Goal: Information Seeking & Learning: Learn about a topic

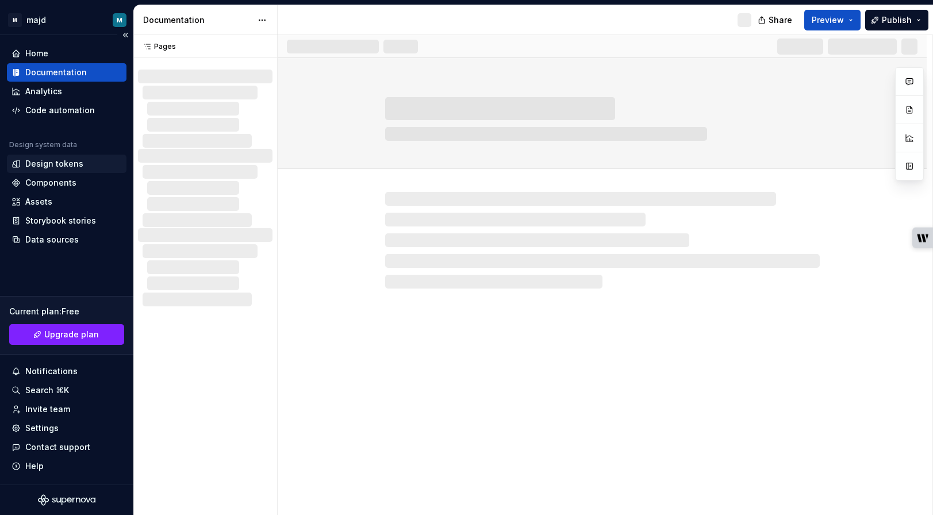
click at [74, 167] on div "Design tokens" at bounding box center [54, 164] width 58 height 12
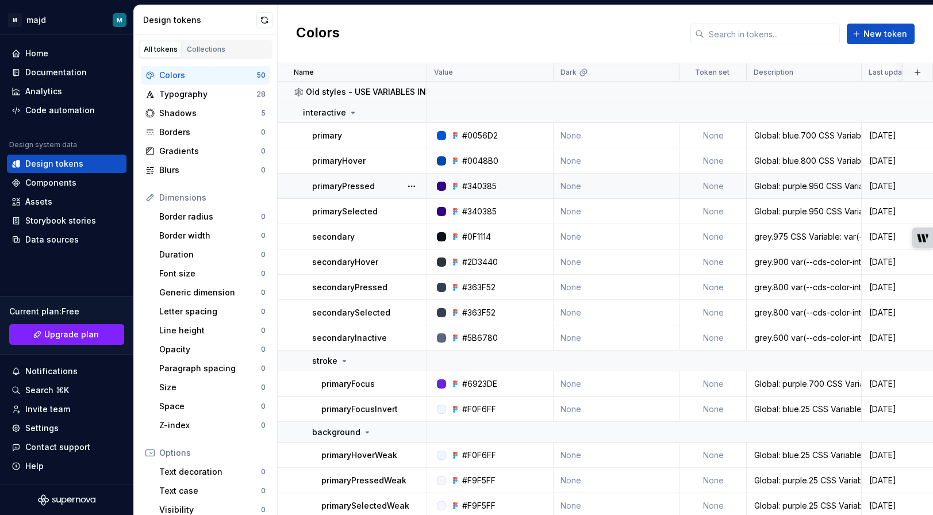
click at [457, 186] on icon at bounding box center [457, 186] width 2 height 2
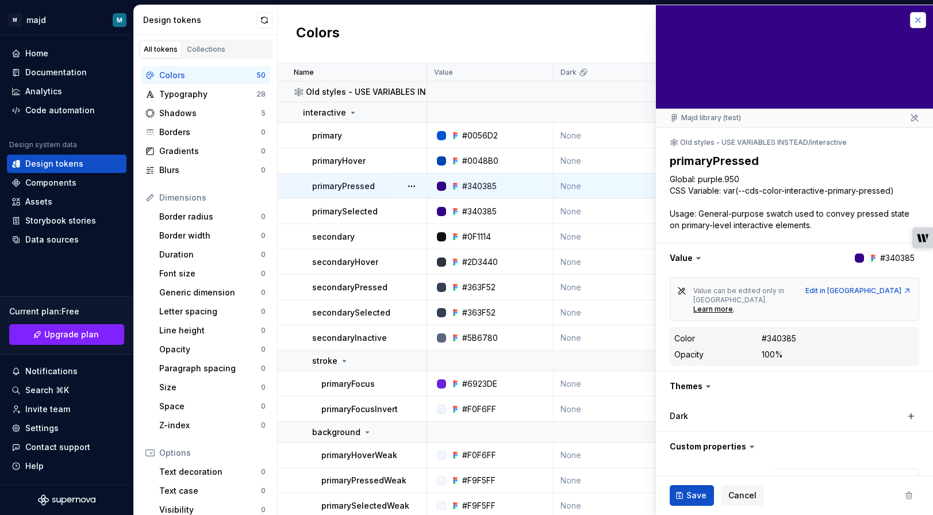
click at [920, 17] on button "button" at bounding box center [918, 20] width 16 height 16
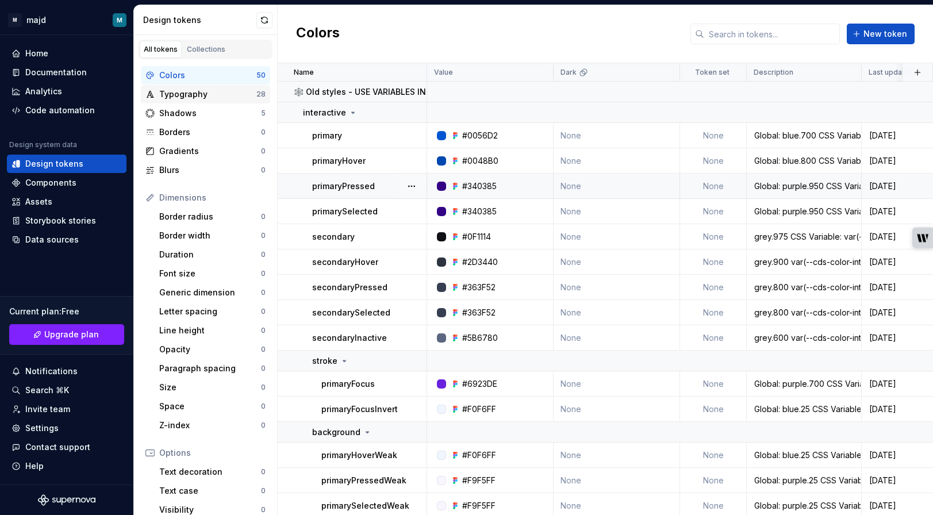
click at [219, 97] on div "Typography" at bounding box center [207, 95] width 97 height 12
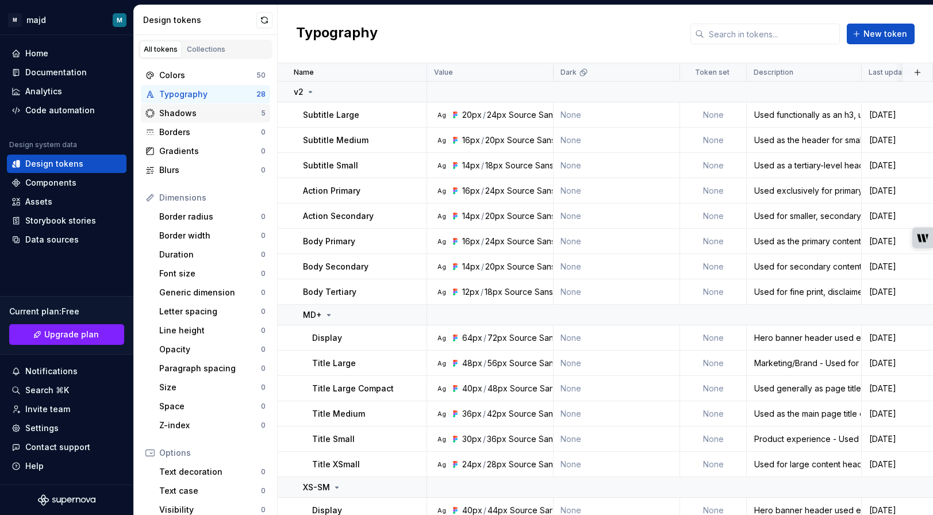
click at [217, 112] on div "Shadows" at bounding box center [210, 114] width 102 height 12
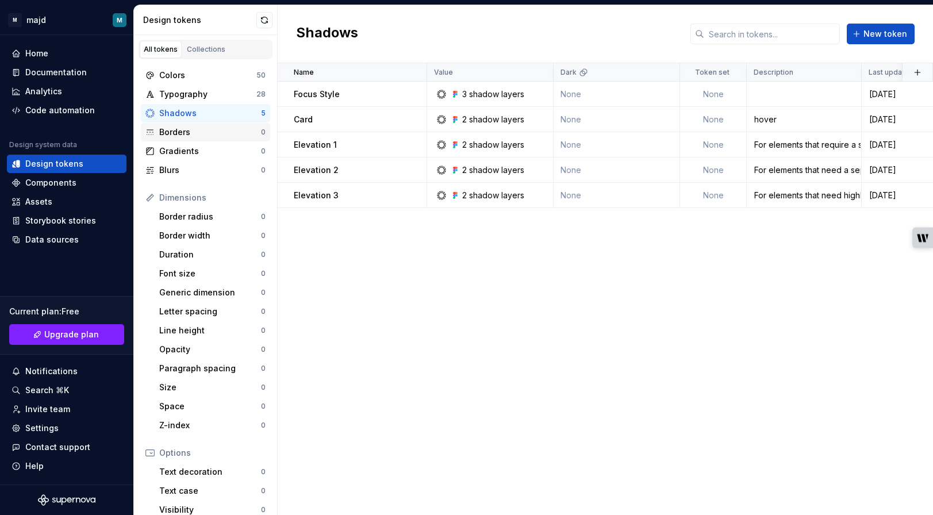
click at [215, 131] on div "Borders" at bounding box center [210, 133] width 102 height 12
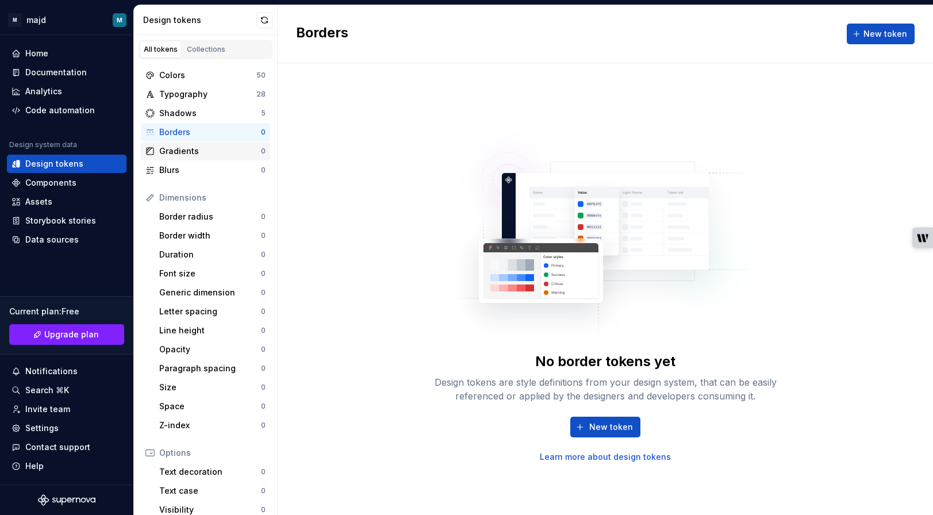
click at [216, 154] on div "Gradients" at bounding box center [210, 152] width 102 height 12
click at [216, 115] on div "Shadows" at bounding box center [210, 114] width 102 height 12
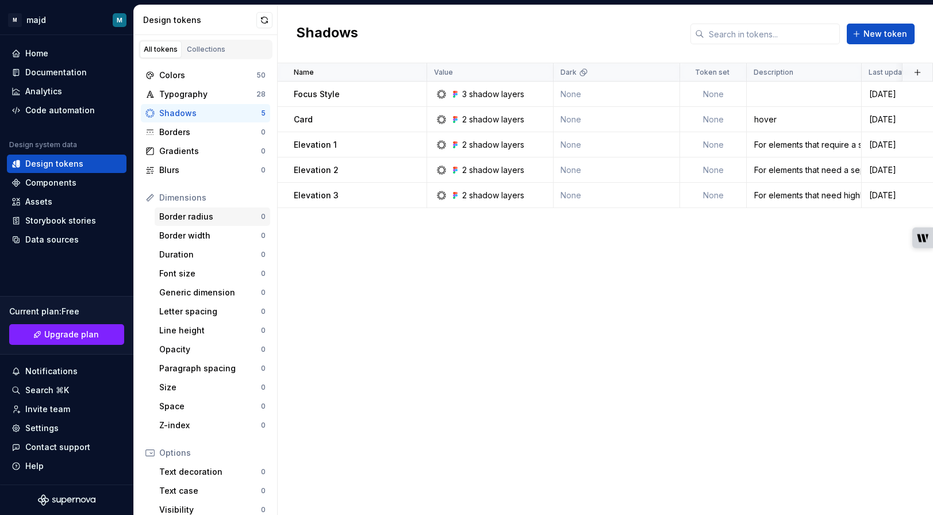
click at [210, 215] on div "Border radius" at bounding box center [210, 217] width 102 height 12
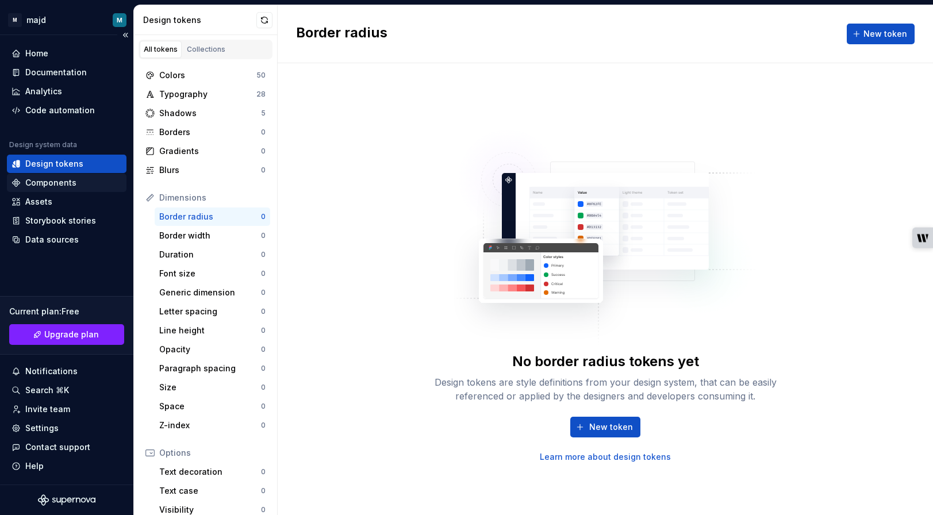
click at [75, 185] on div "Components" at bounding box center [67, 183] width 110 height 12
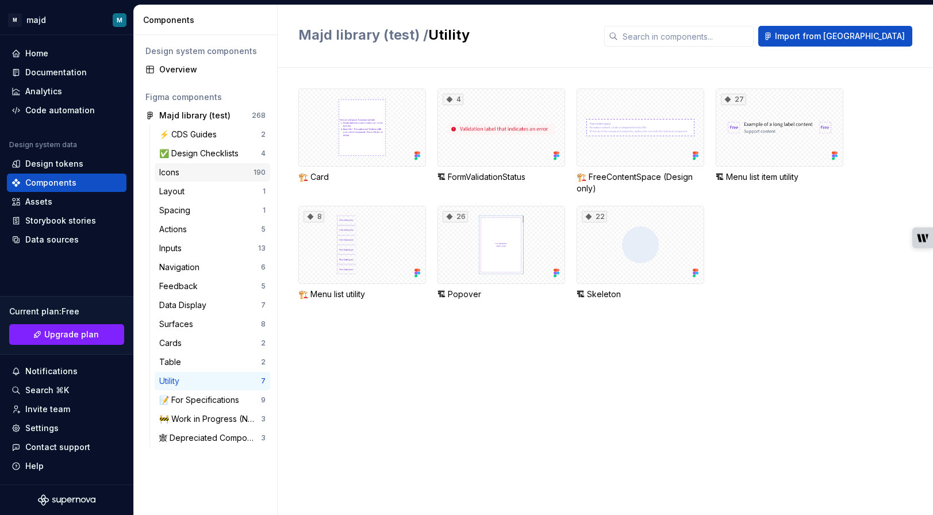
click at [229, 175] on div "Icons" at bounding box center [206, 173] width 94 height 12
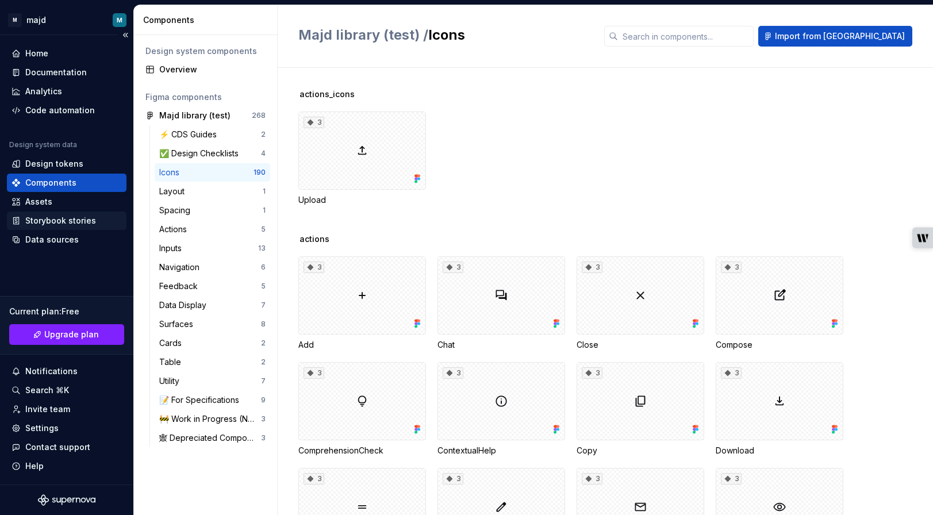
click at [76, 219] on div "Storybook stories" at bounding box center [60, 221] width 71 height 12
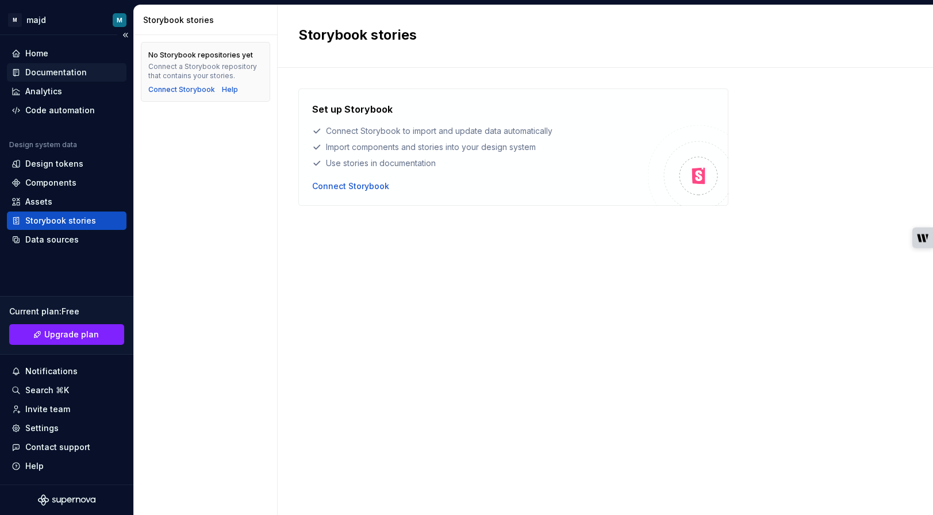
click at [66, 74] on div "Documentation" at bounding box center [56, 73] width 62 height 12
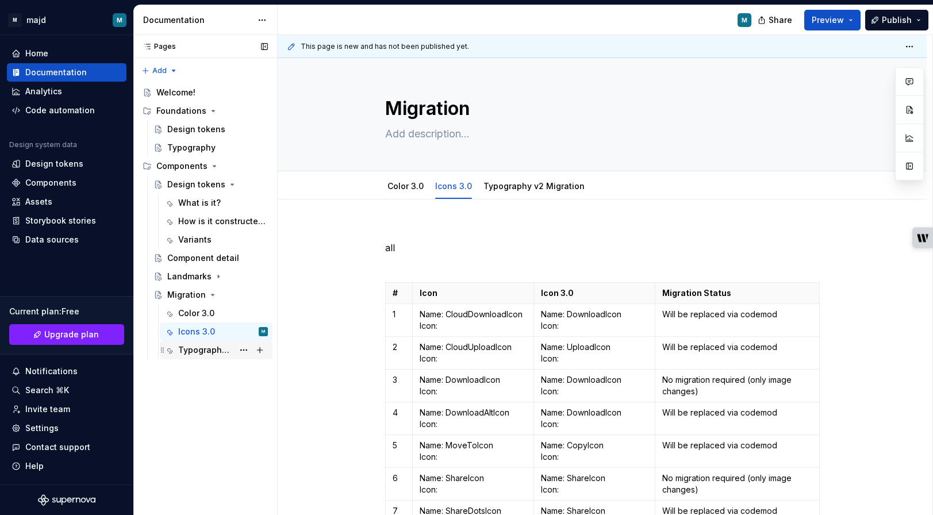
click at [211, 354] on div "Typography v2 Migration" at bounding box center [205, 351] width 55 height 12
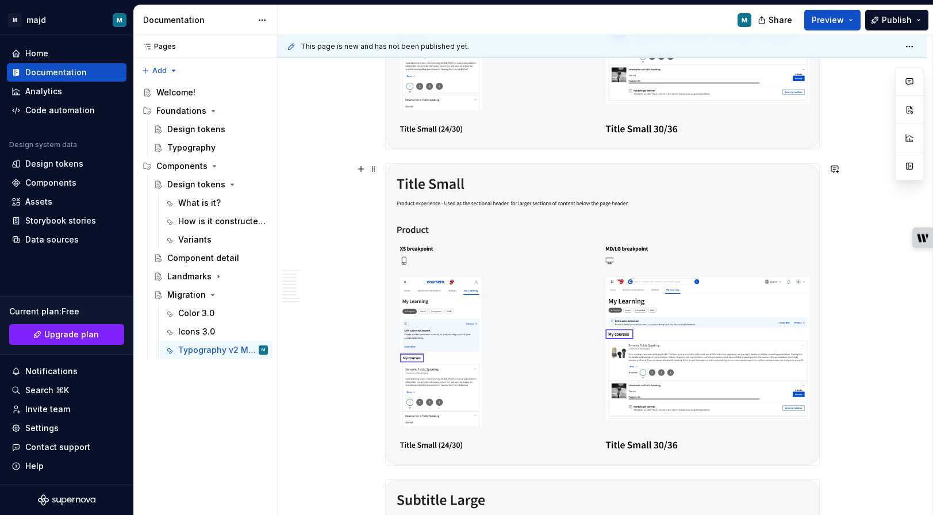
scroll to position [2686, 0]
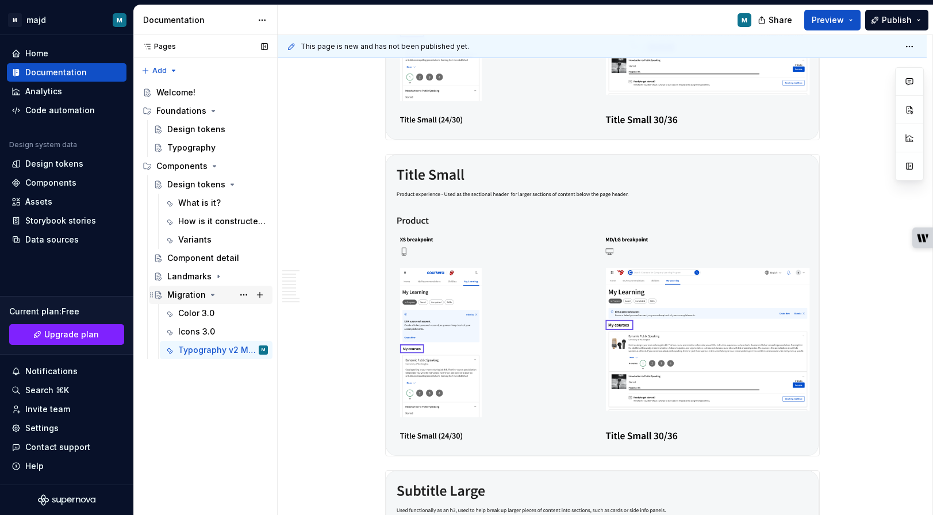
click at [212, 294] on icon "Page tree" at bounding box center [213, 294] width 3 height 1
click at [230, 185] on icon "Page tree" at bounding box center [228, 184] width 9 height 9
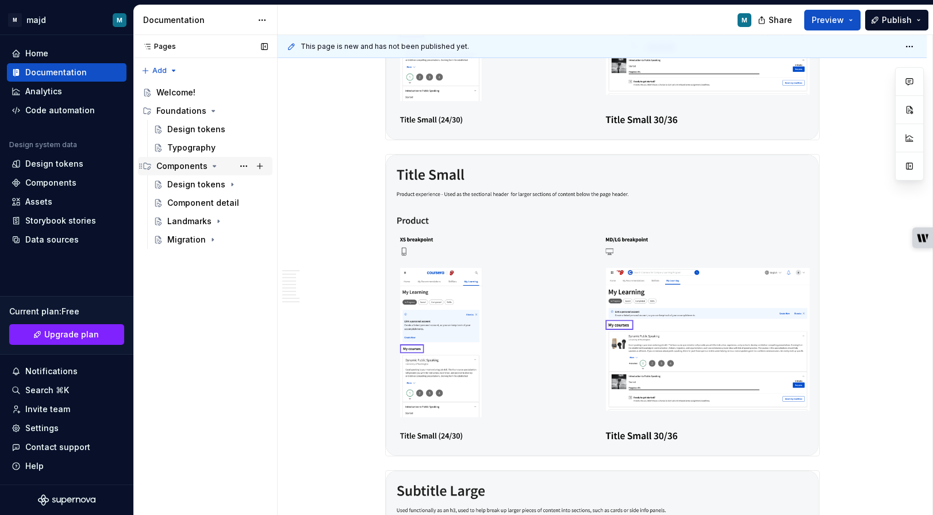
click at [190, 164] on div "Components" at bounding box center [181, 166] width 51 height 12
click at [260, 165] on button "Page tree" at bounding box center [260, 166] width 16 height 16
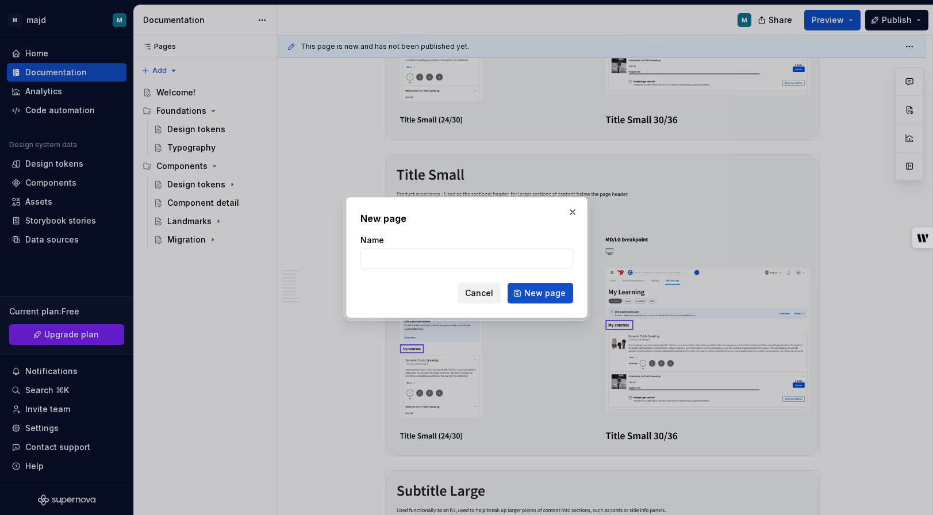
click at [471, 292] on span "Cancel" at bounding box center [479, 294] width 28 height 12
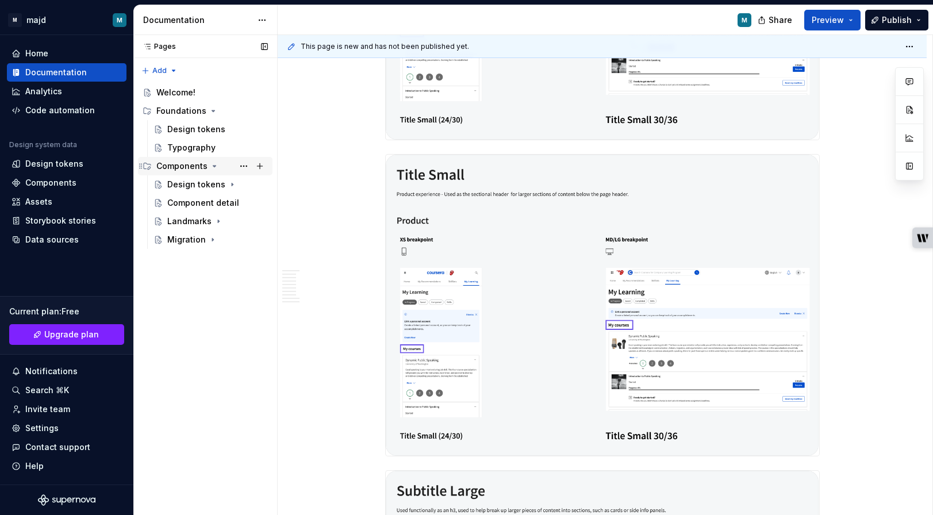
click at [190, 167] on div "Components" at bounding box center [181, 166] width 51 height 12
click at [243, 168] on button "Page tree" at bounding box center [244, 166] width 16 height 16
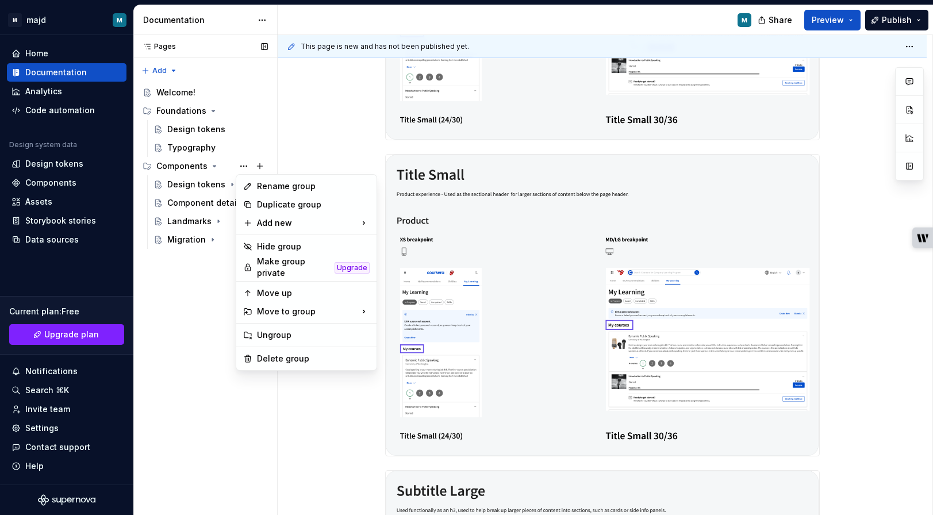
type textarea "*"
click at [270, 188] on div "Rename group" at bounding box center [313, 187] width 113 height 12
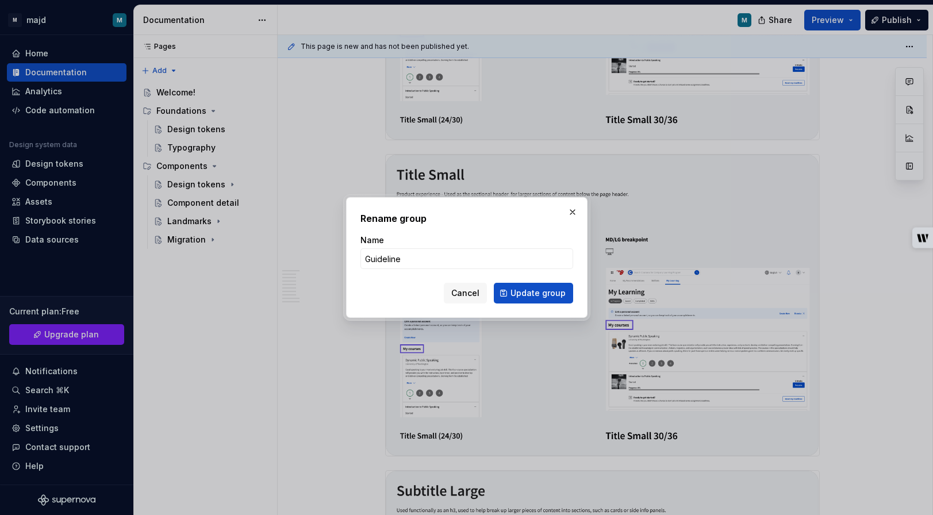
type input "Guidelines"
click button "Update group" at bounding box center [533, 293] width 79 height 21
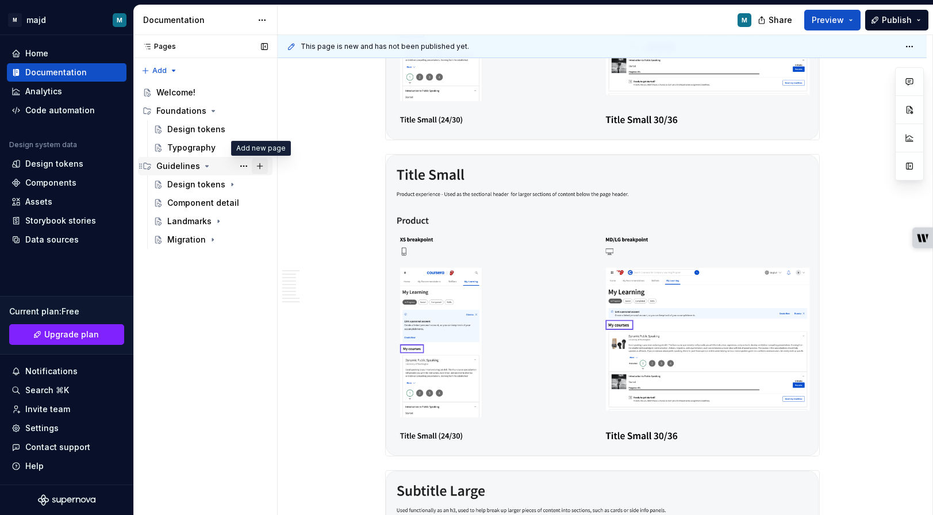
click at [260, 168] on button "Page tree" at bounding box center [260, 166] width 16 height 16
type textarea "*"
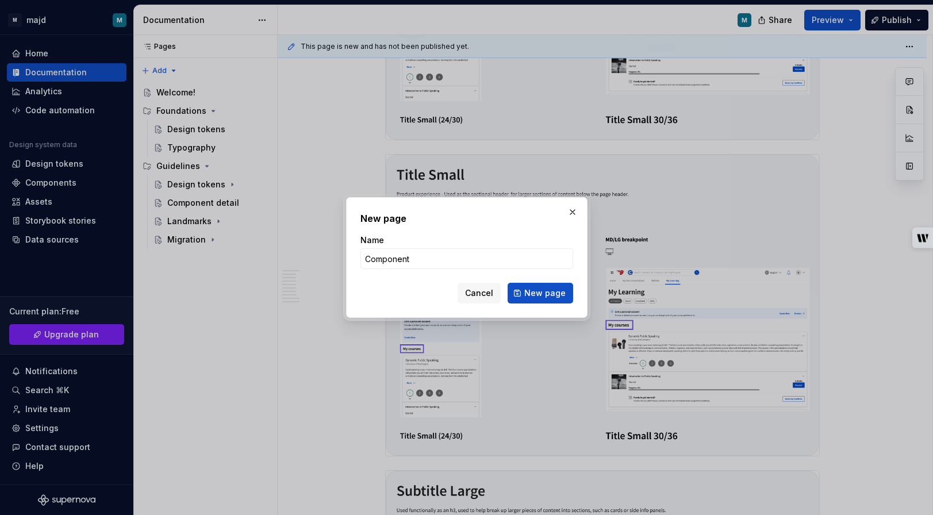
type input "Components"
click button "New page" at bounding box center [541, 293] width 66 height 21
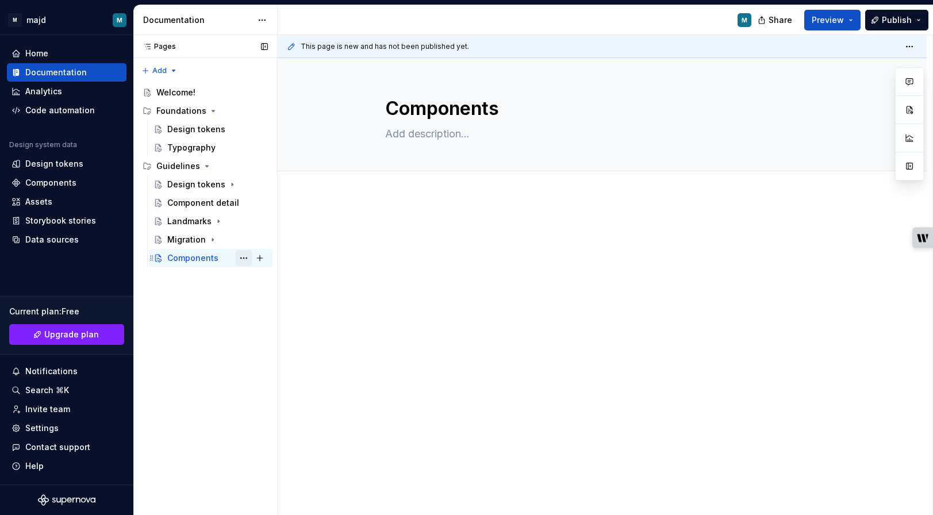
click at [244, 255] on button "Page tree" at bounding box center [244, 258] width 16 height 16
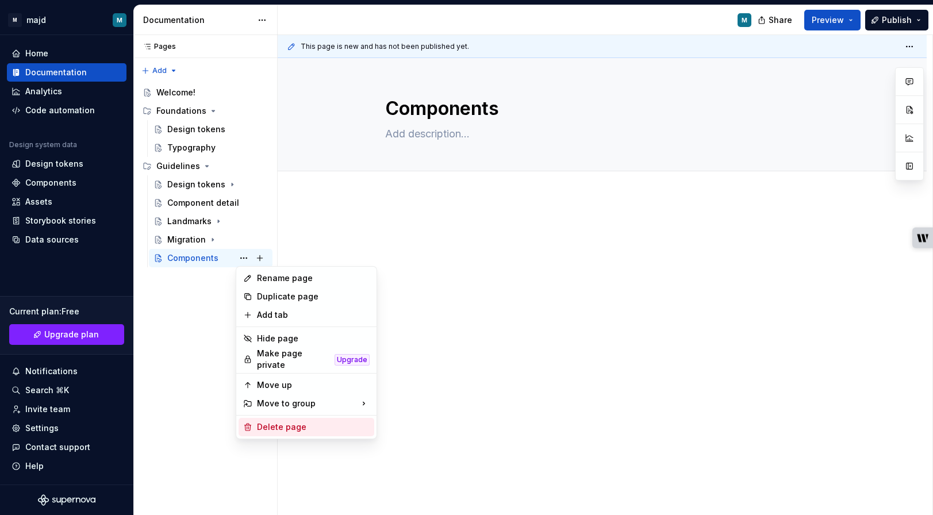
click at [282, 425] on div "Delete page" at bounding box center [313, 428] width 113 height 12
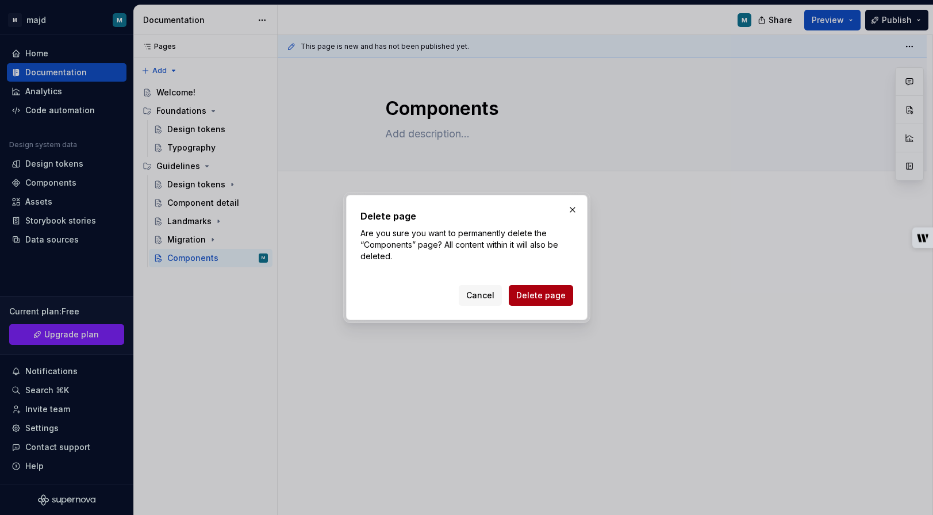
click at [533, 301] on button "Delete page" at bounding box center [541, 295] width 64 height 21
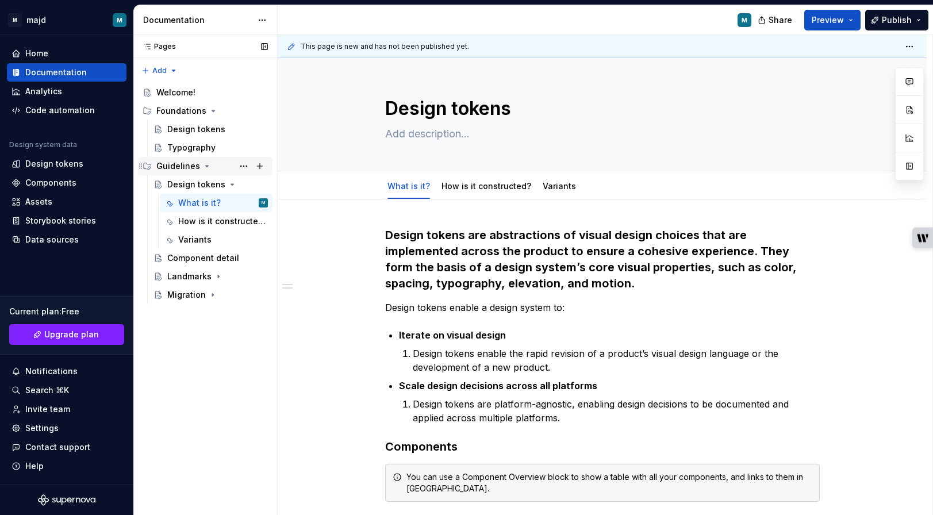
click at [203, 164] on icon "Page tree" at bounding box center [206, 166] width 9 height 9
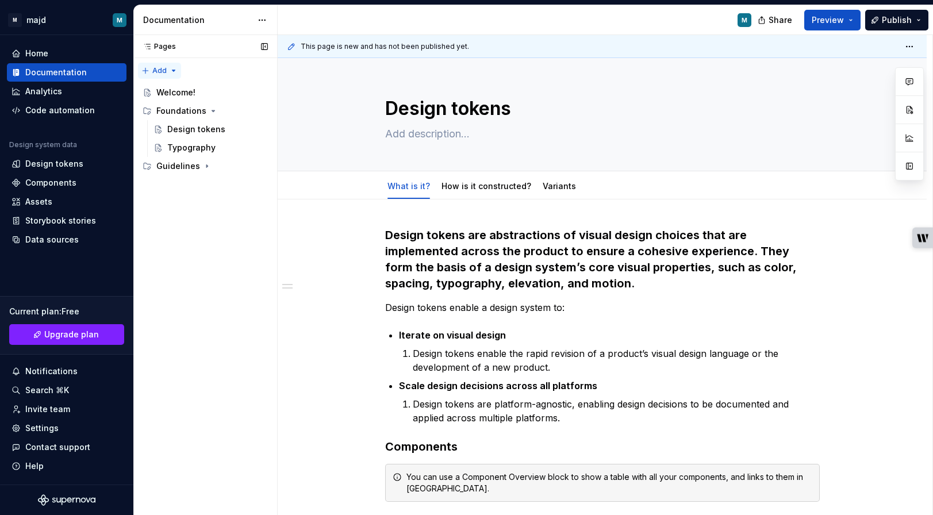
type textarea "*"
click at [159, 68] on div "Pages Pages Add Accessibility guide for tree Page tree. Navigate the tree with …" at bounding box center [205, 275] width 144 height 481
click at [180, 112] on div "New group" at bounding box center [196, 112] width 75 height 12
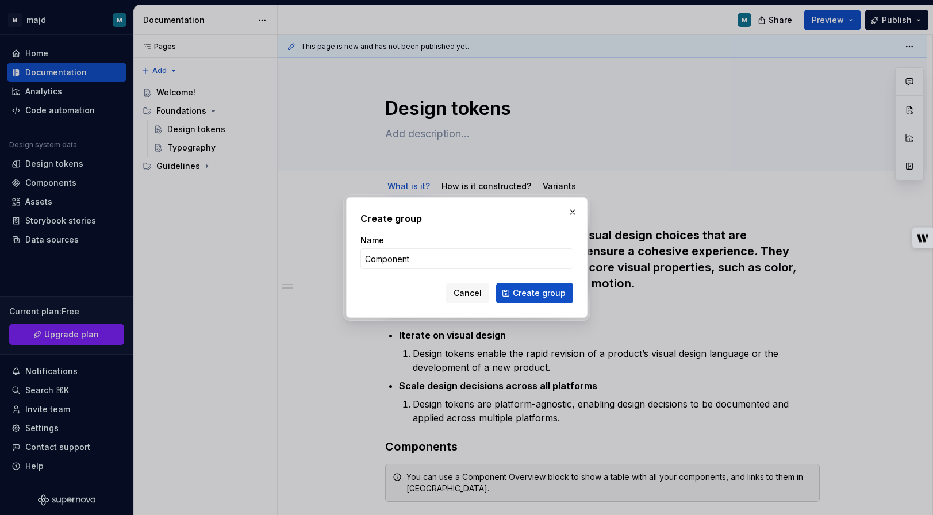
type input "Components"
click button "Create group" at bounding box center [534, 293] width 77 height 21
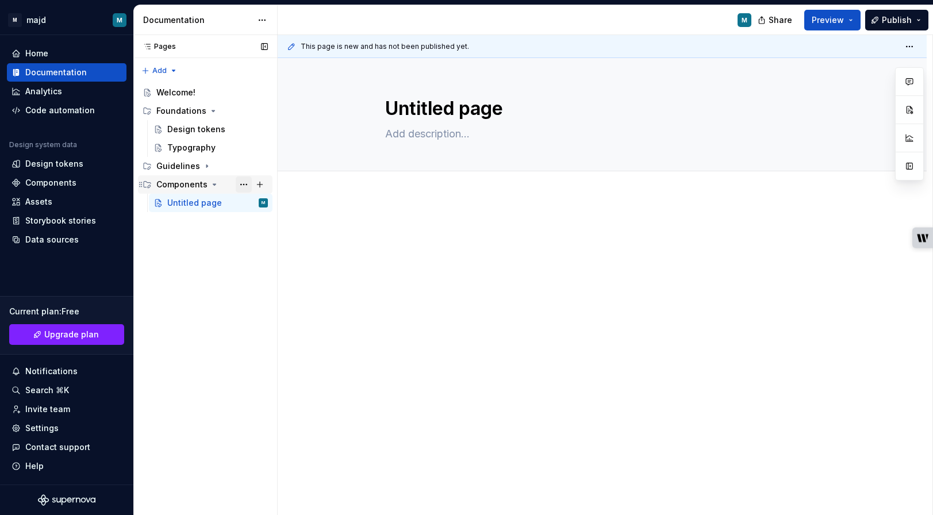
click at [241, 185] on button "Page tree" at bounding box center [244, 185] width 16 height 16
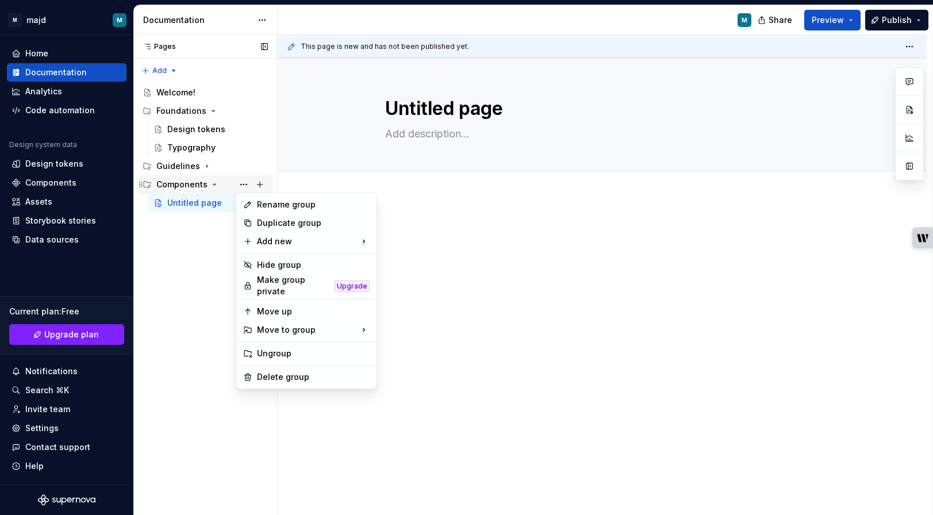
click at [229, 189] on div "Pages Pages Add Accessibility guide for tree Page tree. Navigate the tree with …" at bounding box center [205, 275] width 144 height 481
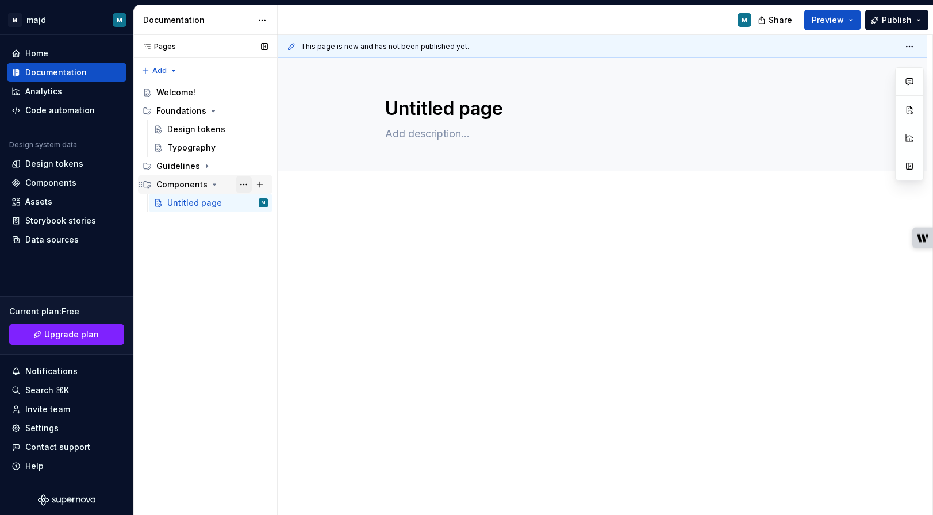
click at [241, 186] on button "Page tree" at bounding box center [244, 185] width 16 height 16
type textarea "*"
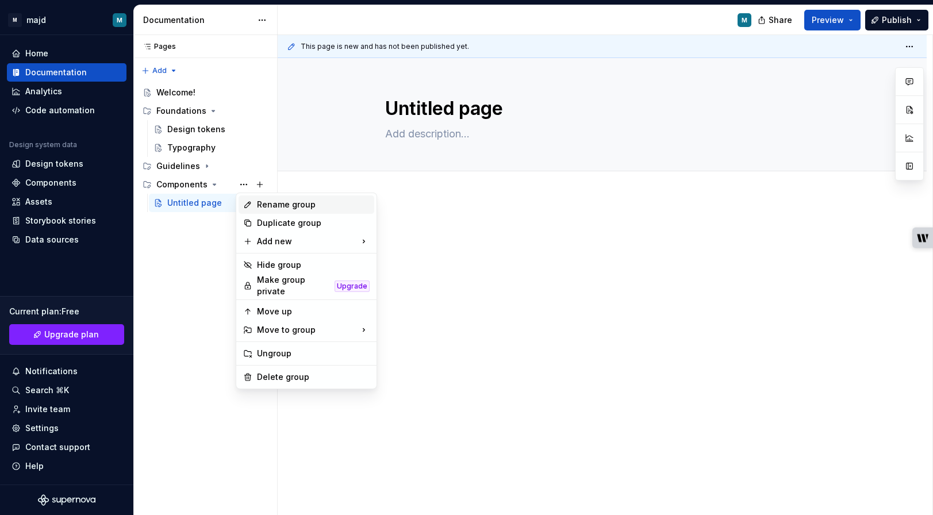
click at [268, 202] on div "Rename group" at bounding box center [313, 205] width 113 height 12
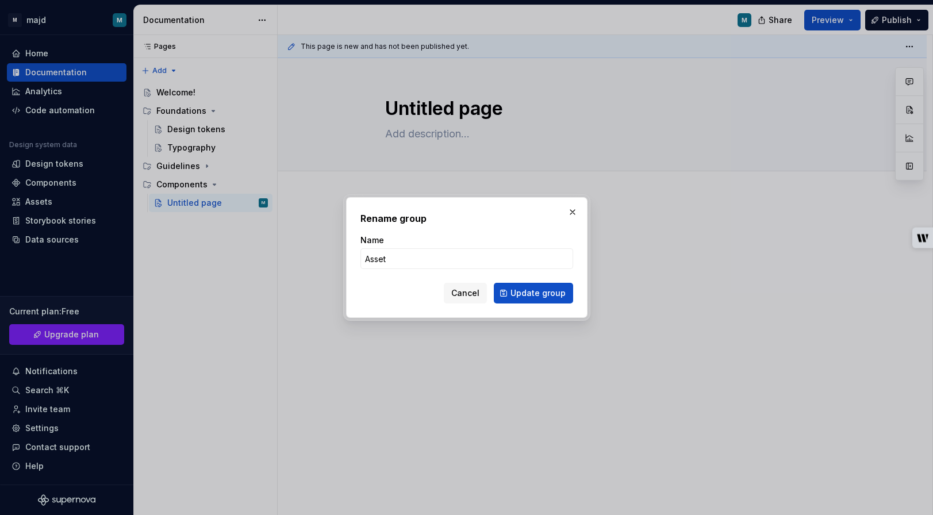
type input "Assets"
click button "Update group" at bounding box center [533, 293] width 79 height 21
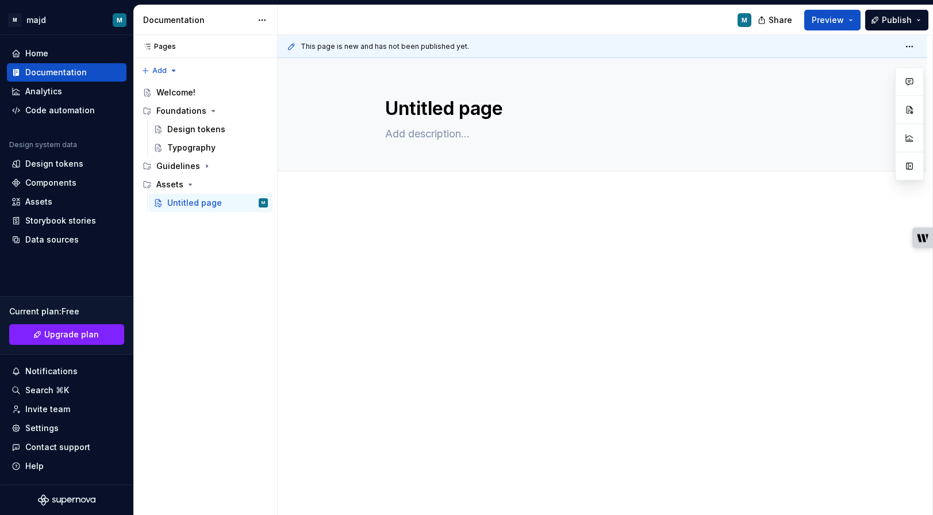
click at [472, 208] on div at bounding box center [602, 317] width 649 height 240
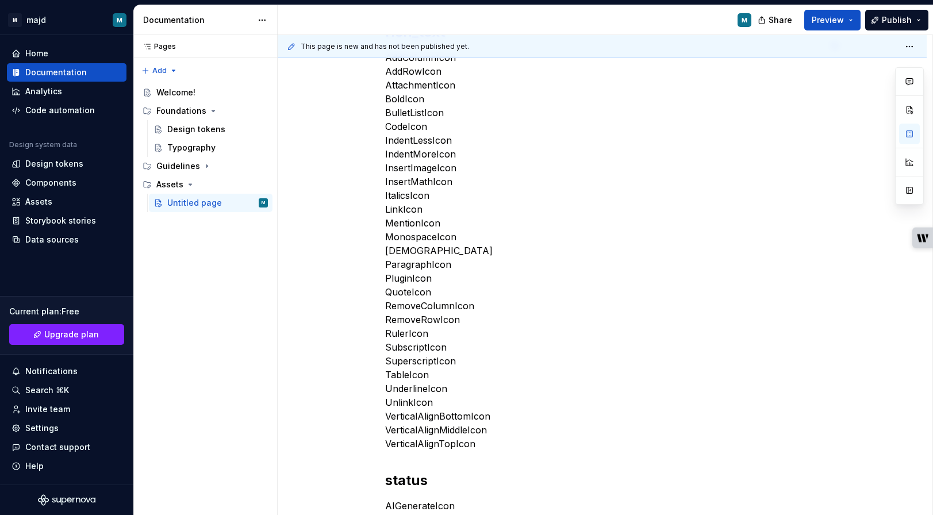
scroll to position [3185, 0]
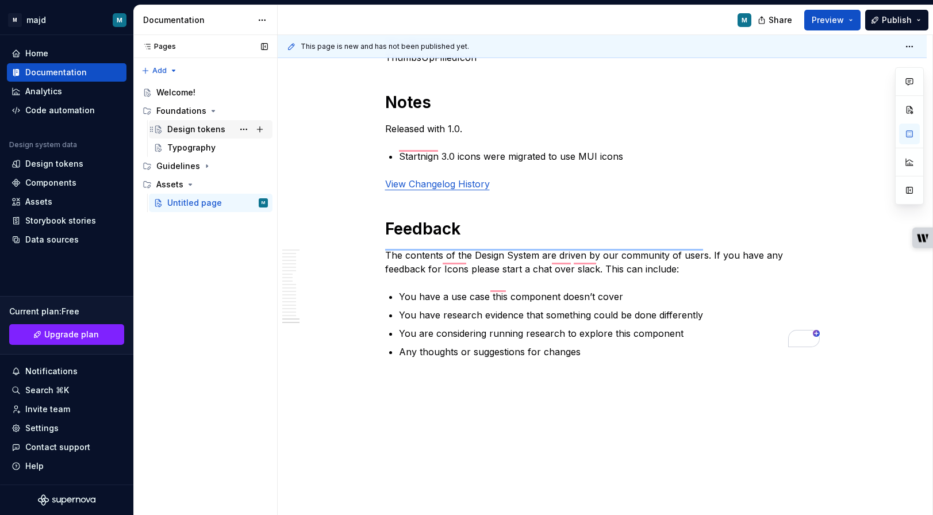
click at [201, 128] on div "Design tokens" at bounding box center [196, 130] width 58 height 12
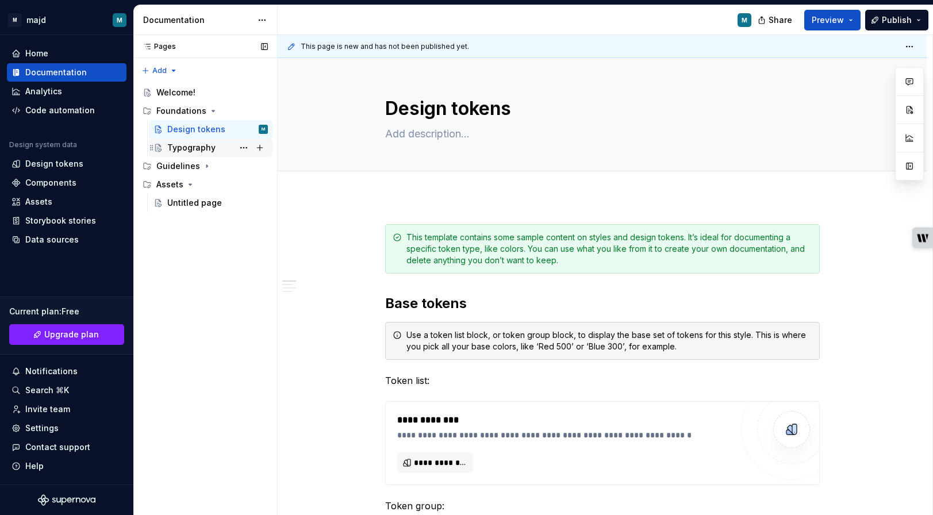
click at [192, 147] on div "Typography" at bounding box center [191, 148] width 48 height 12
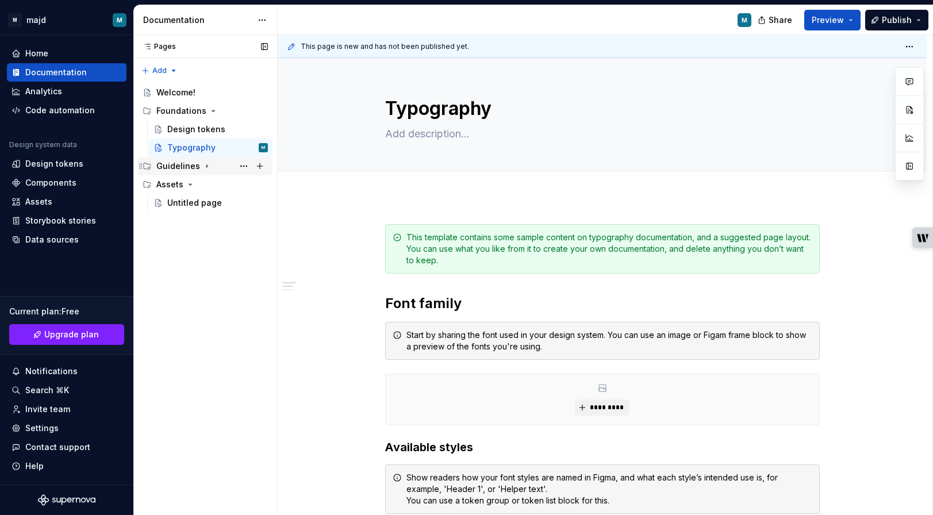
click at [180, 164] on div "Guidelines" at bounding box center [178, 166] width 44 height 12
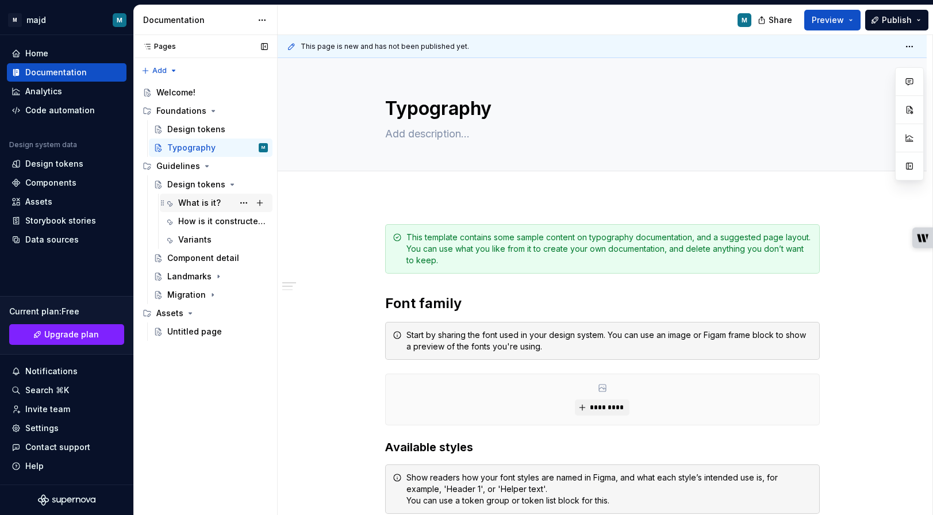
click at [189, 209] on div "What is it?" at bounding box center [223, 203] width 90 height 16
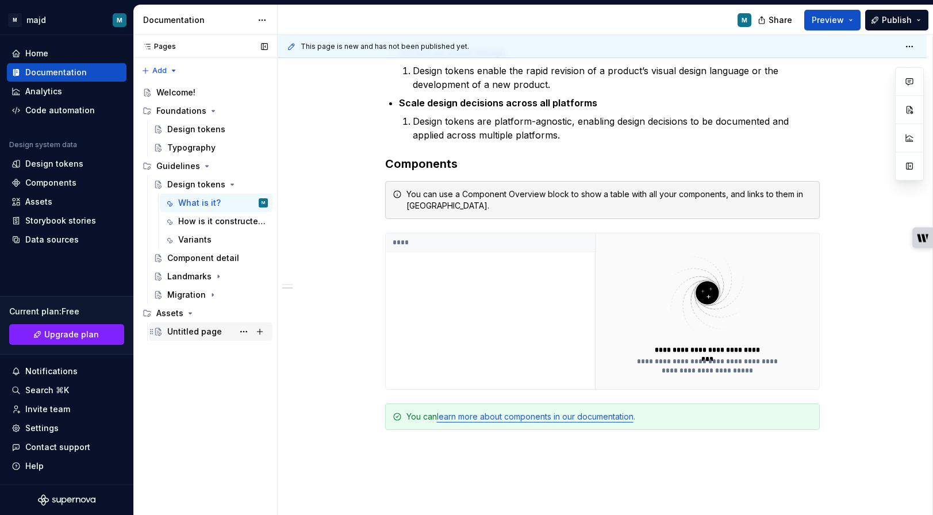
click at [170, 331] on div "Untitled page" at bounding box center [194, 332] width 55 height 12
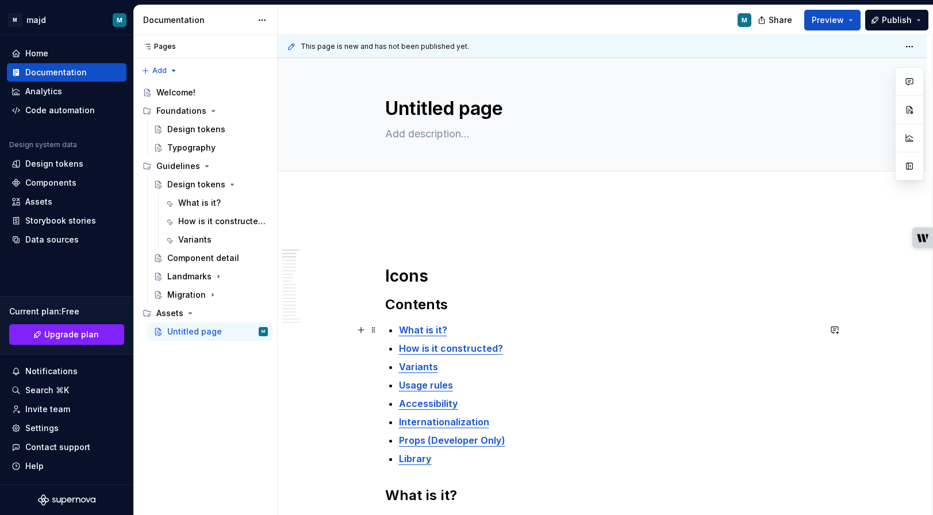
click at [433, 329] on strong "What is it?" at bounding box center [423, 330] width 48 height 12
click at [530, 353] on p "How is it constructed?" at bounding box center [609, 349] width 421 height 14
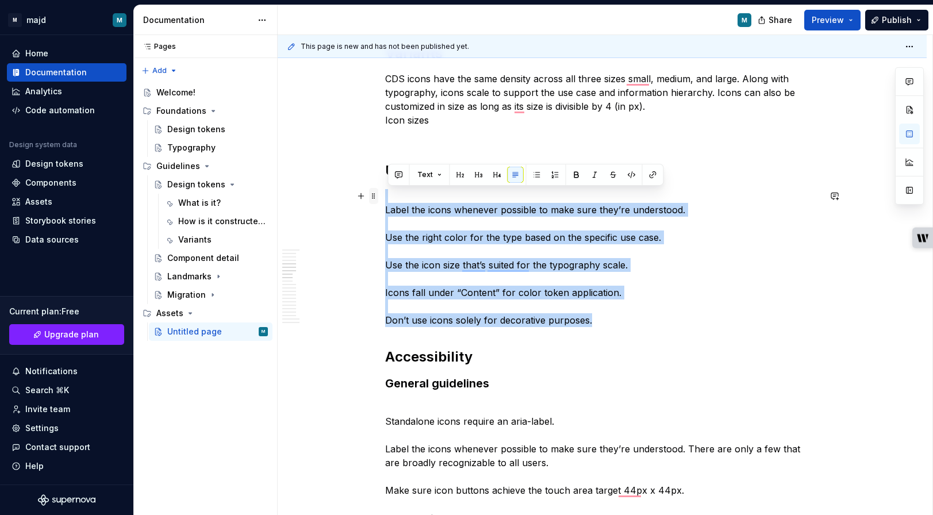
drag, startPoint x: 641, startPoint y: 326, endPoint x: 372, endPoint y: 198, distance: 298.7
click at [554, 177] on button "button" at bounding box center [556, 175] width 16 height 16
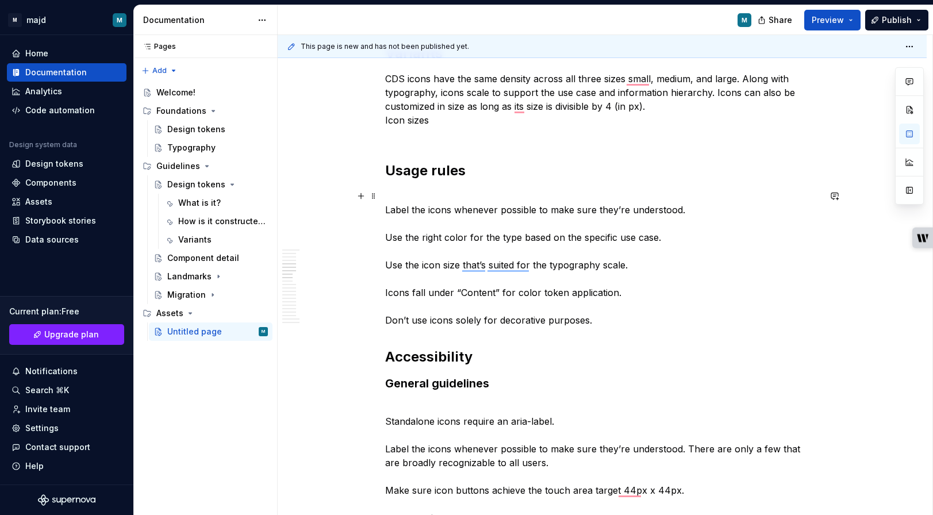
click at [509, 211] on p "Label the icons whenever possible to make sure they’re understood. Use the righ…" at bounding box center [602, 258] width 435 height 138
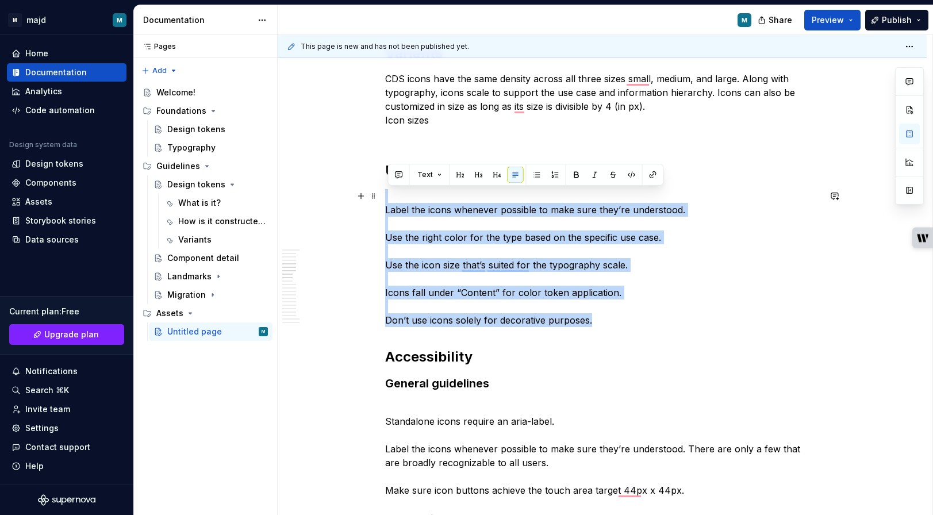
drag, startPoint x: 509, startPoint y: 211, endPoint x: 563, endPoint y: 276, distance: 84.5
click at [563, 276] on p "Label the icons whenever possible to make sure they’re understood. Use the righ…" at bounding box center [602, 258] width 435 height 138
click at [536, 176] on button "button" at bounding box center [537, 175] width 16 height 16
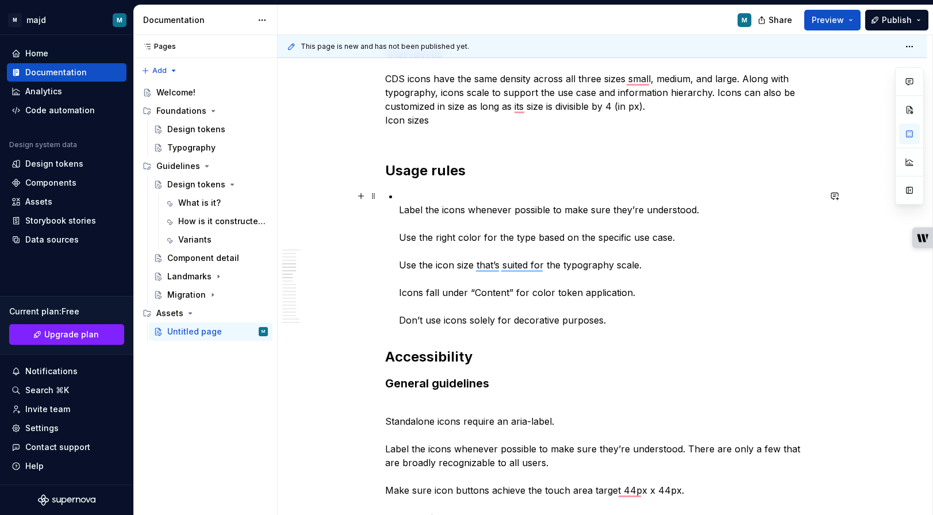
click at [405, 213] on p "Label the icons whenever possible to make sure they’re understood. Use the righ…" at bounding box center [609, 258] width 421 height 138
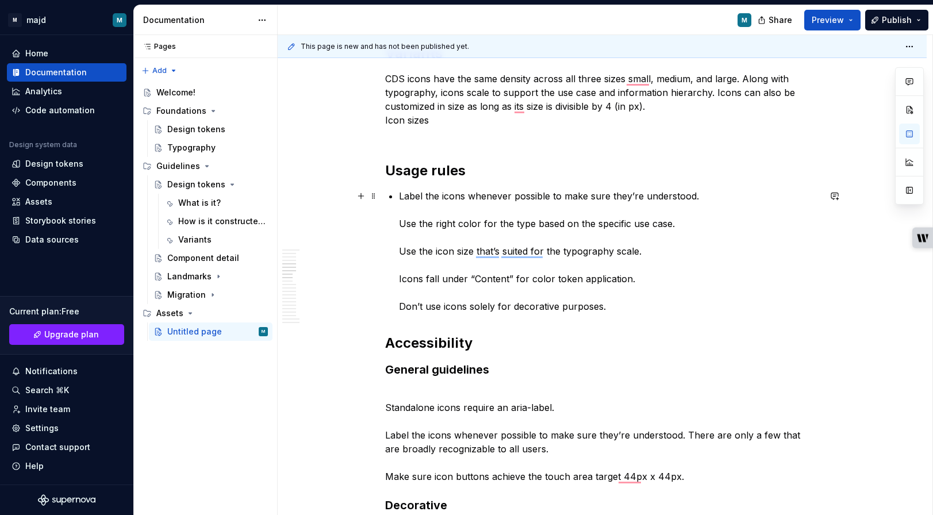
click at [403, 223] on p "Label the icons whenever possible to make sure they’re understood. Use the righ…" at bounding box center [609, 251] width 421 height 124
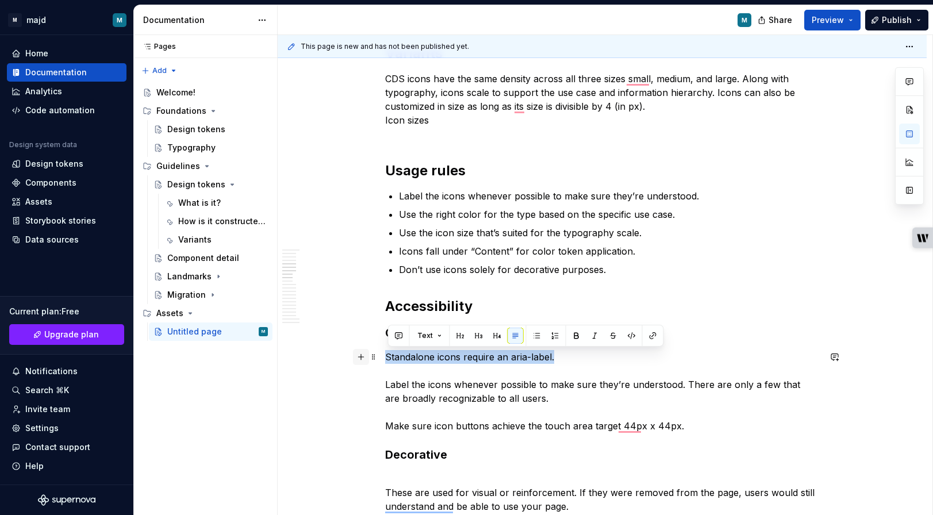
drag, startPoint x: 596, startPoint y: 353, endPoint x: 365, endPoint y: 362, distance: 230.8
click at [437, 333] on button "Text" at bounding box center [429, 336] width 35 height 16
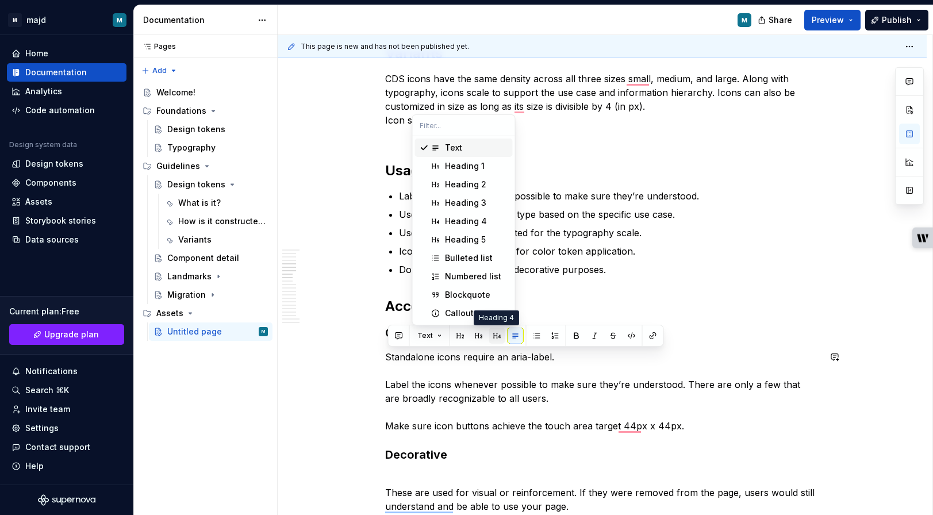
click at [494, 336] on button "button" at bounding box center [497, 336] width 16 height 16
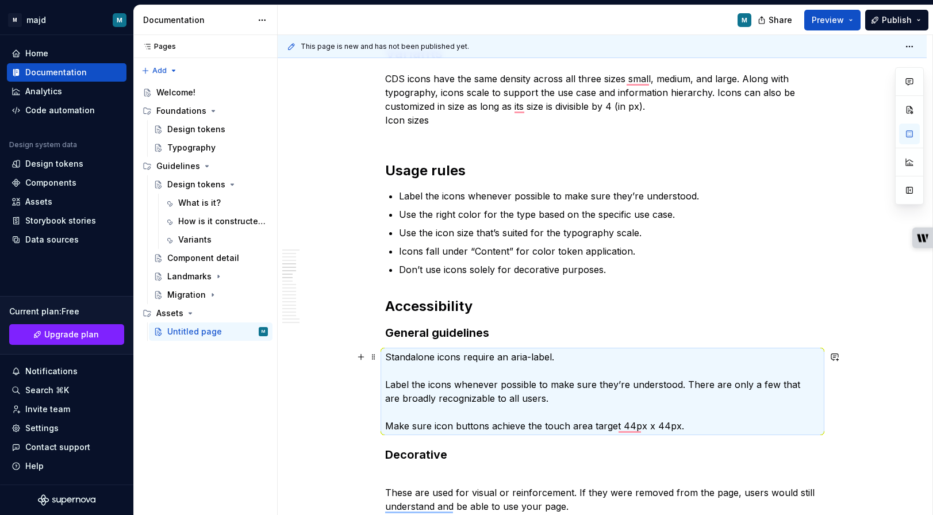
click at [553, 355] on p "Standalone icons require an aria-label. Label the icons whenever possible to ma…" at bounding box center [602, 391] width 435 height 83
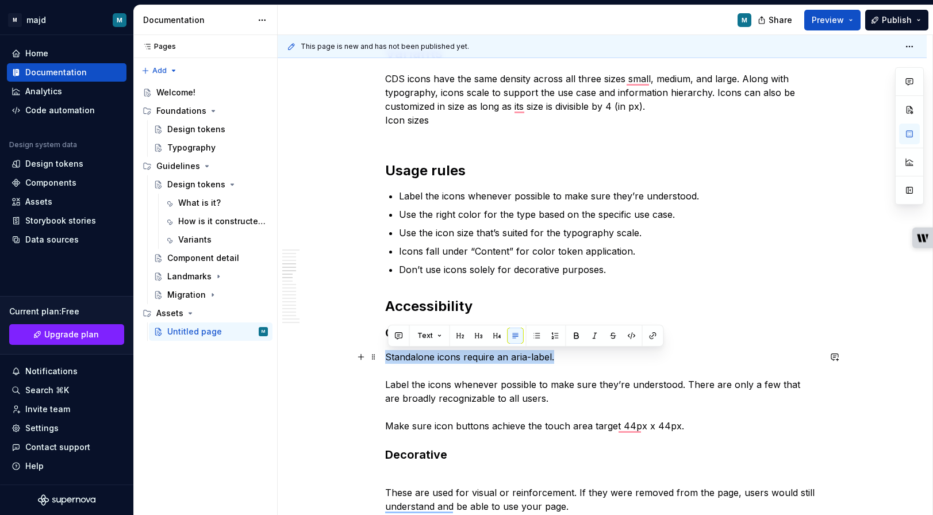
drag, startPoint x: 569, startPoint y: 359, endPoint x: 389, endPoint y: 359, distance: 180.6
click at [389, 359] on p "Standalone icons require an aria-label. Label the icons whenever possible to ma…" at bounding box center [602, 391] width 435 height 83
click at [495, 334] on button "button" at bounding box center [497, 336] width 16 height 16
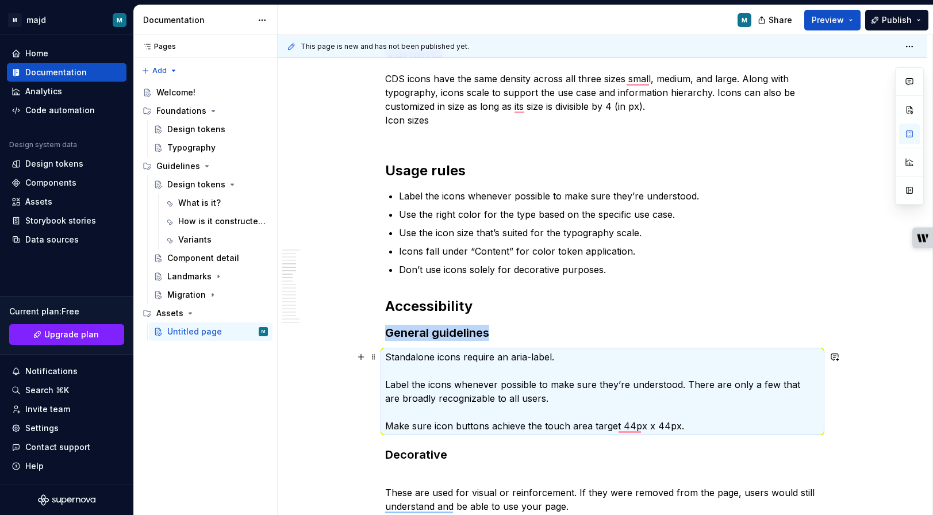
click at [429, 366] on p "Standalone icons require an aria-label. Label the icons whenever possible to ma…" at bounding box center [602, 391] width 435 height 83
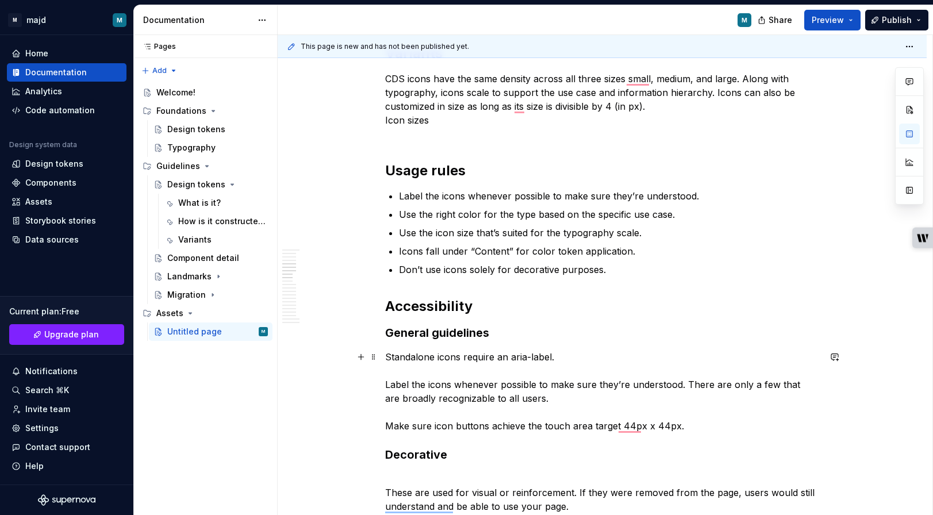
click at [489, 376] on p "Standalone icons require an aria-label. Label the icons whenever possible to ma…" at bounding box center [602, 391] width 435 height 83
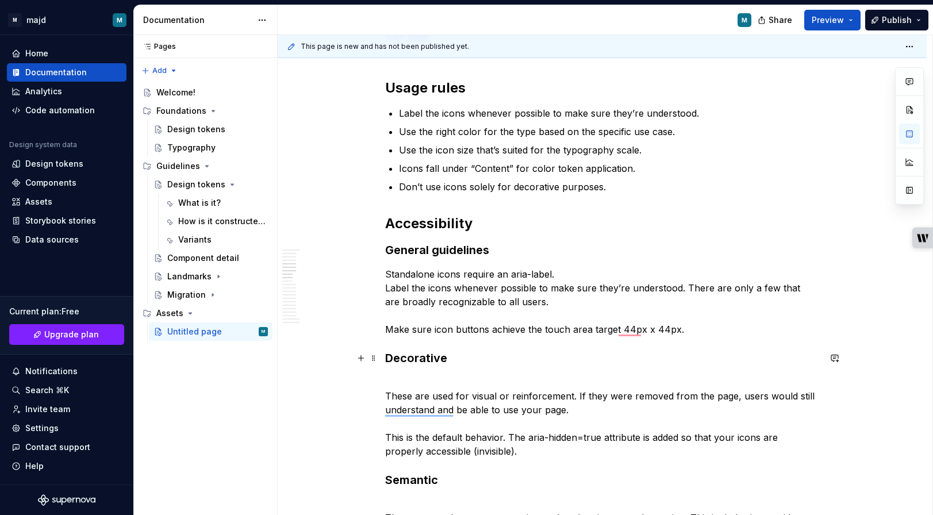
scroll to position [787, 0]
click at [448, 376] on p "These are used for visual or reinforcement. If they were removed from the page,…" at bounding box center [602, 417] width 435 height 83
click at [390, 393] on p "These are used for visual or reinforcement. If they were removed from the page,…" at bounding box center [602, 417] width 435 height 83
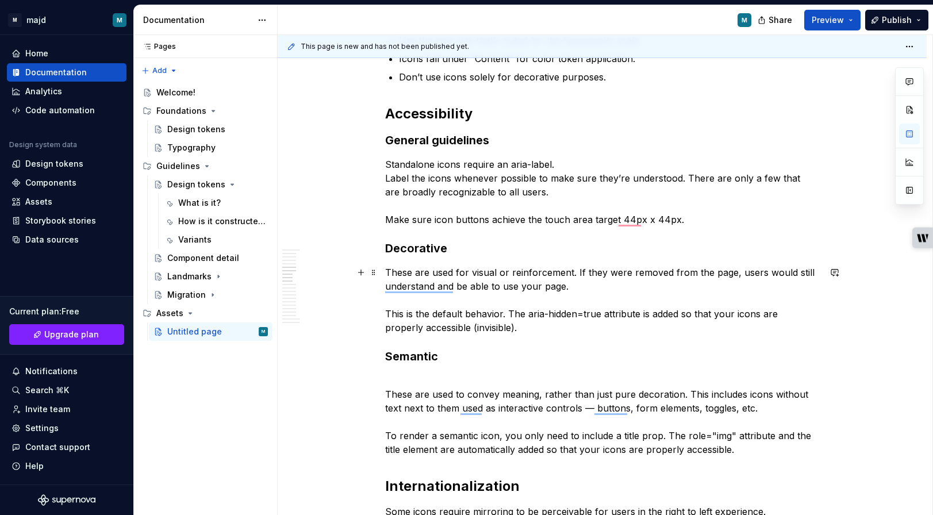
scroll to position [914, 0]
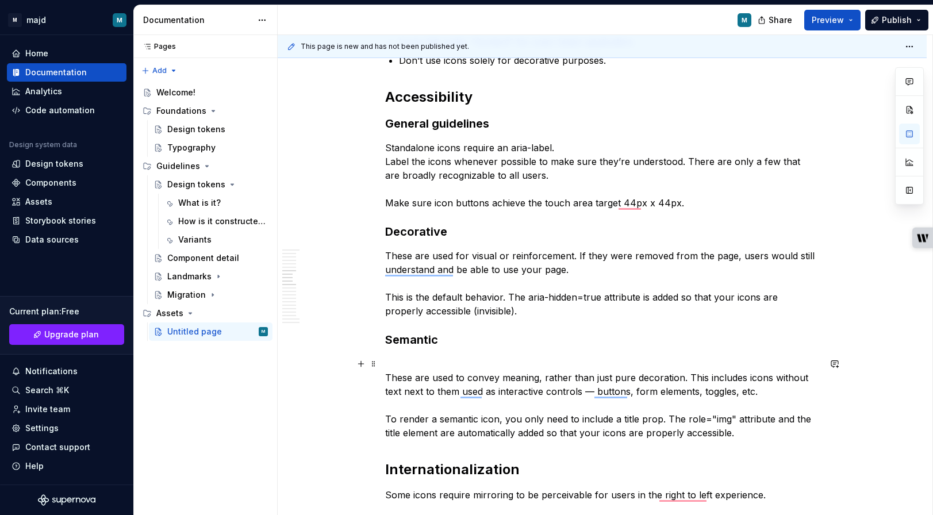
click at [388, 378] on p "These are used to convey meaning, rather than just pure decoration. This includ…" at bounding box center [602, 398] width 435 height 83
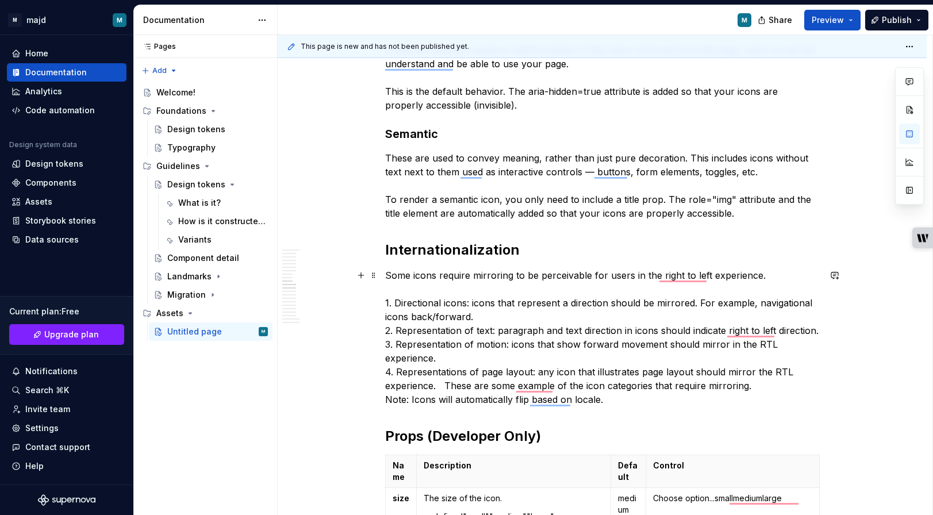
scroll to position [1120, 0]
click at [511, 316] on p "Some icons require mirroring to be perceivable for users in the right to left e…" at bounding box center [602, 337] width 435 height 138
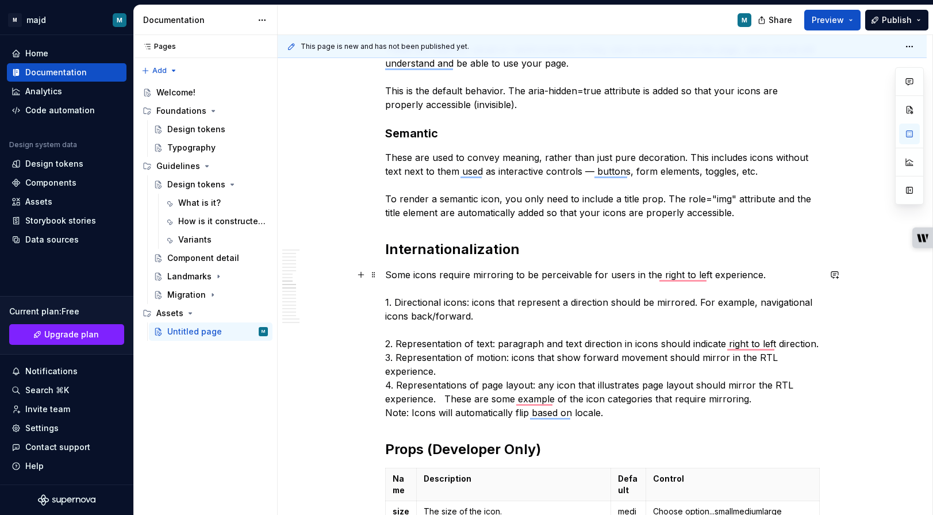
click at [507, 372] on p "Some icons require mirroring to be perceivable for users in the right to left e…" at bounding box center [602, 344] width 435 height 152
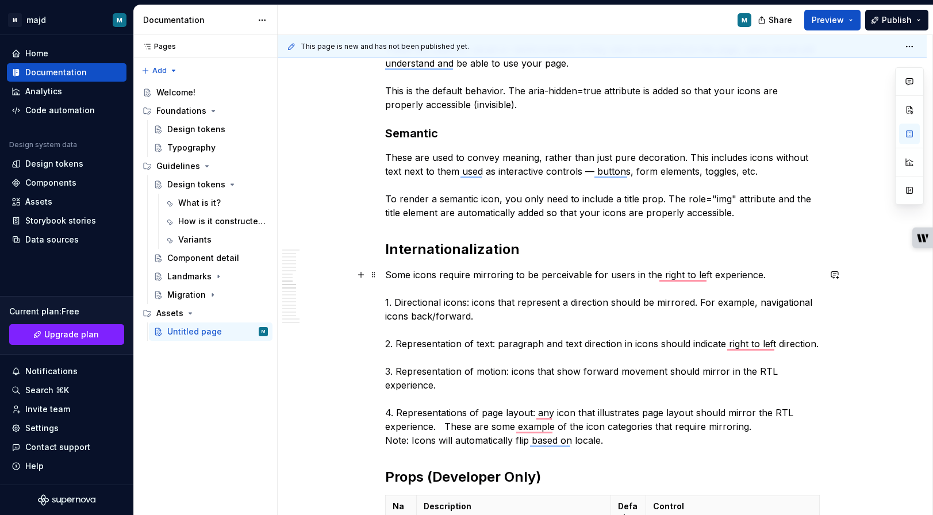
click at [814, 414] on p "Some icons require mirroring to be perceivable for users in the right to left e…" at bounding box center [602, 357] width 435 height 179
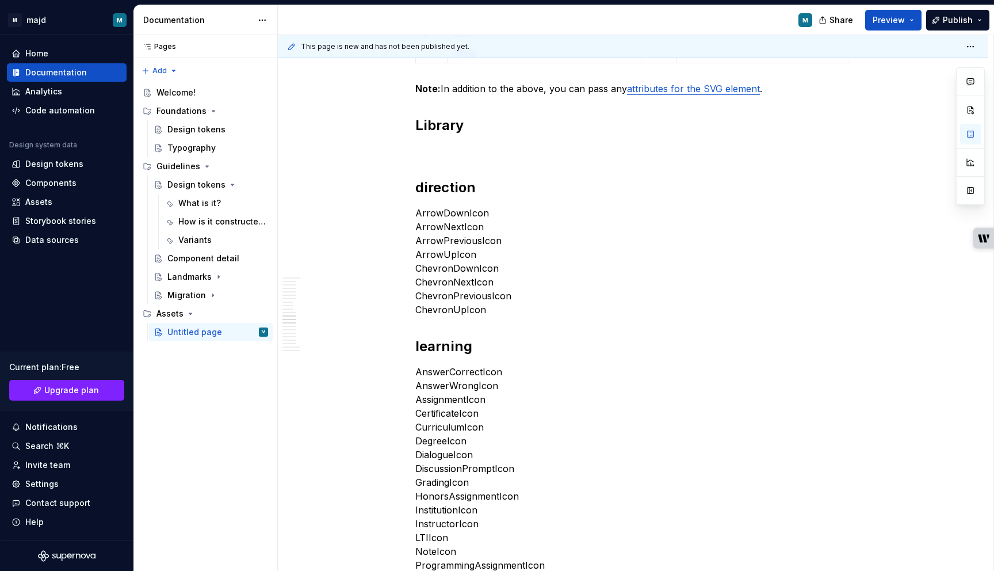
scroll to position [2016, 0]
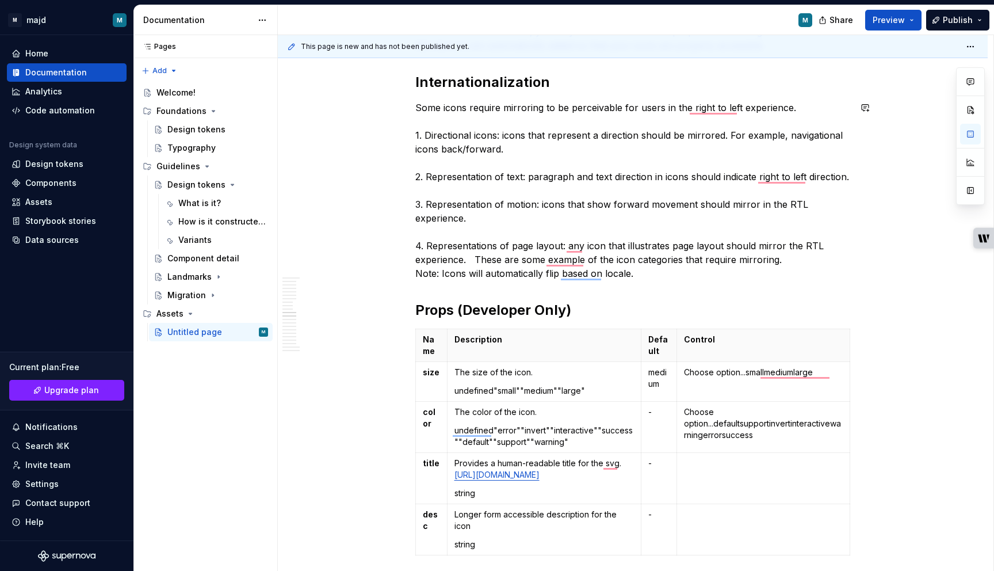
click at [695, 274] on p "Some icons require mirroring to be perceivable for users in the right to left e…" at bounding box center [632, 190] width 435 height 179
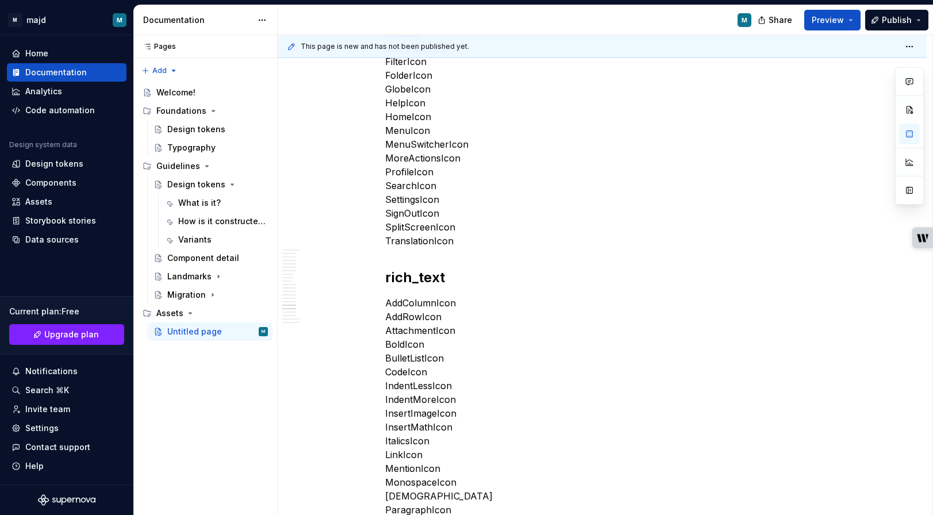
scroll to position [2755, 0]
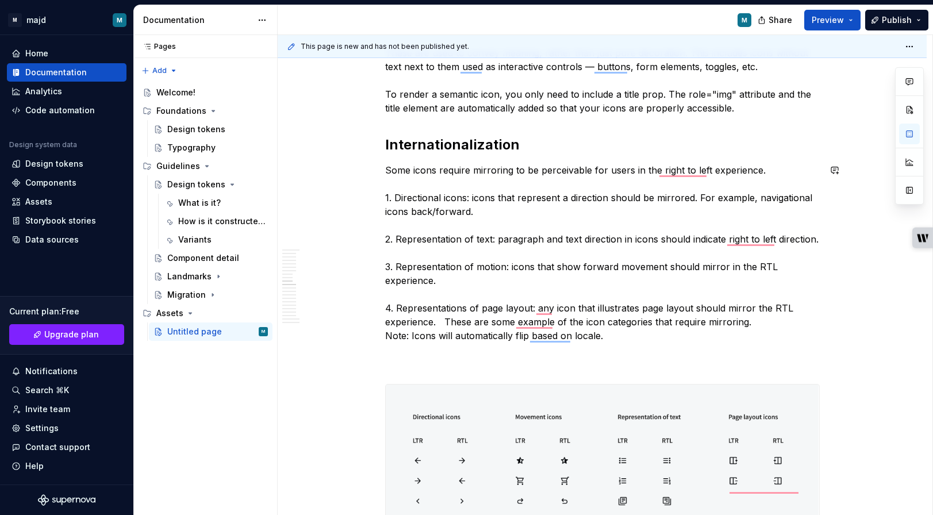
click at [435, 355] on p "Some icons require mirroring to be perceivable for users in the right to left e…" at bounding box center [602, 266] width 435 height 207
click at [427, 369] on p "Some icons require mirroring to be perceivable for users in the right to left e…" at bounding box center [602, 266] width 435 height 207
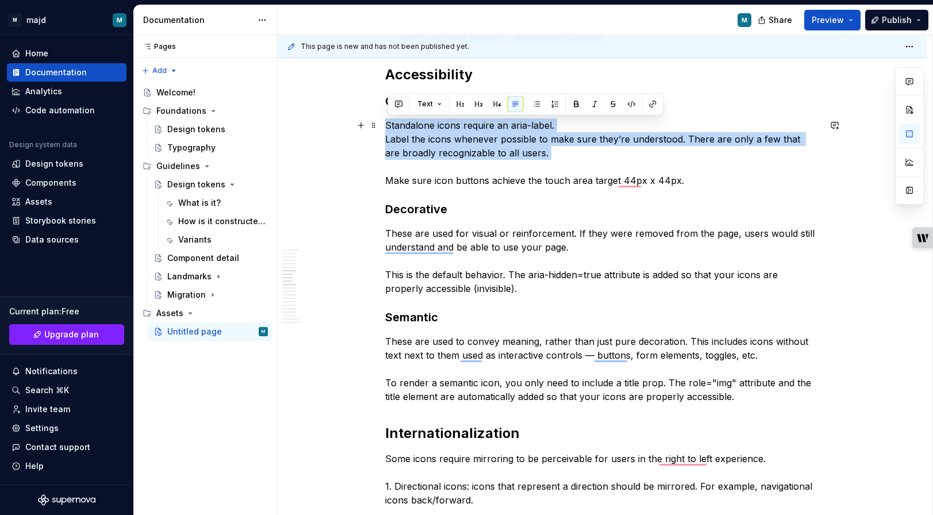
drag, startPoint x: 568, startPoint y: 163, endPoint x: 388, endPoint y: 127, distance: 183.7
click at [388, 127] on p "Standalone icons require an aria-label. Label the icons whenever possible to ma…" at bounding box center [602, 152] width 435 height 69
click at [533, 106] on button "button" at bounding box center [537, 104] width 16 height 16
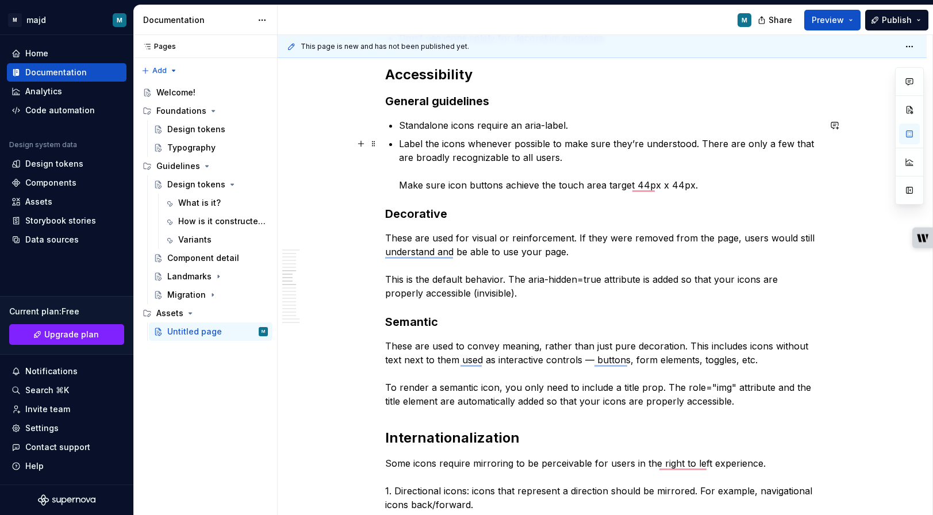
click at [702, 143] on p "Label the icons whenever possible to make sure they’re understood. There are on…" at bounding box center [609, 164] width 421 height 55
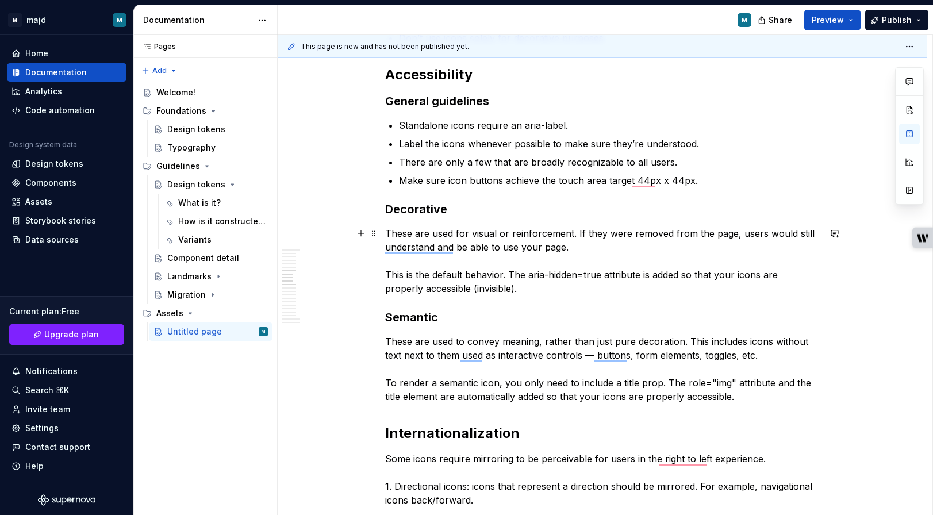
click at [407, 240] on p "These are used for visual or reinforcement. If they were removed from the page,…" at bounding box center [602, 261] width 435 height 69
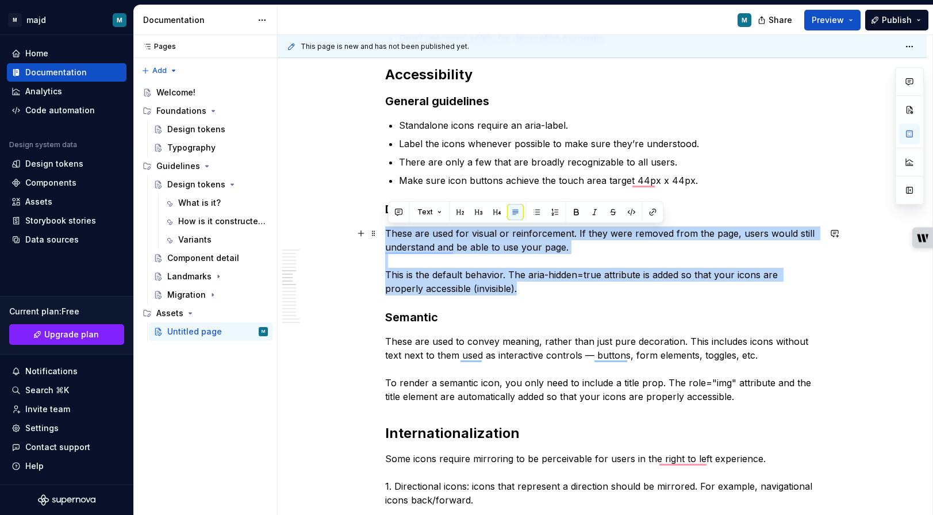
click at [407, 240] on p "These are used for visual or reinforcement. If they were removed from the page,…" at bounding box center [602, 261] width 435 height 69
click at [538, 213] on button "button" at bounding box center [537, 212] width 16 height 16
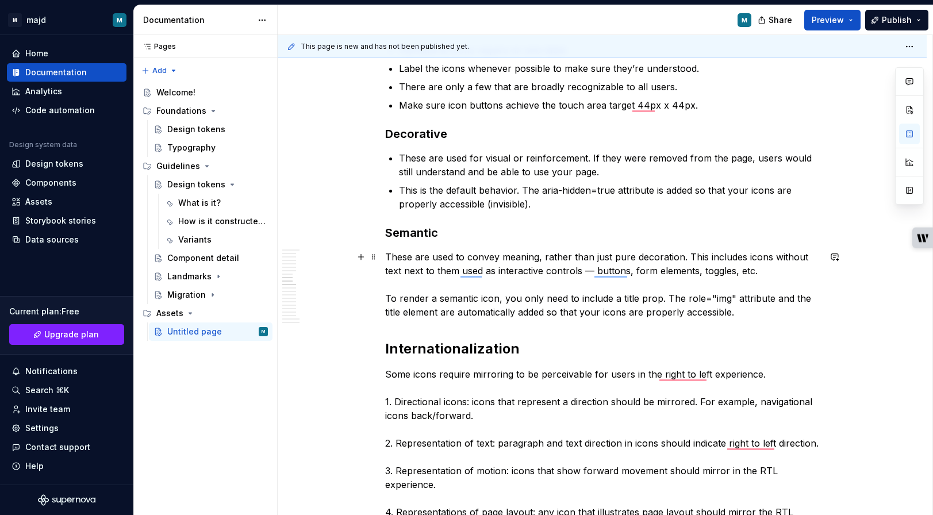
click at [403, 257] on p "These are used to convey meaning, rather than just pure decoration. This includ…" at bounding box center [602, 284] width 435 height 69
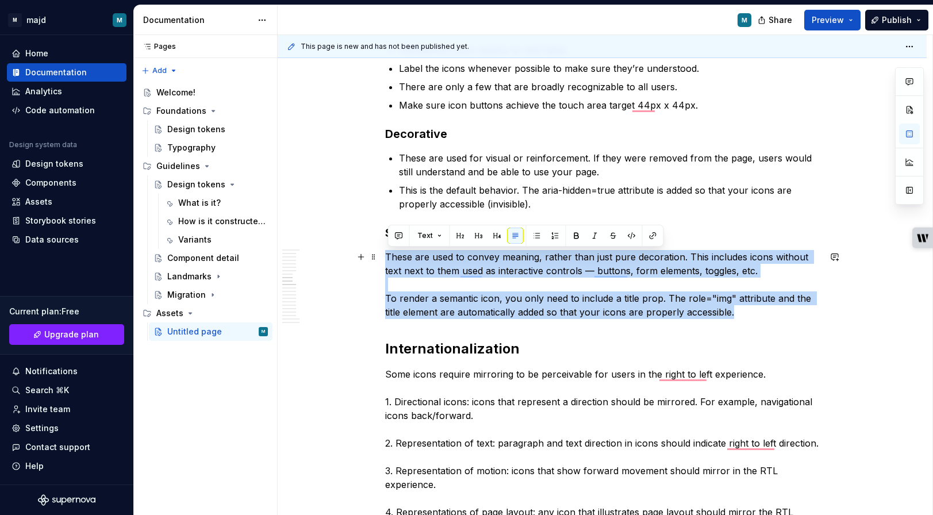
click at [403, 257] on p "These are used to convey meaning, rather than just pure decoration. This includ…" at bounding box center [602, 284] width 435 height 69
click at [414, 263] on p "These are used to convey meaning, rather than just pure decoration. This includ…" at bounding box center [602, 284] width 435 height 69
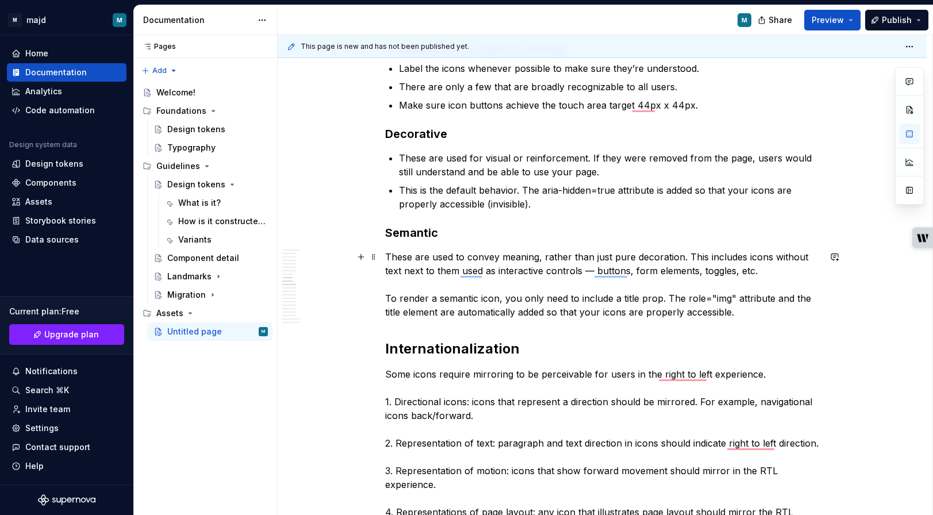
click at [390, 256] on p "These are used to convey meaning, rather than just pure decoration. This includ…" at bounding box center [602, 284] width 435 height 69
click at [392, 257] on p "These are used to convey meaning, rather than just pure decoration. This includ…" at bounding box center [602, 284] width 435 height 69
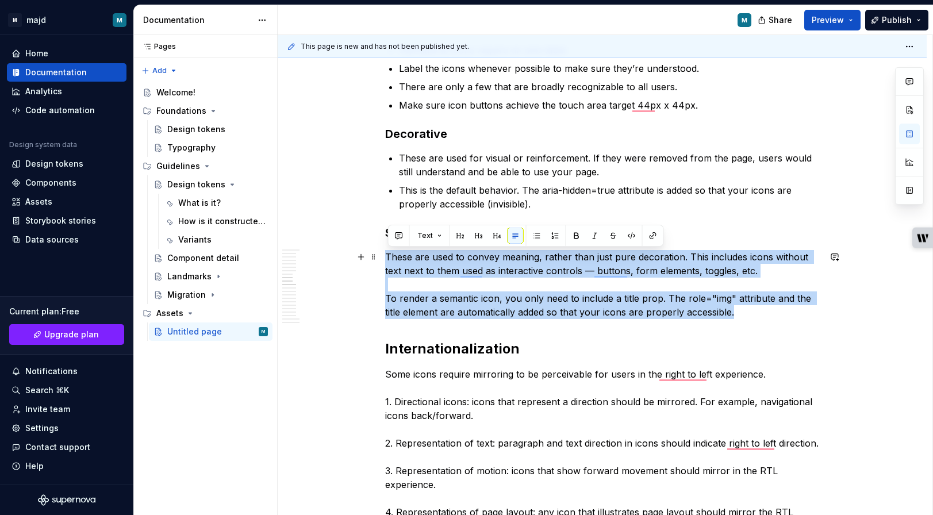
click at [392, 257] on p "These are used to convey meaning, rather than just pure decoration. This includ…" at bounding box center [602, 284] width 435 height 69
click at [778, 265] on p "These are used to convey meaning, rather than just pure decoration. This includ…" at bounding box center [602, 284] width 435 height 69
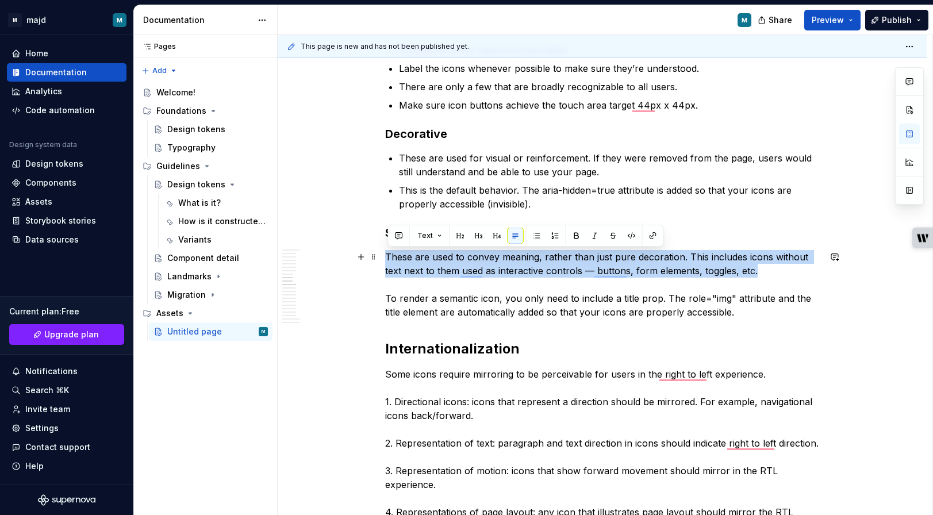
drag, startPoint x: 777, startPoint y: 274, endPoint x: 385, endPoint y: 258, distance: 392.0
click at [534, 238] on button "button" at bounding box center [537, 236] width 16 height 16
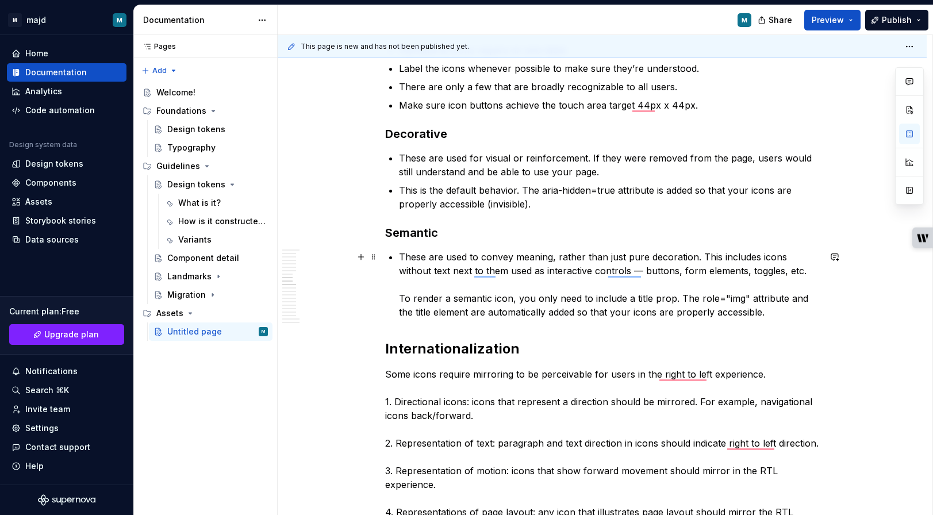
click at [405, 296] on p "These are used to convey meaning, rather than just pure decoration. This includ…" at bounding box center [609, 284] width 421 height 69
click at [403, 296] on p "These are used to convey meaning, rather than just pure decoration. This includ…" at bounding box center [609, 284] width 421 height 69
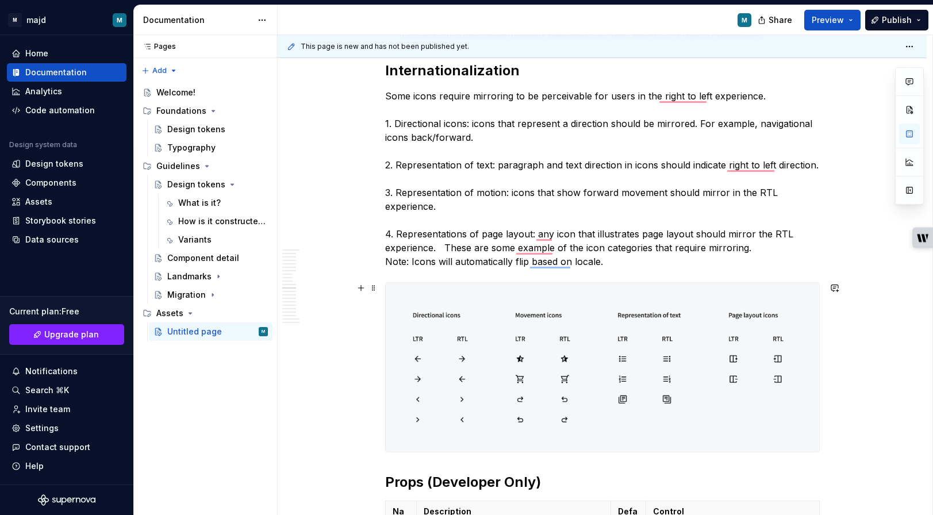
scroll to position [1380, 0]
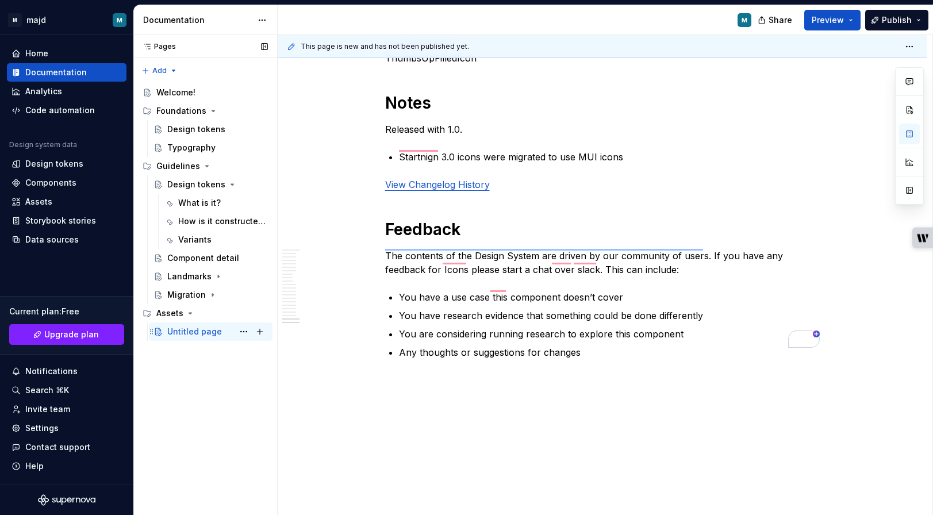
click at [208, 332] on div "Untitled page" at bounding box center [194, 332] width 55 height 12
click at [242, 334] on button "Page tree" at bounding box center [244, 332] width 16 height 16
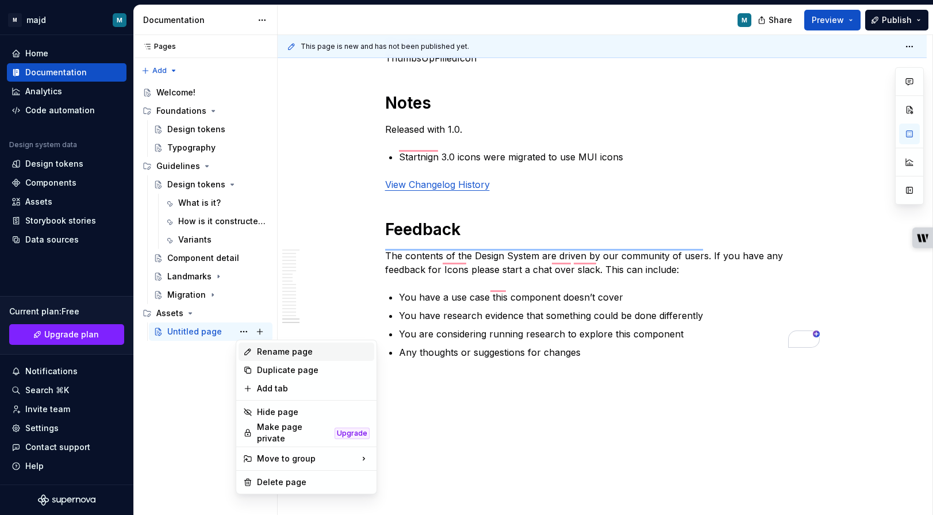
click at [267, 355] on div "Rename page" at bounding box center [313, 352] width 113 height 12
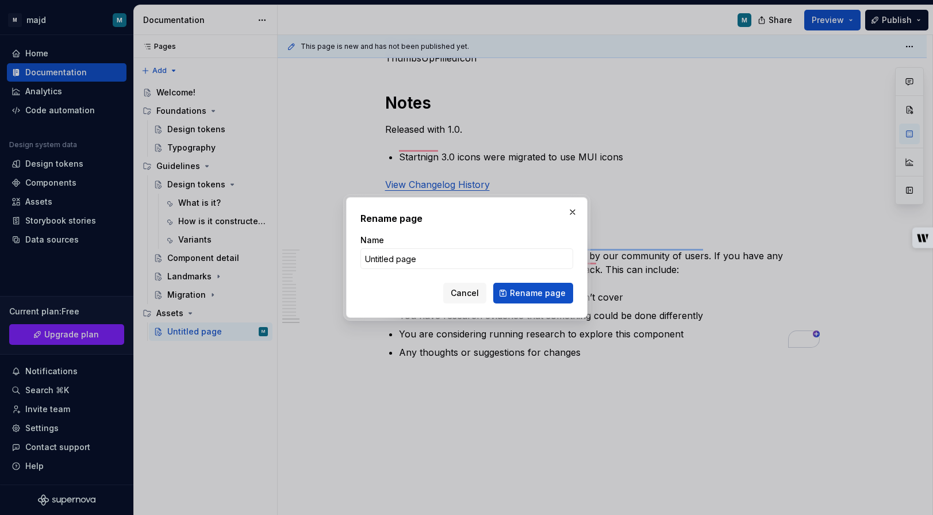
type textarea "*"
type input "Icons"
click button "Rename page" at bounding box center [533, 293] width 80 height 21
type textarea "*"
type textarea "Icons"
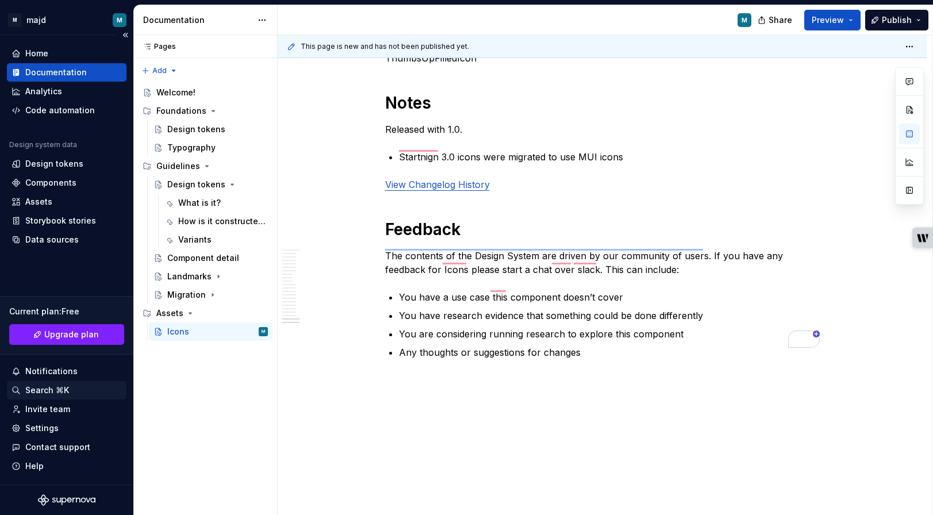
type textarea "*"
click at [148, 67] on div "Pages Pages Add Accessibility guide for tree Page tree. Navigate the tree with …" at bounding box center [205, 275] width 144 height 481
click at [178, 114] on div "New group" at bounding box center [196, 112] width 75 height 12
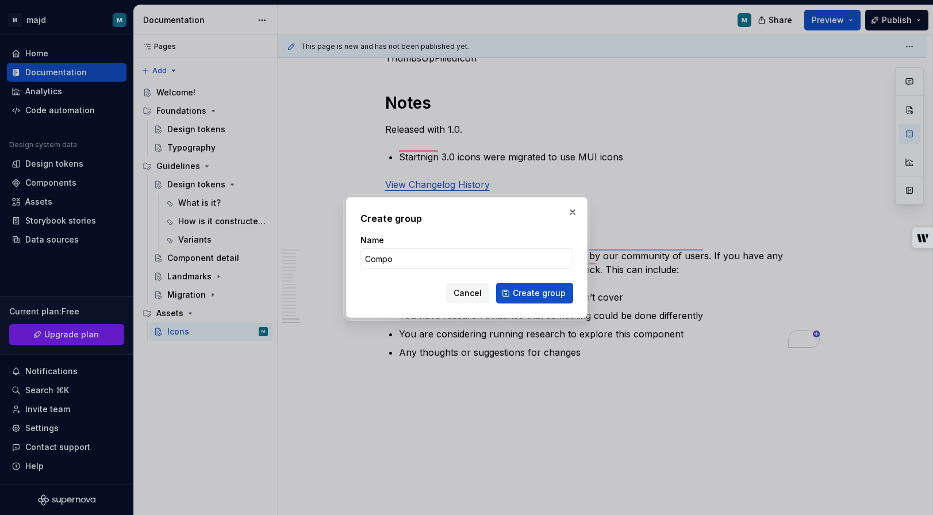
type input "Components"
click at [556, 295] on span "Create group" at bounding box center [539, 294] width 53 height 12
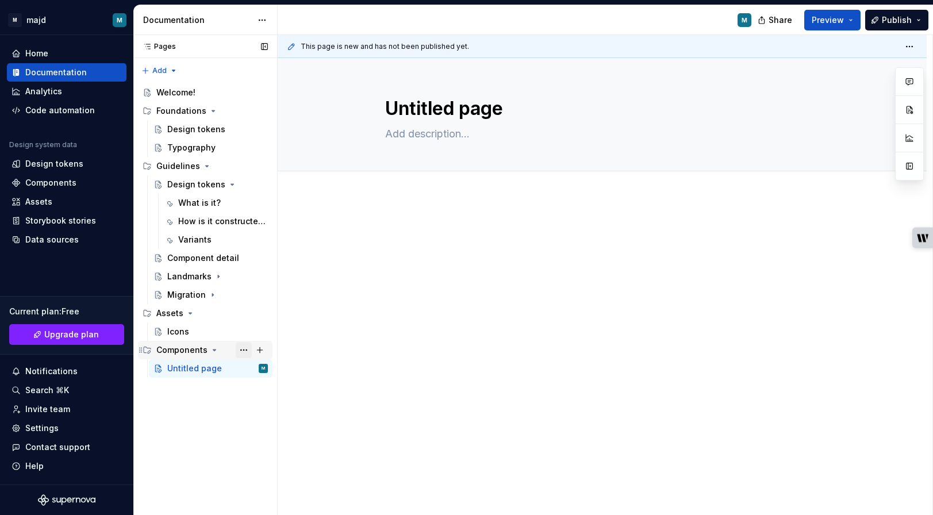
click at [243, 350] on button "Page tree" at bounding box center [244, 350] width 16 height 16
type textarea "*"
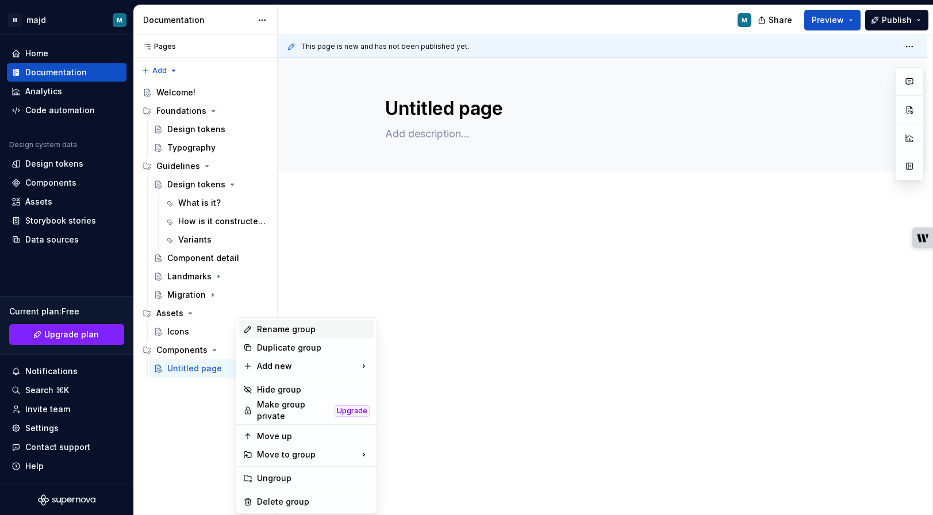
click at [301, 327] on div "Rename group" at bounding box center [313, 330] width 113 height 12
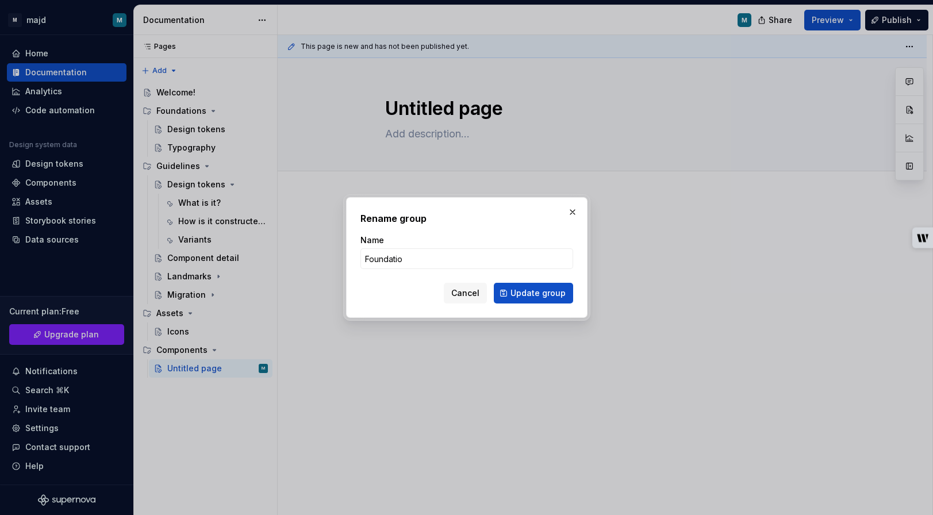
type input "Foundation"
click button "Update group" at bounding box center [533, 293] width 79 height 21
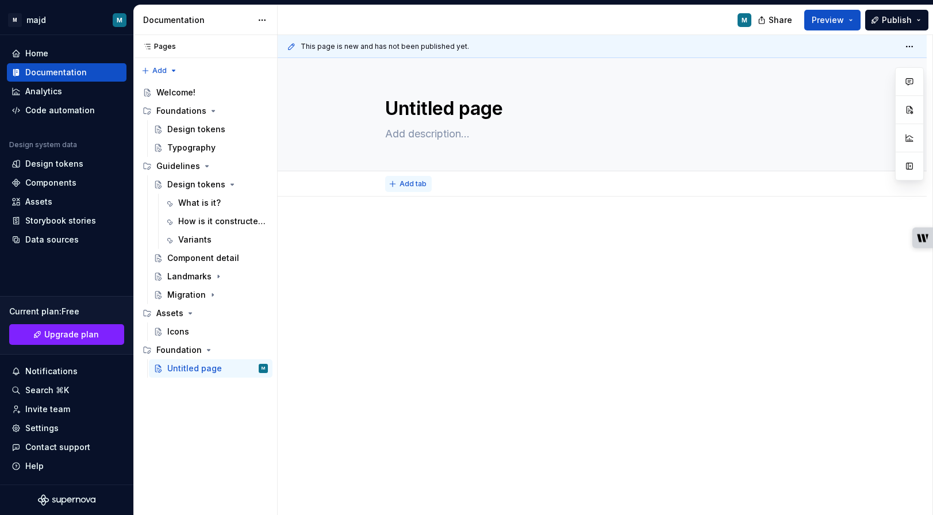
click at [405, 183] on span "Add tab" at bounding box center [413, 183] width 27 height 9
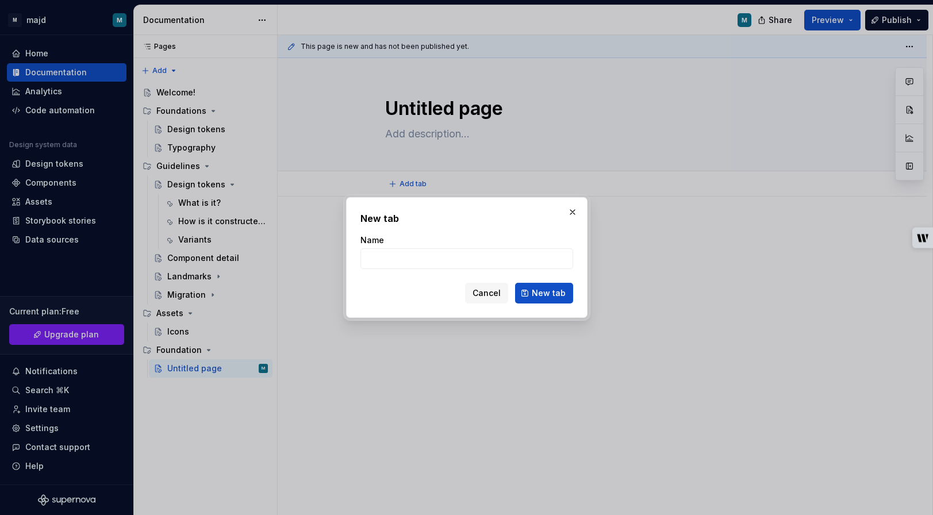
type textarea "*"
type input "Grid"
click button "New tab" at bounding box center [544, 293] width 58 height 21
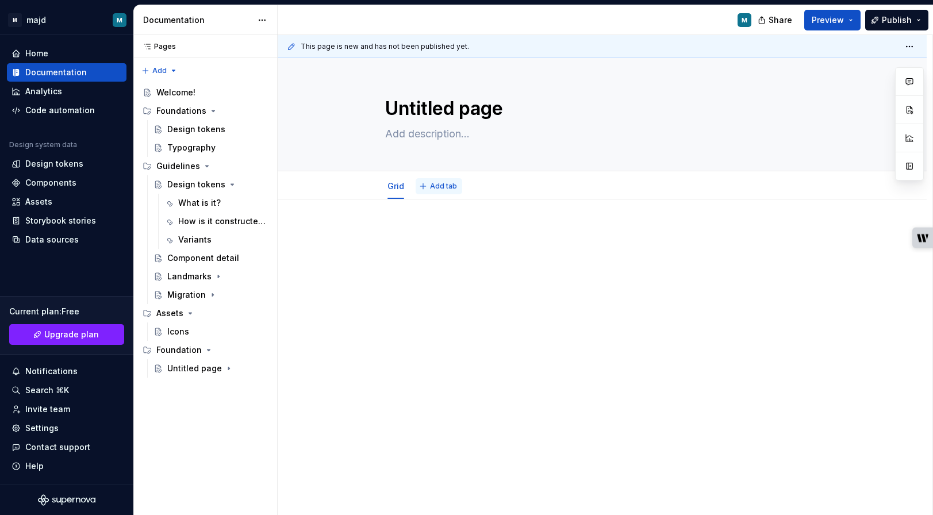
click at [453, 186] on span "Add tab" at bounding box center [443, 186] width 27 height 9
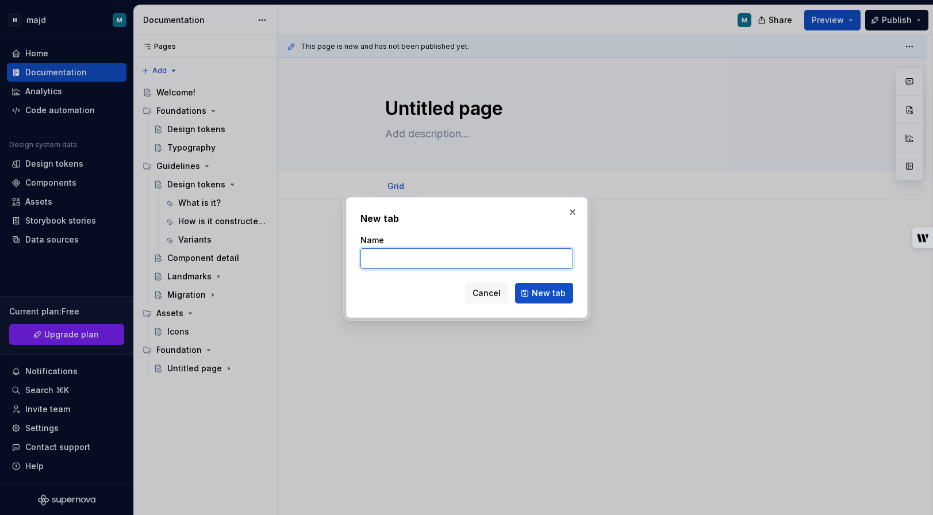
type textarea "*"
type input "Page grid container"
click button "New tab" at bounding box center [544, 293] width 58 height 21
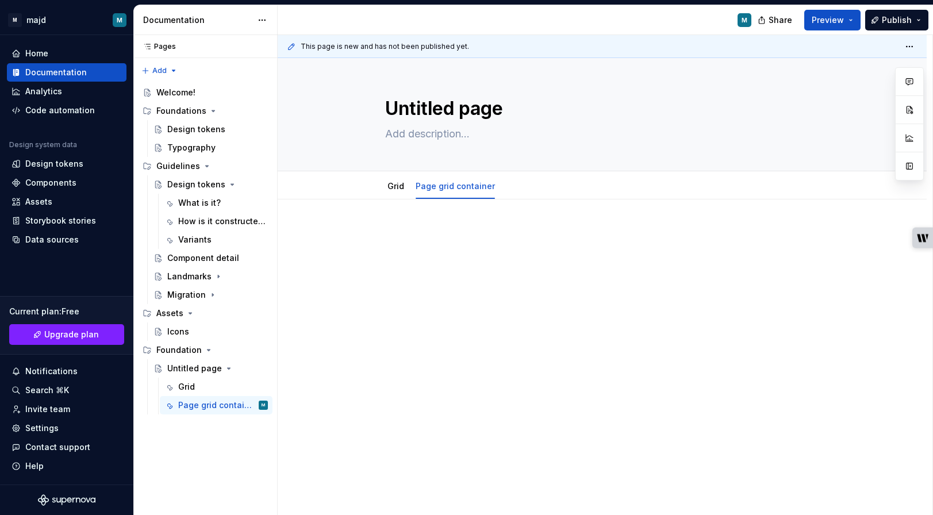
click at [453, 235] on p at bounding box center [602, 234] width 435 height 14
click at [396, 184] on link "Grid" at bounding box center [396, 186] width 17 height 10
click at [404, 220] on div at bounding box center [602, 320] width 649 height 240
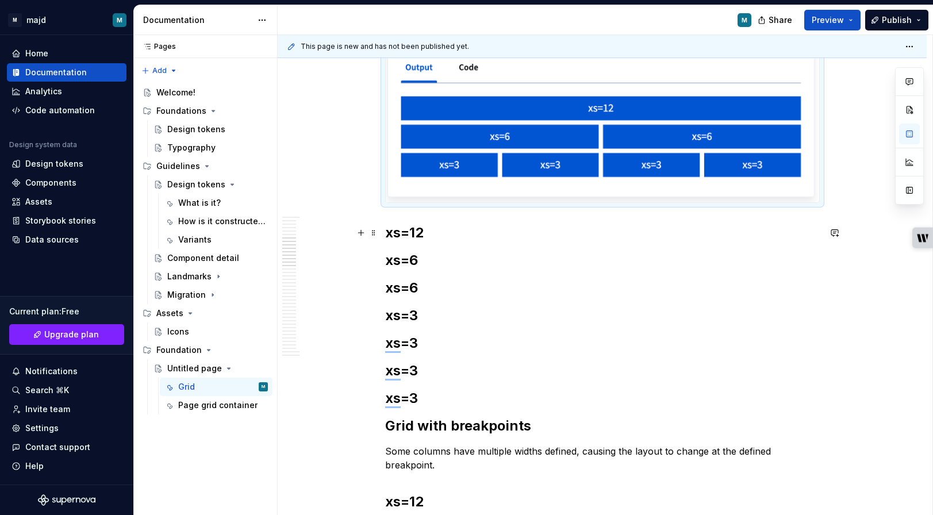
scroll to position [644, 0]
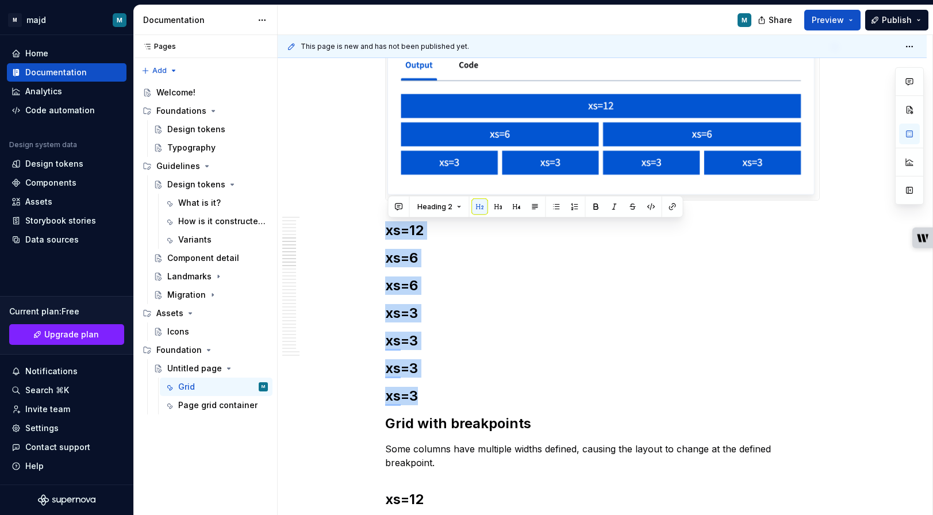
drag, startPoint x: 480, startPoint y: 405, endPoint x: 335, endPoint y: 201, distance: 250.9
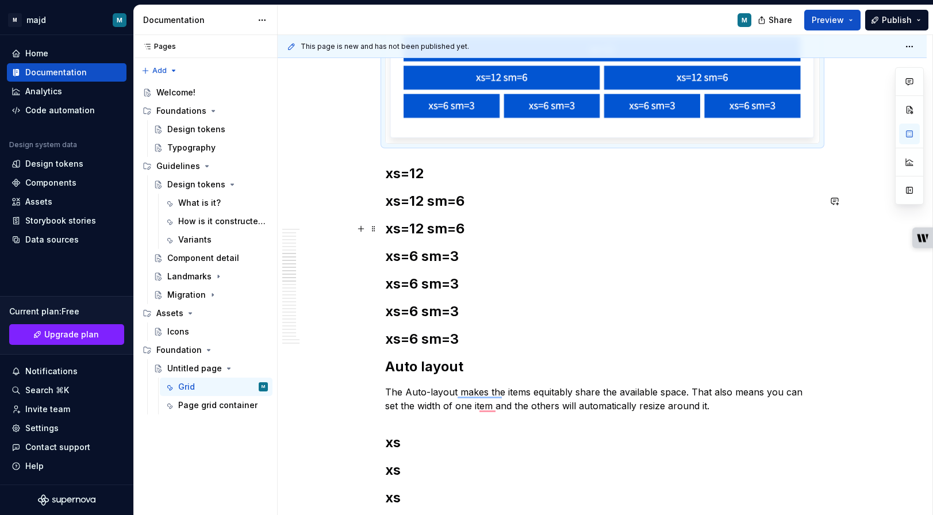
scroll to position [951, 0]
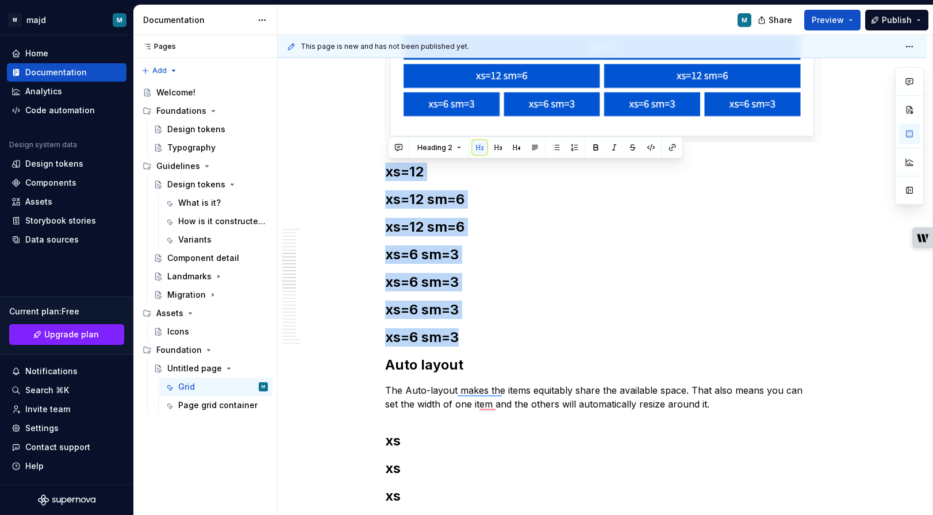
drag, startPoint x: 507, startPoint y: 342, endPoint x: 339, endPoint y: 147, distance: 257.4
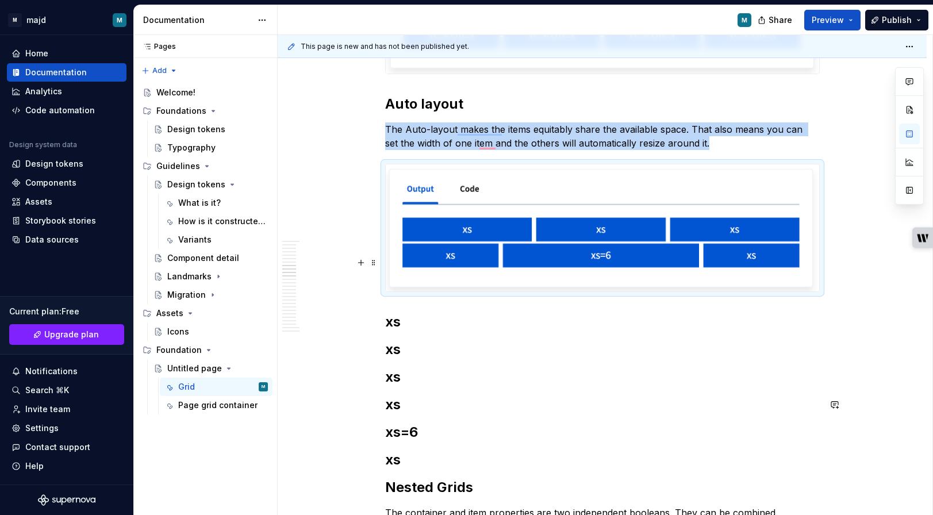
scroll to position [1052, 0]
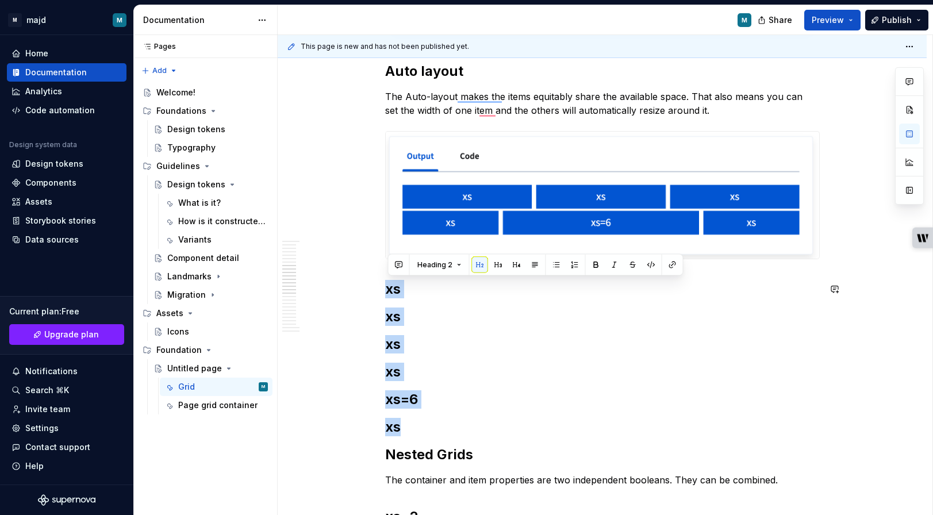
drag, startPoint x: 476, startPoint y: 438, endPoint x: 352, endPoint y: 277, distance: 203.4
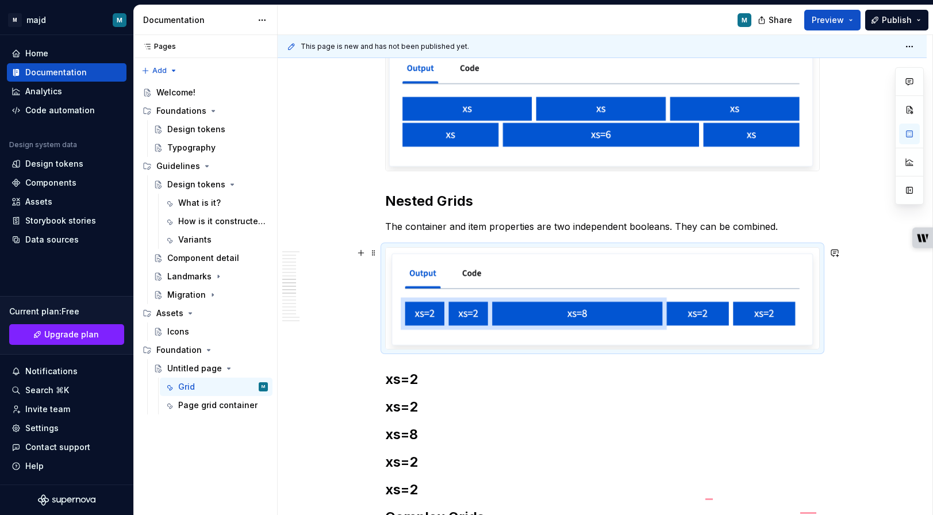
scroll to position [1169, 0]
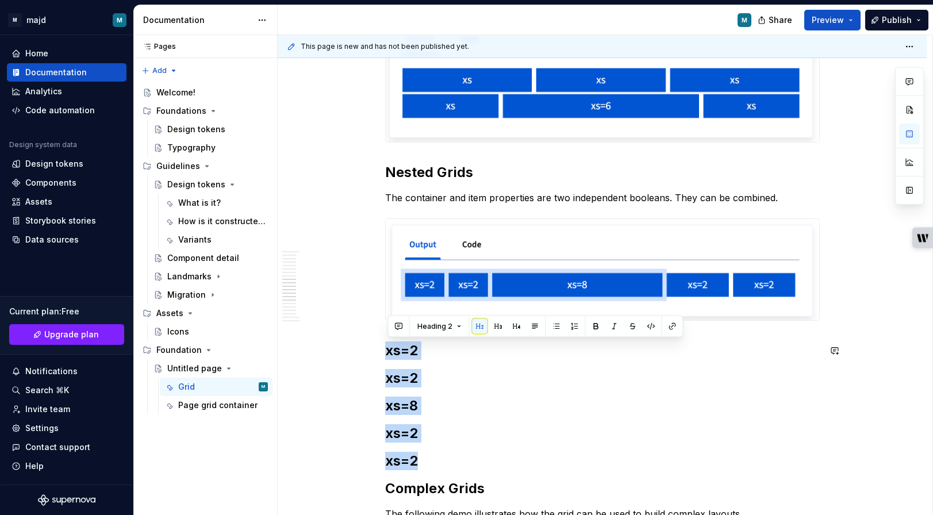
drag, startPoint x: 451, startPoint y: 469, endPoint x: 370, endPoint y: 336, distance: 155.7
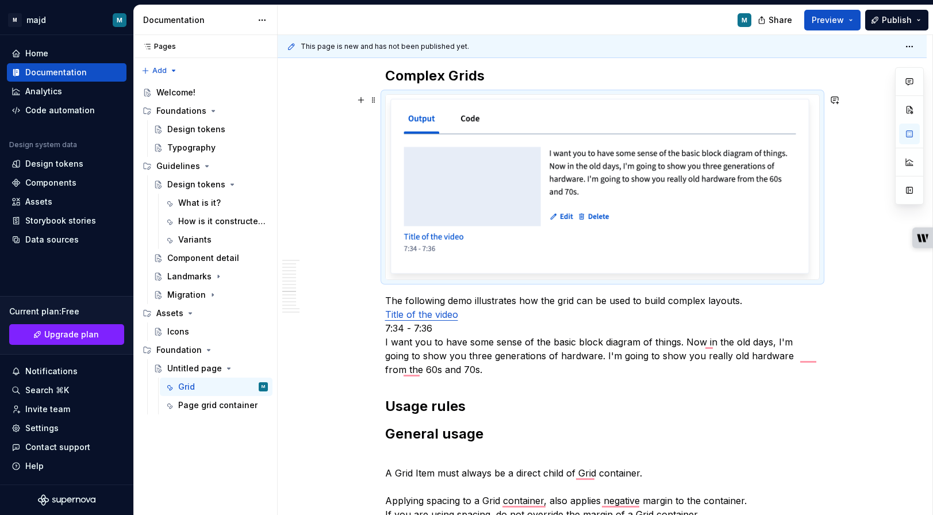
scroll to position [1456, 0]
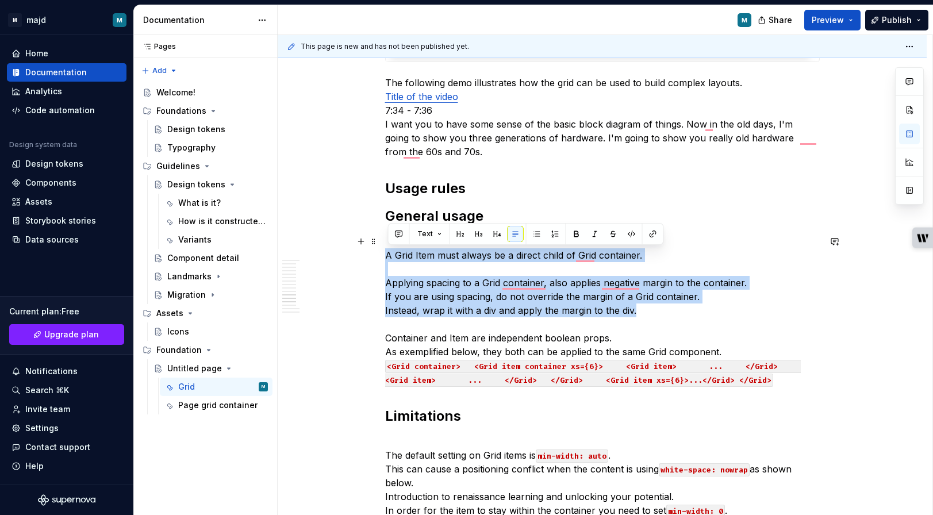
drag, startPoint x: 659, startPoint y: 314, endPoint x: 377, endPoint y: 262, distance: 286.6
click at [377, 261] on html "M majd M Home Documentation Analytics Code automation Design system data Design…" at bounding box center [466, 257] width 933 height 515
click at [538, 229] on button "button" at bounding box center [537, 234] width 16 height 16
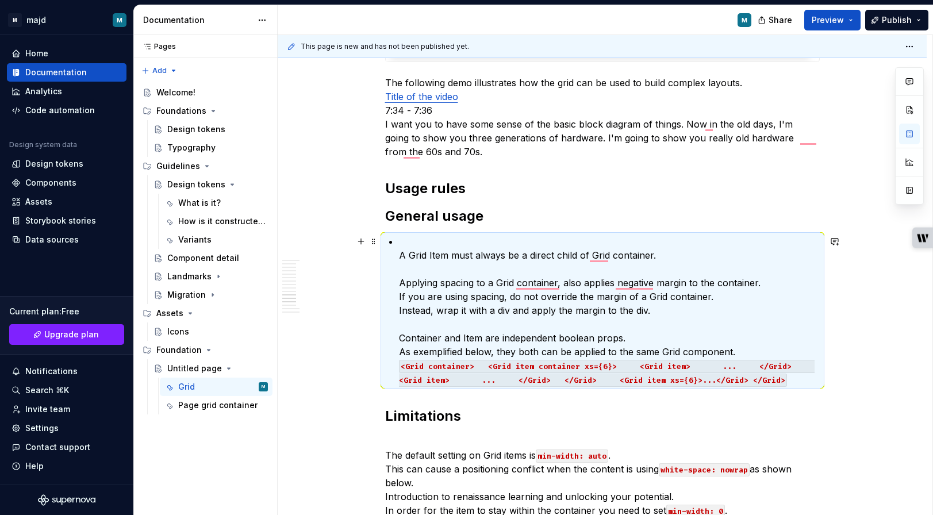
click at [393, 284] on div "Grid Contents What is it? Examples Usage rules Props (Developer Only) What is i…" at bounding box center [602, 224] width 435 height 3317
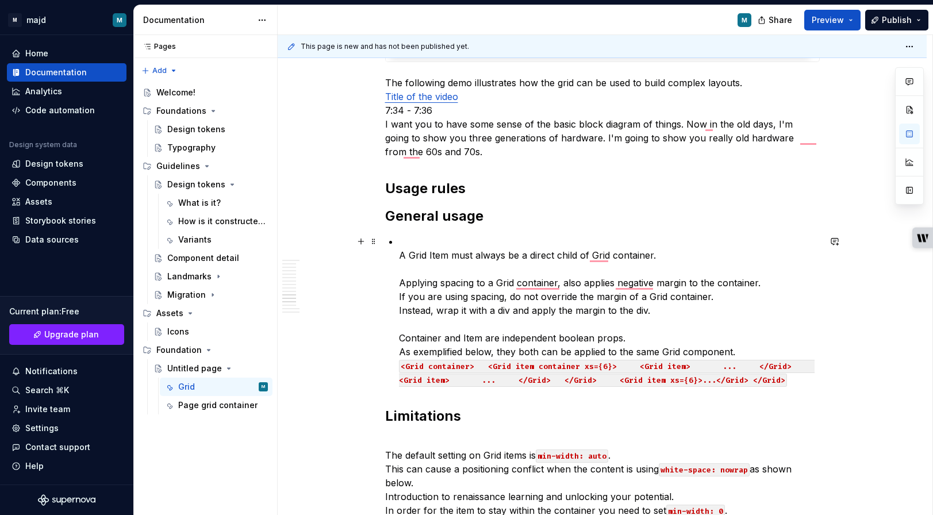
click at [401, 284] on div "Grid Contents What is it? Examples Usage rules Props (Developer Only) What is i…" at bounding box center [602, 224] width 435 height 3317
click at [400, 255] on div "Grid Contents What is it? Examples Usage rules Props (Developer Only) What is i…" at bounding box center [602, 224] width 435 height 3317
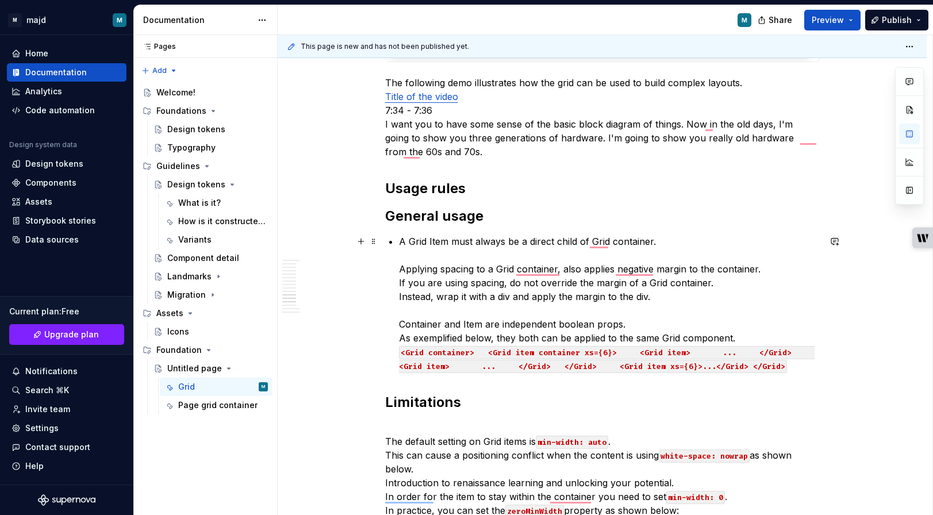
click at [399, 270] on div "Grid Contents What is it? Examples Usage rules Props (Developer Only) What is i…" at bounding box center [602, 217] width 435 height 3303
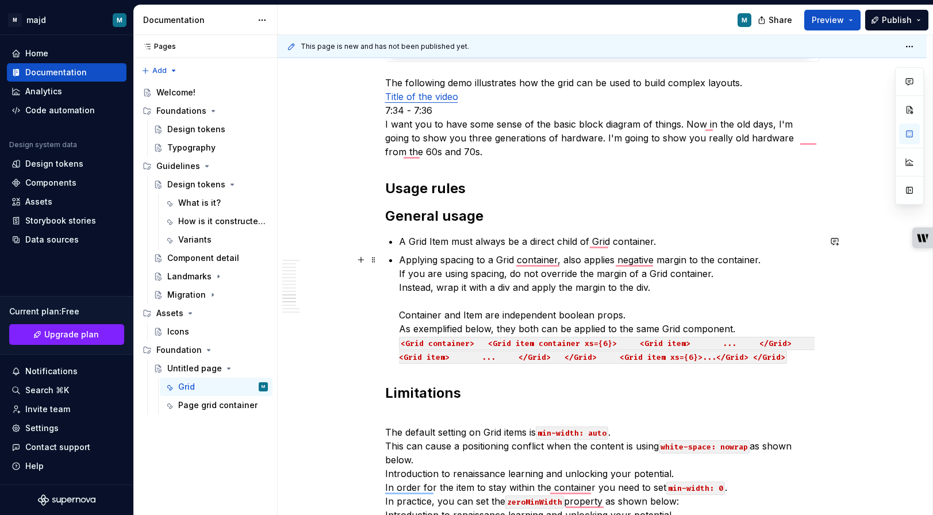
click at [401, 317] on div "Grid Contents What is it? Examples Usage rules Props (Developer Only) What is i…" at bounding box center [602, 213] width 435 height 3294
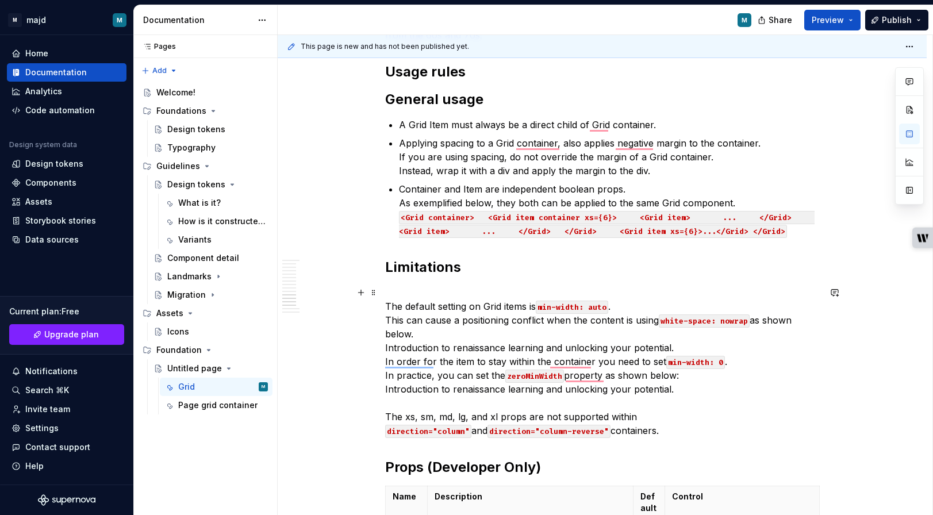
scroll to position [1810, 0]
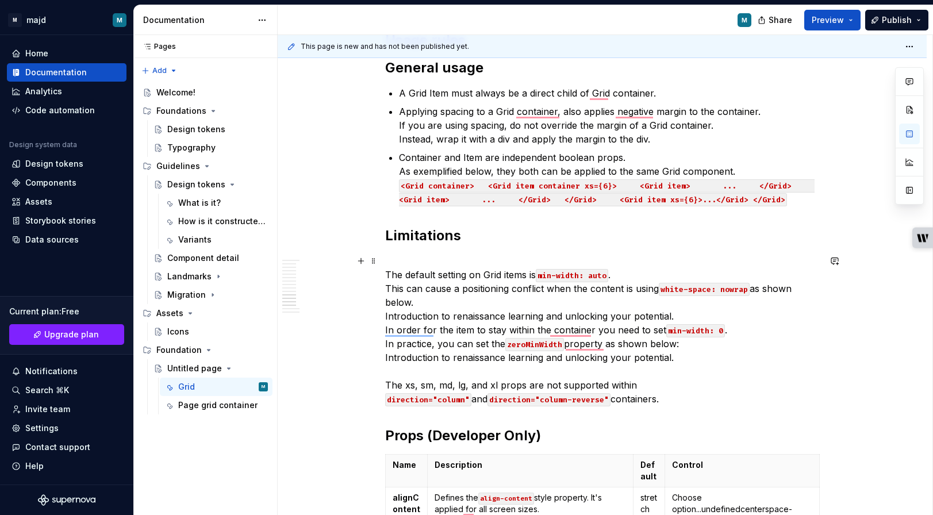
click at [388, 271] on p "The default setting on Grid items is min-width: auto . This can cause a positio…" at bounding box center [602, 330] width 435 height 152
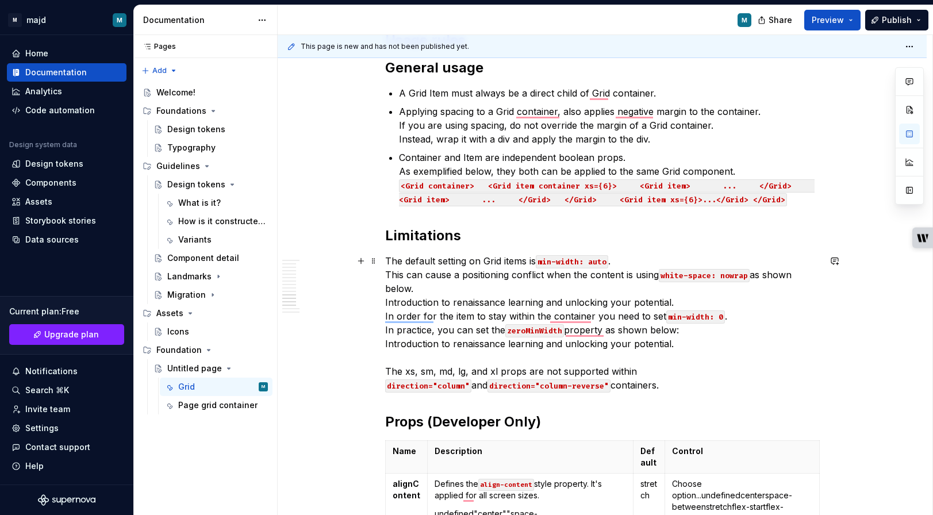
click at [415, 264] on p "The default setting on Grid items is min-width: auto . This can cause a positio…" at bounding box center [602, 323] width 435 height 138
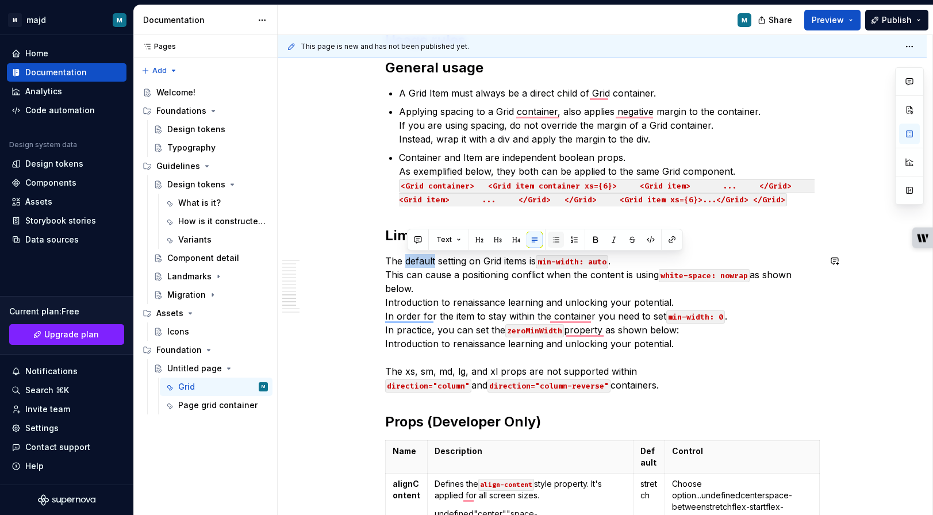
click at [560, 240] on button "button" at bounding box center [556, 240] width 16 height 16
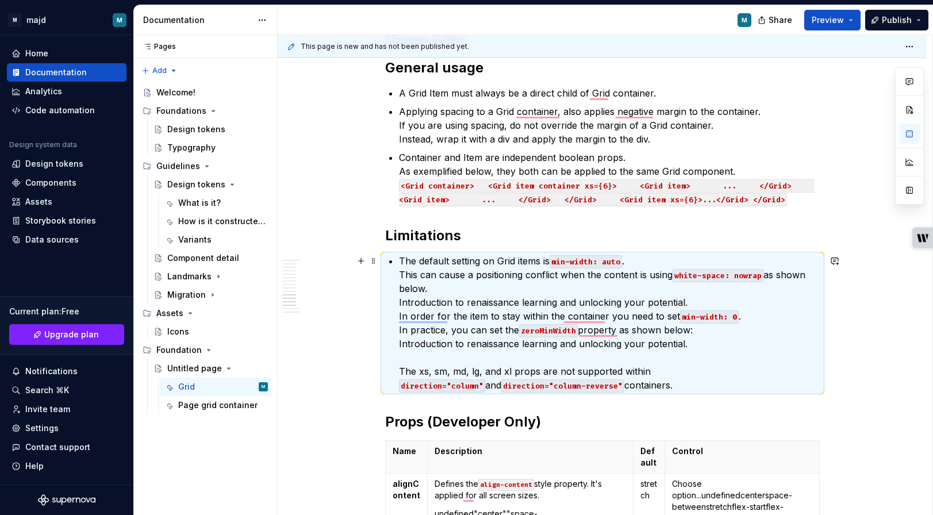
click at [392, 280] on div "Grid Contents What is it? Examples Usage rules Props (Developer Only) What is i…" at bounding box center [602, 52] width 435 height 3271
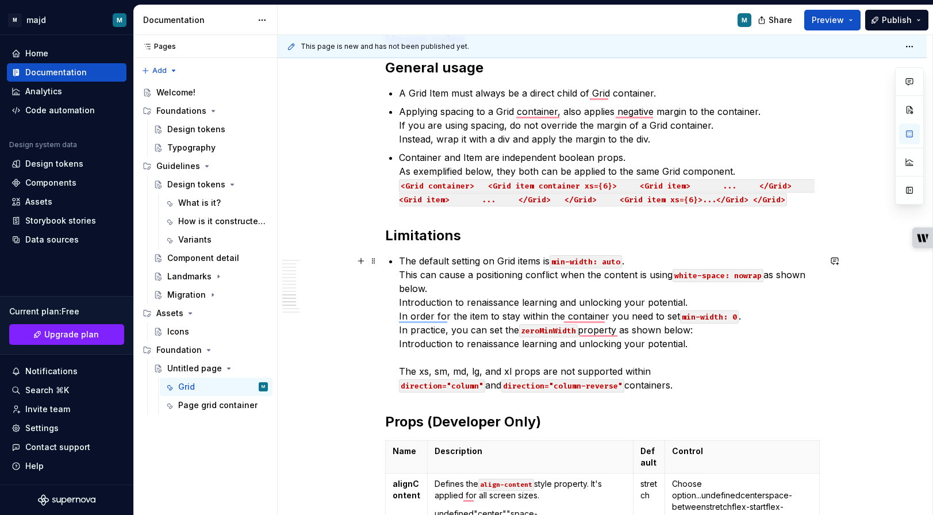
click at [403, 272] on p "The default setting on Grid items is min-width: auto . This can cause a positio…" at bounding box center [609, 323] width 421 height 138
click at [398, 299] on div "Grid Contents What is it? Examples Usage rules Props (Developer Only) What is i…" at bounding box center [602, 52] width 435 height 3271
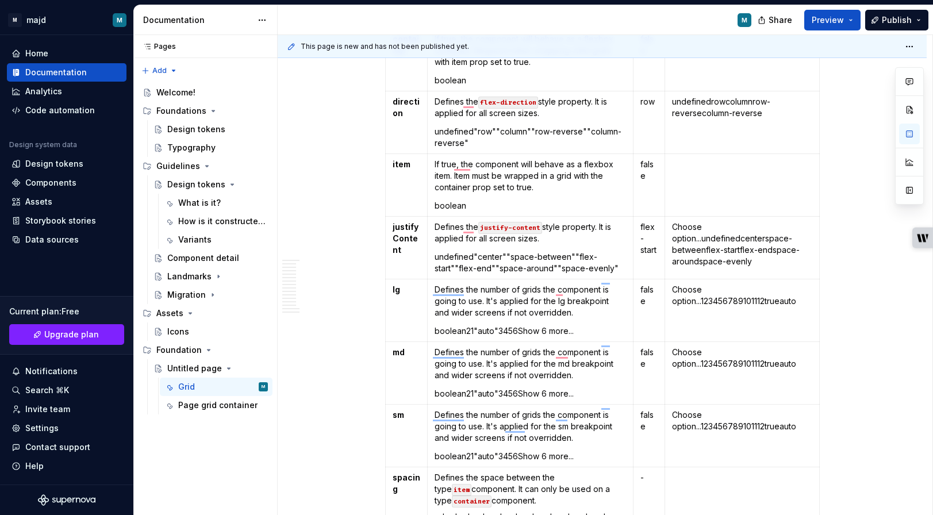
scroll to position [2502, 0]
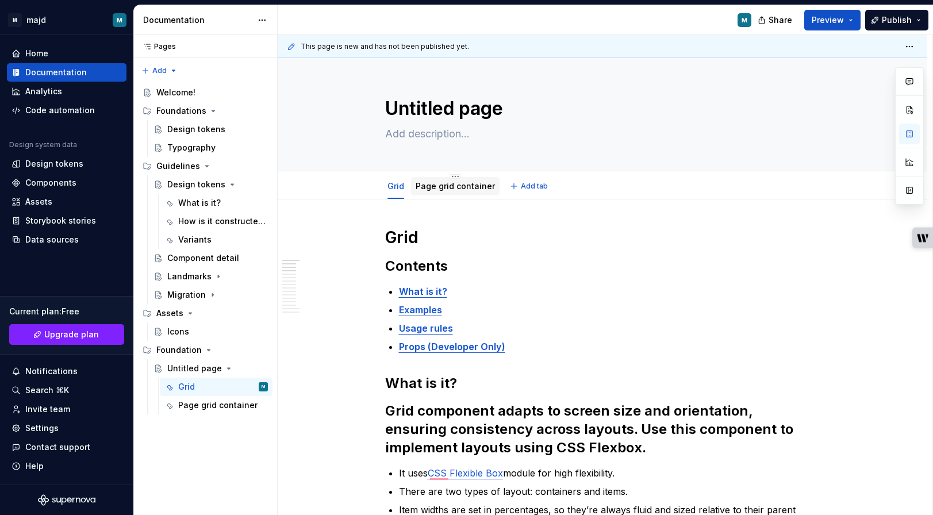
click at [469, 190] on link "Page grid container" at bounding box center [455, 186] width 79 height 10
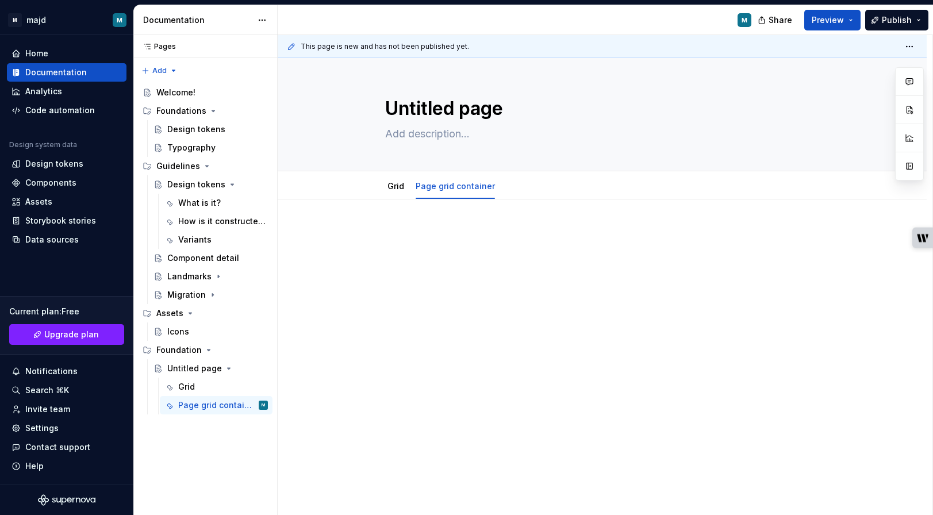
type textarea "*"
click at [435, 244] on div at bounding box center [602, 249] width 435 height 44
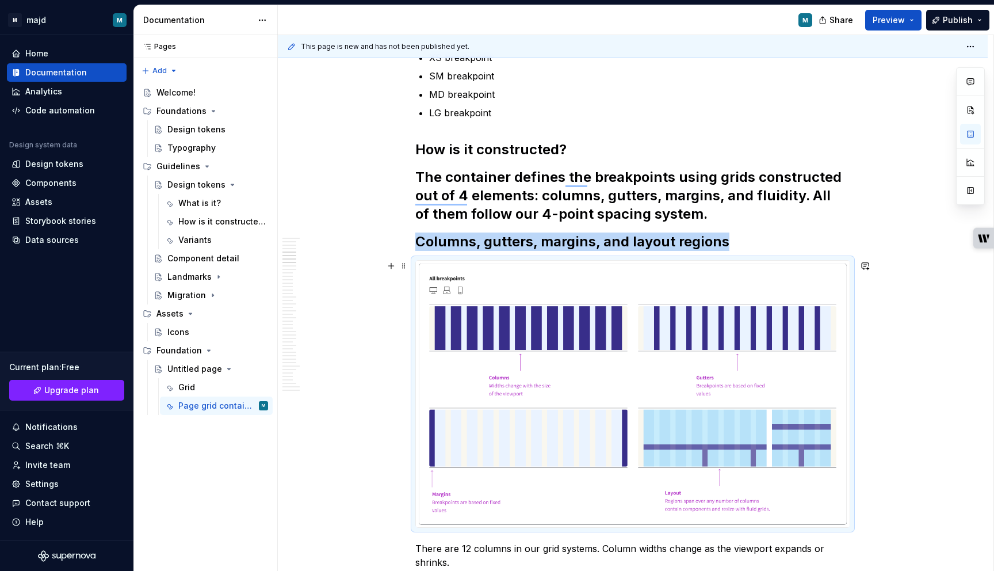
scroll to position [658, 0]
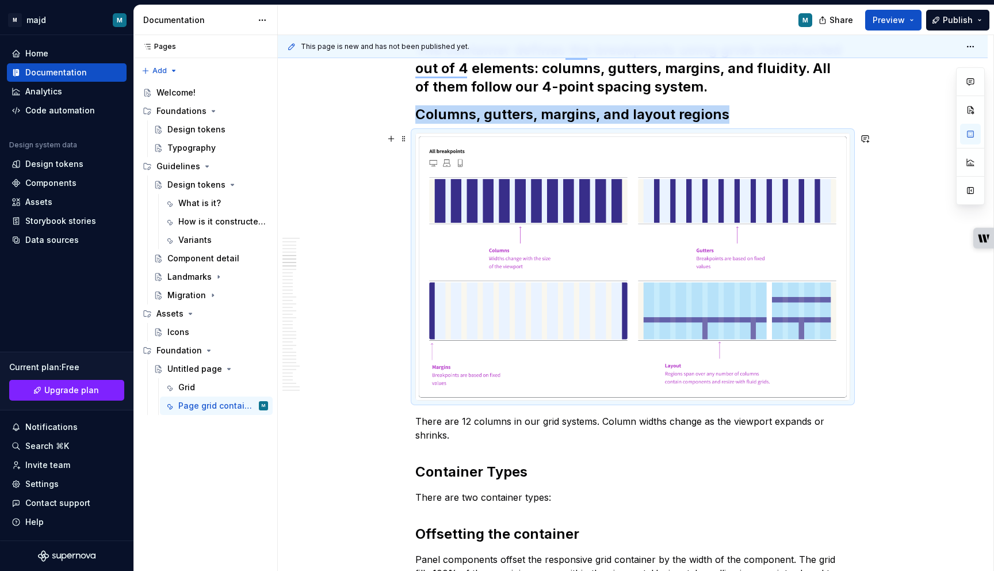
click at [531, 266] on img "To enrich screen reader interactions, please activate Accessibility in Grammarl…" at bounding box center [633, 266] width 434 height 266
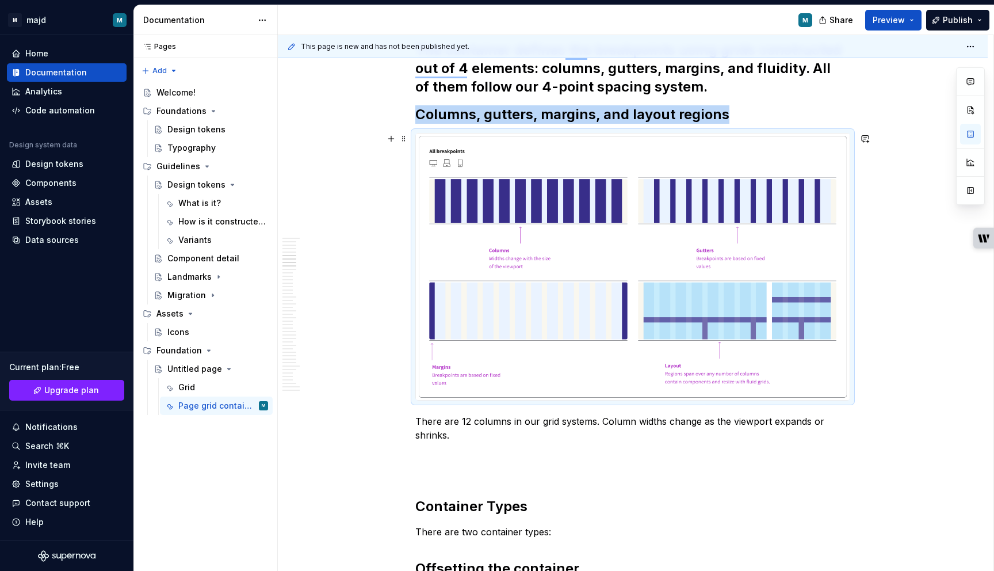
click at [603, 301] on img "To enrich screen reader interactions, please activate Accessibility in Grammarl…" at bounding box center [633, 266] width 434 height 266
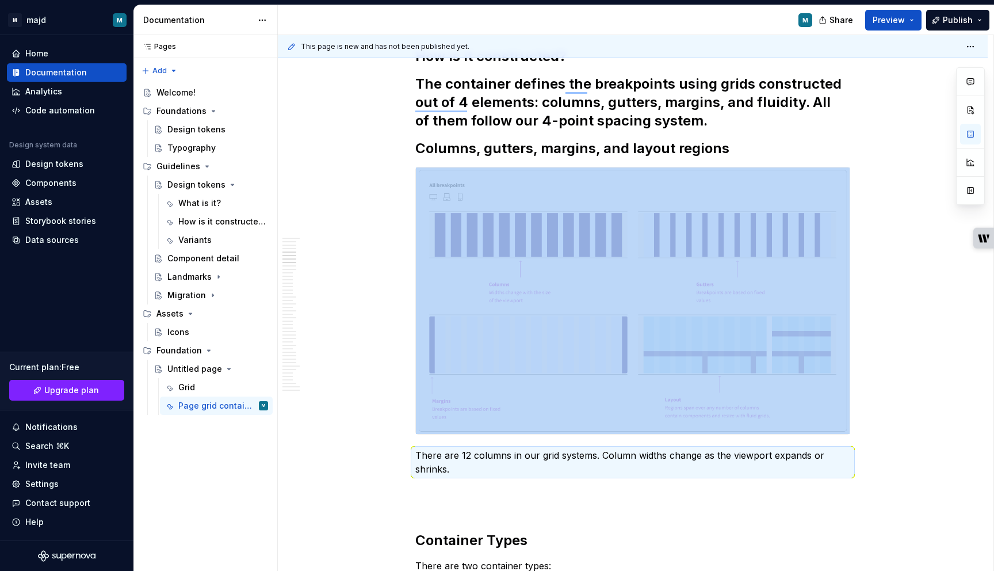
scroll to position [617, 0]
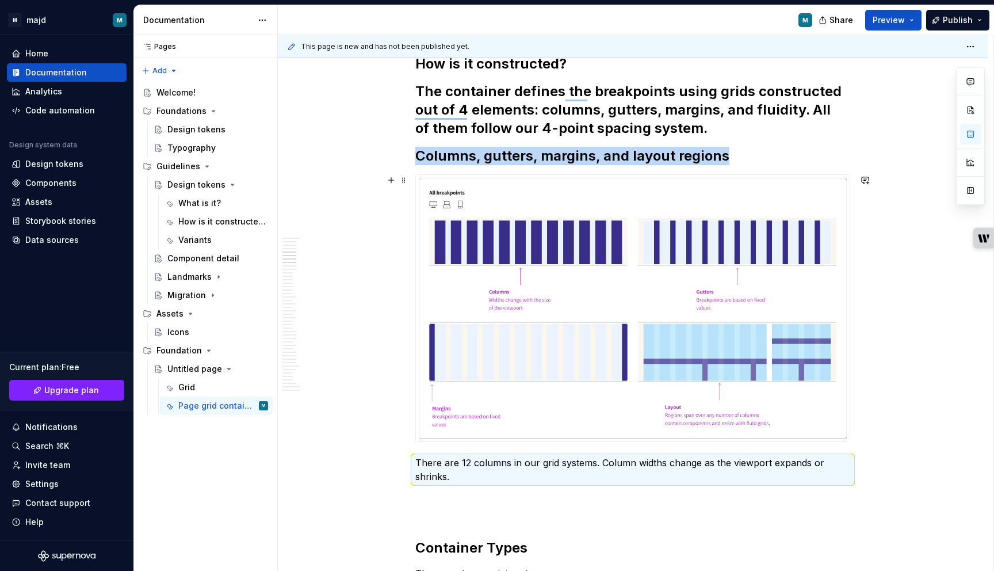
click at [455, 208] on img "To enrich screen reader interactions, please activate Accessibility in Grammarl…" at bounding box center [633, 308] width 434 height 266
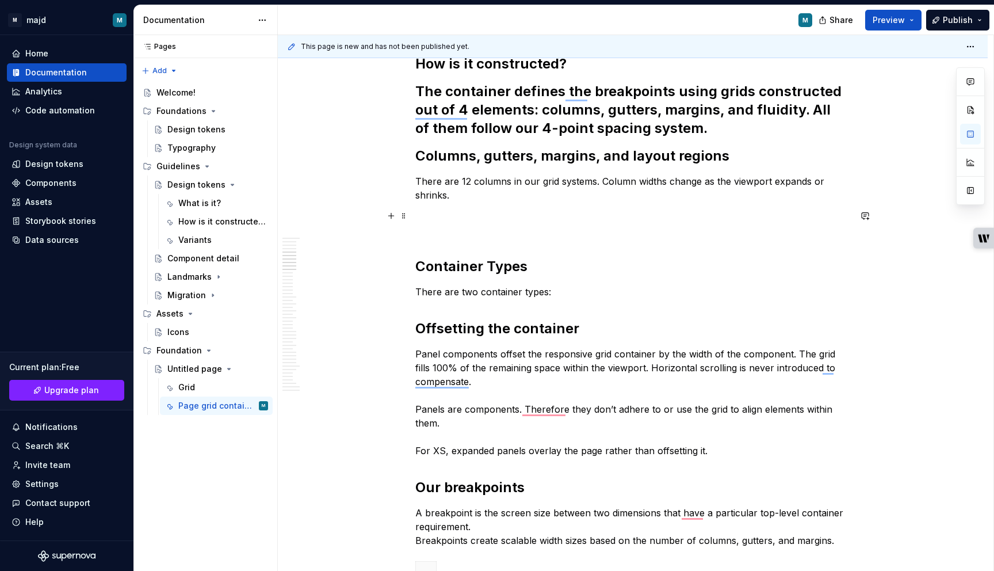
click at [465, 225] on p "To enrich screen reader interactions, please activate Accessibility in Grammarl…" at bounding box center [632, 223] width 435 height 28
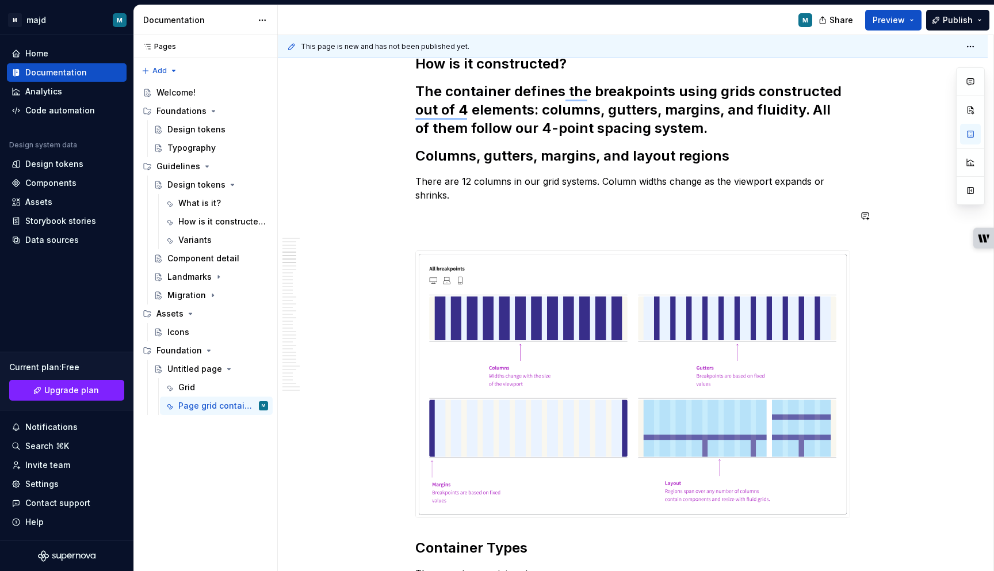
click at [465, 225] on p "To enrich screen reader interactions, please activate Accessibility in Grammarl…" at bounding box center [632, 223] width 435 height 28
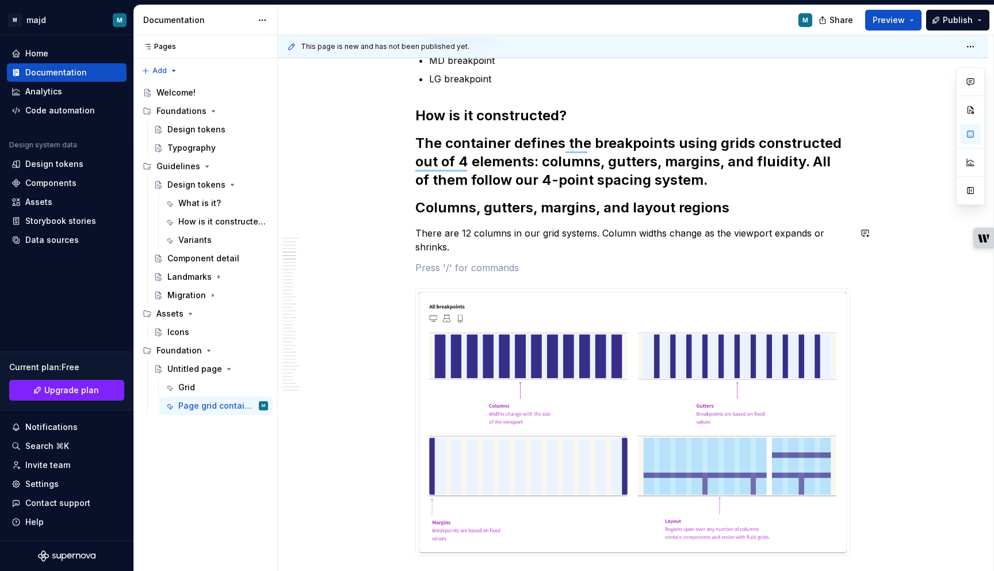
scroll to position [564, 0]
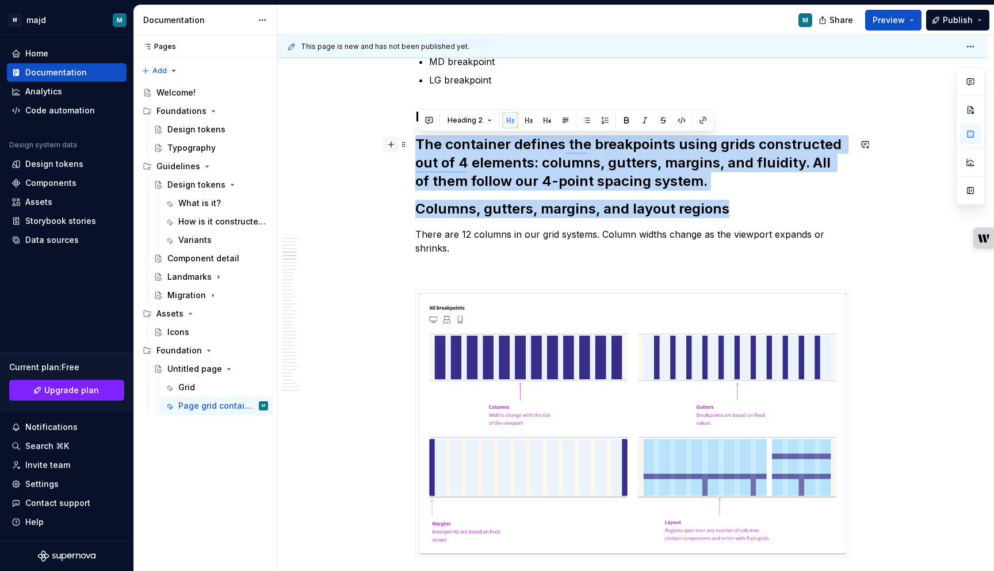
drag, startPoint x: 701, startPoint y: 211, endPoint x: 395, endPoint y: 141, distance: 313.1
click at [481, 123] on button "Heading 2" at bounding box center [469, 120] width 55 height 16
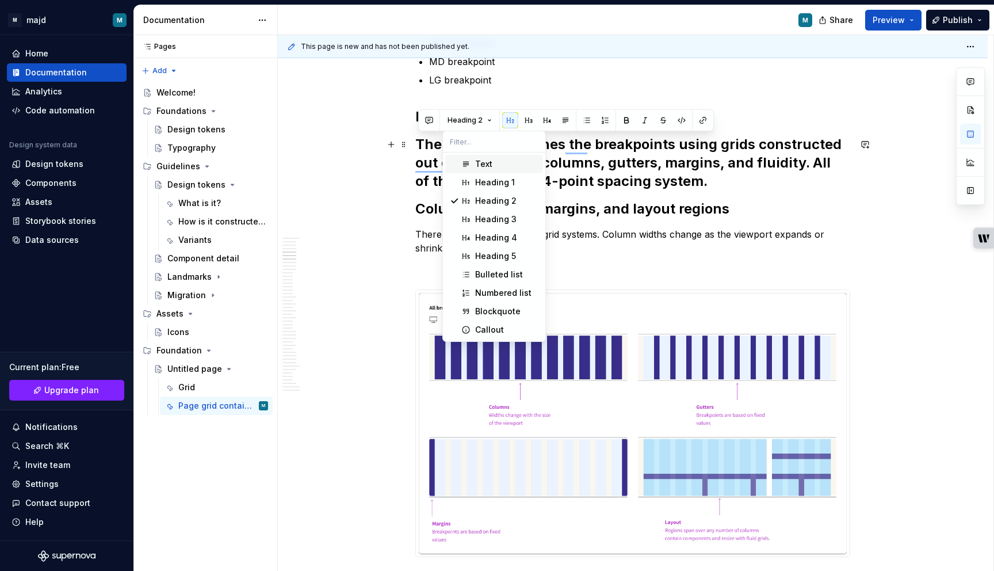
click at [490, 158] on span "Text" at bounding box center [494, 164] width 98 height 18
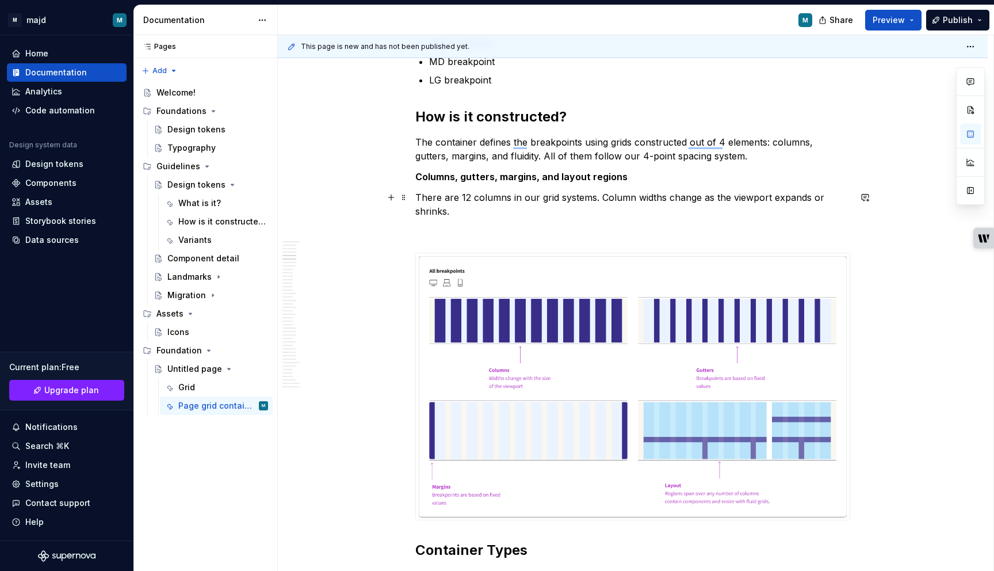
click at [516, 216] on p "There are 12 columns in our grid systems. Column widths change as the viewport …" at bounding box center [632, 204] width 435 height 28
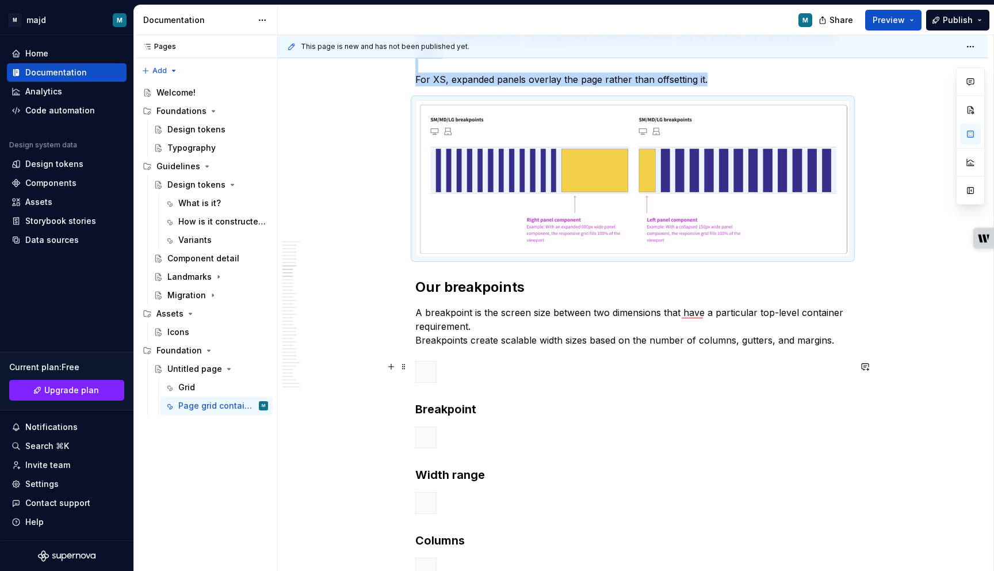
scroll to position [1395, 0]
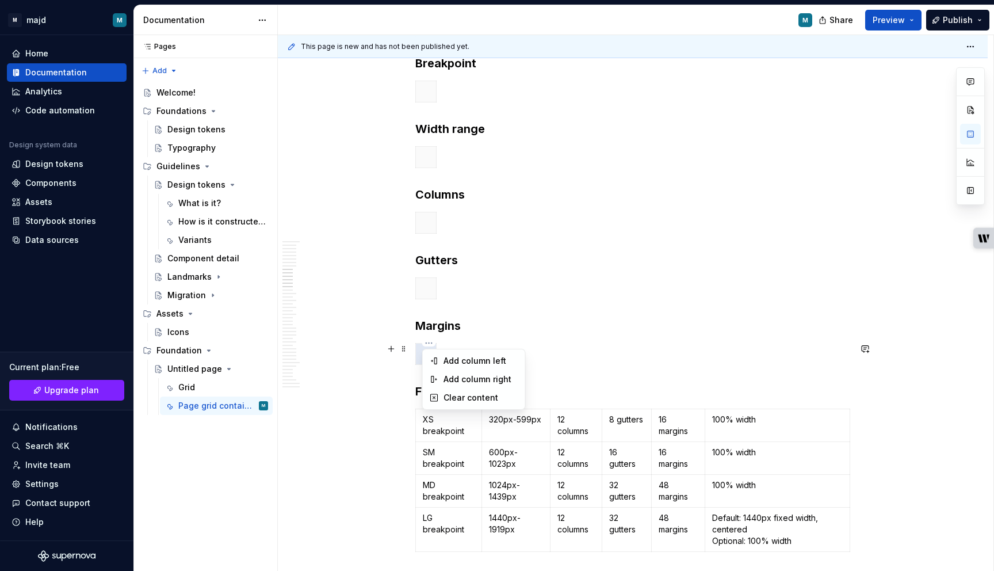
click at [428, 344] on html "M majd M Home Documentation Analytics Code automation Design system data Design…" at bounding box center [497, 285] width 994 height 571
click at [521, 338] on html "M majd M Home Documentation Analytics Code automation Design system data Design…" at bounding box center [497, 285] width 994 height 571
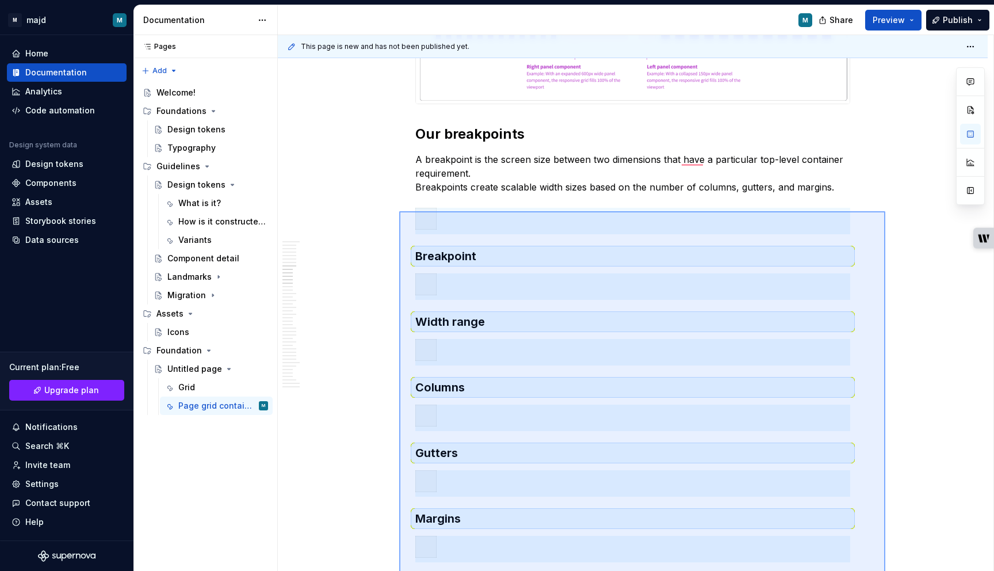
drag, startPoint x: 885, startPoint y: 442, endPoint x: 399, endPoint y: 211, distance: 538.0
click at [399, 211] on div "This page is new and has not been published yet. Untitled page Edit header Grid…" at bounding box center [635, 303] width 715 height 536
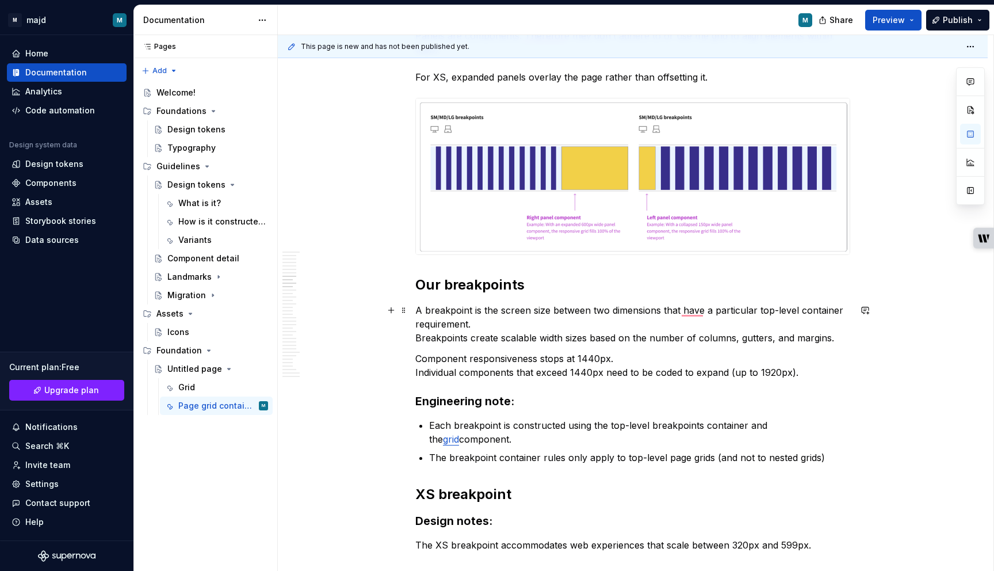
click at [850, 338] on p "A breakpoint is the screen size between two dimensions that have a particular t…" at bounding box center [632, 323] width 435 height 41
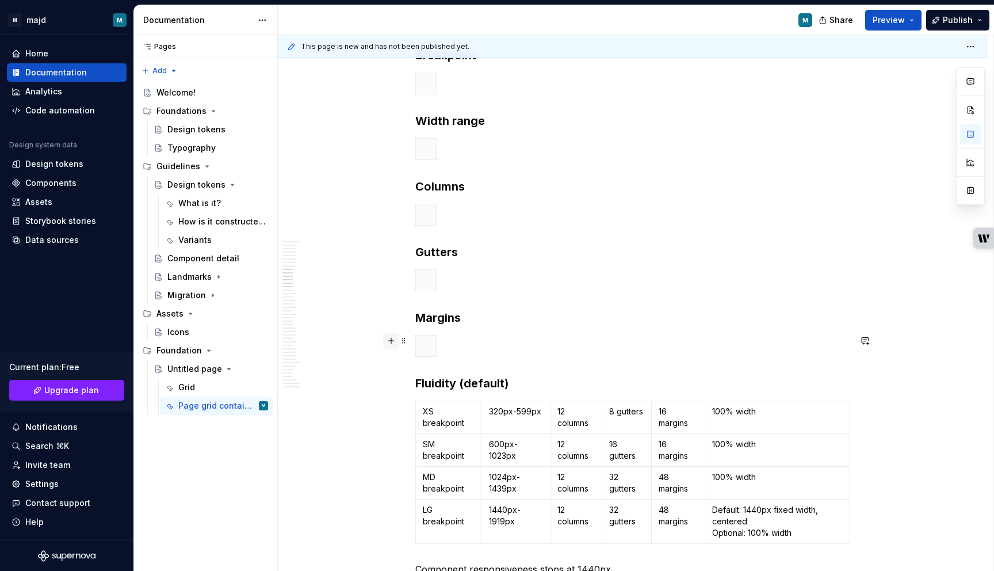
drag, startPoint x: 462, startPoint y: 346, endPoint x: 397, endPoint y: 346, distance: 64.4
click at [479, 351] on div "To enrich screen reader interactions, please activate Accessibility in Grammarl…" at bounding box center [632, 348] width 435 height 26
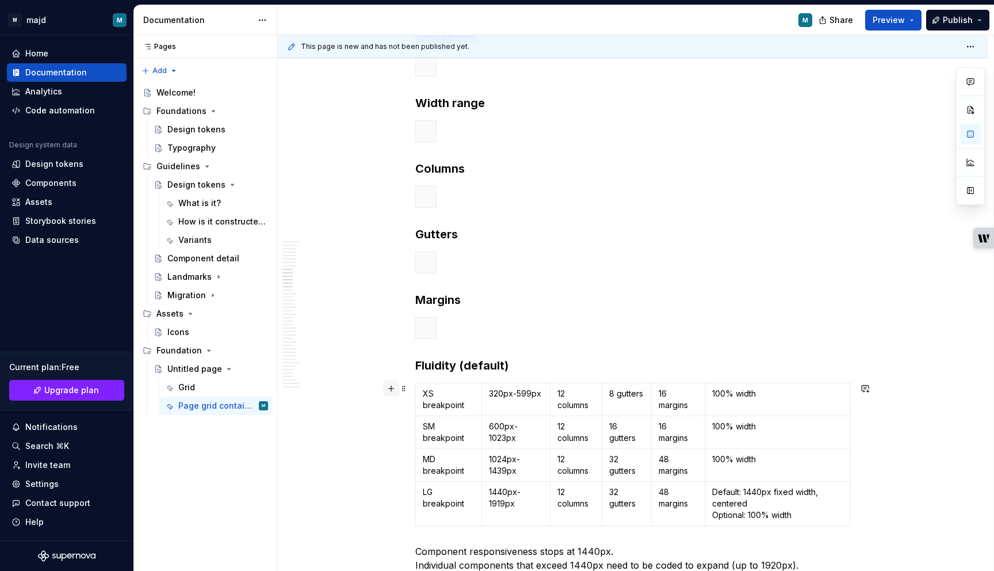
click at [392, 386] on button "button" at bounding box center [391, 388] width 16 height 16
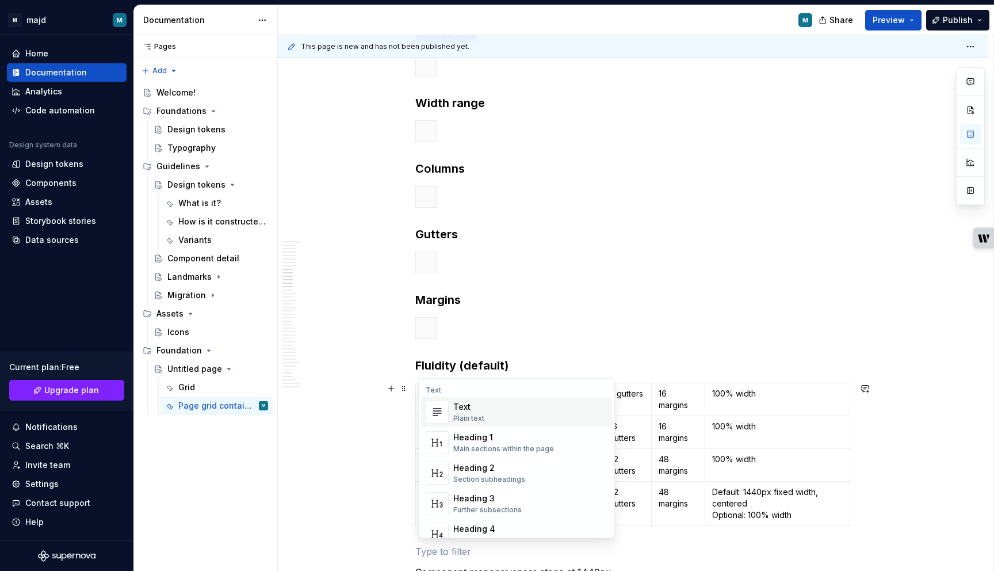
click at [786, 410] on td "100% width" at bounding box center [777, 398] width 145 height 33
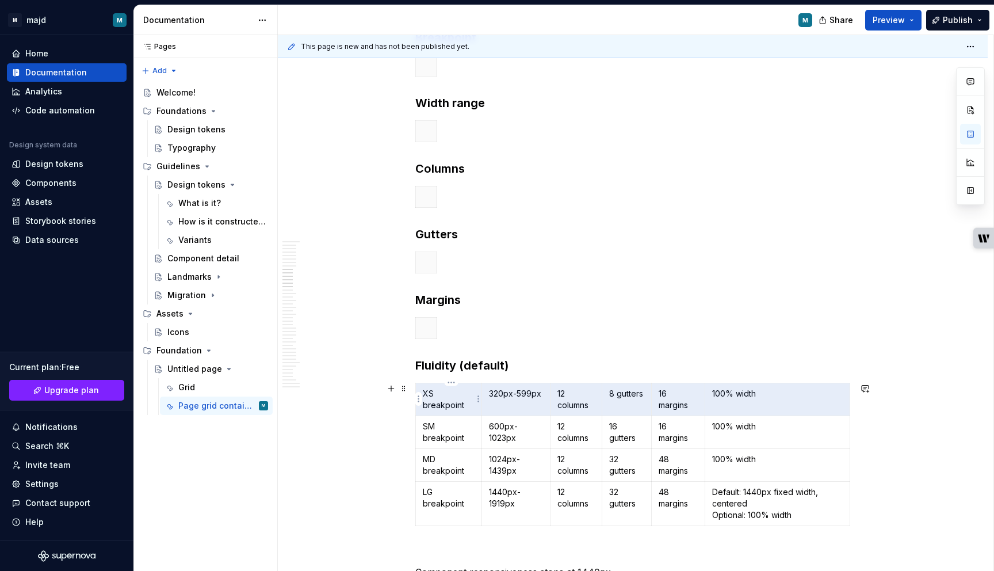
drag, startPoint x: 836, startPoint y: 401, endPoint x: 438, endPoint y: 388, distance: 398.8
click at [438, 388] on tr "XS breakpoint 320px-599px 12 columns 8 gutters 16 margins 100% width" at bounding box center [633, 398] width 434 height 33
click at [419, 400] on html "M majd M Home Documentation Analytics Code automation Design system data Design…" at bounding box center [497, 285] width 994 height 571
click at [441, 421] on div "Add row before" at bounding box center [474, 420] width 75 height 12
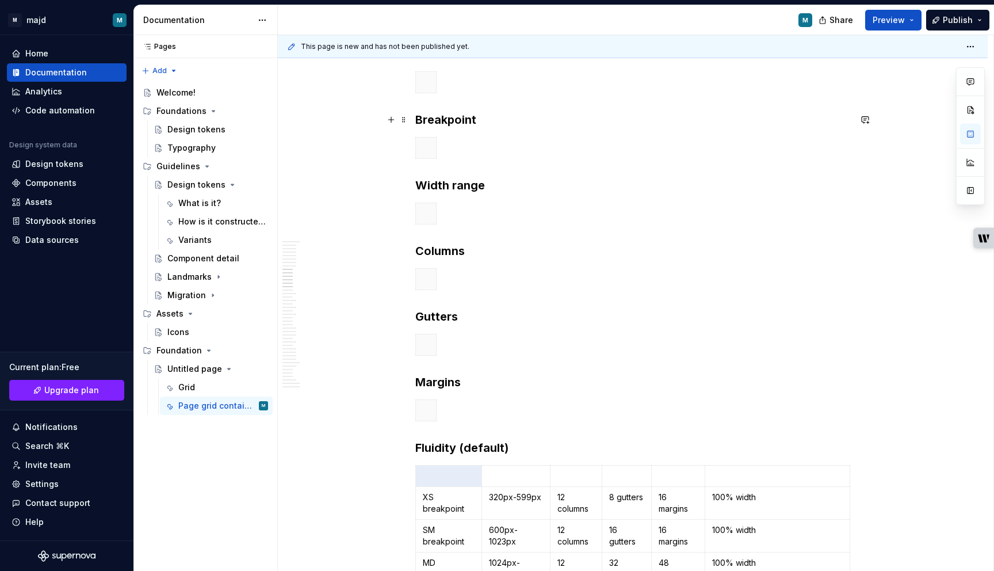
click at [458, 120] on strong "Breakpoint" at bounding box center [445, 120] width 61 height 14
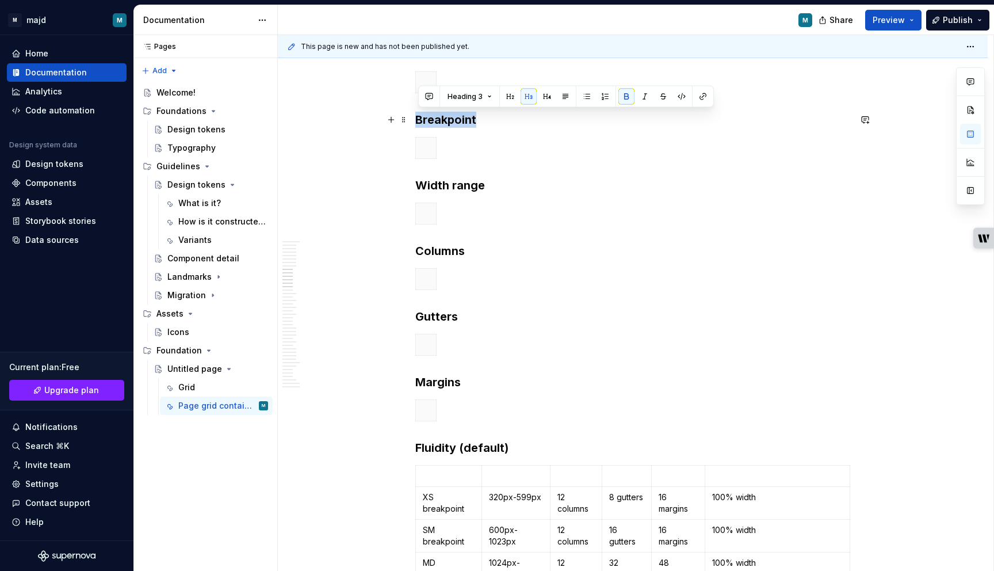
click at [458, 120] on strong "Breakpoint" at bounding box center [445, 120] width 61 height 14
copy strong "Breakpoint"
click at [452, 479] on p "To enrich screen reader interactions, please activate Accessibility in Grammarl…" at bounding box center [449, 476] width 52 height 12
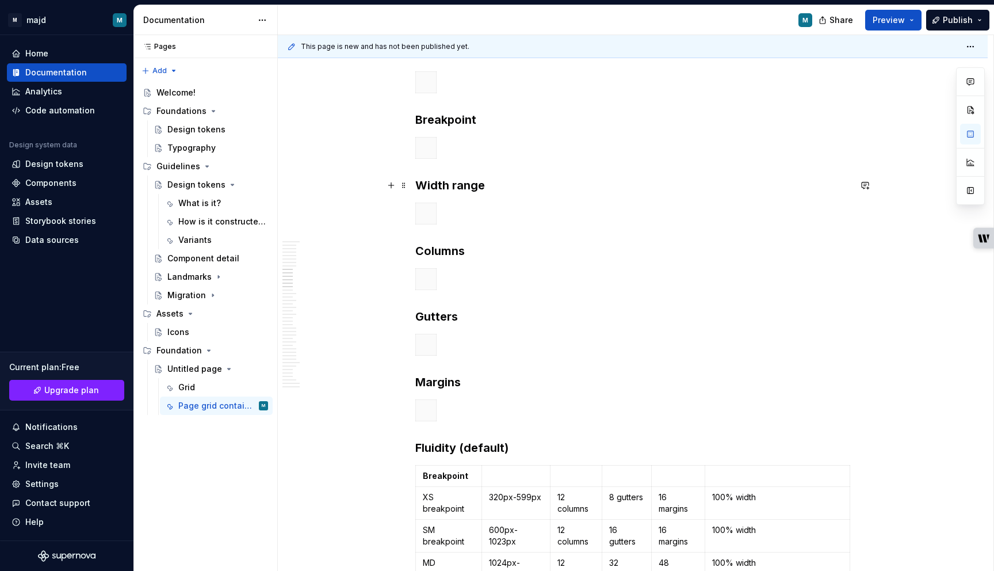
click at [450, 185] on strong "Width range" at bounding box center [450, 185] width 70 height 14
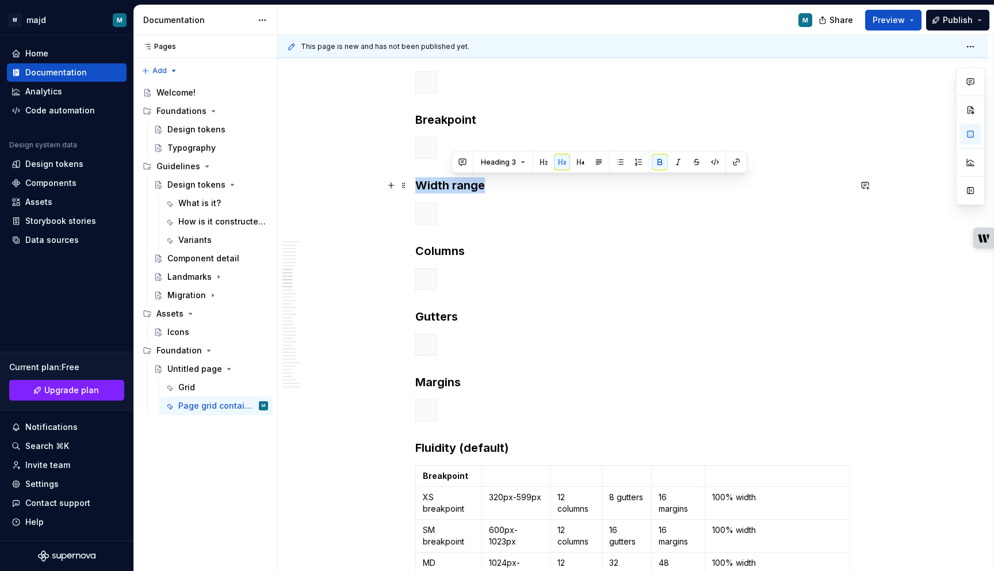
click at [450, 185] on strong "Width range" at bounding box center [450, 185] width 70 height 14
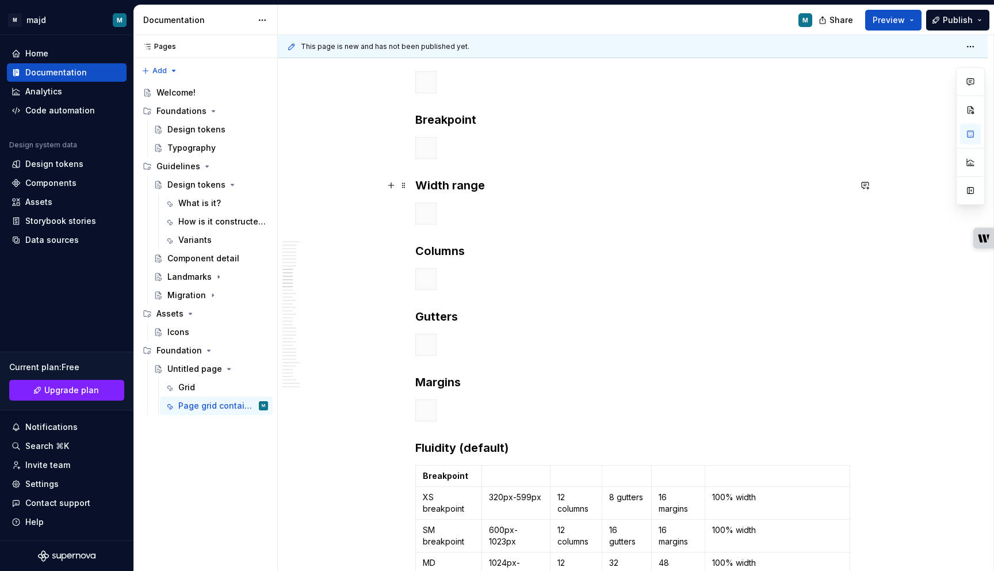
click at [472, 183] on strong "Width range" at bounding box center [450, 185] width 70 height 14
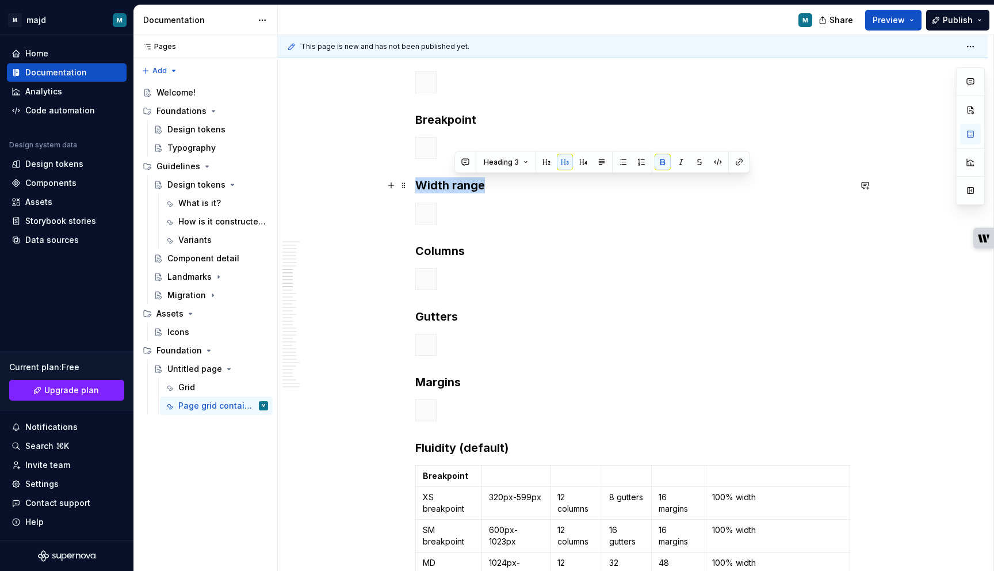
click at [472, 183] on strong "Width range" at bounding box center [450, 185] width 70 height 14
copy strong "Width range"
click at [515, 480] on p "To enrich screen reader interactions, please activate Accessibility in Grammarl…" at bounding box center [516, 476] width 54 height 12
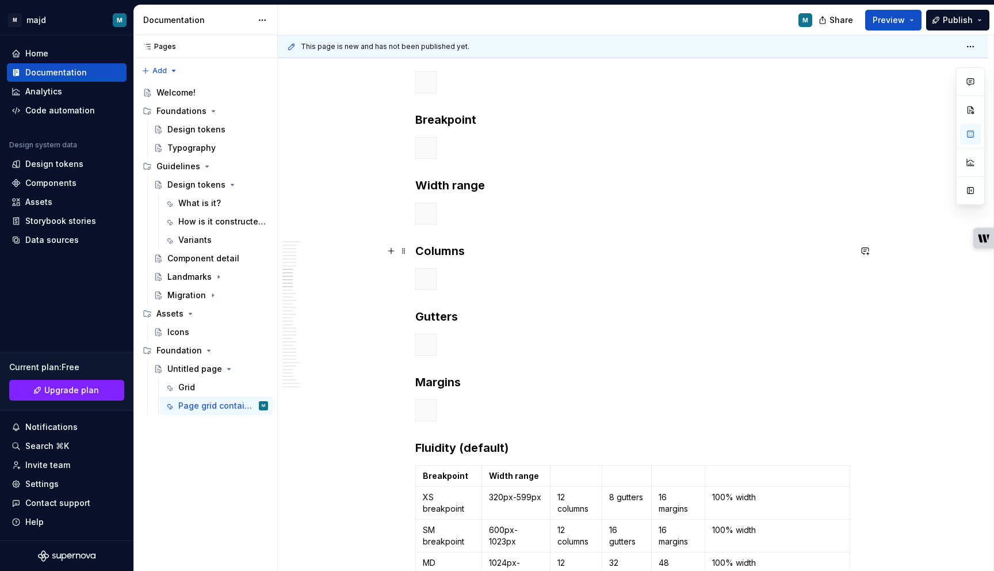
click at [451, 246] on strong "Columns" at bounding box center [439, 251] width 49 height 14
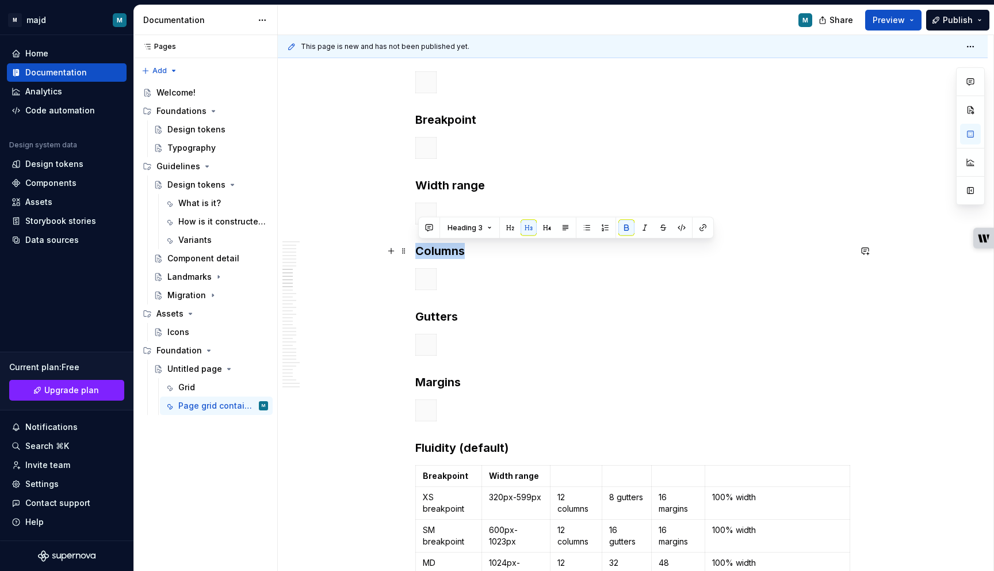
click at [451, 246] on strong "Columns" at bounding box center [439, 251] width 49 height 14
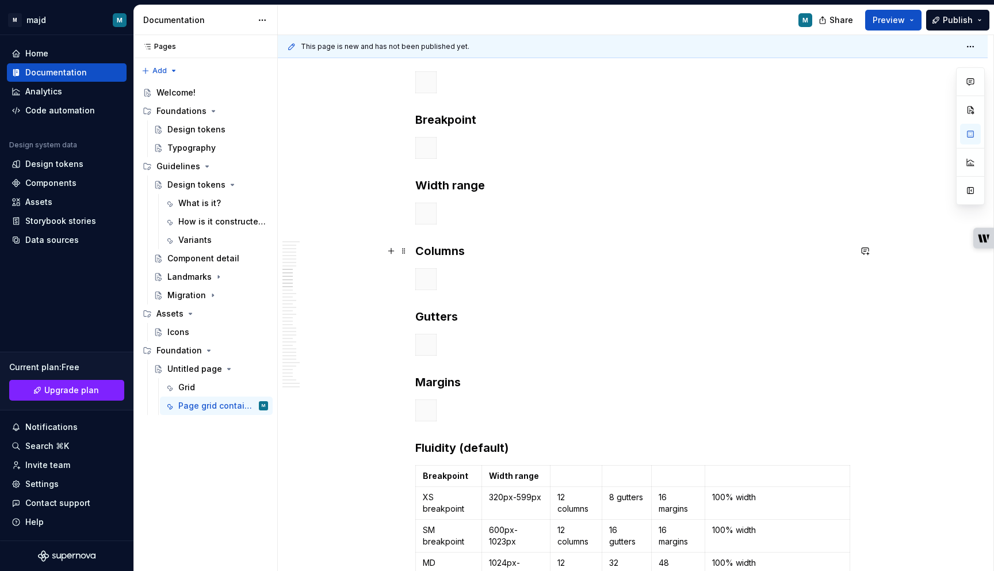
click at [450, 252] on strong "Columns" at bounding box center [439, 251] width 49 height 14
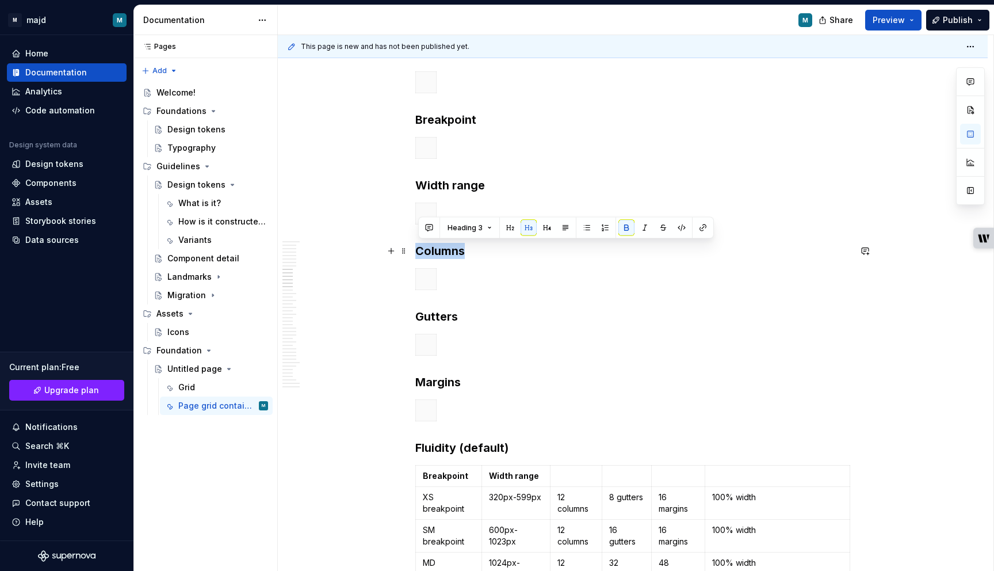
click at [450, 252] on strong "Columns" at bounding box center [439, 251] width 49 height 14
copy strong "Columns"
click at [579, 480] on p "To enrich screen reader interactions, please activate Accessibility in Grammarl…" at bounding box center [575, 476] width 37 height 12
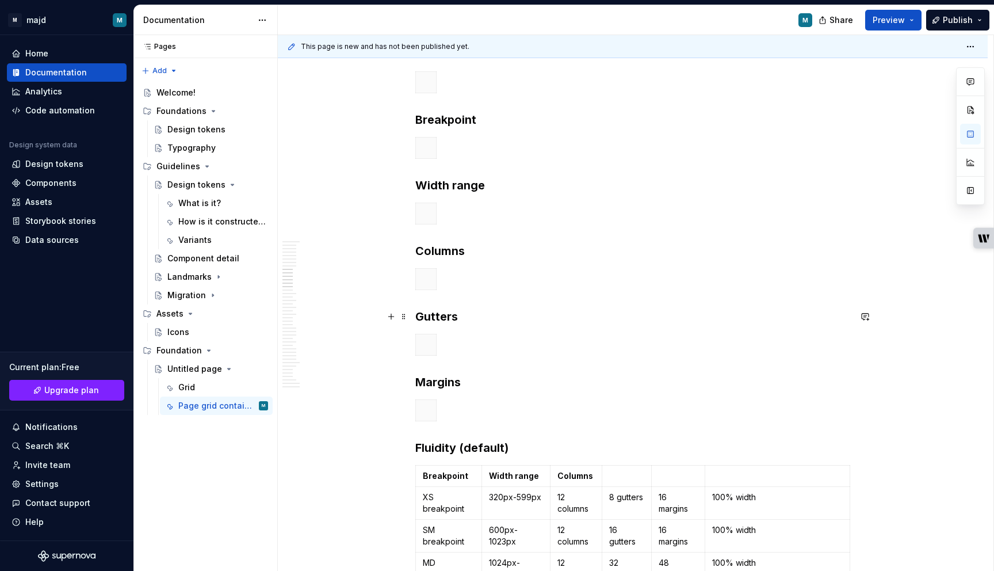
click at [436, 318] on strong "Gutters" at bounding box center [436, 316] width 43 height 14
copy strong "Gutters"
click at [629, 480] on p "To enrich screen reader interactions, please activate Accessibility in Grammarl…" at bounding box center [626, 476] width 35 height 12
click at [444, 376] on strong "Margins" at bounding box center [437, 382] width 45 height 14
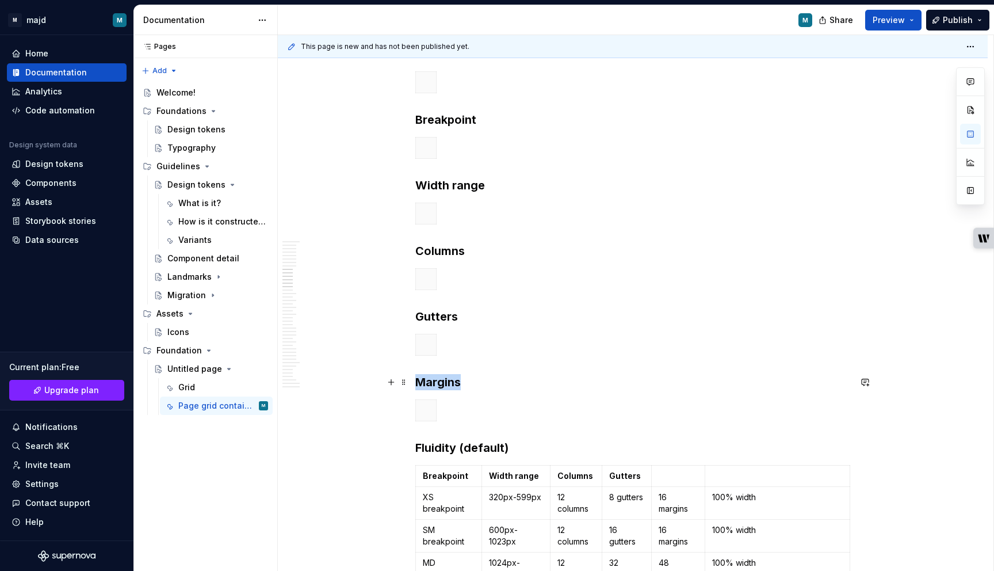
click at [444, 376] on strong "Margins" at bounding box center [437, 382] width 45 height 14
copy strong "Margins"
click at [688, 479] on p "To enrich screen reader interactions, please activate Accessibility in Grammarl…" at bounding box center [678, 476] width 39 height 12
drag, startPoint x: 657, startPoint y: 437, endPoint x: 427, endPoint y: 152, distance: 366.5
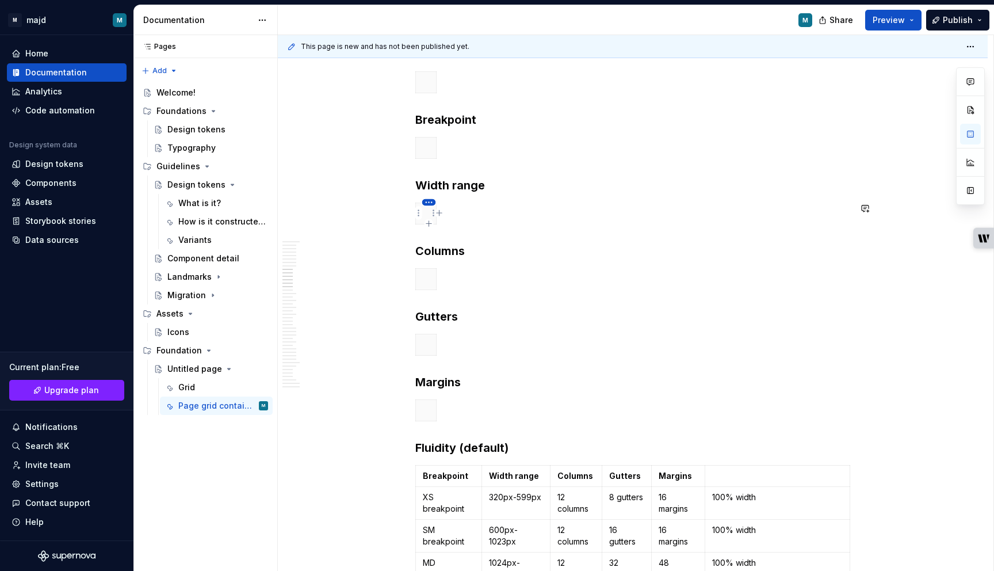
drag, startPoint x: 510, startPoint y: 411, endPoint x: 434, endPoint y: 200, distance: 224.0
click at [434, 200] on body "M majd M Home Documentation Analytics Code automation Design system data Design…" at bounding box center [497, 285] width 994 height 571
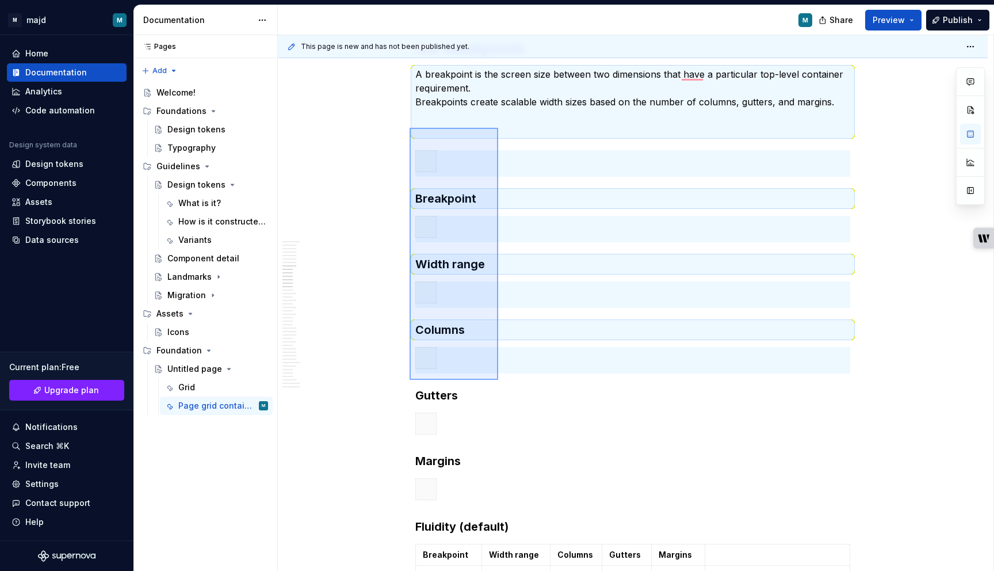
drag, startPoint x: 410, startPoint y: 128, endPoint x: 498, endPoint y: 379, distance: 266.5
click at [498, 379] on div "This page is new and has not been published yet. Untitled page Edit header Grid…" at bounding box center [635, 303] width 715 height 536
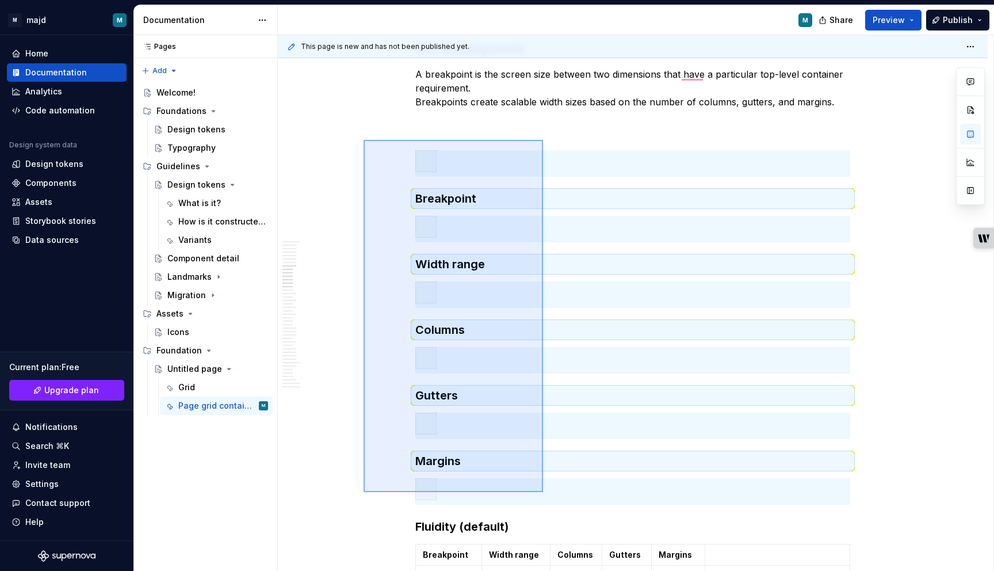
drag, startPoint x: 363, startPoint y: 140, endPoint x: 543, endPoint y: 492, distance: 395.1
click at [543, 492] on div "This page is new and has not been published yet. Untitled page Edit header Grid…" at bounding box center [635, 303] width 715 height 536
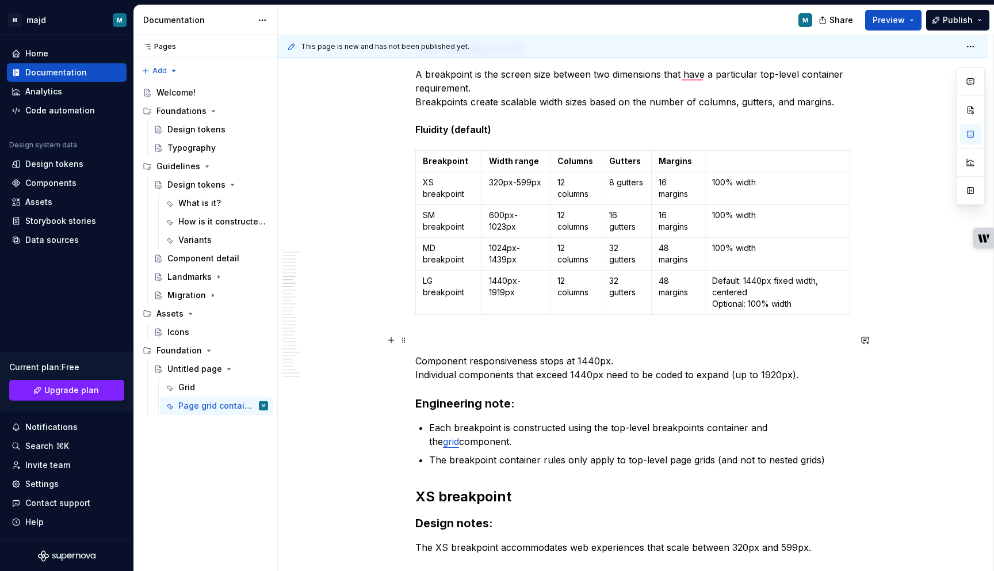
click at [461, 341] on p "To enrich screen reader interactions, please activate Accessibility in Grammarl…" at bounding box center [632, 340] width 435 height 14
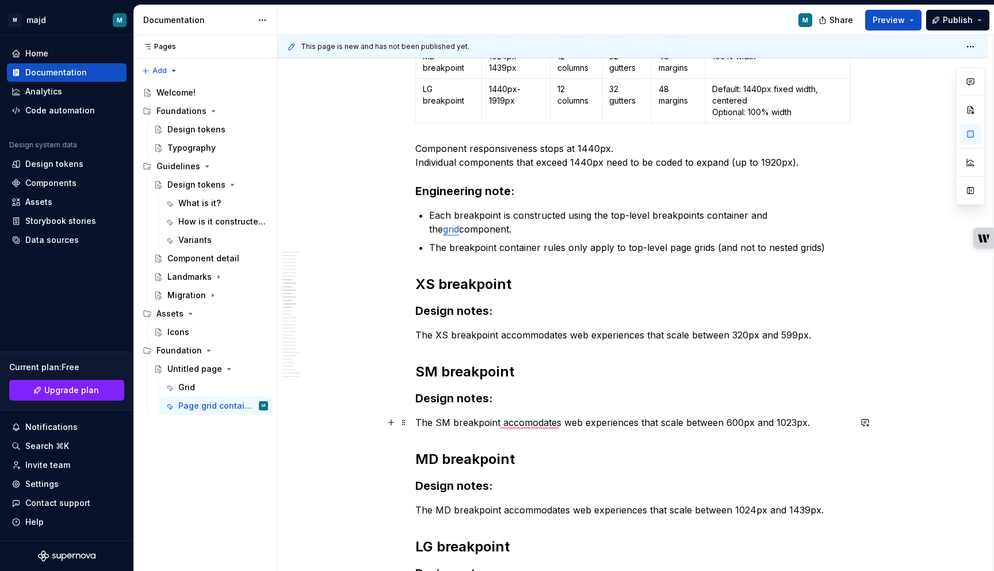
scroll to position [1751, 0]
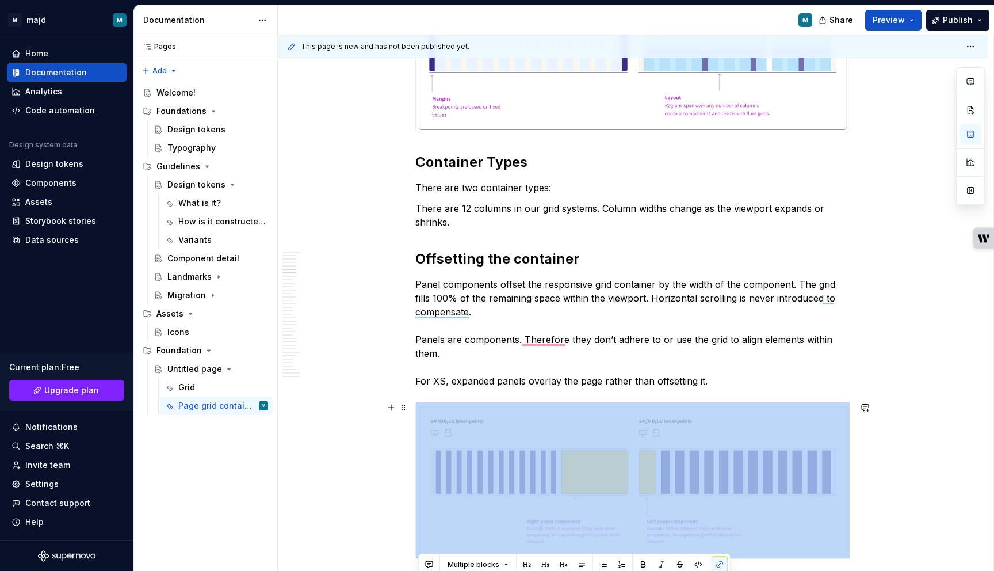
drag, startPoint x: 818, startPoint y: 300, endPoint x: 456, endPoint y: 410, distance: 378.6
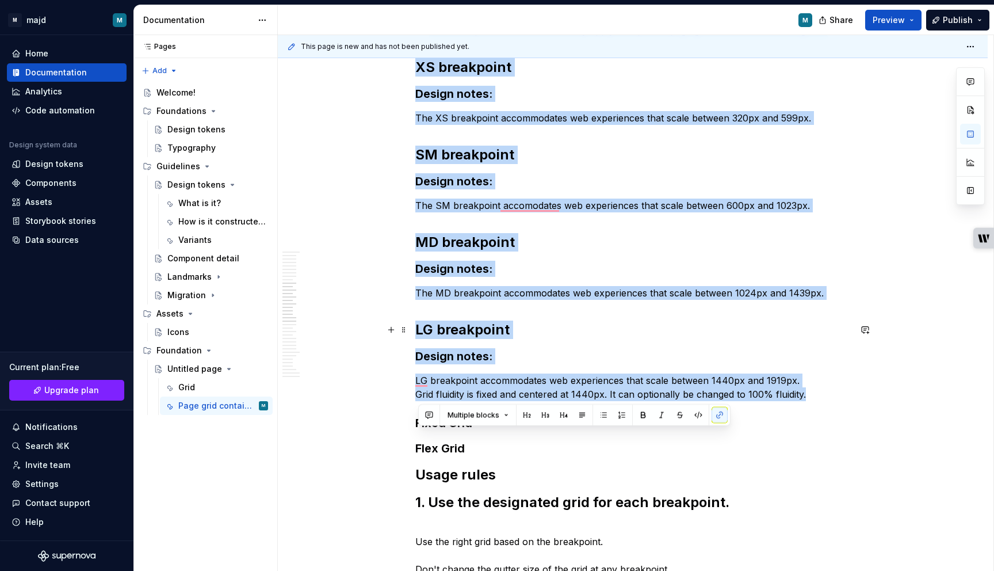
click at [475, 325] on strong "LG breakpoint" at bounding box center [462, 329] width 94 height 17
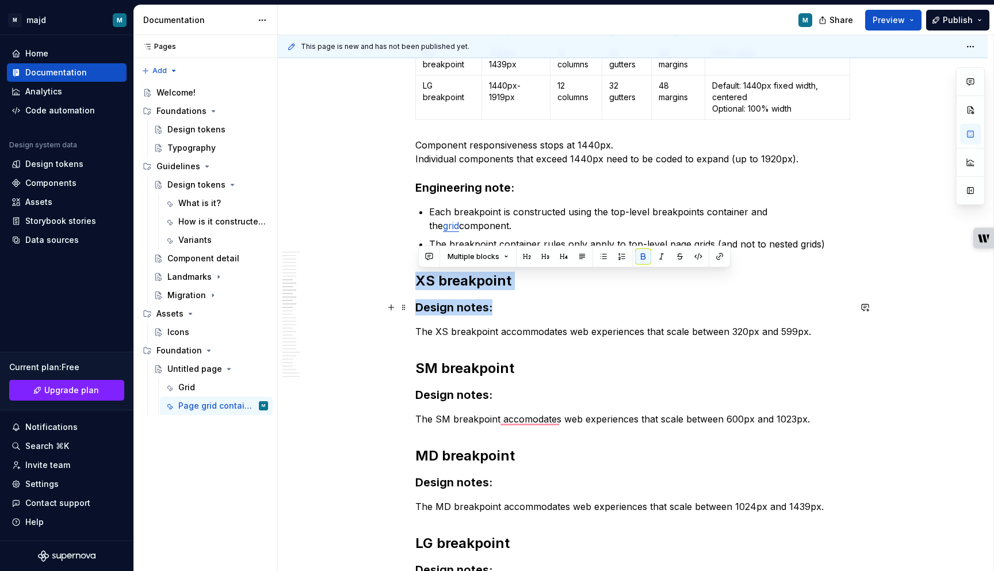
drag, startPoint x: 418, startPoint y: 278, endPoint x: 506, endPoint y: 304, distance: 91.7
click at [486, 280] on strong "XS breakpoint" at bounding box center [463, 280] width 96 height 17
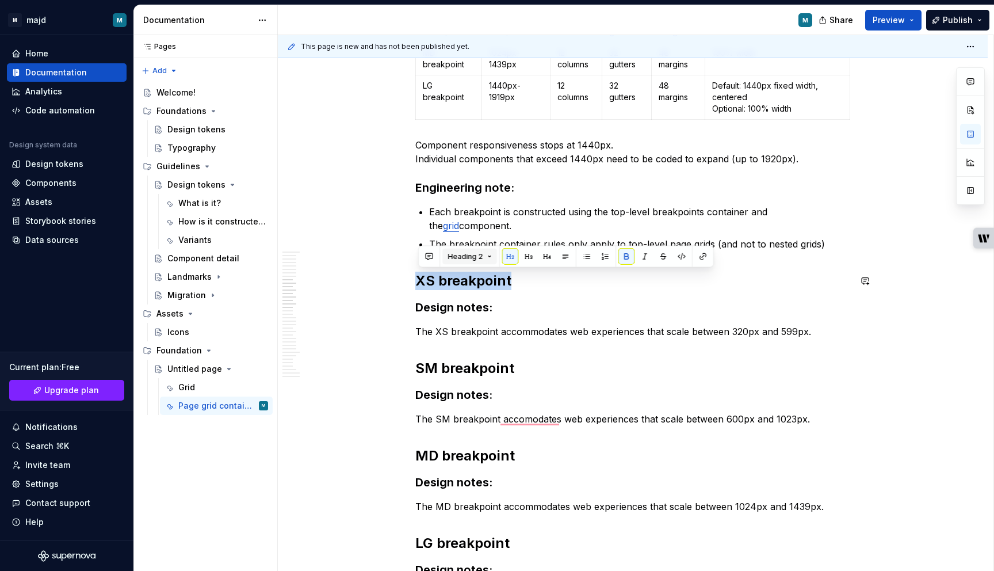
click at [490, 258] on button "Heading 2" at bounding box center [469, 256] width 55 height 16
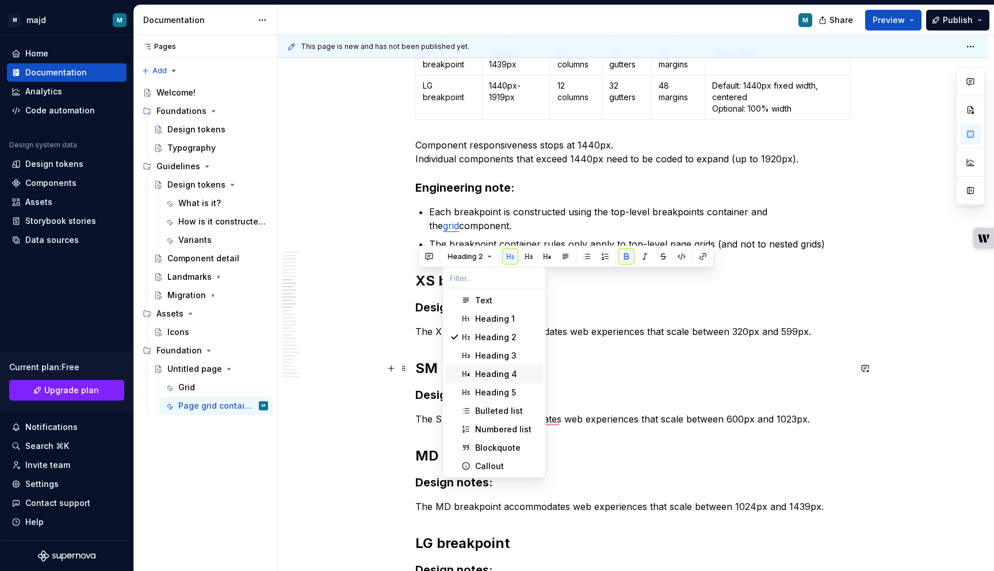
click at [496, 374] on div "Heading 4" at bounding box center [496, 374] width 42 height 12
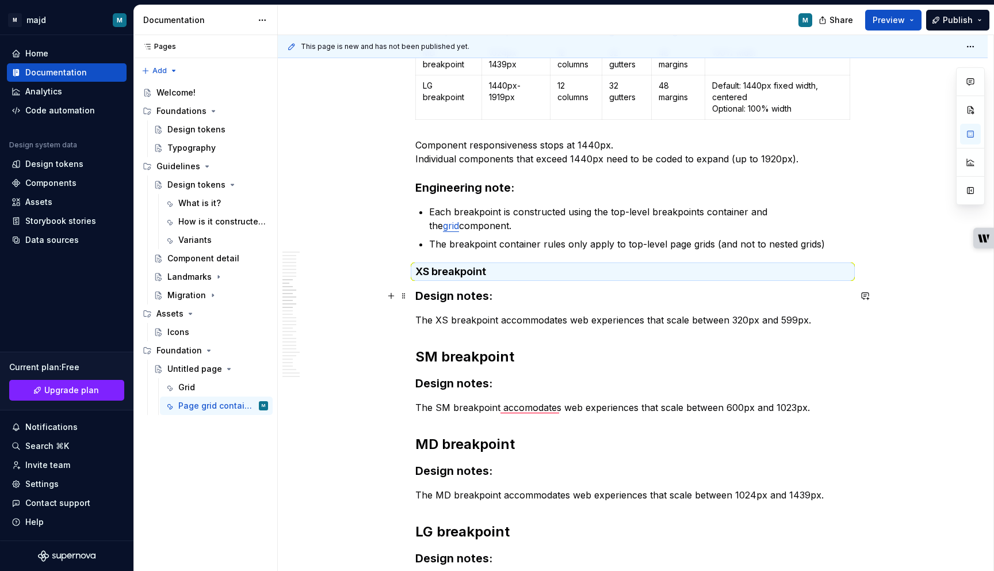
click at [468, 303] on h3 "Design notes:" at bounding box center [632, 296] width 435 height 16
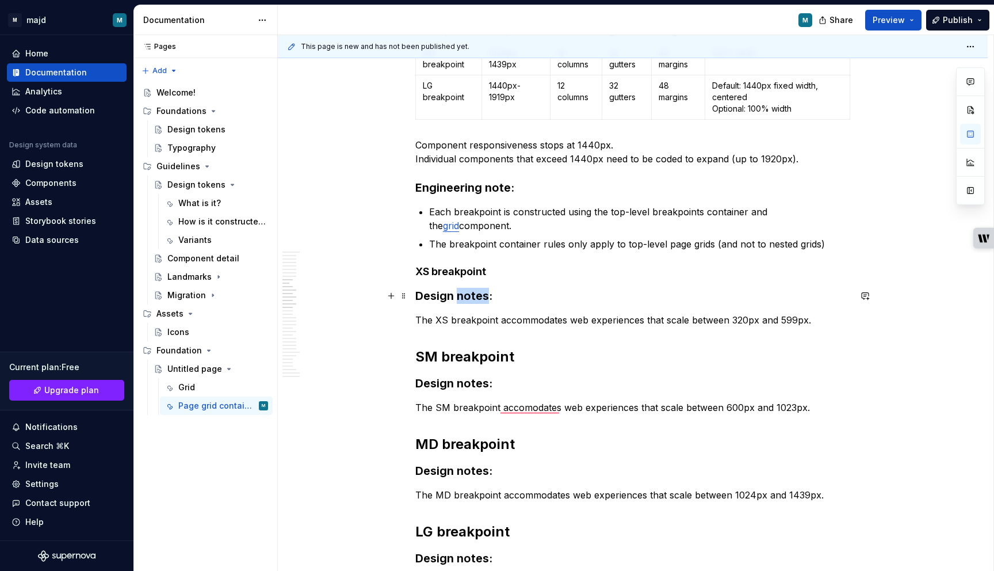
click at [468, 303] on h3 "Design notes:" at bounding box center [632, 296] width 435 height 16
click at [485, 269] on button "Heading 3" at bounding box center [469, 273] width 55 height 16
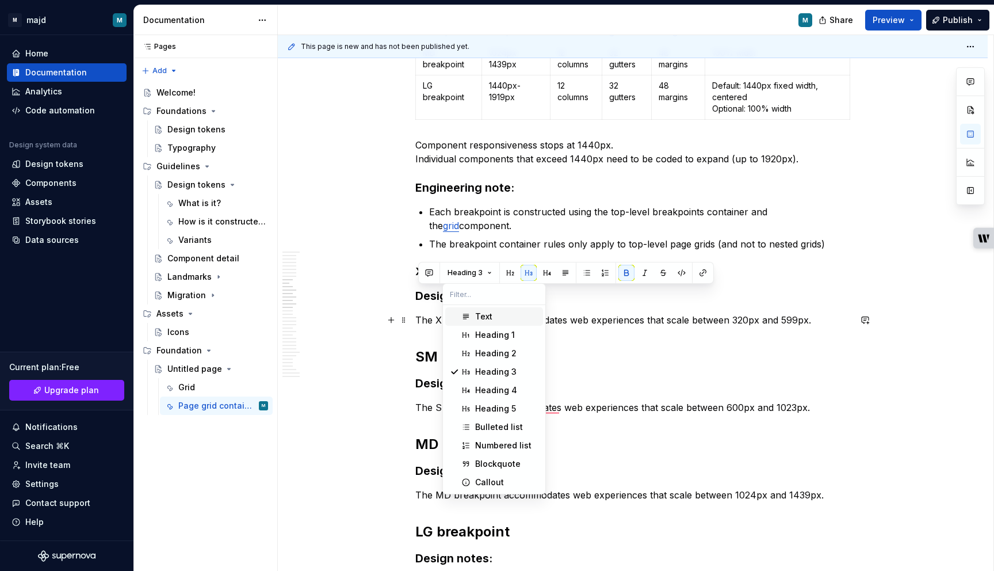
click at [484, 316] on div "Text" at bounding box center [483, 317] width 17 height 12
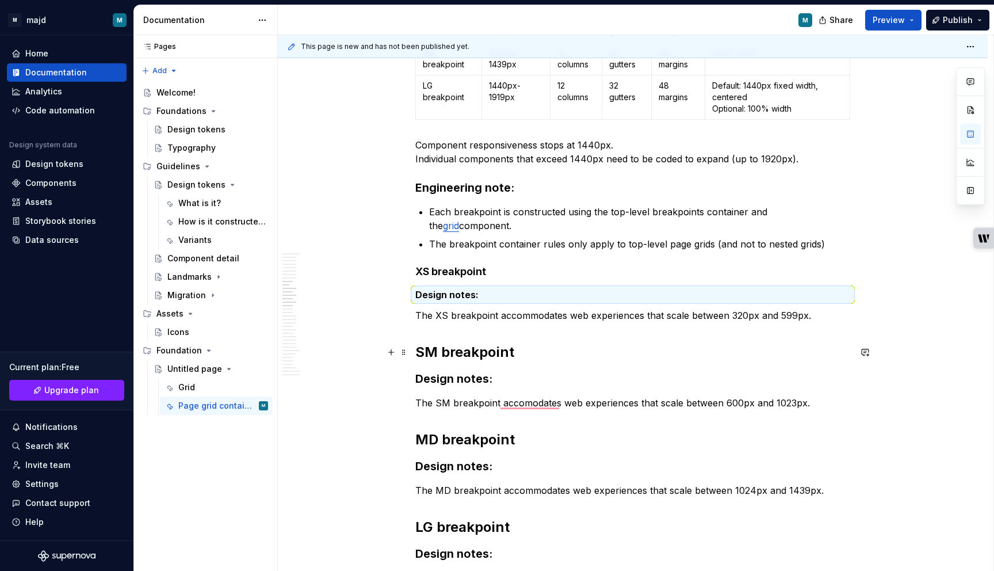
click at [456, 349] on strong "SM breakpoint" at bounding box center [464, 351] width 99 height 17
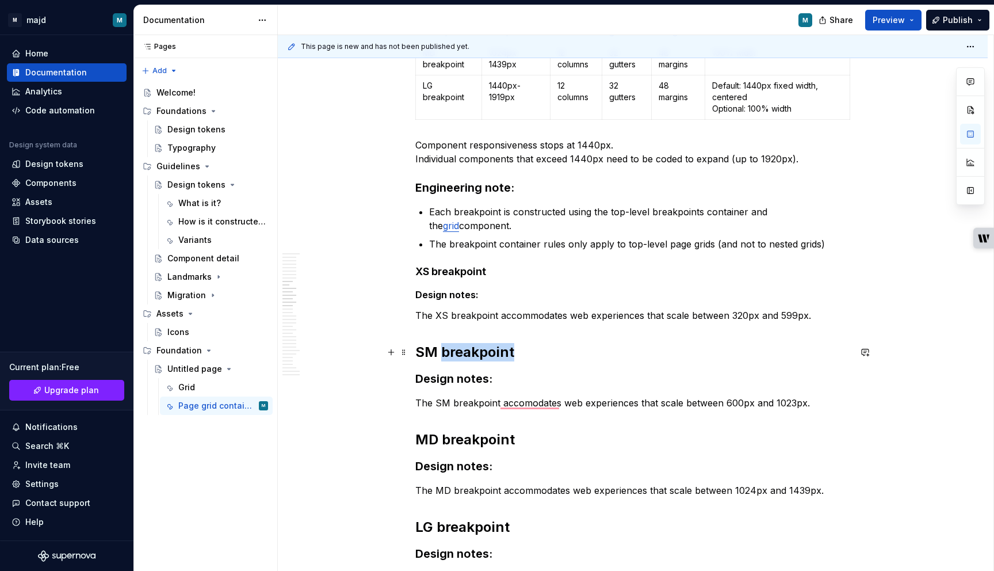
click at [456, 349] on strong "SM breakpoint" at bounding box center [464, 351] width 99 height 17
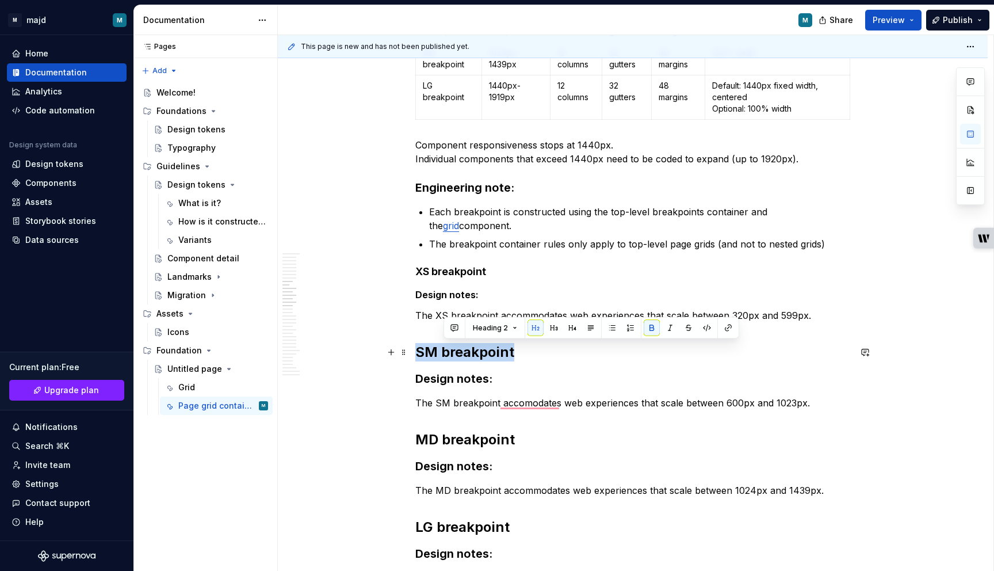
click at [456, 349] on strong "SM breakpoint" at bounding box center [464, 351] width 99 height 17
click at [482, 325] on button "Heading 2" at bounding box center [469, 328] width 55 height 16
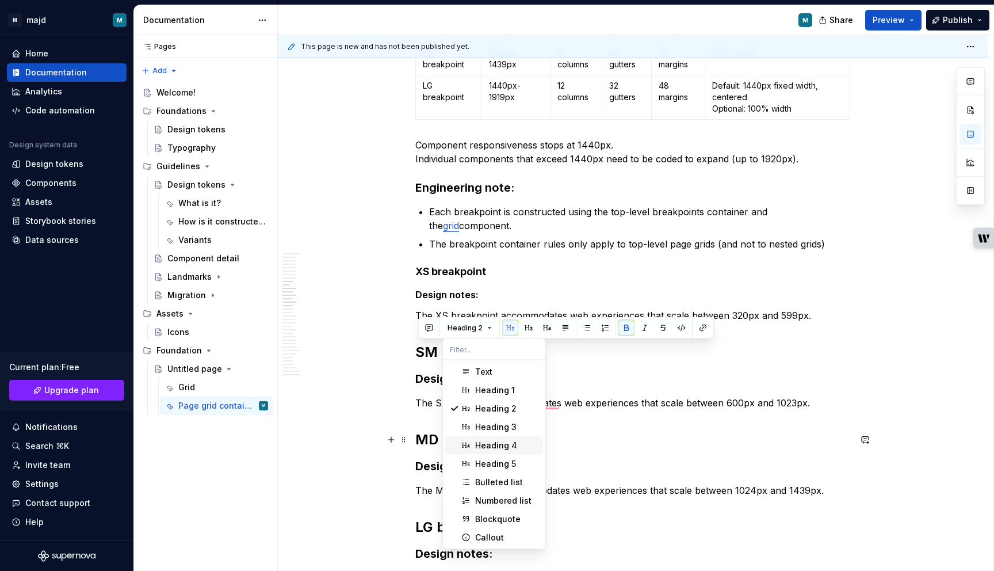
click at [492, 441] on div "Heading 4" at bounding box center [496, 445] width 42 height 12
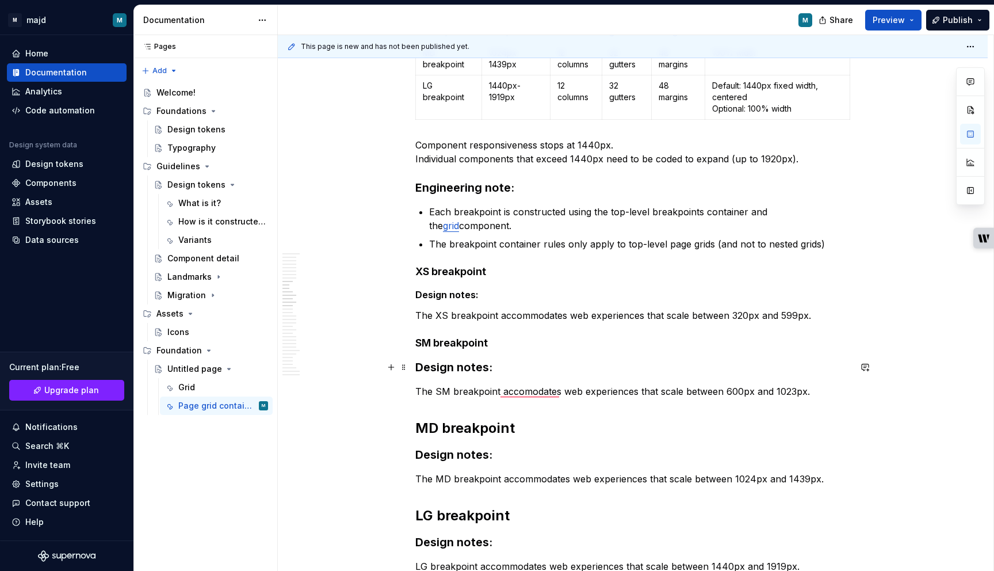
click at [464, 373] on strong "Design notes:" at bounding box center [453, 367] width 77 height 14
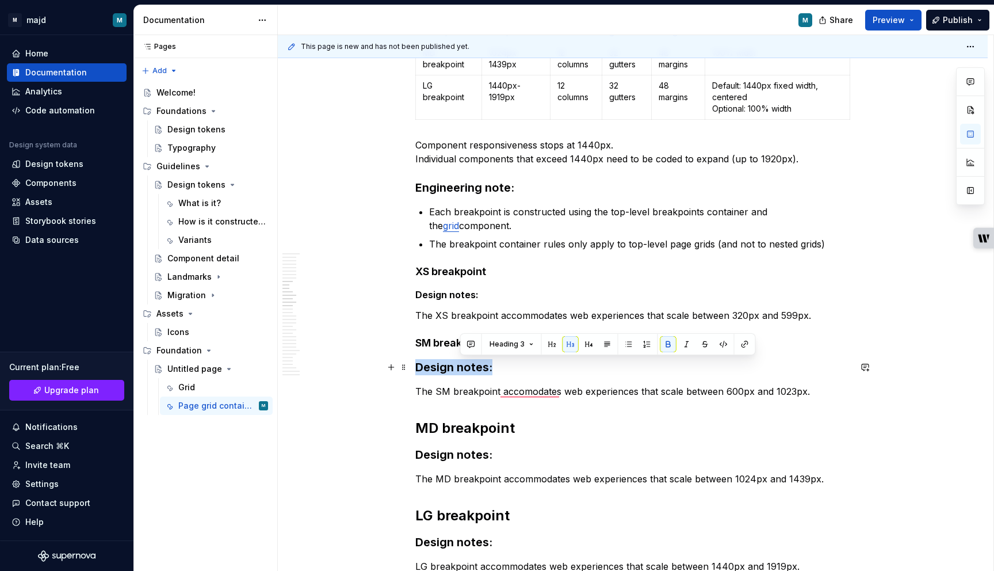
click at [464, 373] on strong "Design notes:" at bounding box center [453, 367] width 77 height 14
click at [477, 344] on span "Heading 3" at bounding box center [464, 343] width 35 height 9
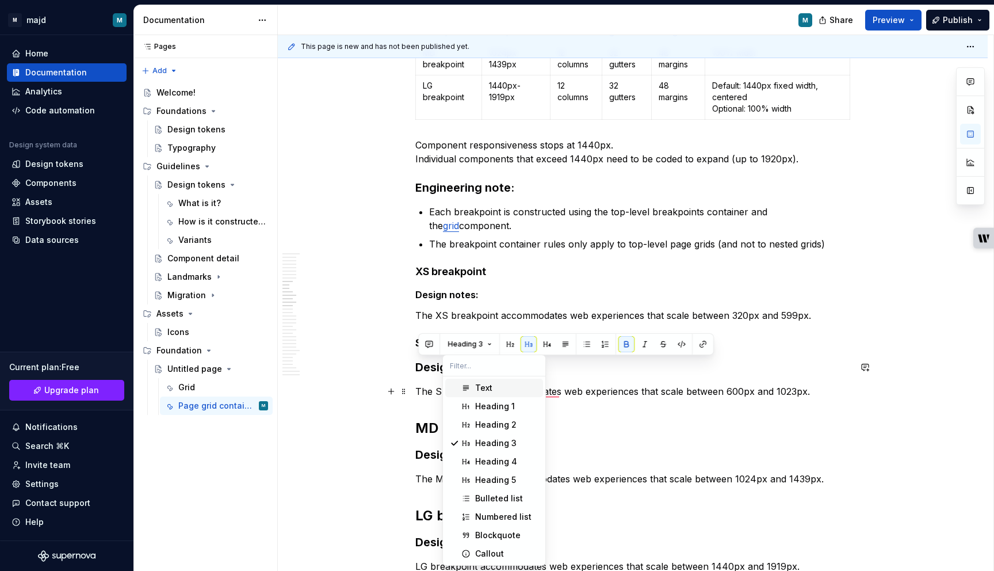
click at [481, 385] on div "Text" at bounding box center [483, 388] width 17 height 12
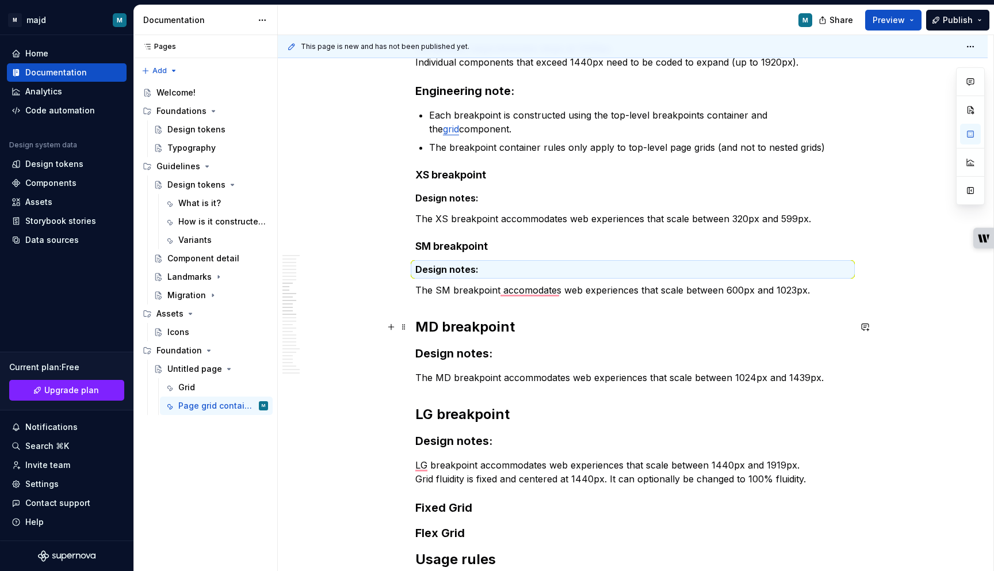
click at [472, 326] on strong "MD breakpoint" at bounding box center [465, 326] width 100 height 17
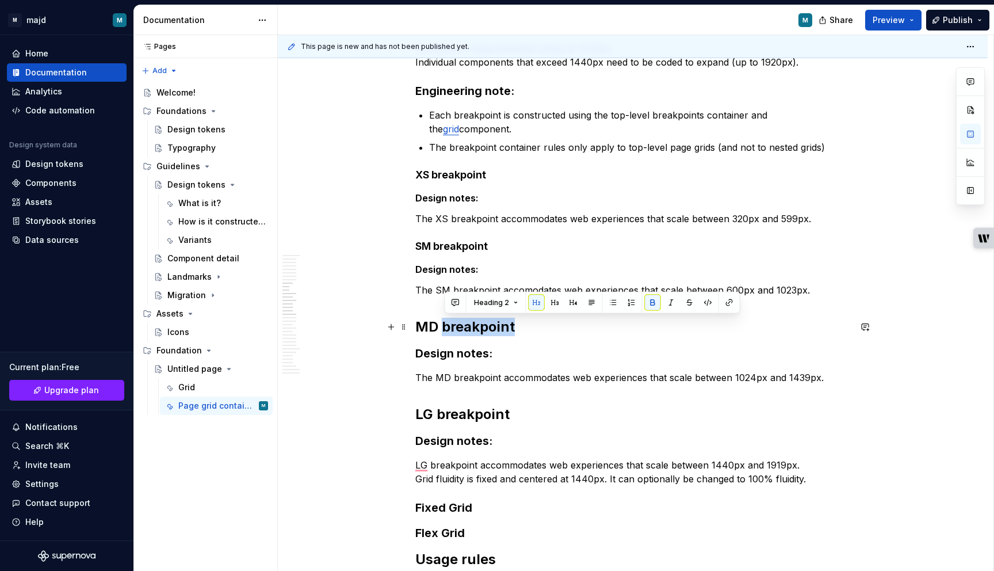
click at [472, 326] on strong "MD breakpoint" at bounding box center [465, 326] width 100 height 17
click at [470, 299] on span "Heading 2" at bounding box center [464, 302] width 35 height 9
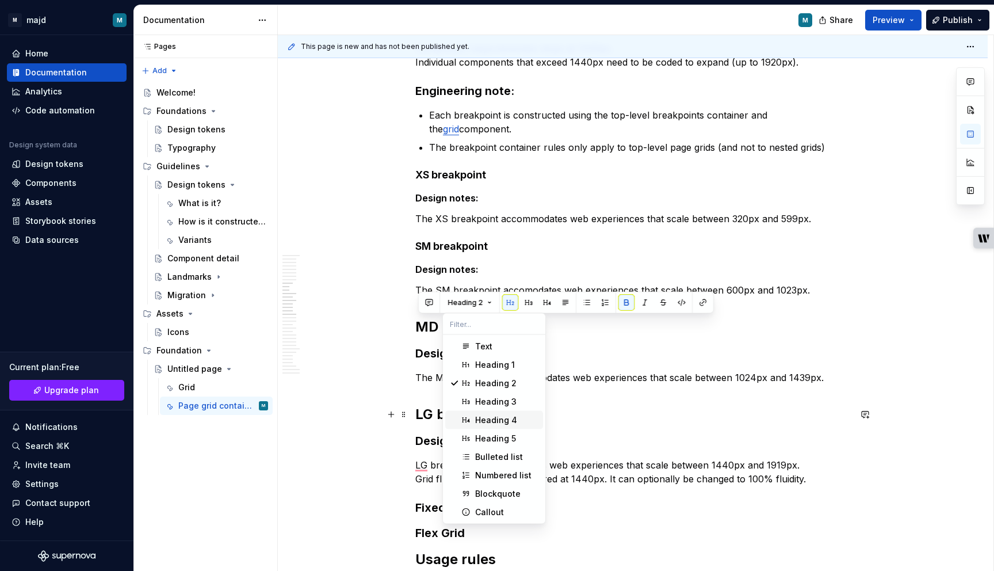
click at [475, 414] on div "Heading 4" at bounding box center [496, 420] width 42 height 12
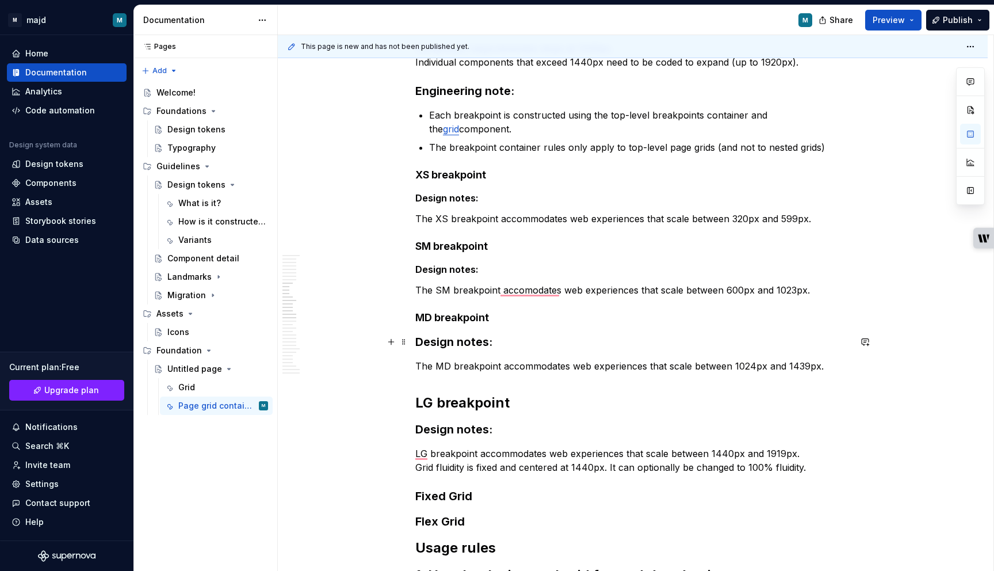
click at [455, 337] on strong "Design notes:" at bounding box center [453, 342] width 77 height 14
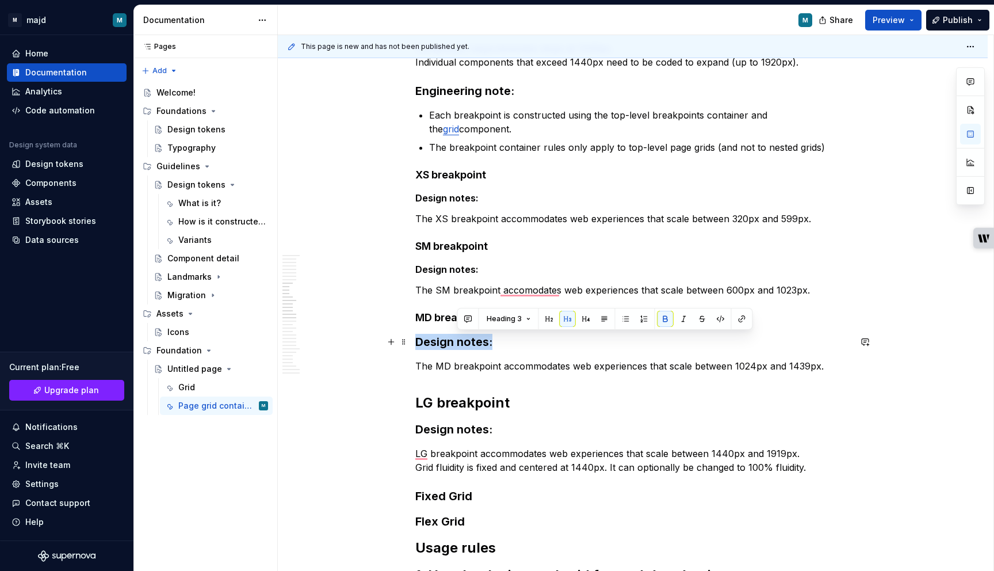
click at [455, 337] on strong "Design notes:" at bounding box center [453, 342] width 77 height 14
click at [461, 319] on span "Heading 3" at bounding box center [464, 318] width 35 height 9
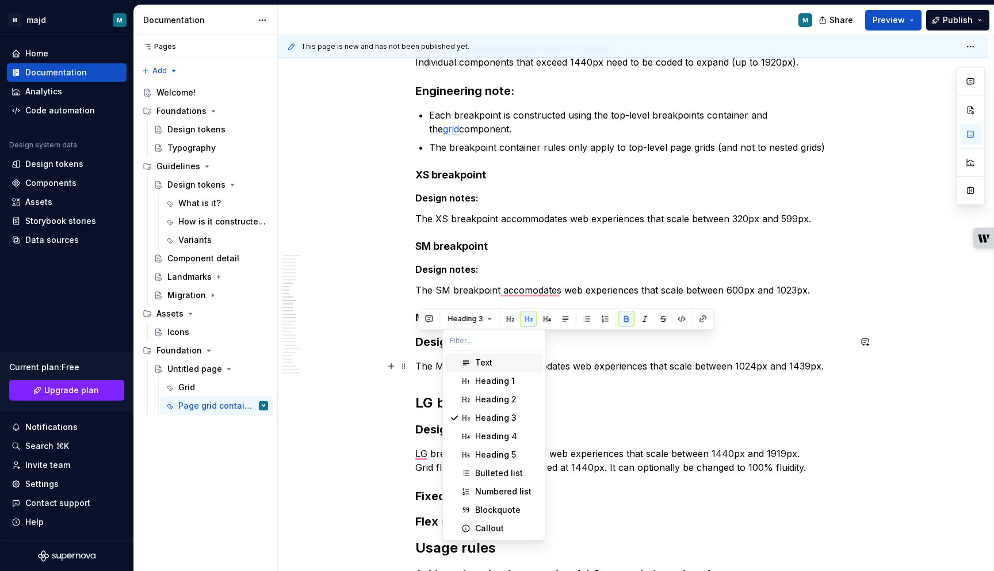
click at [474, 361] on span "Text" at bounding box center [494, 362] width 98 height 18
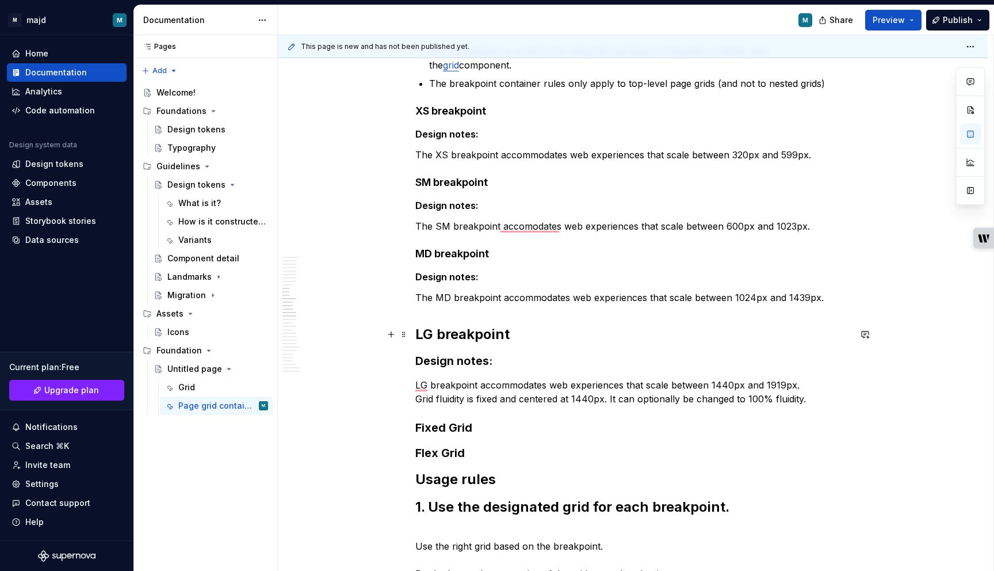
click at [475, 339] on strong "LG breakpoint" at bounding box center [462, 334] width 94 height 17
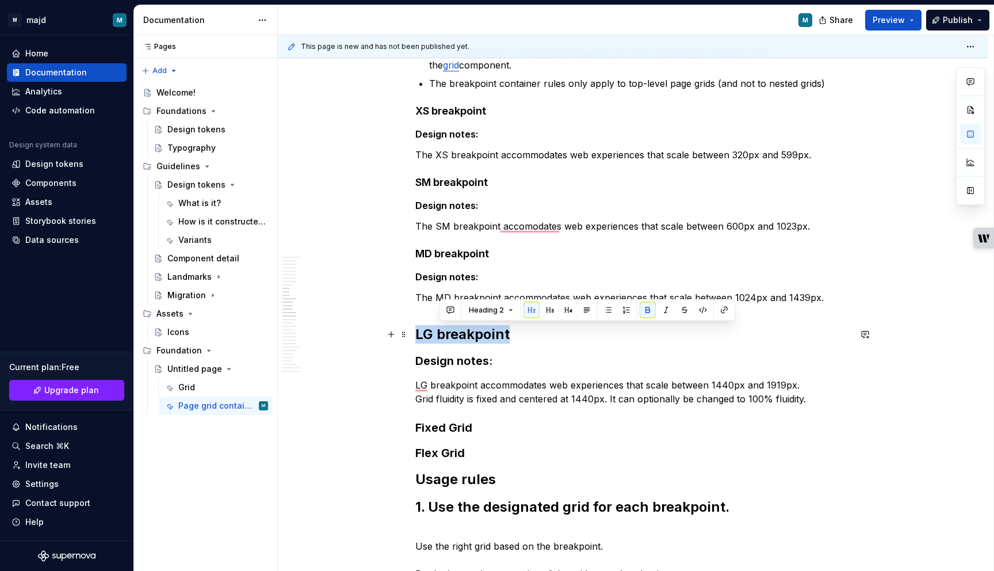
click at [475, 339] on strong "LG breakpoint" at bounding box center [462, 334] width 94 height 17
click at [476, 312] on span "Heading 2" at bounding box center [464, 309] width 35 height 9
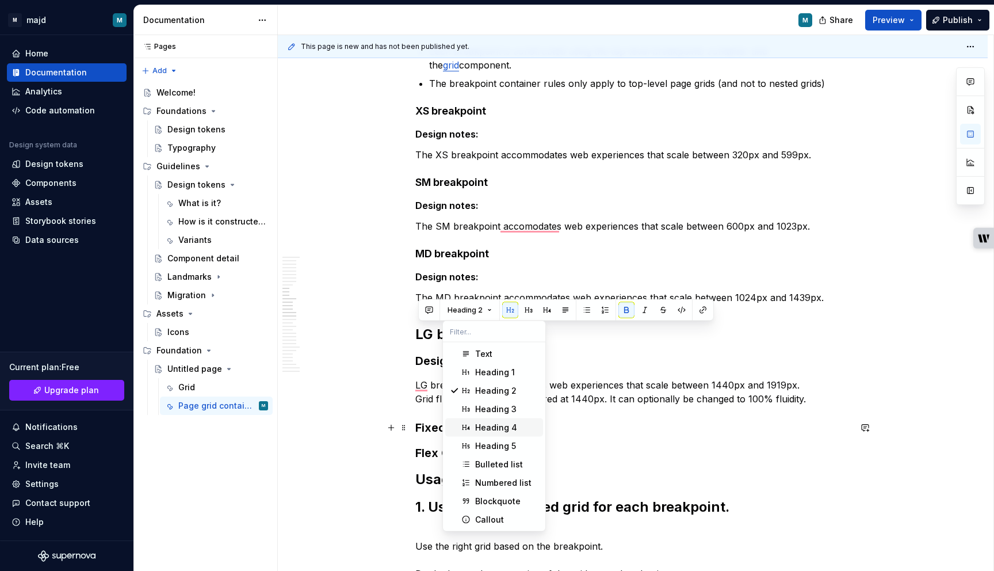
click at [489, 428] on div "Heading 4" at bounding box center [496, 428] width 42 height 12
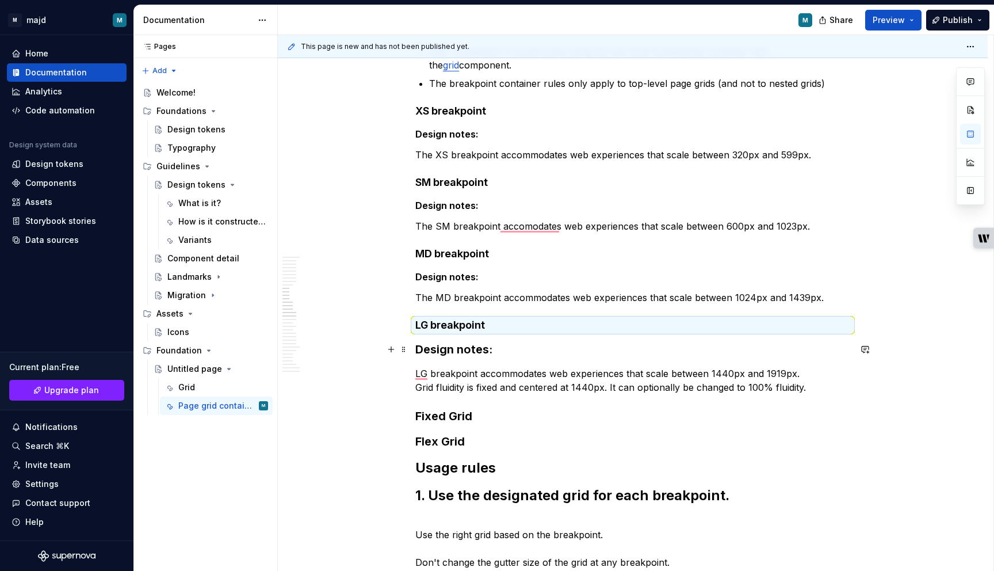
click at [473, 353] on strong "Design notes:" at bounding box center [453, 349] width 77 height 14
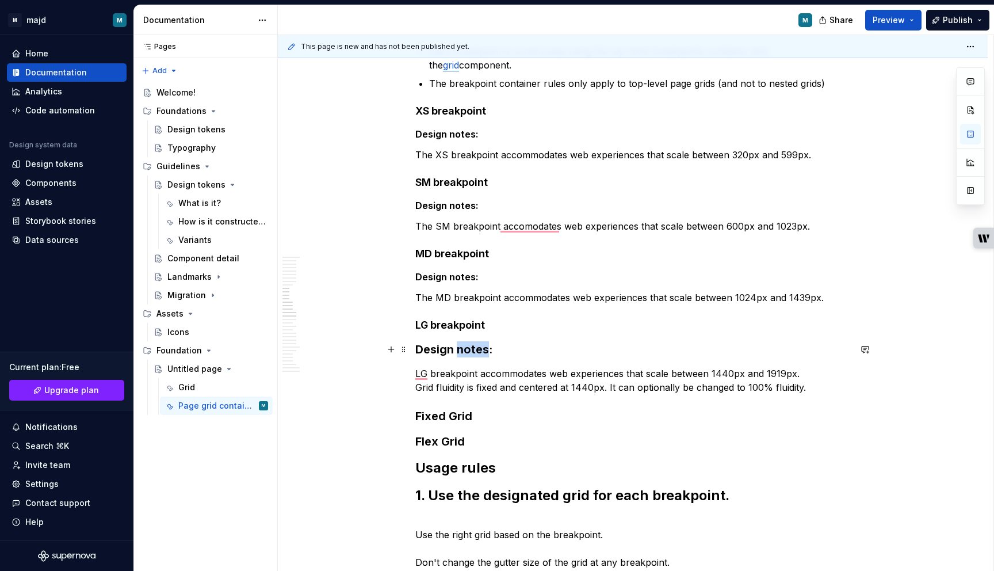
click at [473, 353] on strong "Design notes:" at bounding box center [453, 349] width 77 height 14
click at [476, 323] on span "Heading 3" at bounding box center [464, 326] width 35 height 9
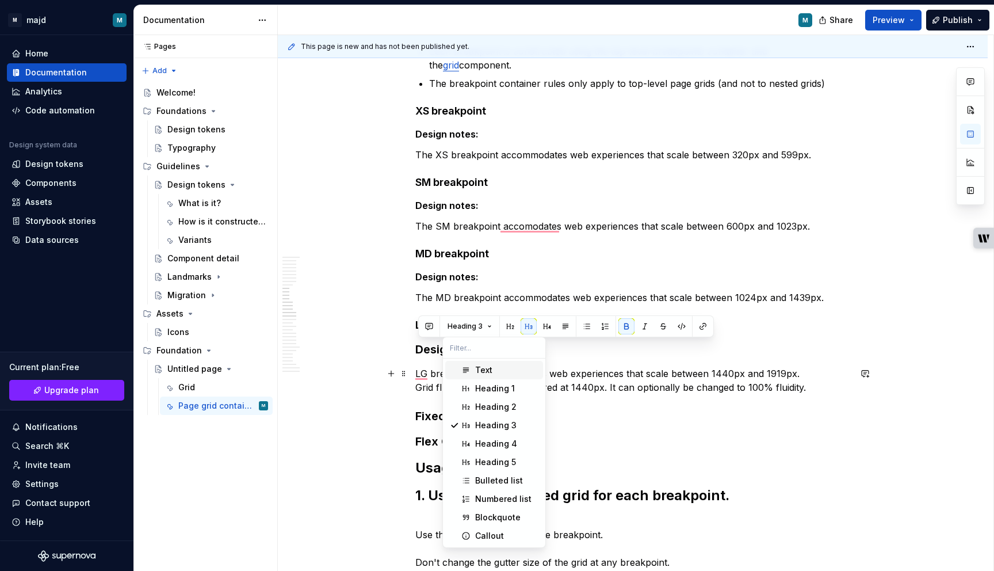
click at [482, 368] on div "Text" at bounding box center [483, 370] width 17 height 12
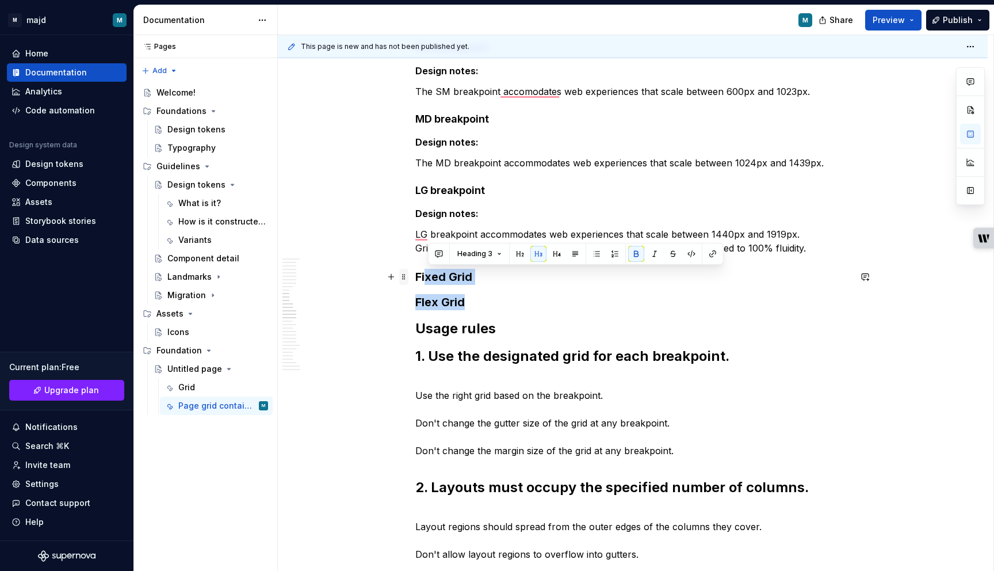
drag, startPoint x: 516, startPoint y: 305, endPoint x: 403, endPoint y: 271, distance: 117.7
click at [415, 271] on div "Page Grid Container Contents What is it? How is it constructed? Our breakpoints…" at bounding box center [632, 550] width 435 height 4609
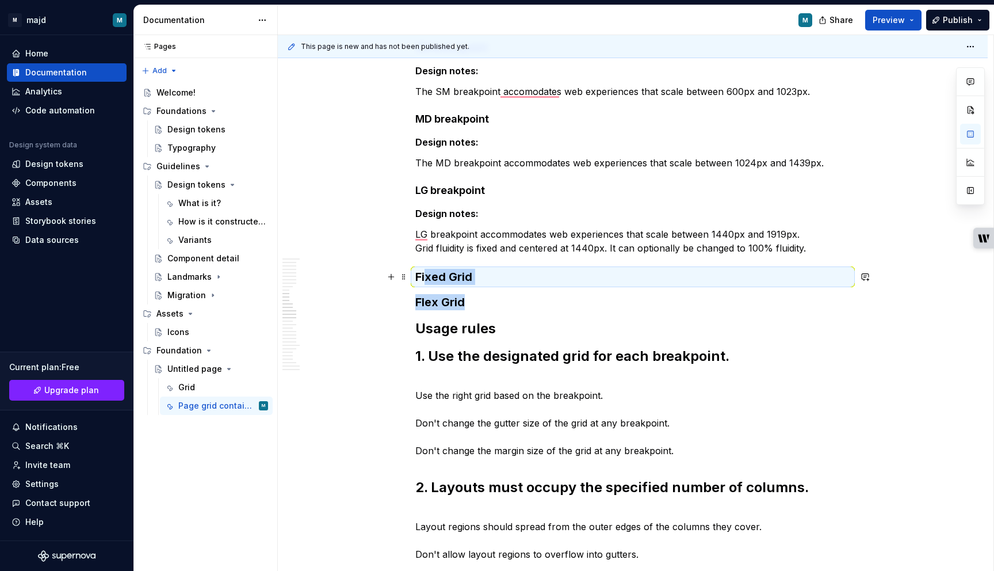
click at [432, 276] on strong "Fixed Grid" at bounding box center [443, 277] width 57 height 14
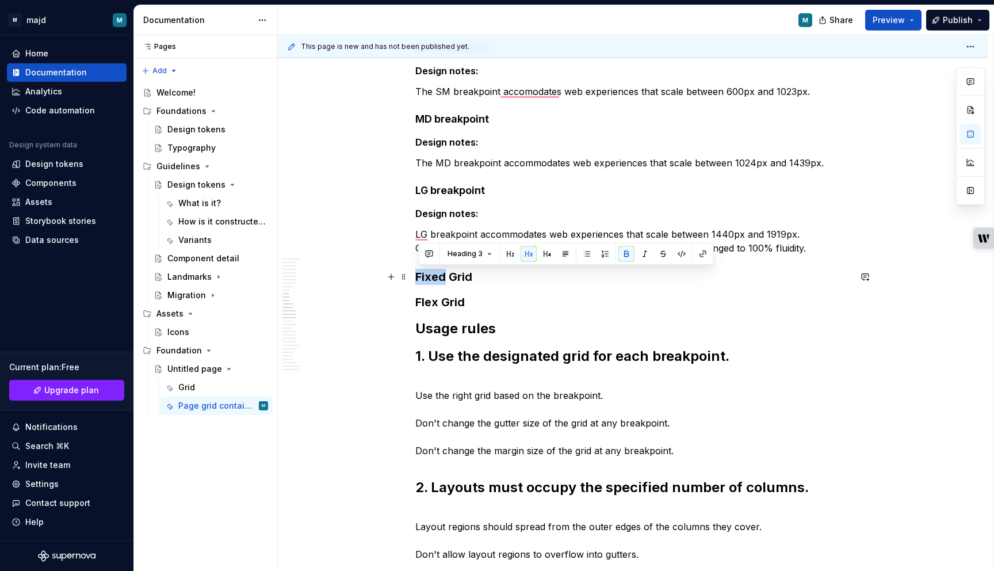
click at [432, 276] on strong "Fixed Grid" at bounding box center [443, 277] width 57 height 14
drag, startPoint x: 432, startPoint y: 276, endPoint x: 480, endPoint y: 309, distance: 58.2
click at [480, 309] on div "Page Grid Container Contents What is it? How is it constructed? Our breakpoints…" at bounding box center [632, 543] width 435 height 4595
drag, startPoint x: 480, startPoint y: 309, endPoint x: 414, endPoint y: 277, distance: 73.6
click at [414, 277] on html "M majd M Home Documentation Analytics Code automation Design system data Design…" at bounding box center [497, 285] width 994 height 571
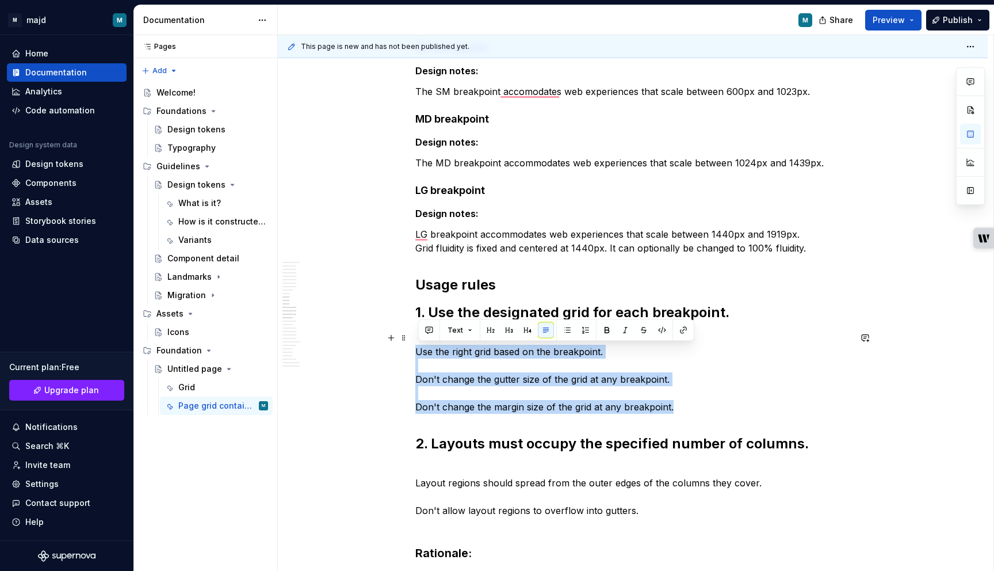
drag, startPoint x: 690, startPoint y: 412, endPoint x: 411, endPoint y: 349, distance: 286.6
click at [411, 349] on html "M majd M Home Documentation Analytics Code automation Design system data Design…" at bounding box center [497, 285] width 994 height 571
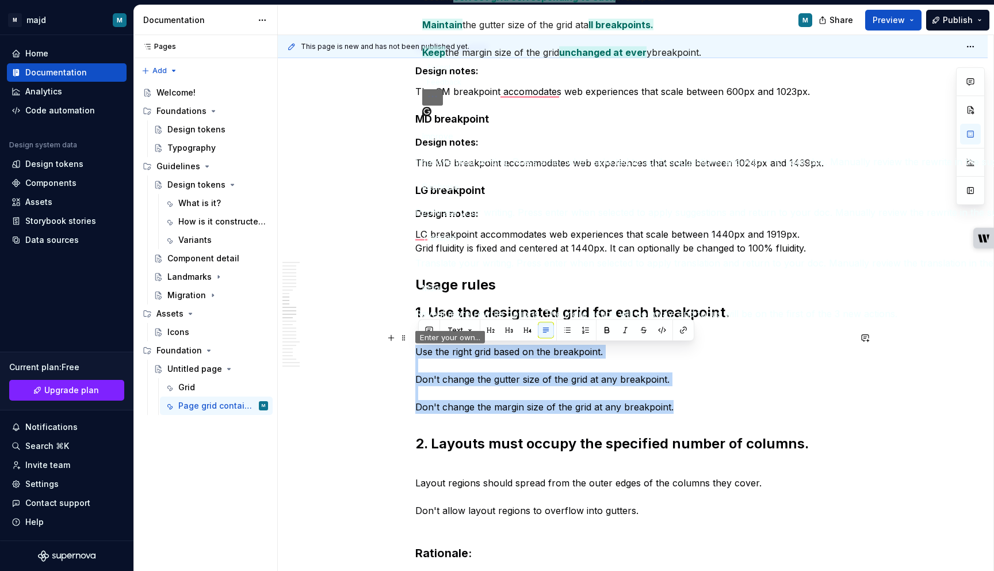
click at [545, 389] on p "Use the right grid based on the breakpoint. Don't change the gutter size of the…" at bounding box center [632, 372] width 435 height 83
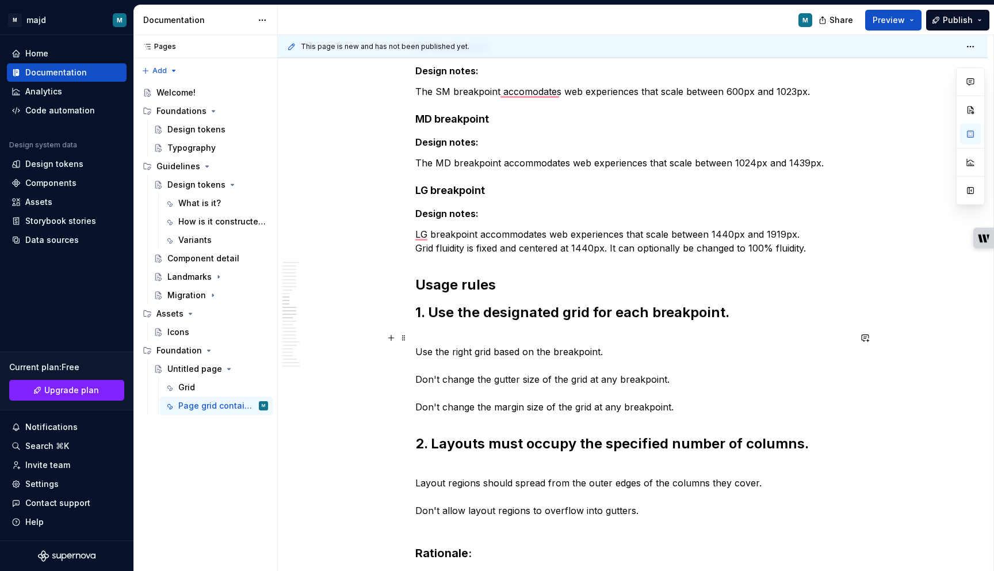
click at [429, 352] on p "Use the right grid based on the breakpoint. Don't change the gutter size of the…" at bounding box center [632, 372] width 435 height 83
click at [422, 351] on p "Use the right grid based on the breakpoint. Don't change the gutter size of the…" at bounding box center [632, 372] width 435 height 83
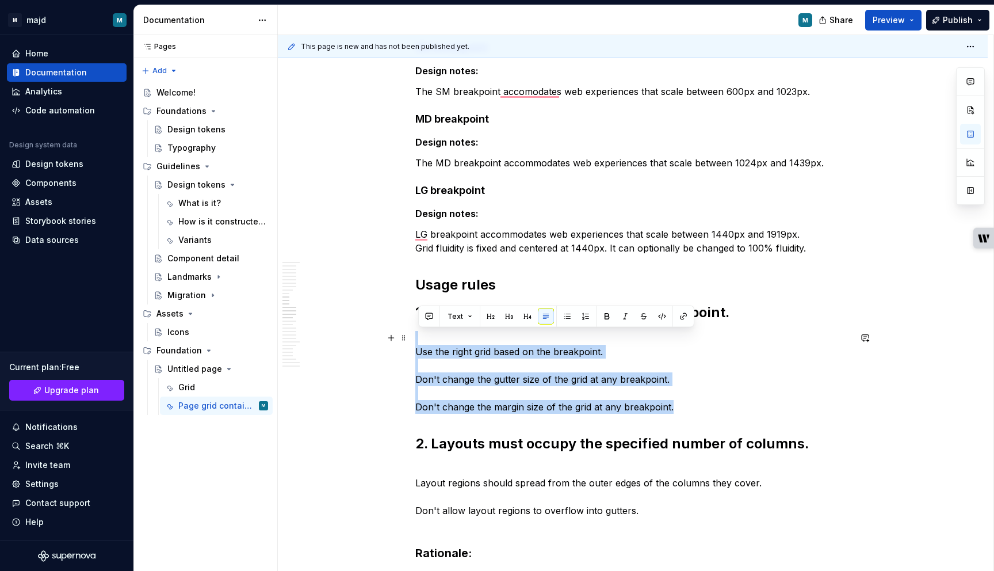
click at [422, 351] on p "Use the right grid based on the breakpoint. Don't change the gutter size of the…" at bounding box center [632, 372] width 435 height 83
click at [571, 319] on button "button" at bounding box center [567, 316] width 16 height 16
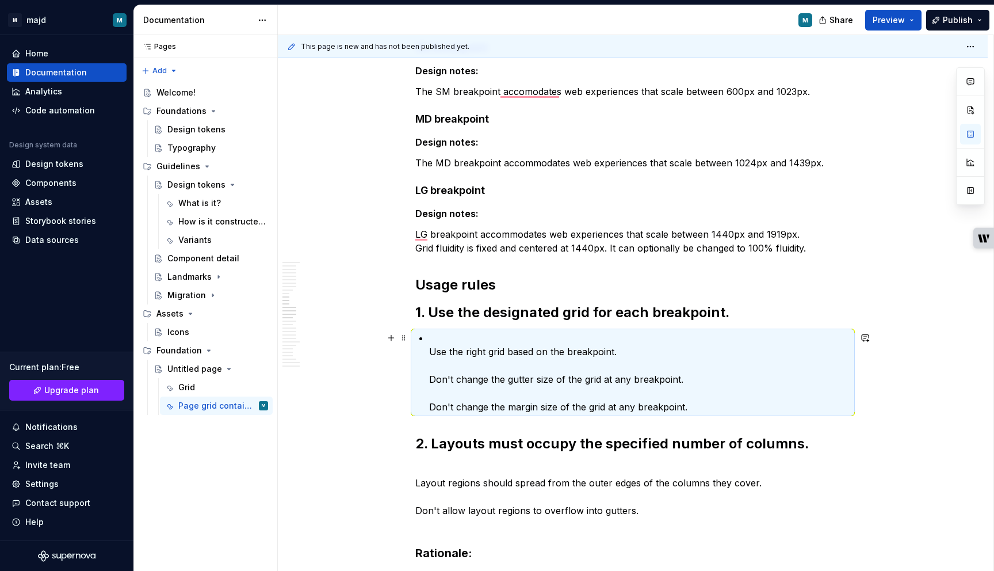
click at [423, 349] on div "Page Grid Container Contents What is it? How is it constructed? Our breakpoints…" at bounding box center [632, 522] width 435 height 4552
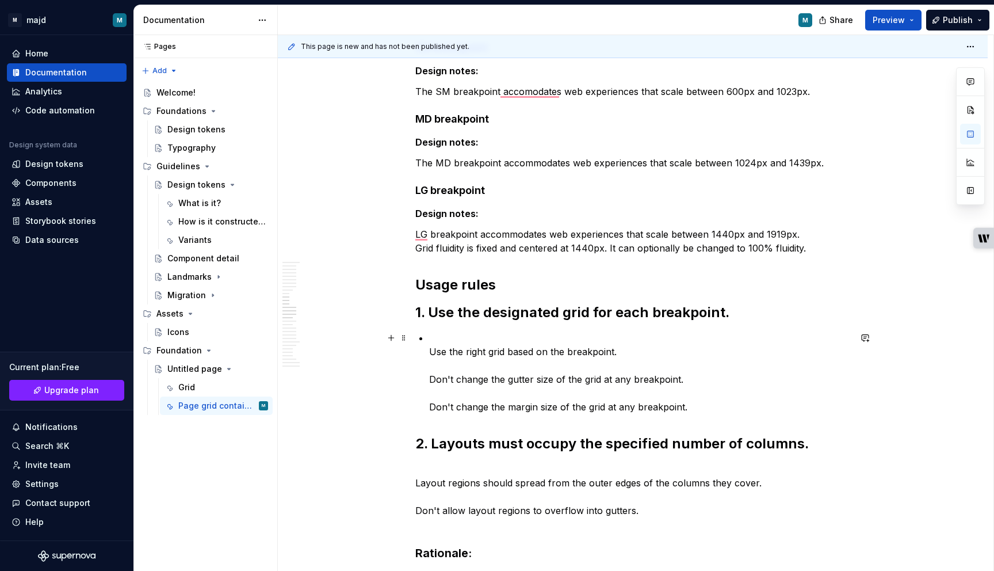
click at [430, 350] on div "Page Grid Container Contents What is it? How is it constructed? Our breakpoints…" at bounding box center [632, 522] width 435 height 4552
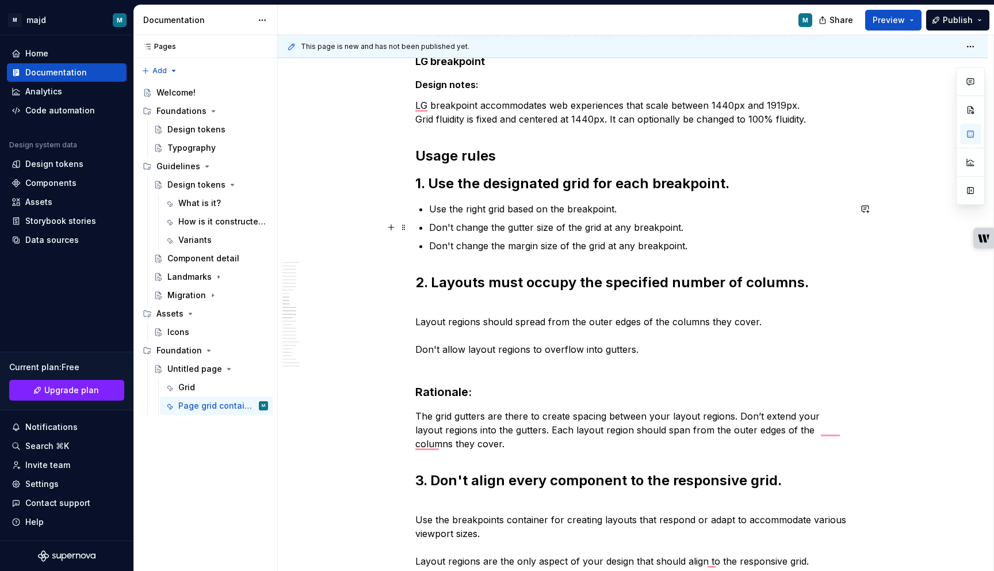
scroll to position [2115, 0]
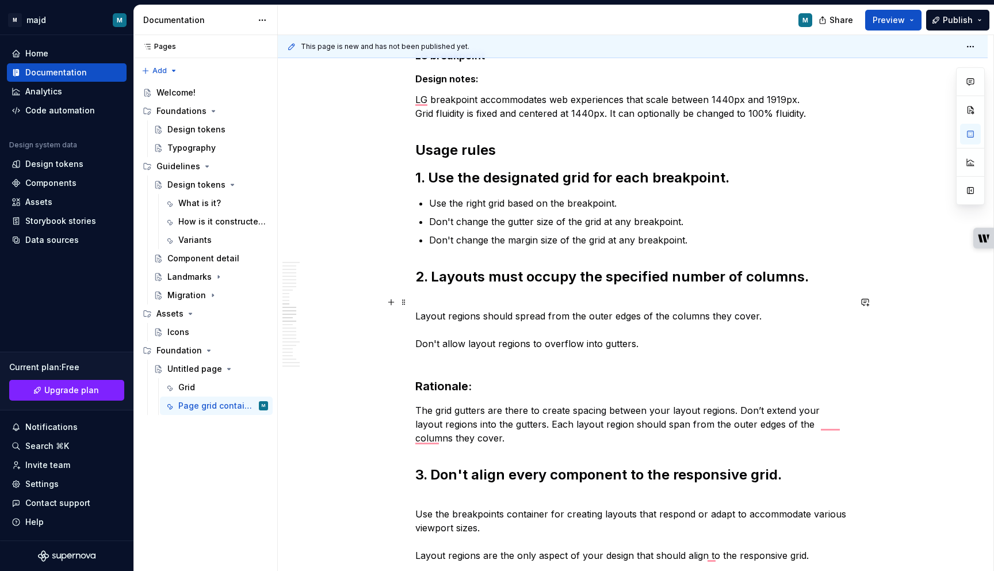
click at [416, 312] on div "Page Grid Container Contents What is it? How is it constructed? Our breakpoints…" at bounding box center [633, 450] width 710 height 4732
click at [434, 313] on p "Layout regions should spread from the outer edges of the columns they cover. Do…" at bounding box center [632, 329] width 435 height 69
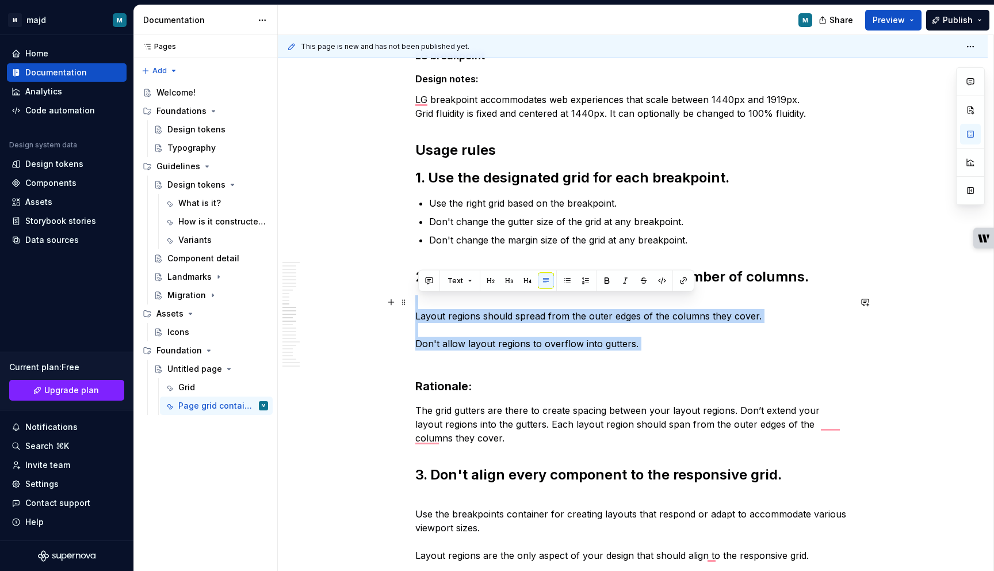
click at [434, 313] on p "Layout regions should spread from the outer edges of the columns they cover. Do…" at bounding box center [632, 329] width 435 height 69
click at [568, 281] on button "button" at bounding box center [567, 281] width 16 height 16
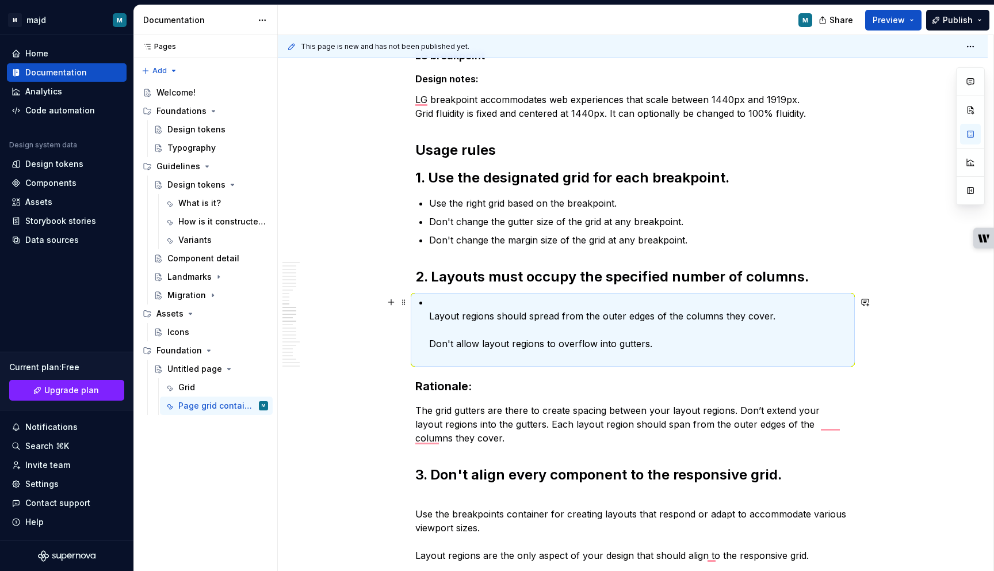
click at [430, 320] on div "Page Grid Container Contents What is it? How is it constructed? Our breakpoints…" at bounding box center [632, 372] width 435 height 4520
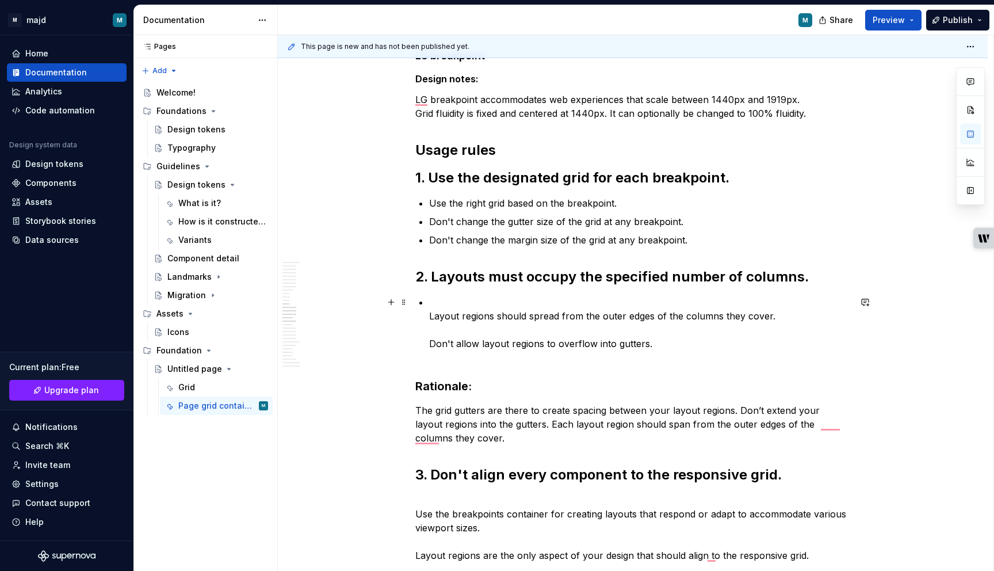
click at [434, 314] on p "Layout regions should spread from the outer edges of the columns they cover. Do…" at bounding box center [639, 329] width 421 height 69
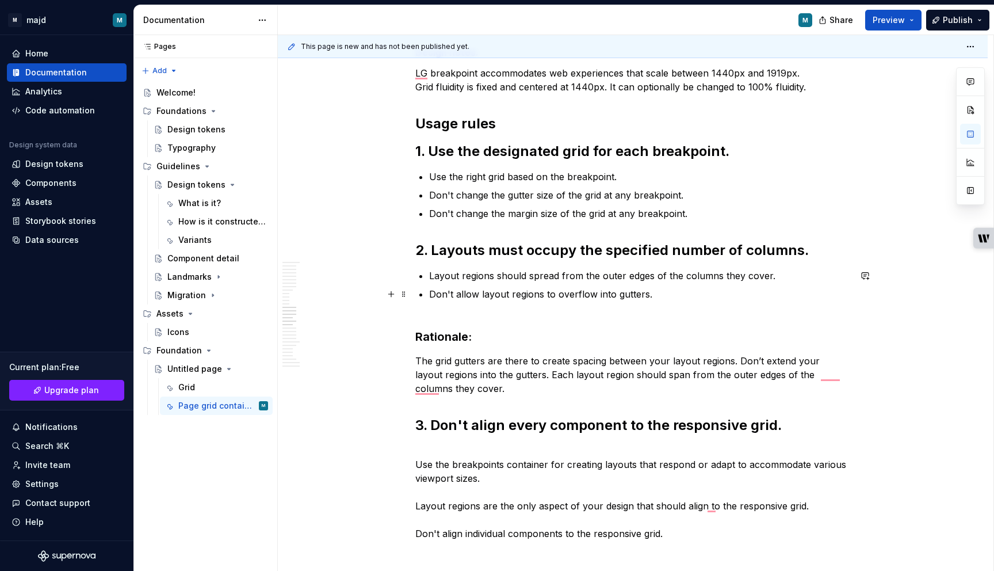
scroll to position [2158, 0]
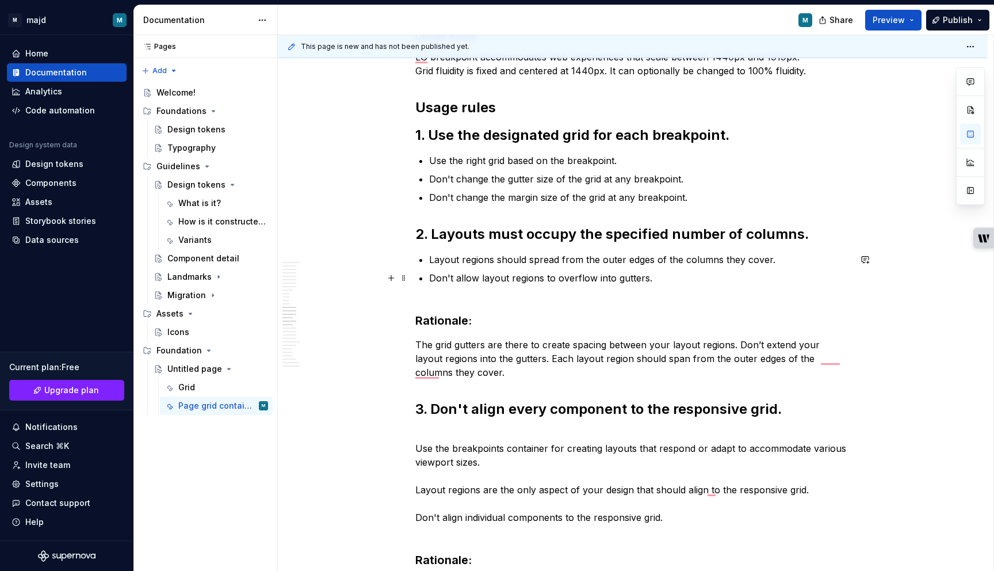
click at [477, 293] on p "Don't allow layout regions to overflow into gutters." at bounding box center [639, 285] width 421 height 28
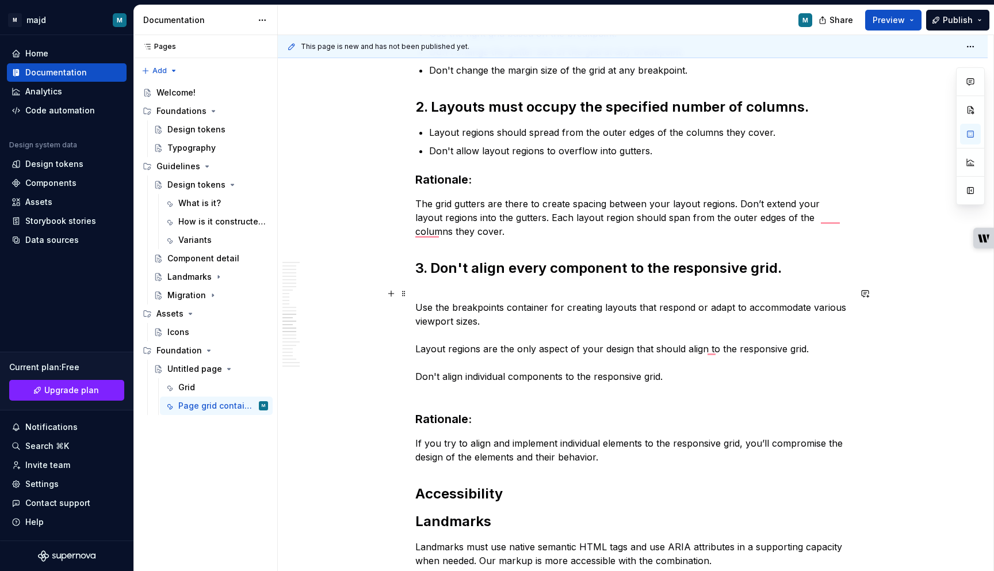
scroll to position [2289, 0]
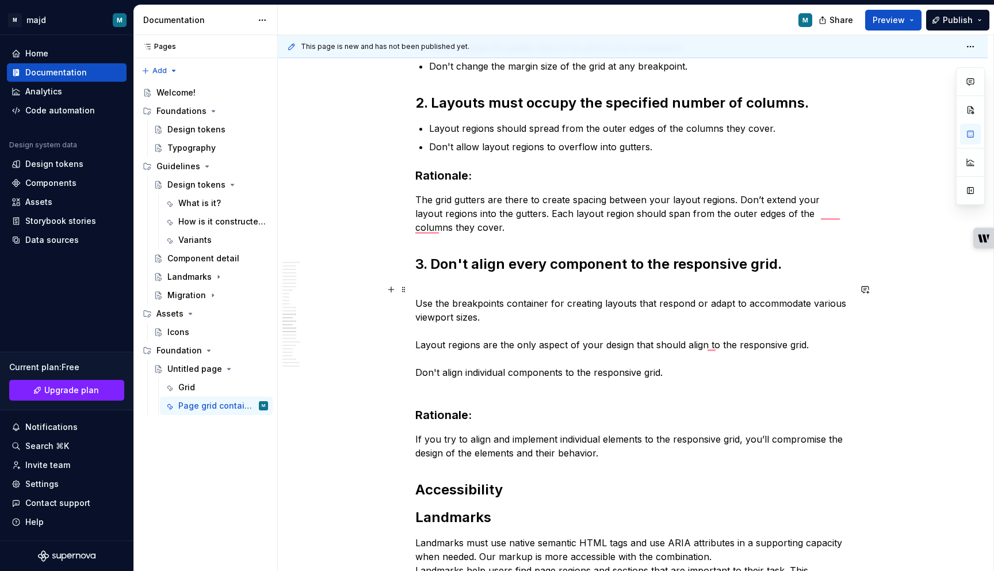
click at [421, 304] on p "Use the breakpoints container for creating layouts that respond or adapt to acc…" at bounding box center [632, 337] width 435 height 110
click at [439, 301] on p "Use the breakpoints container for creating layouts that respond or adapt to acc…" at bounding box center [632, 337] width 435 height 110
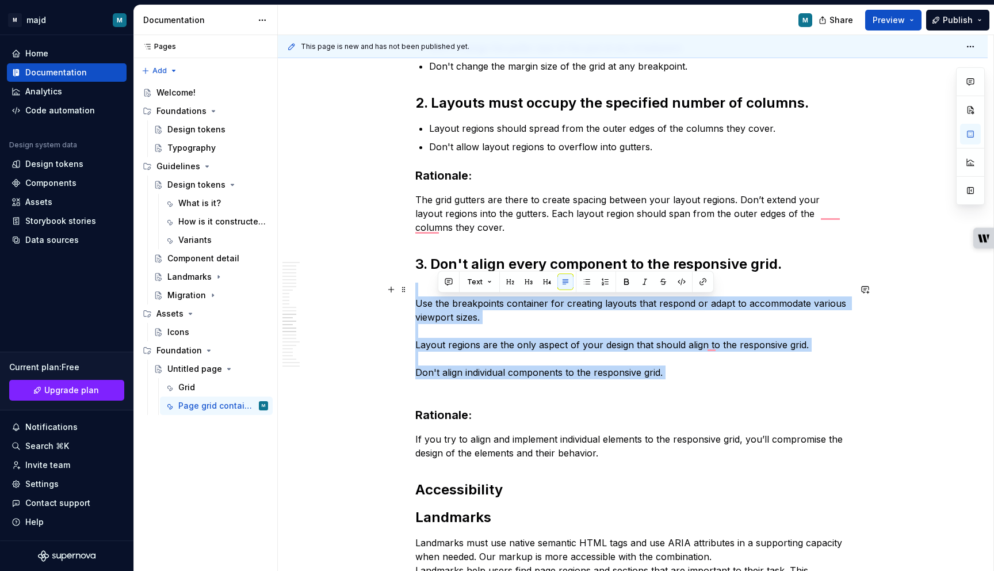
click at [439, 301] on p "Use the breakpoints container for creating layouts that respond or adapt to acc…" at bounding box center [632, 337] width 435 height 110
click at [564, 269] on button "button" at bounding box center [567, 268] width 16 height 16
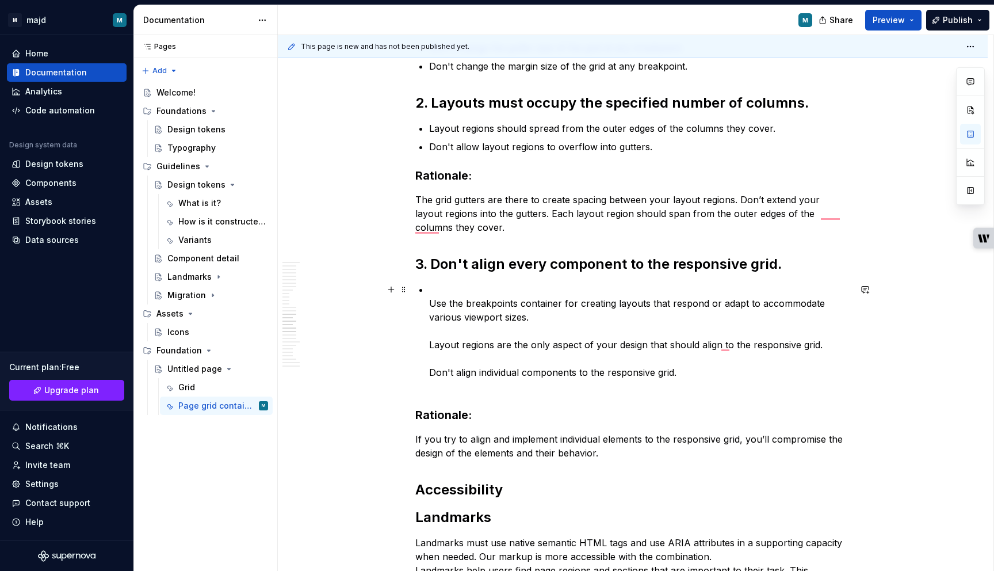
click at [427, 303] on div "Page Grid Container Contents What is it? How is it constructed? Our breakpoints…" at bounding box center [632, 179] width 435 height 4483
click at [434, 301] on p "Use the breakpoints container for creating layouts that respond or adapt to acc…" at bounding box center [639, 337] width 421 height 110
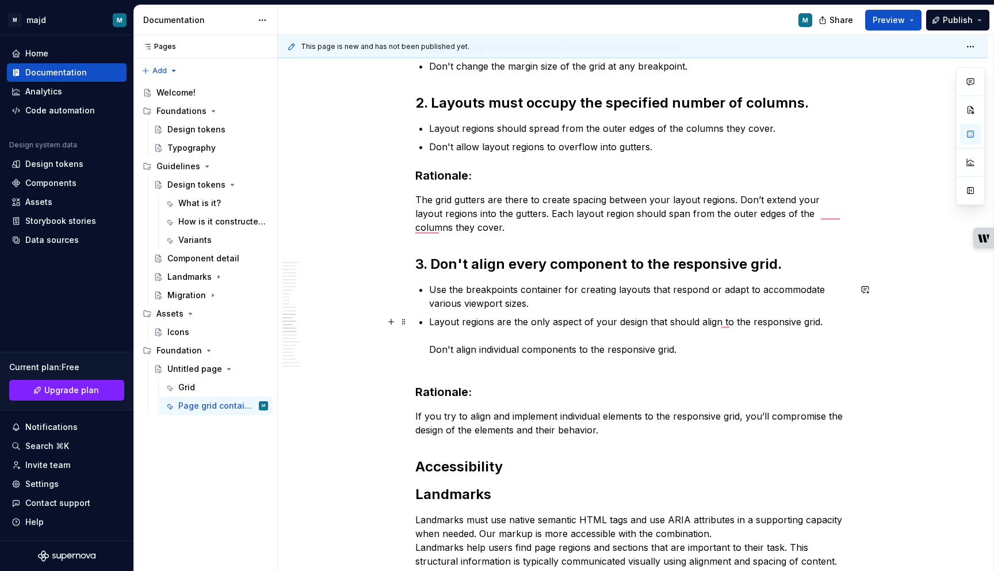
click at [432, 349] on p "Layout regions are the only aspect of your design that should align to the resp…" at bounding box center [639, 342] width 421 height 55
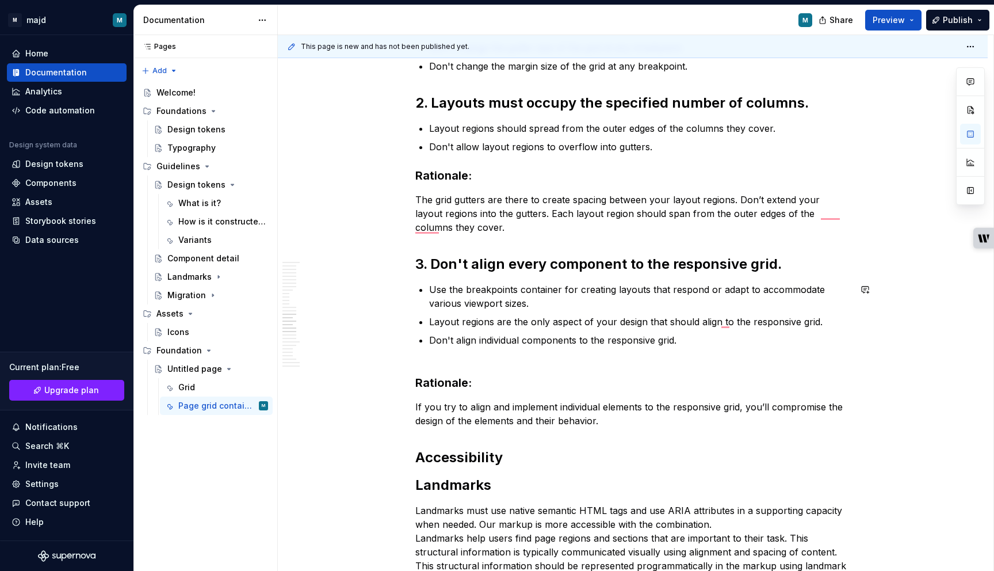
click at [439, 361] on div "Page Grid Container Contents What is it? How is it constructed? Our breakpoints…" at bounding box center [632, 163] width 435 height 4451
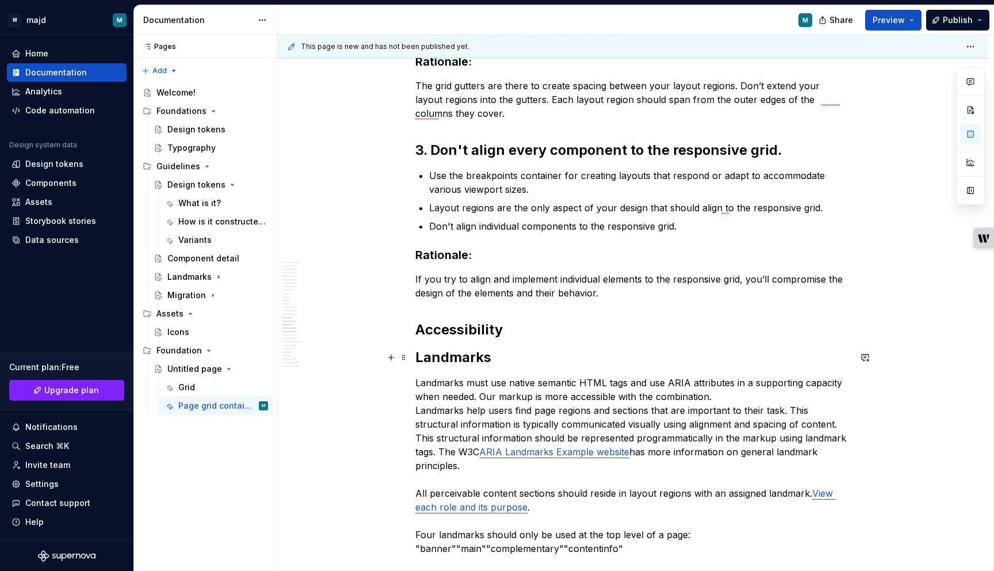
scroll to position [2358, 0]
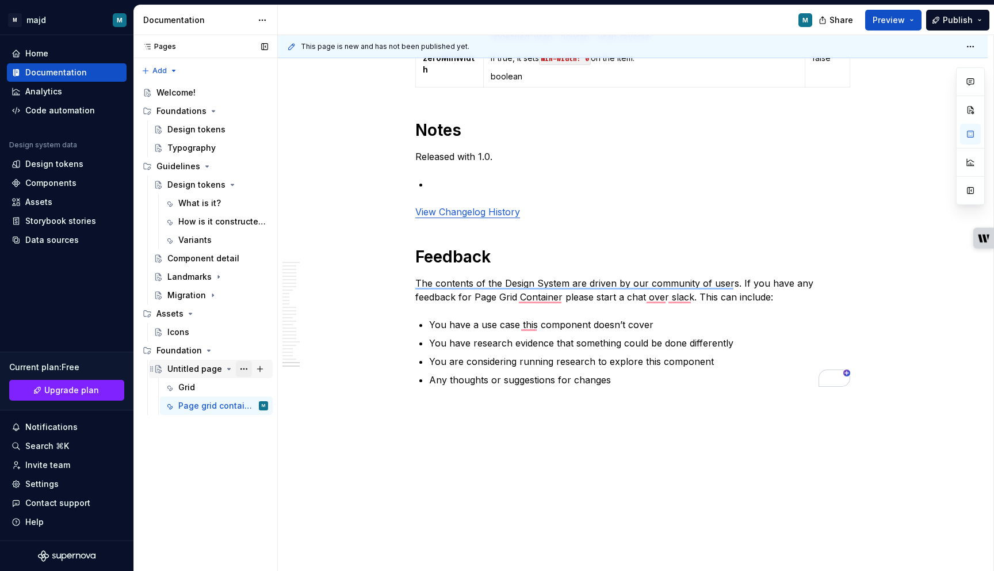
click at [243, 370] on button "Page tree" at bounding box center [244, 369] width 16 height 16
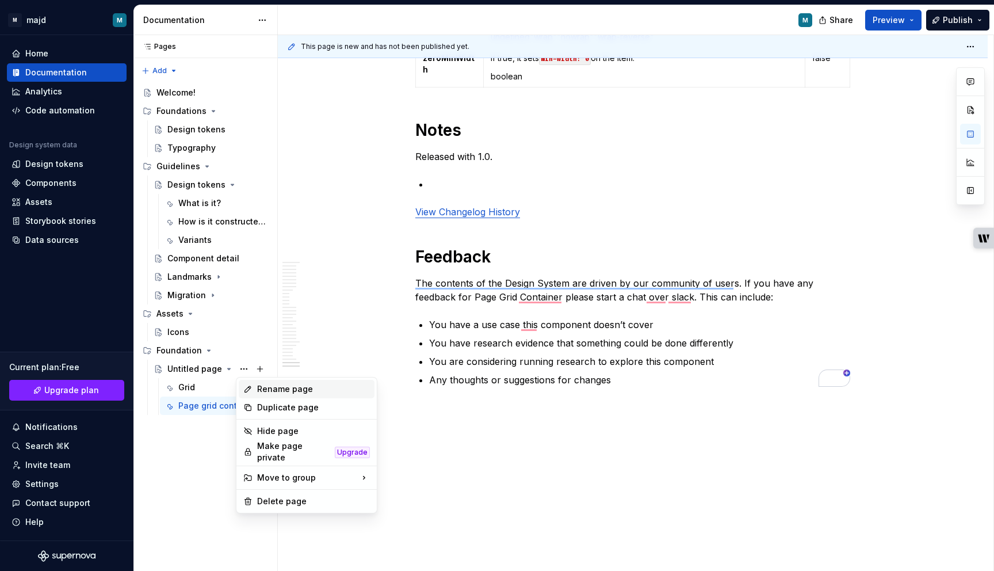
type textarea "*"
click at [271, 388] on div "Rename page" at bounding box center [313, 389] width 113 height 12
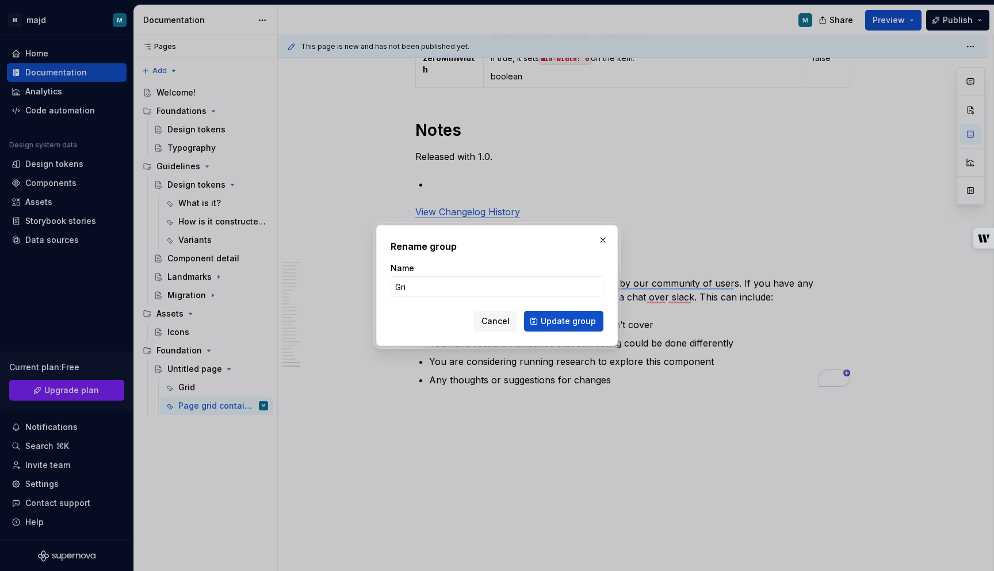
type input "Grid"
click button "Update group" at bounding box center [563, 321] width 79 height 21
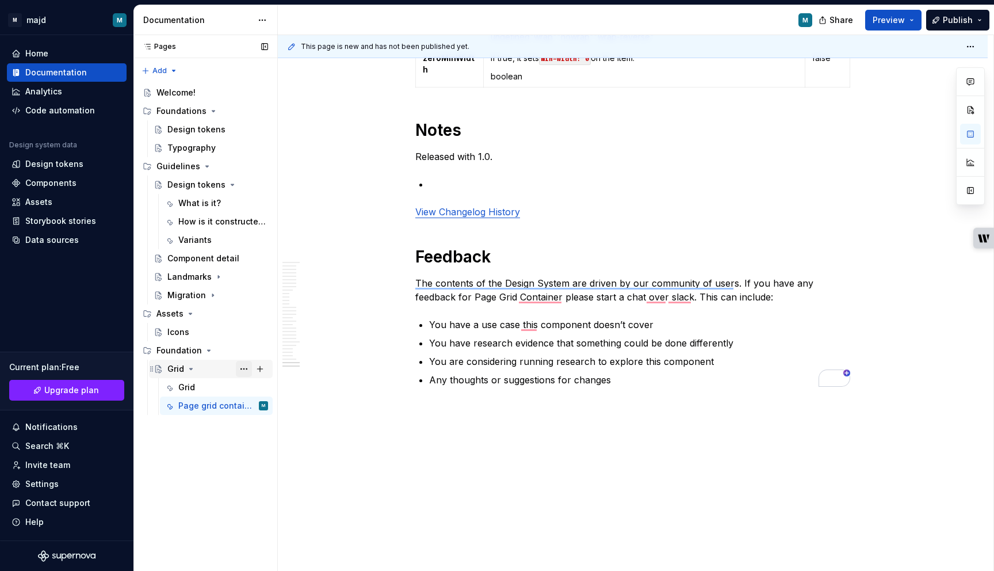
click at [246, 366] on button "Page tree" at bounding box center [244, 369] width 16 height 16
type textarea "*"
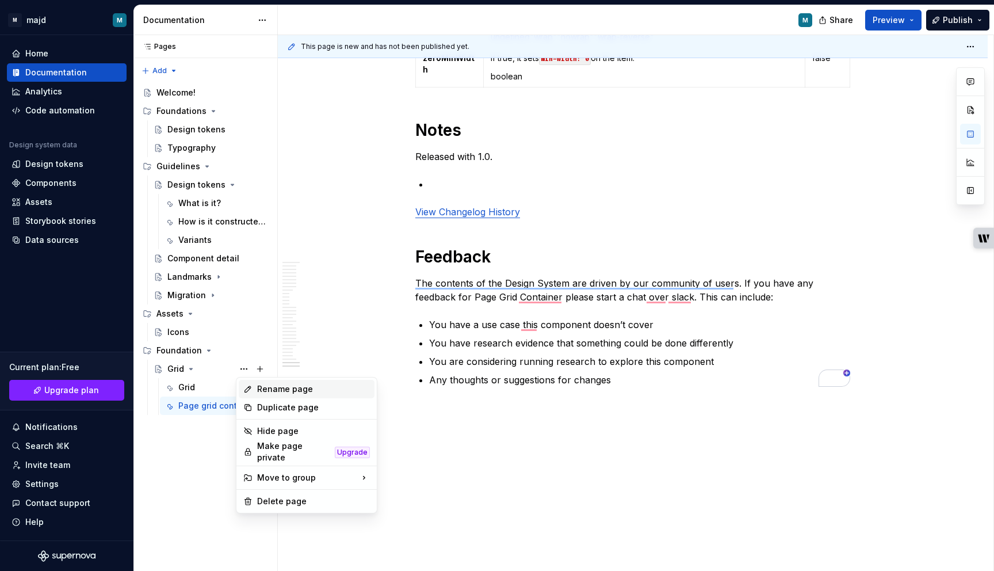
click at [275, 385] on div "Rename page" at bounding box center [313, 389] width 113 height 12
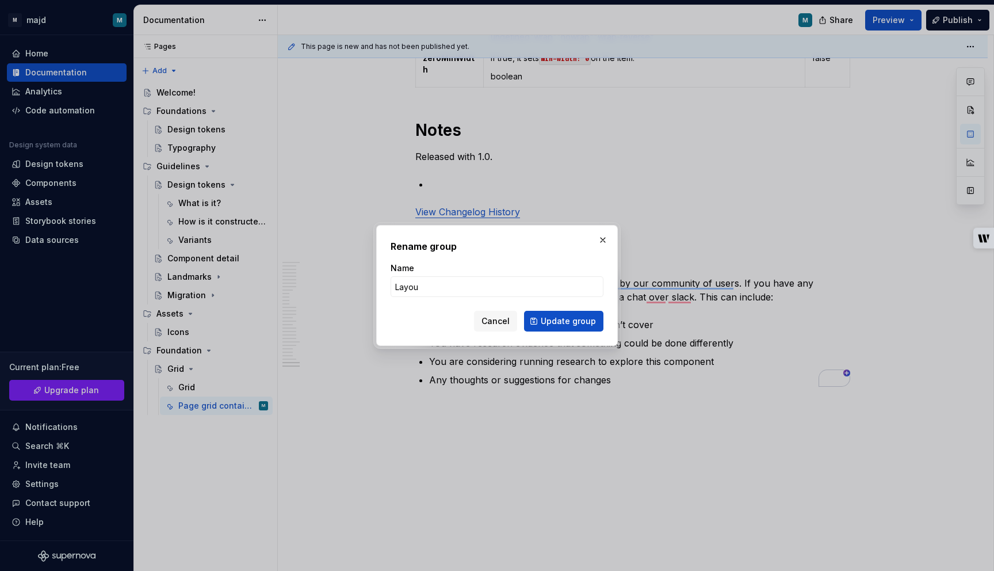
type input "Layout"
click button "Update group" at bounding box center [563, 321] width 79 height 21
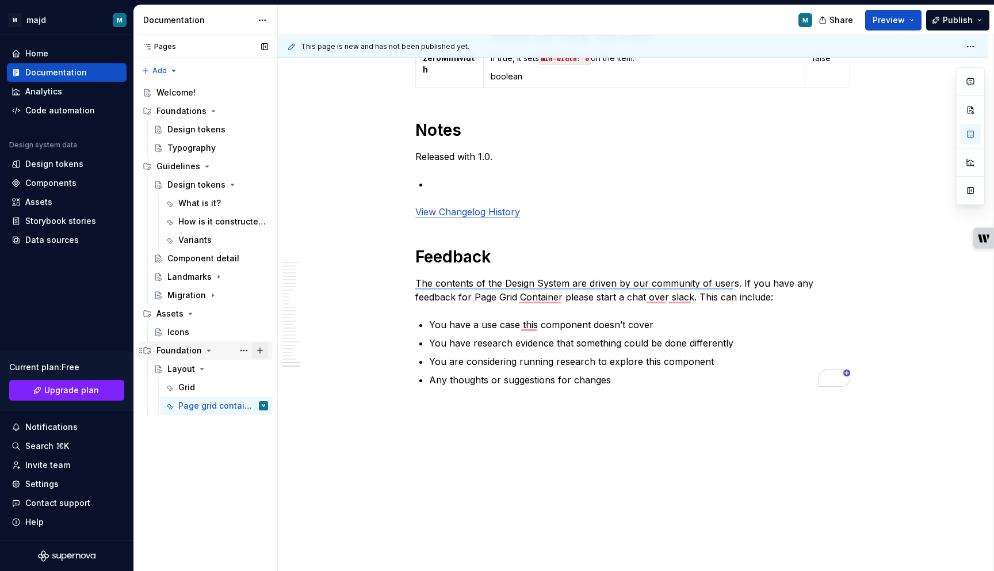
click at [261, 349] on button "Page tree" at bounding box center [260, 350] width 16 height 16
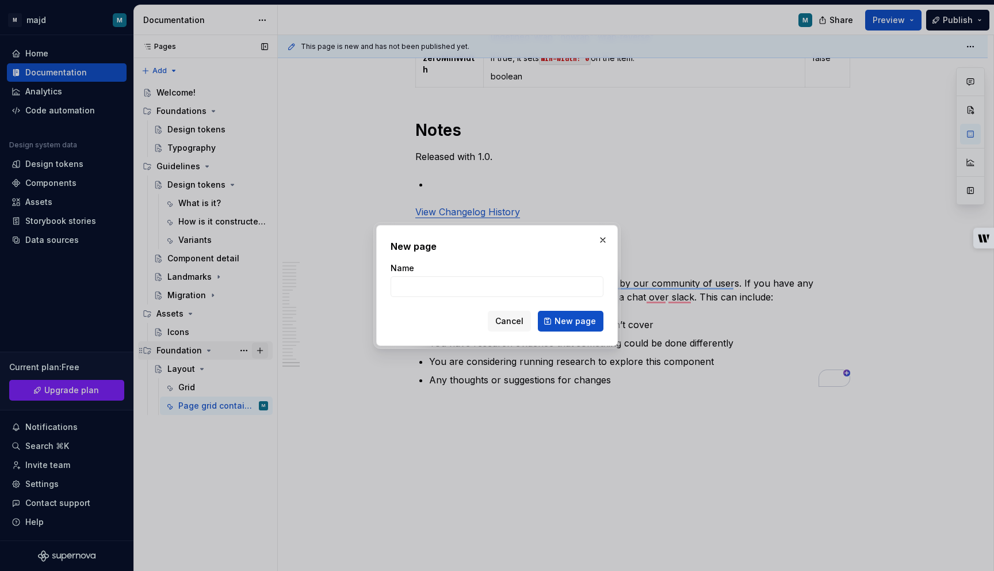
type textarea "*"
type input "Color"
click button "New page" at bounding box center [571, 321] width 66 height 21
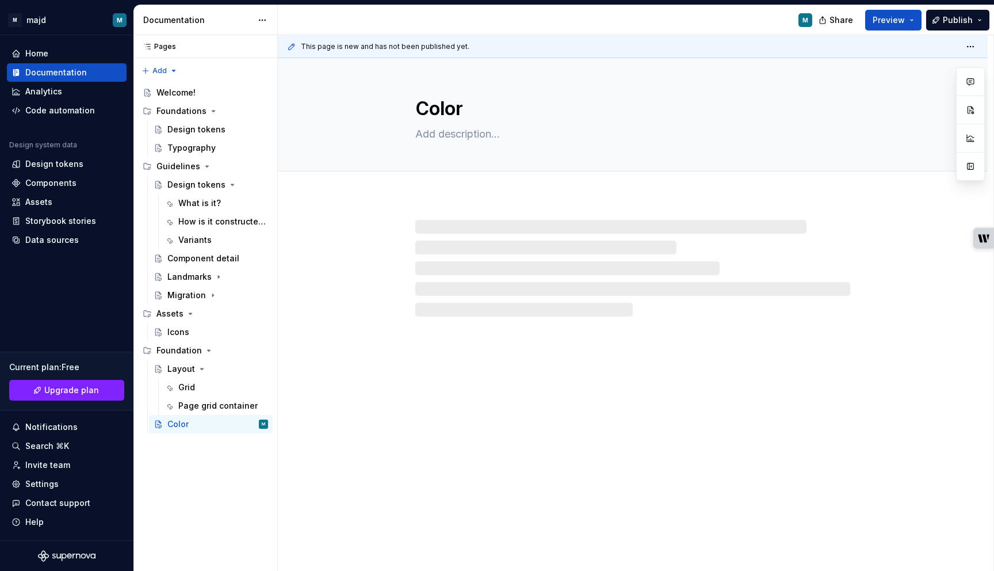
click at [437, 242] on div at bounding box center [632, 268] width 435 height 97
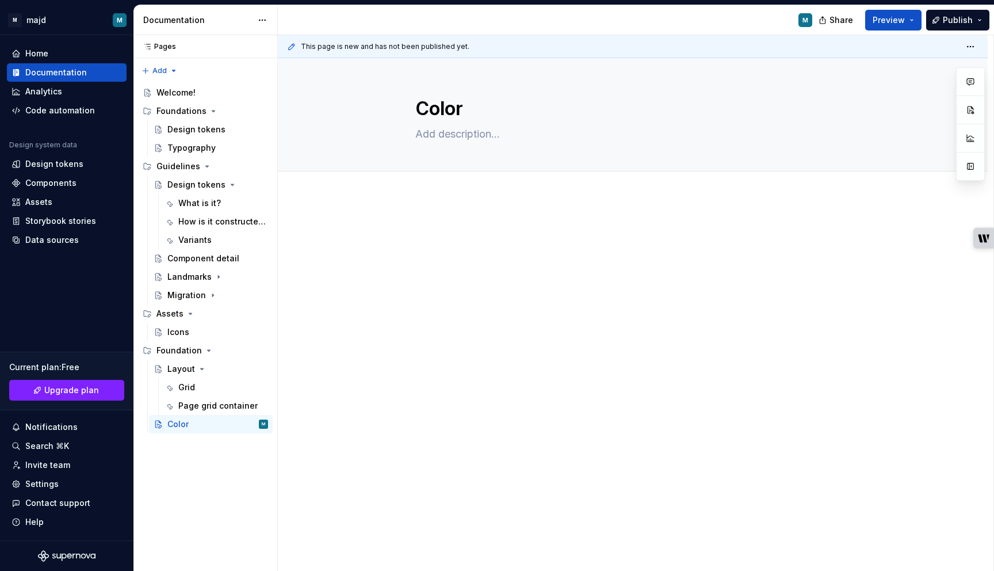
click at [457, 247] on div at bounding box center [632, 246] width 435 height 44
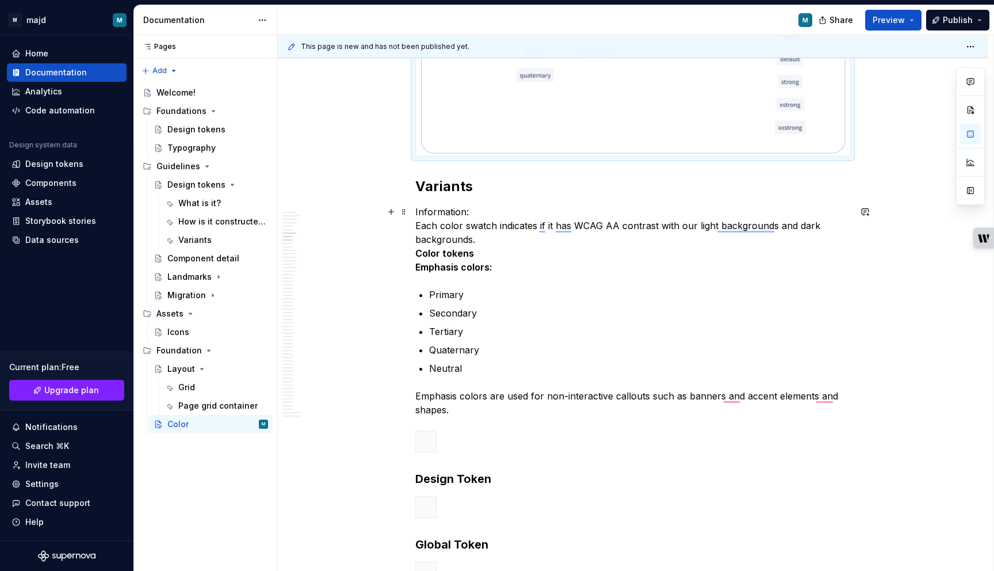
click at [438, 224] on p "Information: Each color swatch indicates if it has WCAG AA contrast with our li…" at bounding box center [632, 239] width 435 height 69
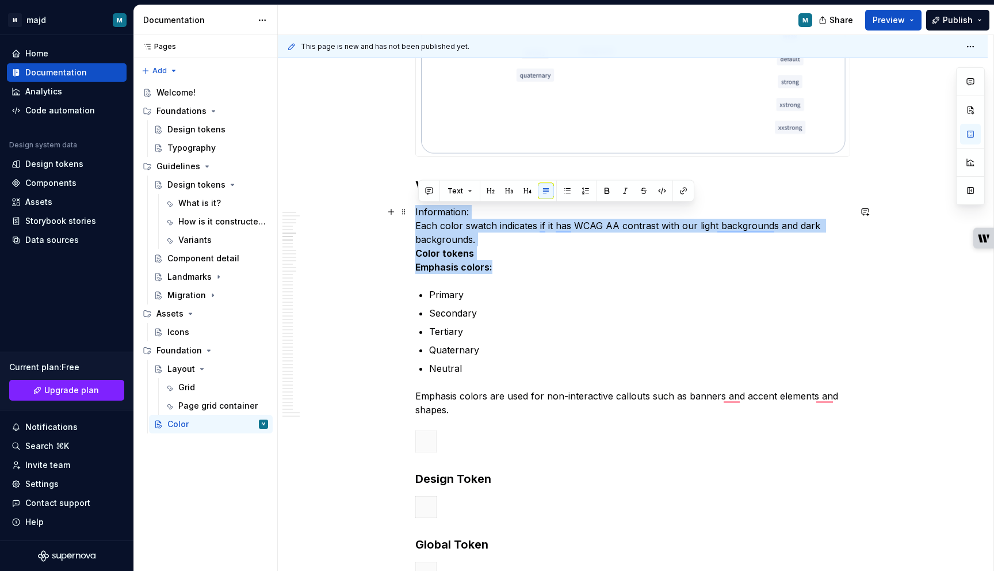
click at [438, 224] on p "Information: Each color swatch indicates if it has WCAG AA contrast with our li…" at bounding box center [632, 239] width 435 height 69
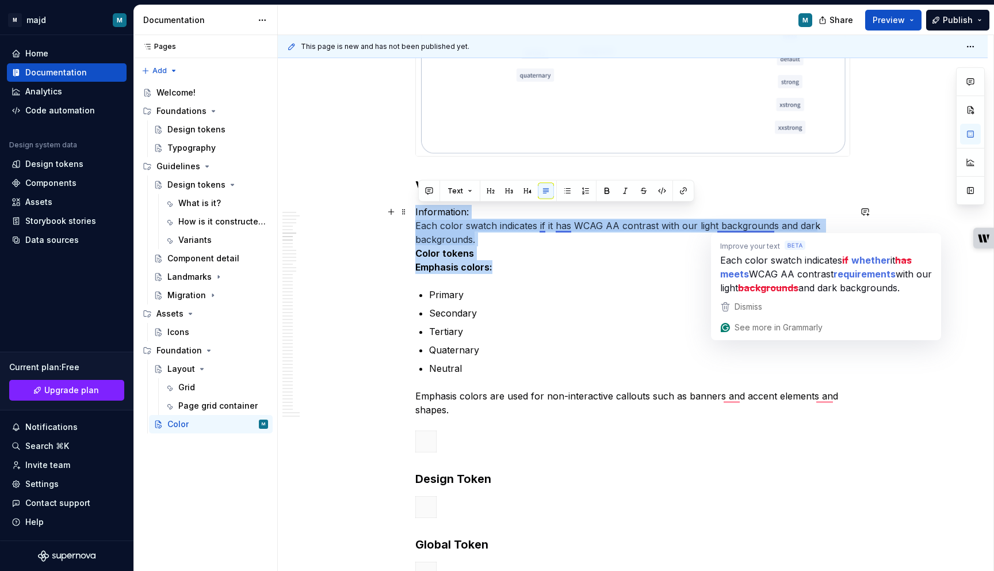
click at [772, 220] on p "Information: Each color swatch indicates if it has WCAG AA contrast with our li…" at bounding box center [632, 239] width 435 height 69
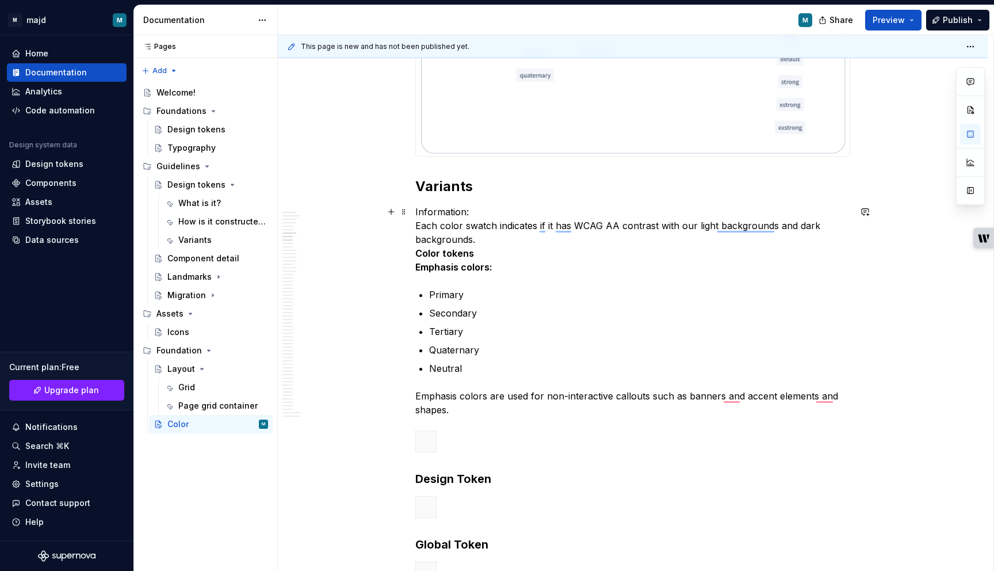
click at [826, 228] on p "Information: Each color swatch indicates if it has WCAG AA contrast with our li…" at bounding box center [632, 239] width 435 height 69
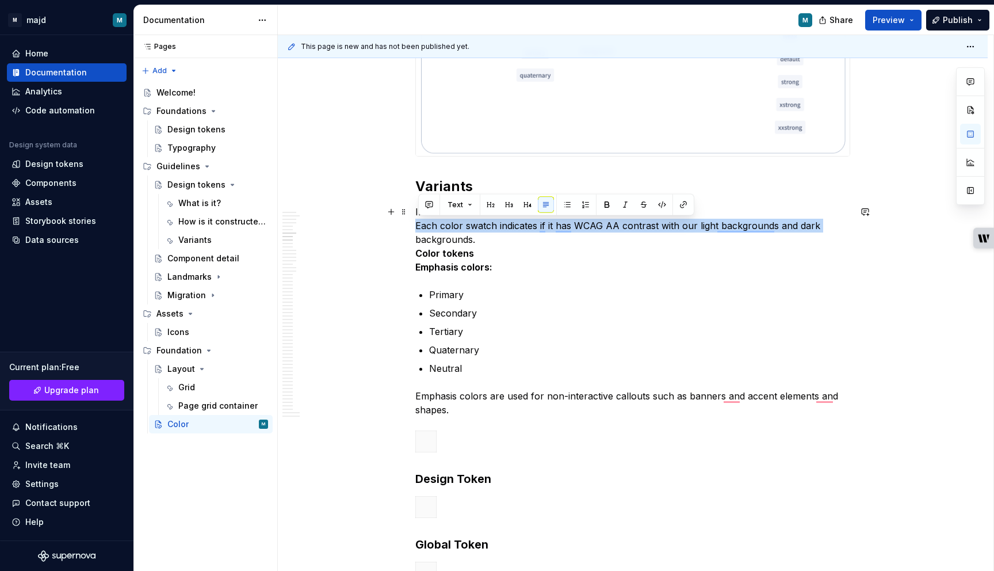
drag, startPoint x: 834, startPoint y: 225, endPoint x: 417, endPoint y: 221, distance: 417.0
click at [430, 206] on button "button" at bounding box center [429, 205] width 16 height 16
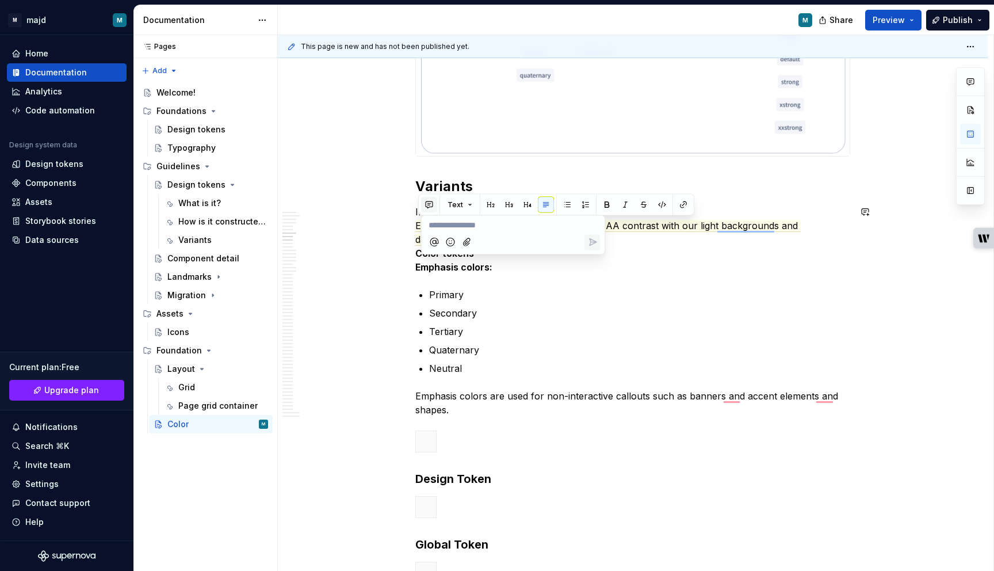
click at [430, 206] on button "button" at bounding box center [429, 205] width 16 height 16
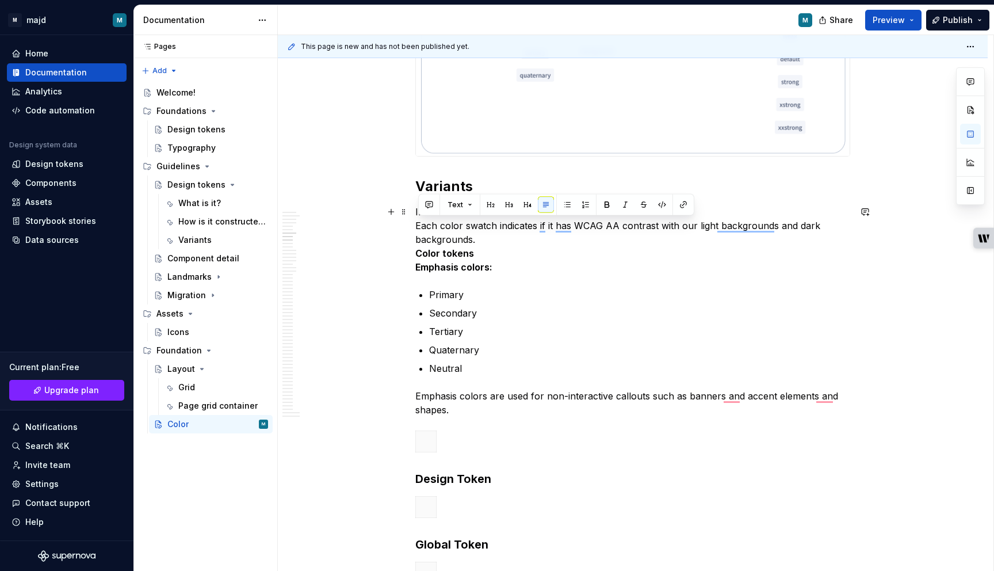
click at [439, 224] on p "Information: Each color swatch indicates if it has WCAG AA contrast with our li…" at bounding box center [632, 239] width 435 height 69
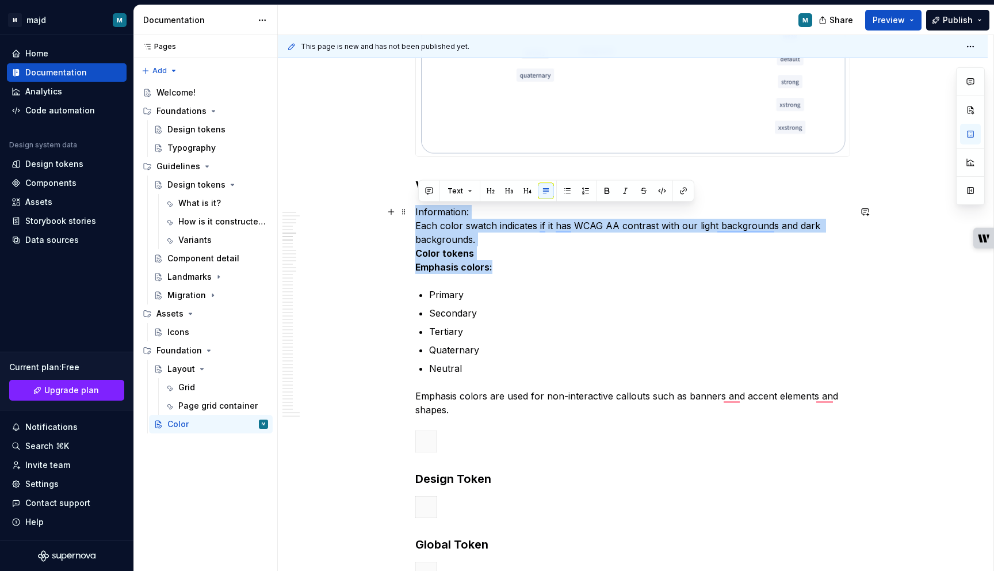
click at [439, 224] on p "Information: Each color swatch indicates if it has WCAG AA contrast with our li…" at bounding box center [632, 239] width 435 height 69
click at [457, 232] on p "Information: Each color swatch indicates if it has WCAG AA contrast with our li…" at bounding box center [632, 239] width 435 height 69
drag, startPoint x: 831, startPoint y: 223, endPoint x: 414, endPoint y: 212, distance: 417.1
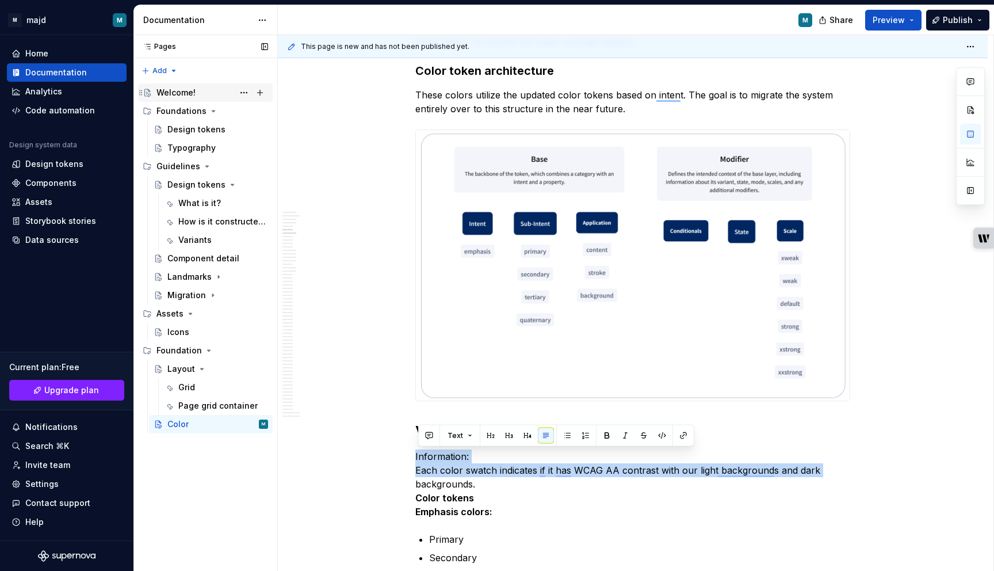
click at [176, 90] on div "Welcome!" at bounding box center [175, 93] width 39 height 12
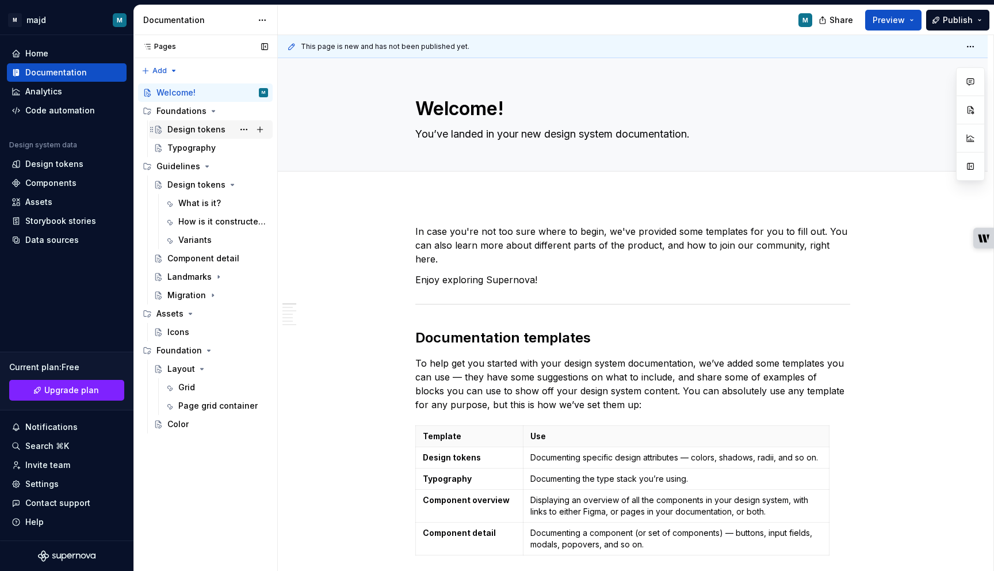
click at [183, 128] on div "Design tokens" at bounding box center [196, 130] width 58 height 12
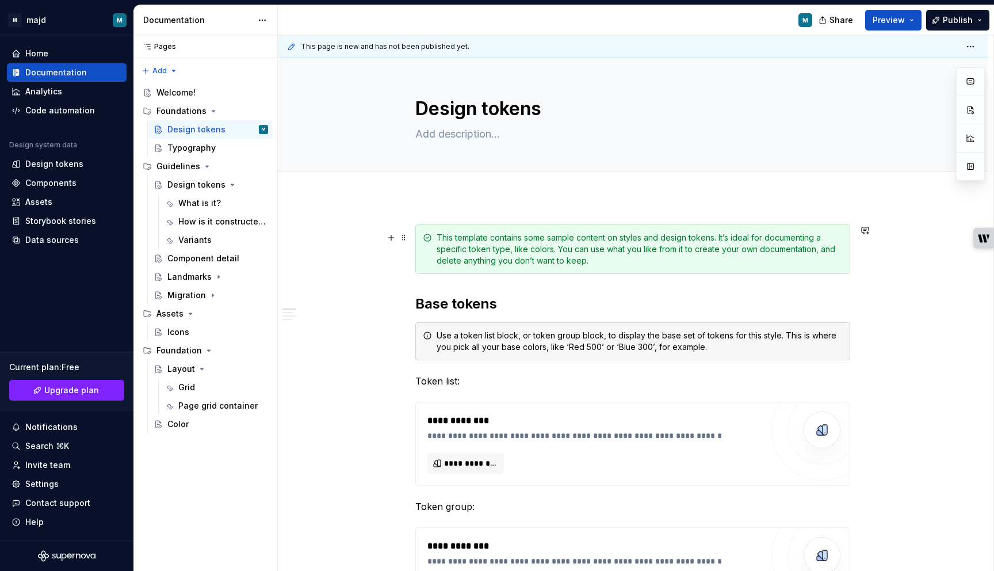
click at [529, 233] on div "This template contains some sample content on styles and design tokens. It’s id…" at bounding box center [640, 249] width 406 height 35
click at [426, 236] on icon "To enrich screen reader interactions, please activate Accessibility in Grammarl…" at bounding box center [427, 237] width 9 height 9
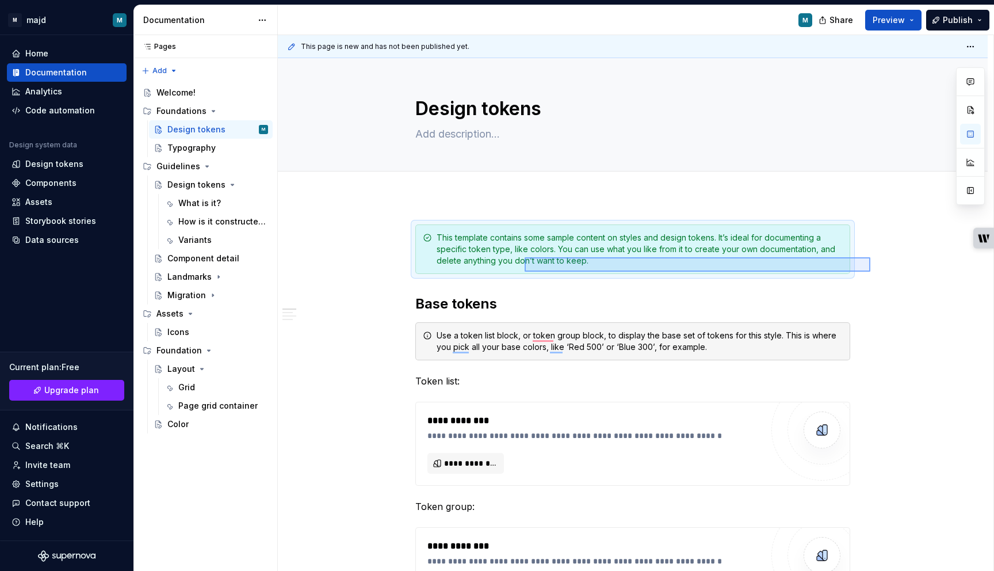
drag, startPoint x: 870, startPoint y: 271, endPoint x: 525, endPoint y: 257, distance: 346.0
click at [525, 257] on div "**********" at bounding box center [635, 303] width 715 height 536
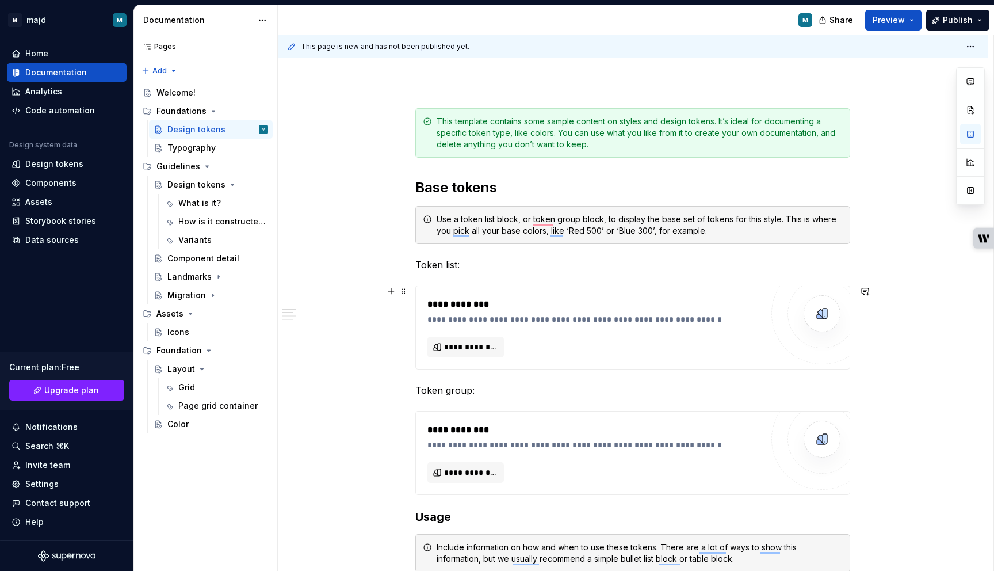
scroll to position [118, 0]
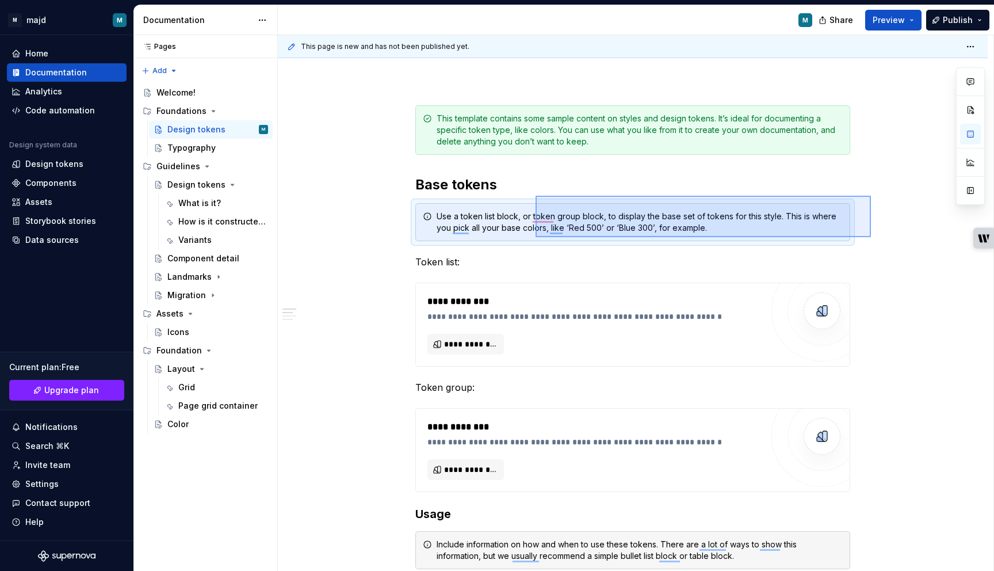
drag, startPoint x: 871, startPoint y: 237, endPoint x: 535, endPoint y: 196, distance: 337.9
click at [535, 196] on div "**********" at bounding box center [635, 303] width 715 height 536
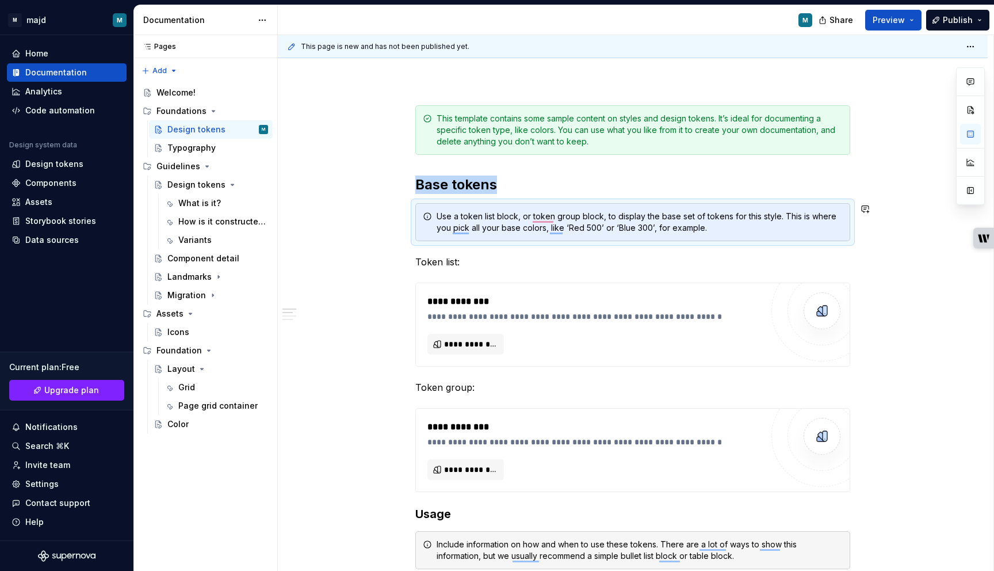
copy h2 "Base tokens"
click at [194, 424] on div "Color" at bounding box center [217, 424] width 101 height 16
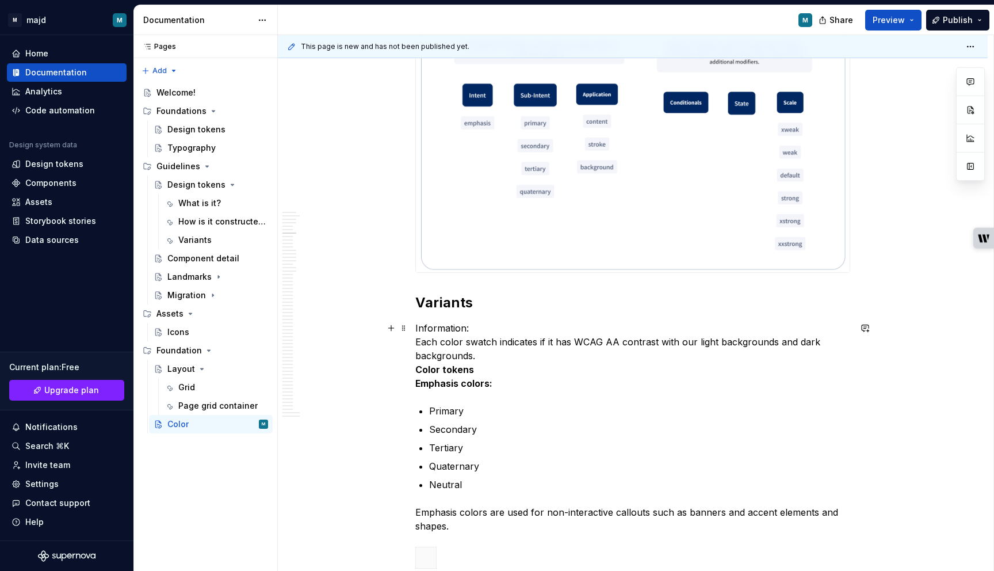
click at [837, 346] on p "Information: Each color swatch indicates if it has WCAG AA contrast with our li…" at bounding box center [632, 355] width 435 height 69
click at [872, 329] on button "button" at bounding box center [865, 328] width 16 height 16
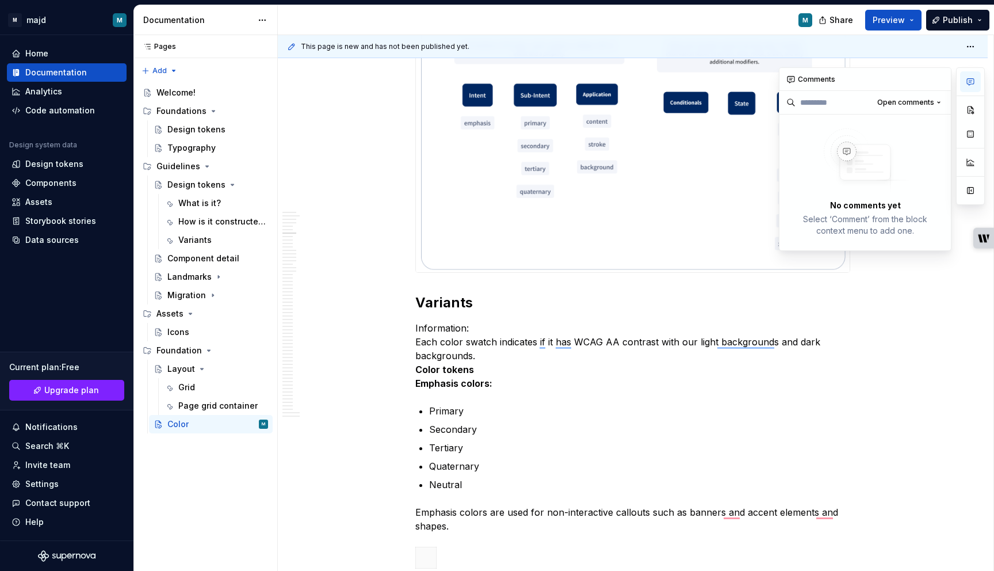
click at [933, 82] on button "button" at bounding box center [970, 81] width 21 height 21
click at [933, 113] on button "button" at bounding box center [970, 110] width 21 height 21
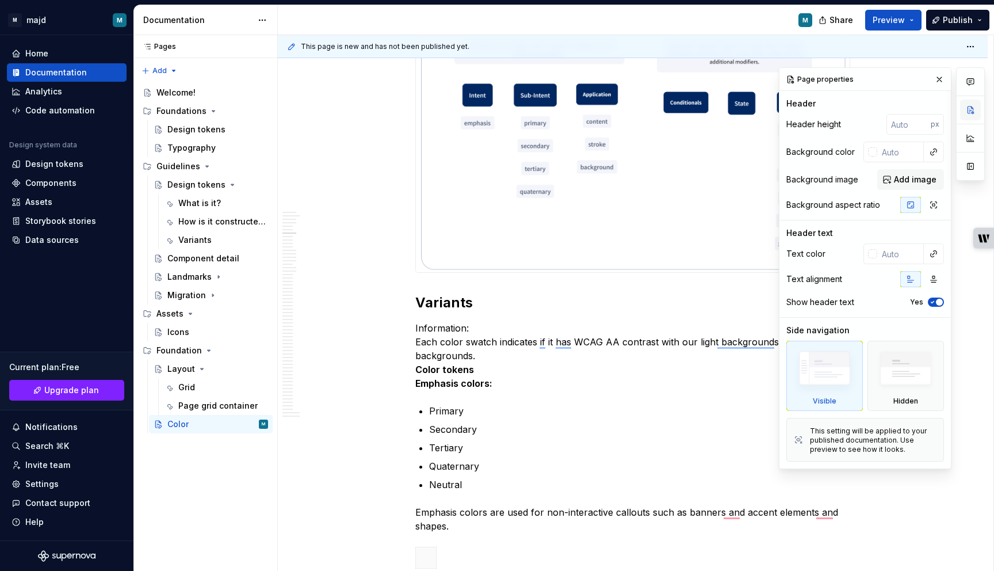
click at [933, 113] on button "button" at bounding box center [970, 110] width 21 height 21
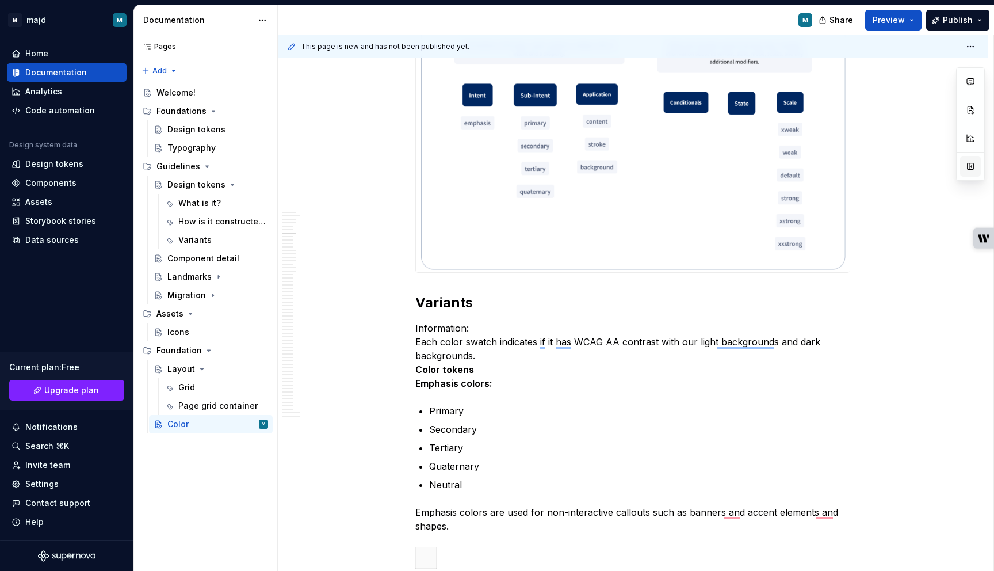
click at [933, 164] on button "button" at bounding box center [970, 166] width 21 height 21
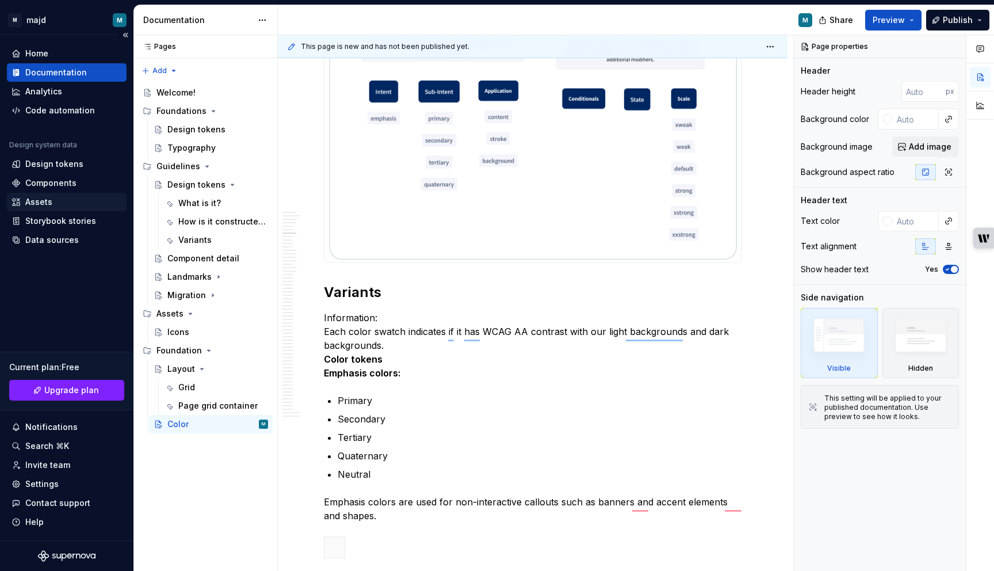
click at [60, 196] on div "Assets" at bounding box center [67, 202] width 110 height 12
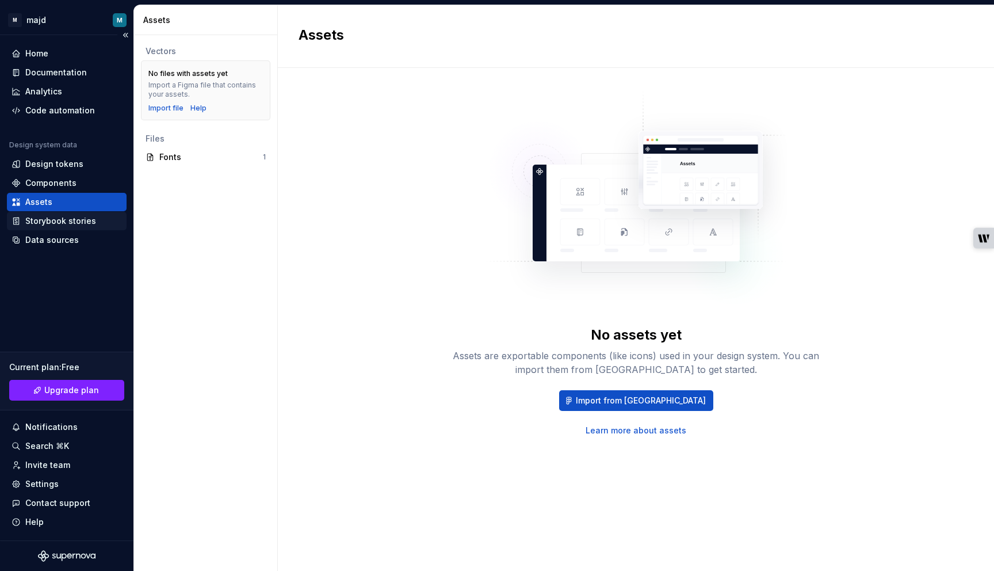
click at [49, 222] on div "Storybook stories" at bounding box center [60, 221] width 71 height 12
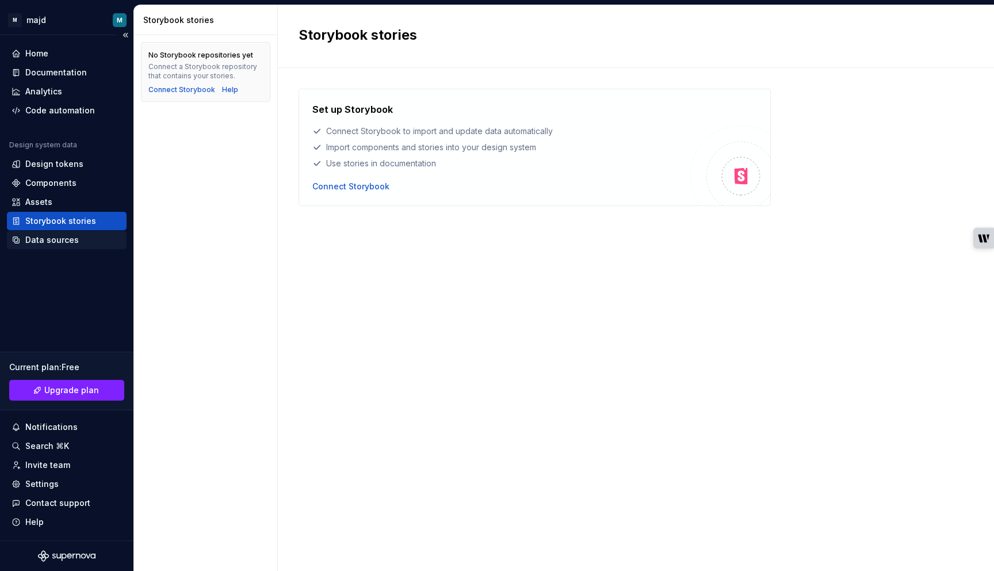
click at [56, 241] on div "Data sources" at bounding box center [51, 240] width 53 height 12
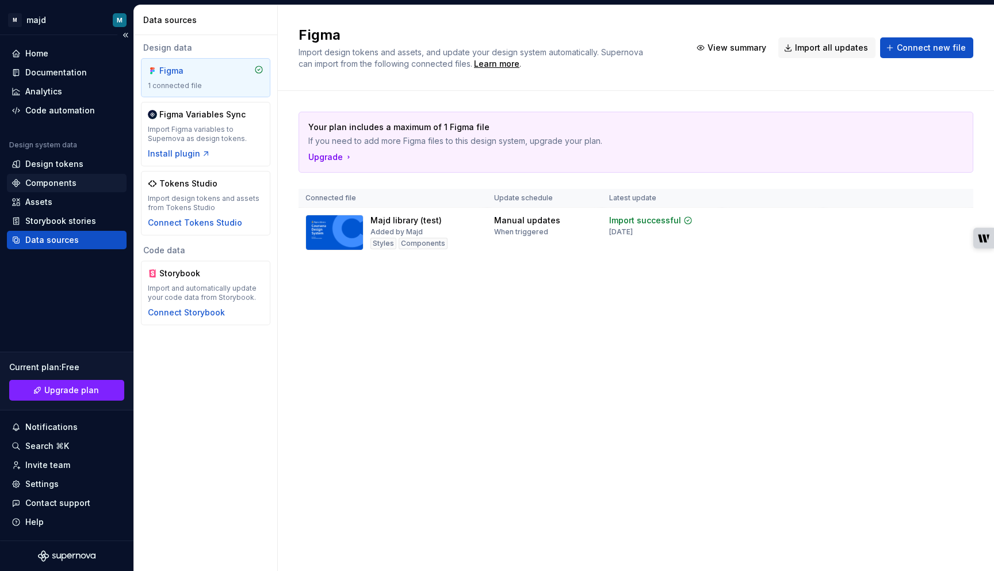
click at [67, 181] on div "Components" at bounding box center [50, 183] width 51 height 12
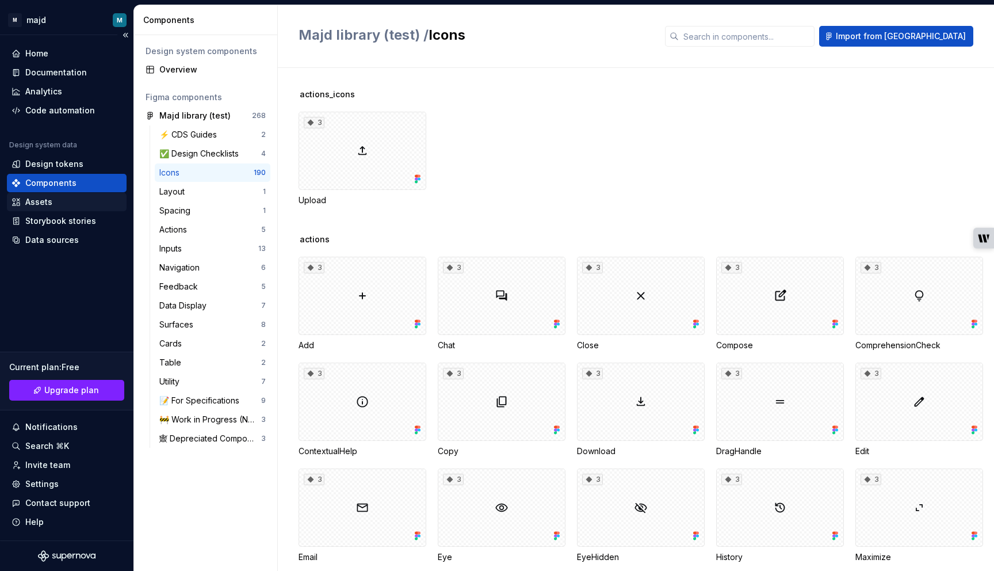
click at [68, 202] on div "Assets" at bounding box center [67, 202] width 110 height 12
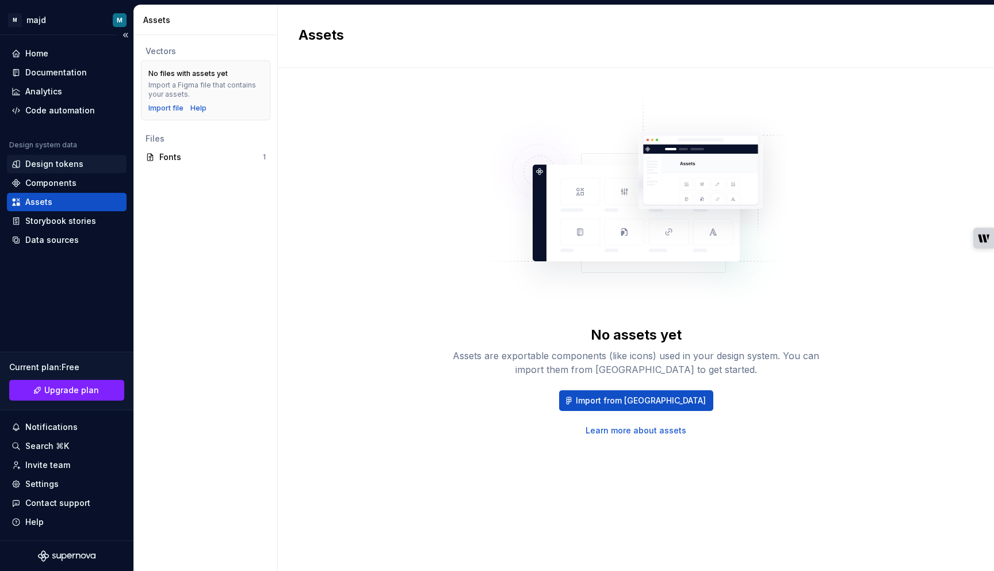
click at [79, 159] on div "Design tokens" at bounding box center [54, 164] width 58 height 12
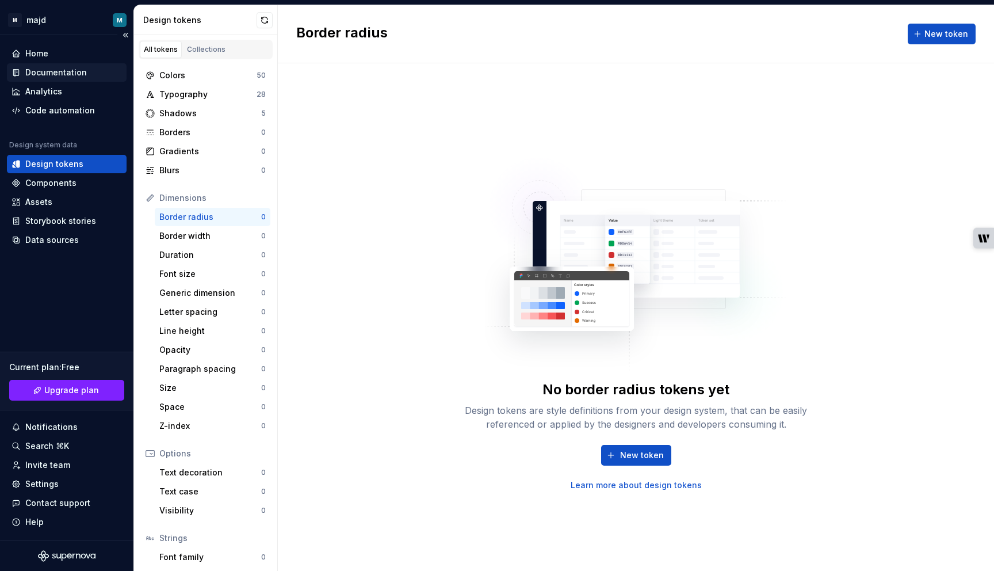
click at [89, 79] on div "Documentation" at bounding box center [67, 72] width 120 height 18
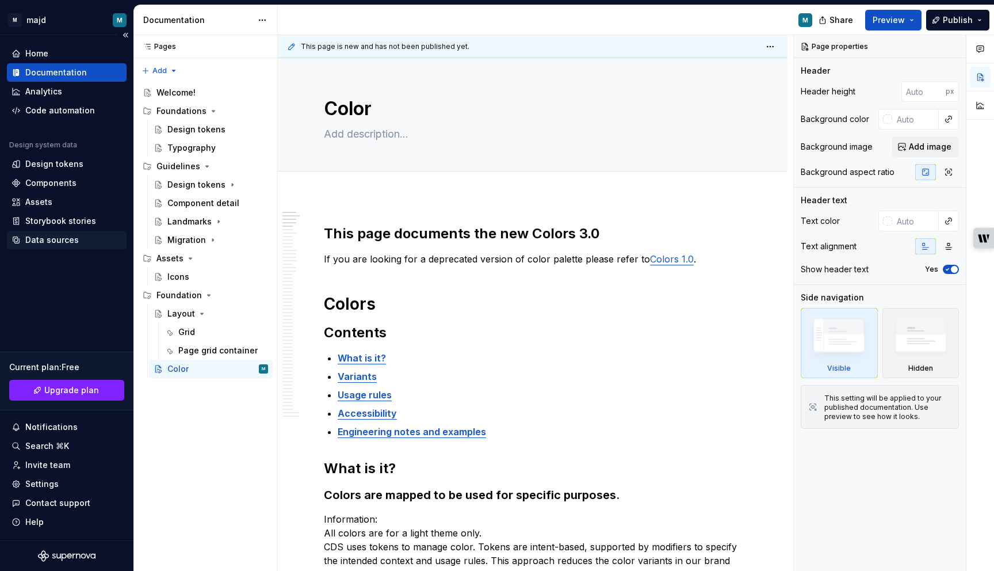
click at [67, 248] on div "Data sources" at bounding box center [67, 240] width 120 height 18
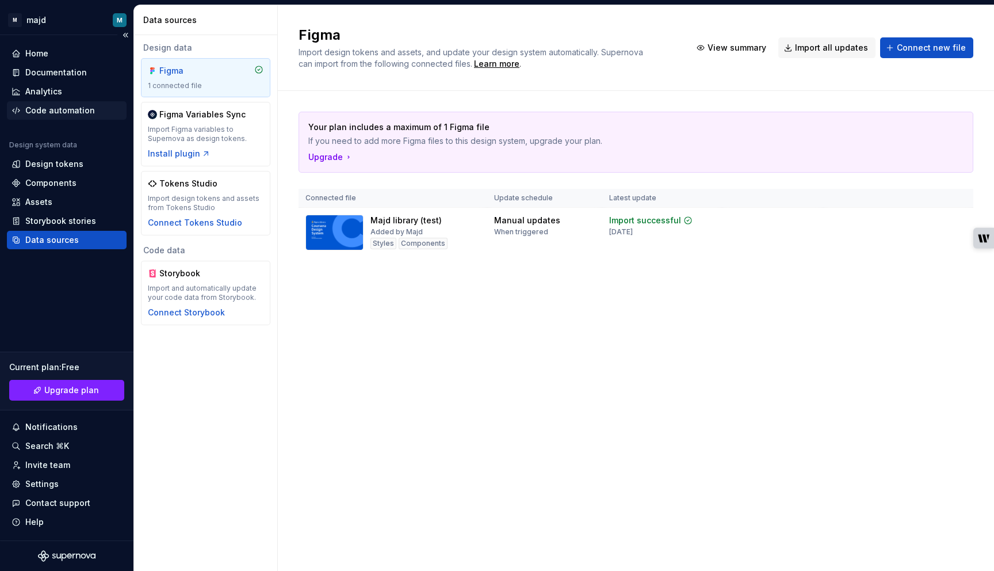
click at [67, 113] on div "Code automation" at bounding box center [60, 111] width 70 height 12
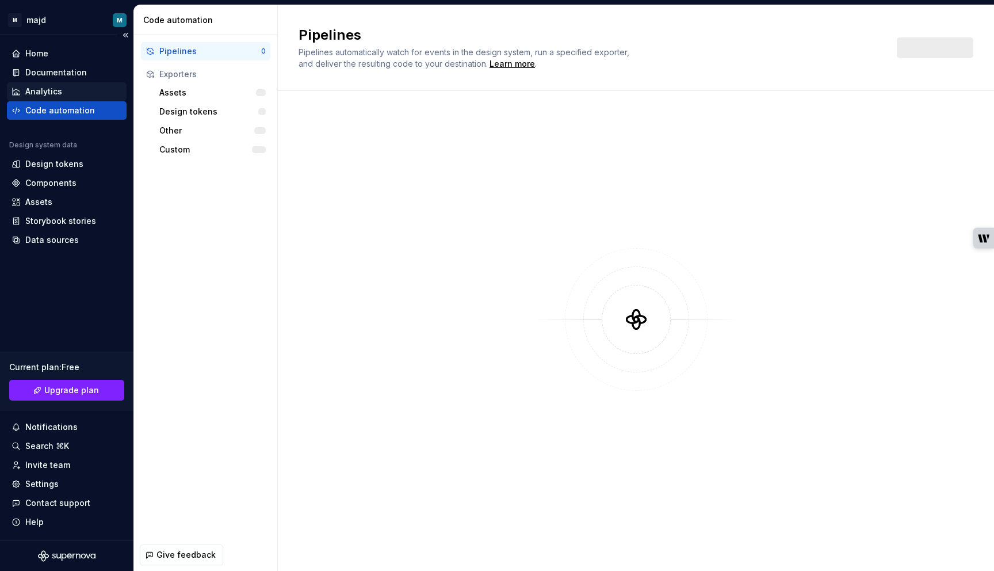
click at [66, 89] on div "Analytics" at bounding box center [67, 92] width 110 height 12
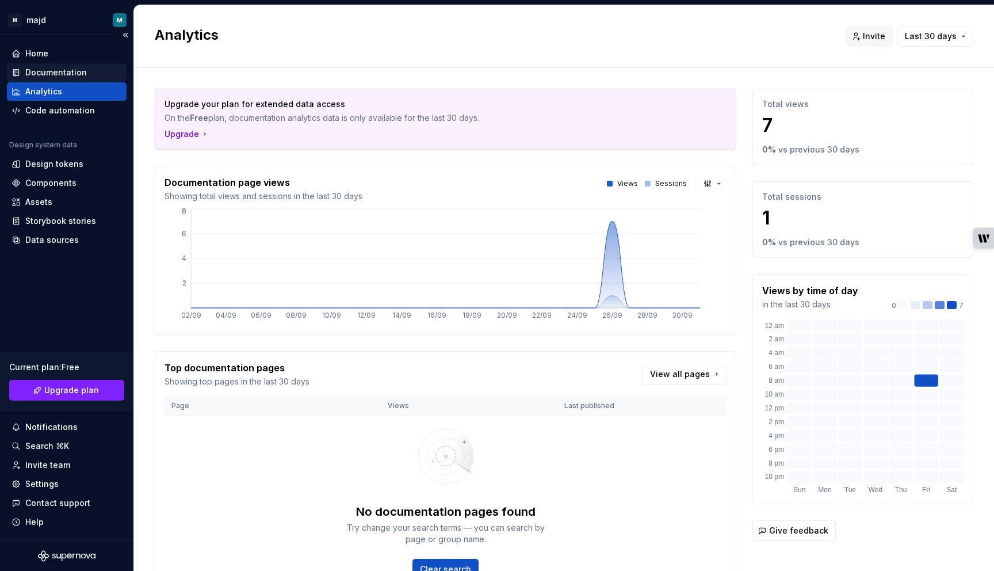
click at [67, 71] on div "Documentation" at bounding box center [56, 73] width 62 height 12
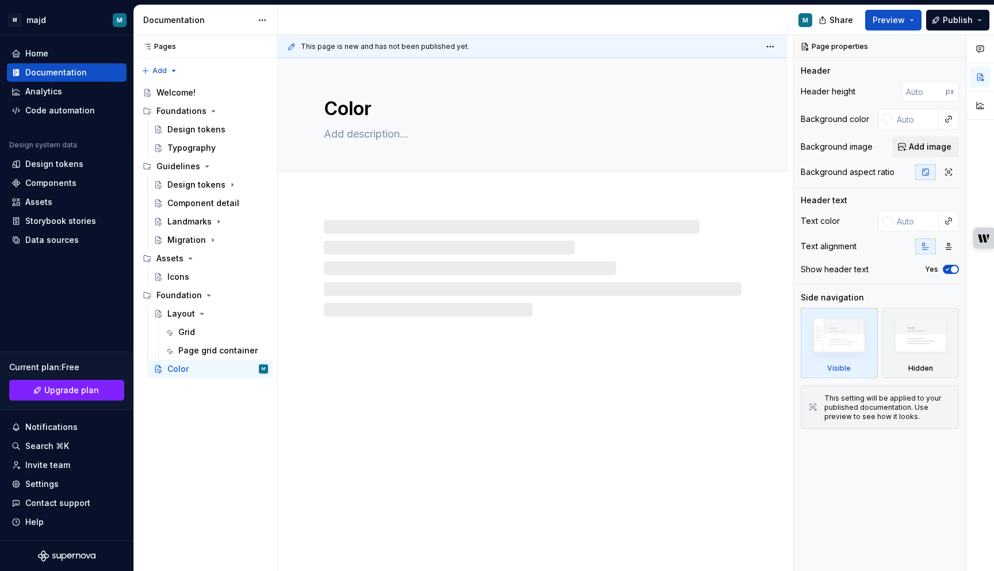
type textarea "*"
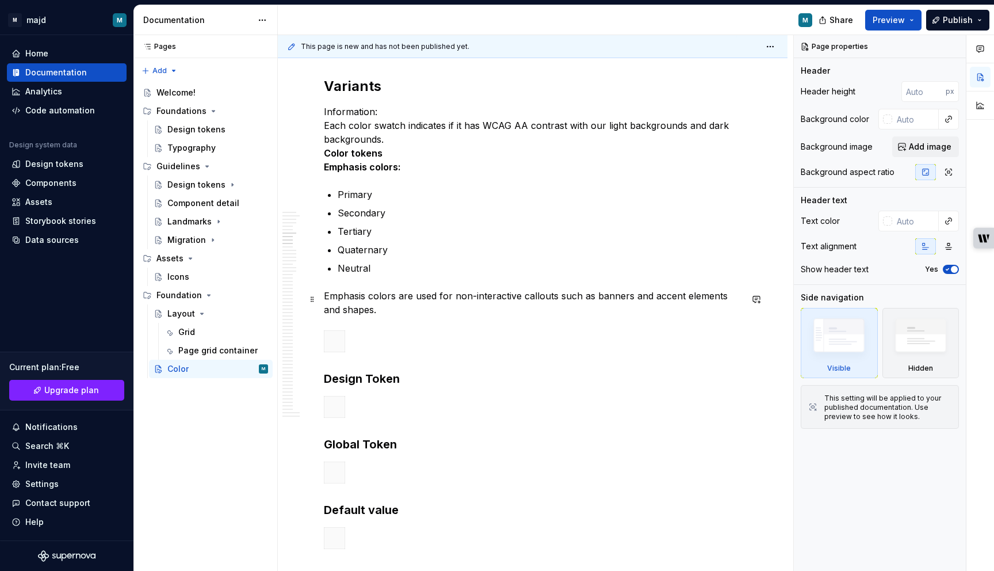
scroll to position [843, 0]
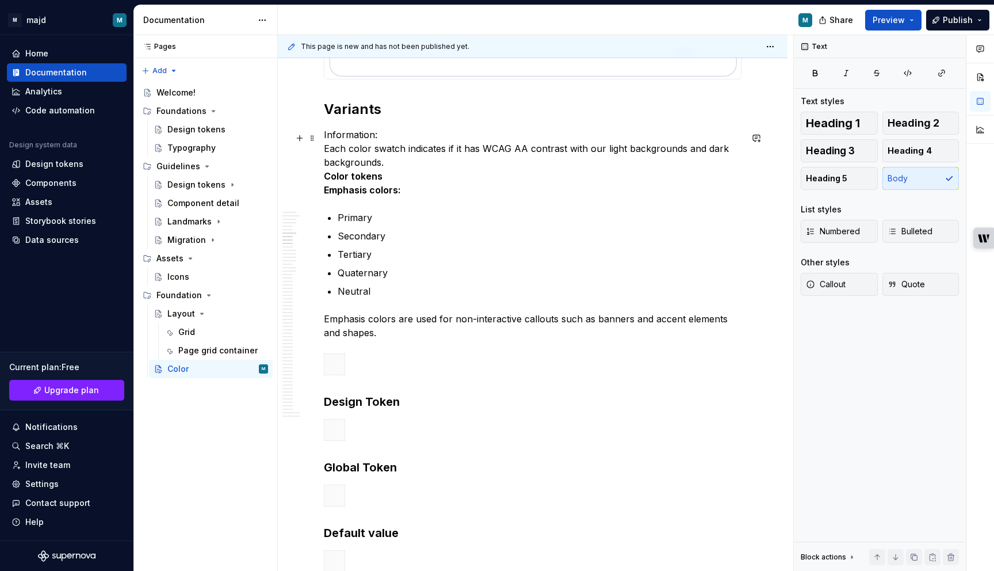
click at [584, 170] on p "Information: Each color swatch indicates if it has WCAG AA contrast with our li…" at bounding box center [533, 162] width 418 height 69
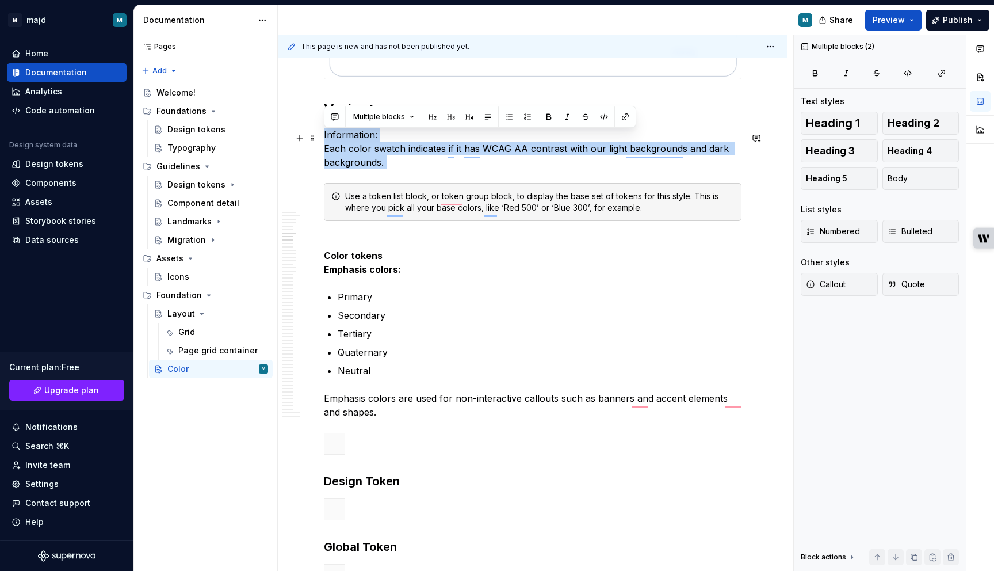
drag, startPoint x: 416, startPoint y: 173, endPoint x: 322, endPoint y: 140, distance: 99.9
copy div "Information: Each color swatch indicates if it has WCAG AA contrast with our li…"
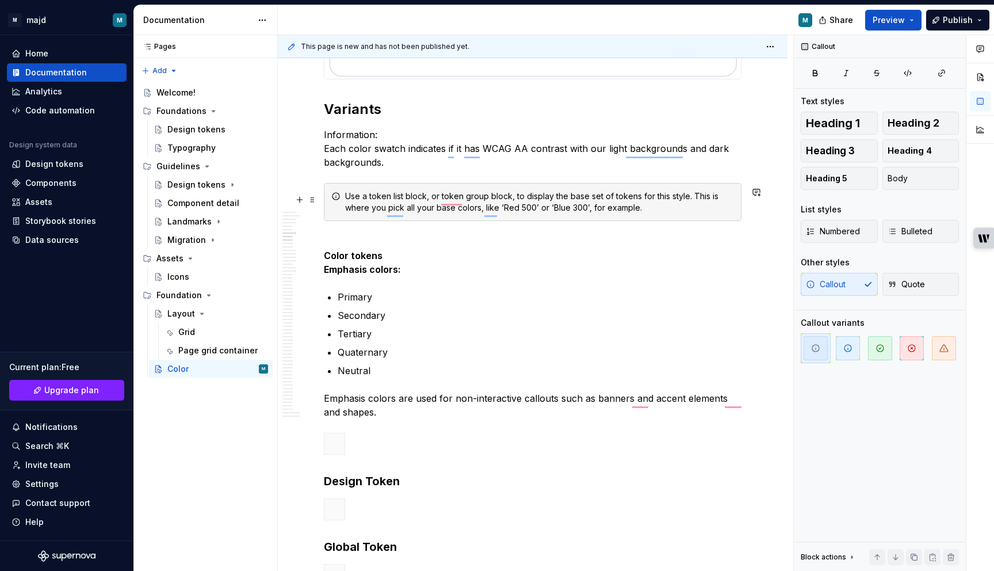
click at [359, 202] on div "Use a token list block, or token group block, to display the base set of tokens…" at bounding box center [539, 201] width 389 height 23
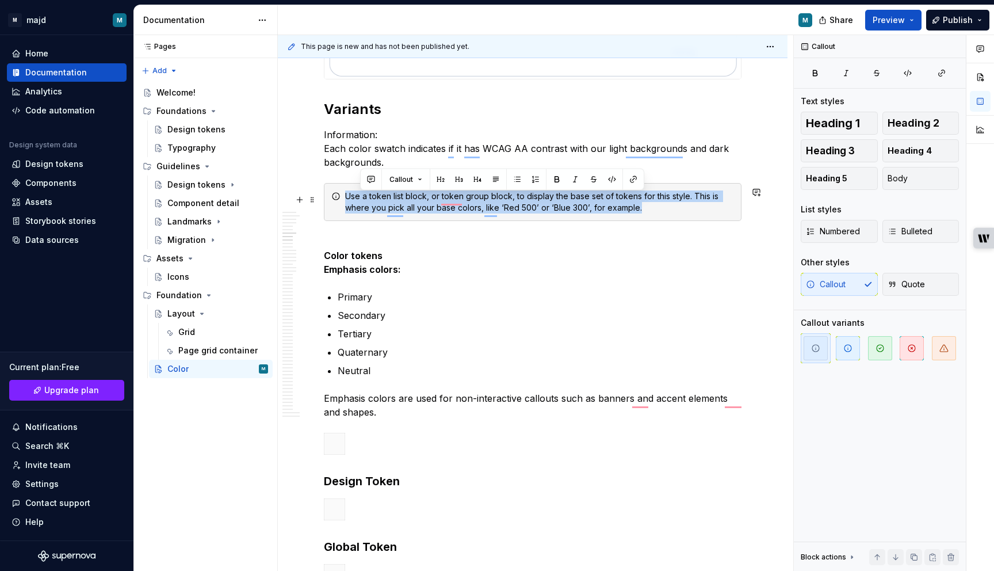
click at [359, 202] on div "Use a token list block, or token group block, to display the base set of tokens…" at bounding box center [539, 201] width 389 height 23
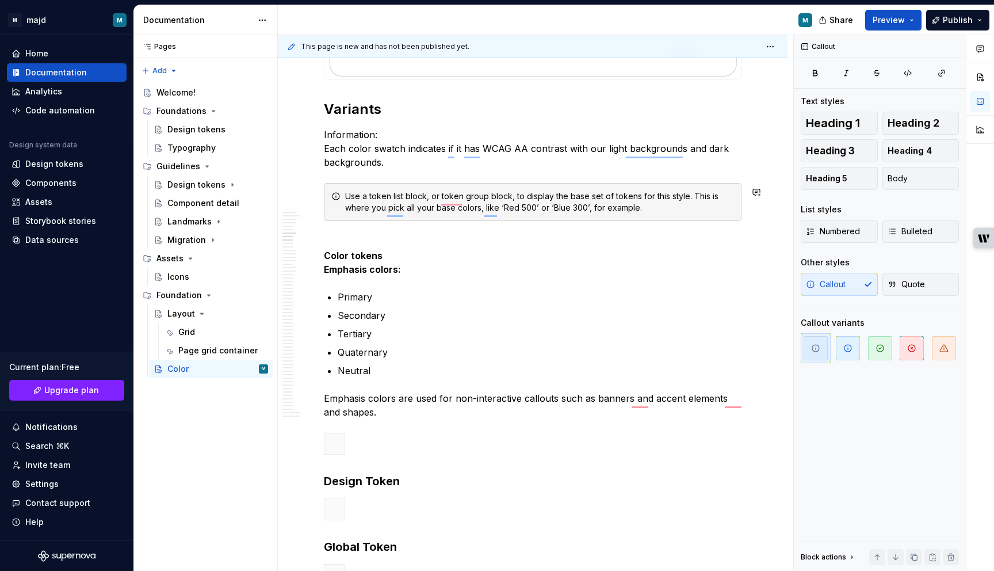
click at [359, 202] on div "Use a token list block, or token group block, to display the base set of tokens…" at bounding box center [539, 201] width 389 height 23
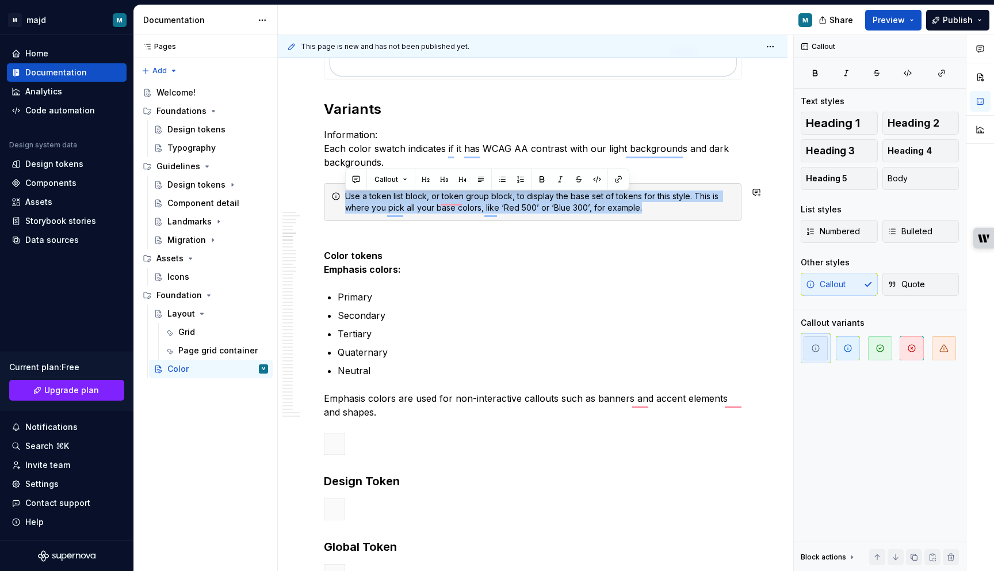
click at [359, 202] on div "Use a token list block, or token group block, to display the base set of tokens…" at bounding box center [539, 201] width 389 height 23
paste div "To enrich screen reader interactions, please activate Accessibility in Grammarl…"
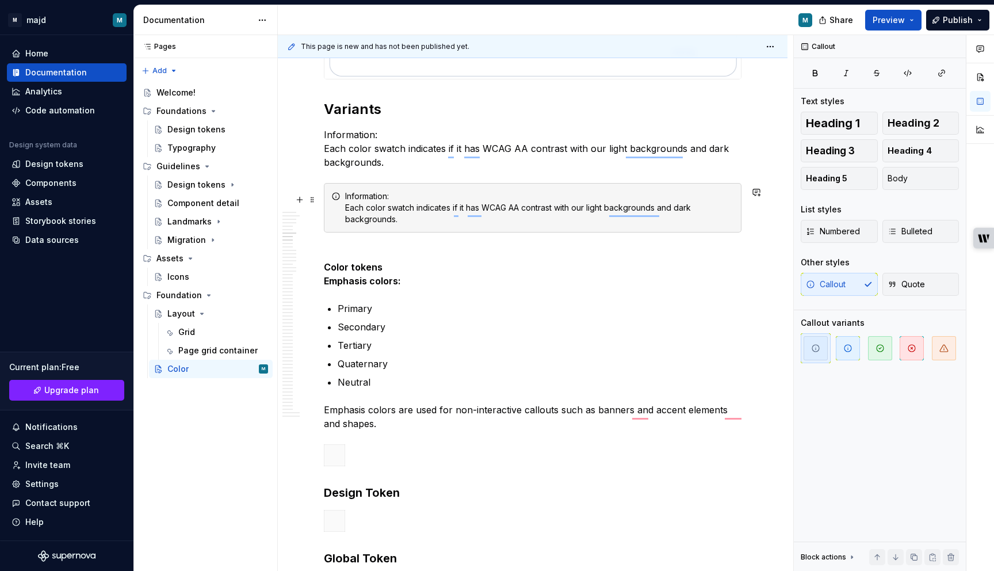
click at [344, 206] on div "Information: Each color swatch indicates if it has WCAG AA contrast with our li…" at bounding box center [533, 207] width 418 height 49
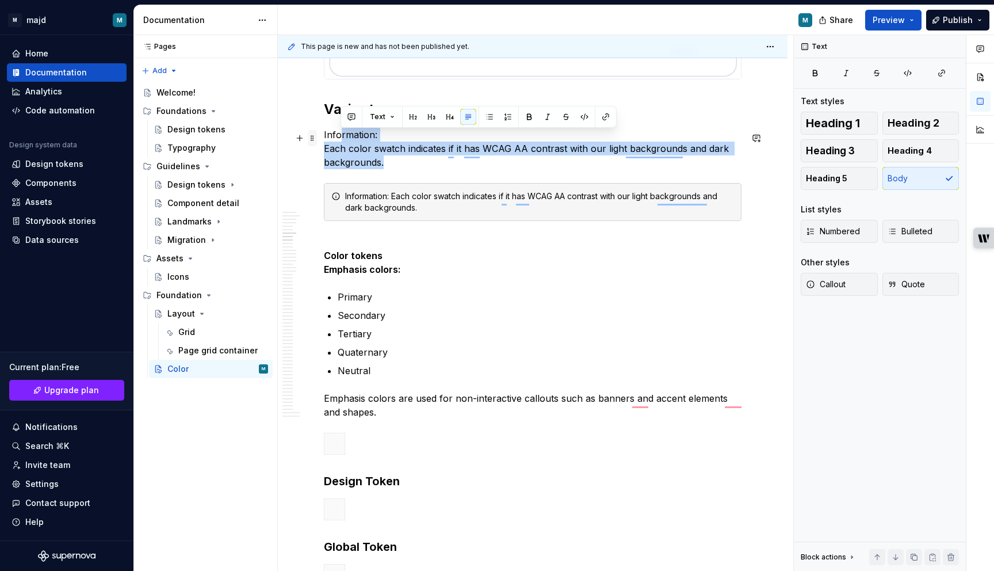
drag, startPoint x: 423, startPoint y: 168, endPoint x: 313, endPoint y: 137, distance: 113.5
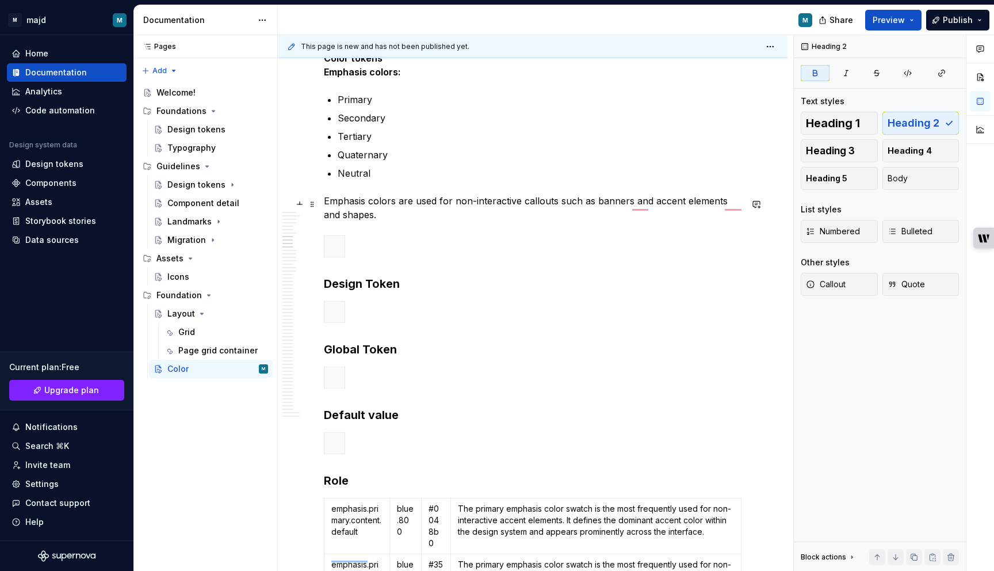
scroll to position [965, 0]
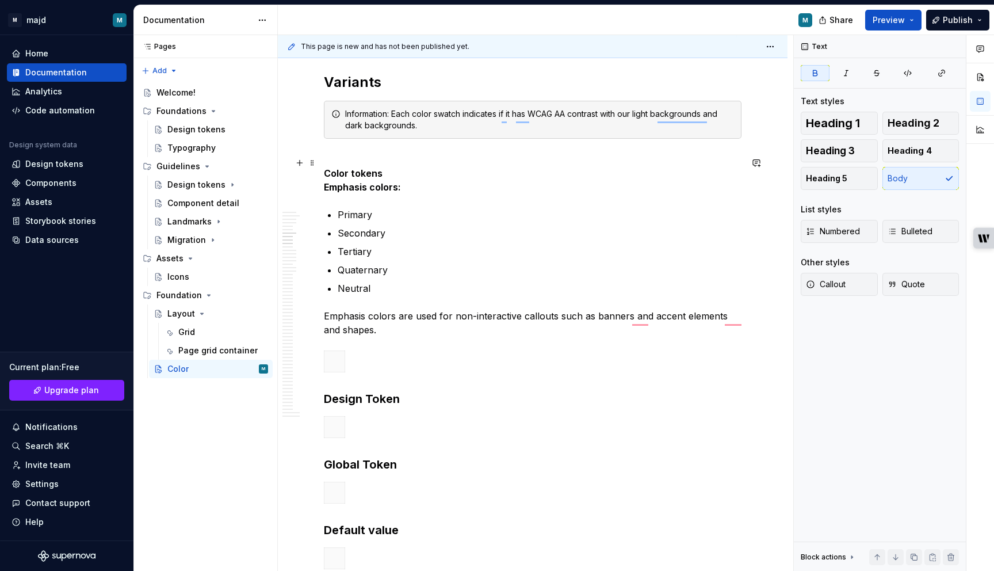
click at [417, 175] on p "Color tokens Emphasis colors:" at bounding box center [533, 172] width 418 height 41
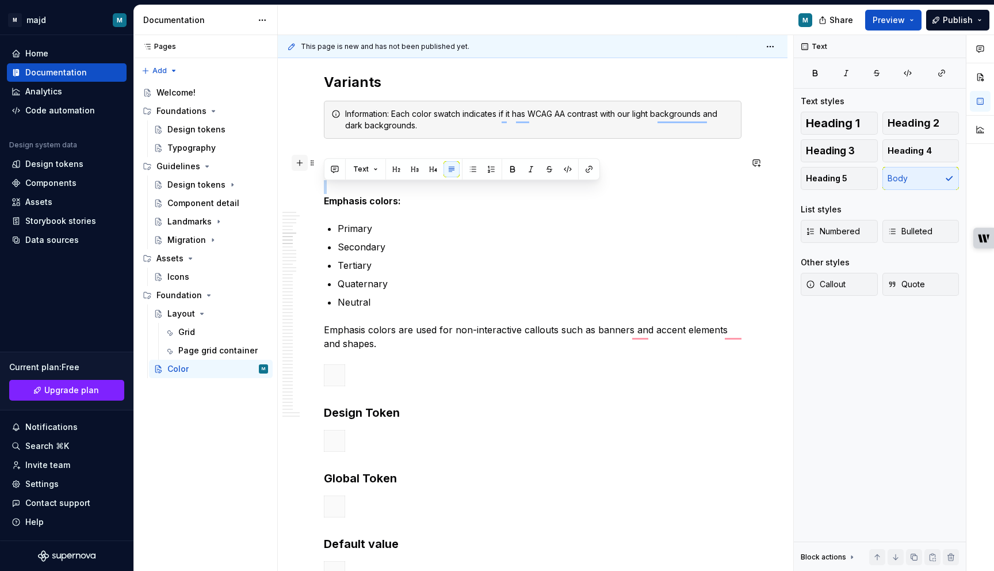
click at [298, 163] on button "button" at bounding box center [300, 163] width 16 height 16
click at [334, 193] on p "Color tokens Emphasis colors:" at bounding box center [533, 179] width 418 height 55
click at [299, 164] on button "button" at bounding box center [300, 163] width 16 height 16
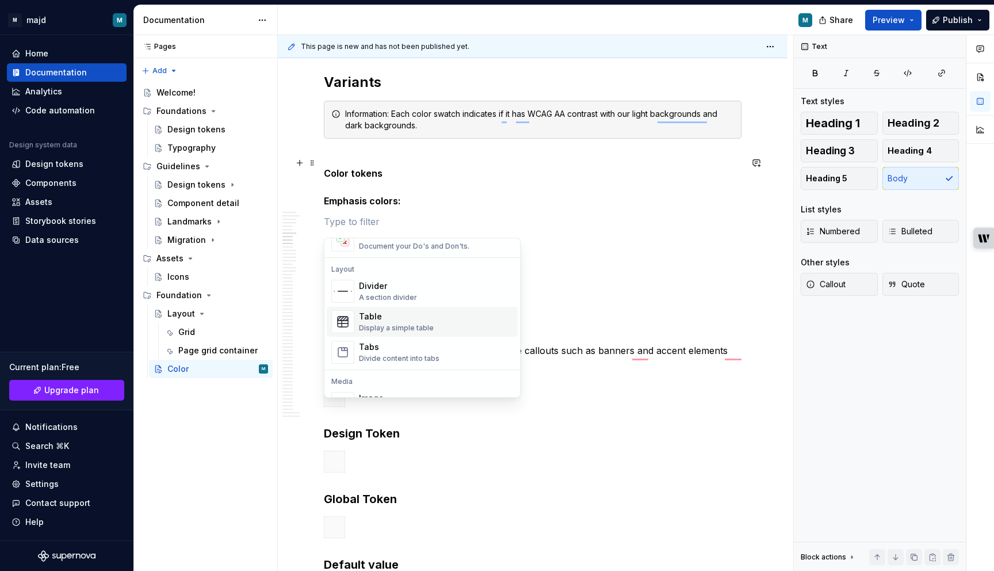
scroll to position [368, 0]
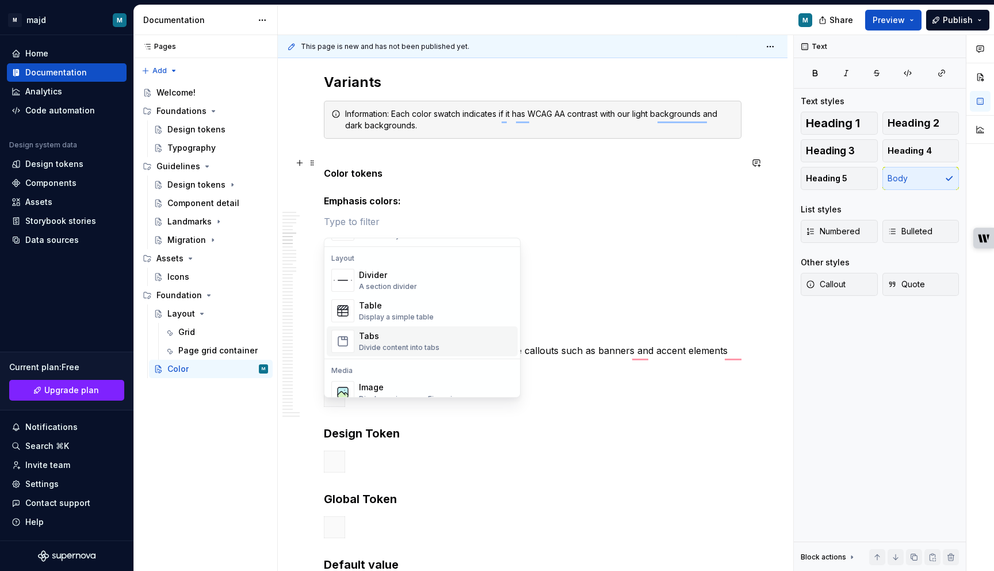
click at [420, 328] on span "Tabs Divide content into tabs" at bounding box center [422, 341] width 191 height 30
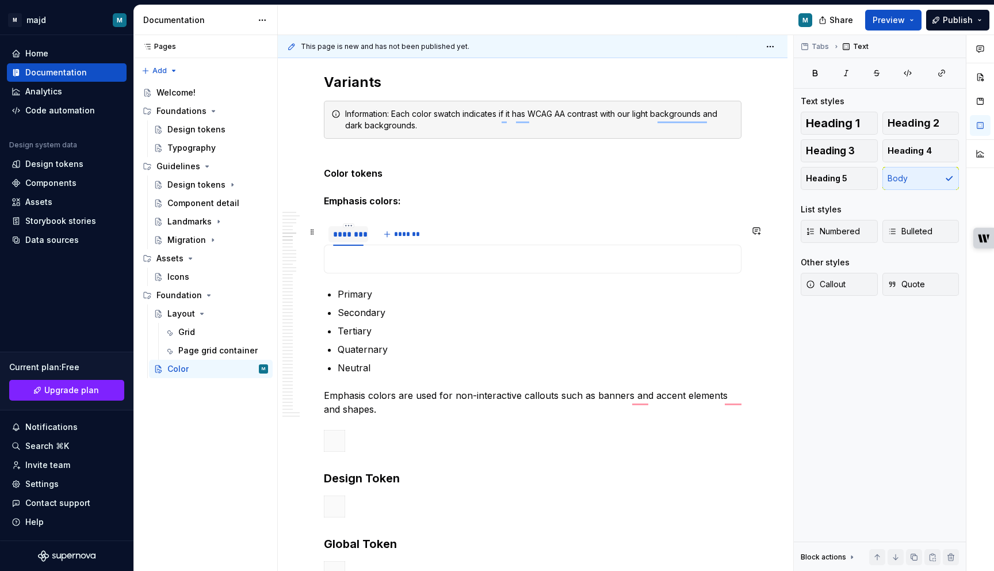
click at [353, 239] on div "********" at bounding box center [348, 234] width 30 height 12
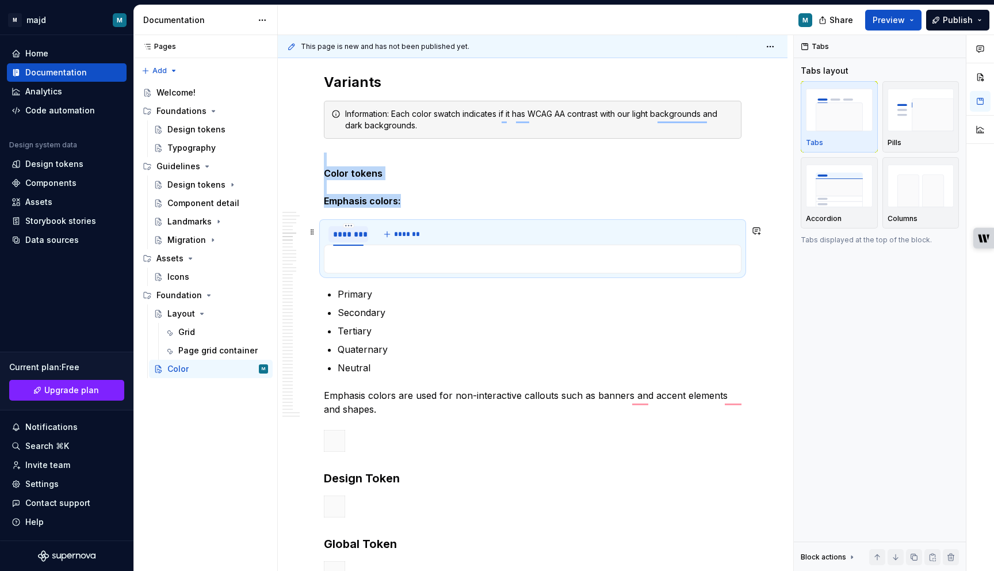
click at [353, 239] on div "********" at bounding box center [348, 234] width 30 height 12
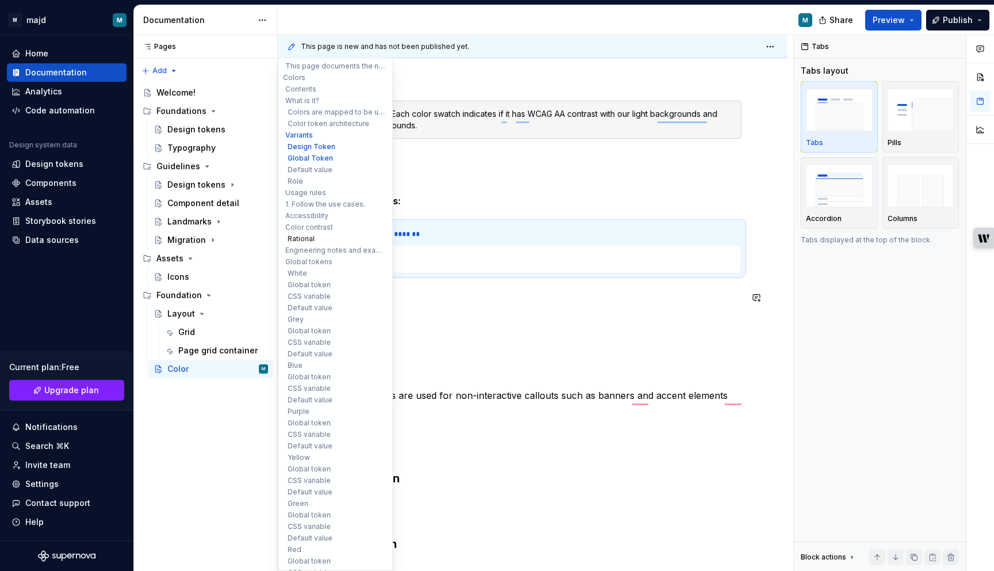
type textarea "*"
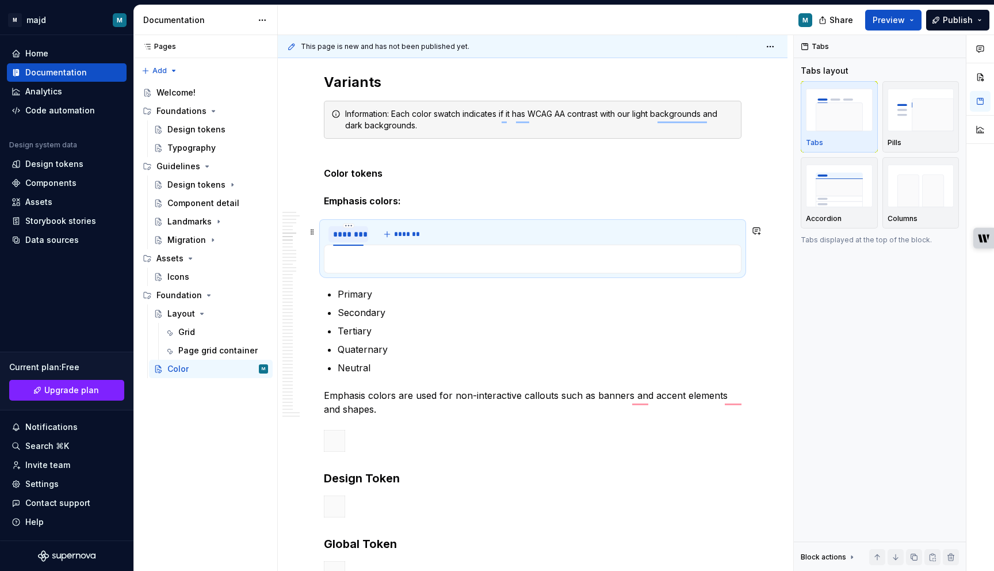
click at [351, 235] on div "********" at bounding box center [348, 234] width 30 height 12
click at [347, 238] on div "********" at bounding box center [348, 234] width 30 height 12
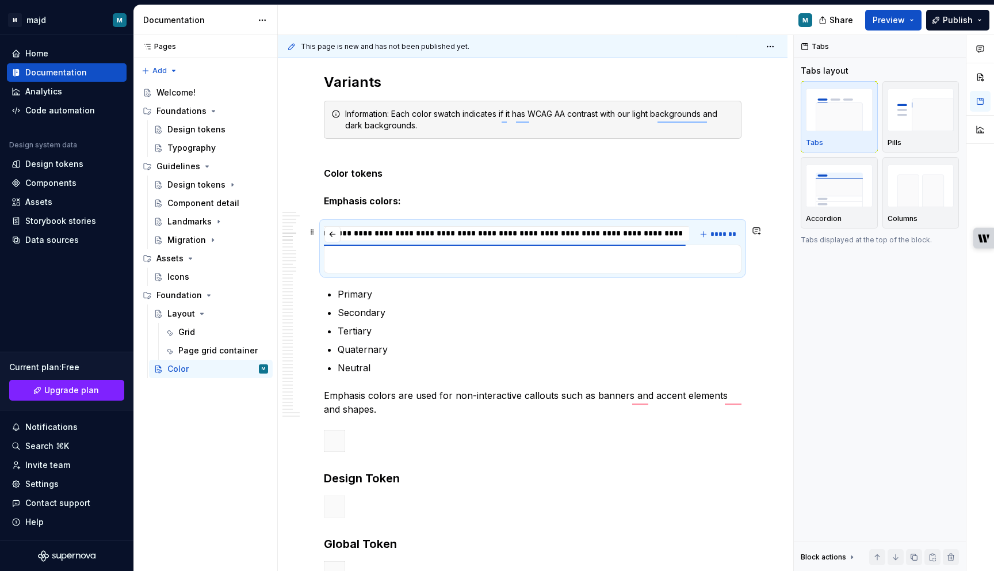
type input "********"
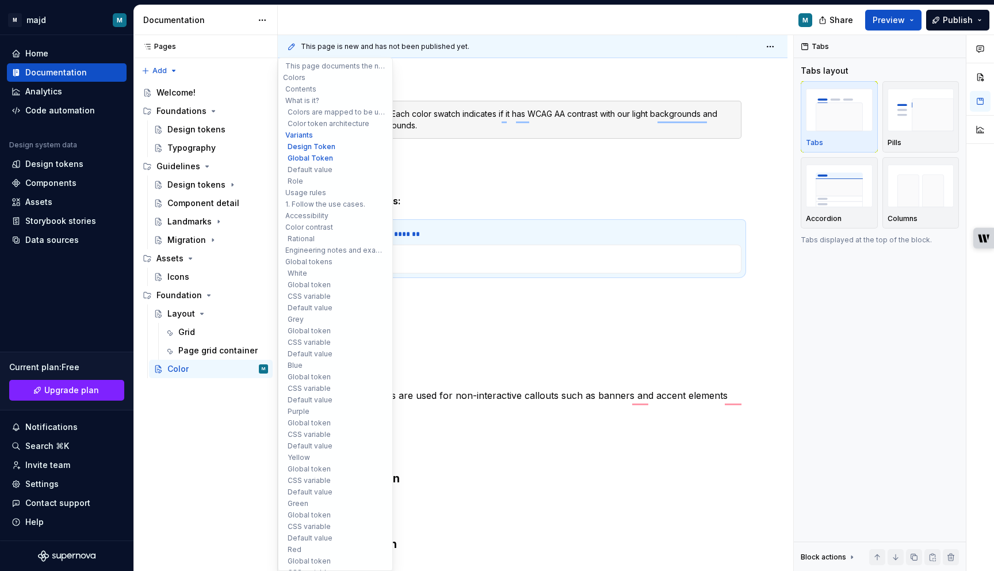
type textarea "*"
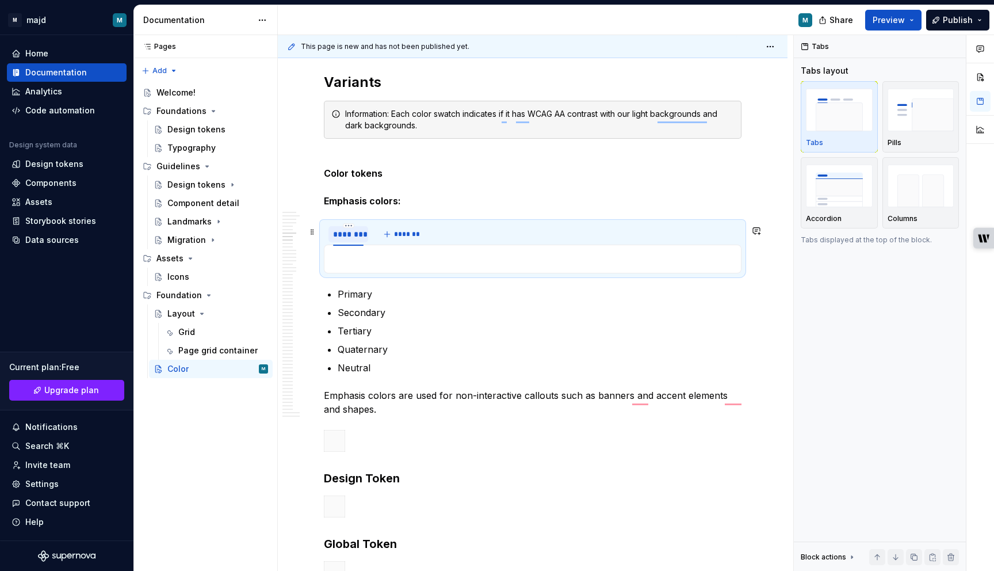
click at [347, 234] on div "********" at bounding box center [348, 234] width 30 height 12
click at [345, 238] on div "********" at bounding box center [348, 234] width 30 height 12
type input "********"
click at [415, 239] on span "*******" at bounding box center [413, 233] width 26 height 9
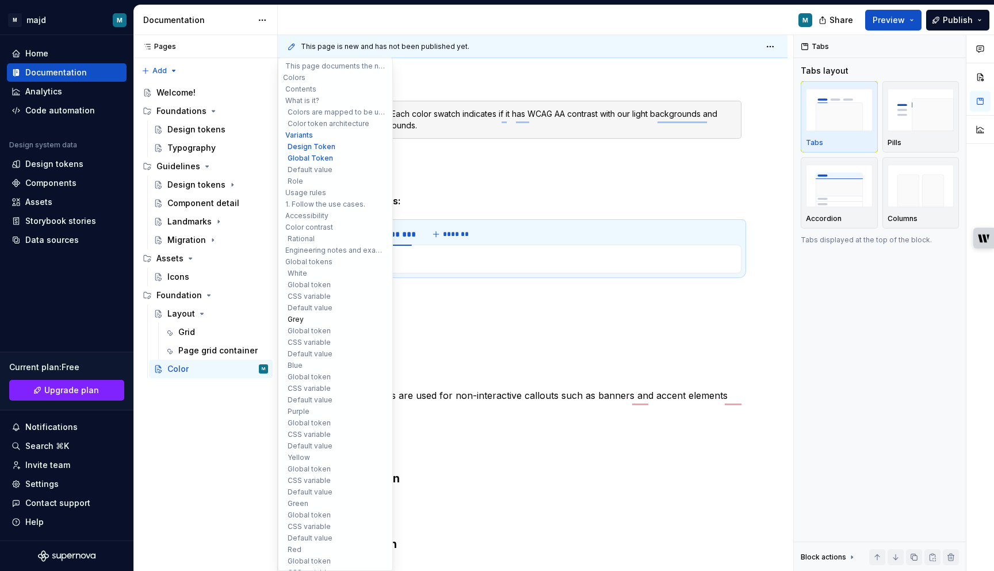
type textarea "*"
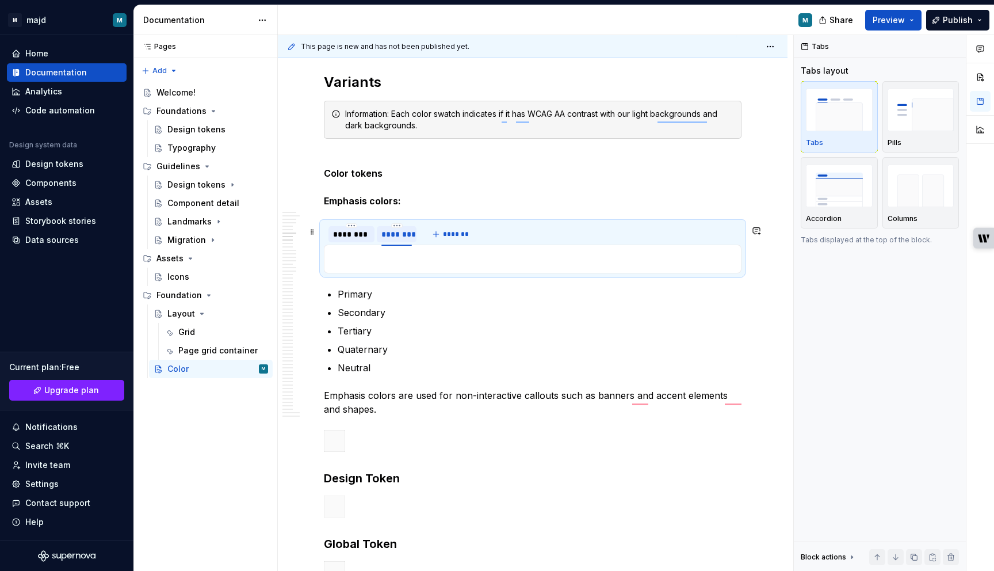
click at [402, 239] on div "********" at bounding box center [396, 234] width 30 height 12
type input "*******"
type textarea "*"
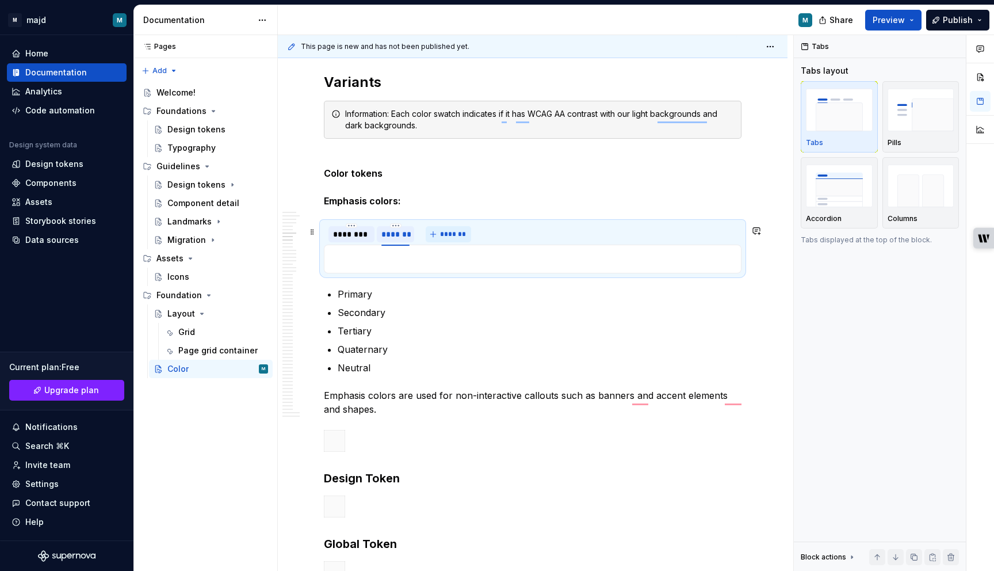
click at [449, 236] on span "*******" at bounding box center [453, 233] width 26 height 9
click at [449, 236] on input "********" at bounding box center [435, 233] width 39 height 21
type input "**********"
type textarea "*"
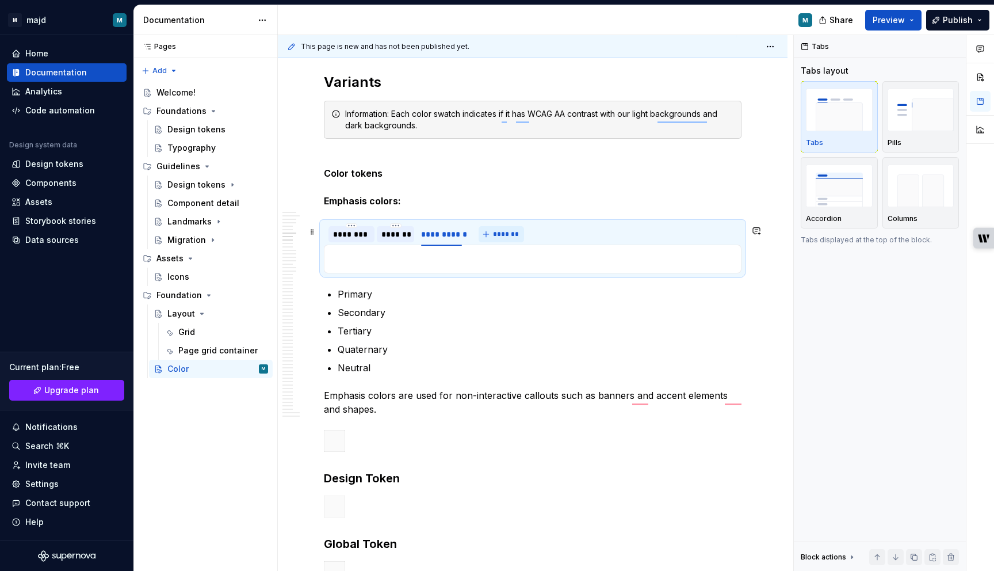
click at [500, 239] on span "*******" at bounding box center [506, 233] width 26 height 9
type input "********"
type textarea "*"
click at [551, 236] on span "*******" at bounding box center [555, 233] width 26 height 9
click at [551, 236] on input "********" at bounding box center [537, 233] width 39 height 21
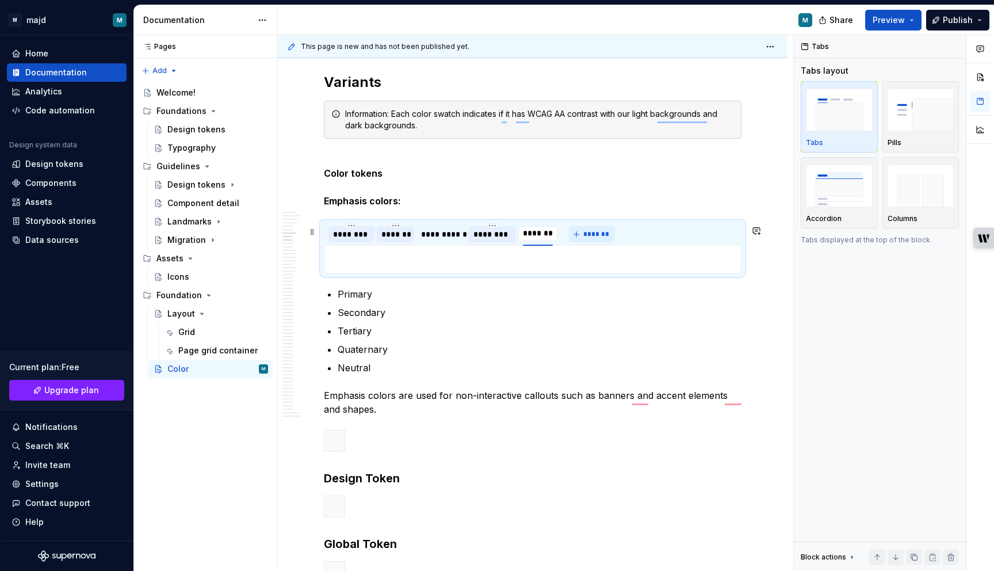
type input "*******"
click at [595, 167] on p "Color tokens Emphasis colors:" at bounding box center [533, 179] width 418 height 55
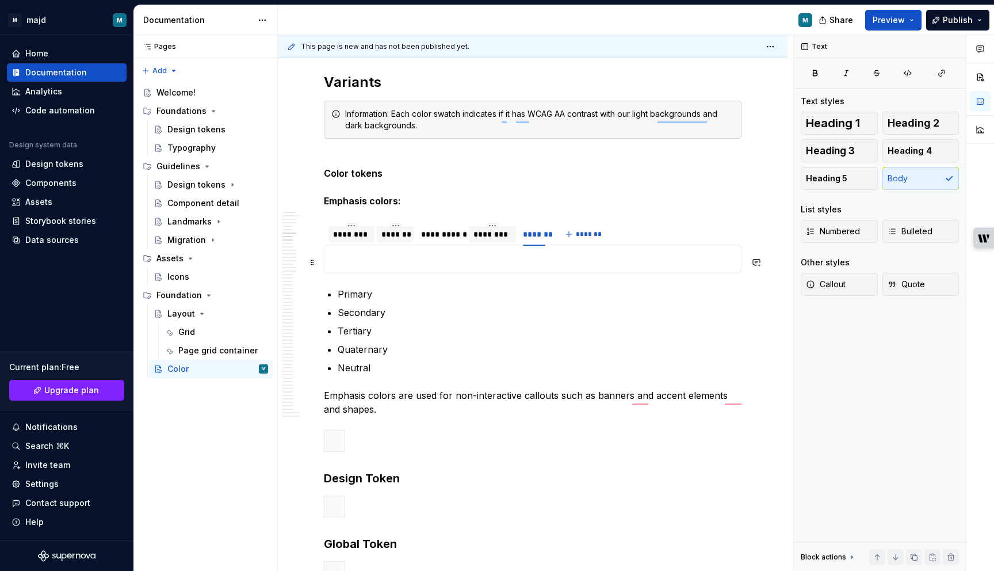
click at [354, 265] on p "To enrich screen reader interactions, please activate Accessibility in Grammarl…" at bounding box center [532, 259] width 403 height 14
click at [502, 291] on p "Primary" at bounding box center [540, 294] width 404 height 14
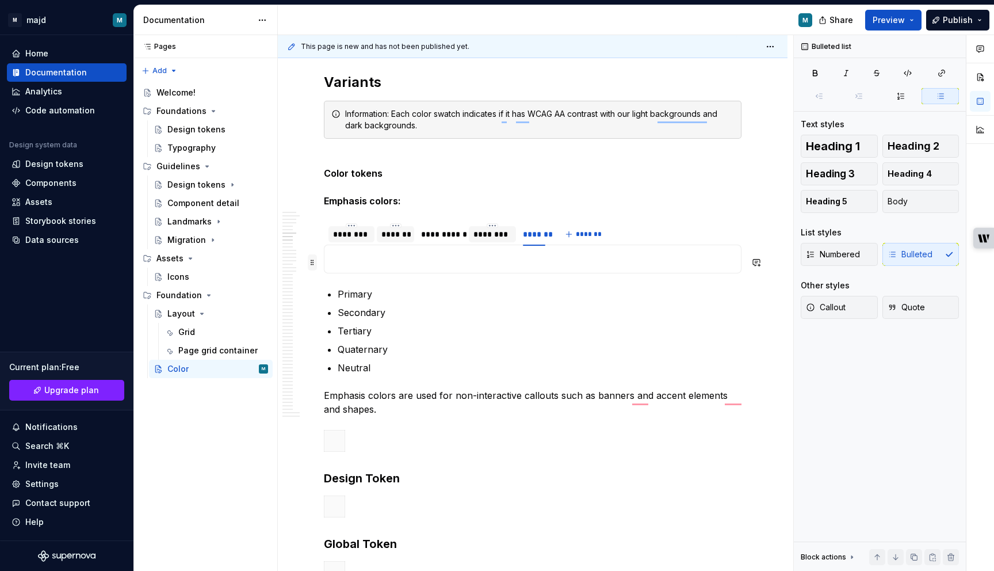
click at [313, 265] on span at bounding box center [312, 262] width 9 height 16
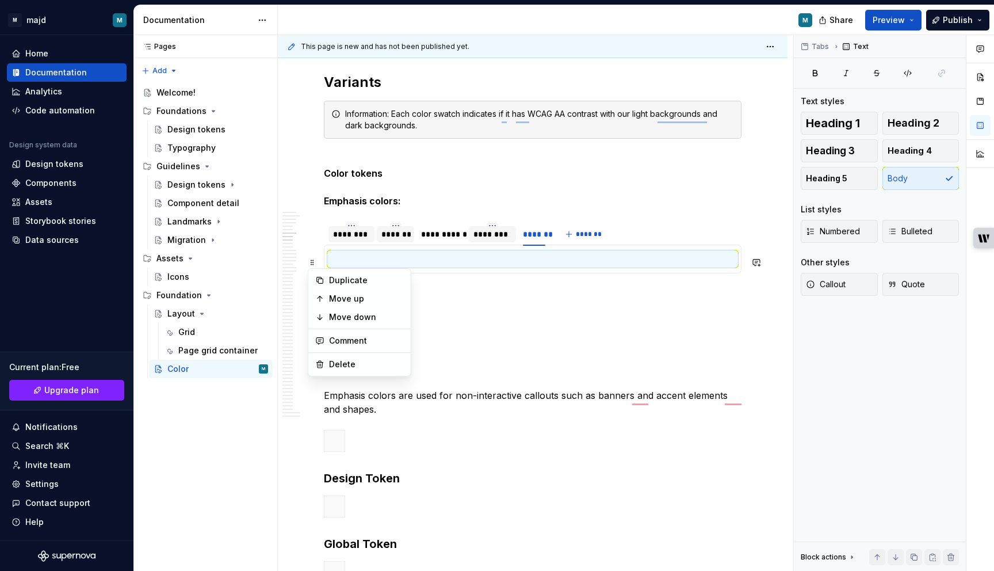
click at [508, 249] on div "To enrich screen reader interactions, please activate Accessibility in Grammarl…" at bounding box center [533, 258] width 418 height 29
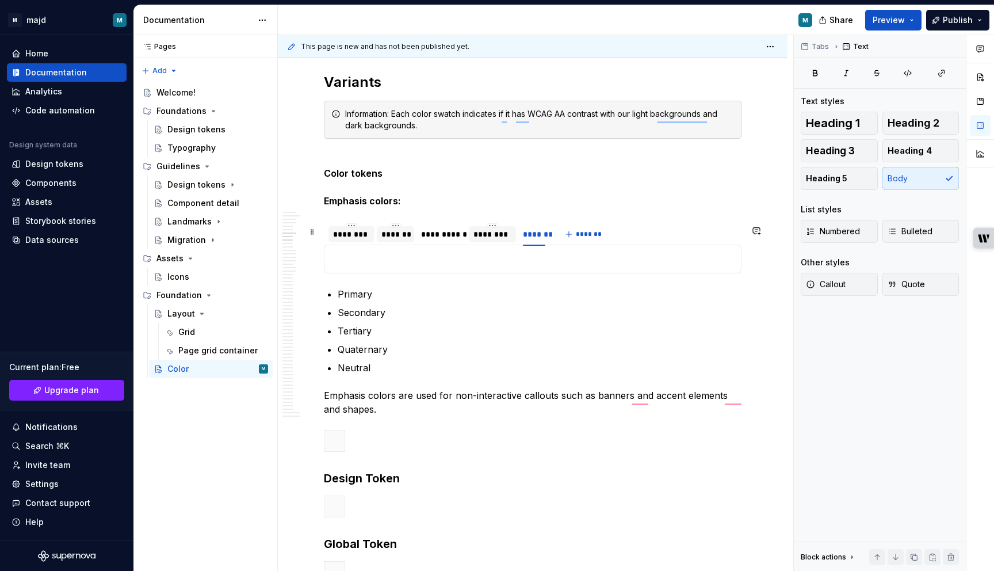
click at [356, 240] on div "********" at bounding box center [351, 234] width 37 height 12
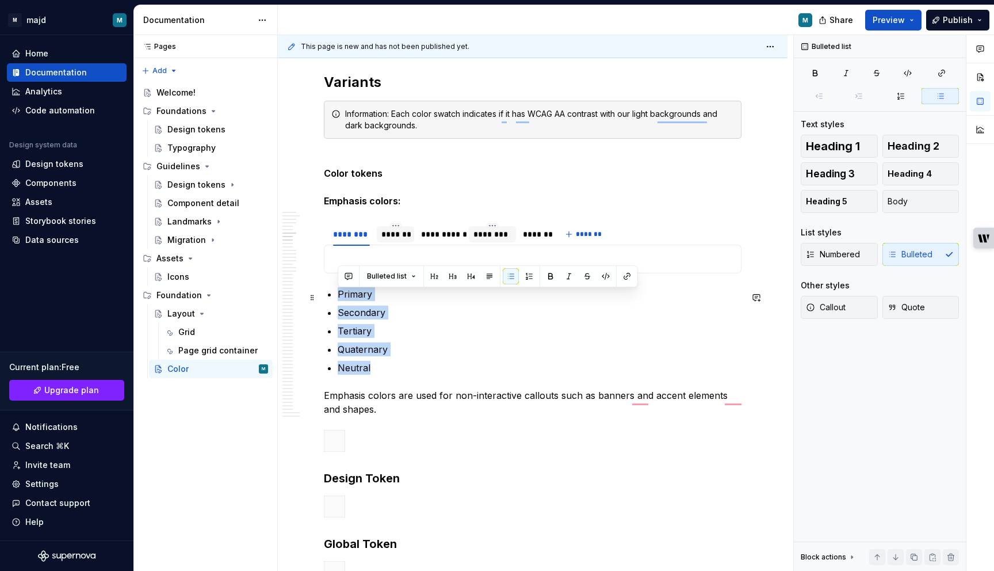
drag, startPoint x: 393, startPoint y: 370, endPoint x: 328, endPoint y: 293, distance: 100.8
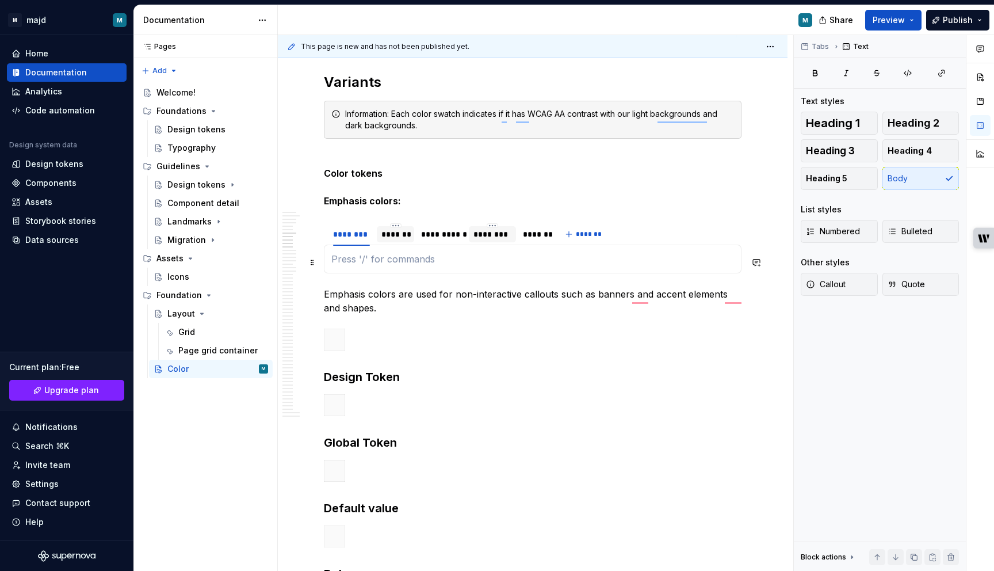
click at [356, 262] on p "To enrich screen reader interactions, please activate Accessibility in Grammarl…" at bounding box center [532, 259] width 403 height 14
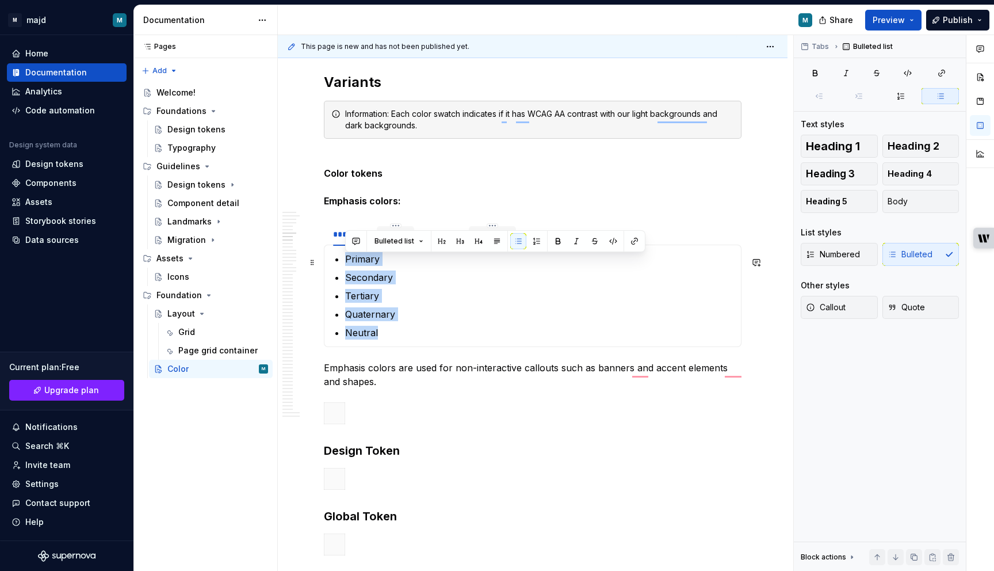
drag, startPoint x: 435, startPoint y: 342, endPoint x: 335, endPoint y: 265, distance: 126.3
click at [335, 265] on section-item-column "Primary Secondary Tertiary Quaternary Neutral" at bounding box center [532, 295] width 403 height 87
click at [408, 242] on span "Bulleted list" at bounding box center [394, 240] width 40 height 9
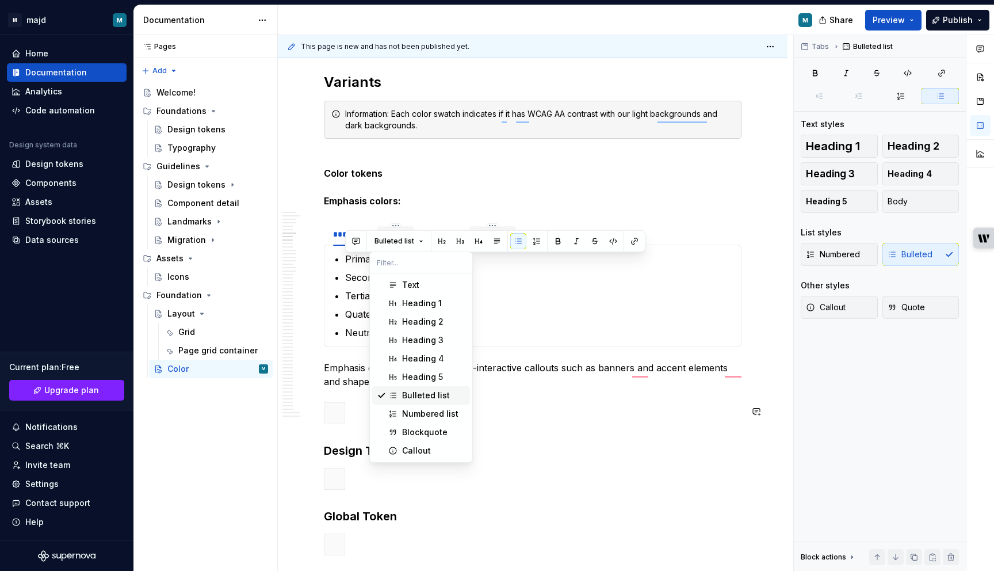
click at [428, 399] on div "Bulleted list" at bounding box center [426, 395] width 48 height 12
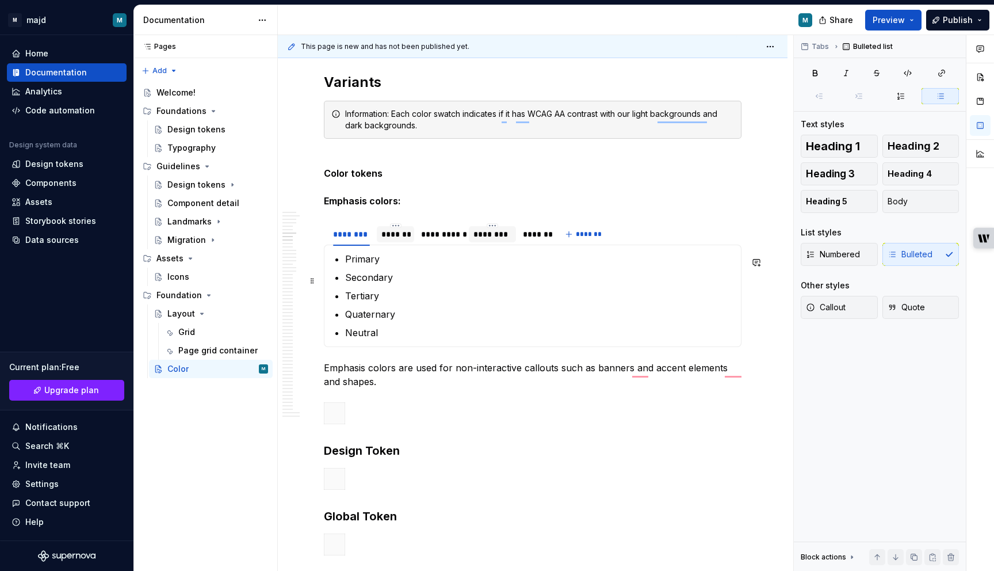
click at [344, 282] on section-item-column "Primary Secondary Tertiary Quaternary Neutral" at bounding box center [532, 295] width 403 height 87
type textarea "*"
click at [434, 335] on p "Neutral" at bounding box center [539, 333] width 389 height 14
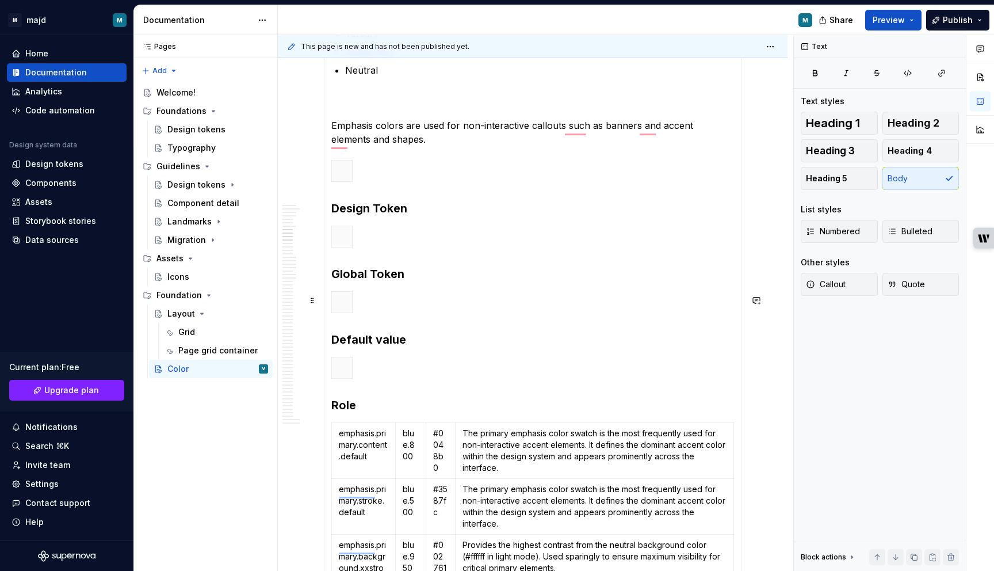
scroll to position [1139, 0]
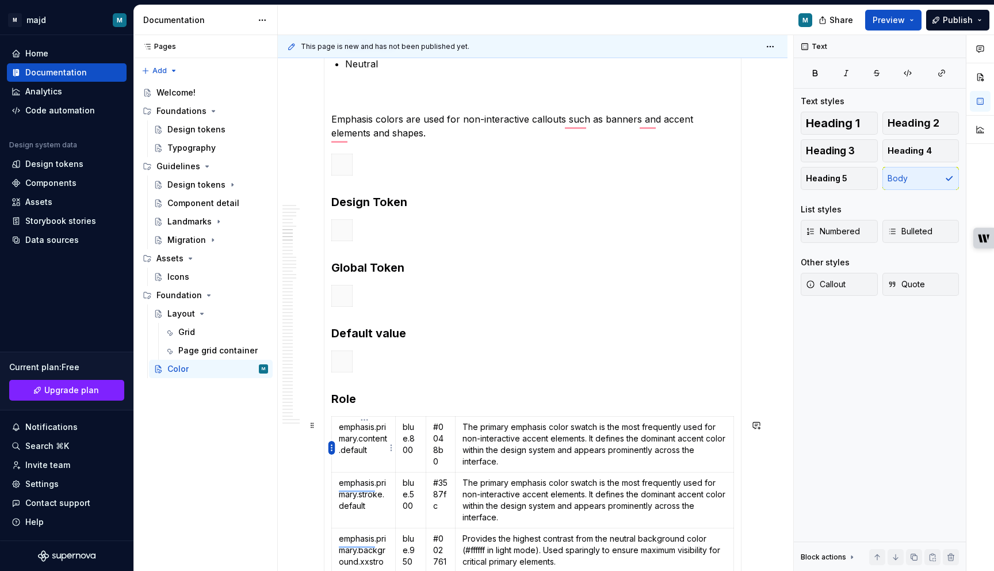
click at [332, 448] on html "M majd M Home Documentation Analytics Code automation Design system data Design…" at bounding box center [497, 285] width 994 height 571
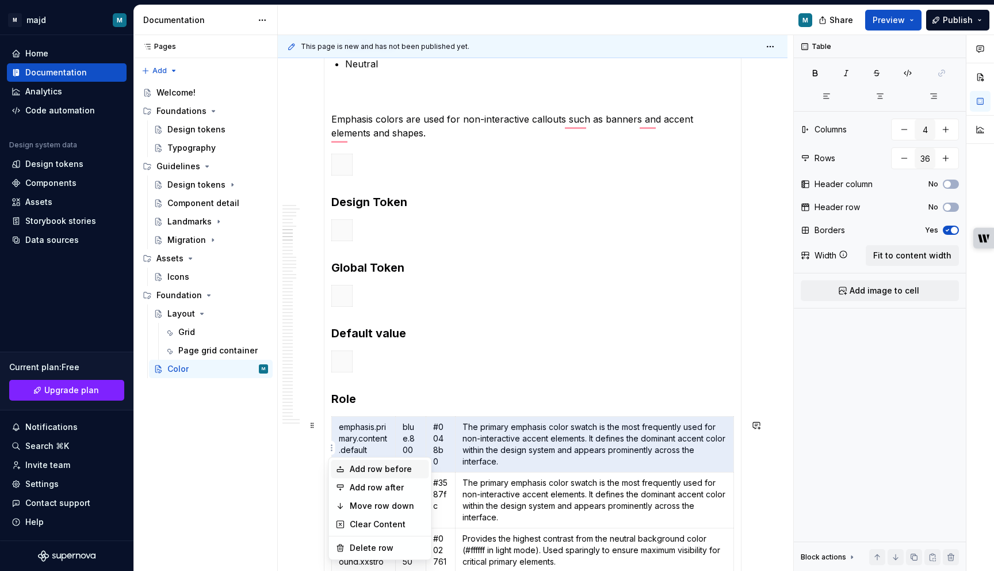
click at [374, 471] on div "Add row before" at bounding box center [387, 469] width 75 height 12
type input "37"
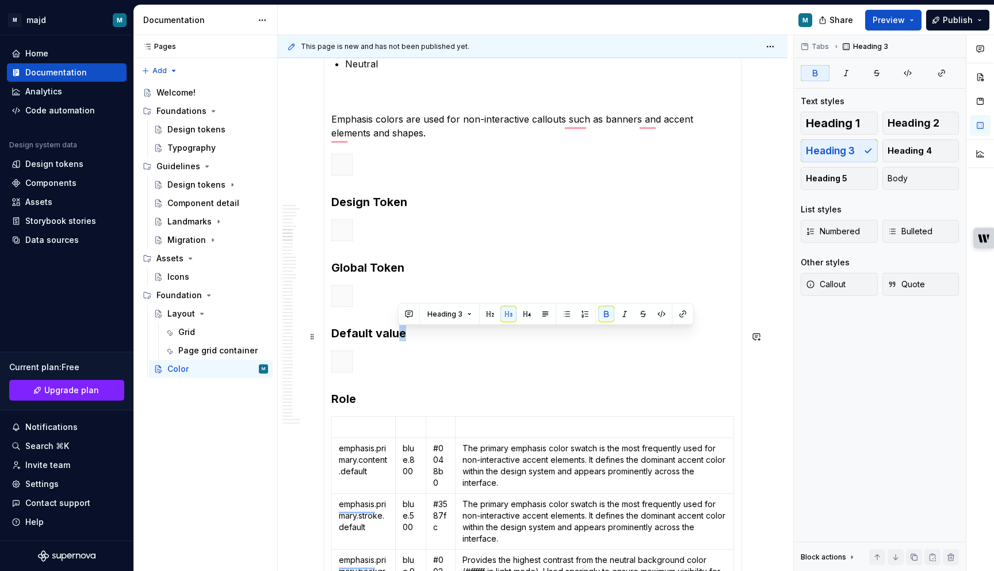
drag, startPoint x: 423, startPoint y: 336, endPoint x: 396, endPoint y: 336, distance: 27.0
click at [396, 336] on h3 "Default value" at bounding box center [532, 333] width 403 height 16
click at [343, 400] on strong "Role" at bounding box center [343, 399] width 25 height 14
click at [541, 431] on p "To enrich screen reader interactions, please activate Accessibility in Grammarl…" at bounding box center [594, 427] width 264 height 12
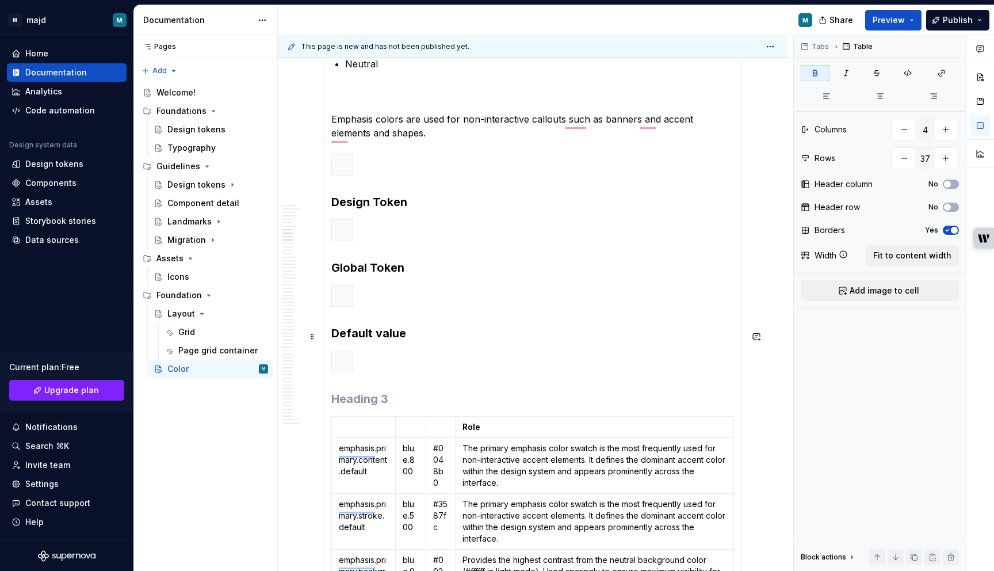
click at [379, 334] on strong "Default value" at bounding box center [368, 333] width 75 height 14
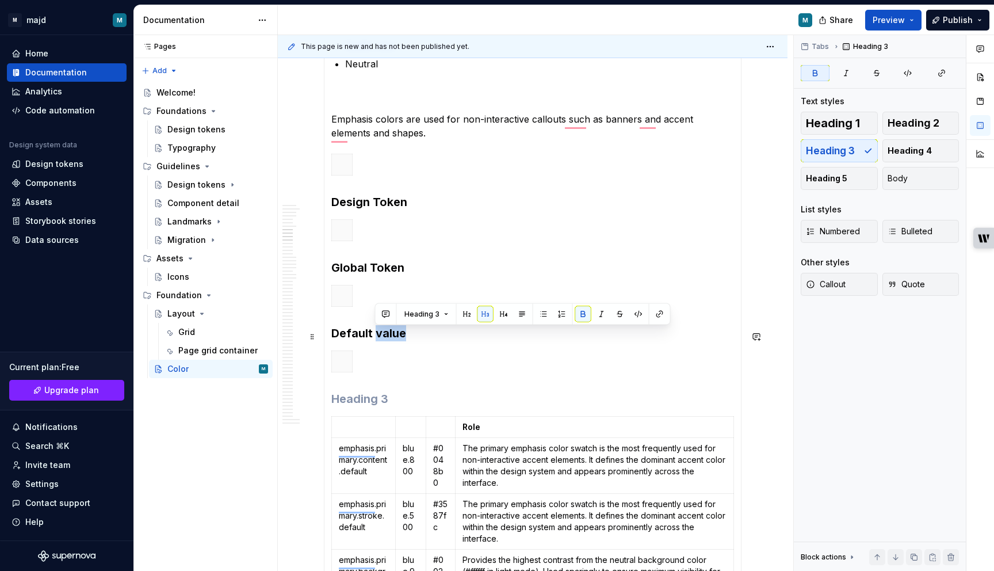
click at [379, 334] on strong "Default value" at bounding box center [368, 333] width 75 height 14
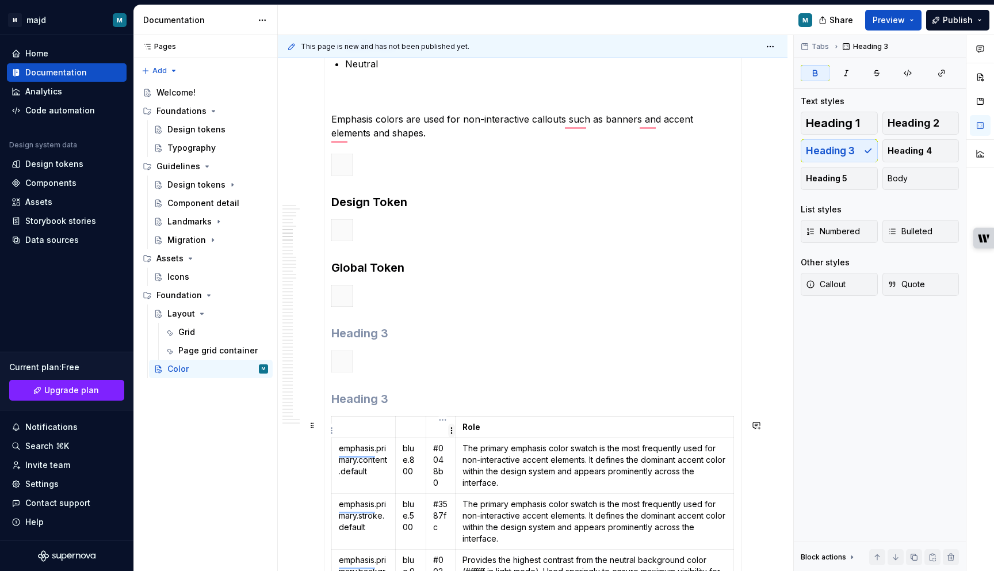
click at [448, 429] on html "M majd M Home Documentation Analytics Code automation Design system data Design…" at bounding box center [497, 285] width 994 height 571
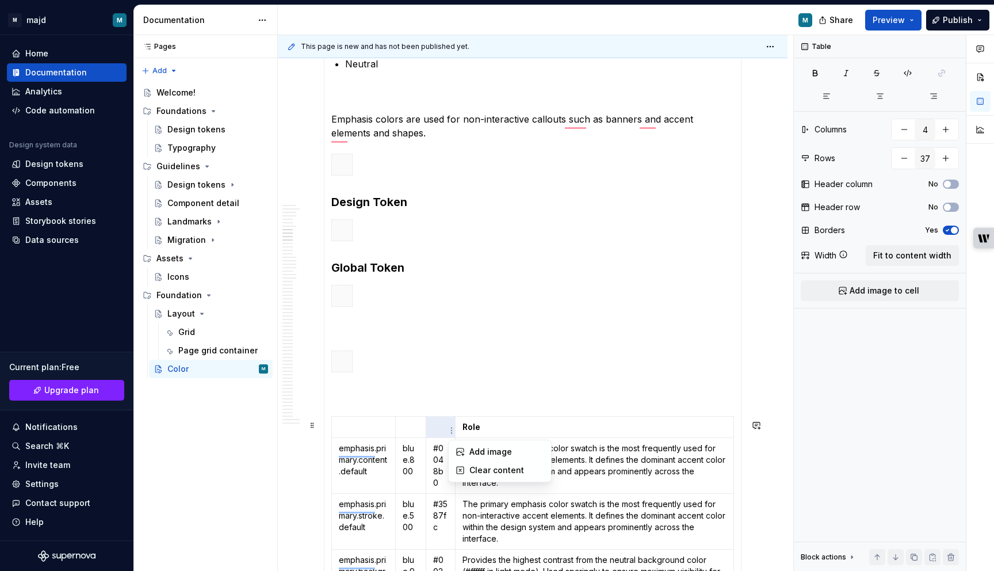
click at [441, 432] on html "M majd M Home Documentation Analytics Code automation Design system data Design…" at bounding box center [497, 285] width 994 height 571
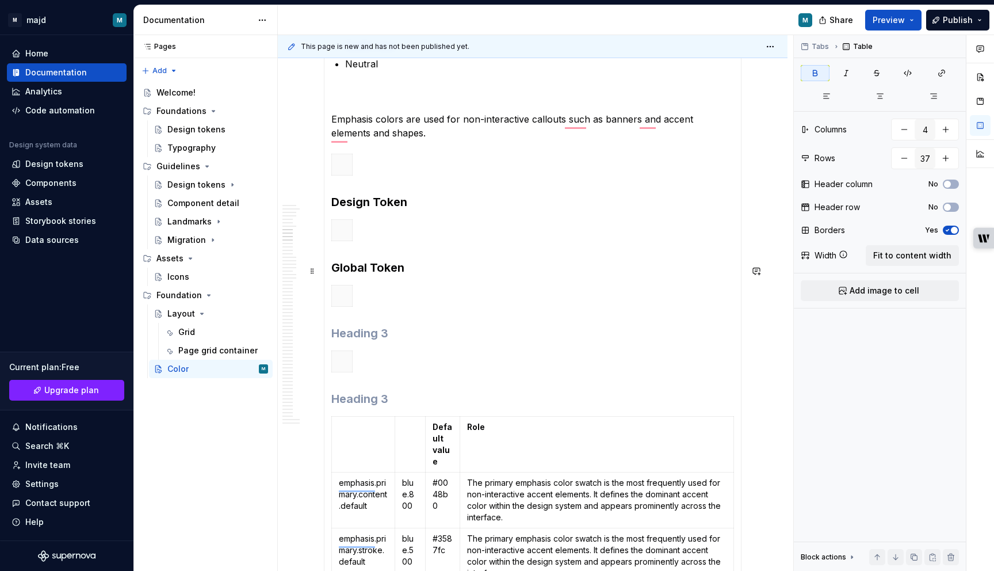
click at [371, 274] on strong "Global Token" at bounding box center [367, 268] width 73 height 14
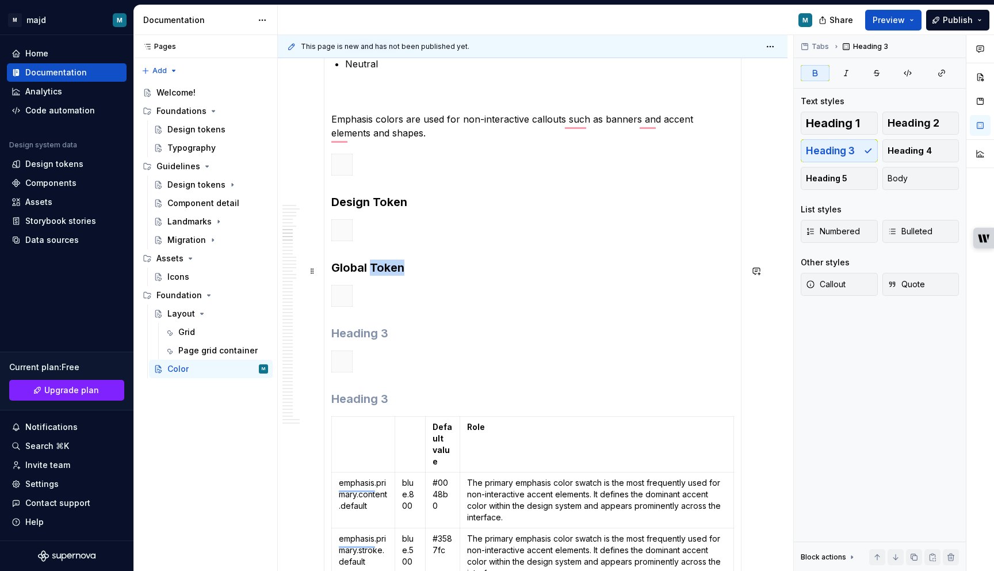
click at [371, 274] on strong "Global Token" at bounding box center [367, 268] width 73 height 14
click at [414, 441] on td "To enrich screen reader interactions, please activate Accessibility in Grammarl…" at bounding box center [410, 444] width 30 height 56
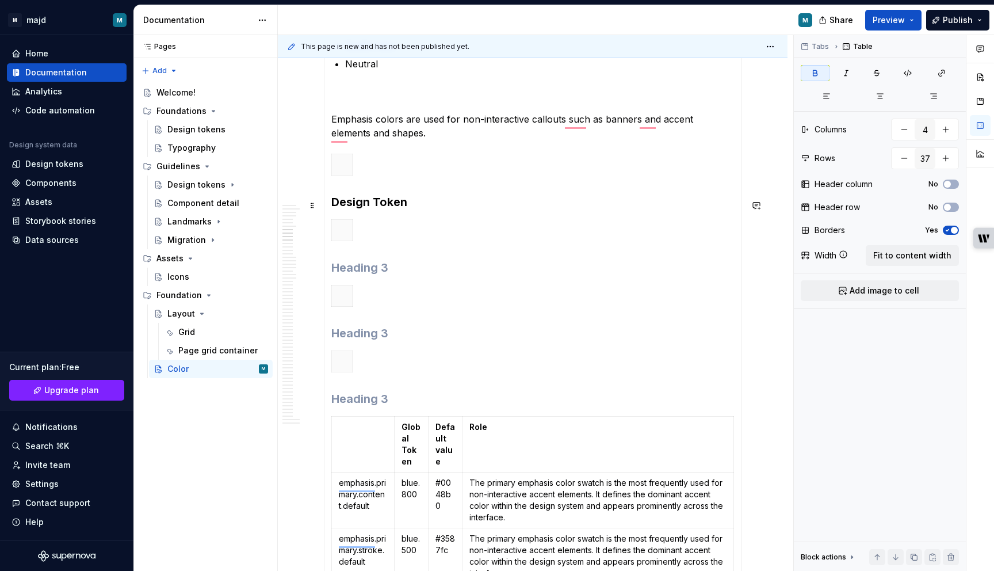
click at [378, 209] on strong "Design Token" at bounding box center [369, 202] width 76 height 14
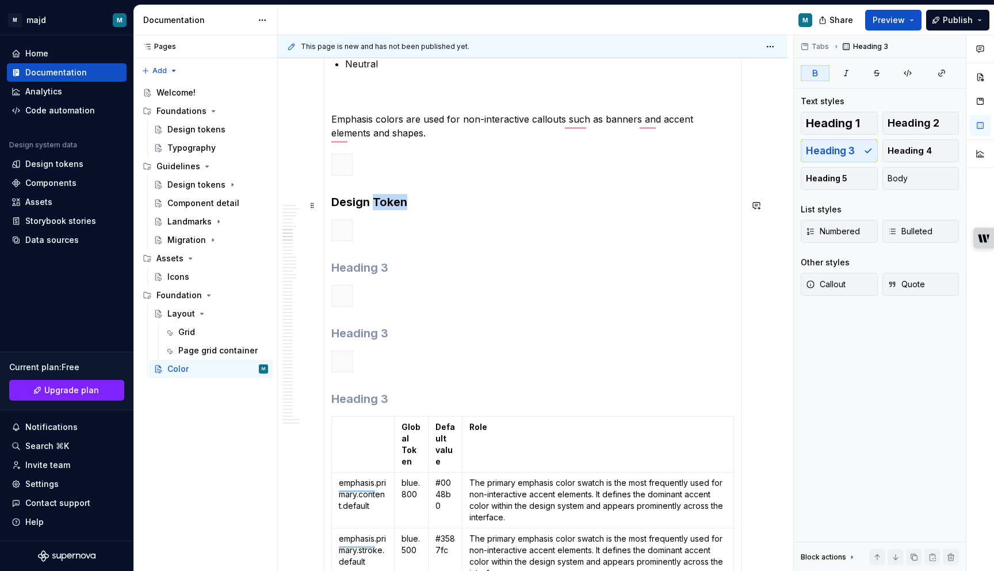
click at [378, 209] on strong "Design Token" at bounding box center [369, 202] width 76 height 14
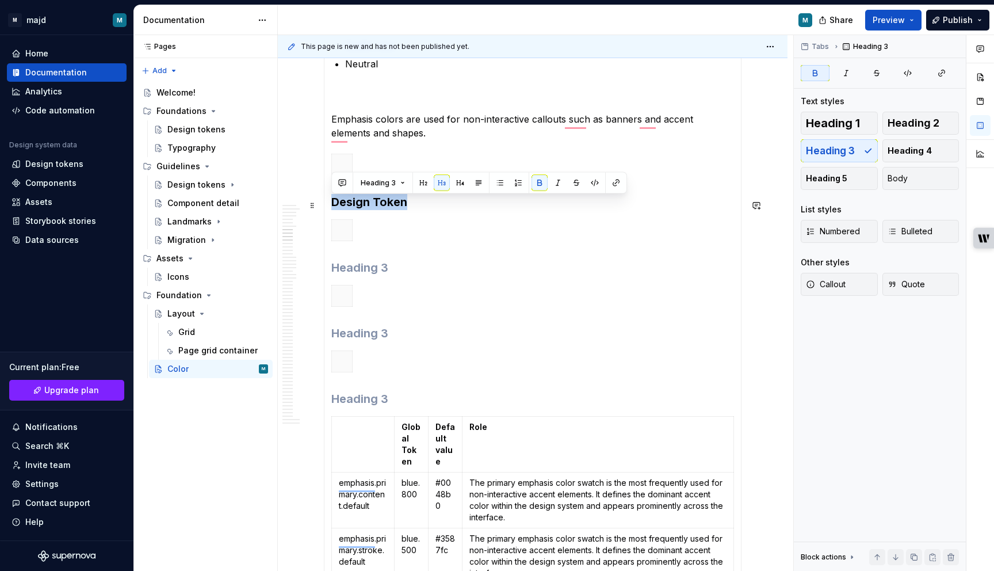
click at [378, 209] on strong "Design Token" at bounding box center [369, 202] width 76 height 14
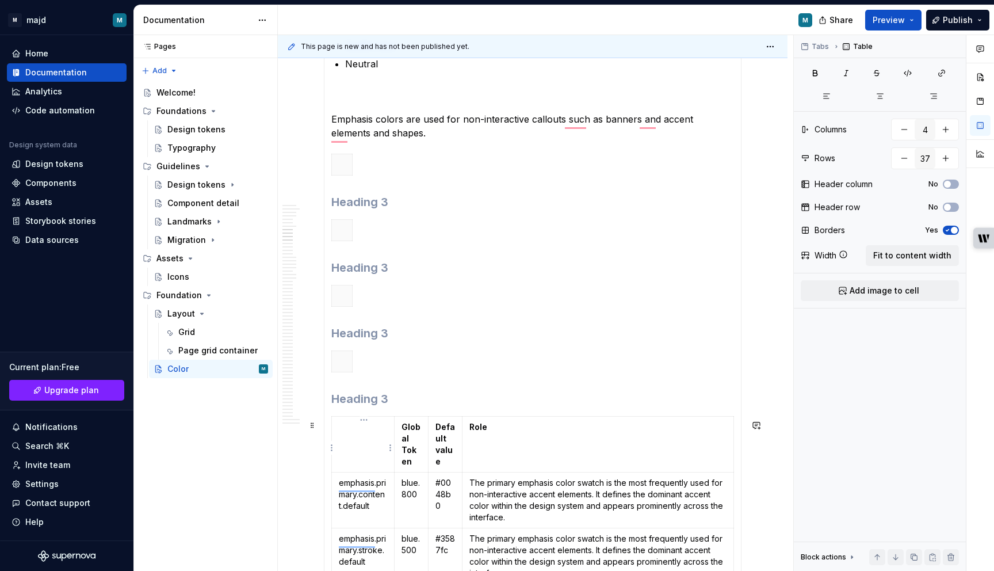
click at [361, 447] on td "To enrich screen reader interactions, please activate Accessibility in Grammarl…" at bounding box center [363, 444] width 63 height 56
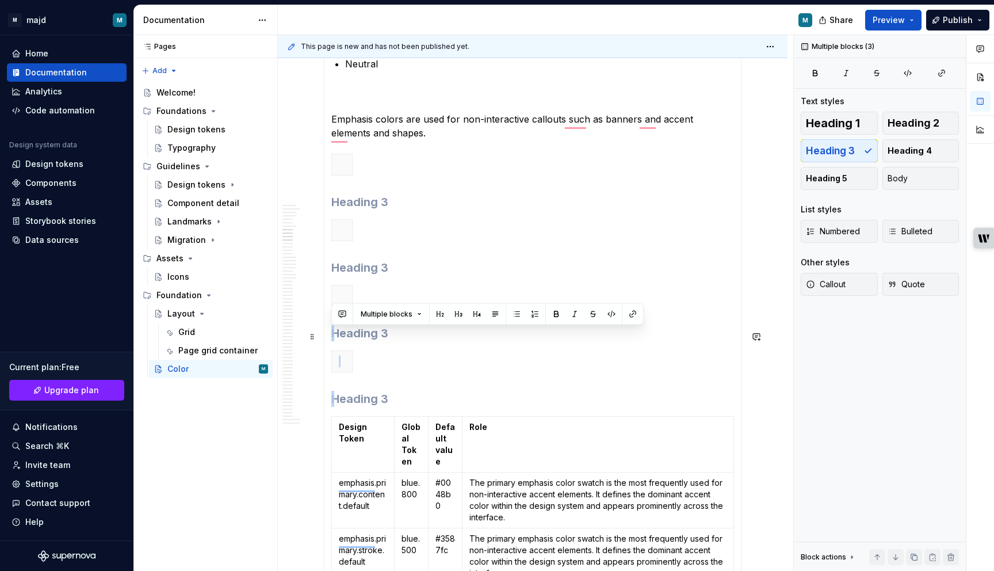
drag, startPoint x: 420, startPoint y: 403, endPoint x: 387, endPoint y: 344, distance: 67.5
click at [419, 400] on h3 "To enrich screen reader interactions, please activate Accessibility in Grammarl…" at bounding box center [532, 399] width 403 height 16
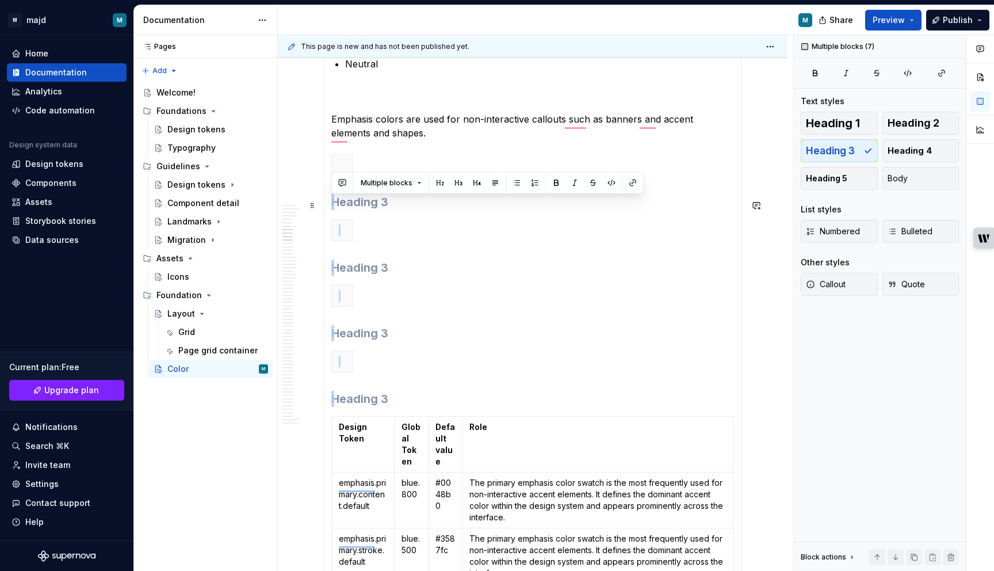
drag, startPoint x: 440, startPoint y: 405, endPoint x: 343, endPoint y: 209, distance: 218.9
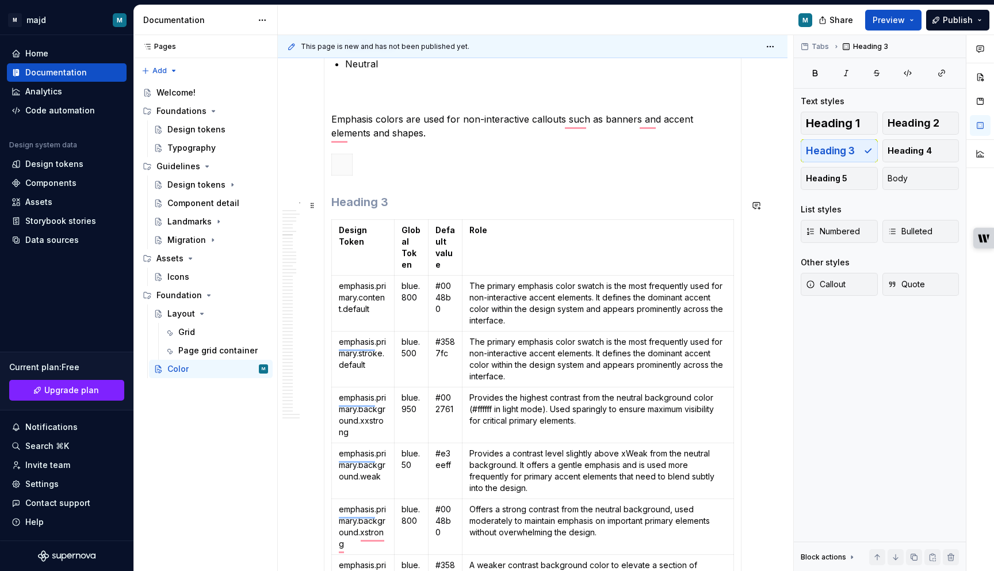
drag, startPoint x: 434, startPoint y: 202, endPoint x: 357, endPoint y: 193, distance: 77.0
click at [358, 208] on h3 "To enrich screen reader interactions, please activate Accessibility in Grammarl…" at bounding box center [532, 202] width 403 height 16
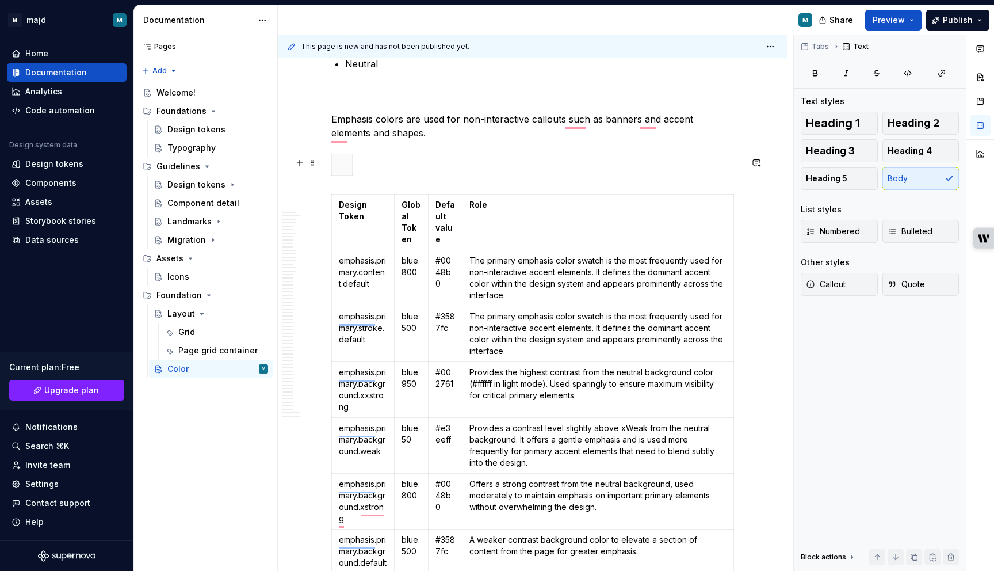
click at [396, 177] on div "To enrich screen reader interactions, please activate Accessibility in Grammarl…" at bounding box center [532, 167] width 403 height 26
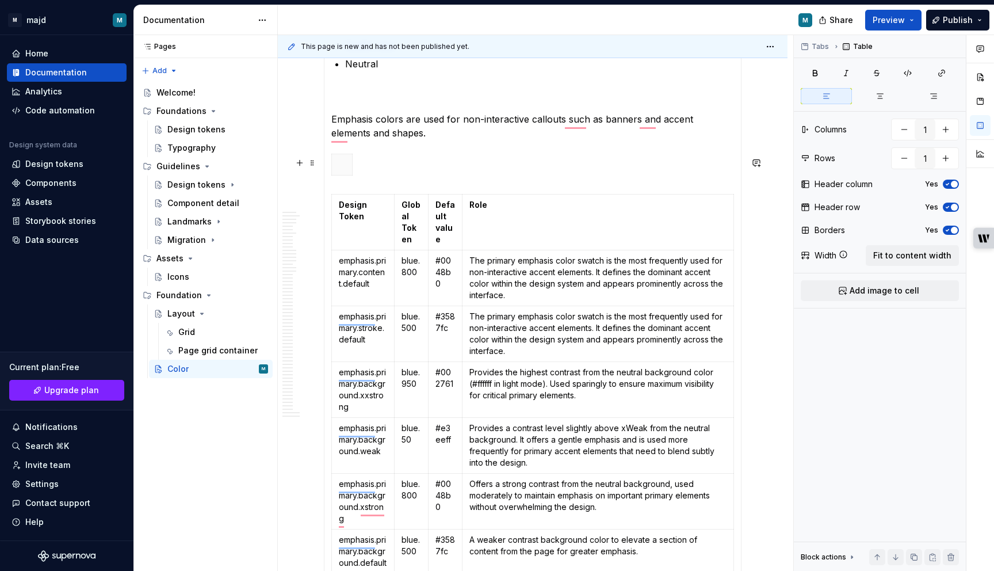
click at [388, 180] on div "To enrich screen reader interactions, please activate Accessibility in Grammarl…" at bounding box center [532, 167] width 403 height 26
type input "4"
type input "37"
click at [315, 167] on span at bounding box center [312, 163] width 9 height 16
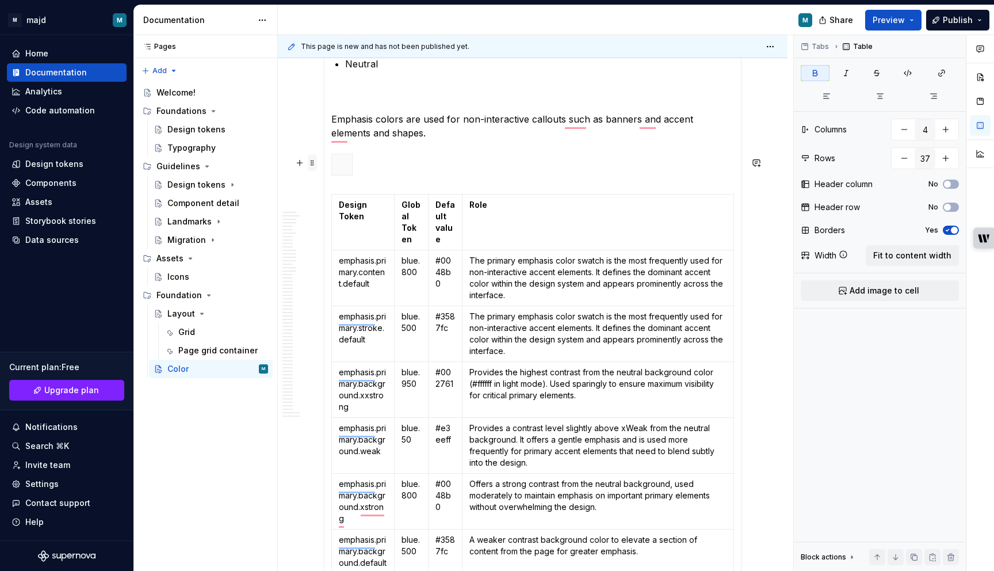
type input "1"
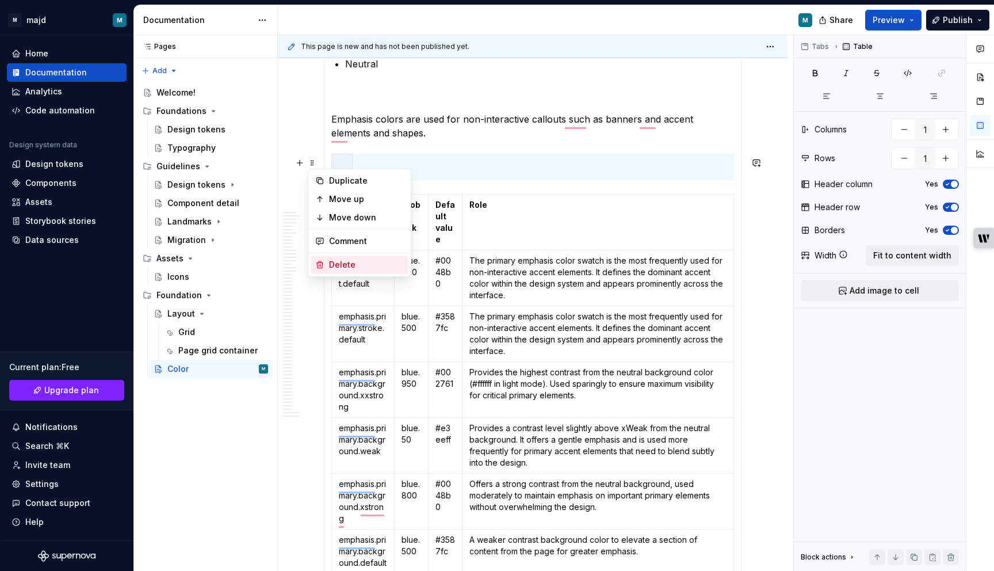
click at [346, 262] on div "Delete" at bounding box center [366, 265] width 75 height 12
type input "4"
type input "37"
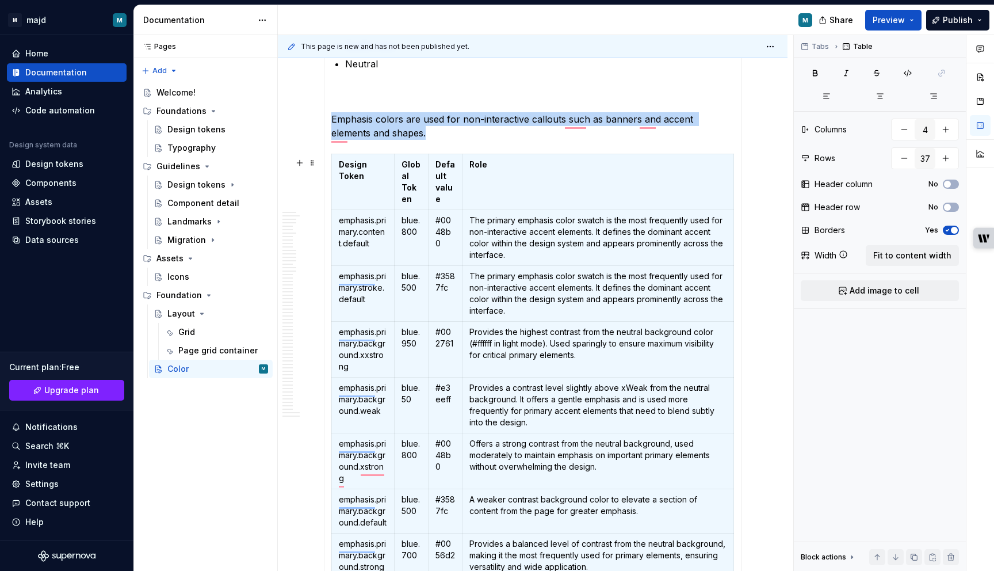
scroll to position [1261, 0]
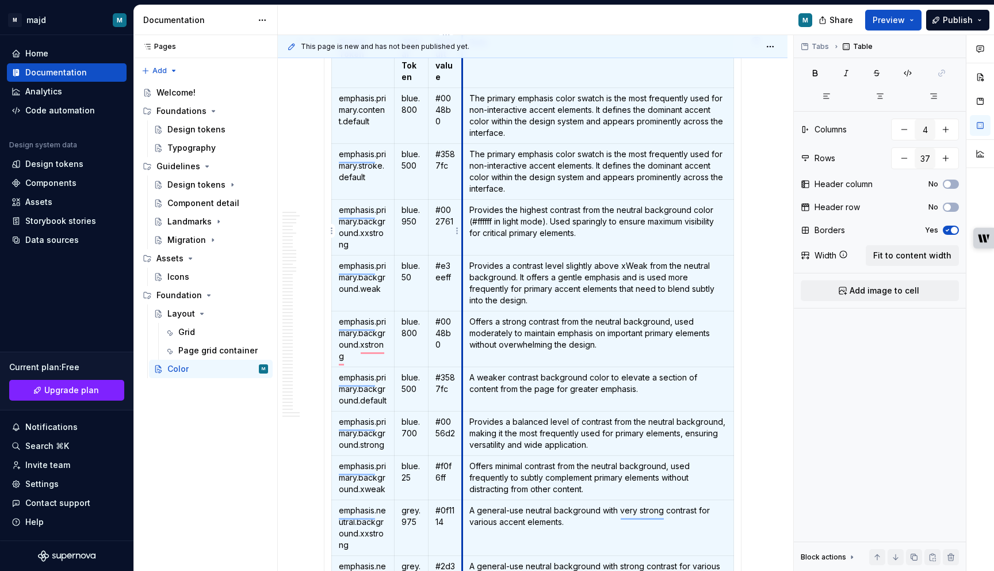
click at [462, 238] on td "Provides the highest contrast from the neutral background color (#ffffff in lig…" at bounding box center [597, 227] width 271 height 56
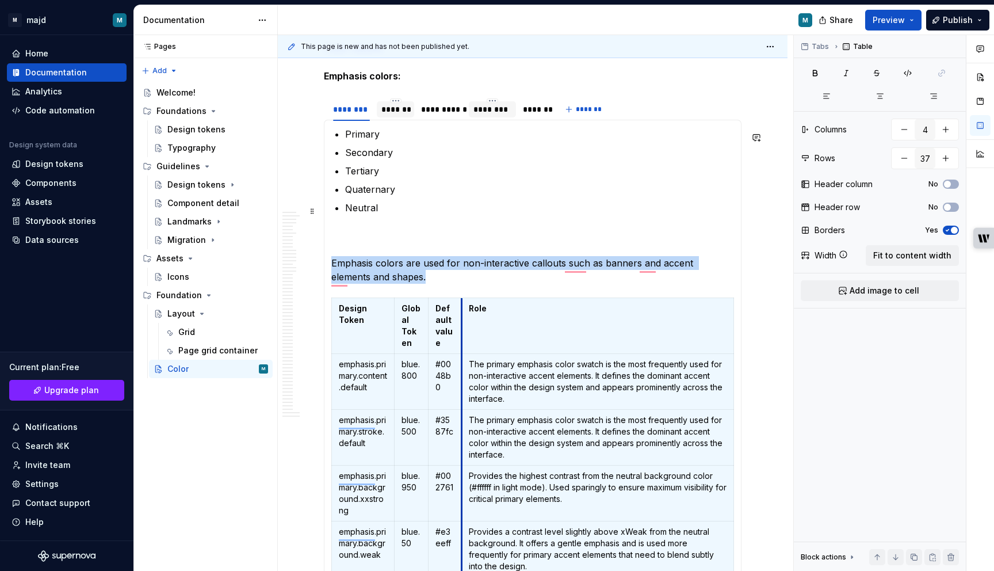
scroll to position [931, 0]
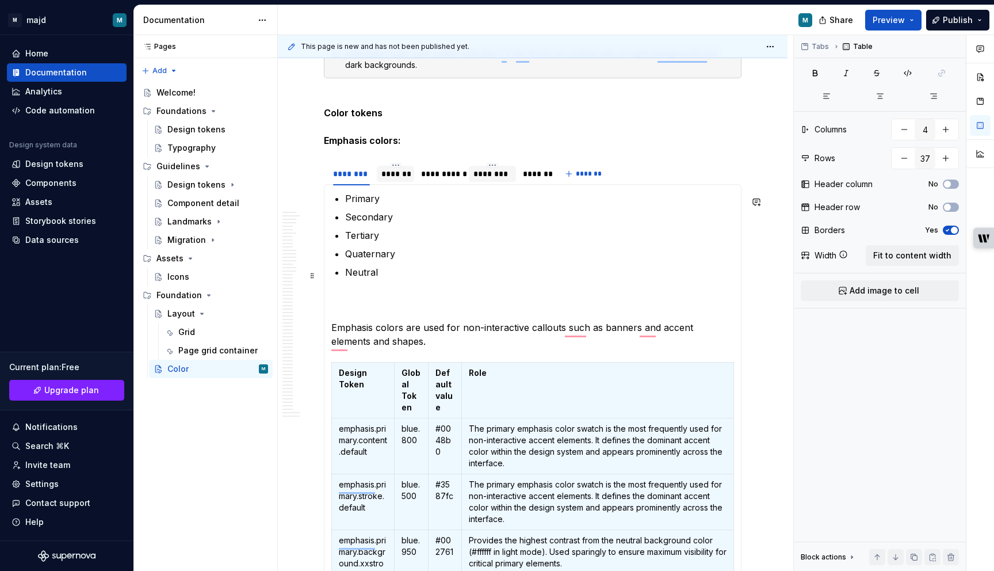
click at [458, 271] on p "Neutral" at bounding box center [539, 285] width 389 height 41
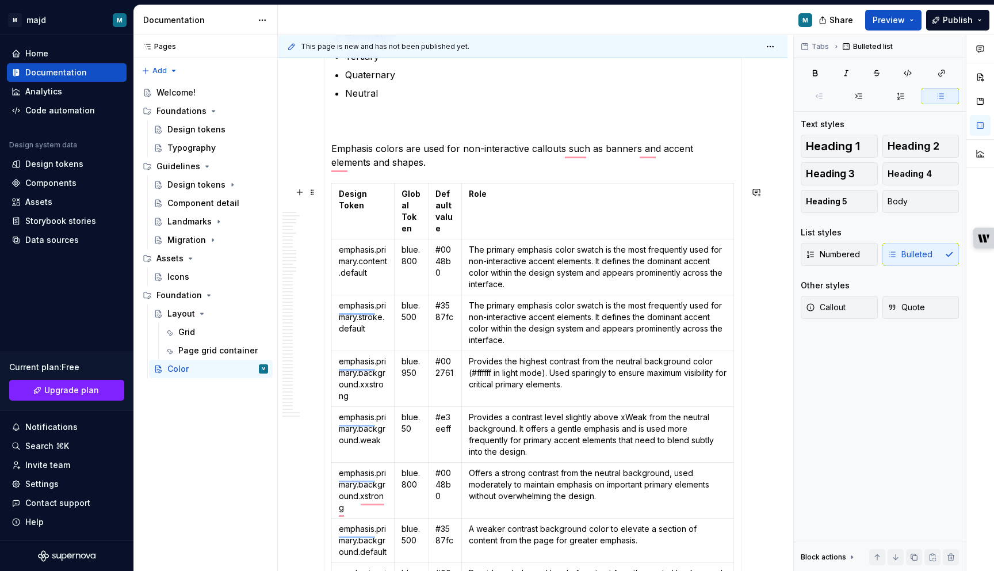
scroll to position [1118, 0]
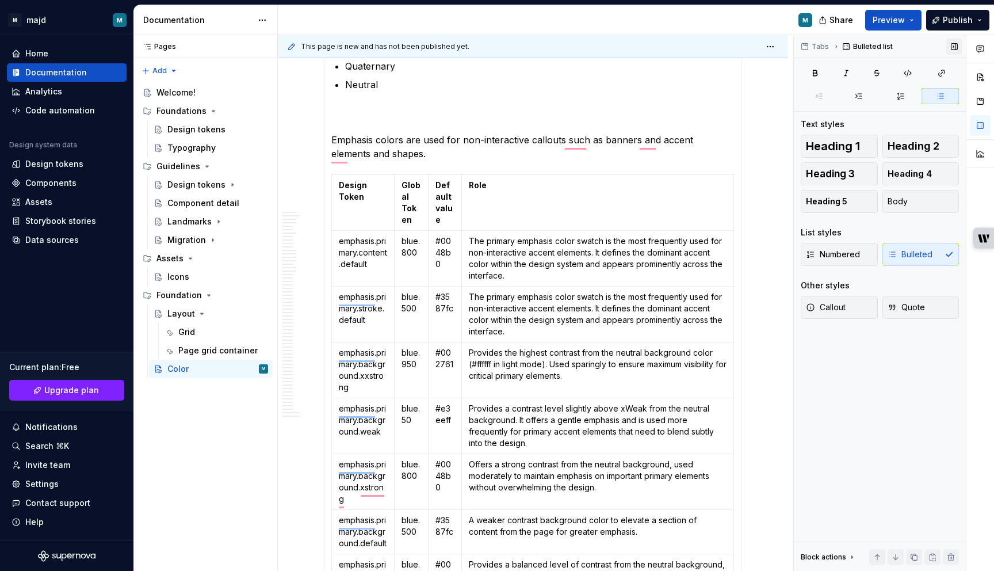
click at [933, 48] on button "button" at bounding box center [954, 47] width 16 height 16
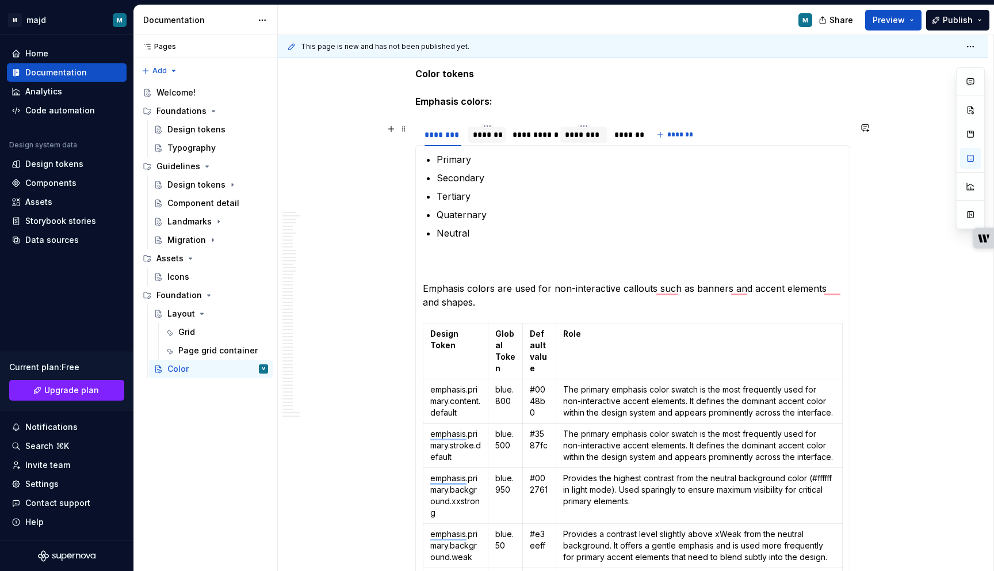
type textarea "*"
click at [495, 137] on div "*******" at bounding box center [487, 135] width 28 height 12
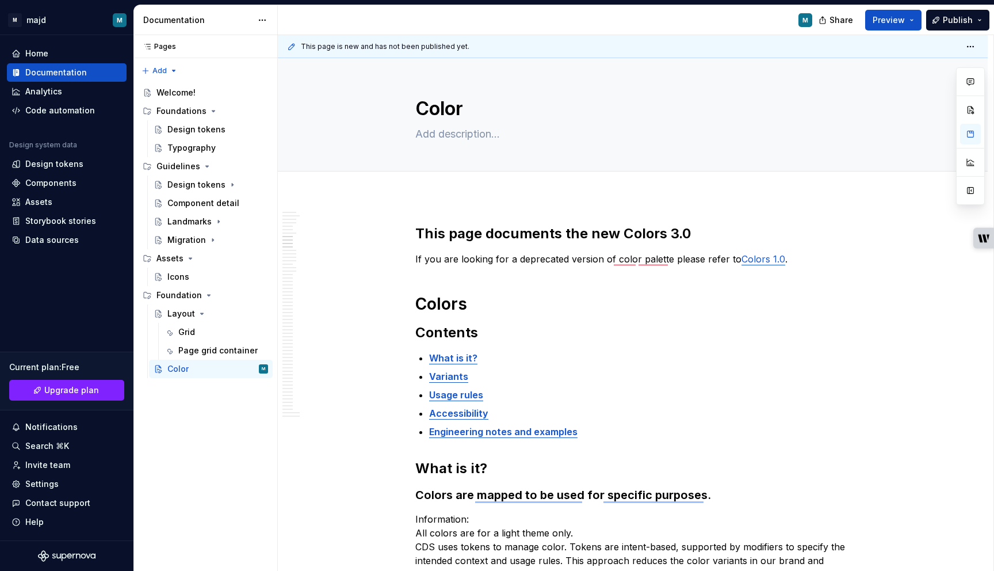
scroll to position [980, 0]
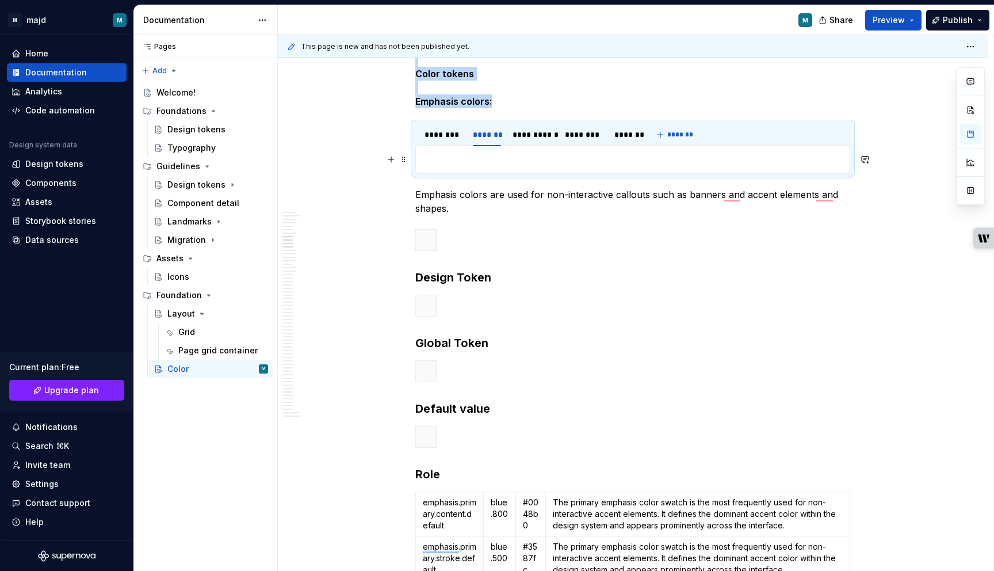
click at [483, 162] on p "To enrich screen reader interactions, please activate Accessibility in Grammarl…" at bounding box center [633, 159] width 420 height 14
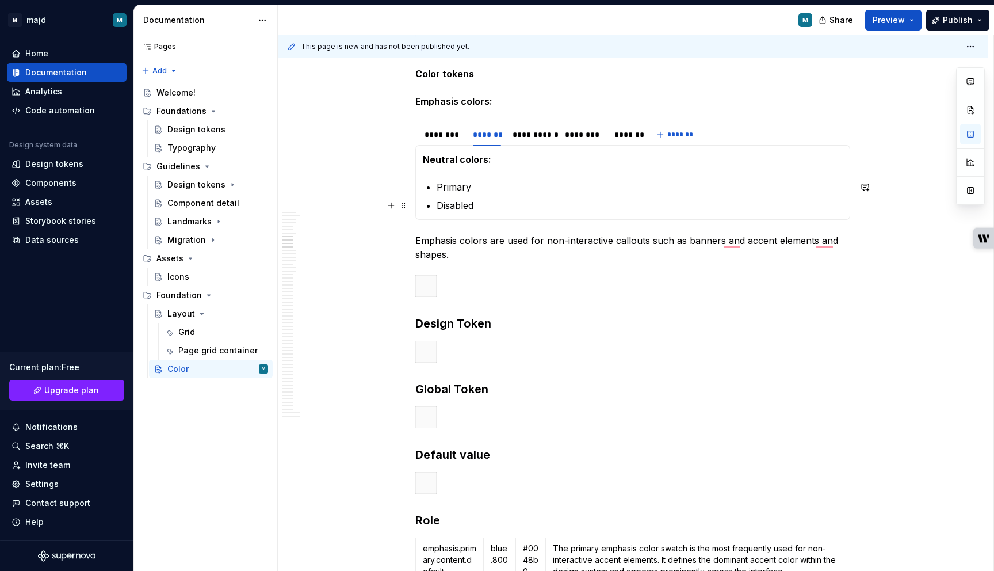
click at [492, 202] on p "Disabled" at bounding box center [640, 205] width 406 height 14
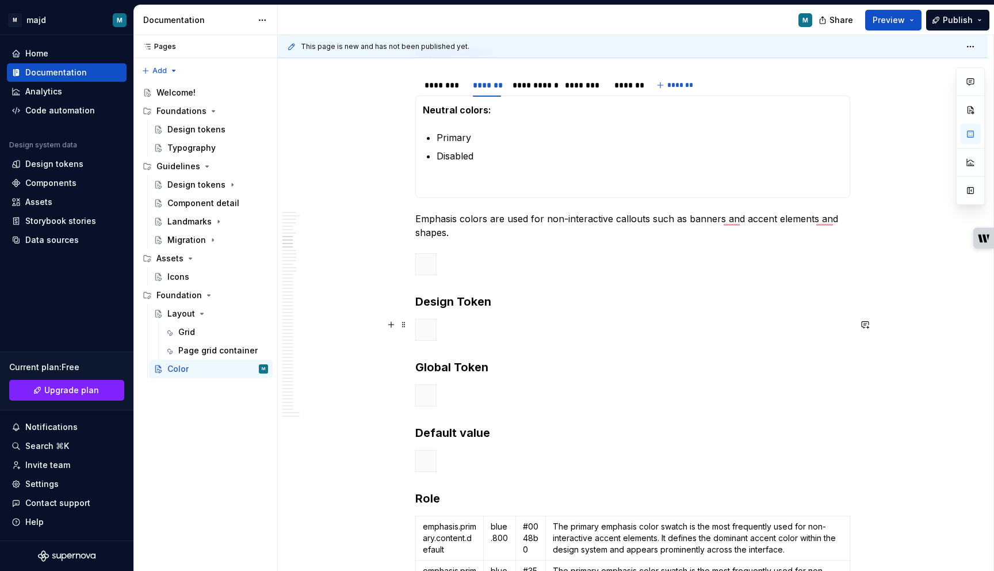
scroll to position [1379, 0]
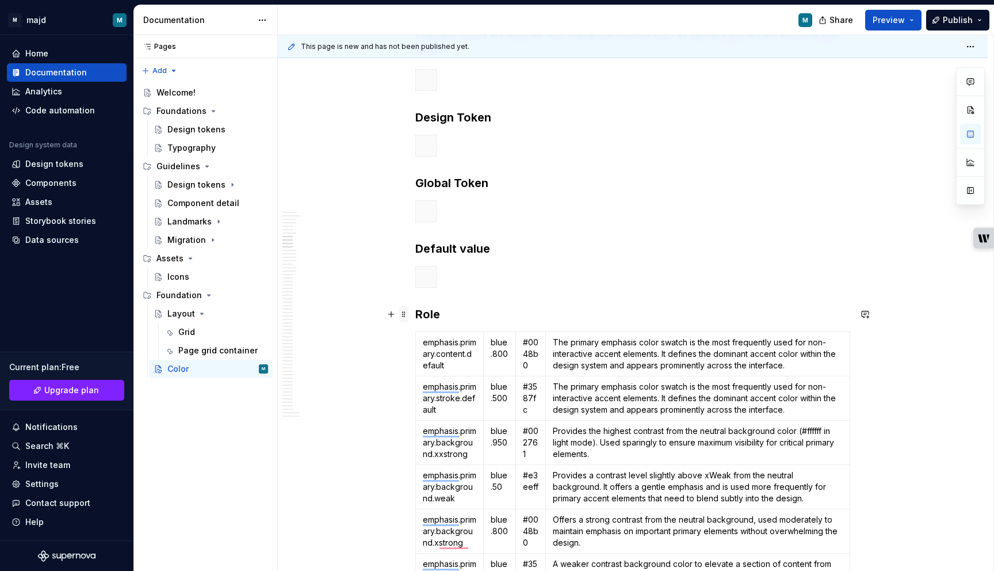
click at [408, 316] on span at bounding box center [403, 314] width 9 height 16
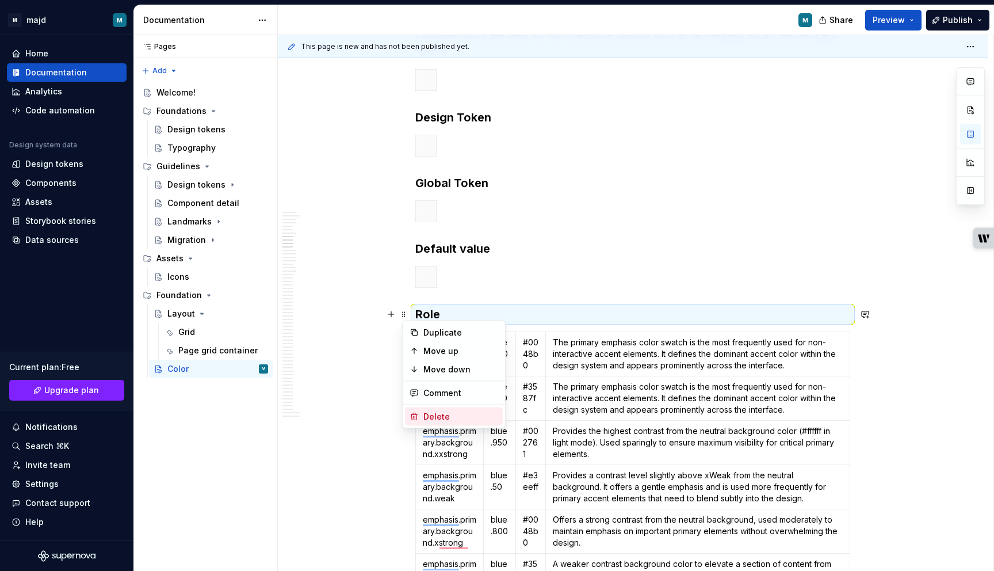
click at [440, 408] on div "Delete" at bounding box center [454, 416] width 98 height 18
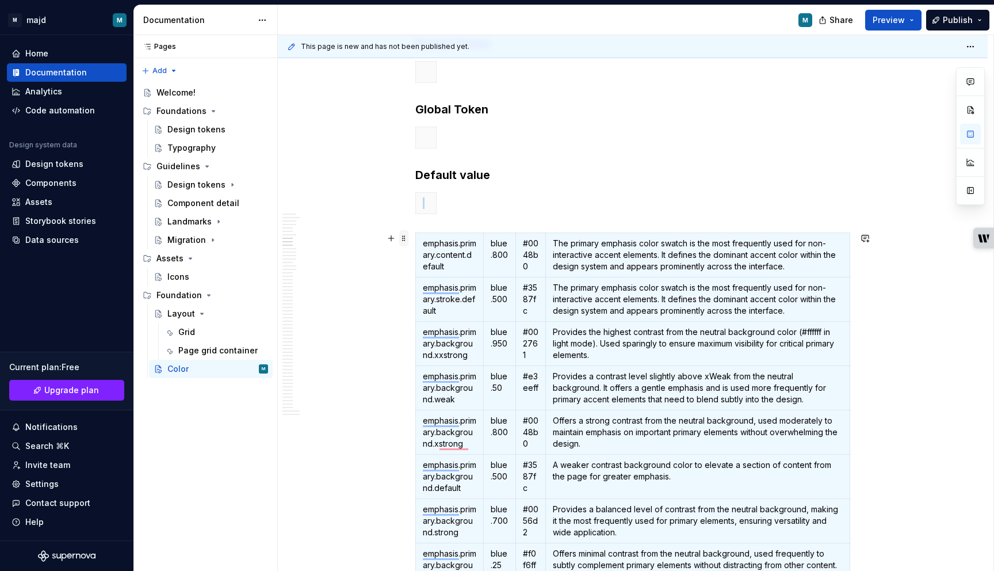
click at [405, 238] on span at bounding box center [403, 238] width 9 height 16
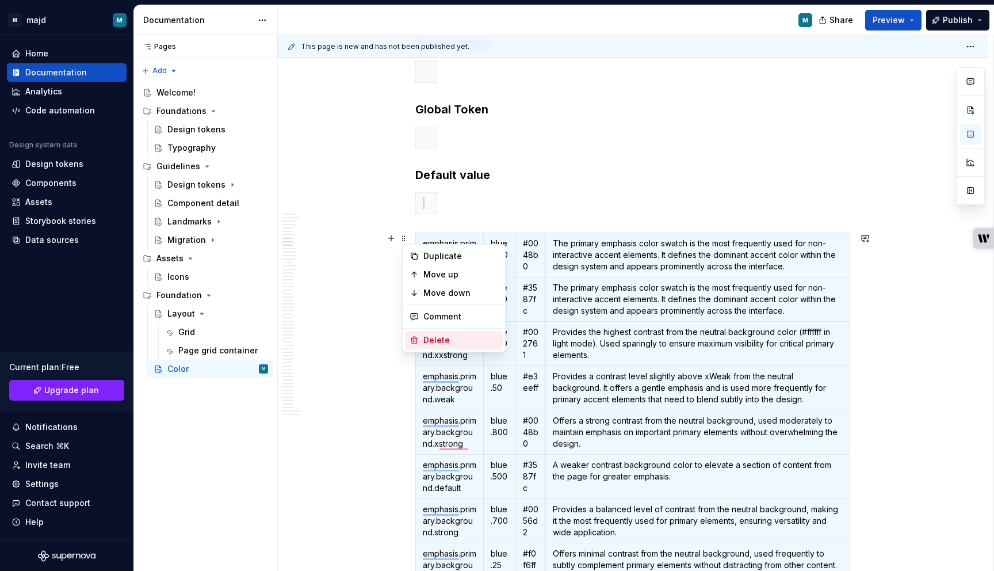
click at [432, 335] on div "Delete" at bounding box center [460, 340] width 75 height 12
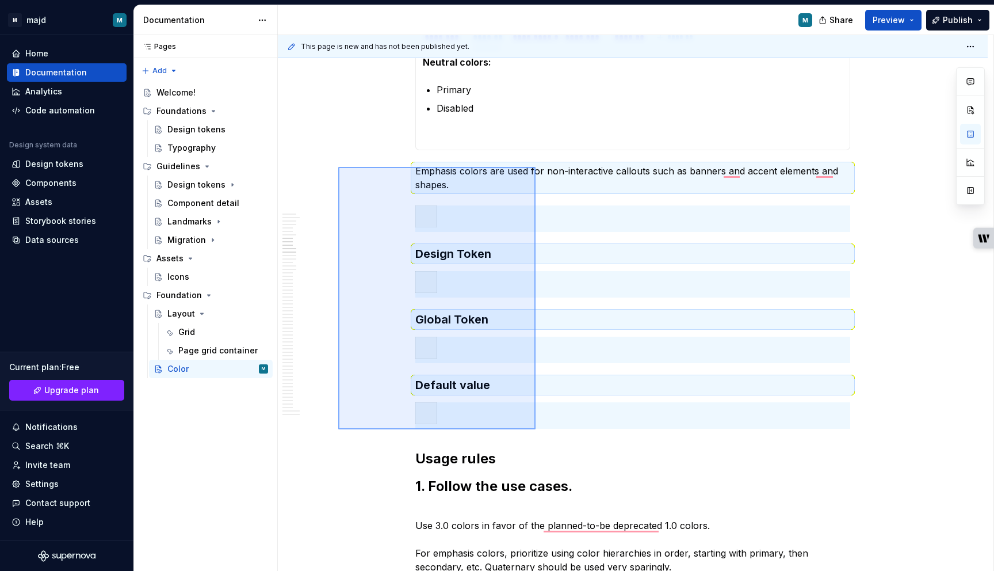
drag, startPoint x: 338, startPoint y: 167, endPoint x: 535, endPoint y: 429, distance: 328.2
click at [535, 429] on div "This page is new and has not been published yet. Color Edit header This page do…" at bounding box center [635, 303] width 715 height 536
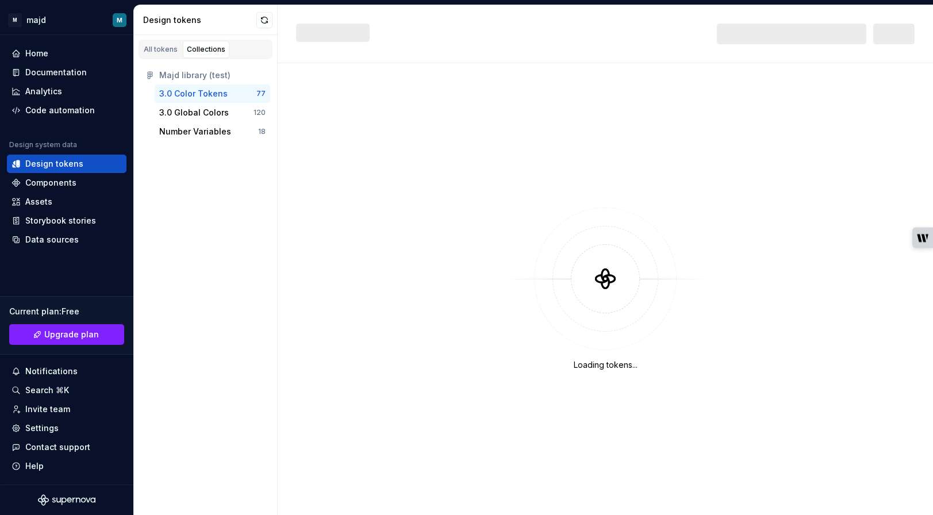
click at [223, 94] on div "3.0 Color Tokens" at bounding box center [193, 94] width 68 height 12
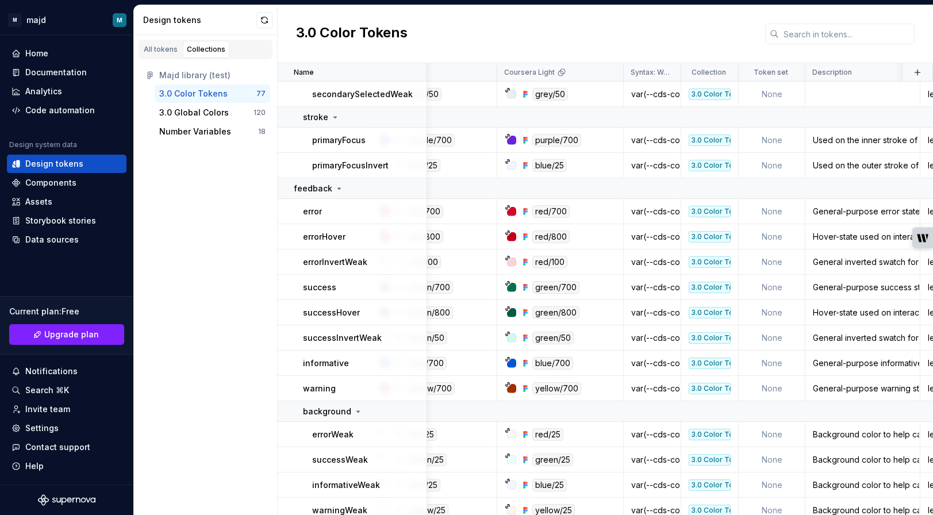
scroll to position [2136, 56]
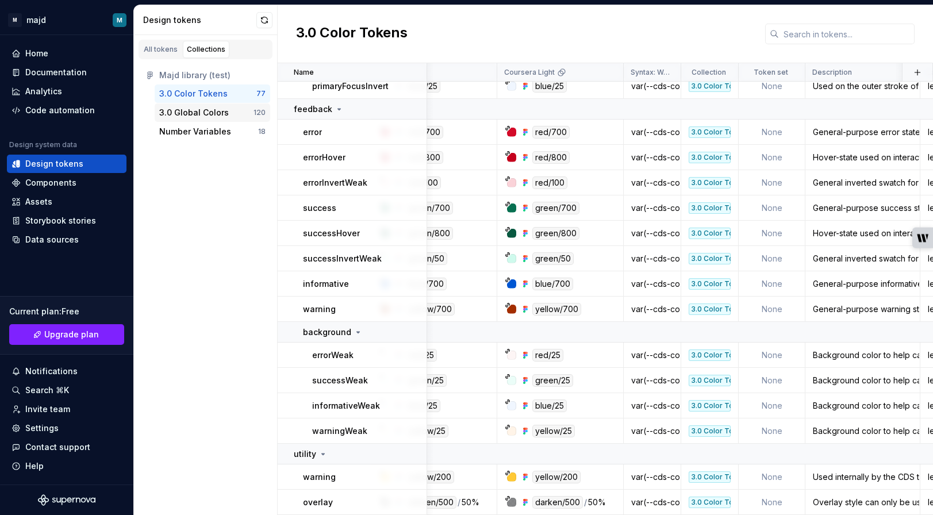
click at [215, 110] on div "3.0 Global Colors" at bounding box center [194, 113] width 70 height 12
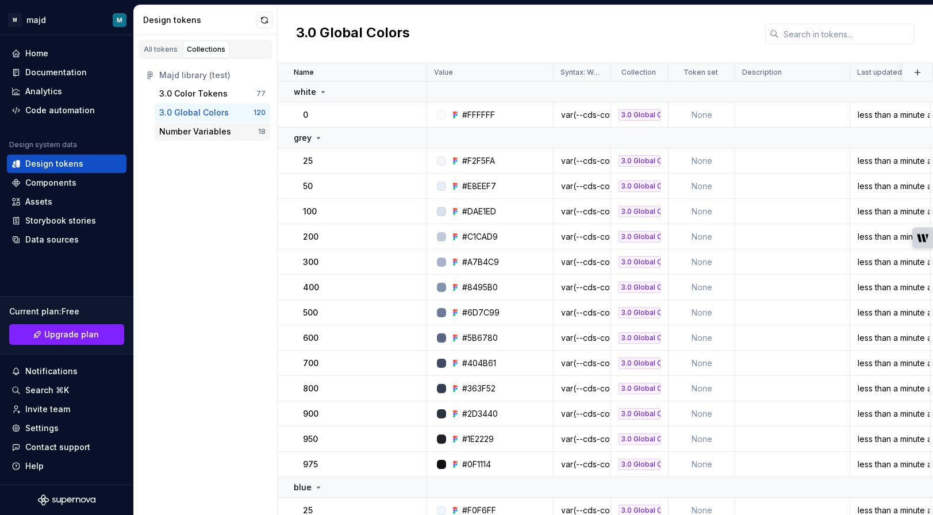
click at [211, 126] on div "Number Variables" at bounding box center [195, 132] width 72 height 12
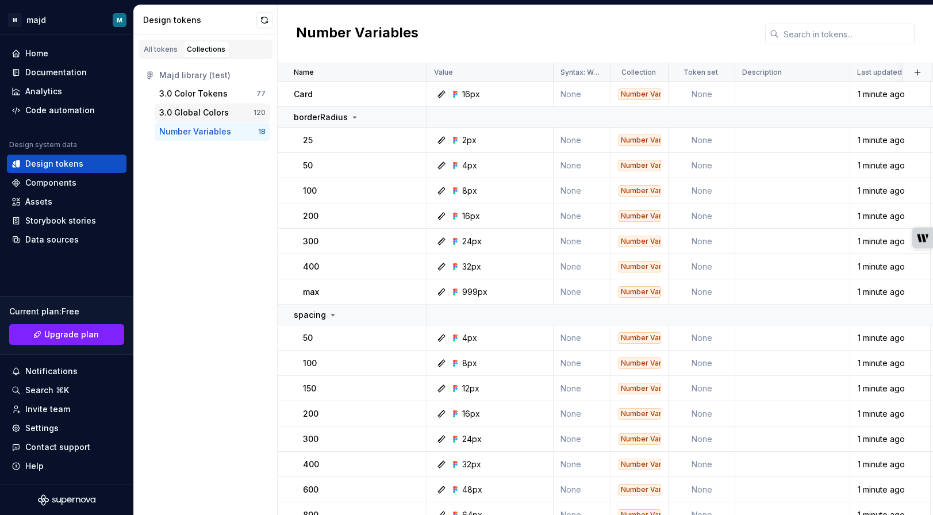
click at [213, 108] on div "3.0 Global Colors" at bounding box center [194, 113] width 70 height 12
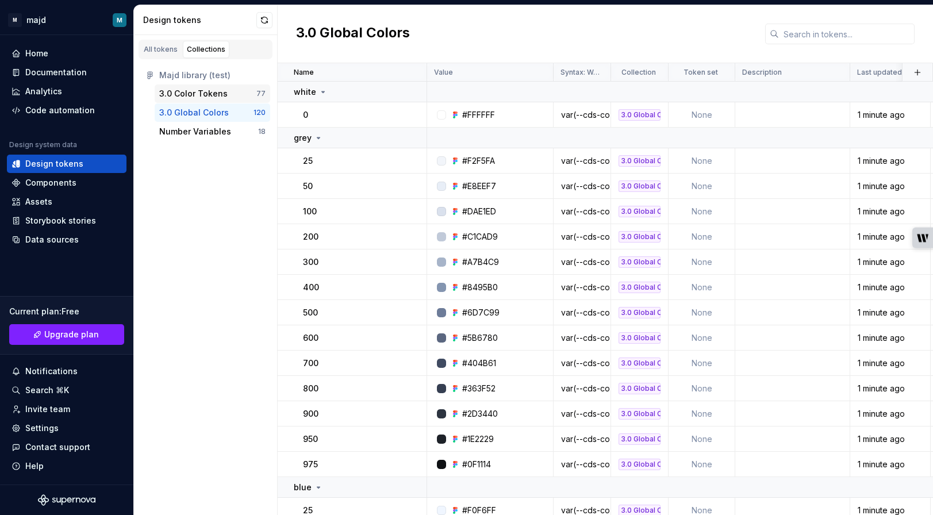
click at [211, 91] on div "3.0 Color Tokens" at bounding box center [193, 94] width 68 height 12
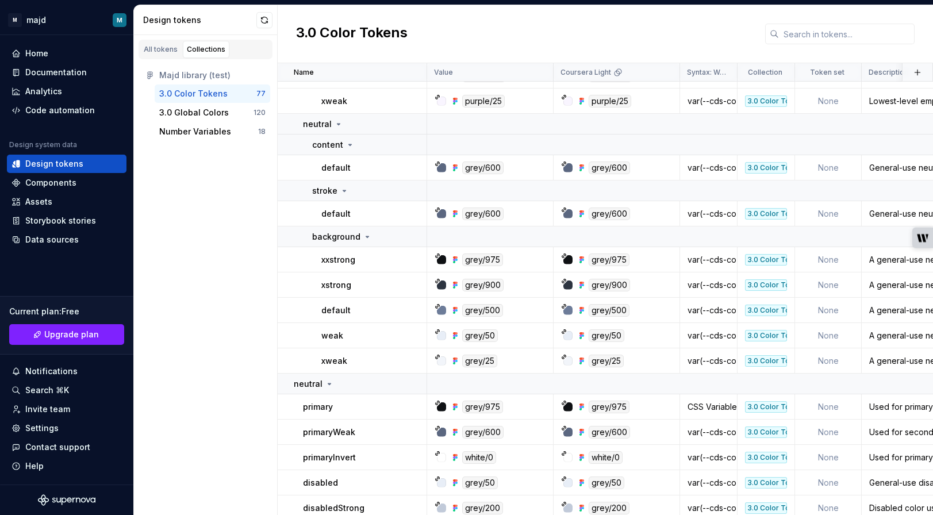
scroll to position [1050, 0]
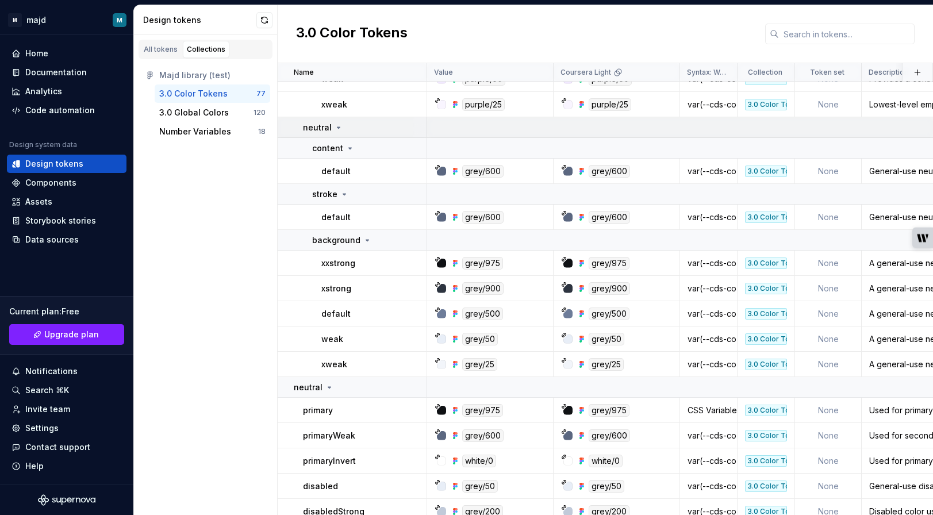
click at [338, 127] on icon at bounding box center [339, 127] width 3 height 1
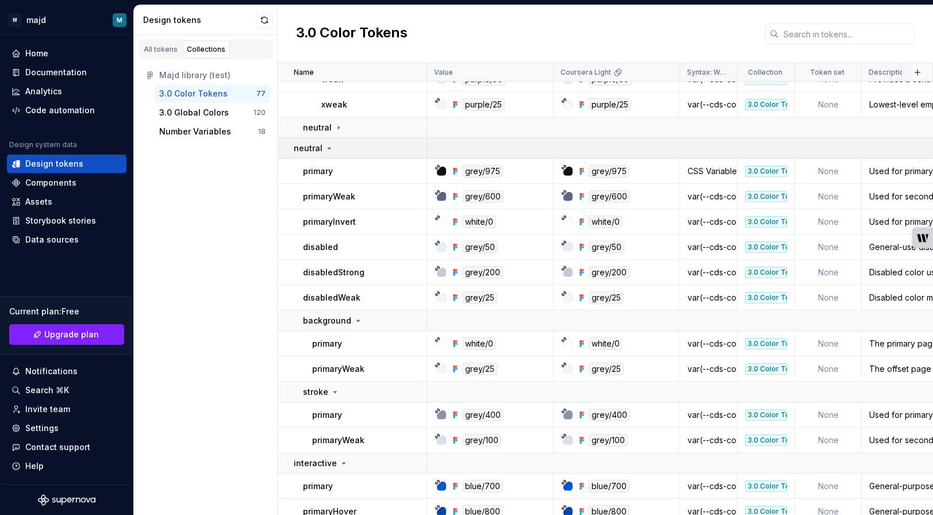
click at [331, 148] on icon at bounding box center [329, 148] width 9 height 9
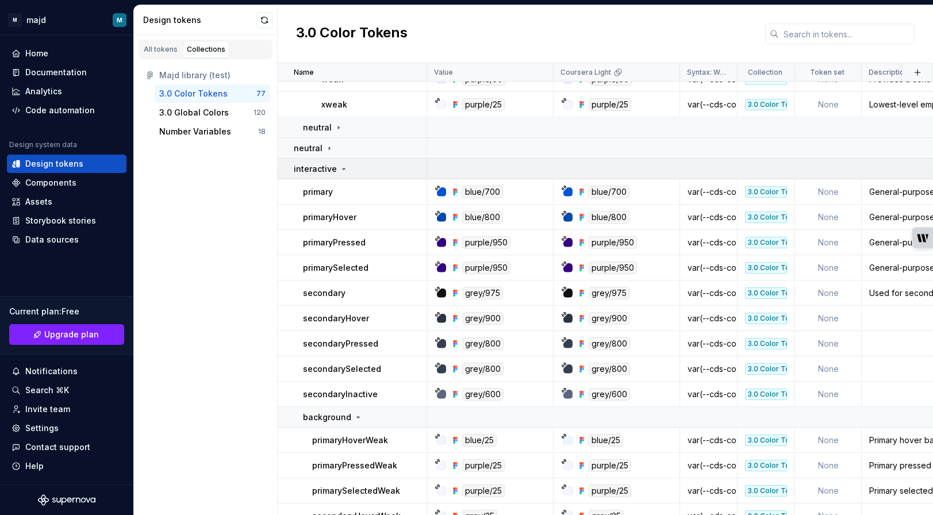
click at [343, 170] on icon at bounding box center [343, 168] width 9 height 9
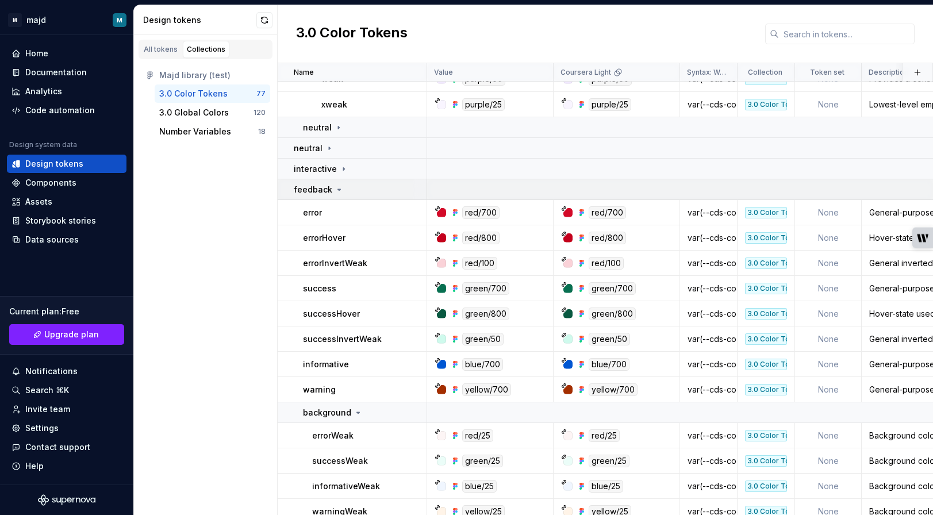
click at [339, 189] on icon at bounding box center [339, 189] width 9 height 9
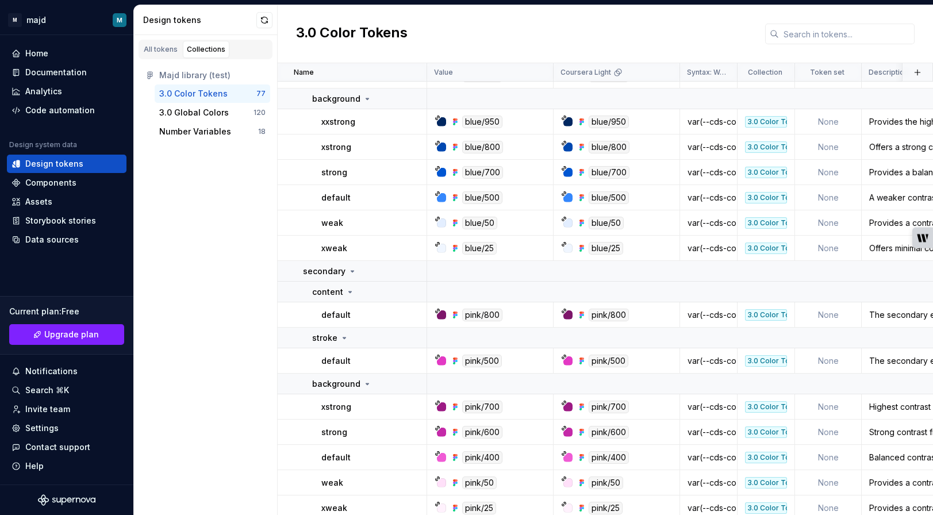
scroll to position [0, 0]
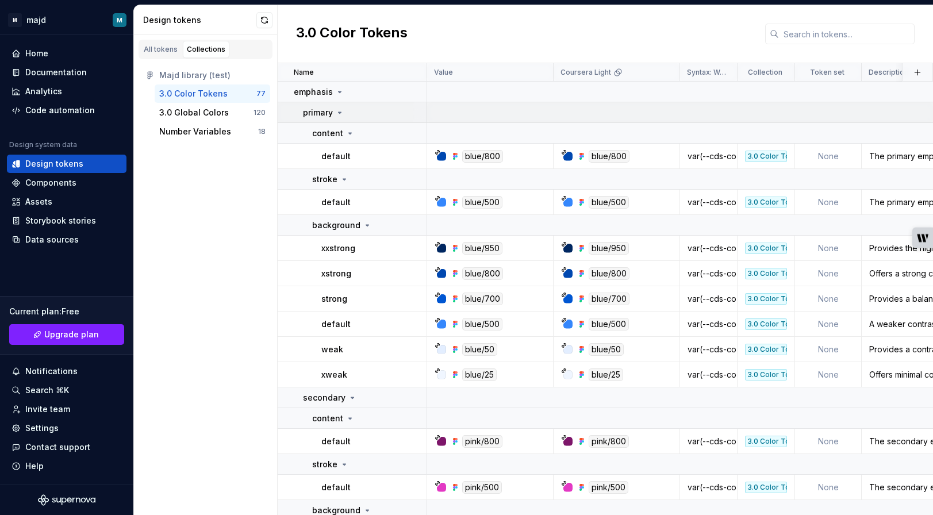
click at [340, 114] on icon at bounding box center [339, 112] width 9 height 9
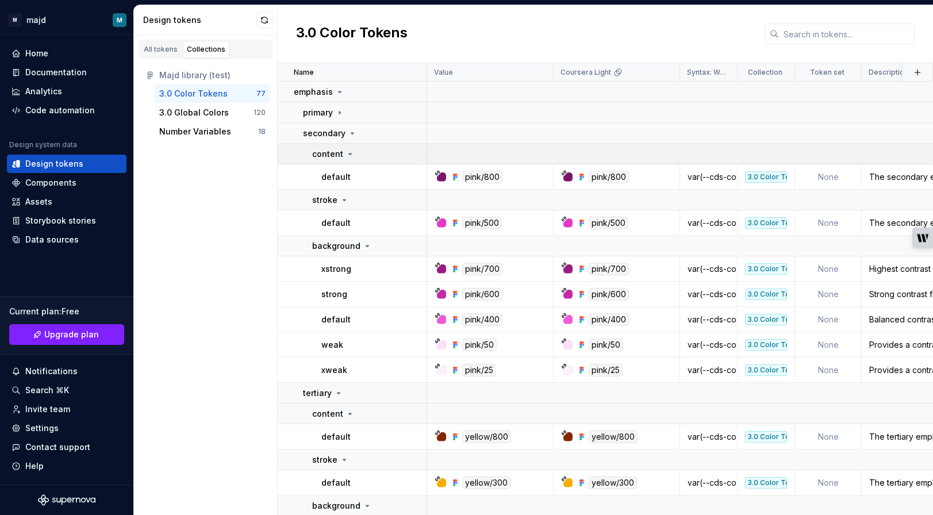
click at [352, 151] on icon at bounding box center [350, 154] width 9 height 9
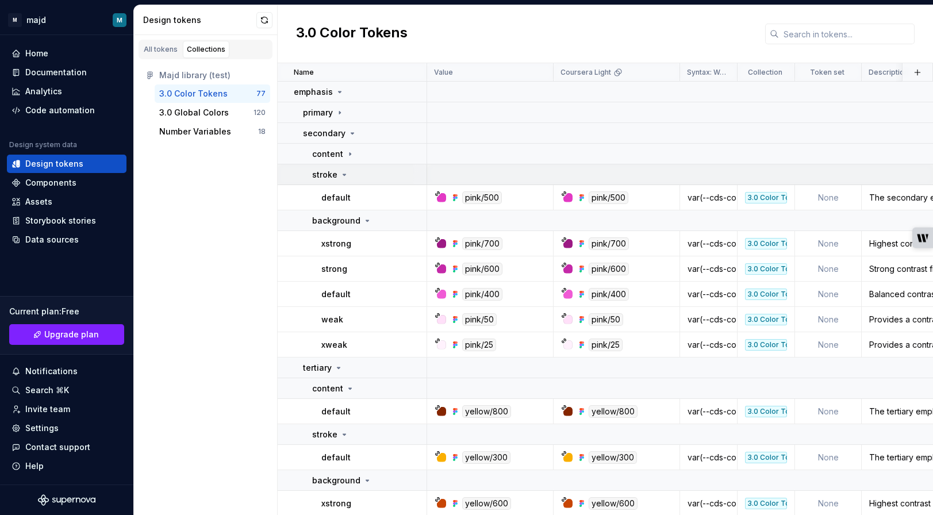
click at [346, 175] on icon at bounding box center [344, 174] width 9 height 9
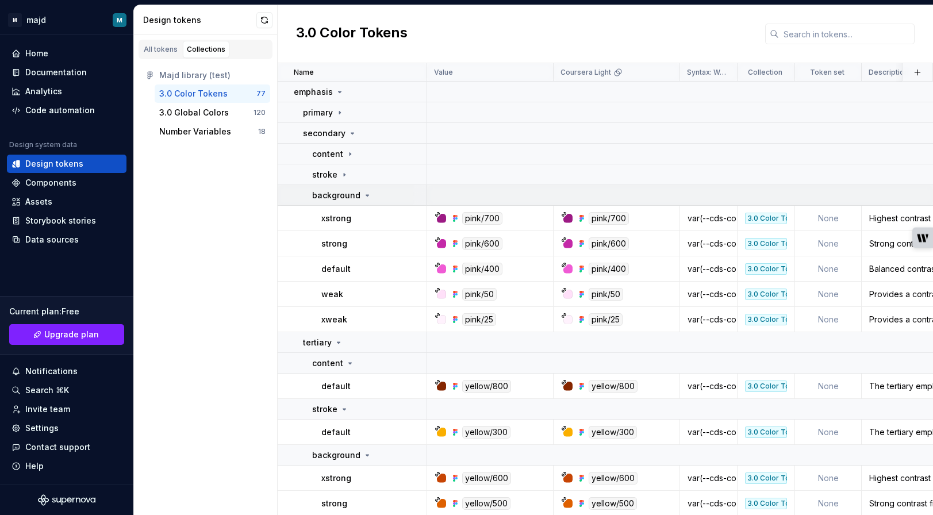
click at [366, 195] on icon at bounding box center [367, 195] width 3 height 1
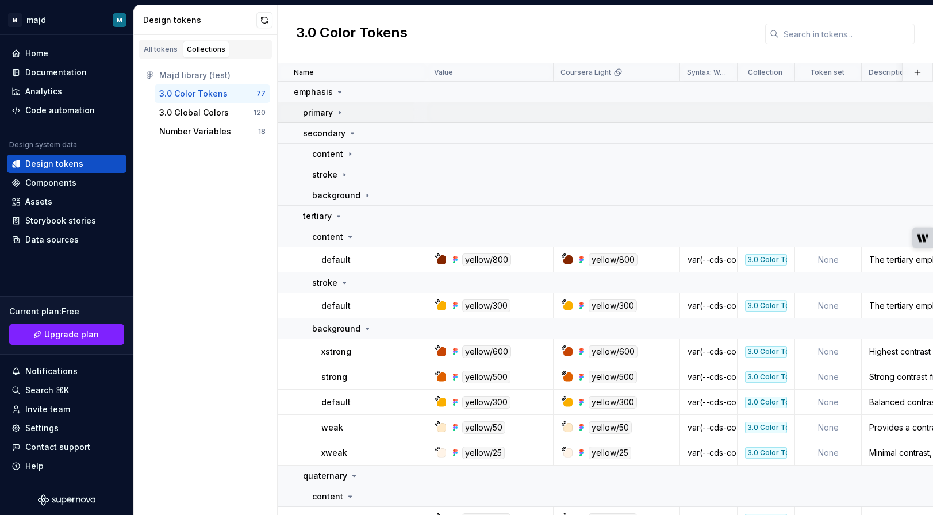
click at [338, 113] on icon at bounding box center [339, 112] width 9 height 9
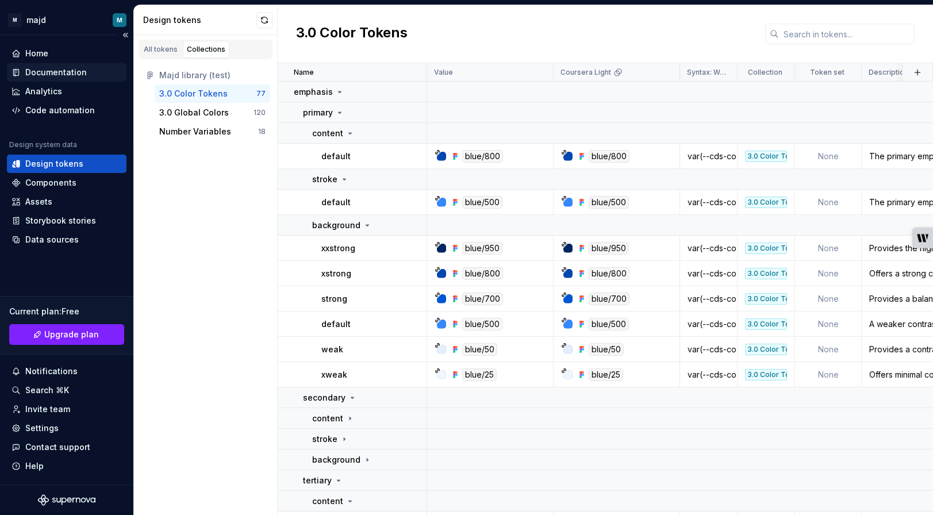
click at [63, 74] on div "Documentation" at bounding box center [56, 73] width 62 height 12
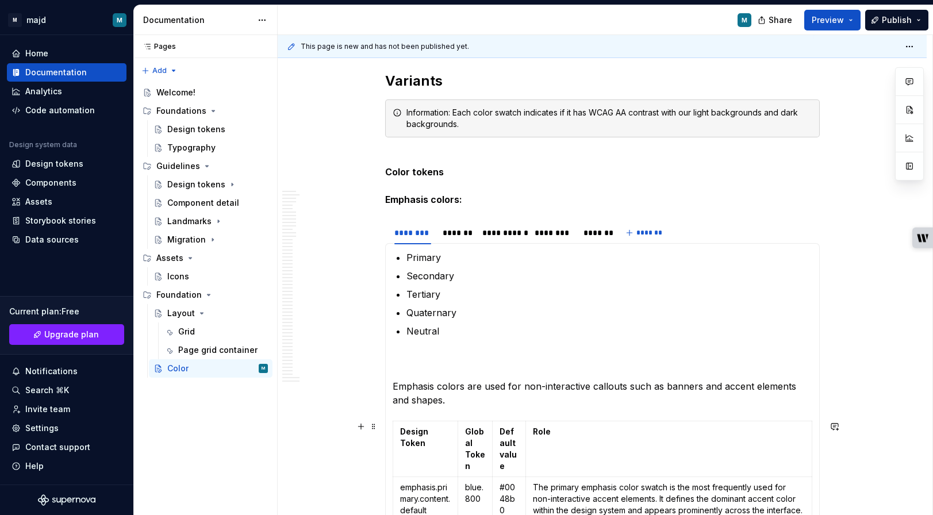
scroll to position [1001, 0]
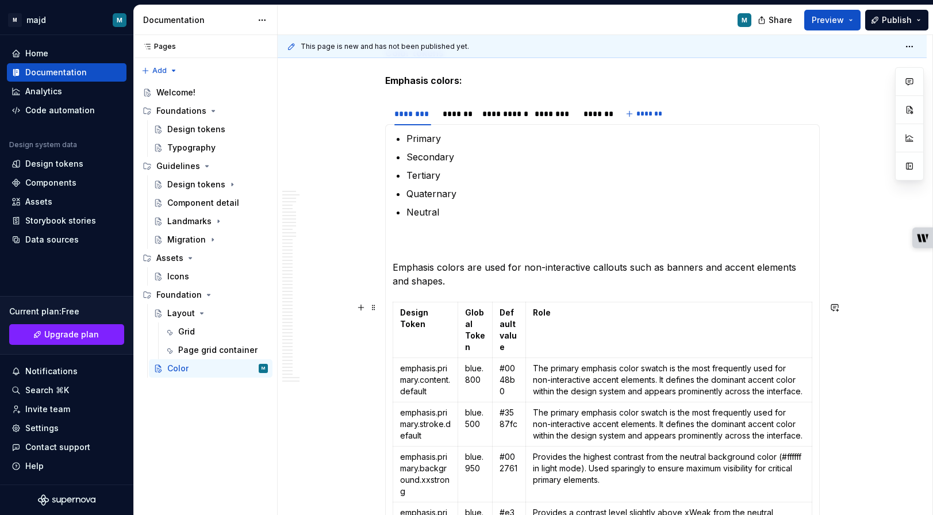
click at [434, 240] on p "Neutral" at bounding box center [610, 225] width 406 height 41
click at [364, 269] on button "button" at bounding box center [361, 267] width 16 height 16
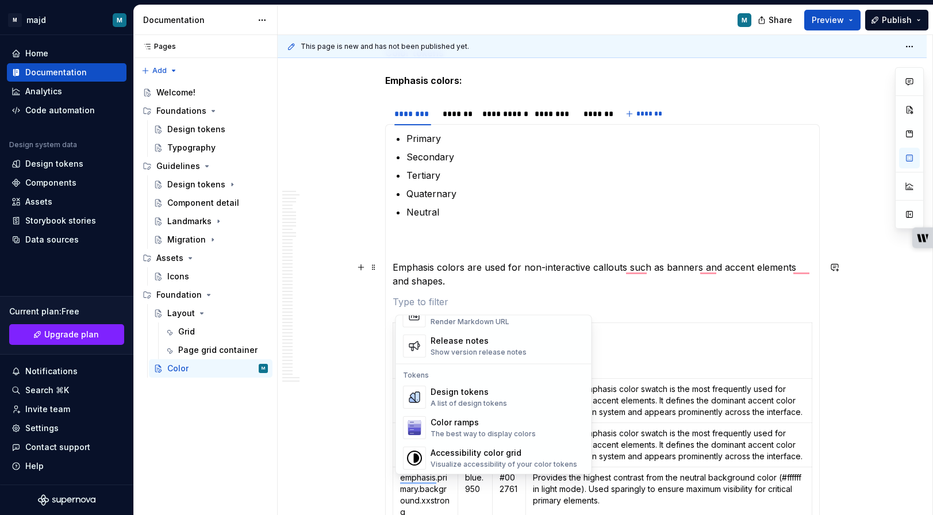
scroll to position [776, 0]
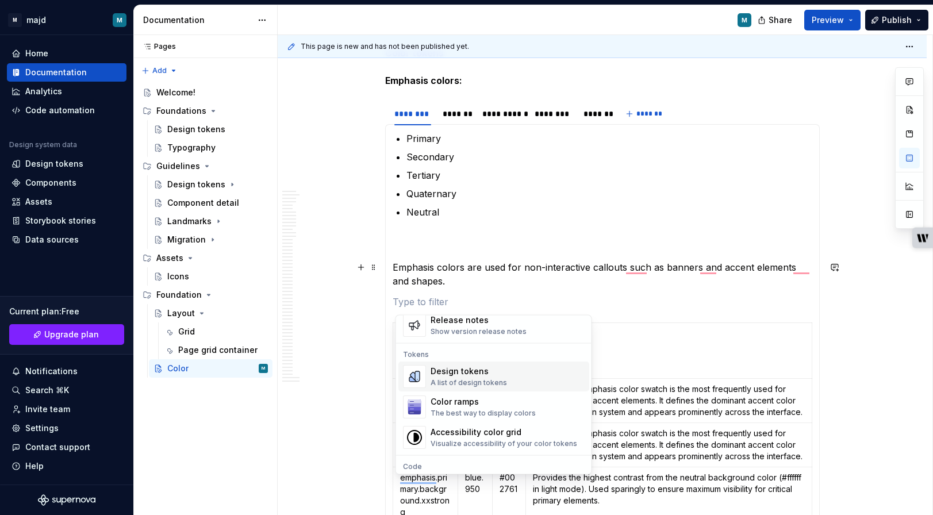
click at [474, 385] on div "A list of design tokens" at bounding box center [469, 383] width 76 height 9
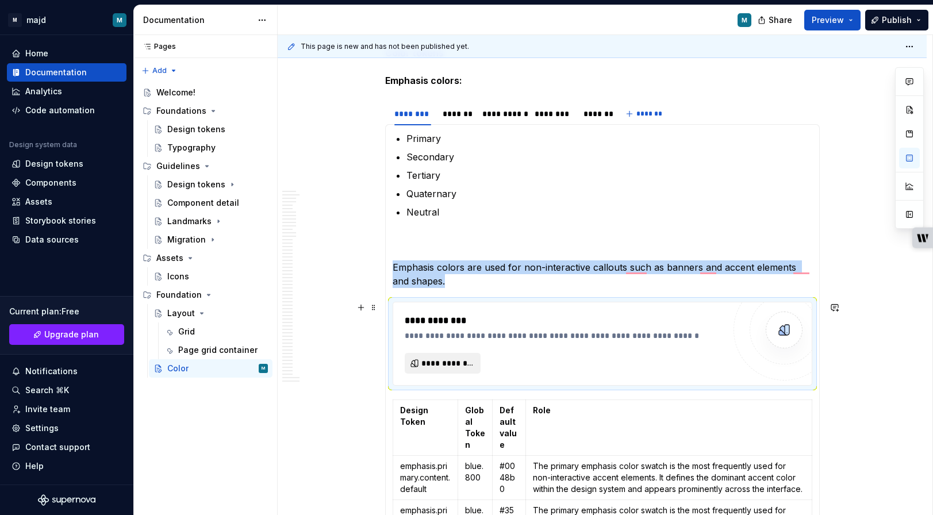
click at [466, 365] on span "**********" at bounding box center [448, 364] width 52 height 12
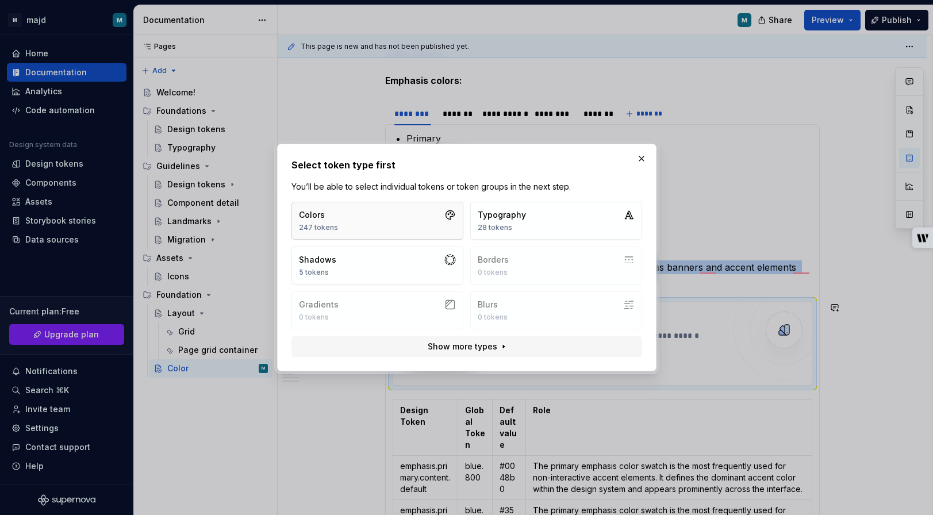
click at [417, 221] on button "Colors 247 tokens" at bounding box center [378, 221] width 172 height 38
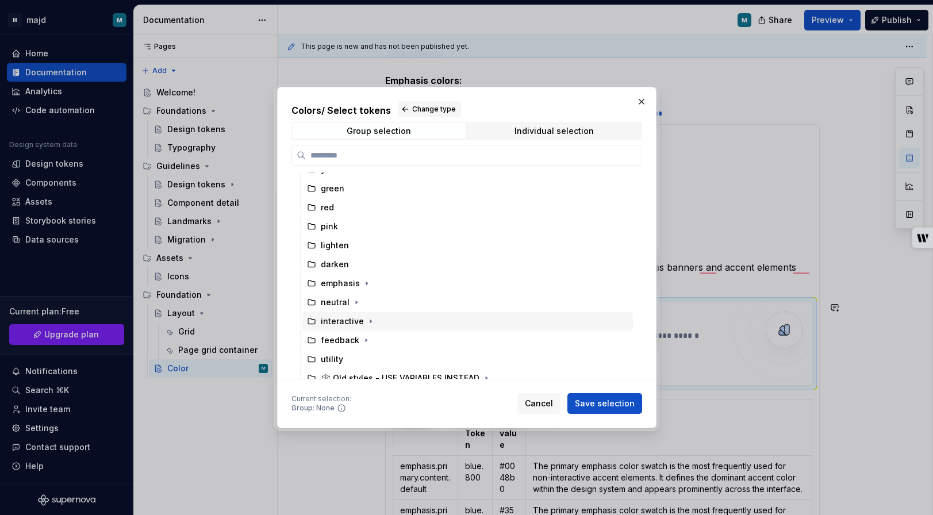
scroll to position [98, 0]
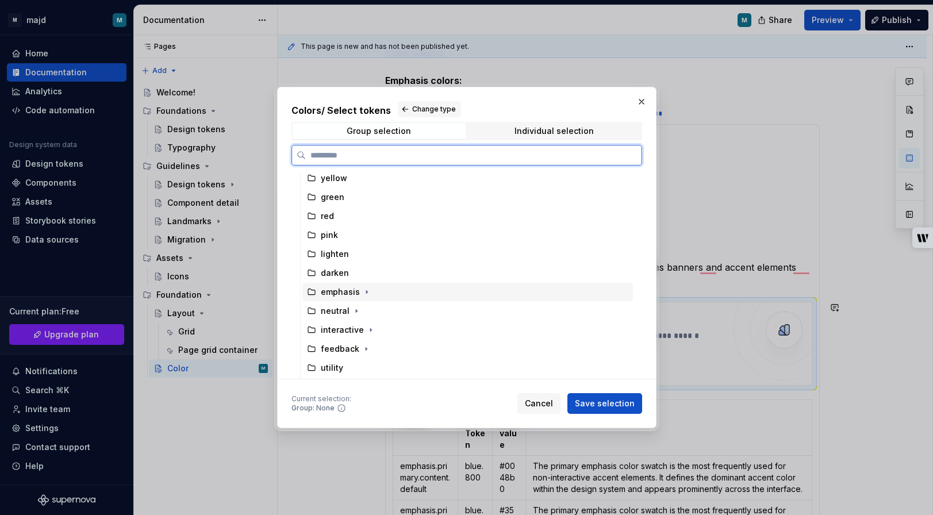
click at [388, 290] on div "emphasis" at bounding box center [468, 292] width 331 height 18
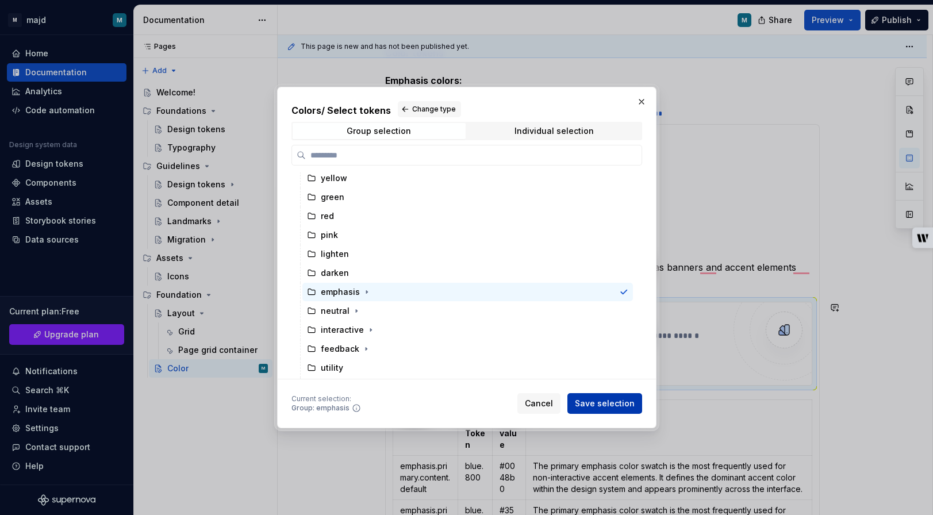
click at [625, 403] on span "Save selection" at bounding box center [605, 404] width 60 height 12
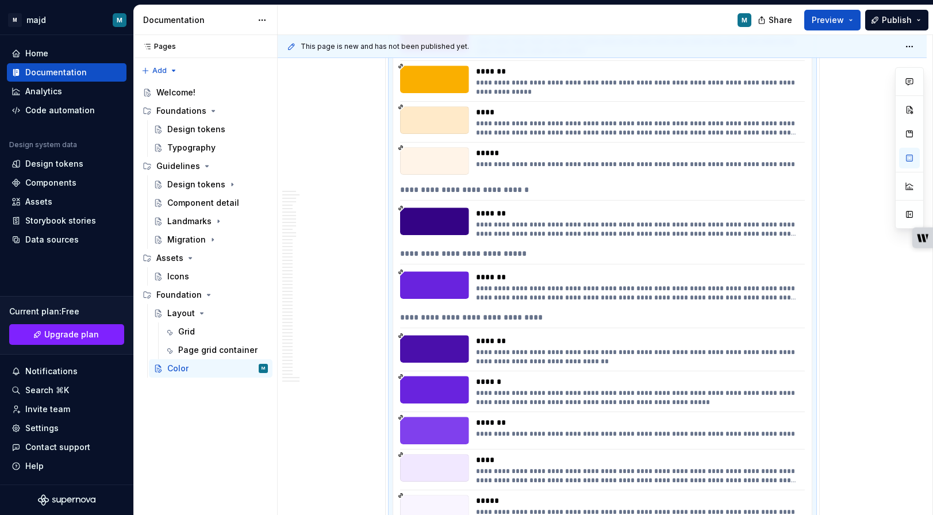
scroll to position [0, 0]
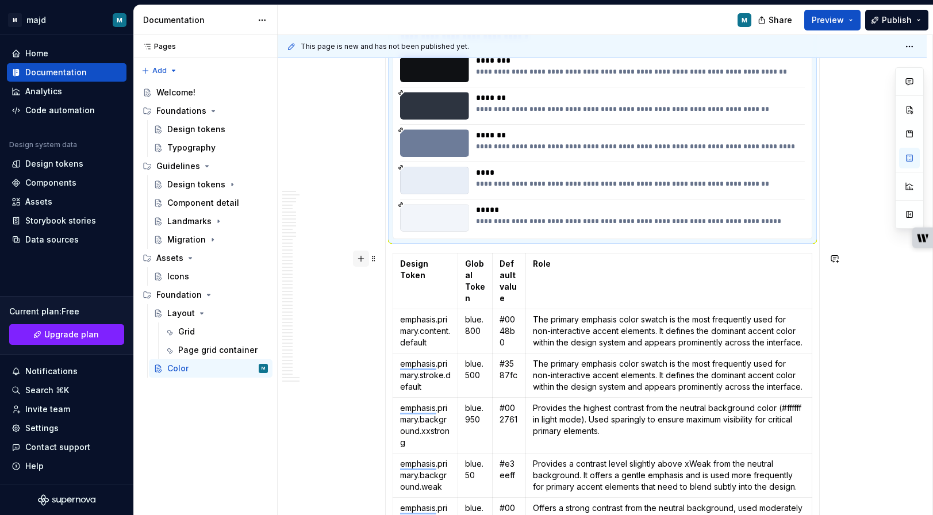
click at [366, 262] on button "button" at bounding box center [361, 259] width 16 height 16
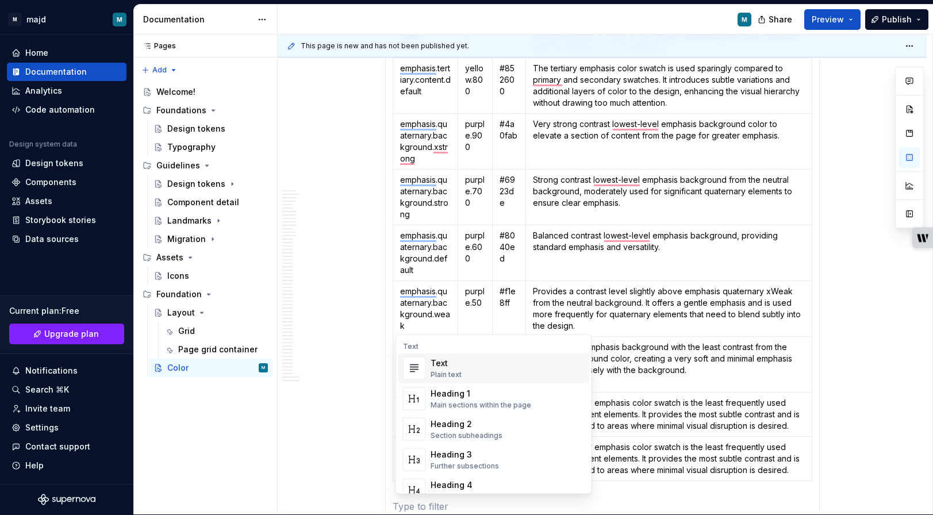
click at [451, 247] on p "emphasis.quaternary.background.default" at bounding box center [425, 253] width 51 height 46
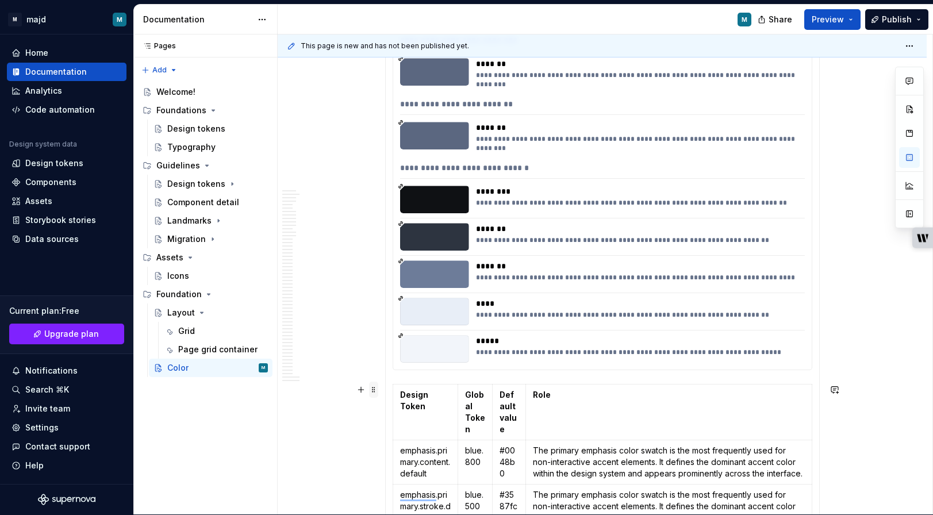
click at [376, 392] on span at bounding box center [373, 390] width 9 height 16
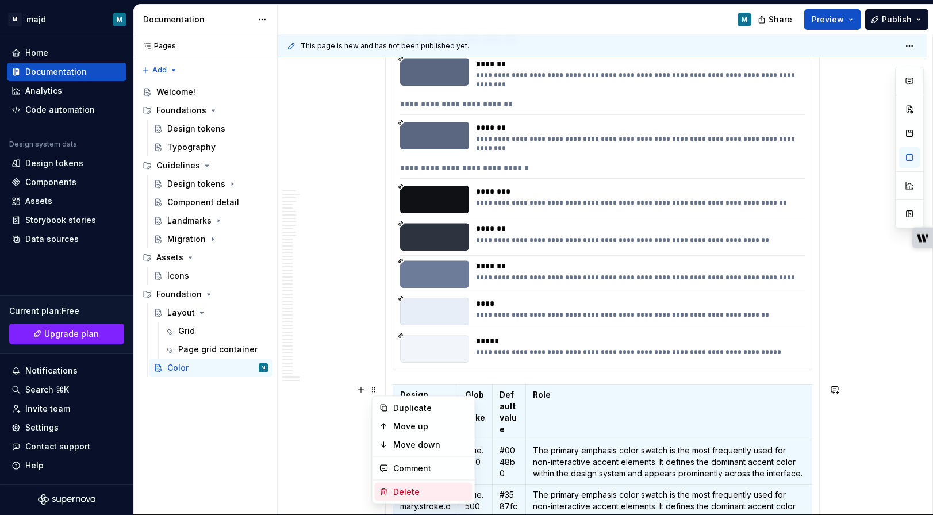
click at [411, 487] on div "Delete" at bounding box center [430, 493] width 75 height 12
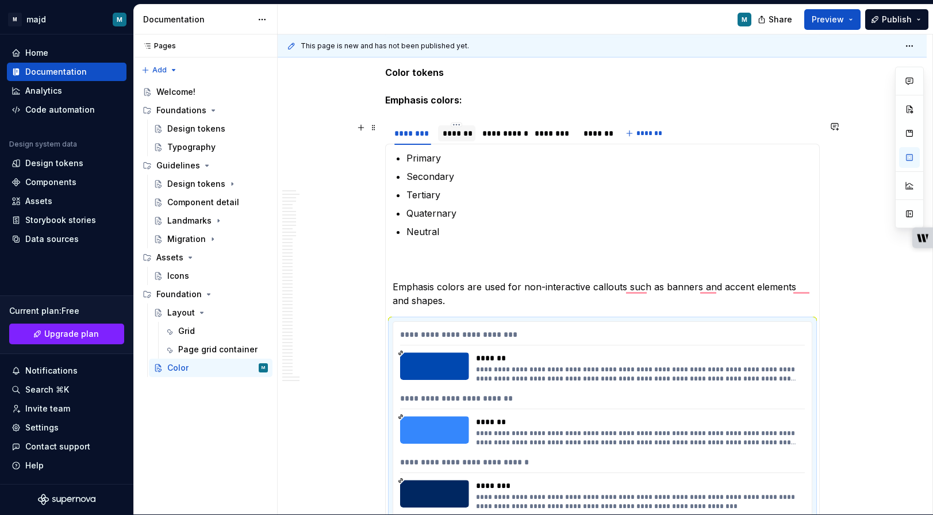
click at [470, 136] on div "*******" at bounding box center [457, 134] width 28 height 12
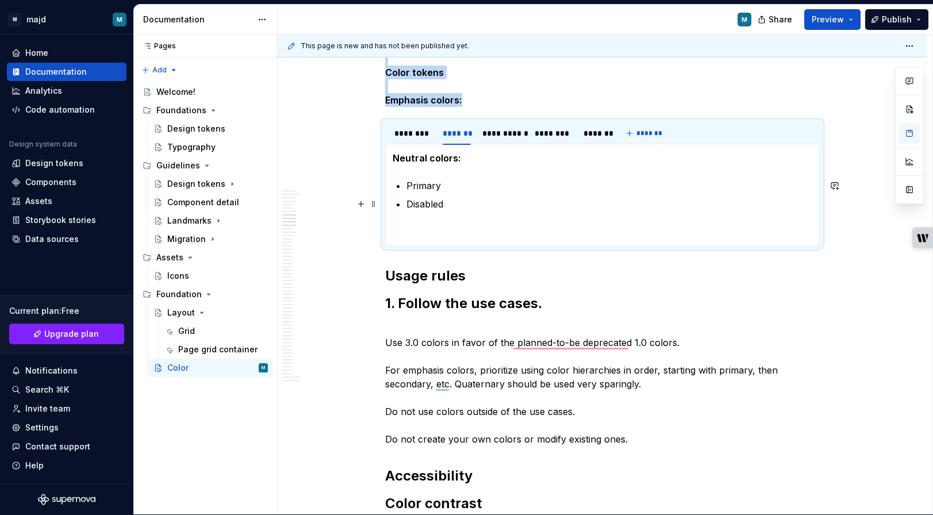
click at [429, 227] on p "Disabled" at bounding box center [610, 217] width 406 height 41
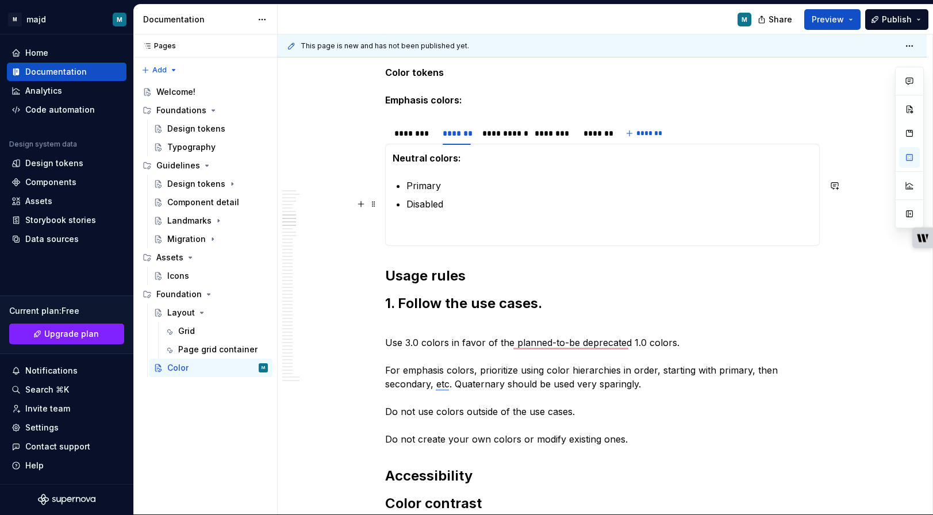
click at [394, 236] on div "**********" at bounding box center [602, 195] width 435 height 102
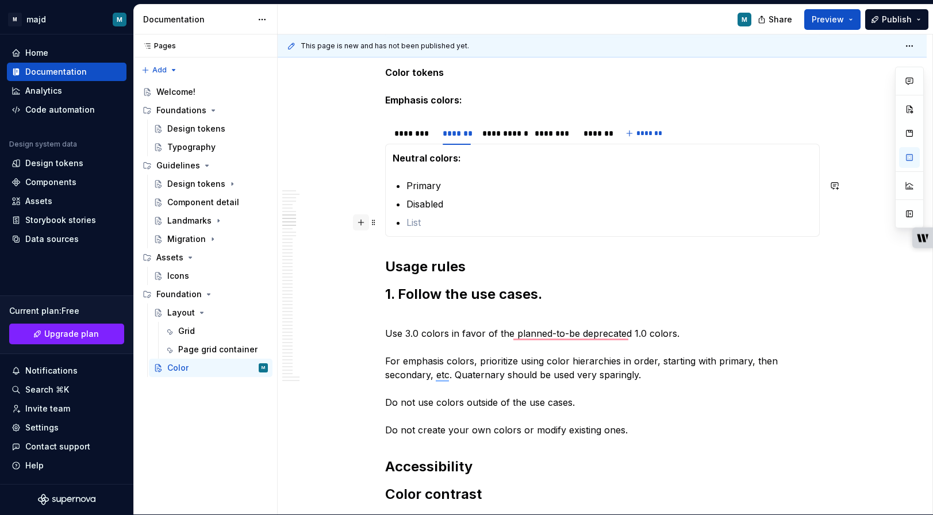
click at [365, 224] on button "button" at bounding box center [361, 223] width 16 height 16
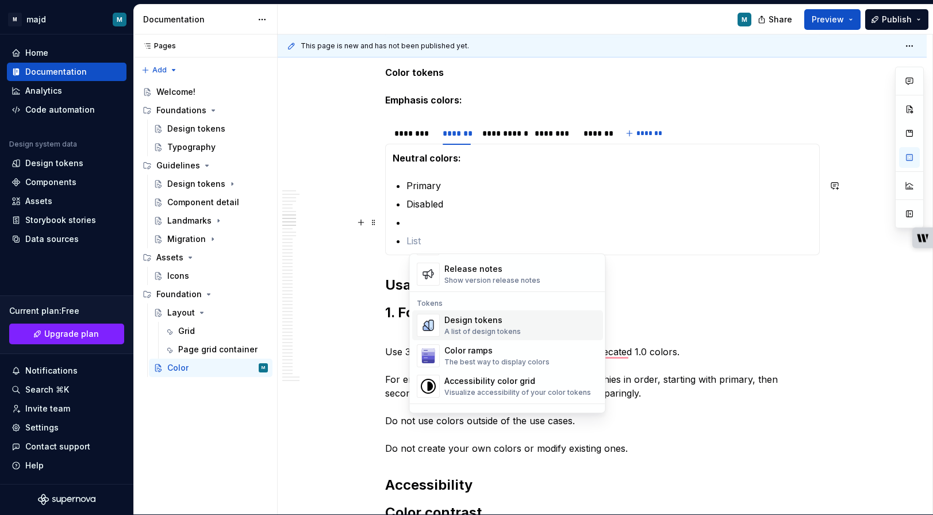
click at [503, 327] on div "A list of design tokens" at bounding box center [483, 331] width 76 height 9
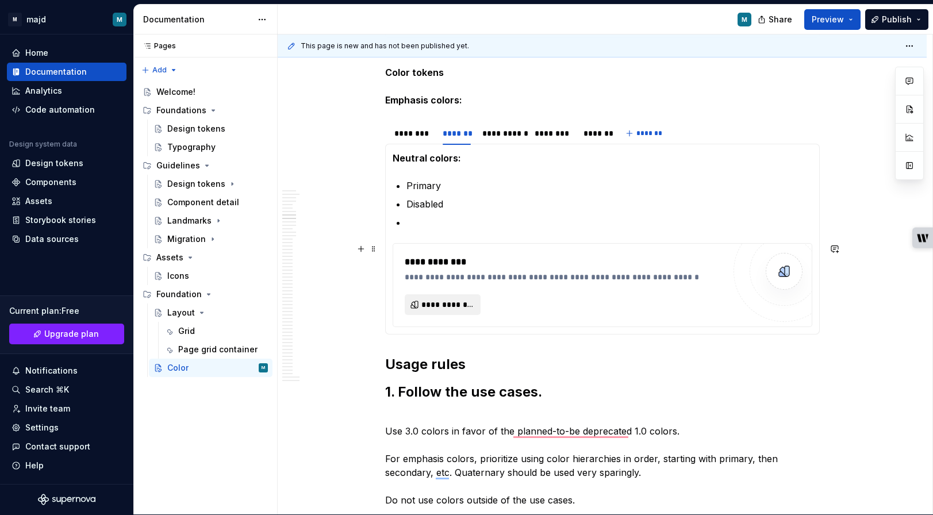
click at [460, 303] on span "**********" at bounding box center [448, 305] width 52 height 12
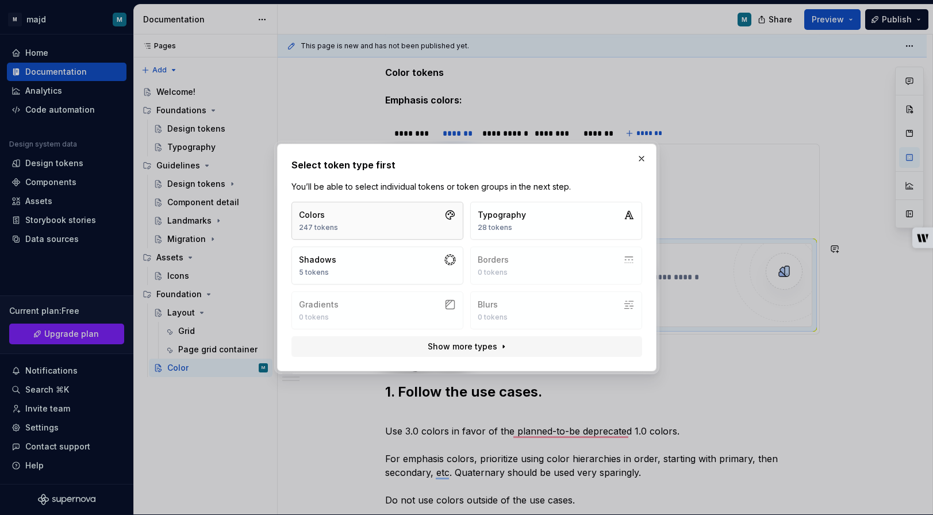
click at [381, 210] on button "Colors 247 tokens" at bounding box center [378, 221] width 172 height 38
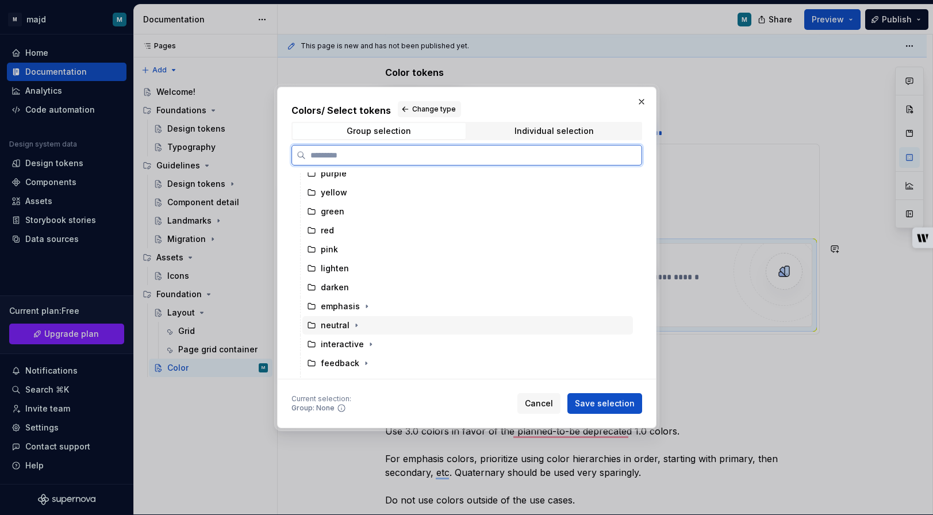
click at [387, 324] on div "neutral" at bounding box center [468, 325] width 331 height 18
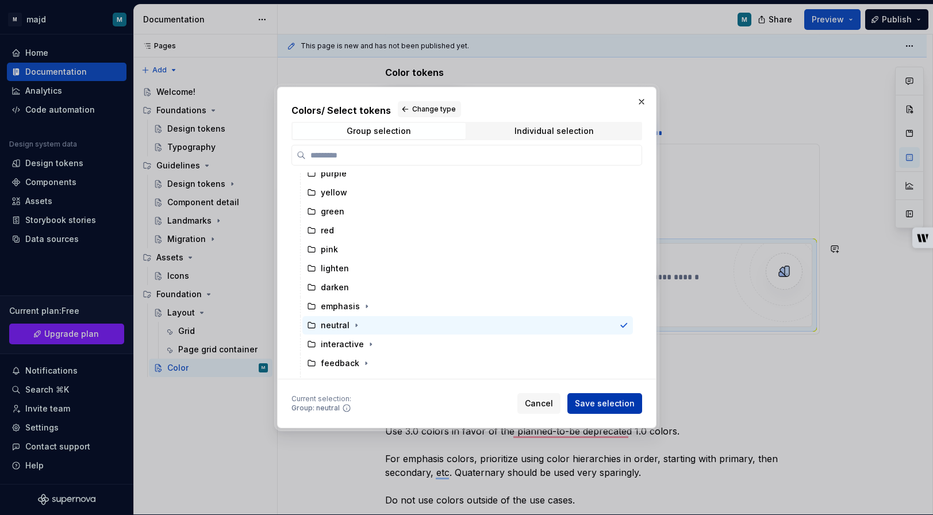
click at [609, 400] on span "Save selection" at bounding box center [605, 404] width 60 height 12
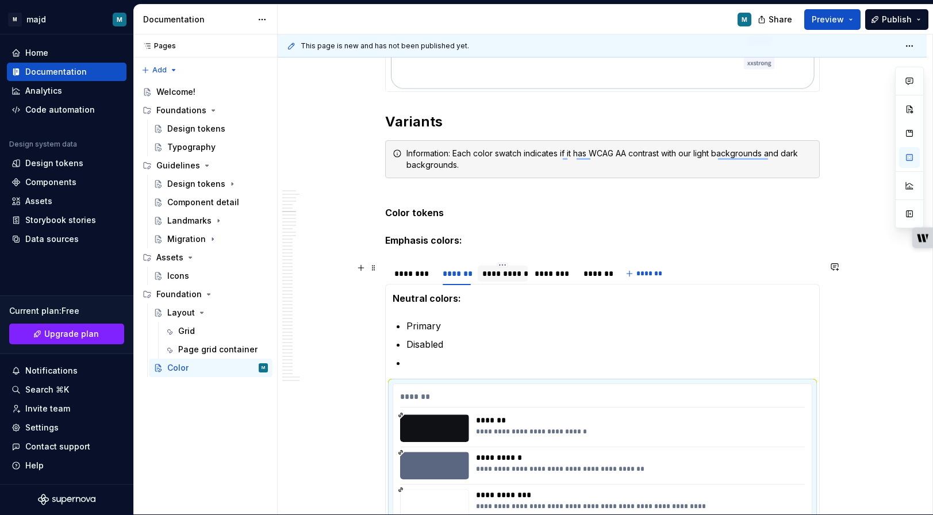
click at [511, 276] on div "**********" at bounding box center [503, 274] width 41 height 12
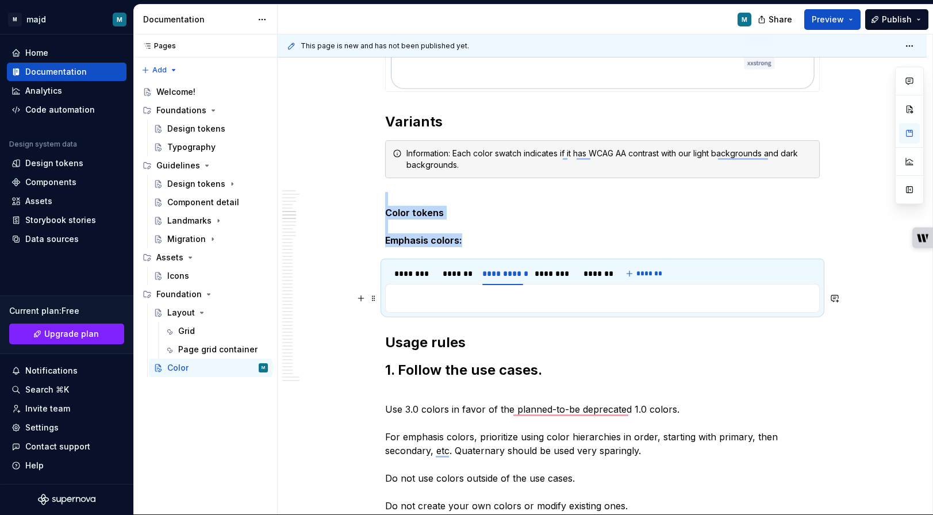
click at [464, 293] on p "To enrich screen reader interactions, please activate Accessibility in Grammarl…" at bounding box center [603, 299] width 420 height 14
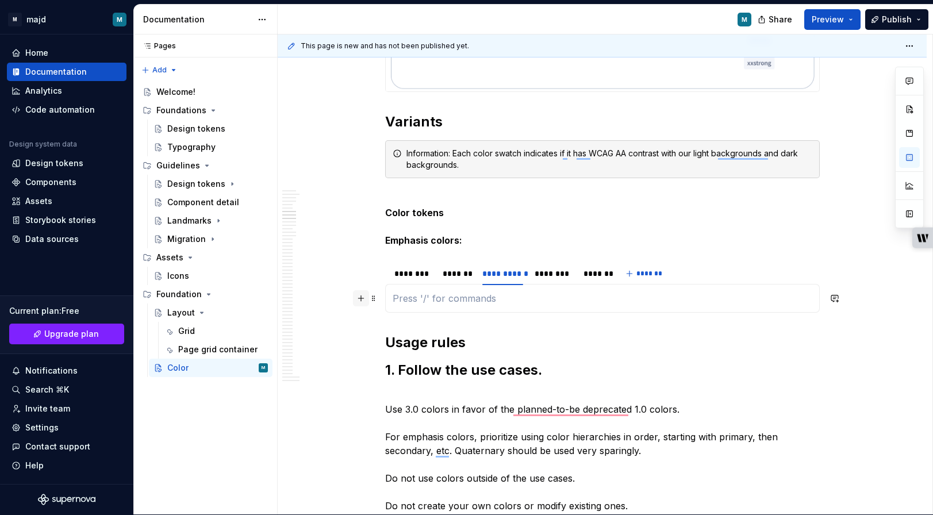
click at [364, 298] on button "button" at bounding box center [361, 298] width 16 height 16
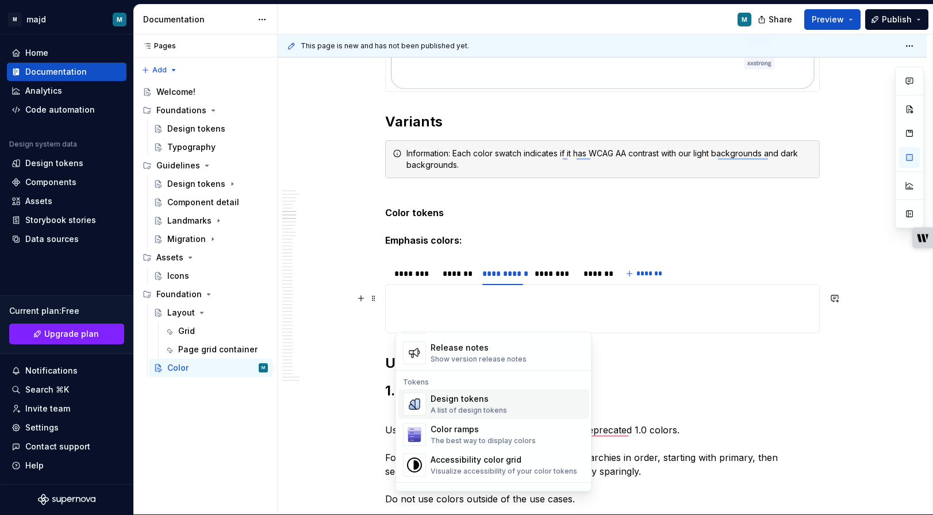
click at [476, 407] on div "A list of design tokens" at bounding box center [469, 410] width 76 height 9
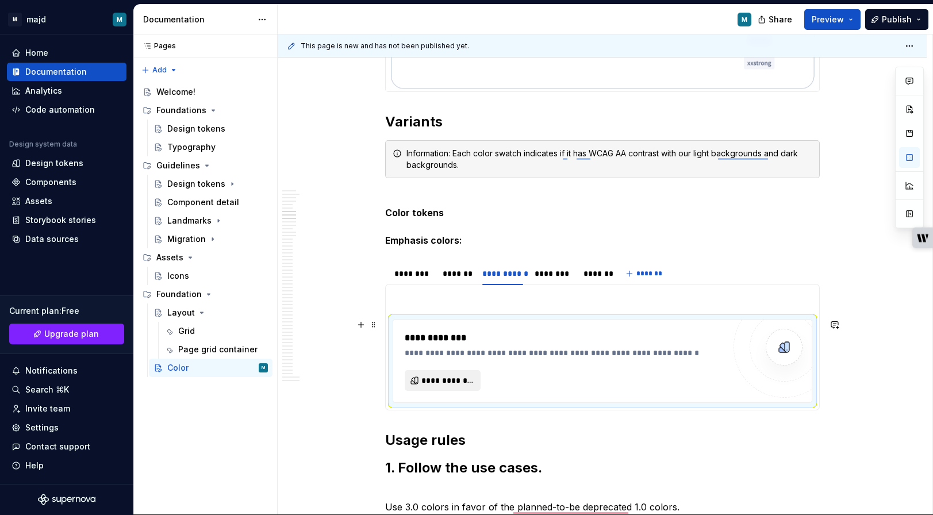
click at [465, 381] on span "**********" at bounding box center [448, 381] width 52 height 12
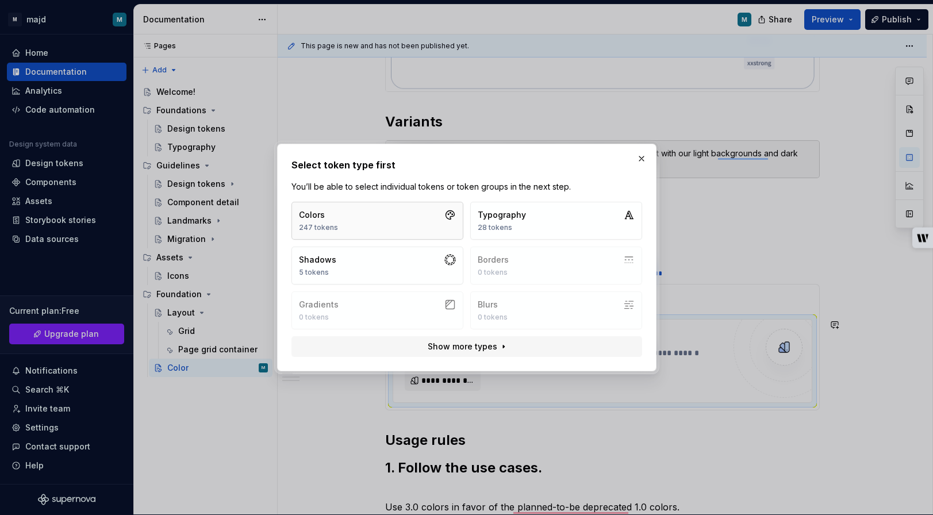
click at [428, 222] on button "Colors 247 tokens" at bounding box center [378, 221] width 172 height 38
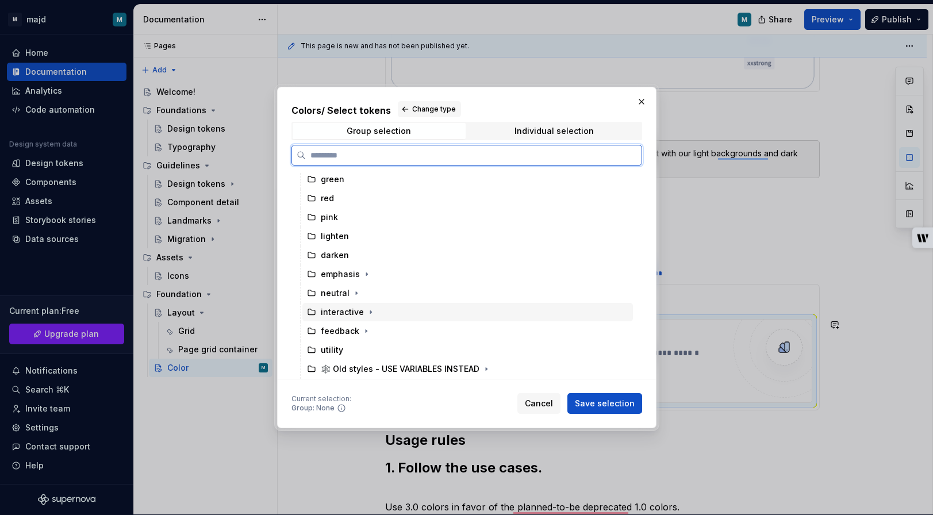
click at [399, 311] on div "interactive" at bounding box center [468, 312] width 331 height 18
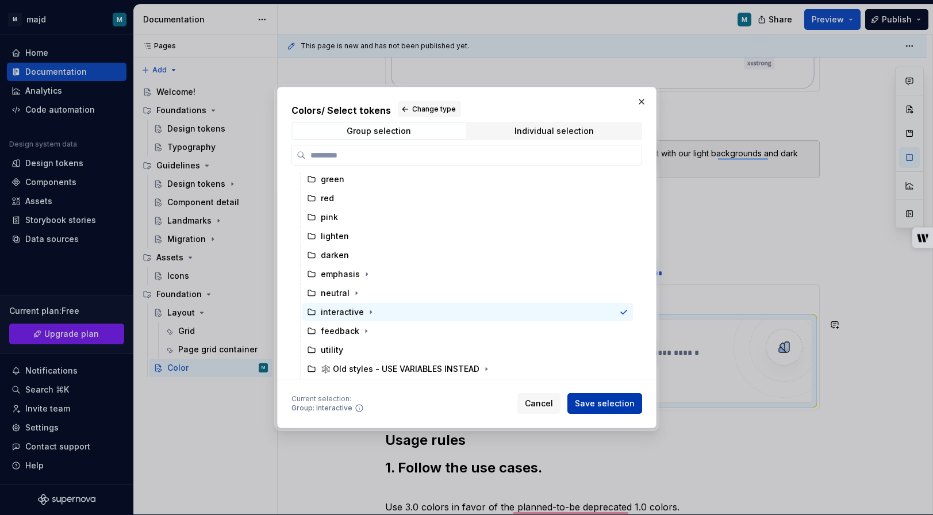
click at [613, 406] on span "Save selection" at bounding box center [605, 404] width 60 height 12
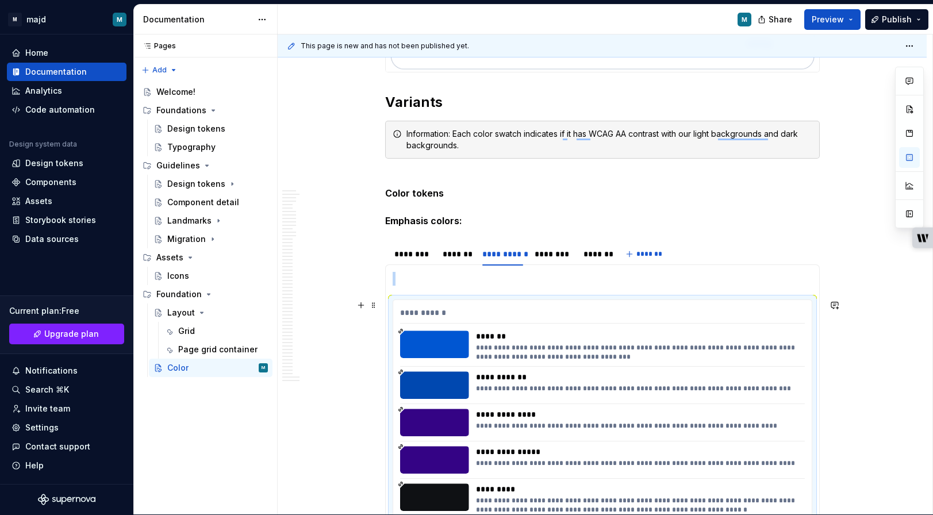
scroll to position [701, 0]
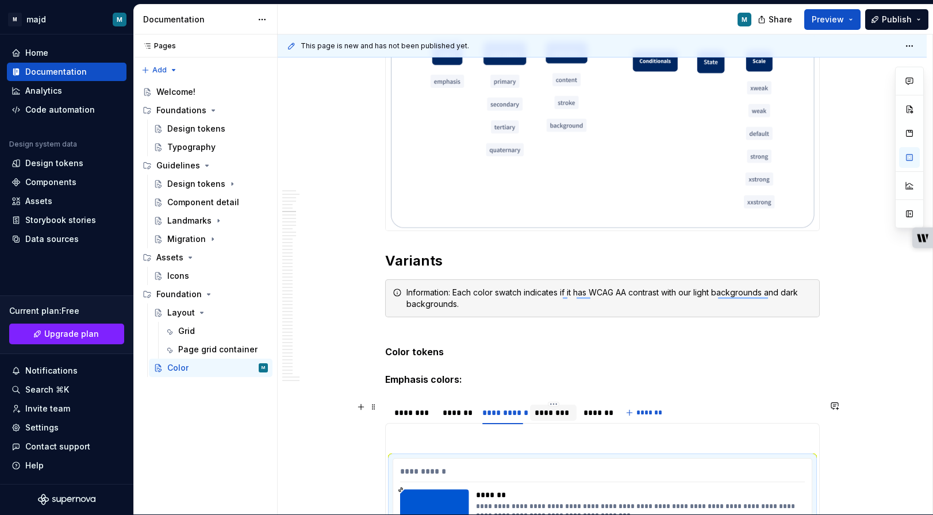
click at [556, 416] on div "********" at bounding box center [553, 413] width 37 height 12
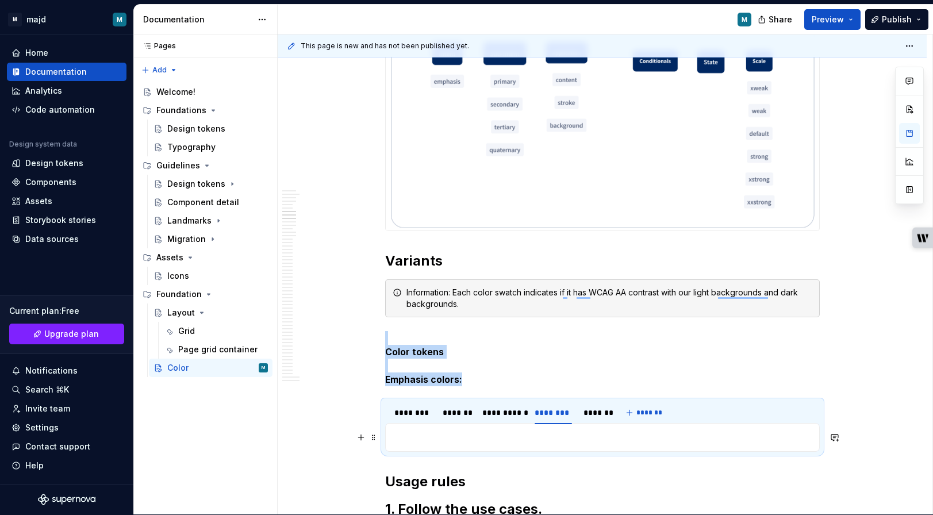
click at [454, 436] on p "To enrich screen reader interactions, please activate Accessibility in Grammarl…" at bounding box center [603, 438] width 420 height 14
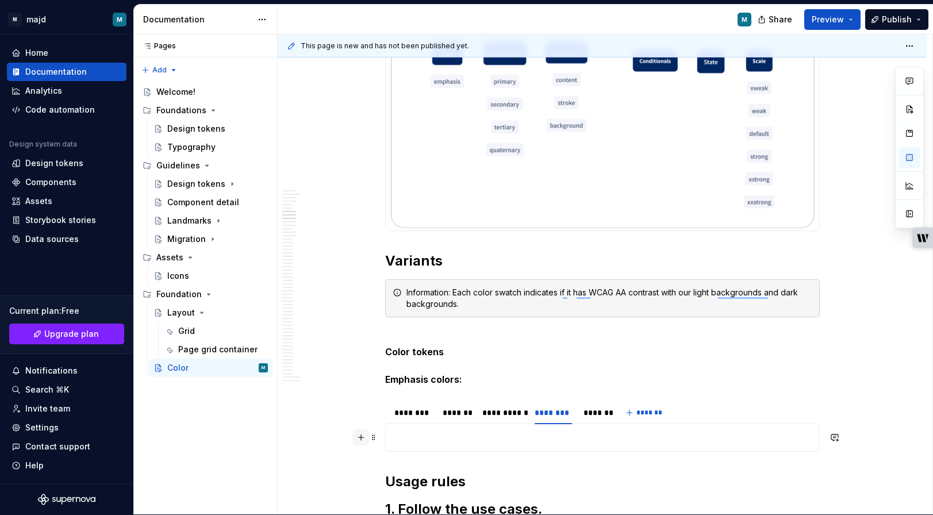
click at [361, 439] on button "button" at bounding box center [361, 438] width 16 height 16
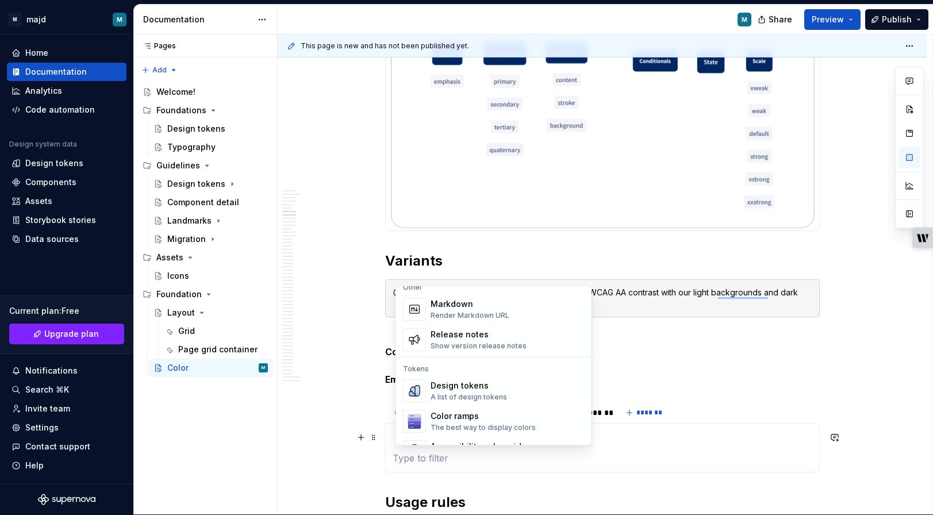
scroll to position [745, 0]
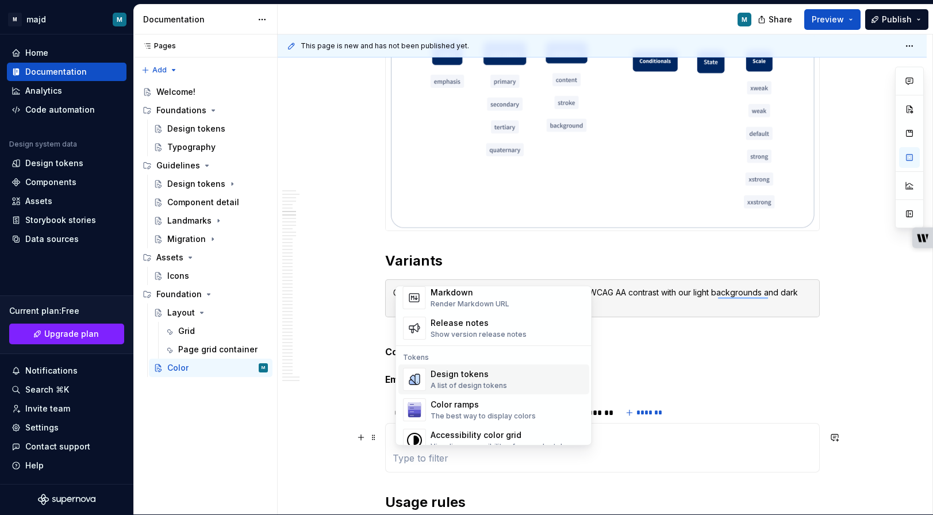
click at [441, 366] on span "Design tokens A list of design tokens" at bounding box center [494, 380] width 191 height 30
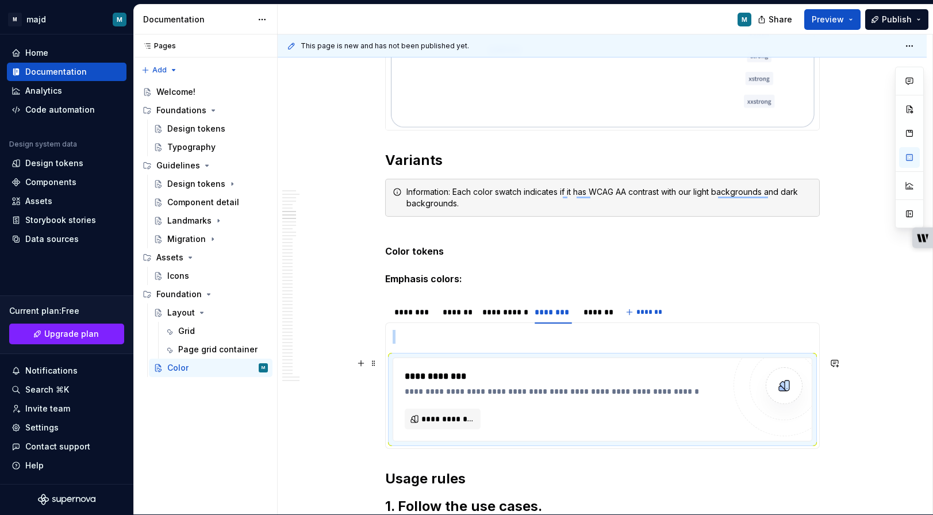
scroll to position [809, 0]
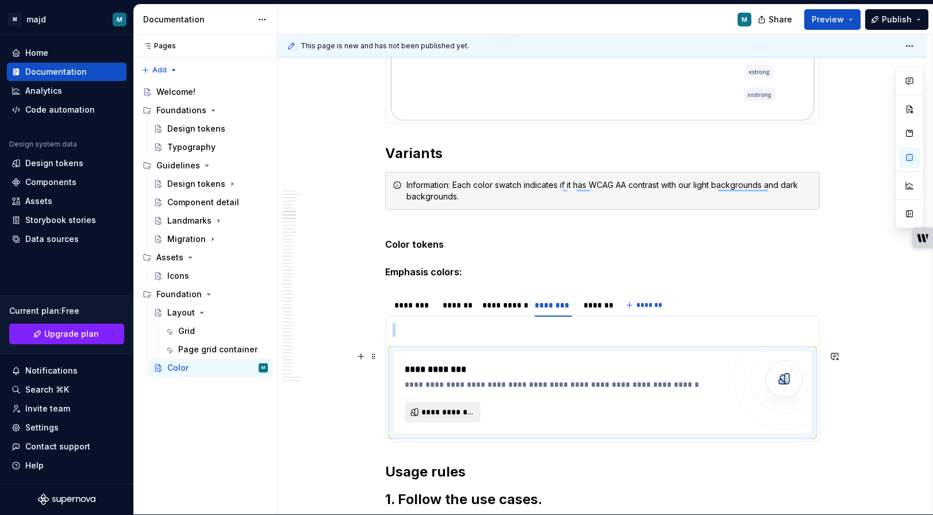
click at [439, 410] on span "**********" at bounding box center [448, 413] width 52 height 12
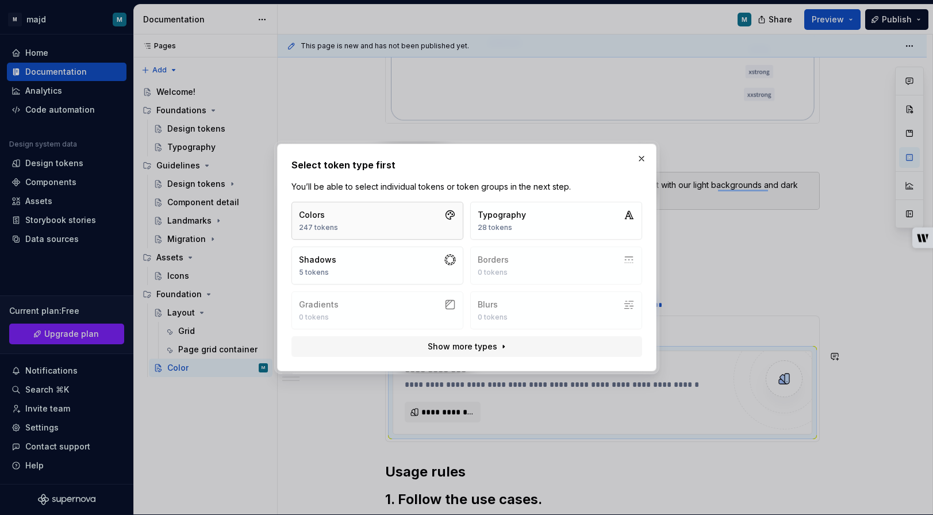
click at [389, 227] on button "Colors 247 tokens" at bounding box center [378, 221] width 172 height 38
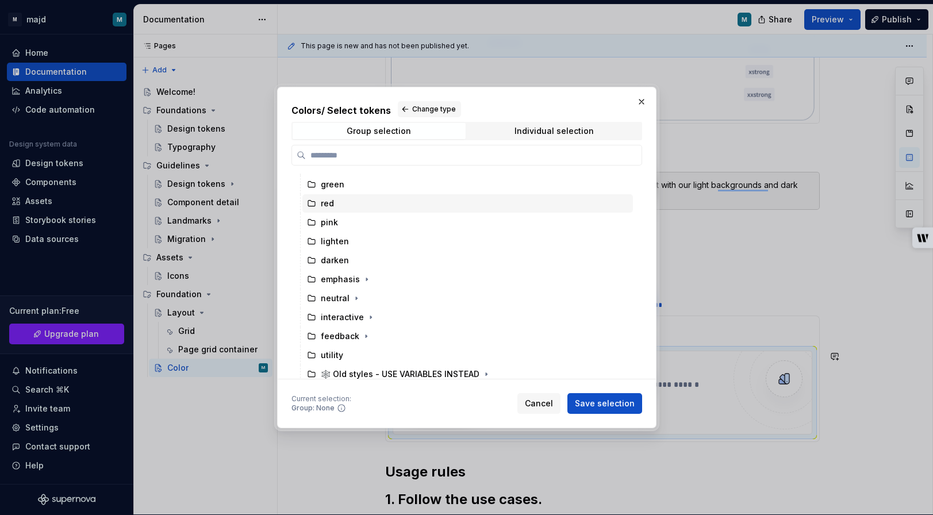
scroll to position [116, 0]
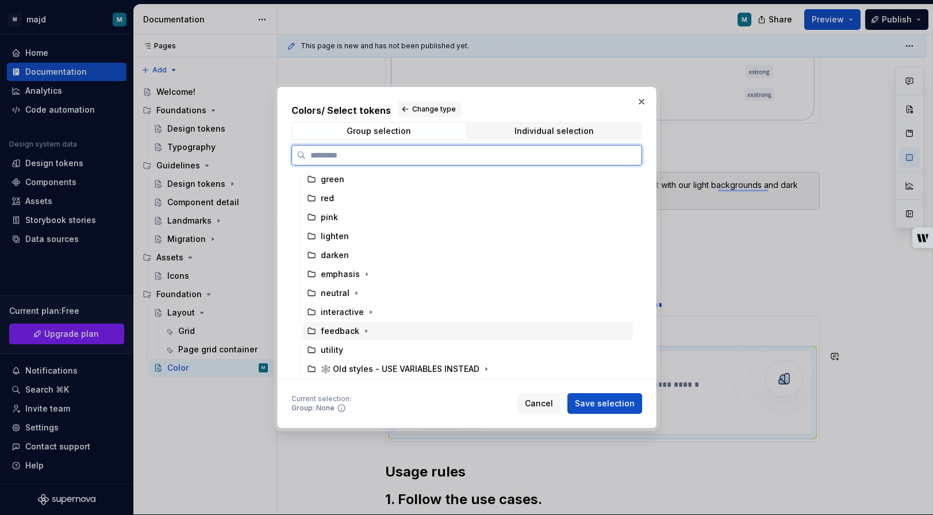
click at [393, 330] on div "feedback" at bounding box center [468, 331] width 331 height 18
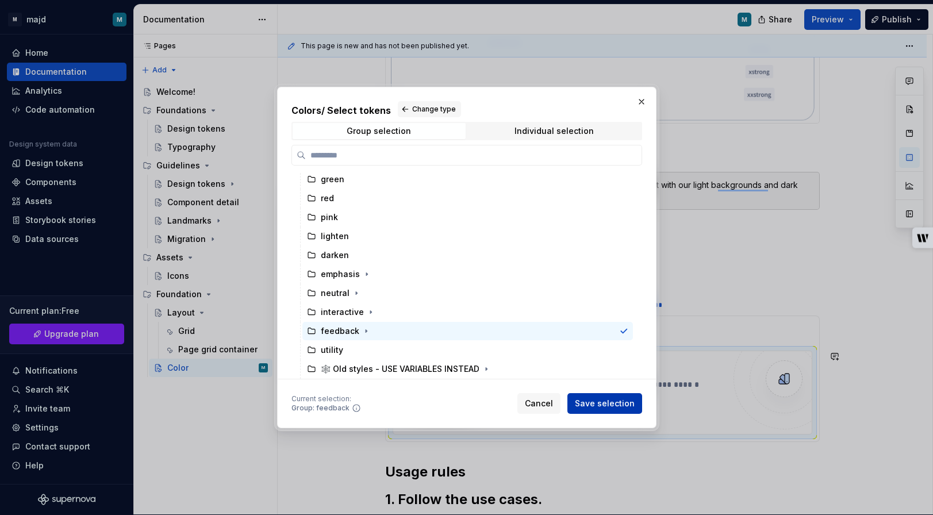
click at [626, 405] on span "Save selection" at bounding box center [605, 404] width 60 height 12
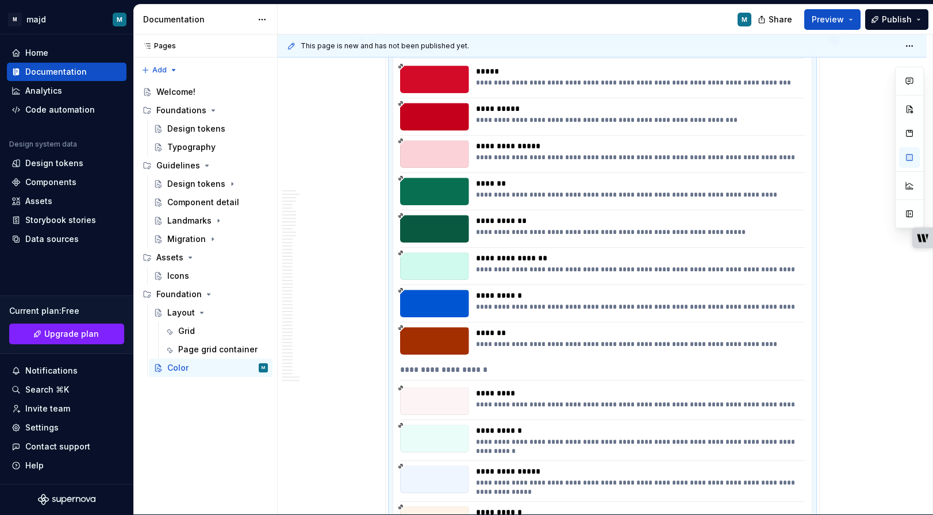
scroll to position [984, 0]
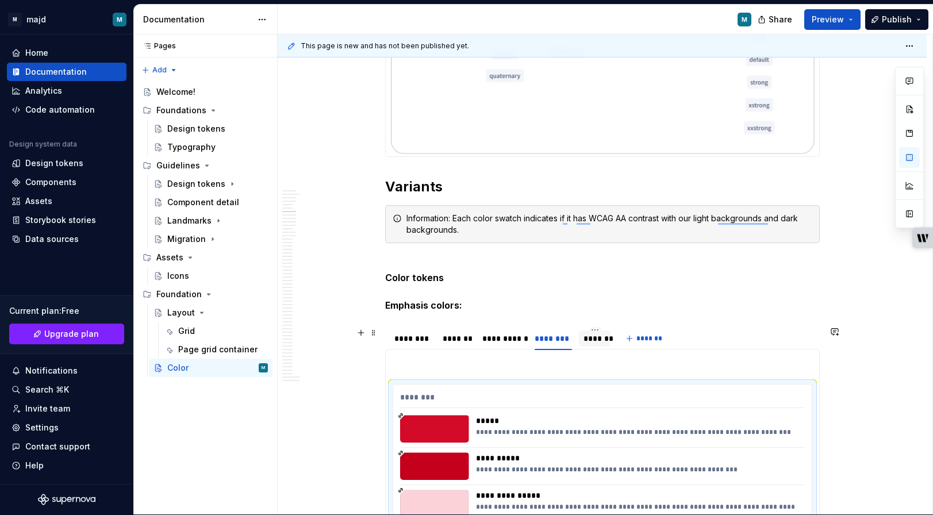
click at [602, 335] on div "*******" at bounding box center [595, 339] width 22 height 12
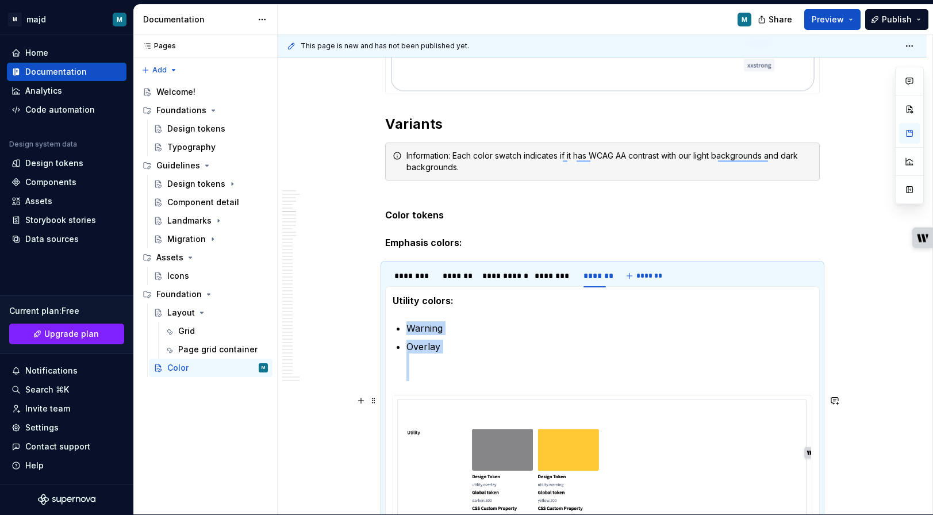
click at [480, 443] on img "To enrich screen reader interactions, please activate Accessibility in Grammarl…" at bounding box center [602, 486] width 419 height 180
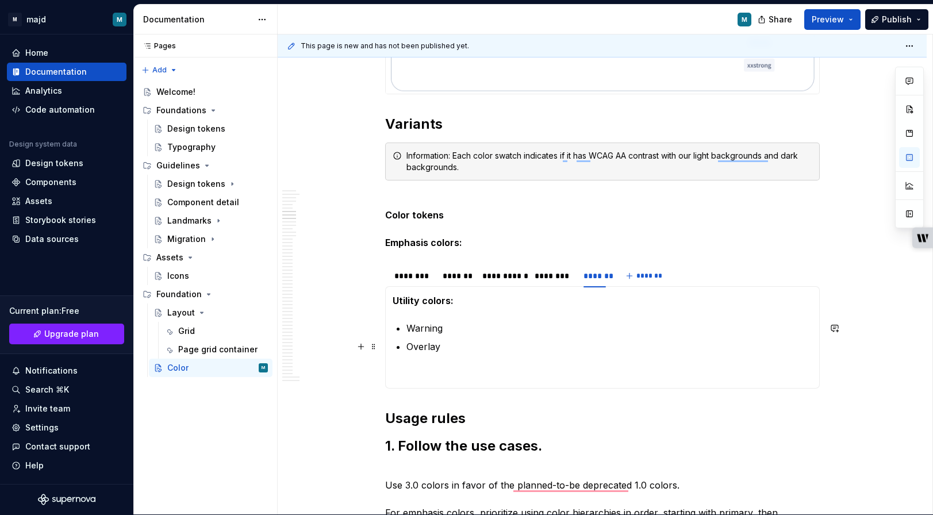
click at [426, 365] on p "Overlay" at bounding box center [610, 360] width 406 height 41
click at [424, 368] on p "Overlay" at bounding box center [610, 360] width 406 height 41
click at [426, 362] on p "Overlay" at bounding box center [610, 360] width 406 height 41
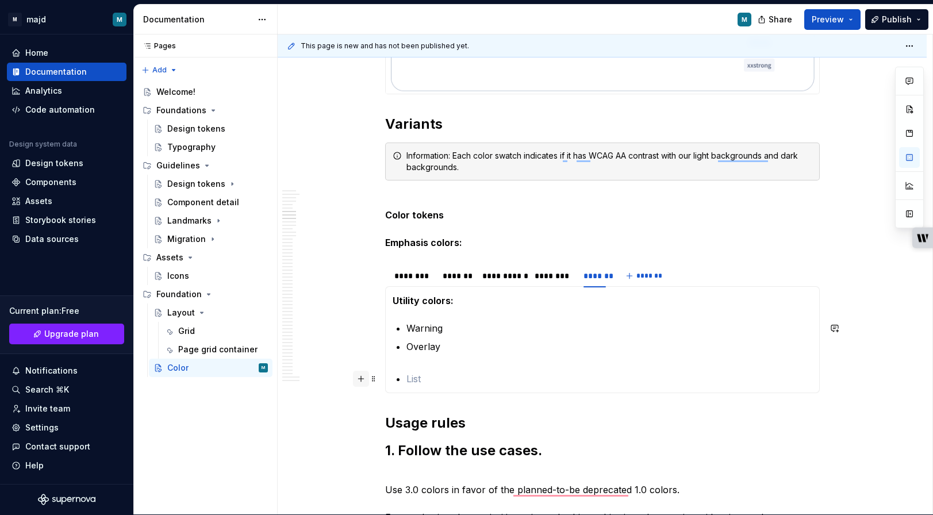
click at [366, 378] on button "button" at bounding box center [361, 379] width 16 height 16
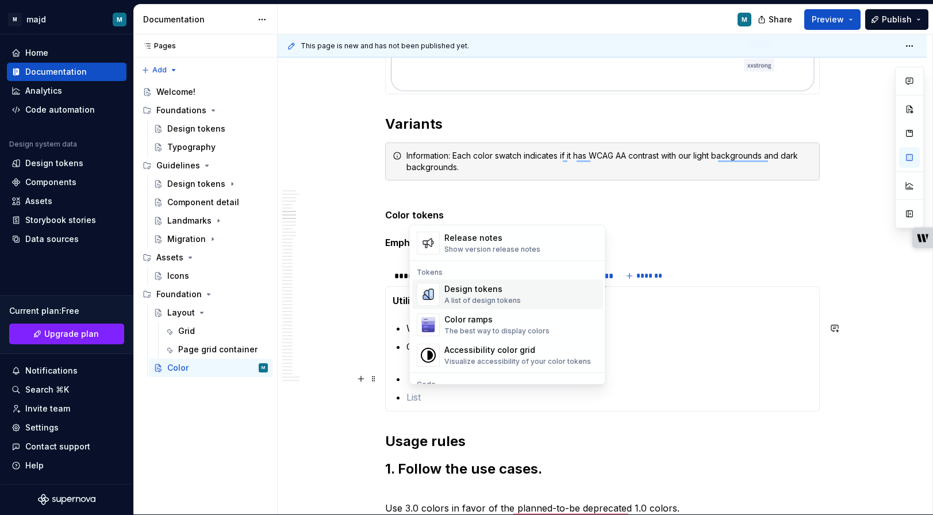
click at [477, 293] on div "Design tokens" at bounding box center [483, 290] width 76 height 12
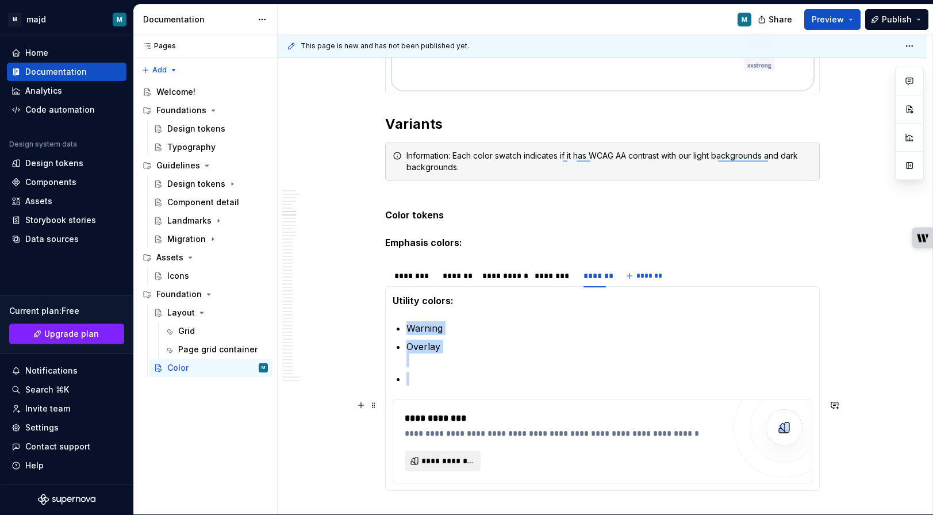
click at [455, 462] on span "**********" at bounding box center [448, 462] width 52 height 12
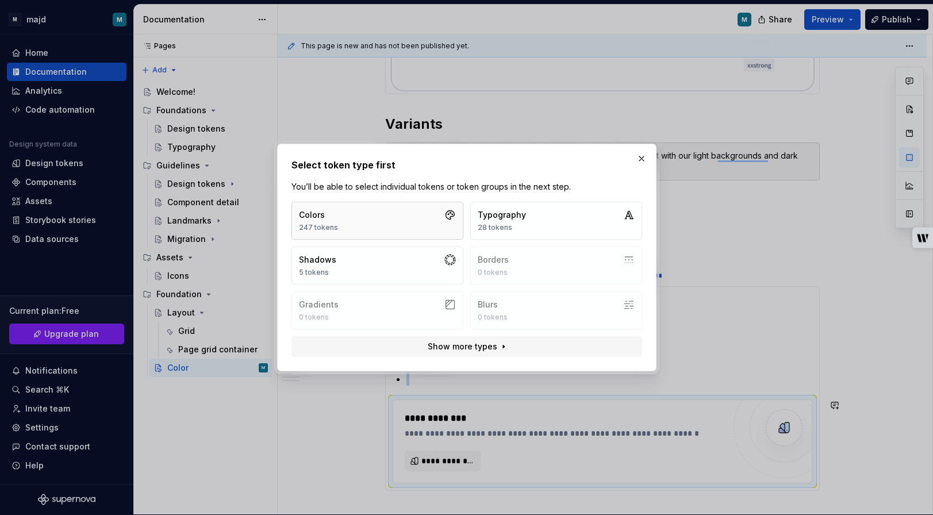
click at [396, 213] on button "Colors 247 tokens" at bounding box center [378, 221] width 172 height 38
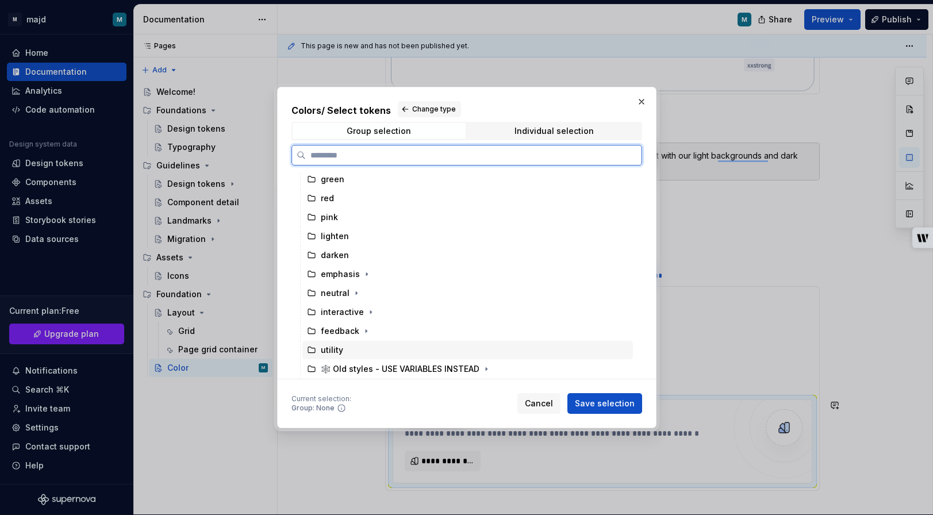
click at [366, 349] on div "utility" at bounding box center [468, 350] width 331 height 18
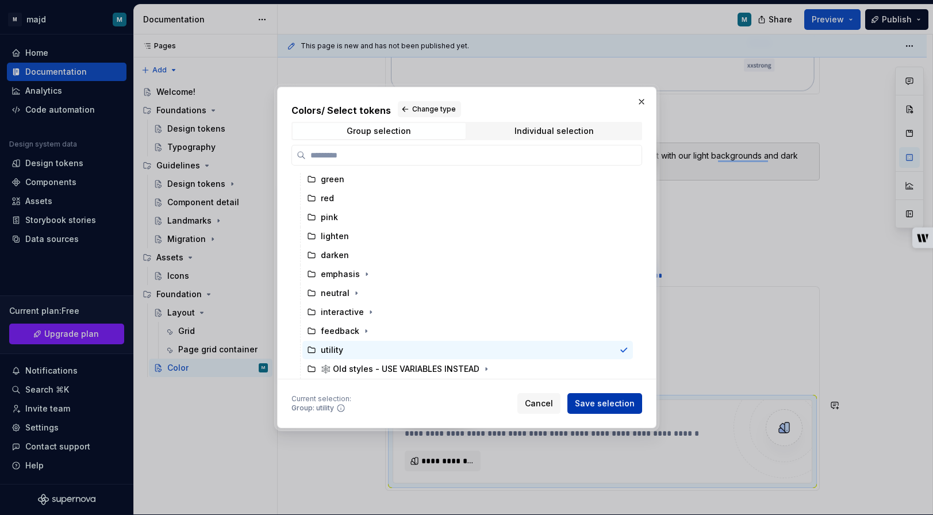
click at [599, 403] on span "Save selection" at bounding box center [605, 404] width 60 height 12
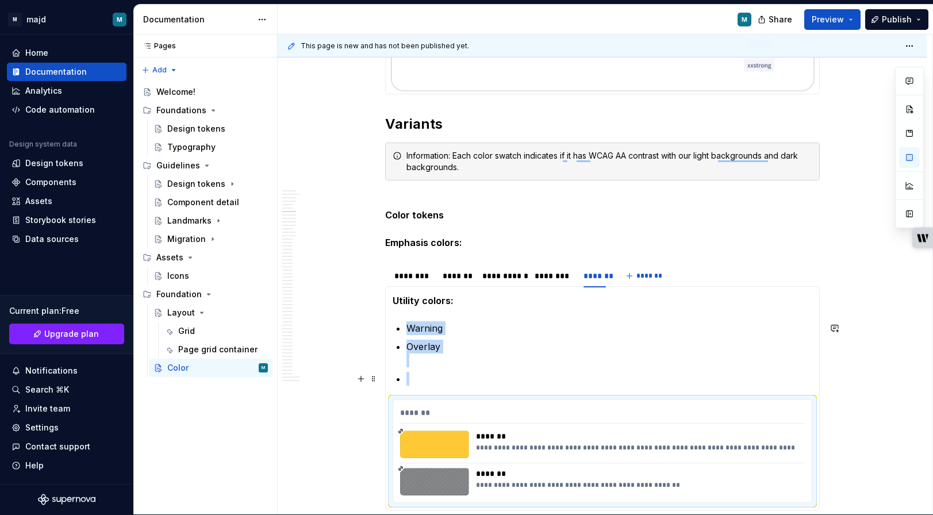
click at [479, 381] on p "To enrich screen reader interactions, please activate Accessibility in Grammarl…" at bounding box center [610, 379] width 406 height 14
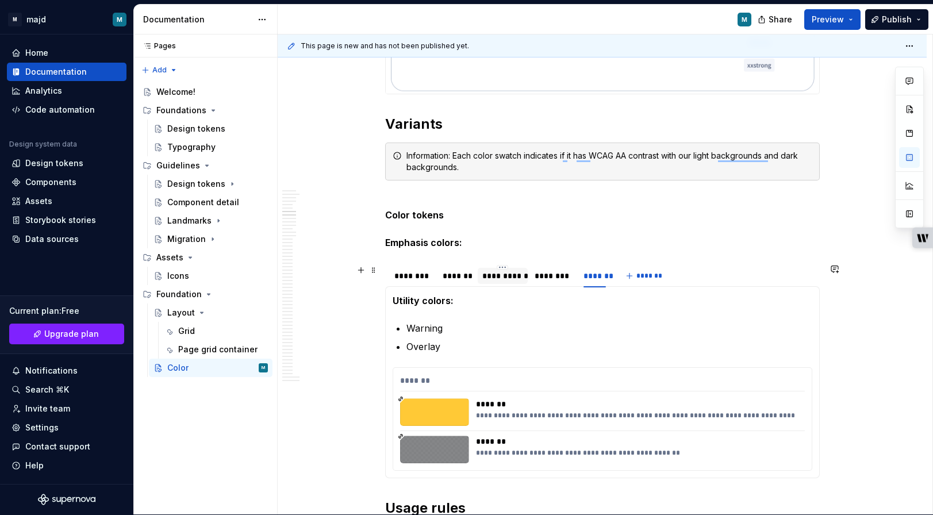
click at [497, 280] on div "**********" at bounding box center [503, 276] width 41 height 12
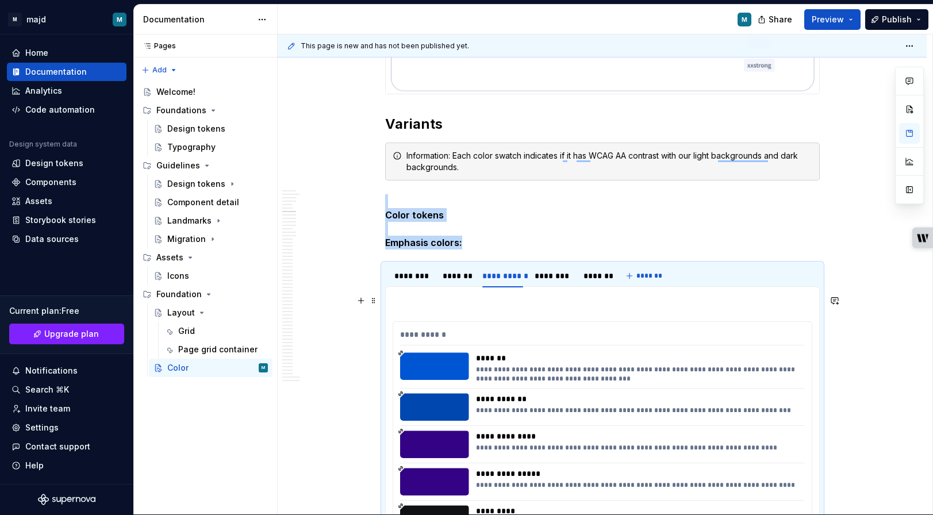
click at [445, 300] on p "To enrich screen reader interactions, please activate Accessibility in Grammarl…" at bounding box center [603, 301] width 420 height 14
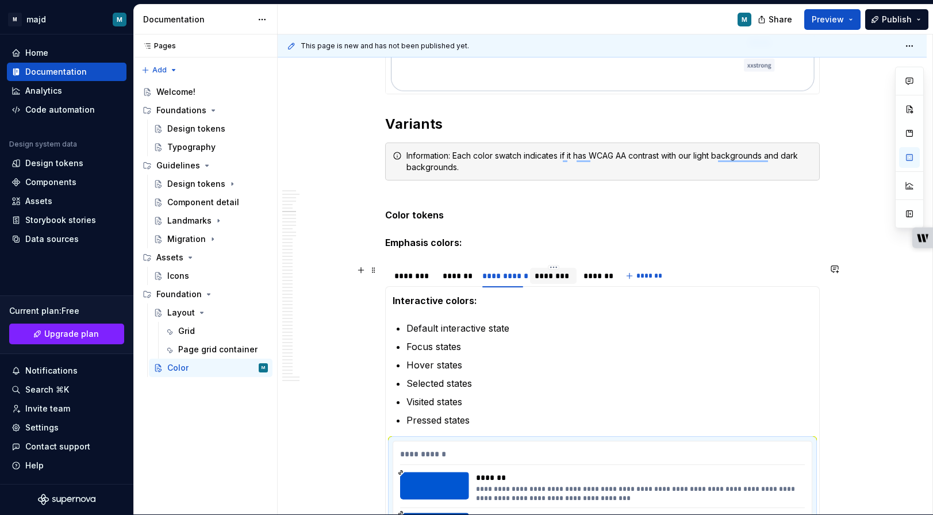
click at [560, 271] on div "********" at bounding box center [553, 276] width 37 height 12
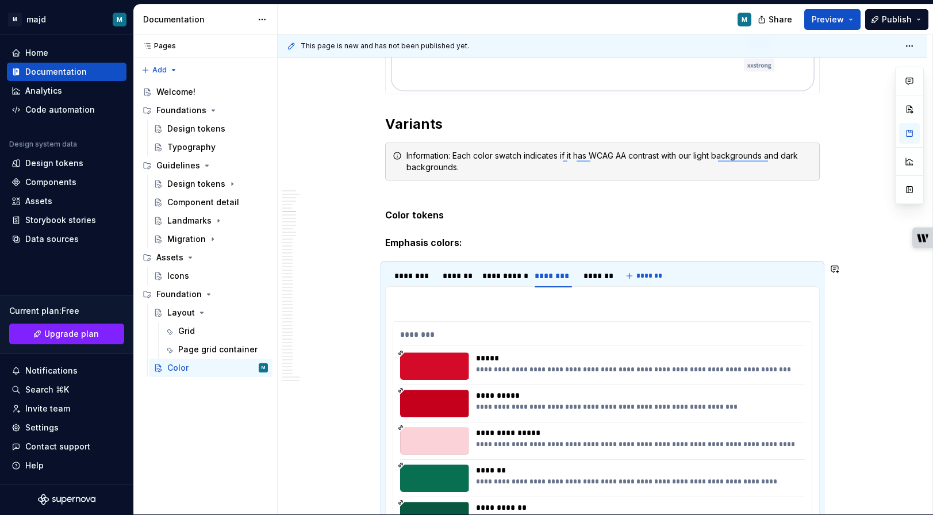
click at [525, 301] on p "To enrich screen reader interactions, please activate Accessibility in Grammarl…" at bounding box center [603, 301] width 420 height 14
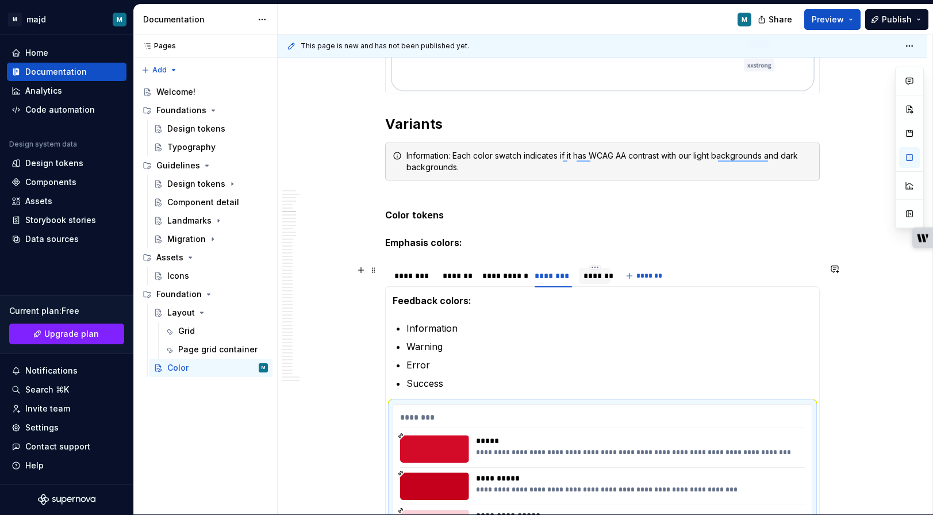
click at [600, 281] on div "*******" at bounding box center [595, 276] width 22 height 12
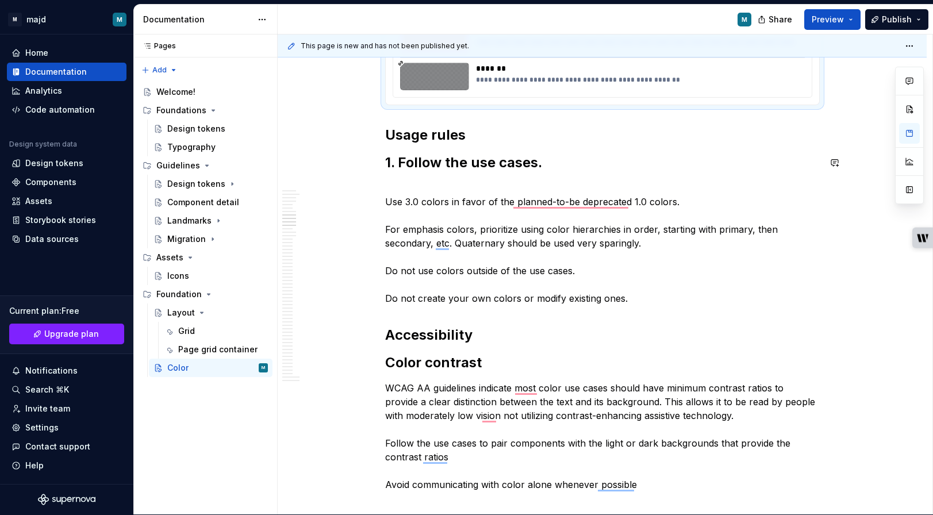
scroll to position [1216, 0]
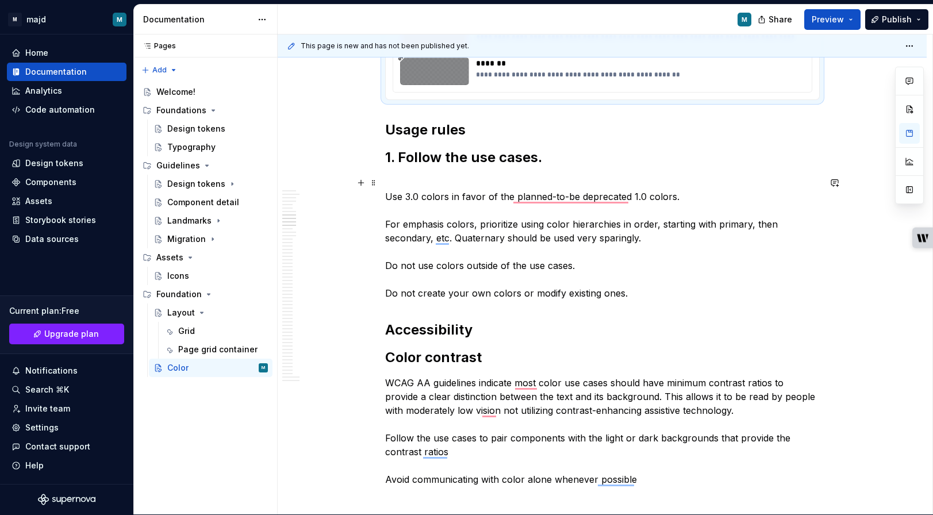
click at [390, 197] on p "Use 3.0 colors in favor of the planned-to-be deprecated 1.0 colors. For emphasi…" at bounding box center [602, 238] width 435 height 124
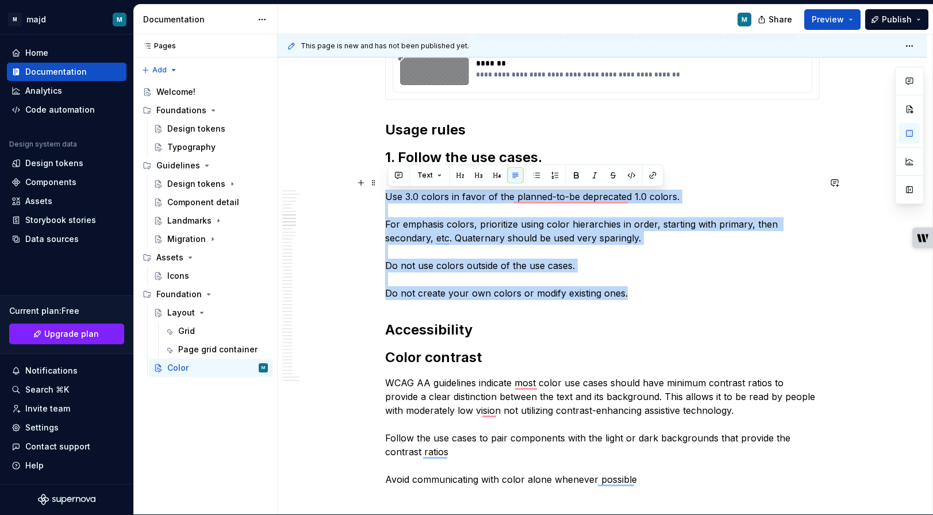
drag, startPoint x: 390, startPoint y: 197, endPoint x: 652, endPoint y: 298, distance: 281.1
click at [652, 298] on p "Use 3.0 colors in favor of the planned-to-be deprecated 1.0 colors. For emphasi…" at bounding box center [602, 238] width 435 height 124
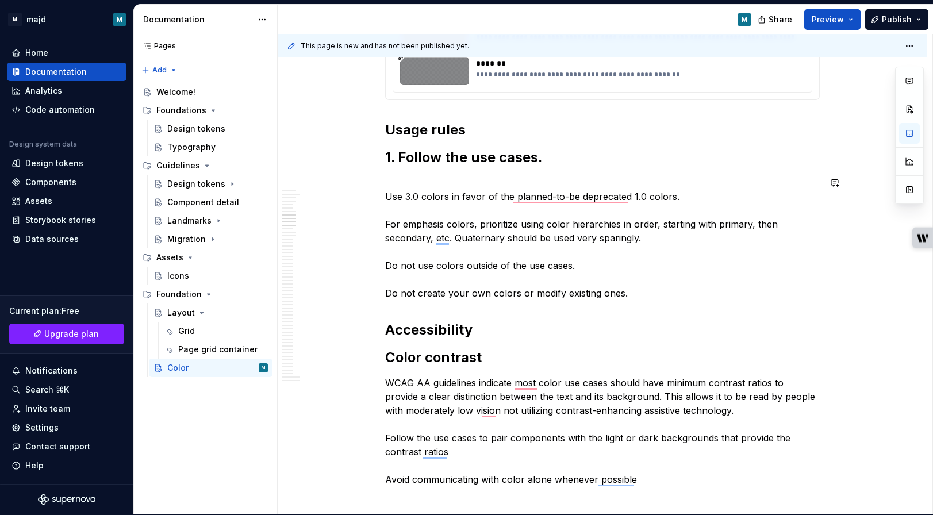
click at [396, 193] on p "Use 3.0 colors in favor of the planned-to-be deprecated 1.0 colors. For emphasi…" at bounding box center [602, 238] width 435 height 124
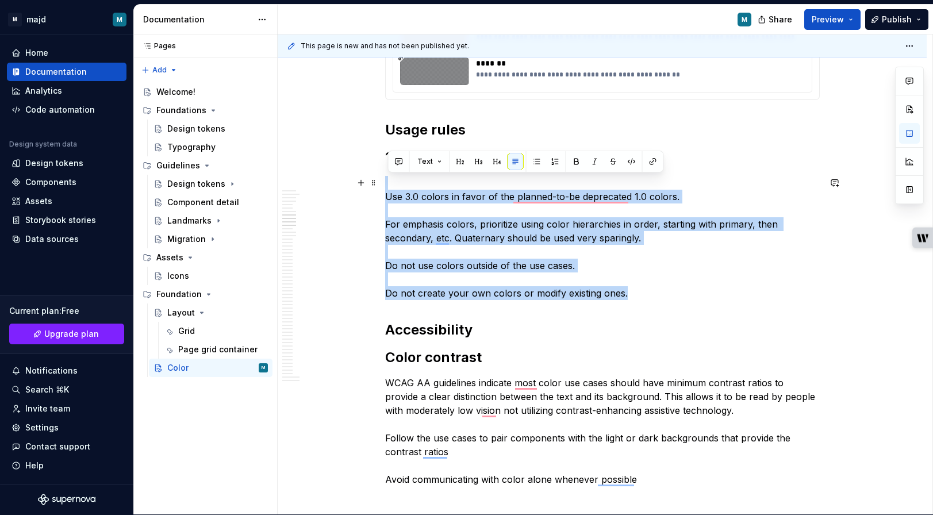
drag, startPoint x: 396, startPoint y: 193, endPoint x: 498, endPoint y: 244, distance: 113.4
click at [498, 244] on p "Use 3.0 colors in favor of the planned-to-be deprecated 1.0 colors. For emphasi…" at bounding box center [602, 238] width 435 height 124
click at [536, 160] on button "button" at bounding box center [537, 162] width 16 height 16
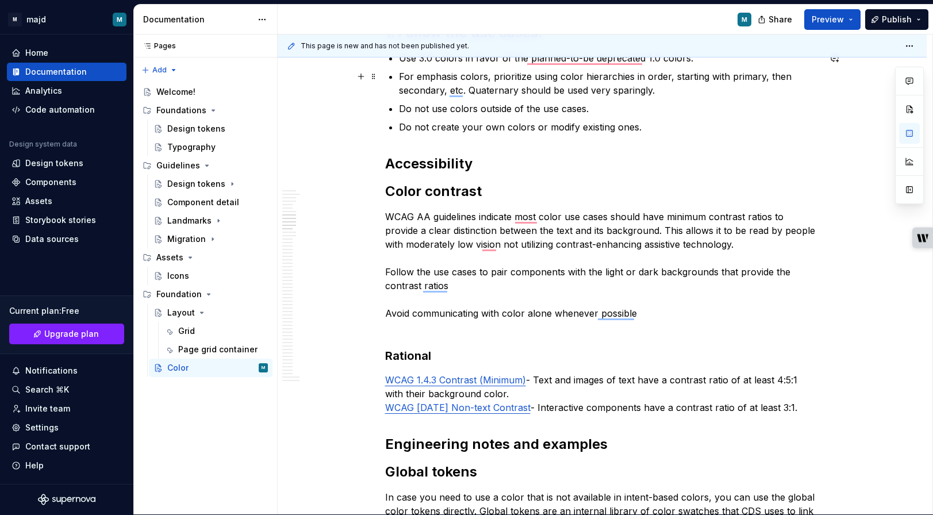
scroll to position [1350, 0]
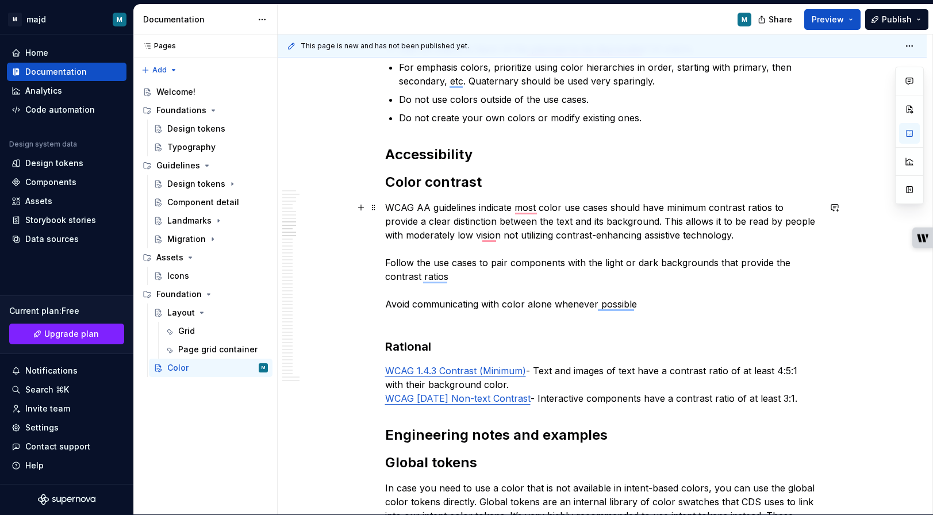
click at [399, 262] on p "WCAG AA guidelines indicate most color use cases should have minimum contrast r…" at bounding box center [602, 263] width 435 height 124
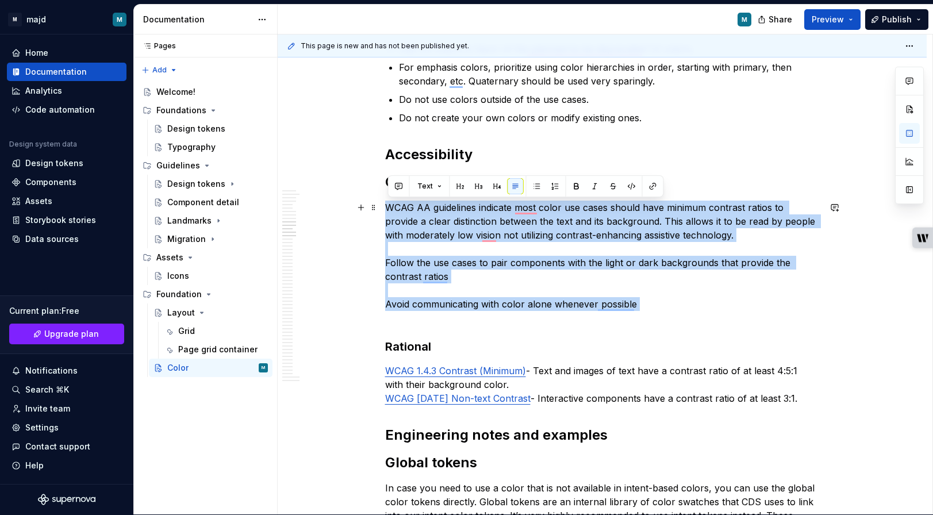
click at [399, 262] on p "WCAG AA guidelines indicate most color use cases should have minimum contrast r…" at bounding box center [602, 263] width 435 height 124
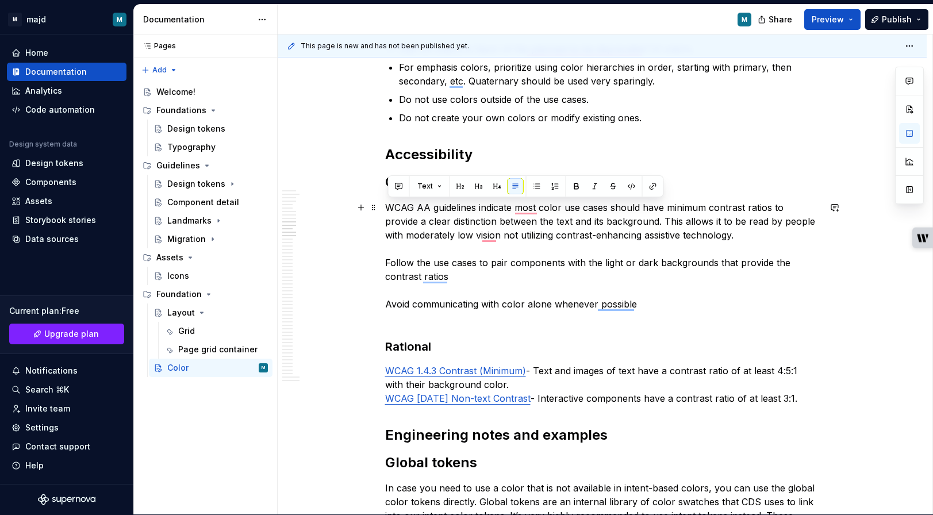
click at [455, 264] on p "WCAG AA guidelines indicate most color use cases should have minimum contrast r…" at bounding box center [602, 263] width 435 height 124
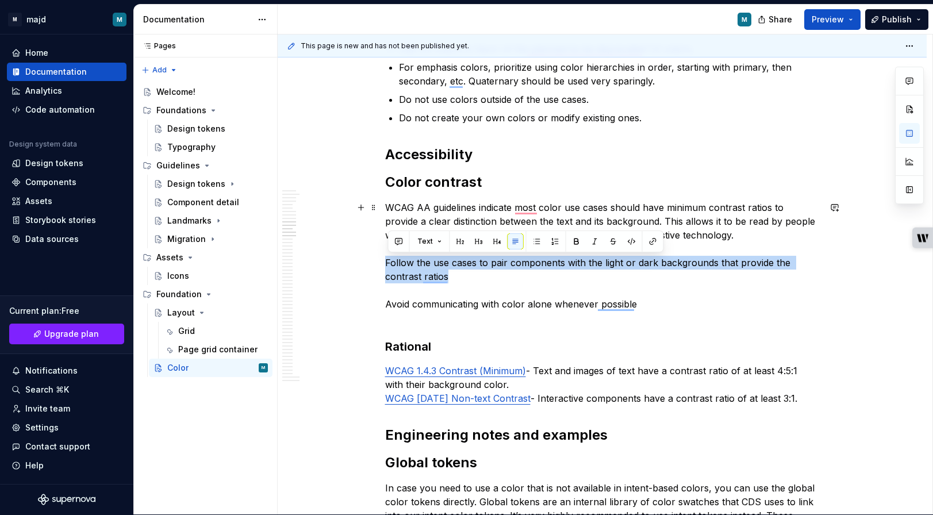
drag, startPoint x: 457, startPoint y: 281, endPoint x: 383, endPoint y: 265, distance: 75.4
click at [383, 265] on html "M majd M Home Documentation Analytics Code automation Design system data Design…" at bounding box center [466, 256] width 933 height 515
click at [534, 242] on button "button" at bounding box center [537, 242] width 16 height 16
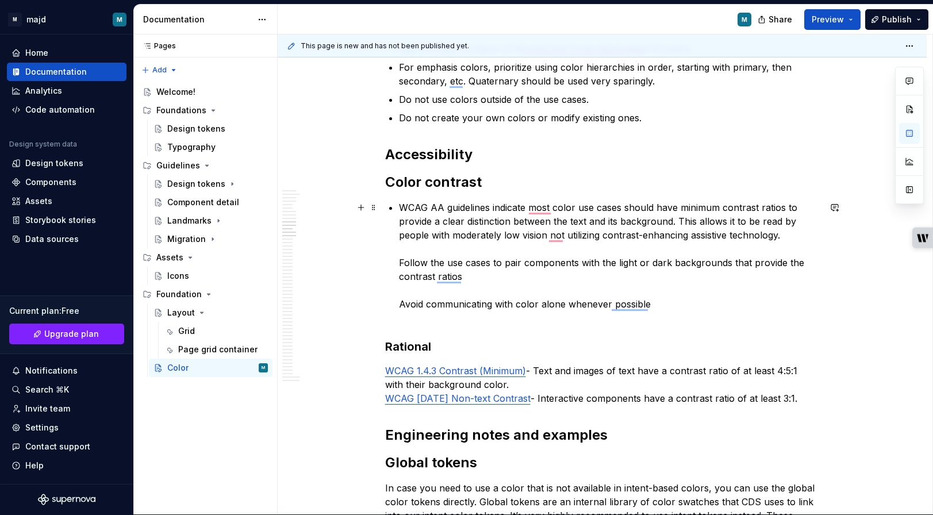
click at [401, 209] on p "WCAG AA guidelines indicate most color use cases should have minimum contrast r…" at bounding box center [609, 263] width 421 height 124
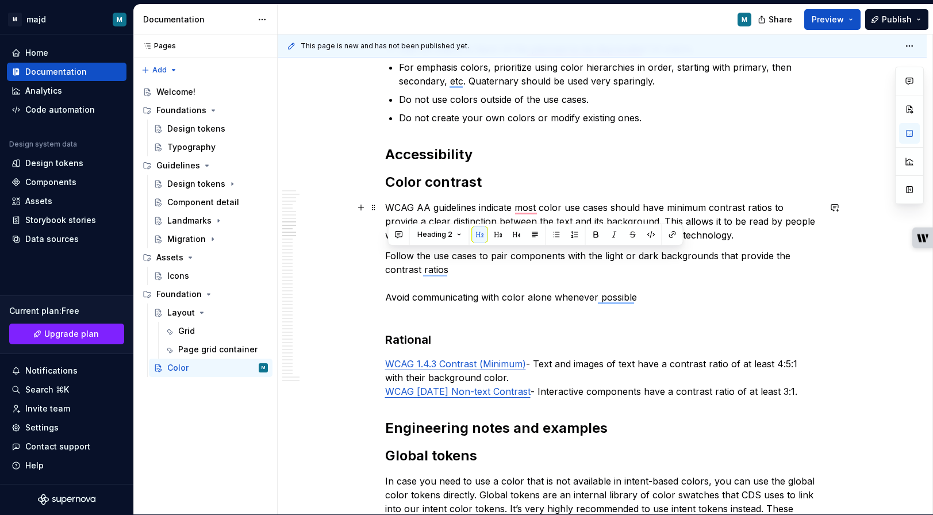
click at [556, 236] on p "WCAG AA guidelines indicate most color use cases should have minimum contrast r…" at bounding box center [602, 221] width 435 height 41
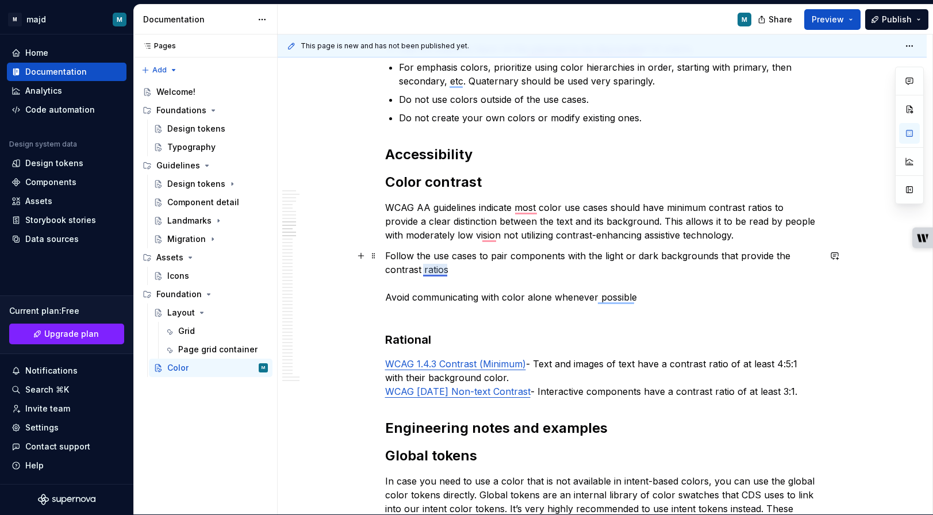
click at [430, 270] on p "Follow the use cases to pair components with the light or dark backgrounds that…" at bounding box center [602, 283] width 435 height 69
click at [469, 271] on p "Follow the use cases to pair components with the light or dark backgrounds that…" at bounding box center [602, 283] width 435 height 69
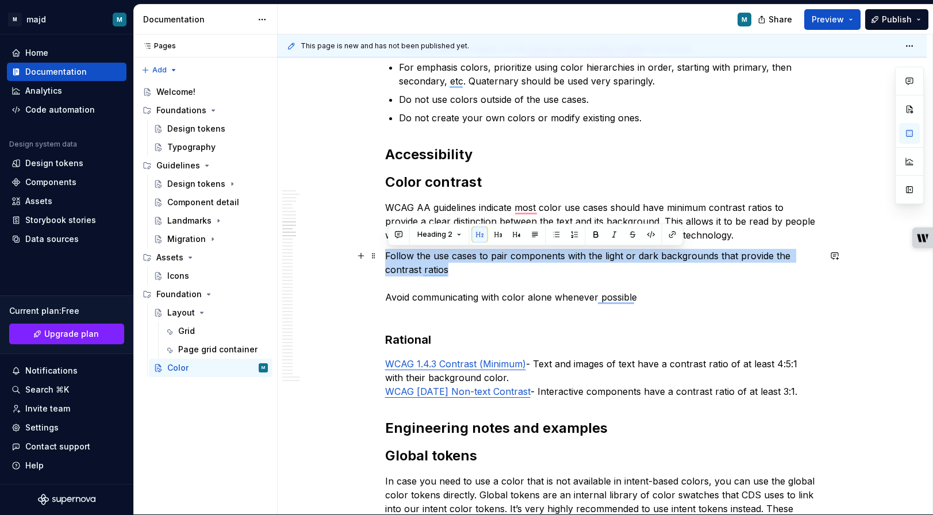
drag, startPoint x: 484, startPoint y: 270, endPoint x: 386, endPoint y: 255, distance: 99.6
click at [553, 238] on button "button" at bounding box center [557, 235] width 16 height 16
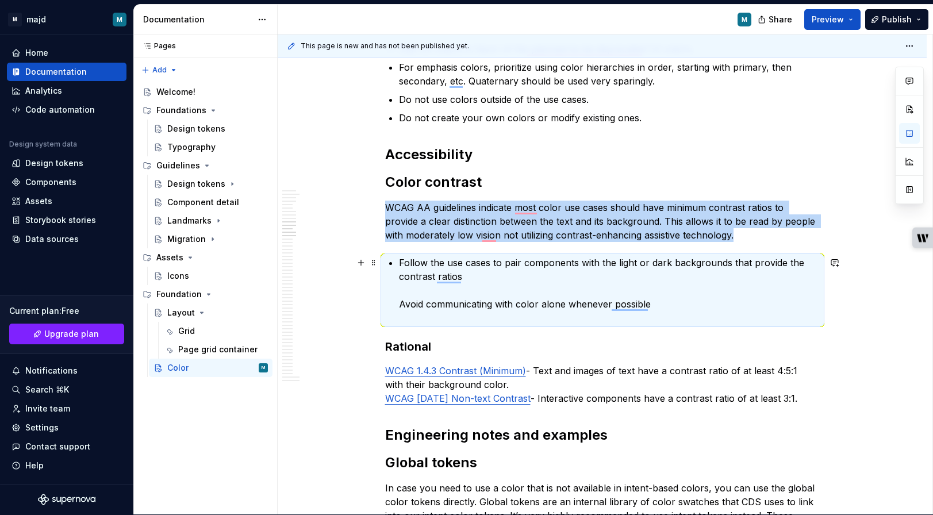
click at [402, 305] on p "Follow the use cases to pair components with the light or dark backgrounds that…" at bounding box center [609, 290] width 421 height 69
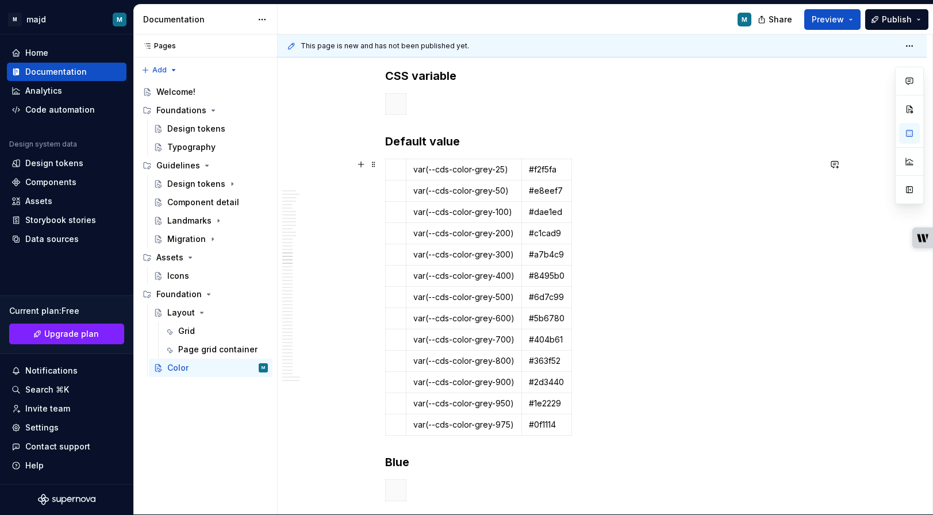
scroll to position [2239, 0]
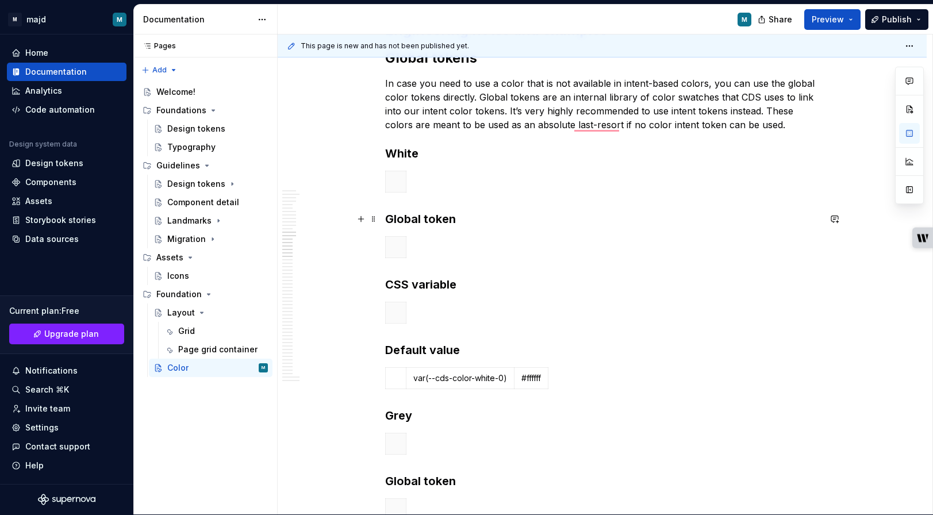
click at [437, 217] on strong "Global token" at bounding box center [420, 219] width 71 height 14
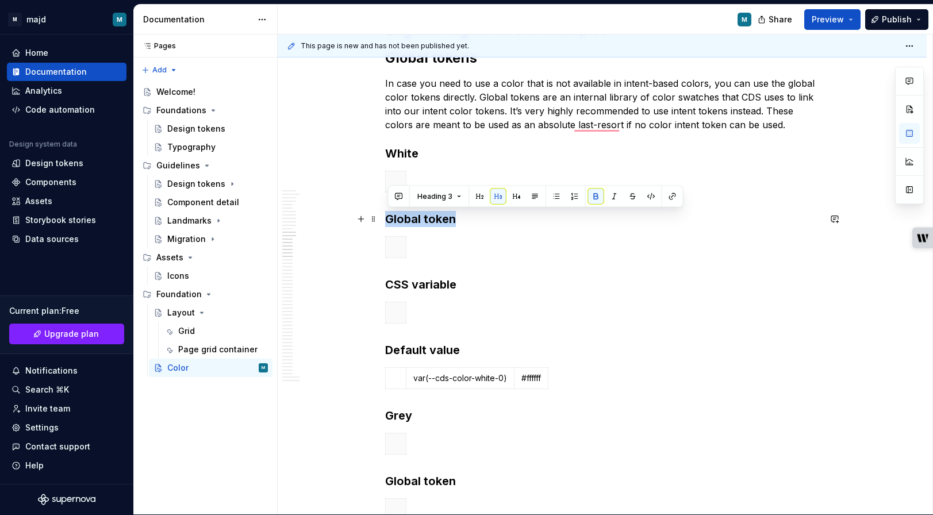
click at [437, 217] on strong "Global token" at bounding box center [420, 219] width 71 height 14
copy strong "Global token"
click at [361, 375] on button "button" at bounding box center [361, 373] width 16 height 16
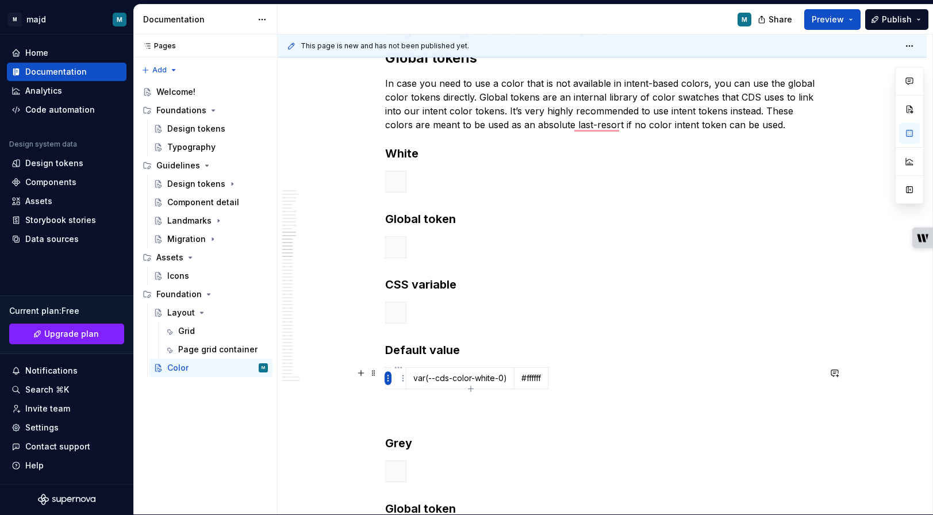
click at [389, 379] on html "M majd M Home Documentation Analytics Code automation Design system data Design…" at bounding box center [466, 256] width 933 height 515
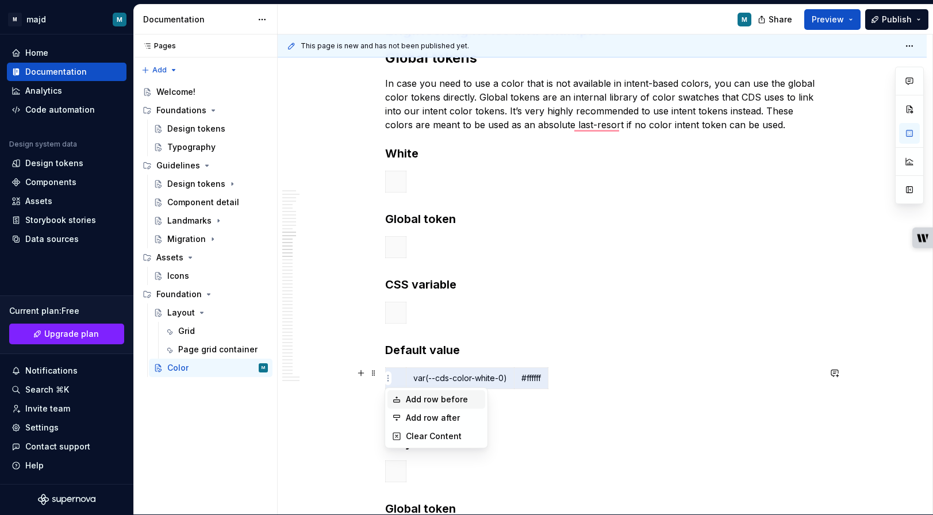
click at [397, 398] on icon at bounding box center [397, 399] width 6 height 5
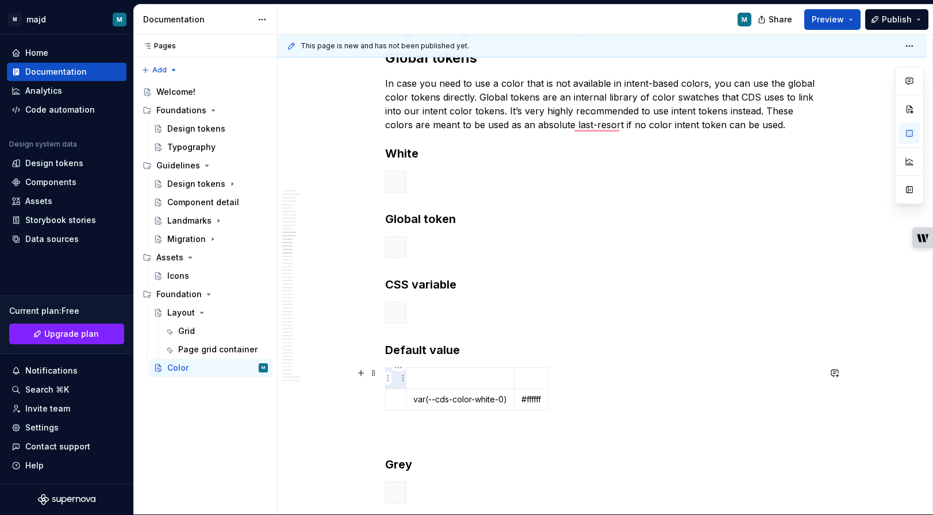
click at [396, 380] on p "To enrich screen reader interactions, please activate Accessibility in Grammarl…" at bounding box center [396, 379] width 6 height 12
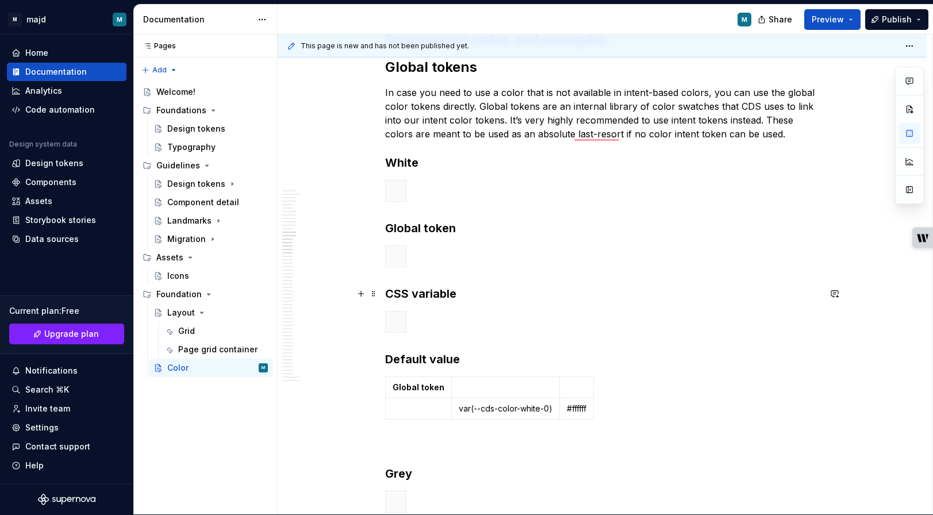
click at [429, 294] on strong "CSS variable" at bounding box center [420, 294] width 71 height 14
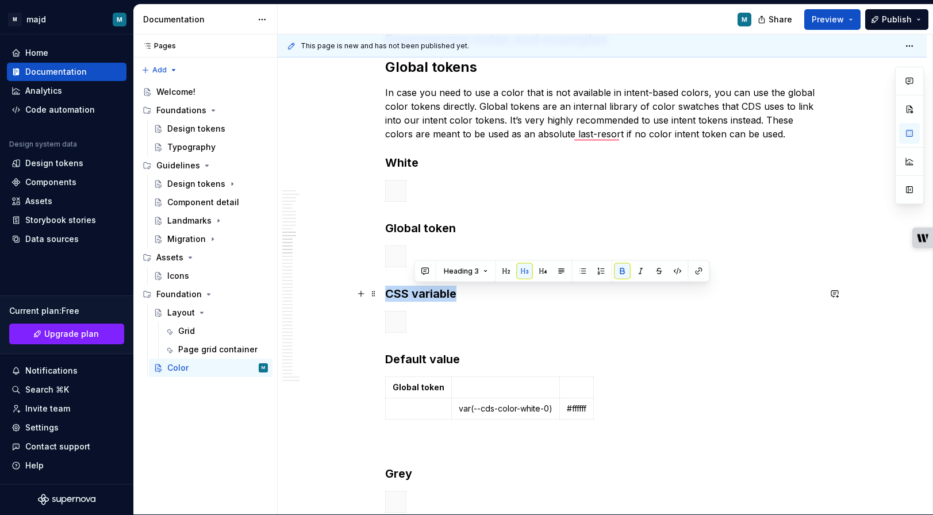
click at [429, 294] on strong "CSS variable" at bounding box center [420, 294] width 71 height 14
copy strong "CSS variable"
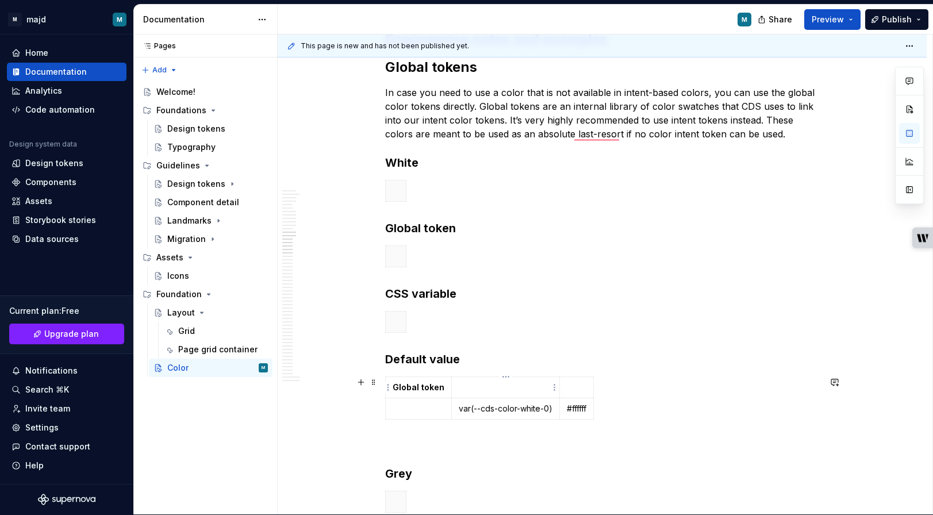
click at [504, 390] on p "To enrich screen reader interactions, please activate Accessibility in Grammarl…" at bounding box center [506, 388] width 94 height 12
click at [433, 354] on strong "Default value" at bounding box center [422, 360] width 75 height 14
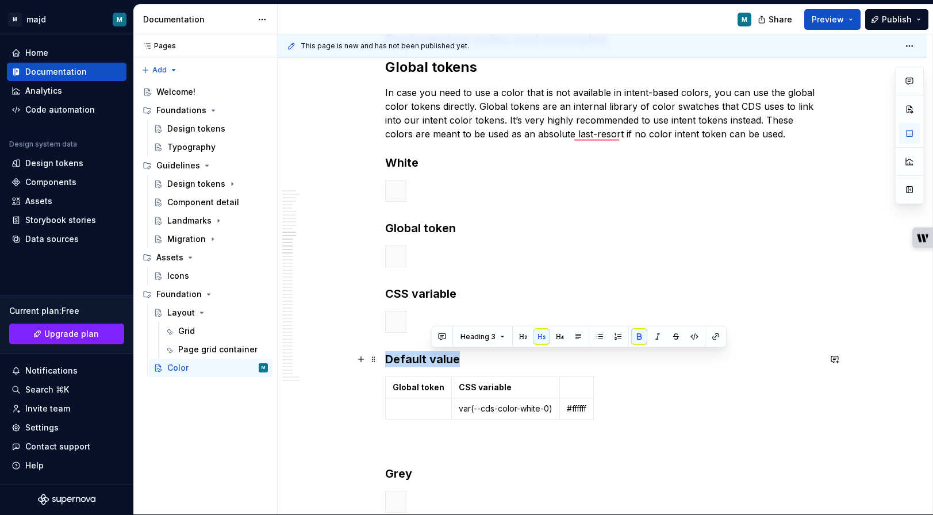
click at [433, 354] on strong "Default value" at bounding box center [422, 360] width 75 height 14
copy strong "Default value"
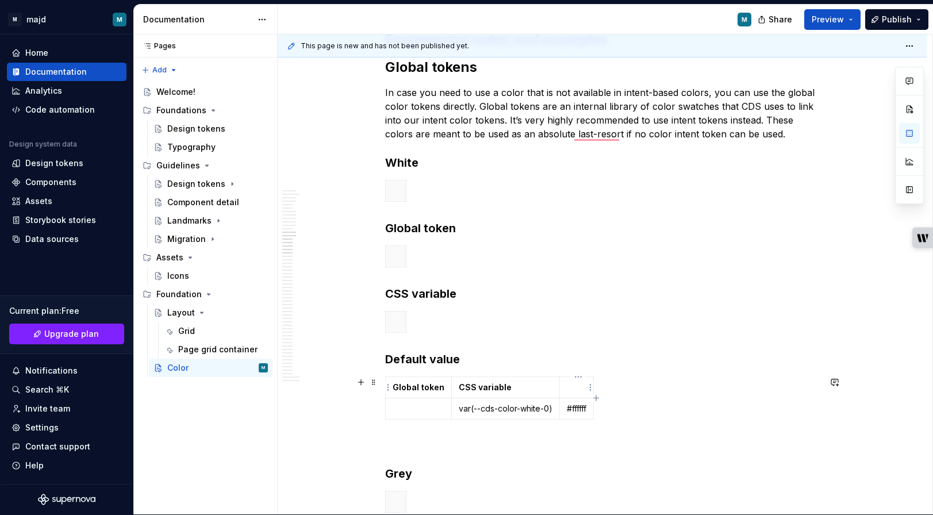
click at [582, 387] on p "To enrich screen reader interactions, please activate Accessibility in Grammarl…" at bounding box center [577, 388] width 20 height 12
click at [435, 391] on strong "Global token" at bounding box center [419, 387] width 52 height 10
drag, startPoint x: 435, startPoint y: 391, endPoint x: 587, endPoint y: 391, distance: 151.3
click at [587, 391] on tr "Global token CSS variable Default value" at bounding box center [506, 387] width 243 height 21
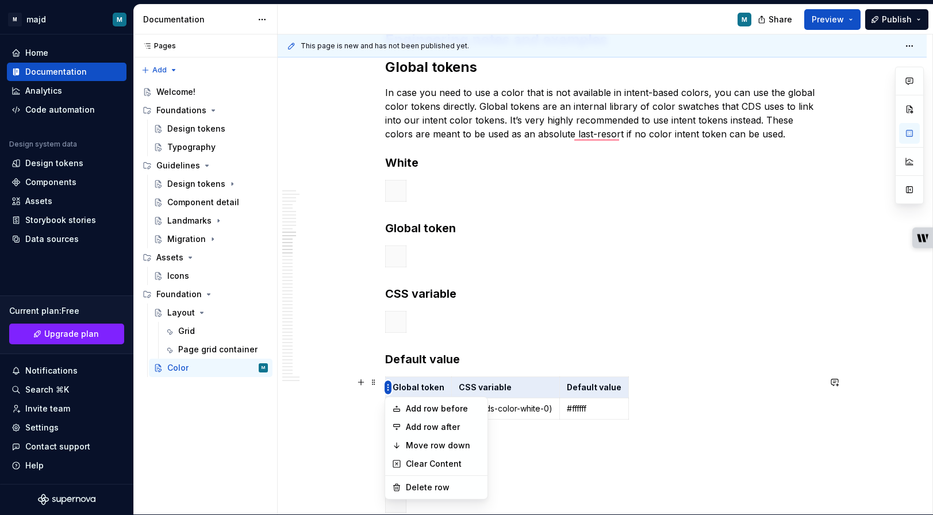
click at [390, 388] on html "M majd M Home Documentation Analytics Code automation Design system data Design…" at bounding box center [466, 256] width 933 height 515
click at [407, 382] on html "M majd M Home Documentation Analytics Code automation Design system data Design…" at bounding box center [466, 256] width 933 height 515
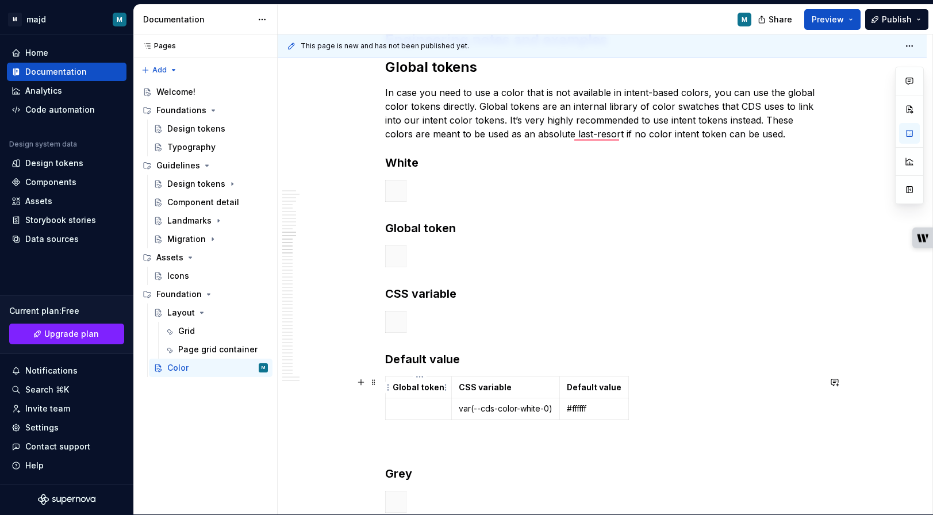
click at [403, 387] on strong "Global token" at bounding box center [419, 387] width 52 height 10
drag, startPoint x: 403, startPoint y: 387, endPoint x: 605, endPoint y: 389, distance: 201.9
click at [605, 389] on tr "Global token CSS variable Default value" at bounding box center [506, 387] width 243 height 21
click at [611, 385] on strong "Default value" at bounding box center [594, 387] width 55 height 10
drag, startPoint x: 611, startPoint y: 385, endPoint x: 402, endPoint y: 384, distance: 209.4
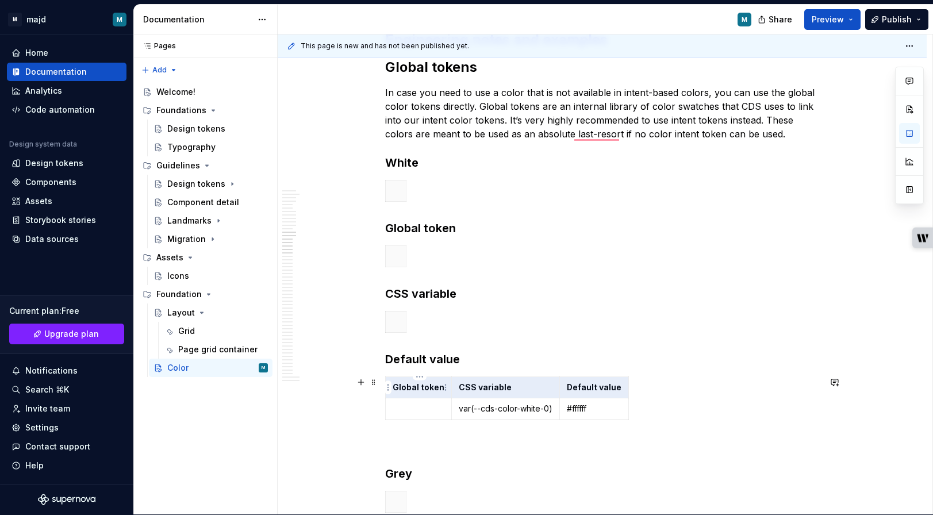
click at [402, 384] on tr "Global token CSS variable Default value" at bounding box center [506, 387] width 243 height 21
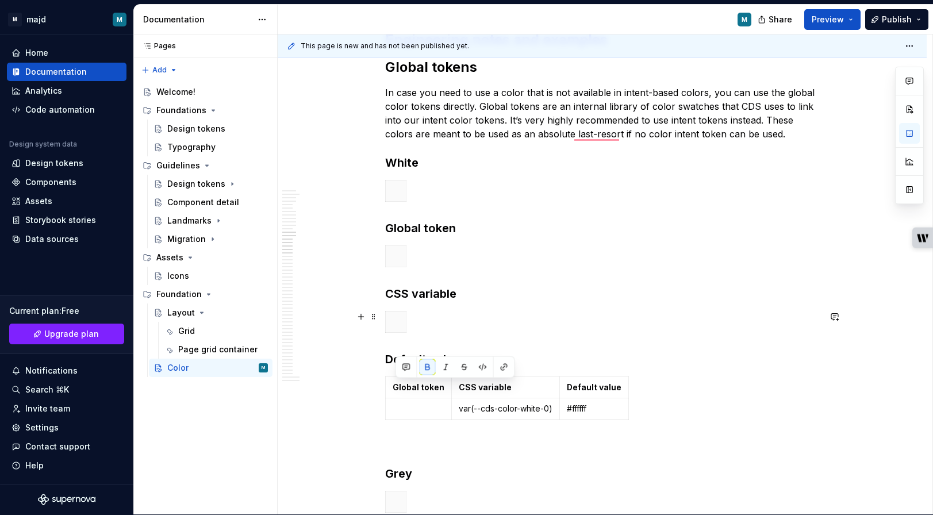
click at [437, 330] on div "To enrich screen reader interactions, please activate Accessibility in Grammarl…" at bounding box center [602, 324] width 435 height 26
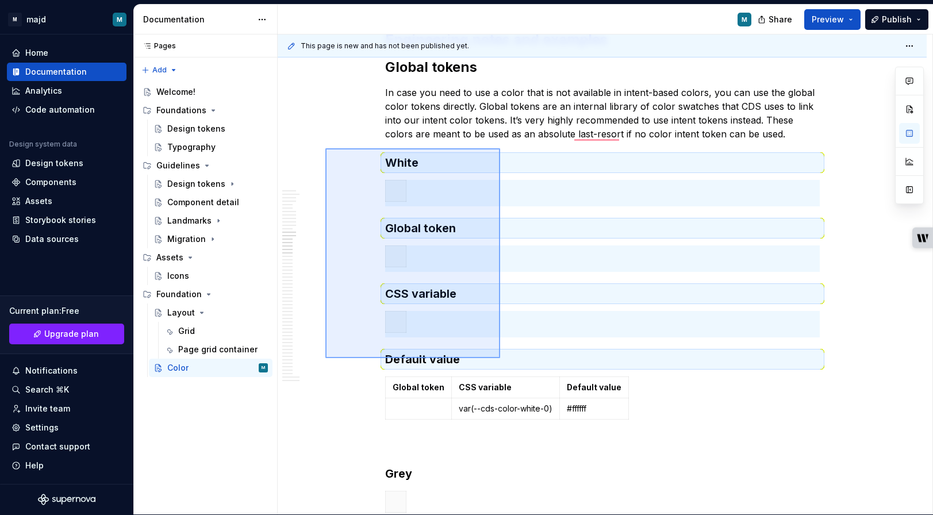
drag, startPoint x: 326, startPoint y: 148, endPoint x: 500, endPoint y: 358, distance: 273.2
click at [500, 358] on div "This page is new and has not been published yet. Color Edit header This page do…" at bounding box center [605, 275] width 655 height 481
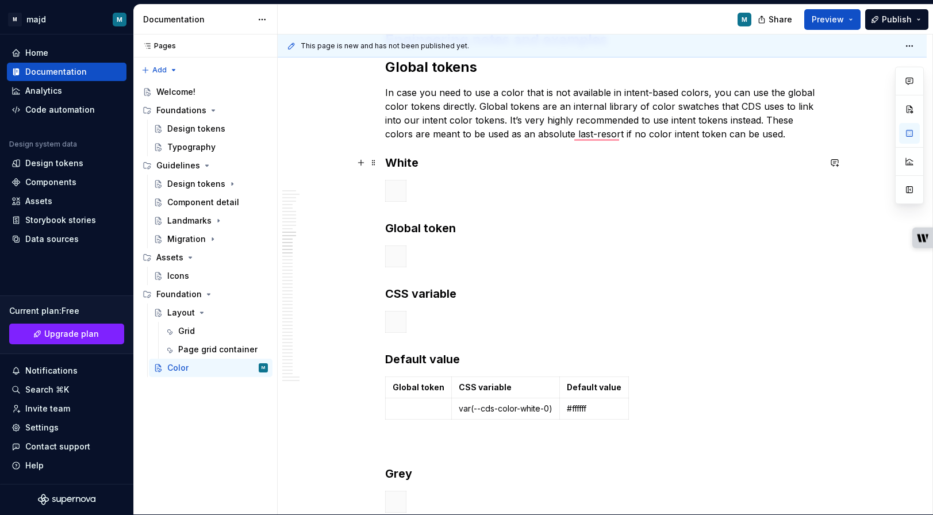
click at [408, 159] on strong "White" at bounding box center [401, 163] width 33 height 14
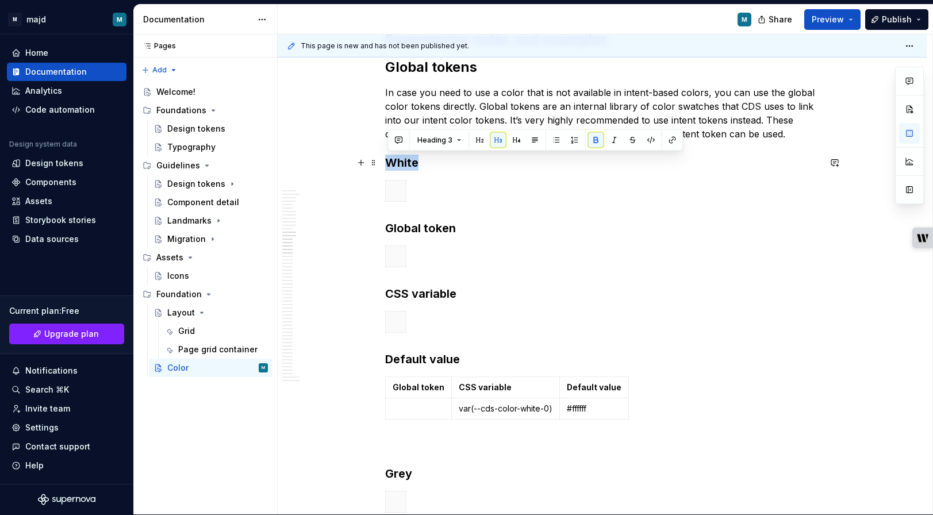
click at [408, 159] on strong "White" at bounding box center [401, 163] width 33 height 14
copy strong "White"
click at [426, 410] on p "To enrich screen reader interactions, please activate Accessibility in Grammarl…" at bounding box center [419, 409] width 52 height 12
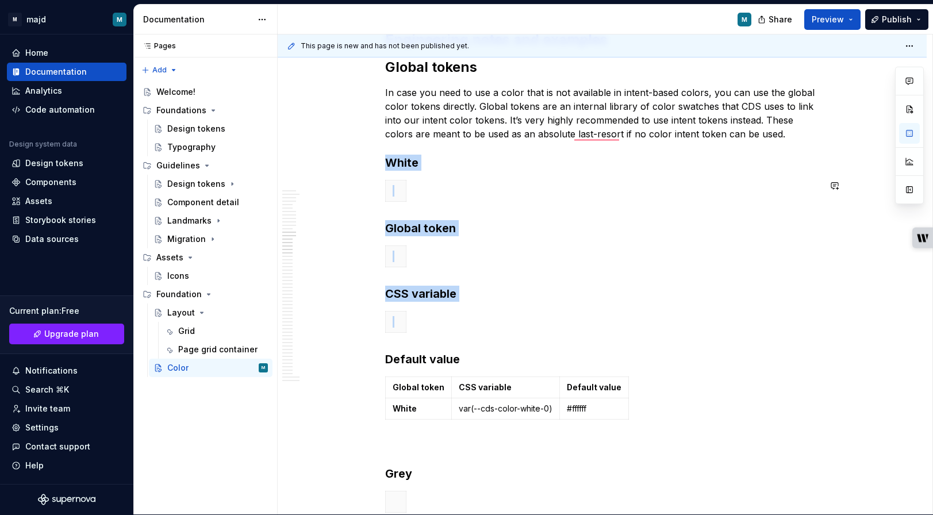
drag, startPoint x: 514, startPoint y: 339, endPoint x: 338, endPoint y: 166, distance: 246.5
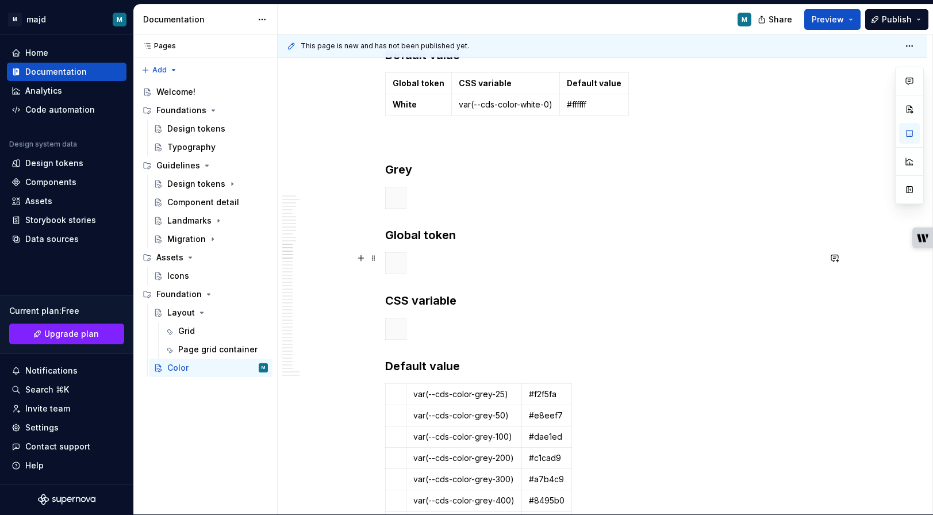
scroll to position [1852, 0]
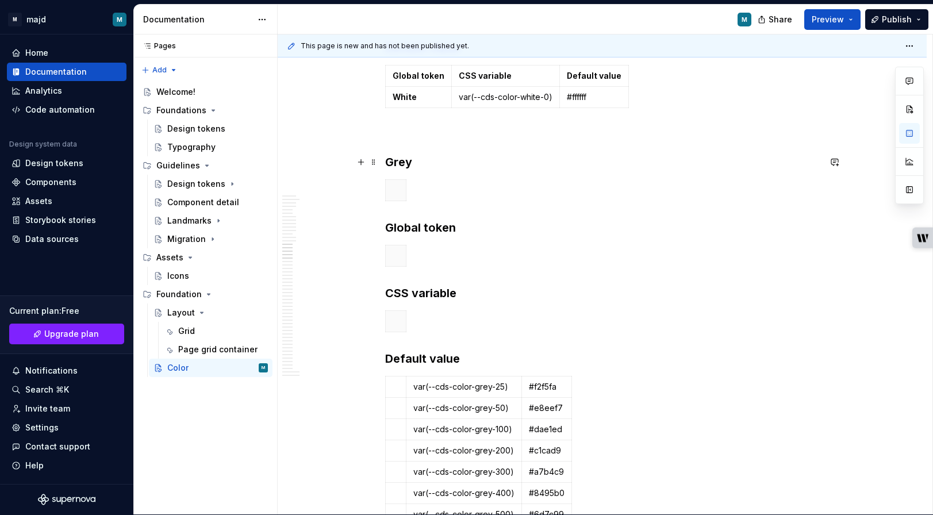
click at [402, 163] on strong "Grey" at bounding box center [398, 162] width 27 height 14
copy strong "Grey"
click at [399, 387] on p "To enrich screen reader interactions, please activate Accessibility in Grammarl…" at bounding box center [396, 387] width 6 height 12
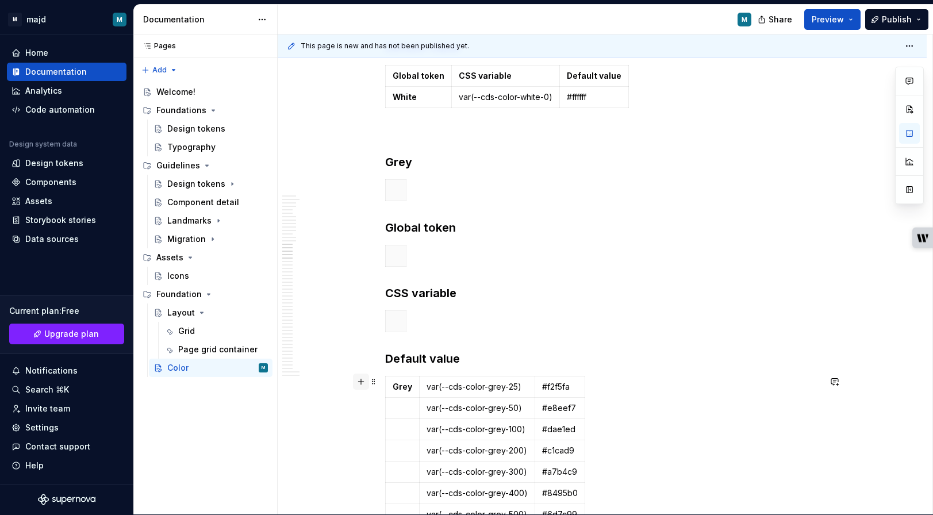
click at [361, 384] on button "button" at bounding box center [361, 382] width 16 height 16
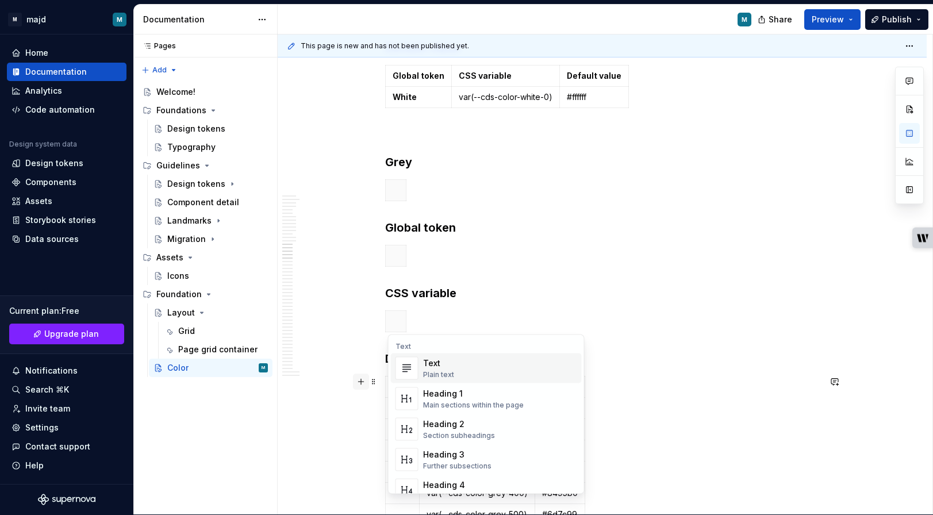
scroll to position [2024, 0]
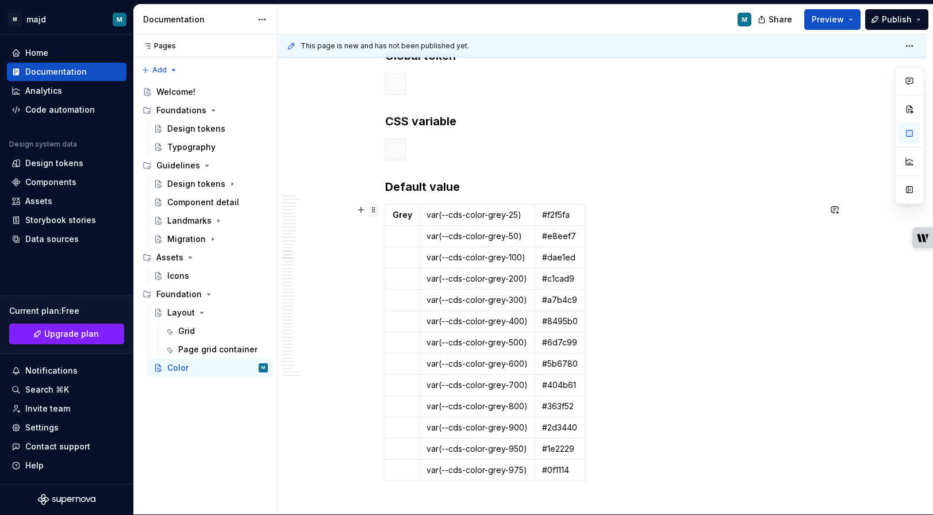
click at [378, 212] on span at bounding box center [373, 210] width 9 height 16
click at [389, 209] on td "Grey" at bounding box center [402, 215] width 34 height 21
click at [389, 217] on html "M majd M Home Documentation Analytics Code automation Design system data Design…" at bounding box center [466, 256] width 933 height 515
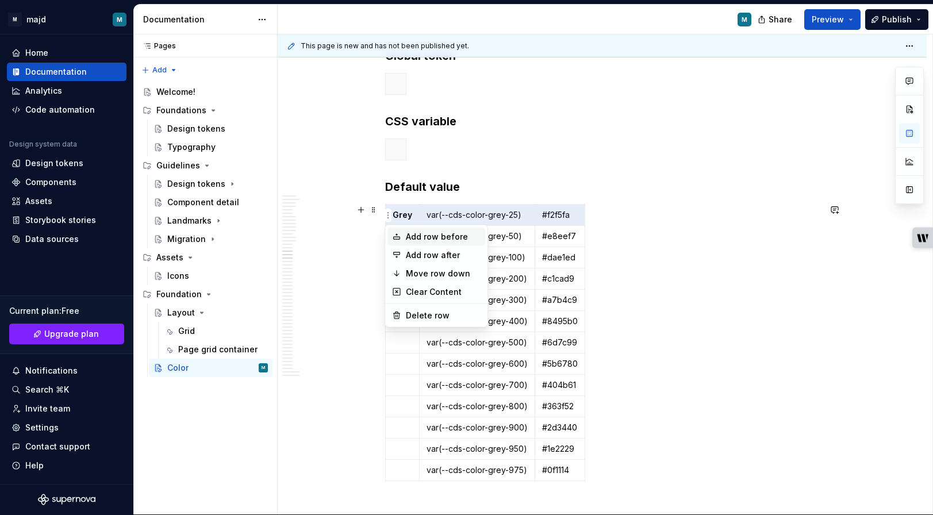
click at [406, 239] on div "Add row before" at bounding box center [443, 237] width 75 height 12
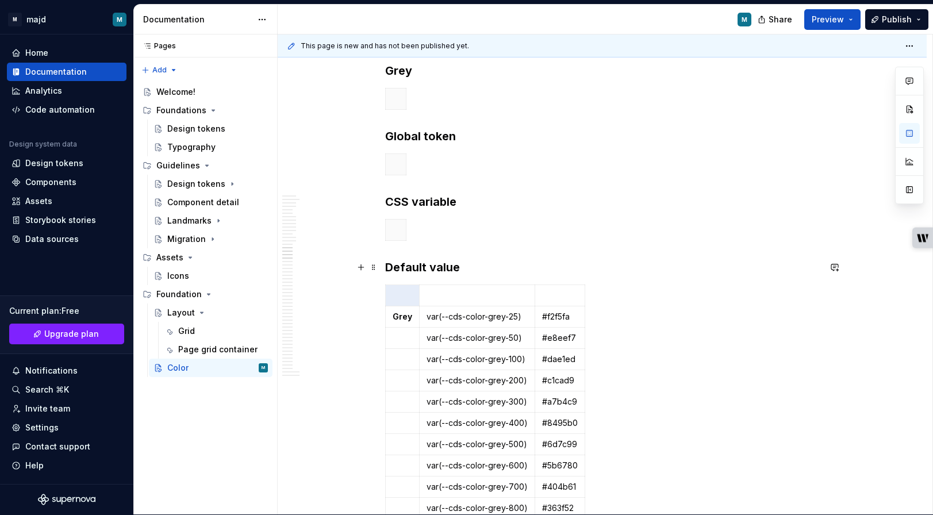
scroll to position [1923, 0]
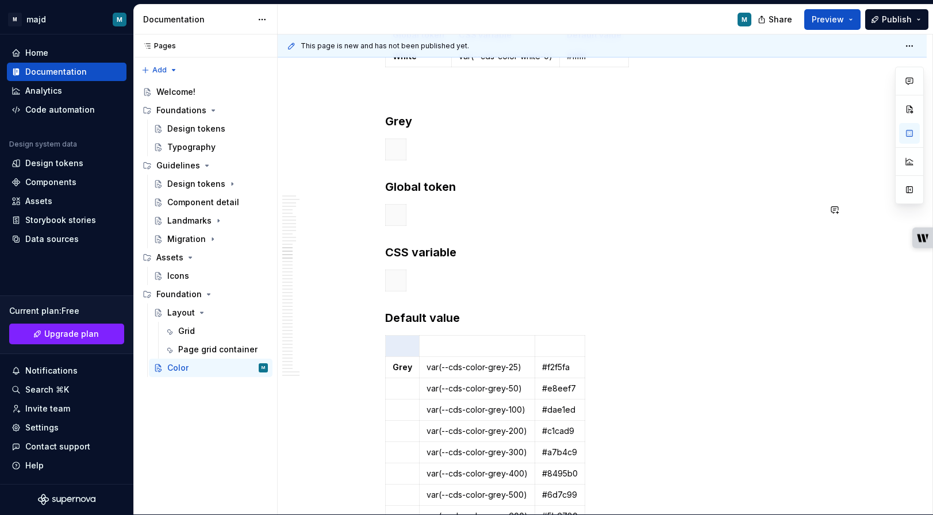
click at [433, 189] on strong "Global token" at bounding box center [420, 187] width 71 height 14
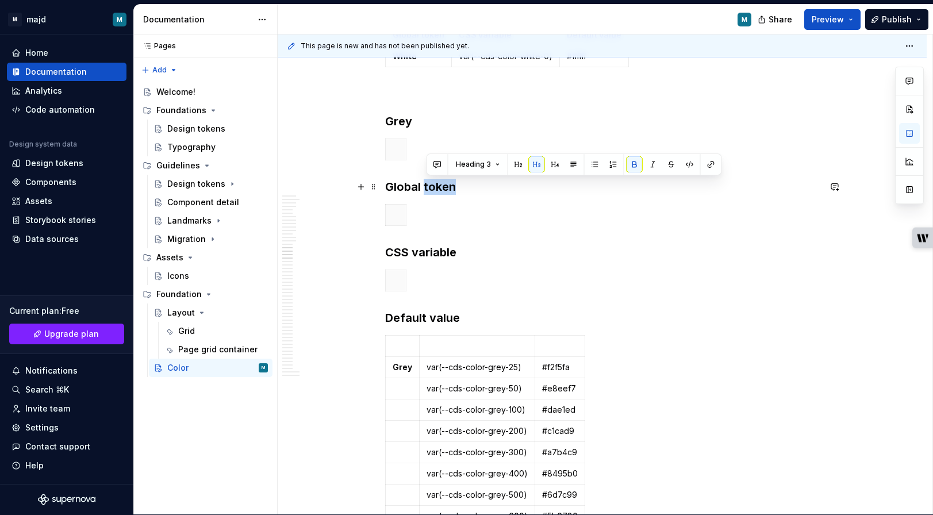
click at [433, 189] on strong "Global token" at bounding box center [420, 187] width 71 height 14
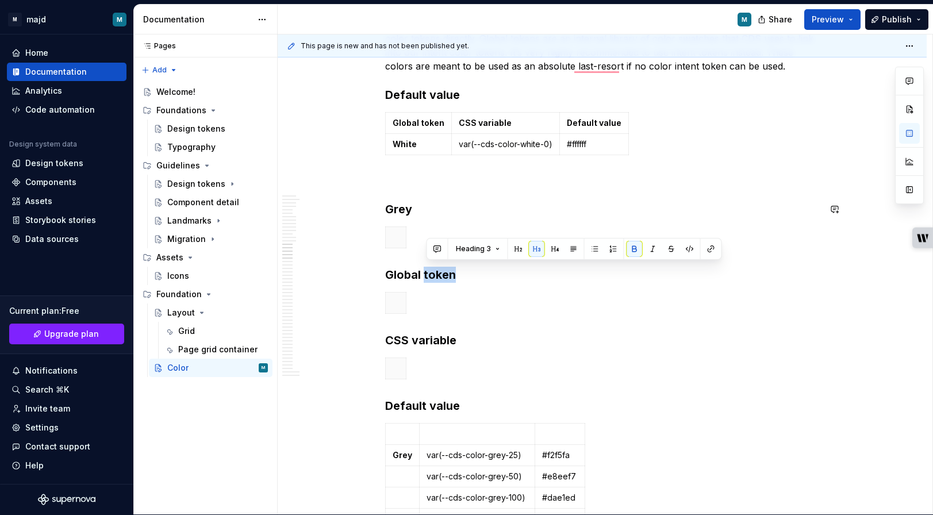
scroll to position [1835, 0]
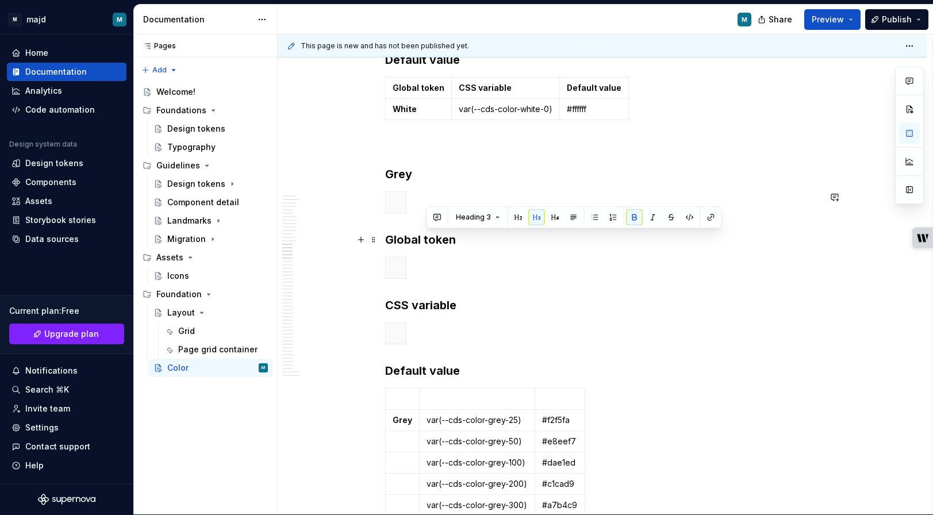
click at [401, 234] on strong "Global token" at bounding box center [420, 240] width 71 height 14
drag, startPoint x: 401, startPoint y: 234, endPoint x: 459, endPoint y: 241, distance: 58.5
click at [459, 241] on h3 "Global token" at bounding box center [602, 240] width 435 height 16
copy strong "Global token"
click at [407, 396] on p "To enrich screen reader interactions, please activate Accessibility in Grammarl…" at bounding box center [403, 399] width 20 height 12
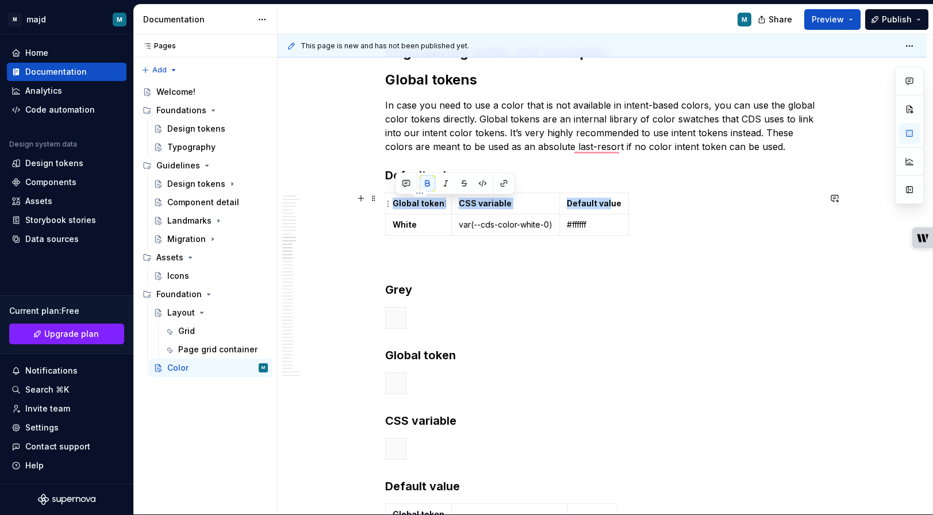
drag, startPoint x: 609, startPoint y: 89, endPoint x: 395, endPoint y: 204, distance: 243.2
click at [395, 204] on tr "Global token CSS variable Default value" at bounding box center [506, 203] width 243 height 21
copy tr "Global token CSS variable Default val"
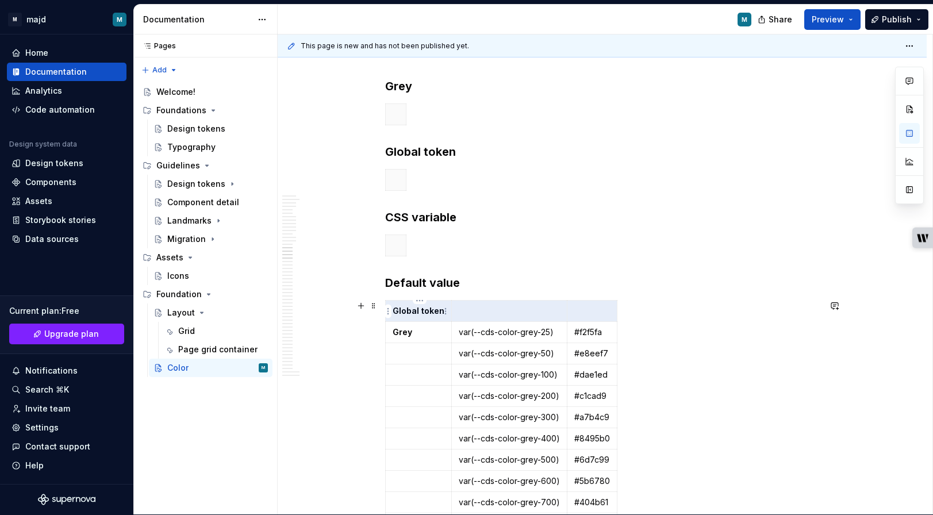
drag, startPoint x: 587, startPoint y: 307, endPoint x: 406, endPoint y: 311, distance: 181.2
click at [406, 311] on tr "Global token" at bounding box center [501, 311] width 232 height 21
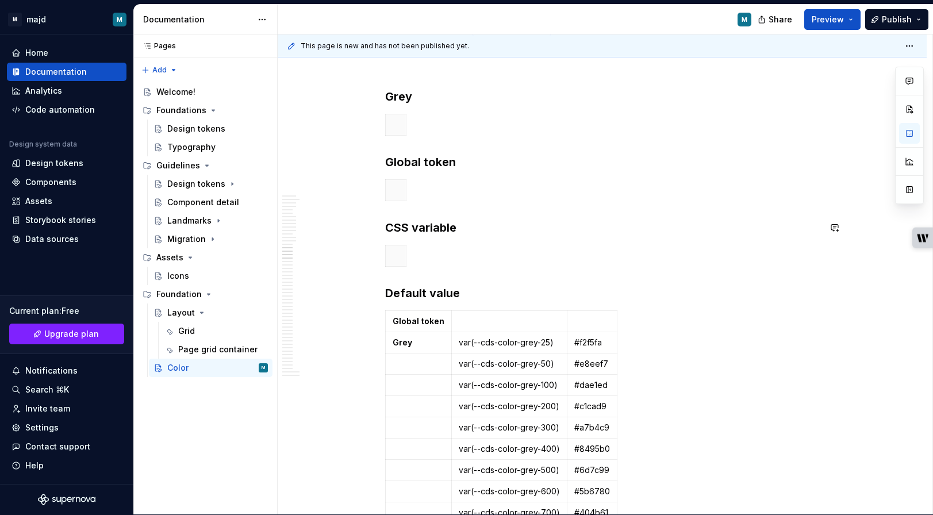
click at [430, 227] on strong "CSS variable" at bounding box center [420, 228] width 71 height 14
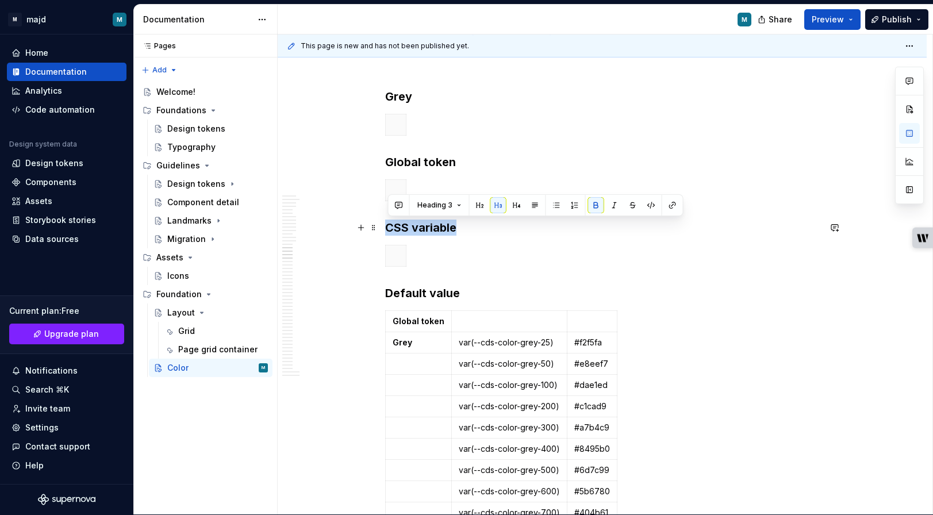
click at [430, 227] on strong "CSS variable" at bounding box center [420, 228] width 71 height 14
copy strong "CSS variable"
click at [503, 315] on td "To enrich screen reader interactions, please activate Accessibility in Grammarl…" at bounding box center [509, 321] width 116 height 21
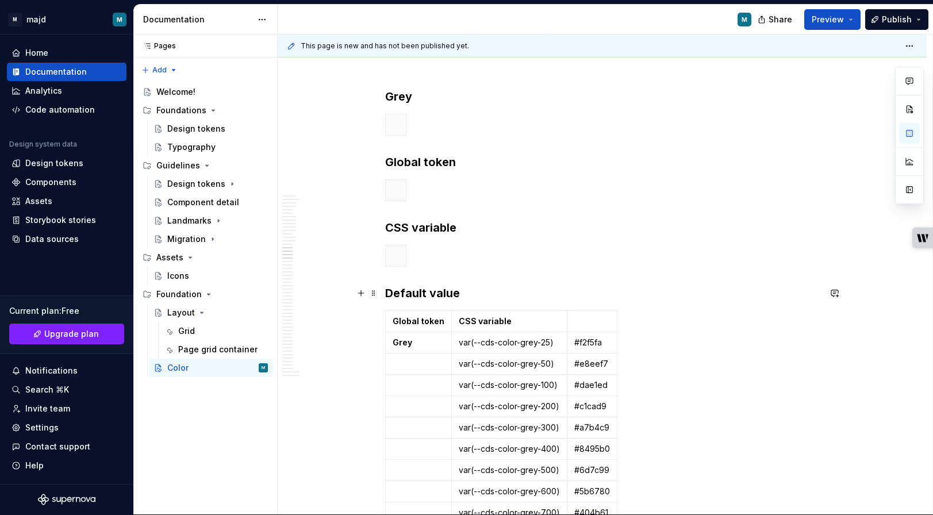
click at [431, 292] on strong "Default value" at bounding box center [422, 293] width 75 height 14
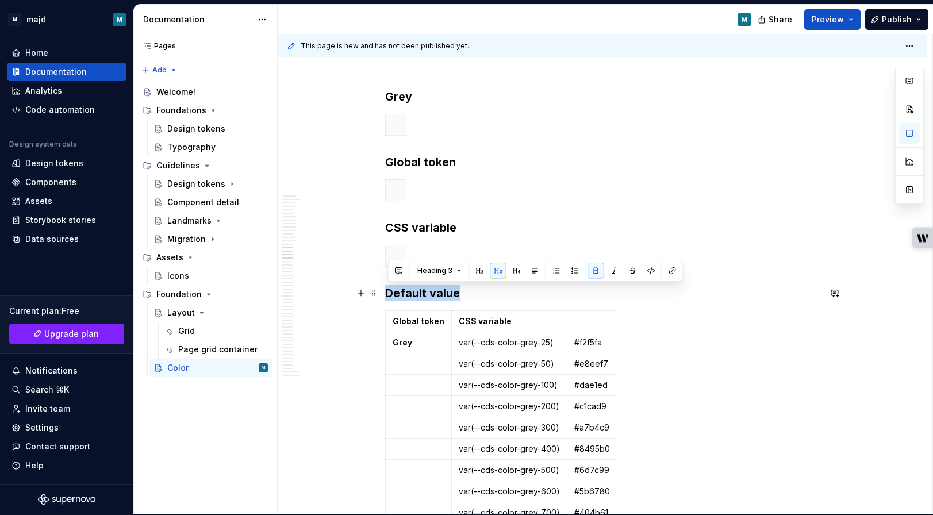
click at [431, 292] on strong "Default value" at bounding box center [422, 293] width 75 height 14
copy strong "Default value"
click at [586, 327] on td "To enrich screen reader interactions, please activate Accessibility in Grammarl…" at bounding box center [592, 321] width 50 height 21
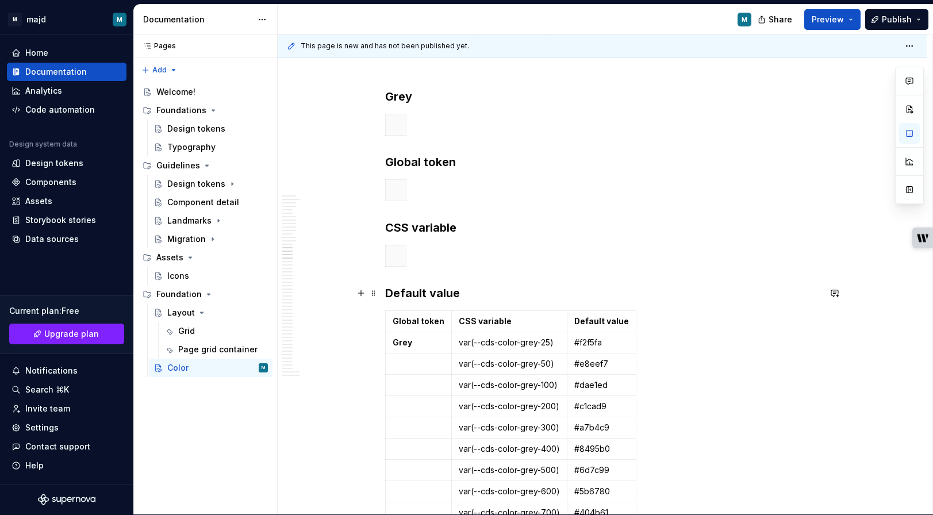
click at [539, 295] on h3 "Default value" at bounding box center [602, 293] width 435 height 16
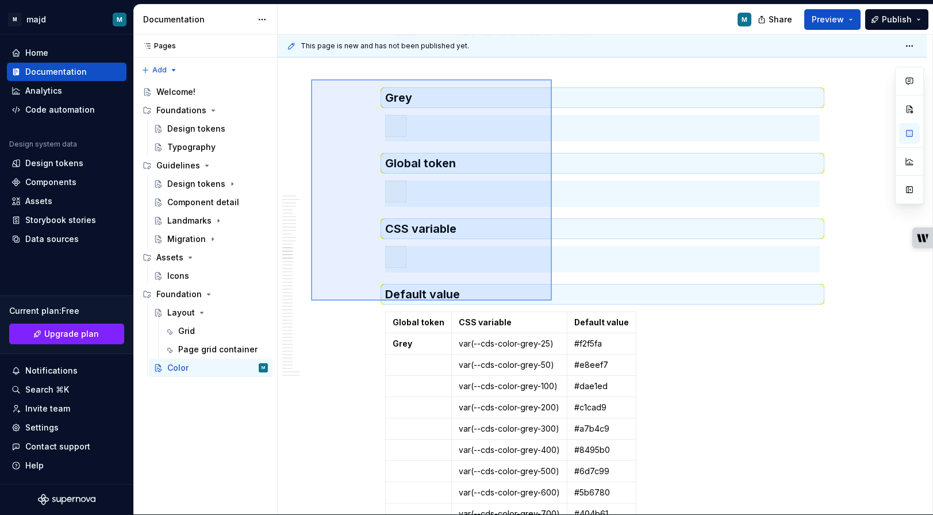
drag, startPoint x: 311, startPoint y: 78, endPoint x: 552, endPoint y: 301, distance: 328.1
click at [552, 301] on div "This page is new and has not been published yet. Color Edit header This page do…" at bounding box center [605, 275] width 655 height 481
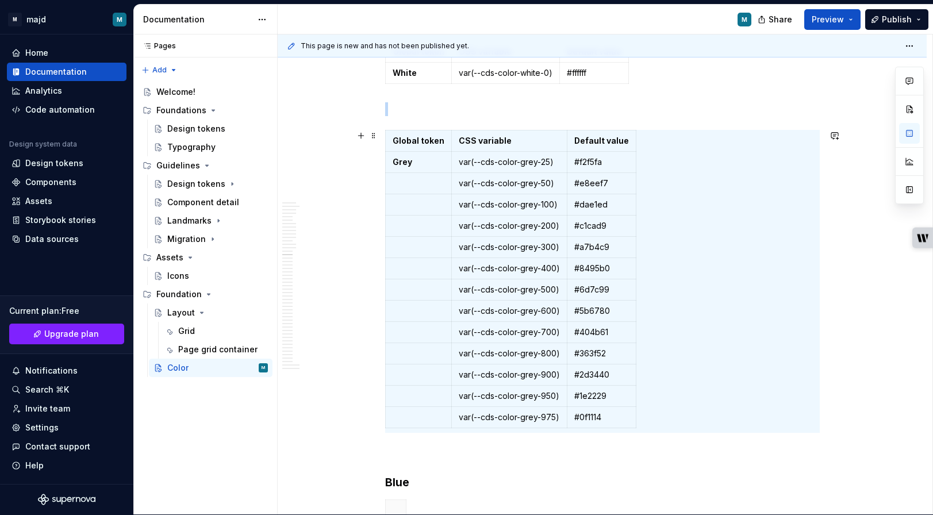
click at [642, 176] on div "Global token CSS variable Default value Grey var(--cds-color-grey-25) #f2f5fa v…" at bounding box center [602, 281] width 435 height 303
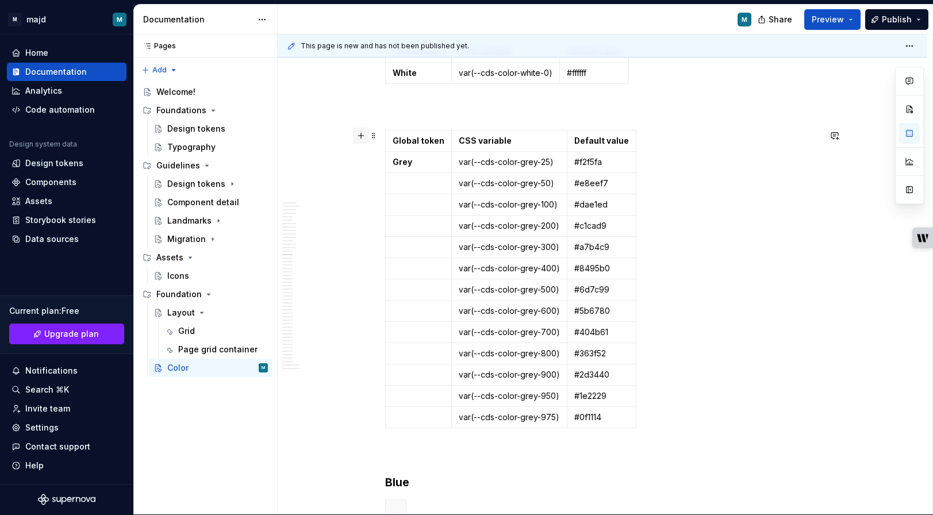
drag, startPoint x: 672, startPoint y: 143, endPoint x: 371, endPoint y: 141, distance: 300.8
click at [378, 137] on span at bounding box center [373, 136] width 9 height 16
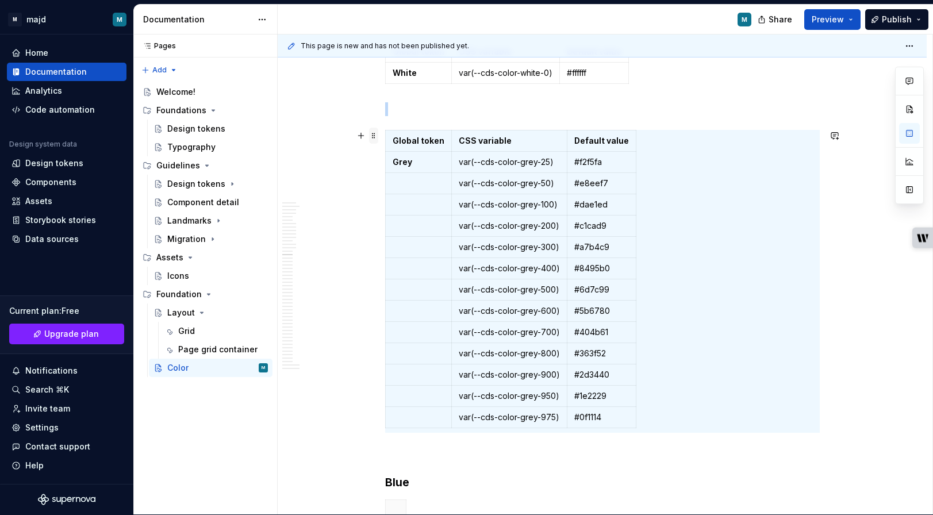
click at [378, 137] on span at bounding box center [373, 136] width 9 height 16
click at [387, 140] on html "M majd M Home Documentation Analytics Code automation Design system data Design…" at bounding box center [466, 256] width 933 height 515
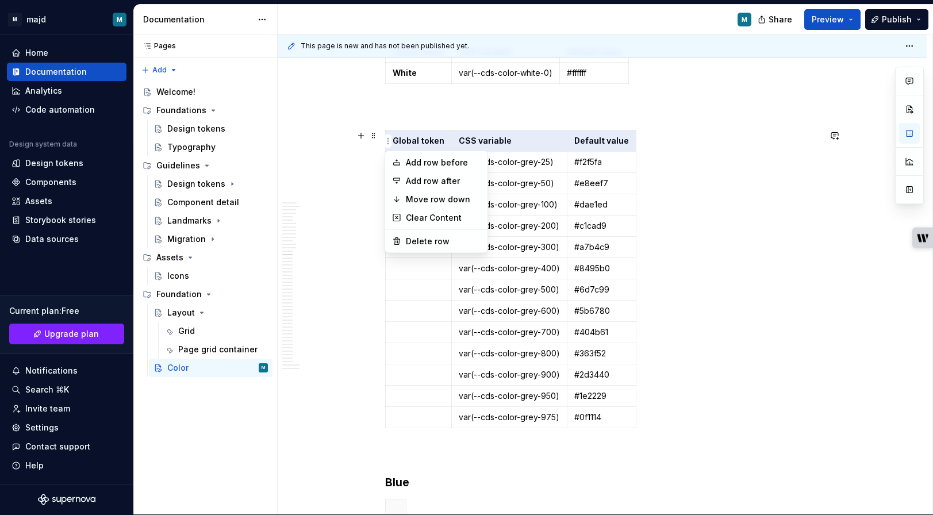
click at [408, 136] on html "M majd M Home Documentation Analytics Code automation Design system data Design…" at bounding box center [466, 256] width 933 height 515
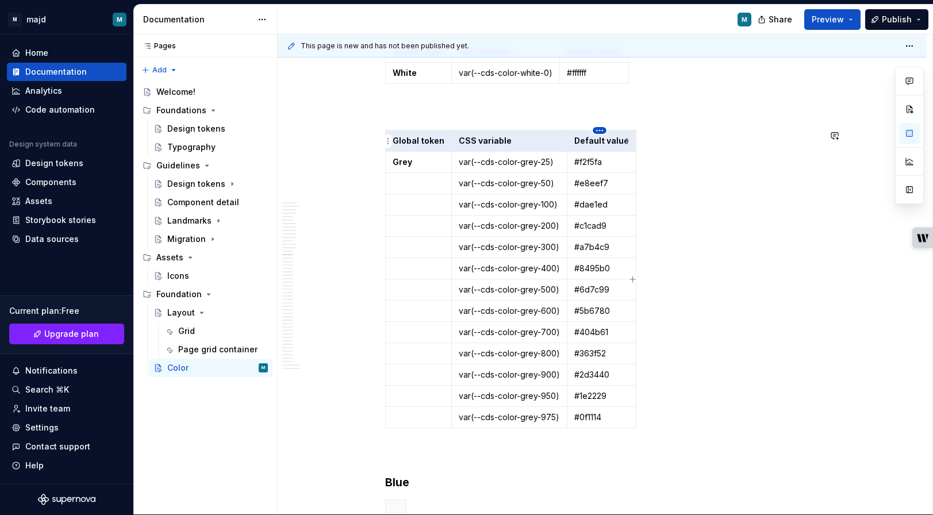
drag, startPoint x: 408, startPoint y: 136, endPoint x: 597, endPoint y: 133, distance: 188.7
click at [597, 133] on body "M majd M Home Documentation Analytics Code automation Design system data Design…" at bounding box center [466, 256] width 933 height 515
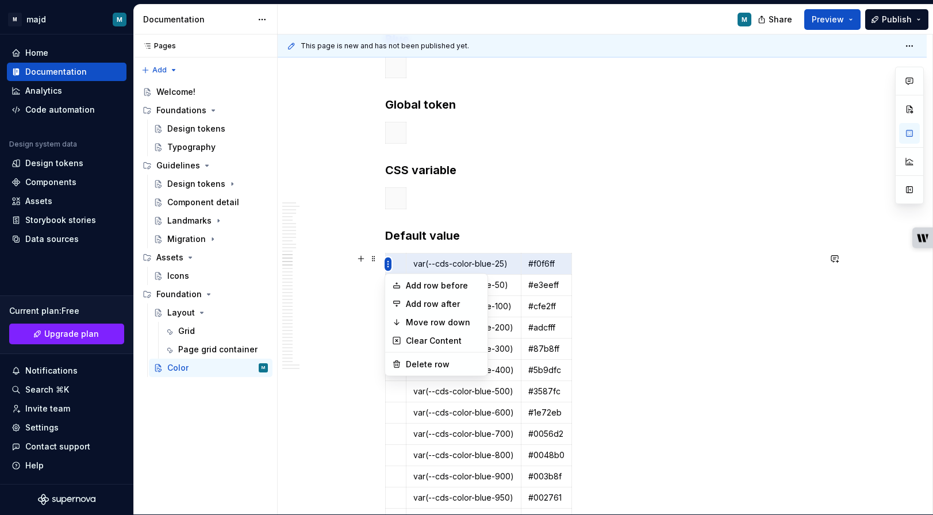
click at [388, 263] on html "M majd M Home Documentation Analytics Code automation Design system data Design…" at bounding box center [466, 256] width 933 height 515
click at [411, 292] on div "Add row before" at bounding box center [437, 286] width 98 height 18
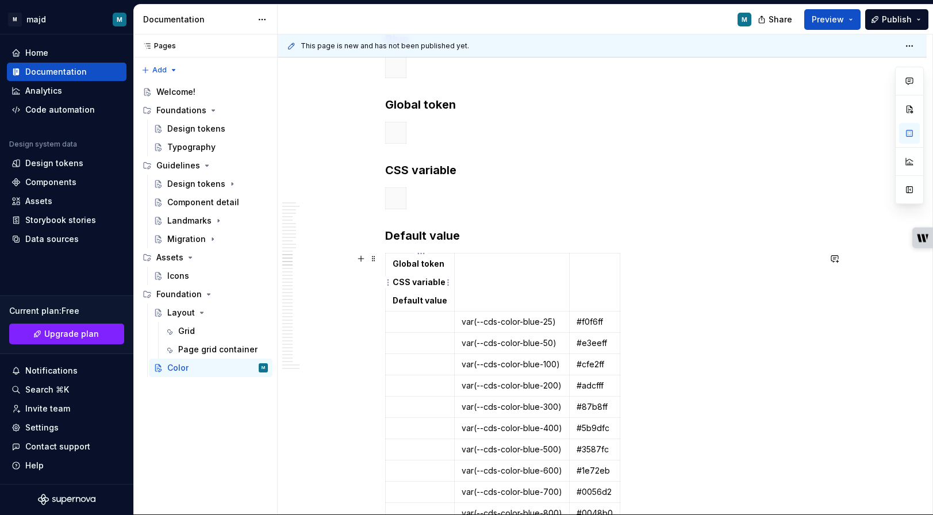
click at [413, 287] on strong "CSS variable" at bounding box center [419, 282] width 53 height 10
click at [404, 282] on strong "CSS variable" at bounding box center [419, 282] width 53 height 10
drag, startPoint x: 404, startPoint y: 282, endPoint x: 442, endPoint y: 281, distance: 38.6
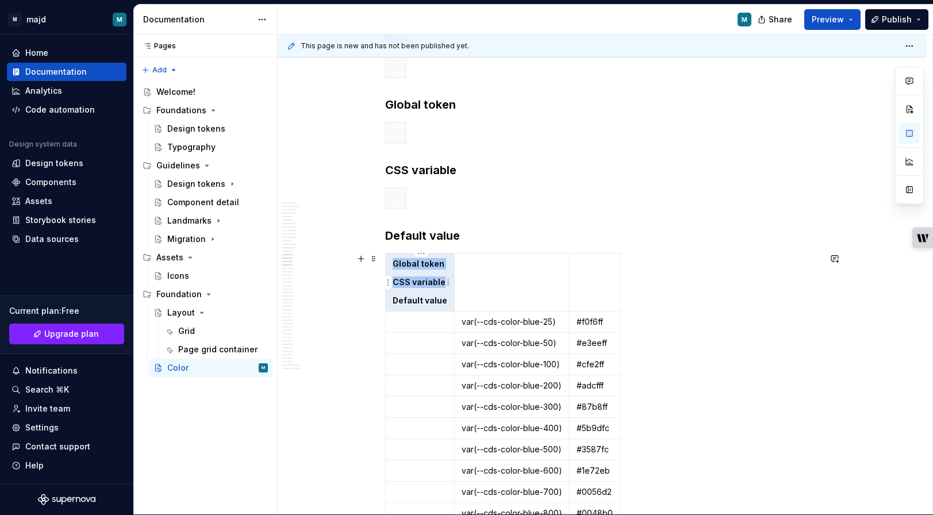
click at [442, 281] on strong "CSS variable" at bounding box center [419, 282] width 53 height 10
click at [408, 282] on strong "CSS variable" at bounding box center [419, 282] width 53 height 10
drag, startPoint x: 408, startPoint y: 282, endPoint x: 433, endPoint y: 284, distance: 24.8
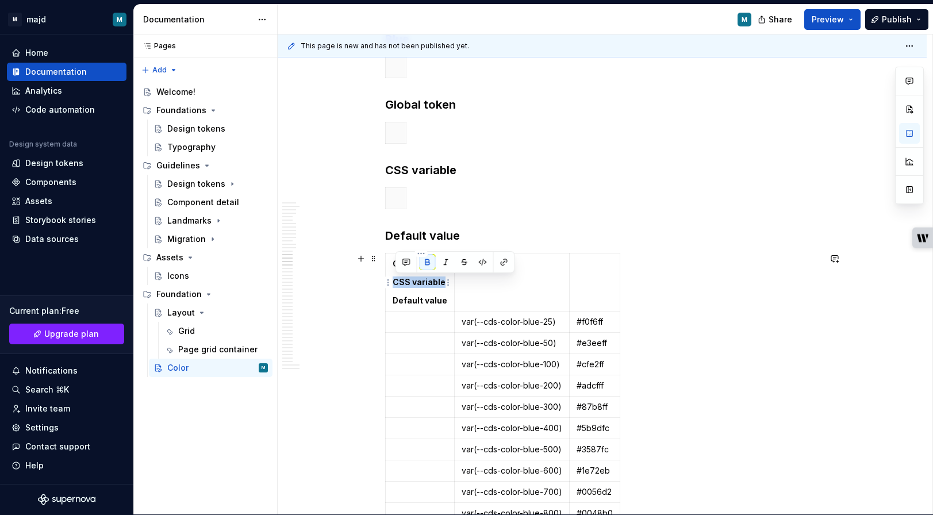
click at [433, 284] on strong "CSS variable" at bounding box center [419, 282] width 53 height 10
click at [470, 285] on td "To enrich screen reader interactions, please activate Accessibility in Grammarl…" at bounding box center [511, 283] width 115 height 58
click at [420, 302] on strong "Default value" at bounding box center [420, 301] width 55 height 10
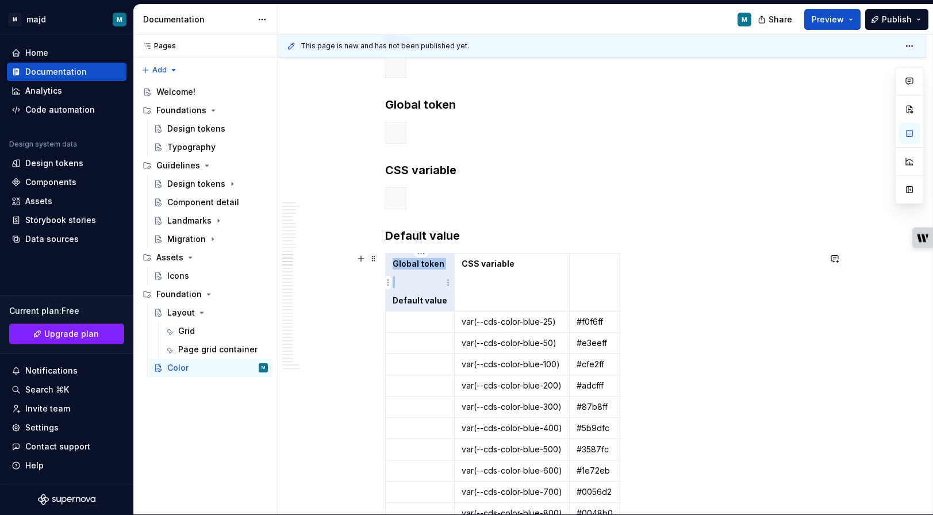
click at [438, 302] on strong "Default value" at bounding box center [420, 301] width 55 height 10
drag, startPoint x: 438, startPoint y: 302, endPoint x: 407, endPoint y: 303, distance: 31.6
click at [407, 303] on strong "Default value" at bounding box center [420, 301] width 55 height 10
click at [604, 278] on td "To enrich screen reader interactions, please activate Accessibility in Grammarl…" at bounding box center [592, 283] width 51 height 58
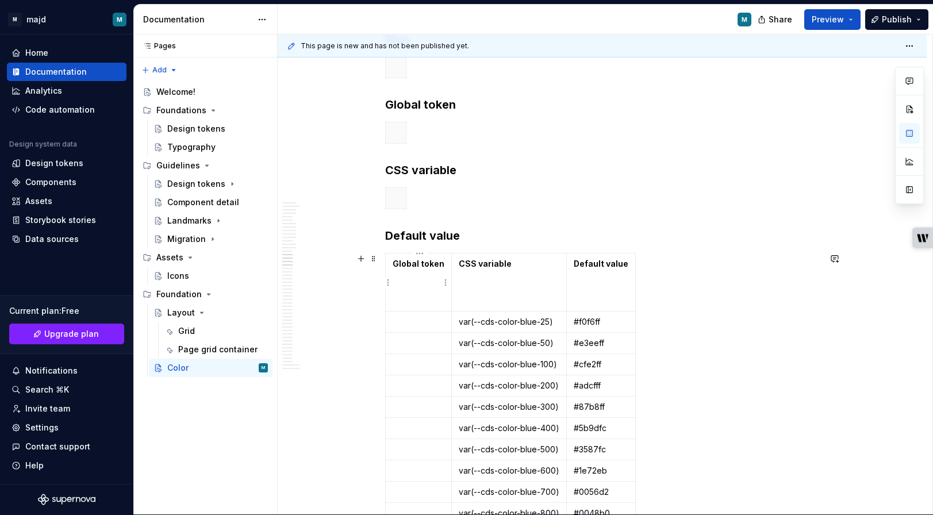
click at [427, 307] on p "To enrich screen reader interactions, please activate Accessibility in Grammarl…" at bounding box center [419, 301] width 52 height 12
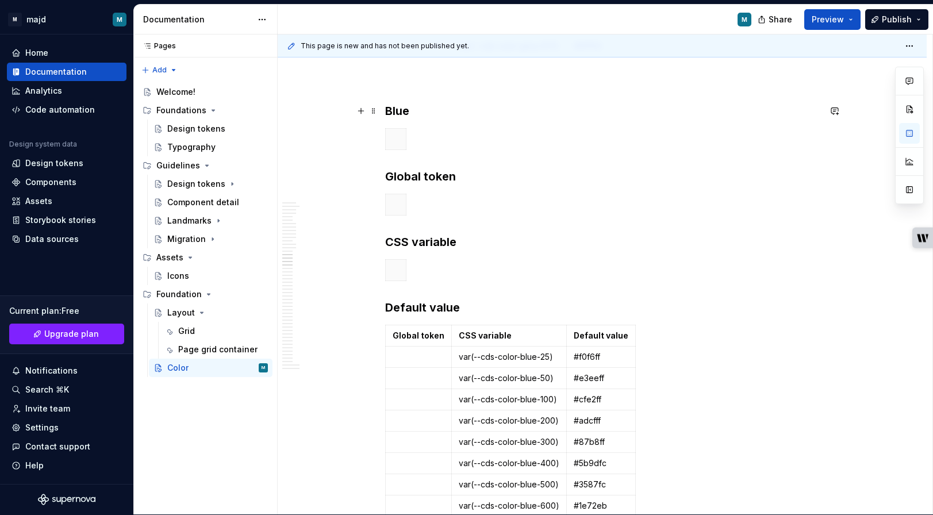
click at [395, 109] on strong "Blue" at bounding box center [397, 111] width 24 height 14
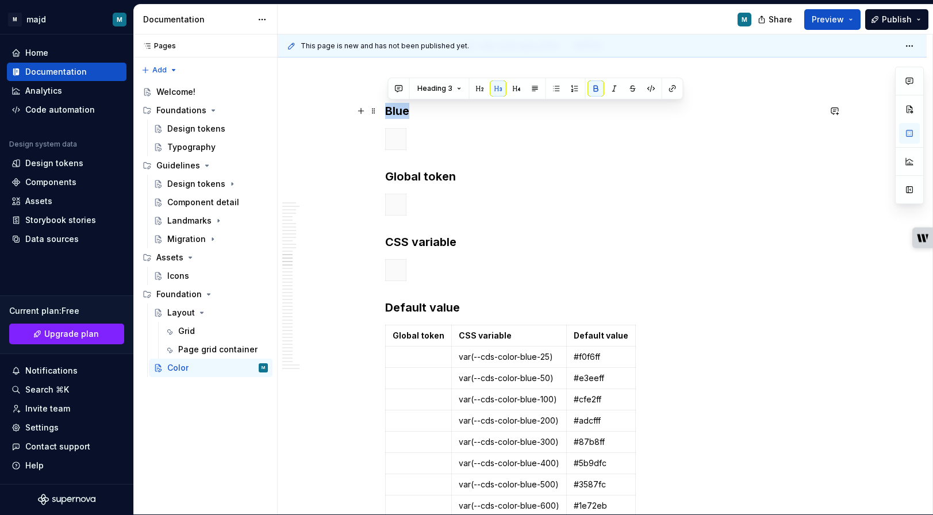
click at [395, 109] on strong "Blue" at bounding box center [397, 111] width 24 height 14
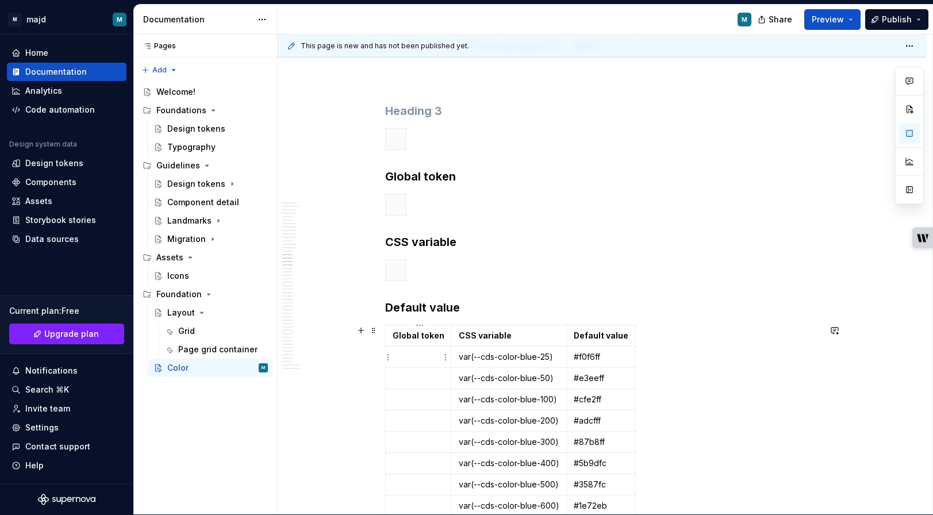
click at [419, 358] on p "To enrich screen reader interactions, please activate Accessibility in Grammarl…" at bounding box center [419, 357] width 52 height 12
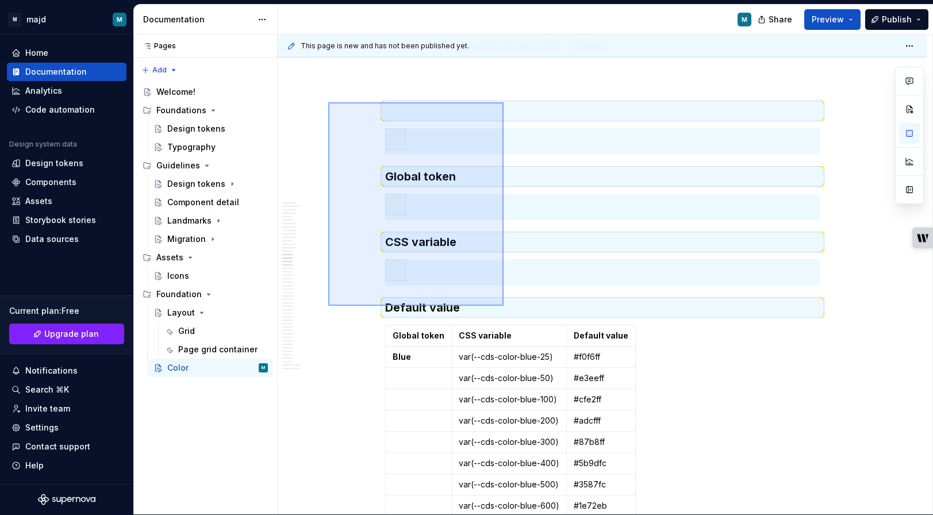
drag, startPoint x: 328, startPoint y: 102, endPoint x: 504, endPoint y: 306, distance: 268.8
click at [504, 306] on div "This page is new and has not been published yet. Color Edit header This page do…" at bounding box center [605, 275] width 655 height 481
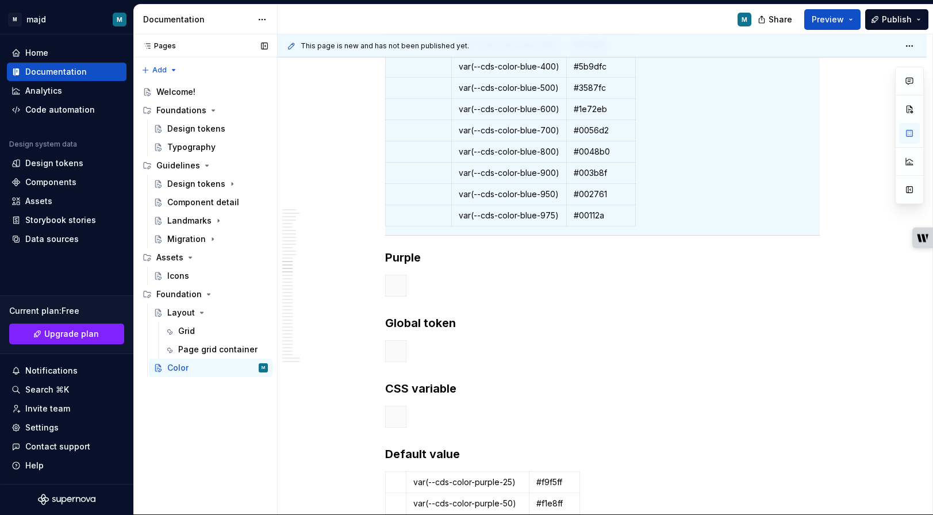
click at [208, 460] on div "Pages Pages Add Accessibility guide for tree Page tree. Navigate the tree with …" at bounding box center [205, 275] width 144 height 481
click at [244, 296] on button "Page tree" at bounding box center [244, 294] width 16 height 16
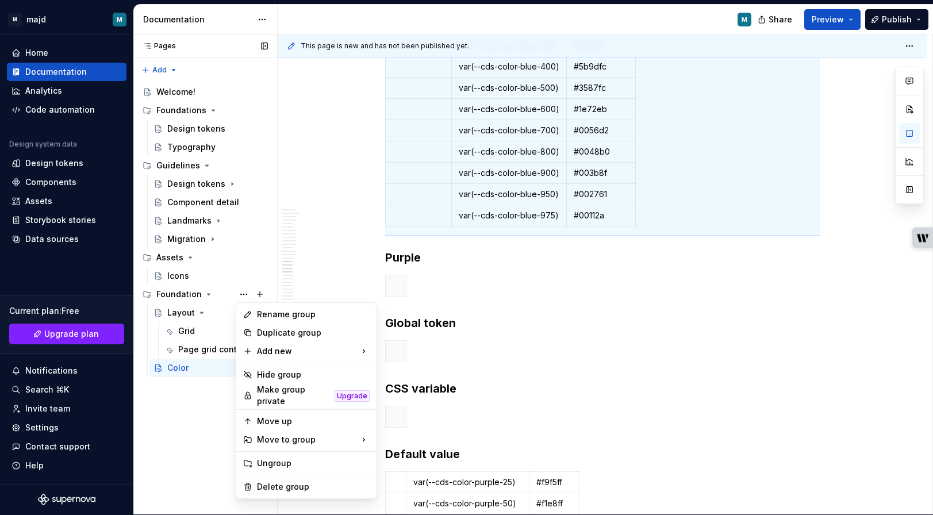
click at [241, 292] on div "Pages Pages Add Accessibility guide for tree Page tree. Navigate the tree with …" at bounding box center [205, 275] width 144 height 481
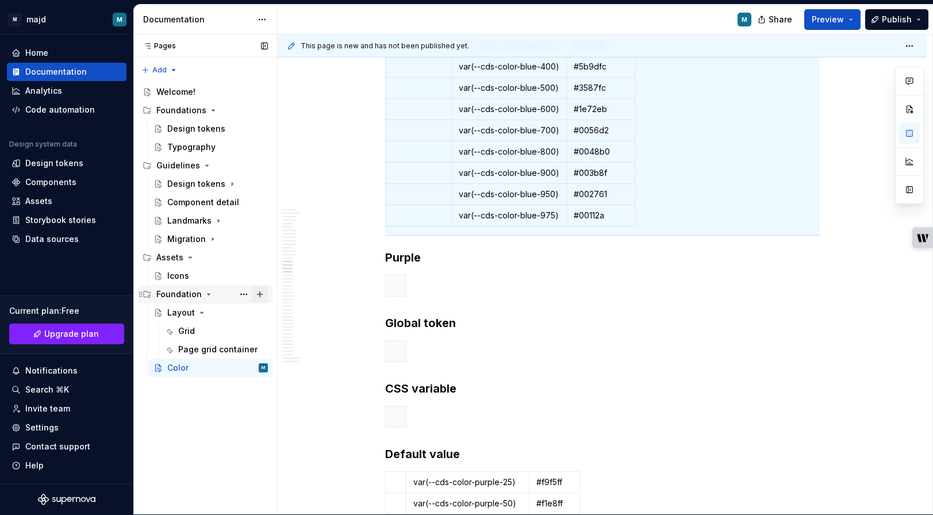
click at [265, 298] on button "Page tree" at bounding box center [260, 294] width 16 height 16
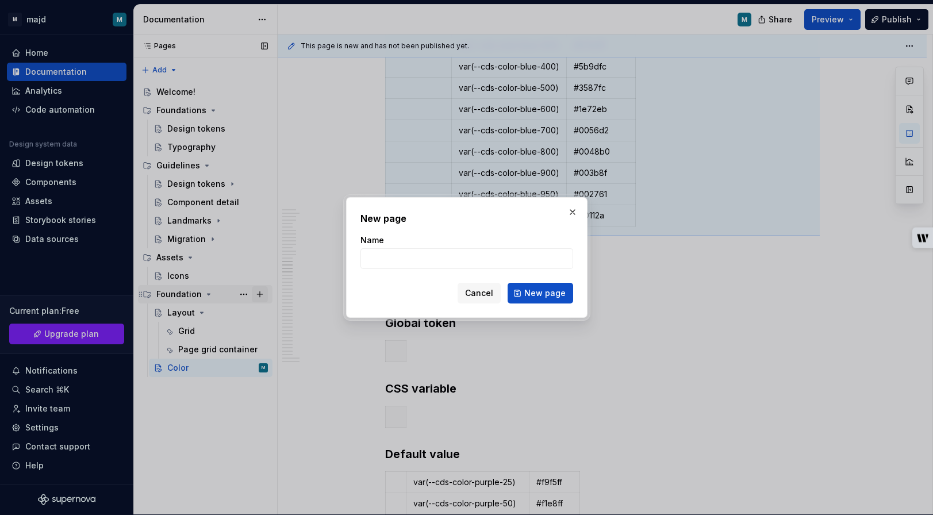
type textarea "*"
type input "Elevation"
click button "New page" at bounding box center [541, 293] width 66 height 21
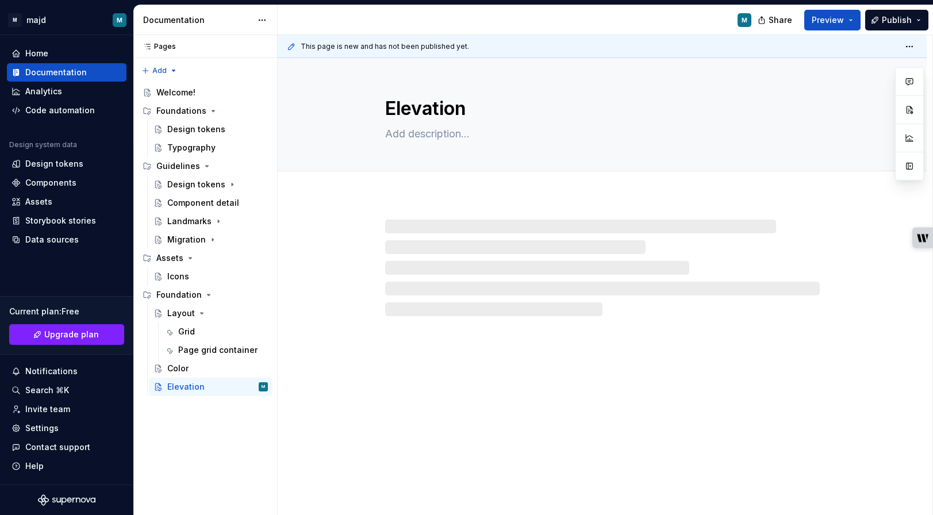
click at [442, 254] on div at bounding box center [602, 268] width 435 height 97
click at [427, 225] on div at bounding box center [602, 268] width 435 height 97
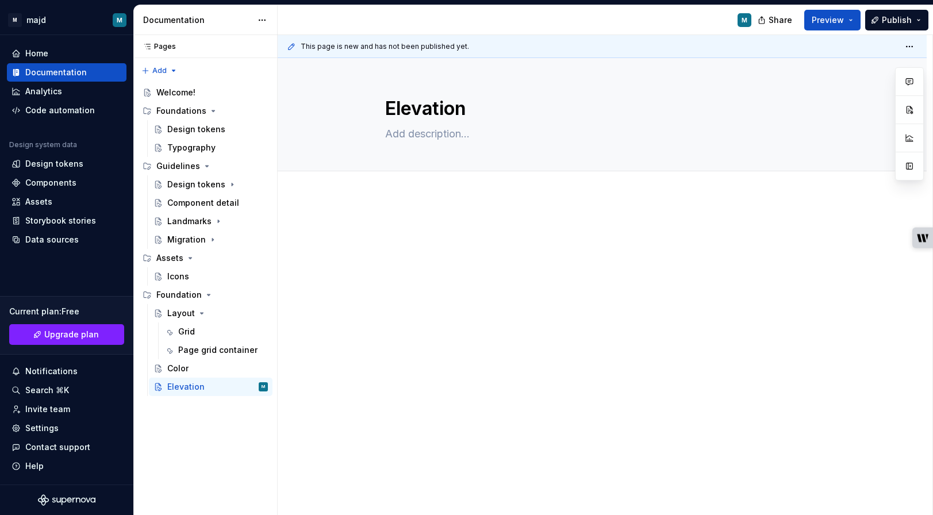
click at [408, 243] on div at bounding box center [602, 246] width 435 height 44
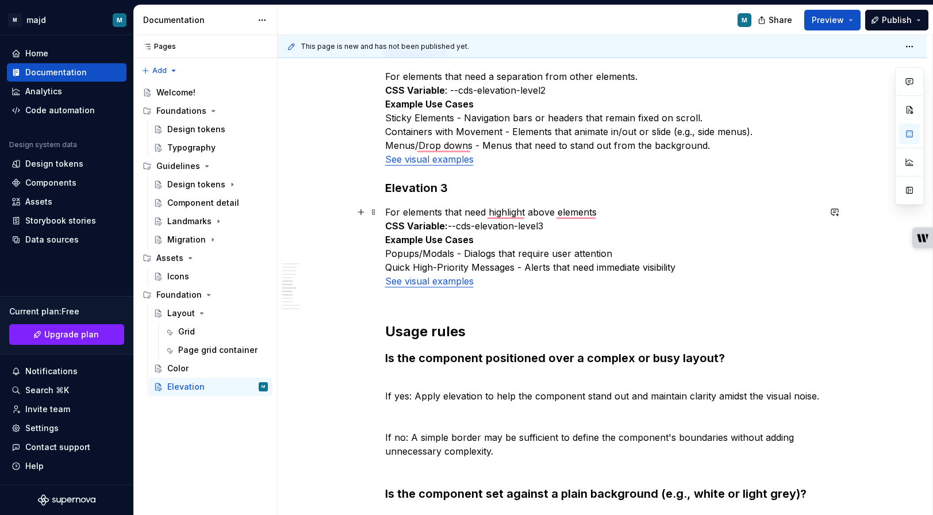
click at [435, 287] on p "For elements that need highlight above elements CSS Variable: --cds-elevation-l…" at bounding box center [602, 253] width 435 height 97
click at [442, 323] on h2 "Usage rules" at bounding box center [602, 332] width 435 height 18
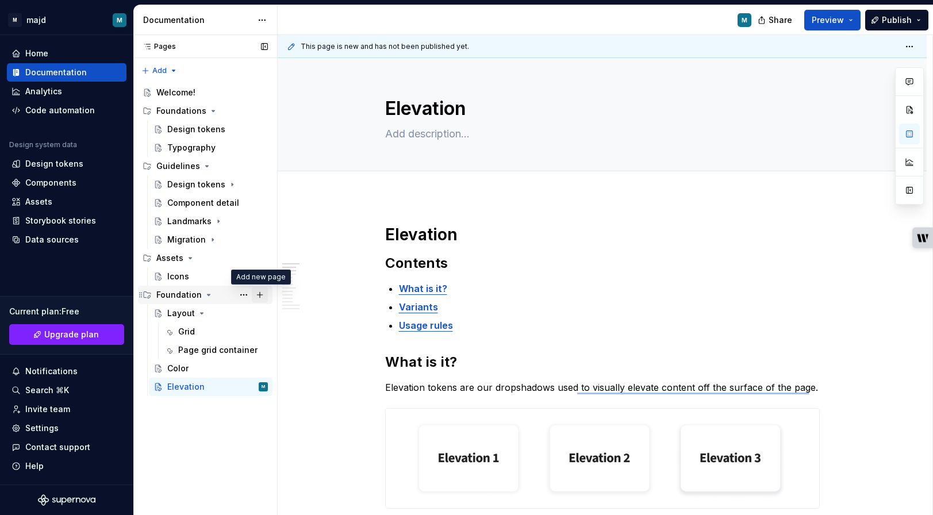
click at [261, 296] on button "Page tree" at bounding box center [260, 295] width 16 height 16
type textarea "*"
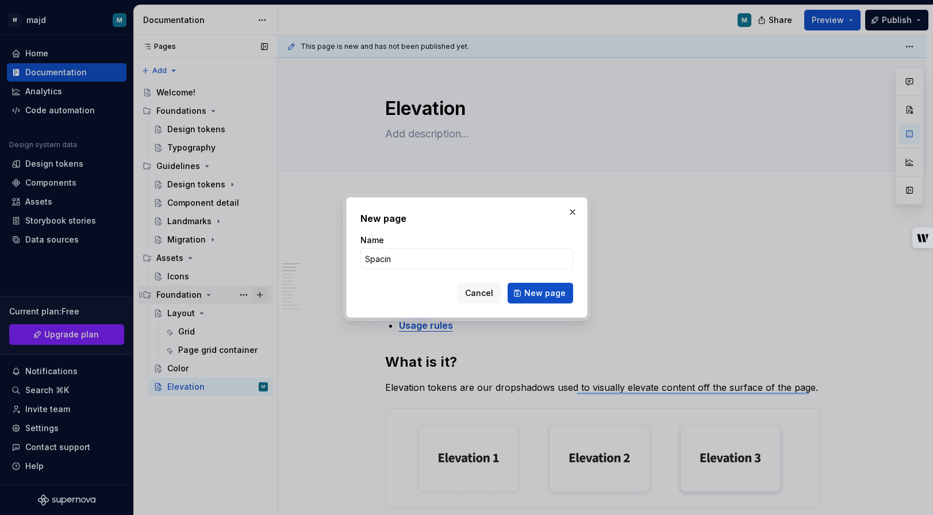
type input "Spacing"
click button "New page" at bounding box center [541, 293] width 66 height 21
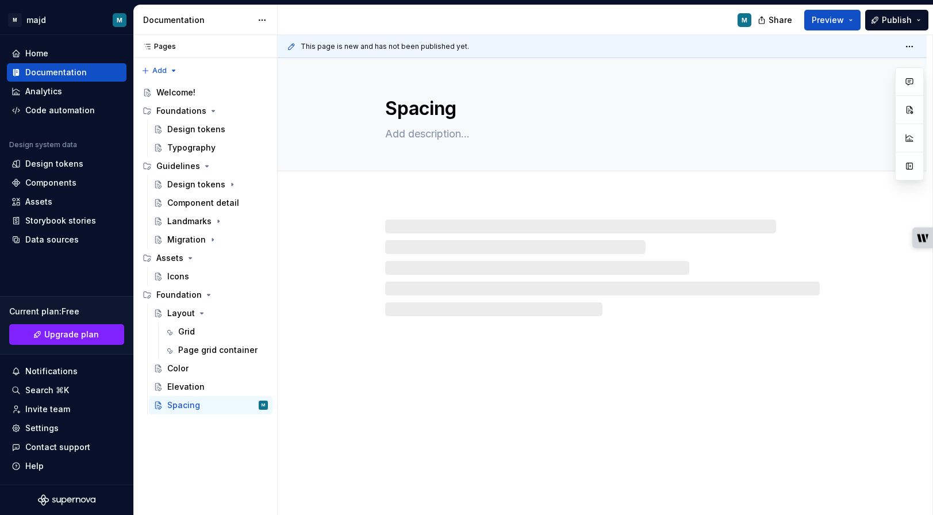
click at [437, 200] on div at bounding box center [602, 257] width 649 height 120
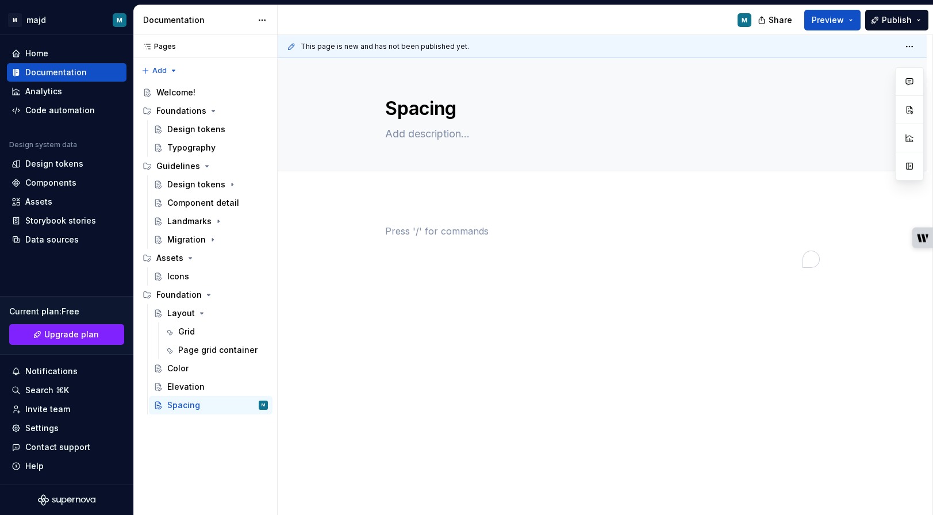
click at [412, 236] on p "To enrich screen reader interactions, please activate Accessibility in Grammarl…" at bounding box center [602, 231] width 435 height 14
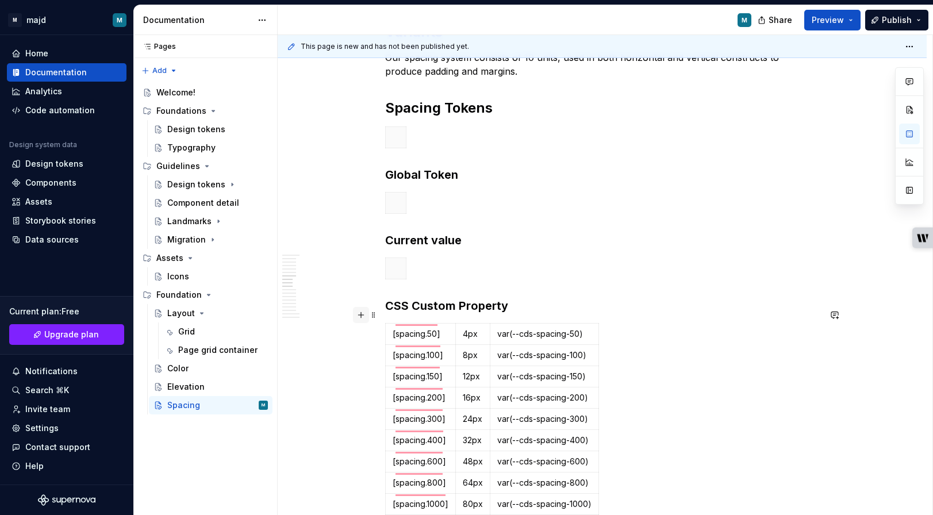
click at [365, 318] on button "button" at bounding box center [361, 315] width 16 height 16
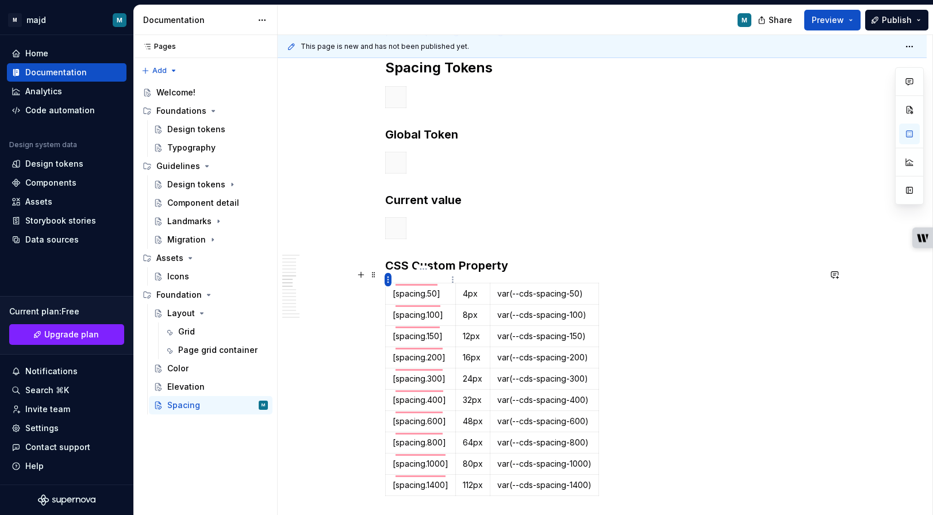
click at [389, 281] on html "M majd M Home Documentation Analytics Code automation Design system data Design…" at bounding box center [466, 257] width 933 height 515
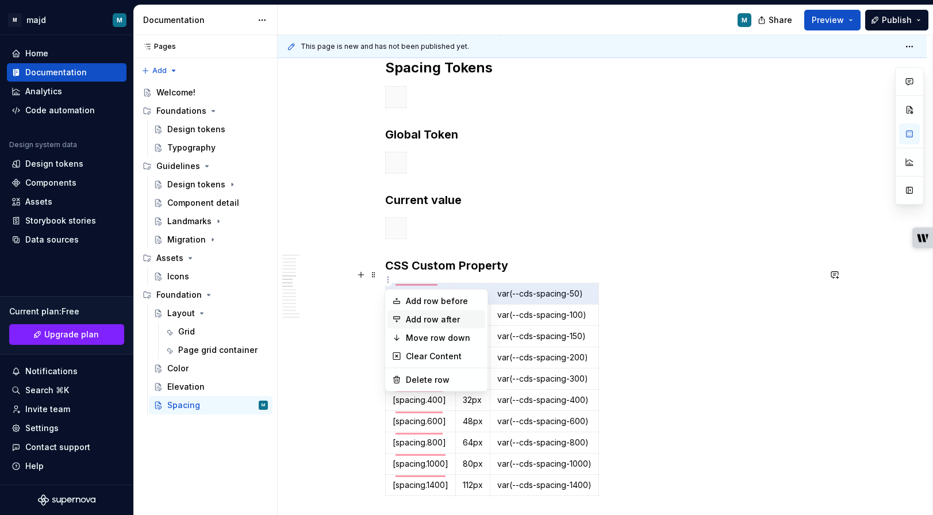
click at [407, 315] on div "Add row after" at bounding box center [443, 320] width 75 height 12
click at [387, 279] on html "M majd M Home Documentation Analytics Code automation Design system data Design…" at bounding box center [466, 257] width 933 height 515
click at [403, 301] on div "Add row before" at bounding box center [437, 301] width 98 height 18
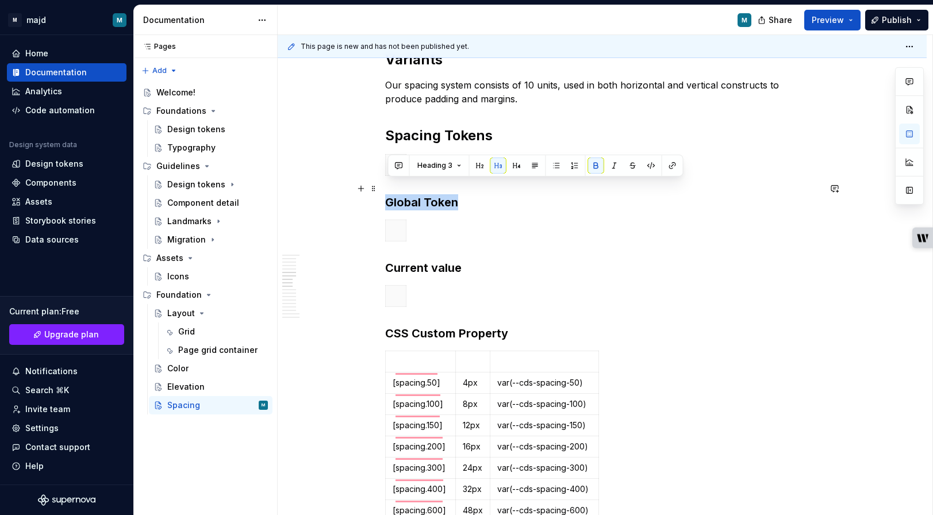
drag, startPoint x: 477, startPoint y: 188, endPoint x: 383, endPoint y: 188, distance: 93.8
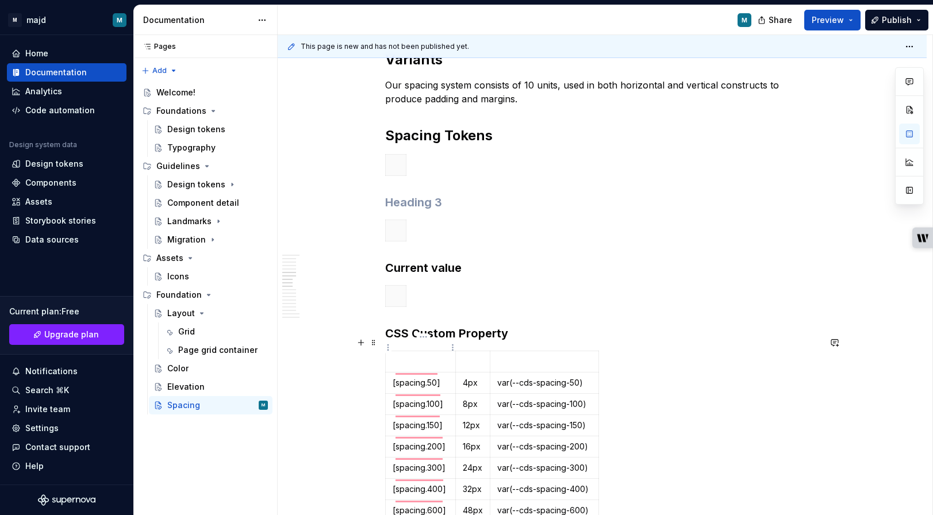
click at [420, 356] on p "To enrich screen reader interactions, please activate Accessibility in Grammarl…" at bounding box center [421, 362] width 56 height 12
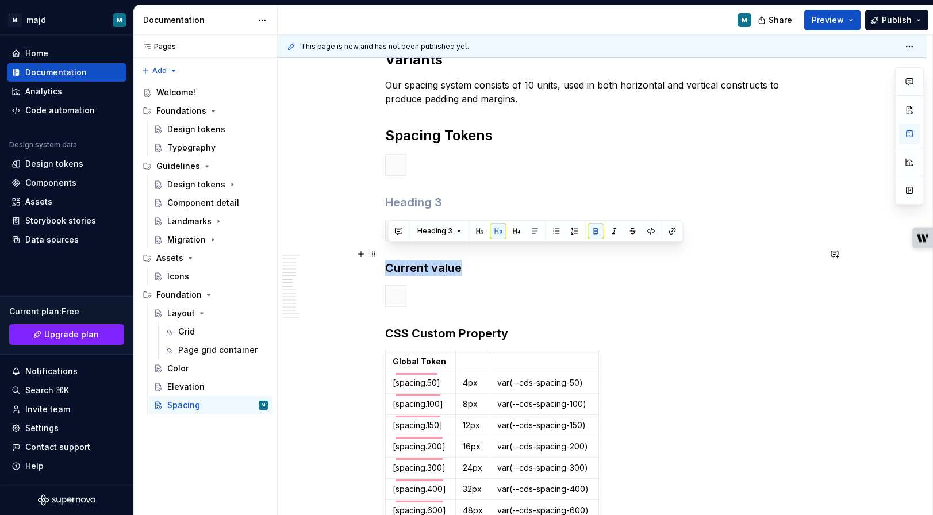
drag, startPoint x: 481, startPoint y: 254, endPoint x: 388, endPoint y: 254, distance: 93.2
click at [388, 260] on h3 "Current value" at bounding box center [602, 268] width 435 height 16
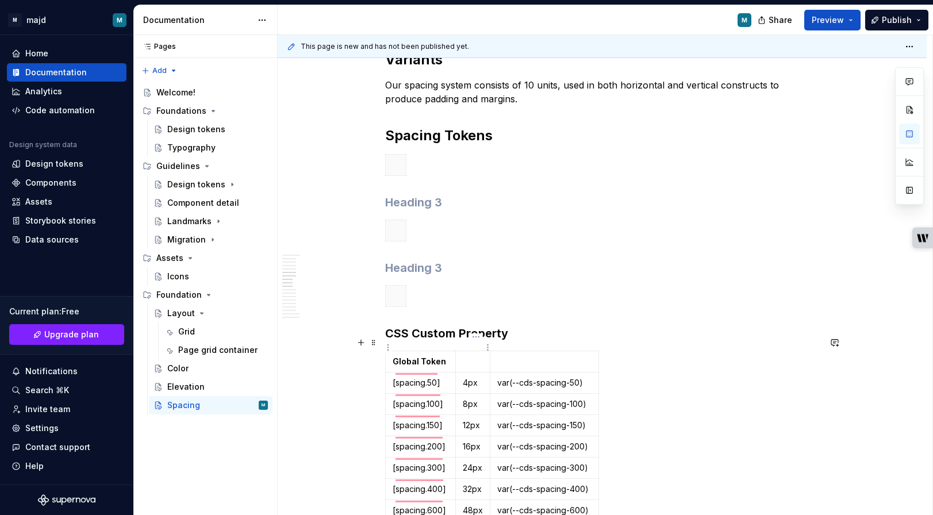
click at [475, 356] on p "To enrich screen reader interactions, please activate Accessibility in Grammarl…" at bounding box center [473, 362] width 20 height 12
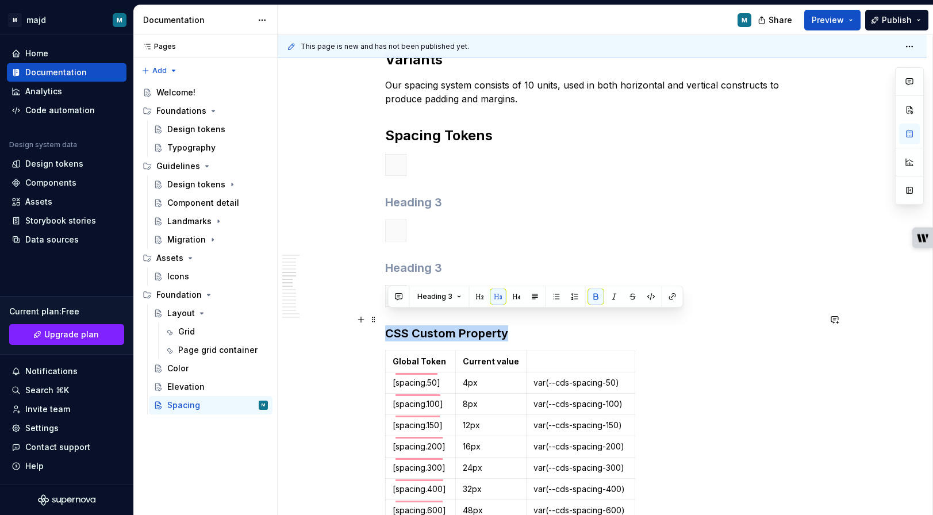
drag, startPoint x: 521, startPoint y: 313, endPoint x: 388, endPoint y: 319, distance: 133.0
click at [388, 326] on h3 "CSS Custom Property" at bounding box center [602, 334] width 435 height 16
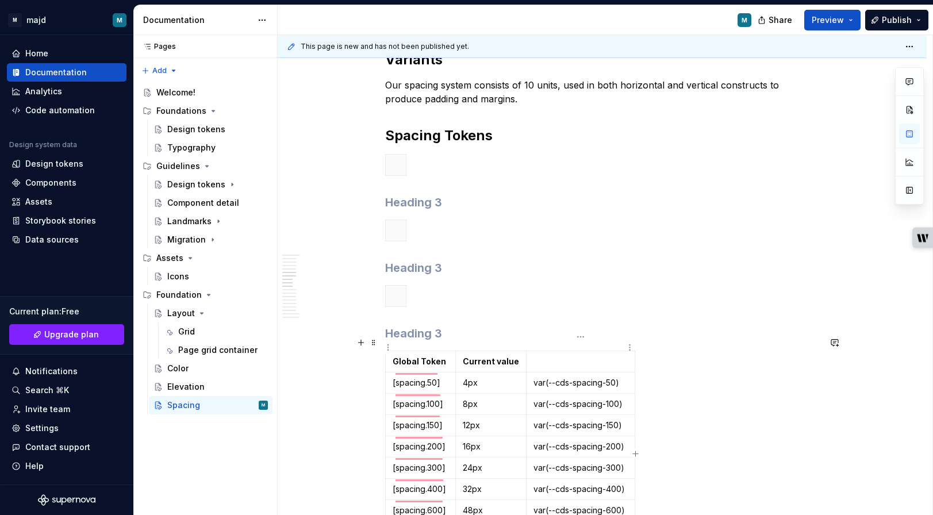
click at [550, 356] on p "To enrich screen reader interactions, please activate Accessibility in Grammarl…" at bounding box center [581, 362] width 94 height 12
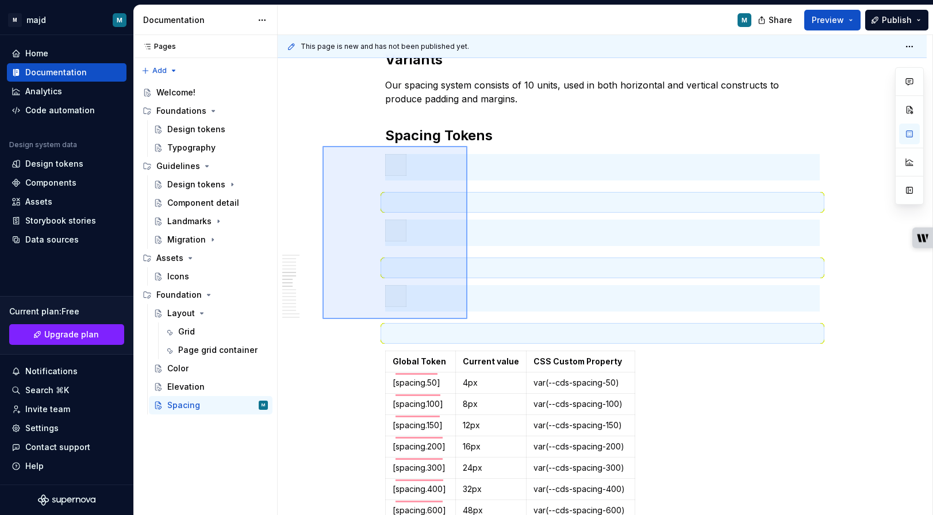
drag, startPoint x: 323, startPoint y: 146, endPoint x: 468, endPoint y: 319, distance: 225.8
click at [468, 319] on div "This page is new and has not been published yet. Spacing Edit header Spacing Co…" at bounding box center [605, 275] width 655 height 481
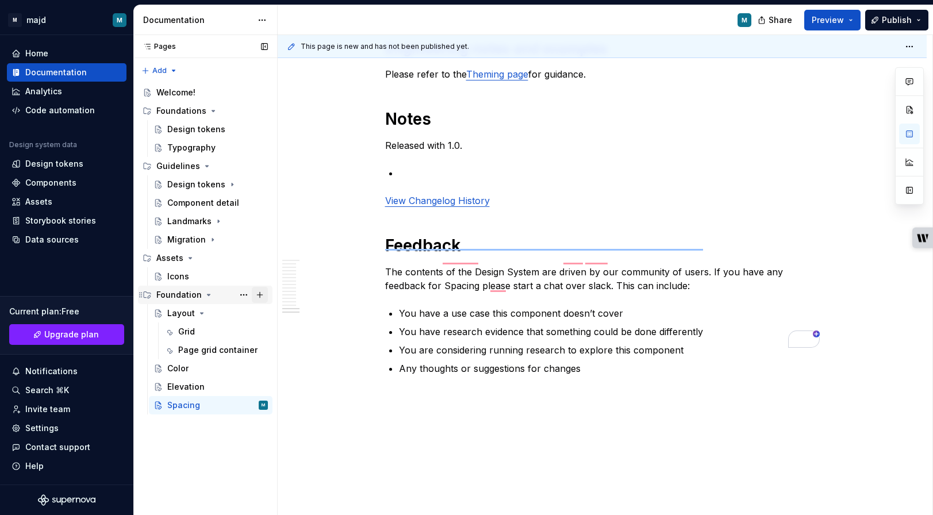
click at [258, 296] on button "Page tree" at bounding box center [260, 295] width 16 height 16
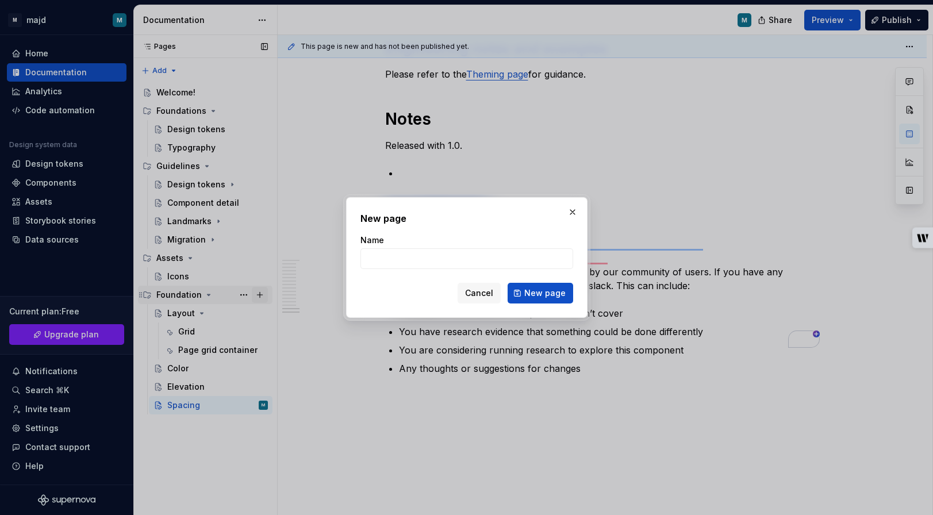
type textarea "*"
type input "Typography"
click button "New page" at bounding box center [541, 293] width 66 height 21
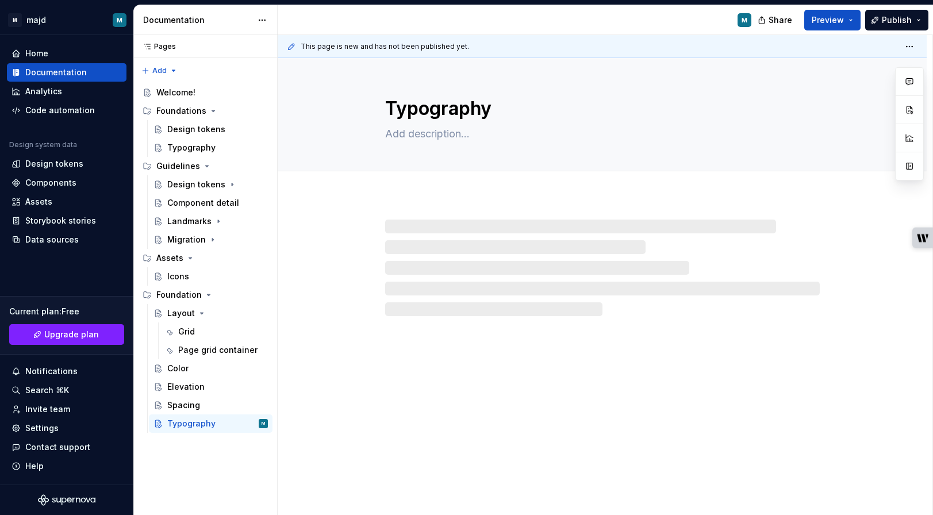
click at [413, 243] on div at bounding box center [602, 268] width 435 height 97
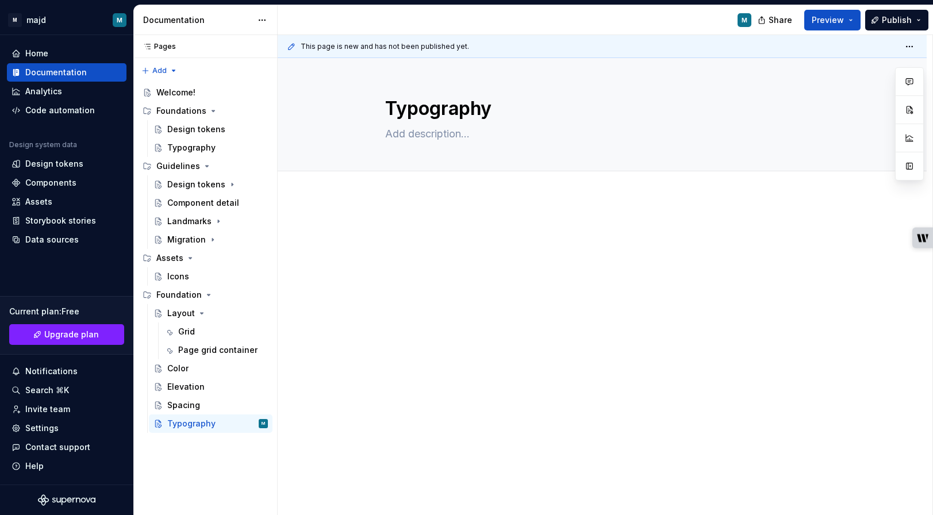
click at [392, 223] on div at bounding box center [602, 317] width 649 height 240
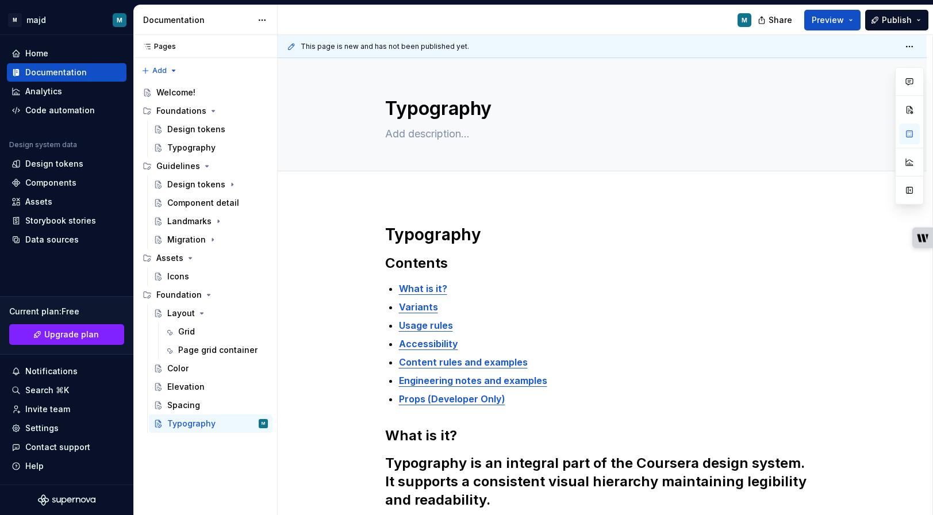
type textarea "*"
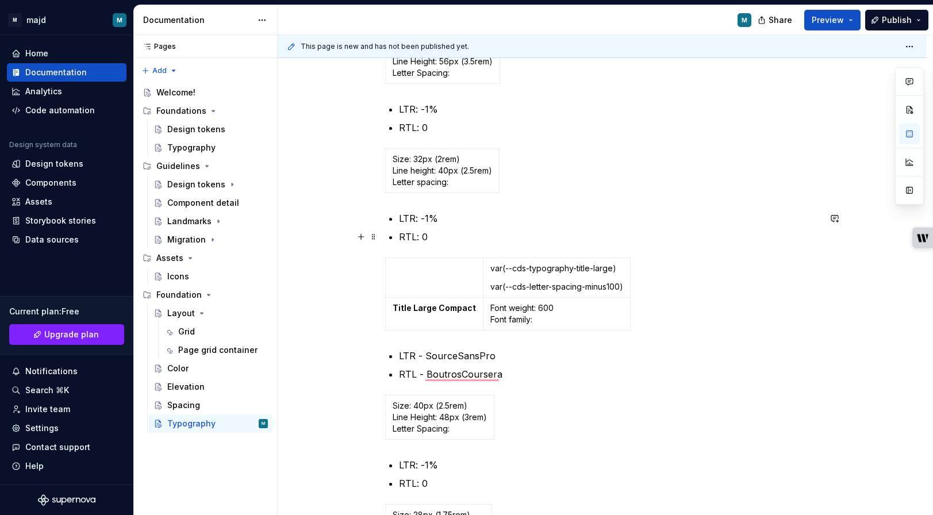
scroll to position [1807, 0]
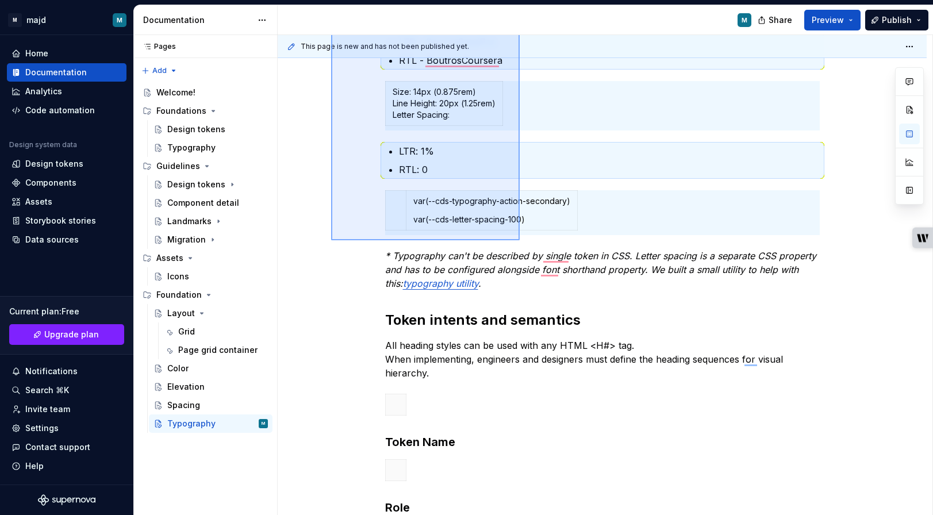
drag, startPoint x: 331, startPoint y: 238, endPoint x: 520, endPoint y: 240, distance: 188.7
click at [520, 240] on div "This page is new and has not been published yet. Typography Edit header Typogra…" at bounding box center [605, 275] width 655 height 481
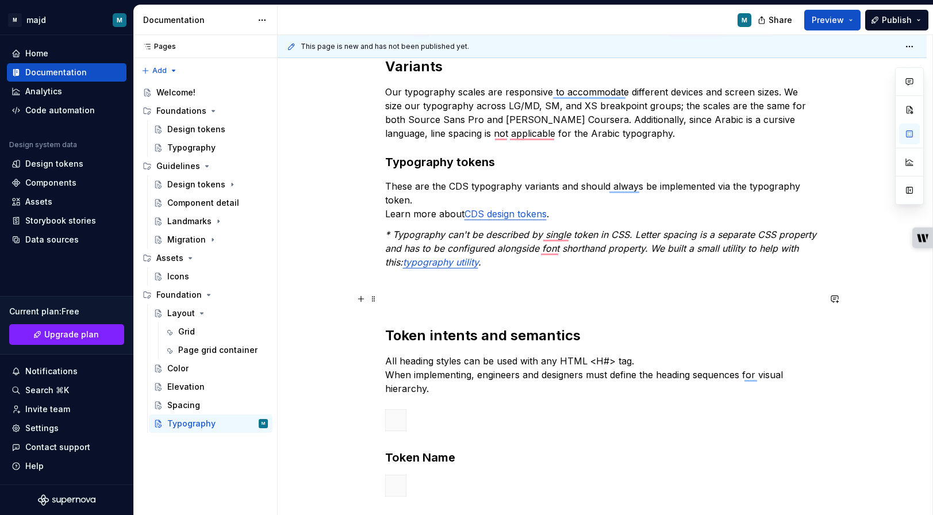
click at [409, 307] on h2 "Token intents and semantics" at bounding box center [602, 317] width 435 height 55
click at [363, 299] on button "button" at bounding box center [361, 299] width 16 height 16
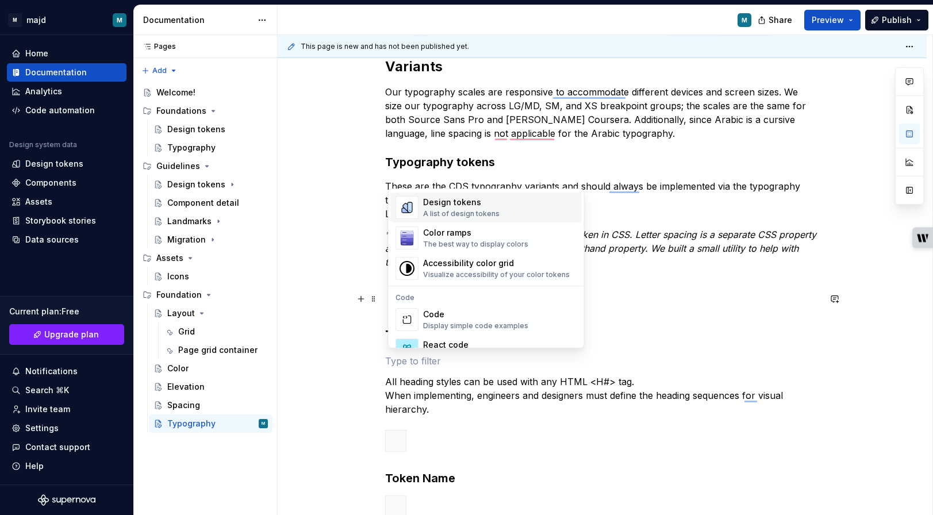
click at [480, 206] on div "Design tokens" at bounding box center [461, 203] width 76 height 12
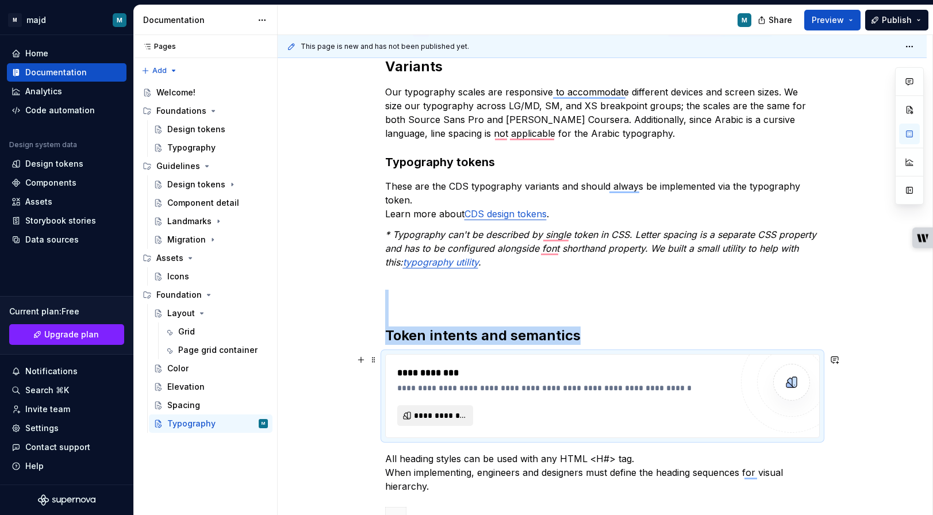
click at [432, 414] on span "**********" at bounding box center [440, 416] width 52 height 12
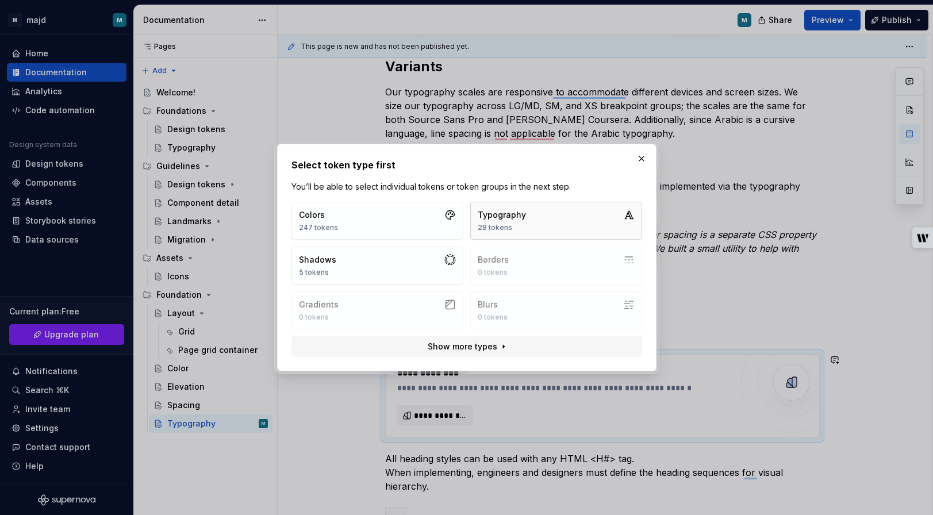
click at [533, 229] on button "Typography 28 tokens" at bounding box center [556, 221] width 172 height 38
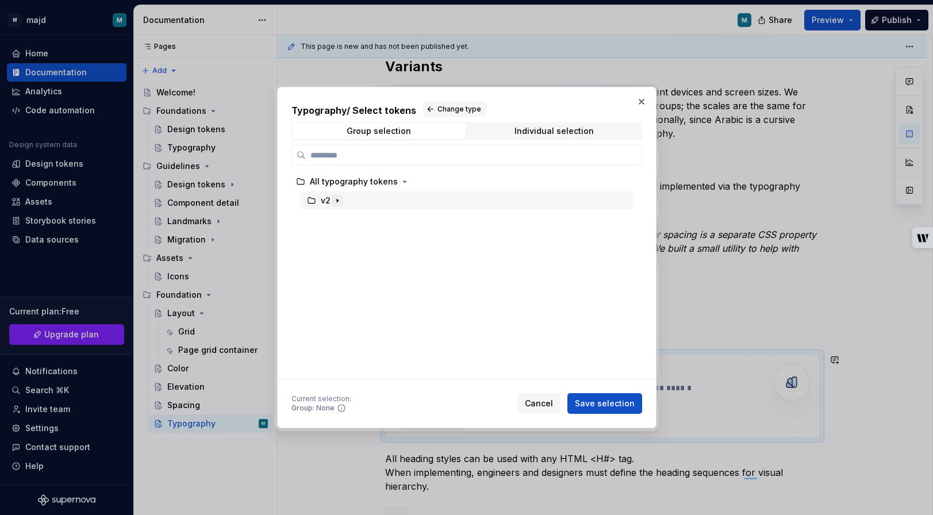
click at [333, 204] on icon "button" at bounding box center [337, 200] width 9 height 9
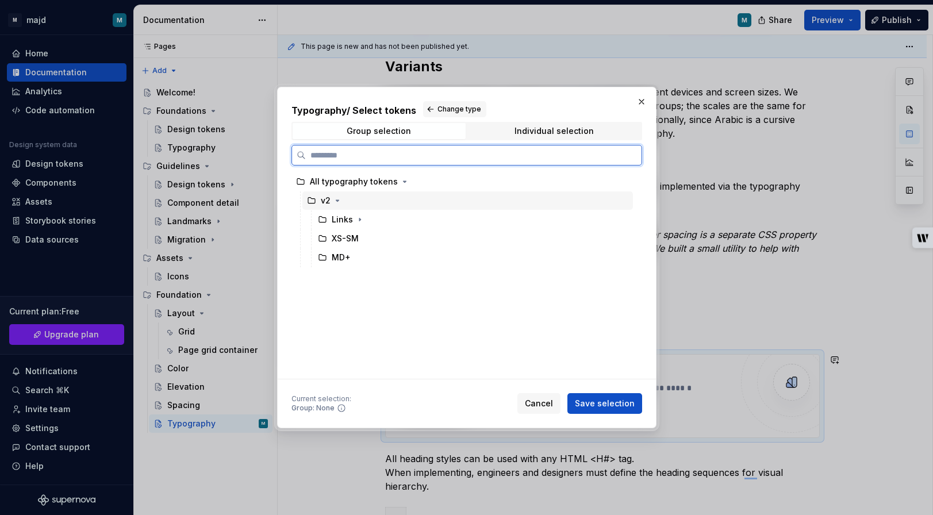
click at [313, 208] on div "v2" at bounding box center [468, 201] width 331 height 18
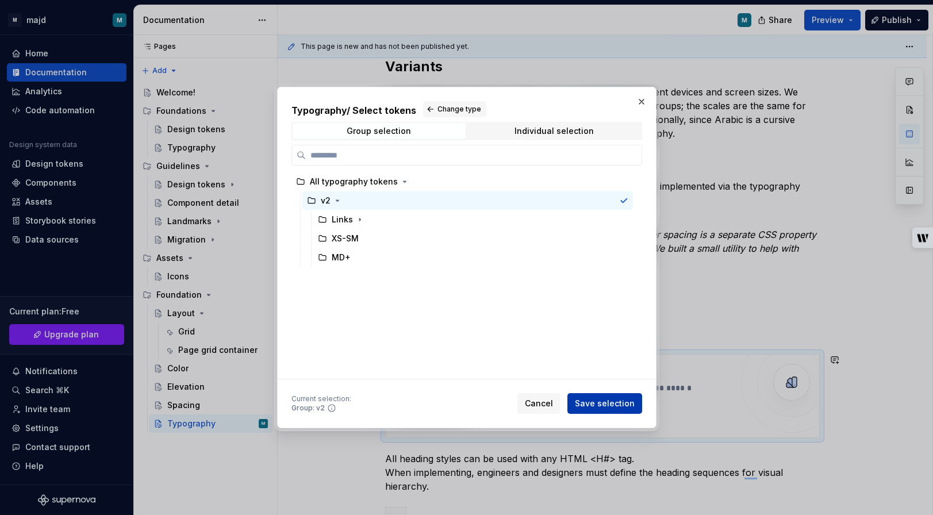
click at [603, 403] on span "Save selection" at bounding box center [605, 404] width 60 height 12
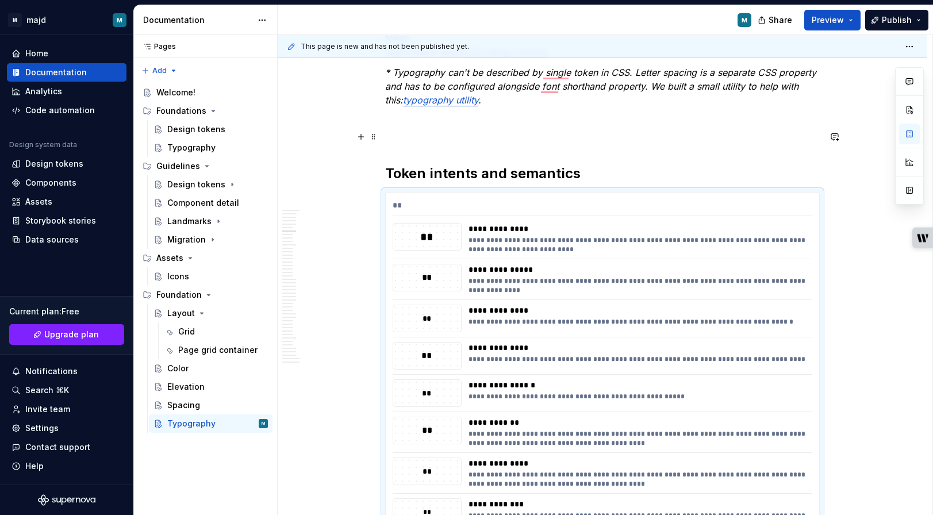
click at [446, 145] on h2 "Token intents and semantics" at bounding box center [602, 155] width 435 height 55
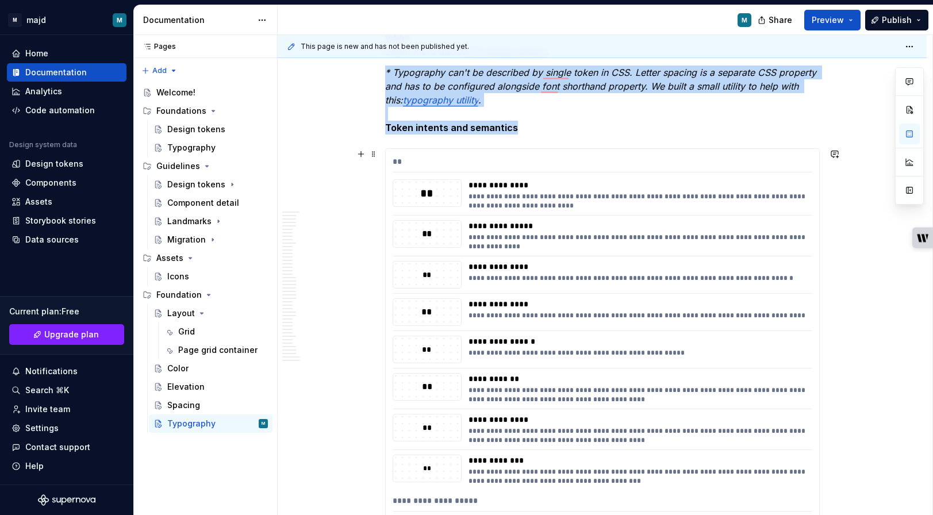
click at [532, 206] on div "**********" at bounding box center [637, 201] width 337 height 18
click at [442, 194] on div "**" at bounding box center [427, 193] width 68 height 16
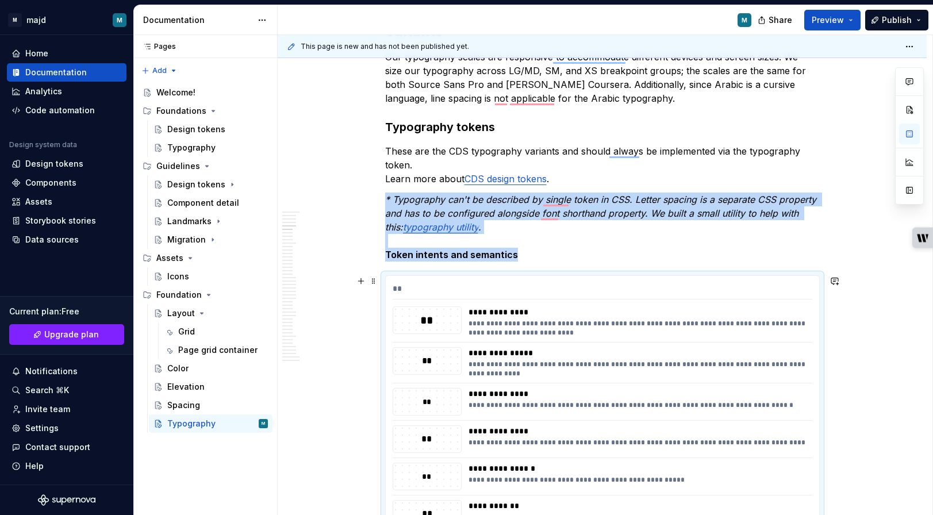
click at [430, 313] on div "**" at bounding box center [427, 320] width 68 height 16
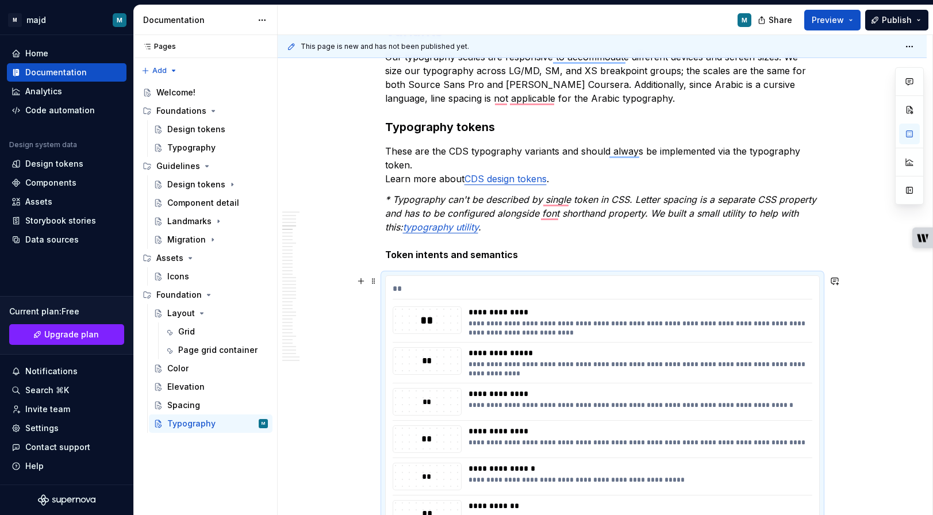
click at [400, 285] on div "**" at bounding box center [603, 291] width 420 height 17
click at [377, 281] on span at bounding box center [373, 281] width 9 height 16
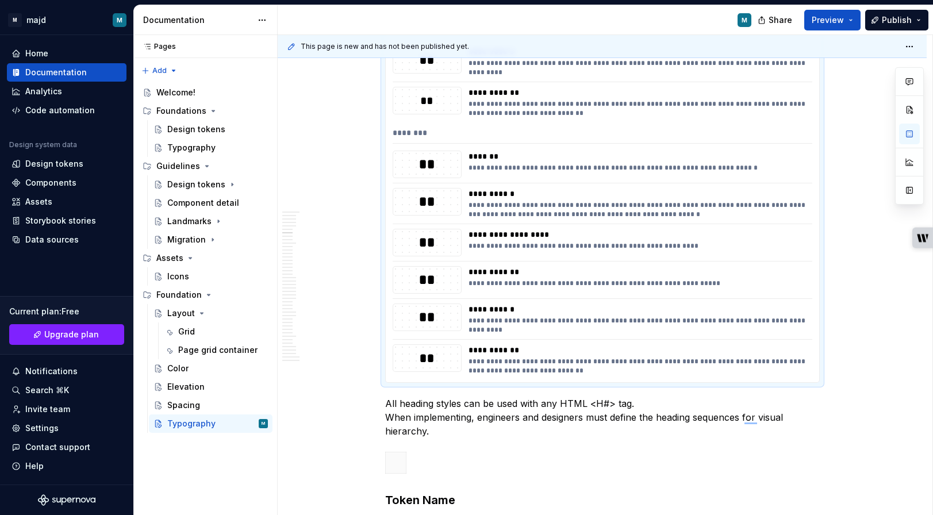
click at [420, 315] on div "**" at bounding box center [427, 318] width 68 height 20
click at [421, 136] on div "********" at bounding box center [603, 135] width 420 height 17
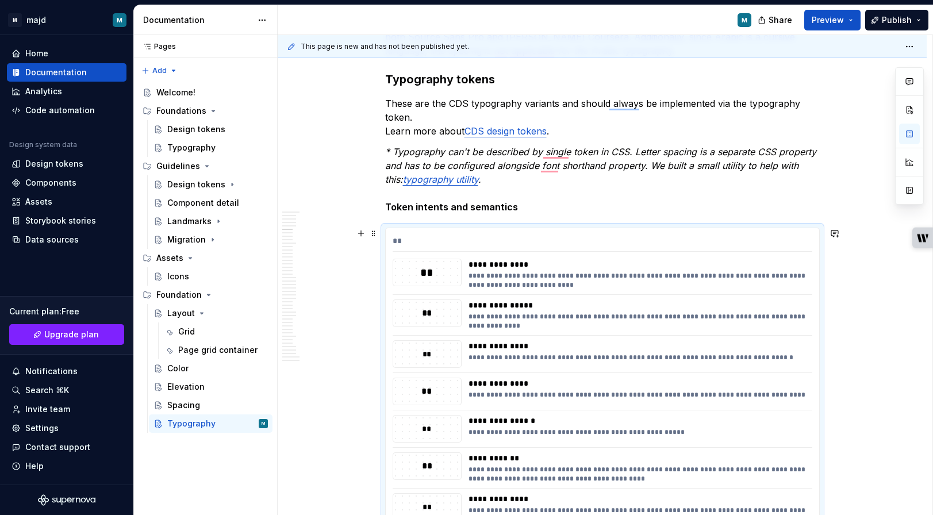
click at [768, 236] on div "**" at bounding box center [603, 243] width 420 height 17
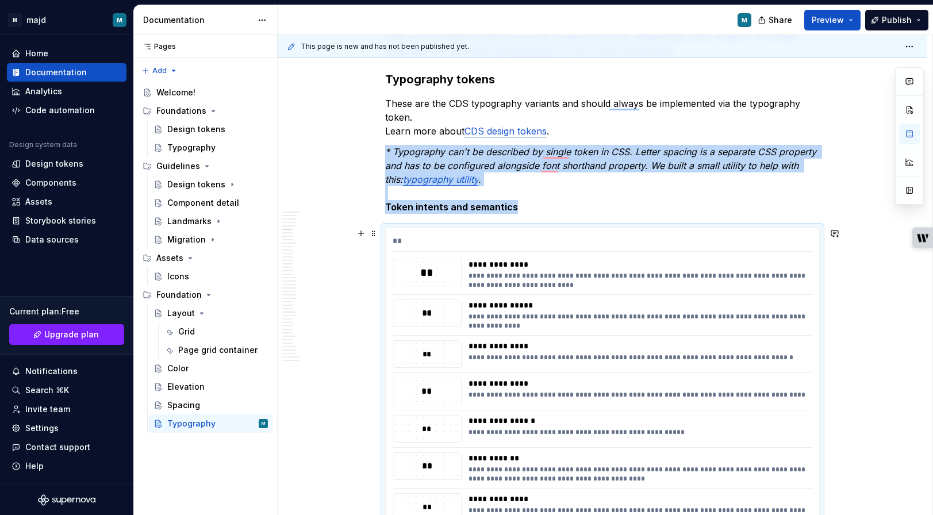
click at [614, 272] on div "**********" at bounding box center [637, 280] width 337 height 18
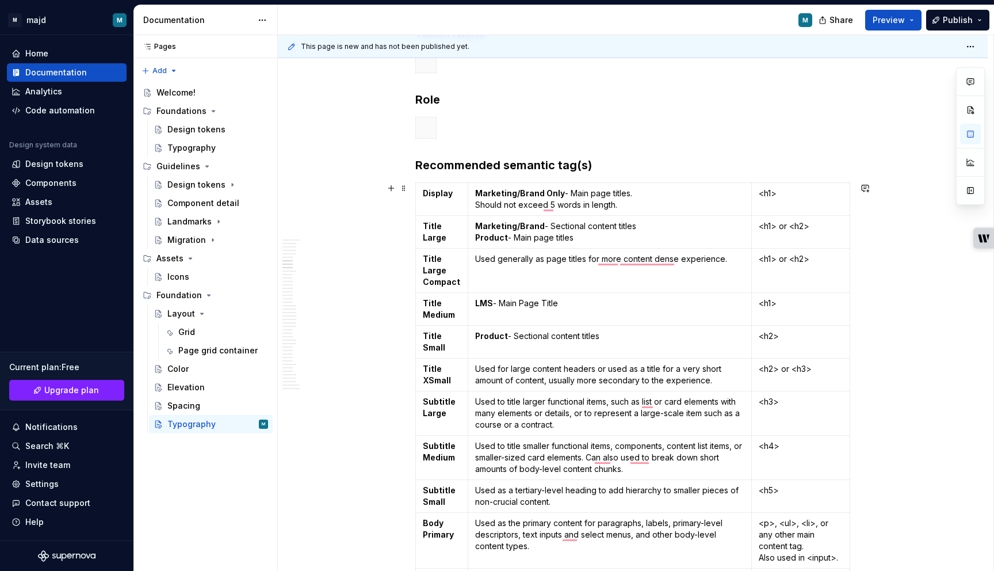
scroll to position [2191, 0]
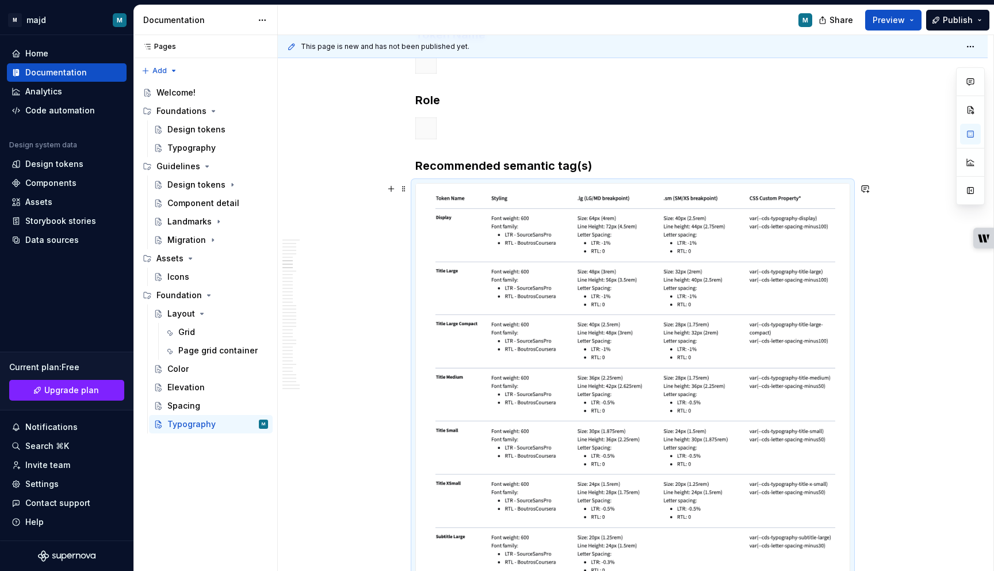
click at [531, 224] on img "To enrich screen reader interactions, please activate Accessibility in Grammarl…" at bounding box center [633, 568] width 434 height 770
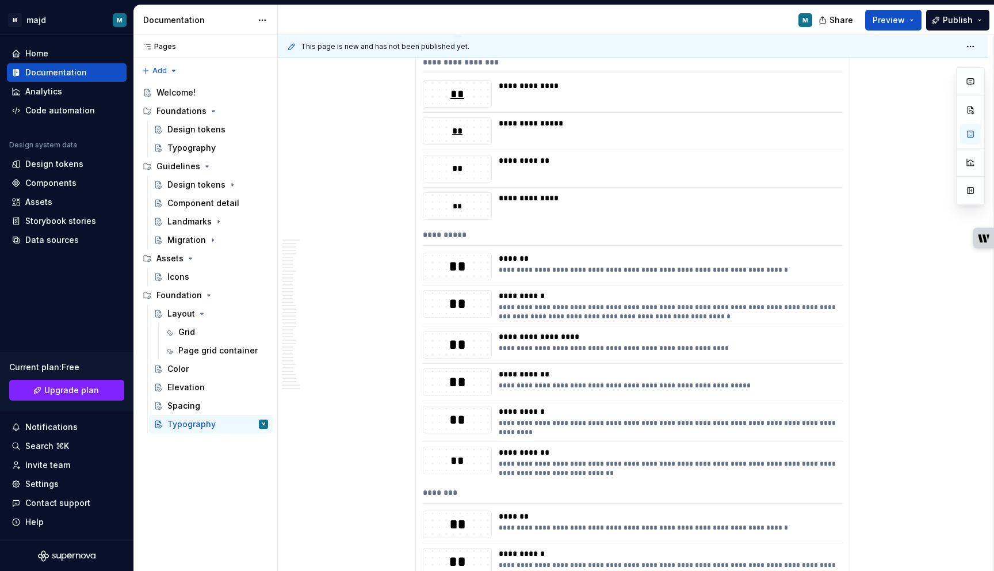
scroll to position [1319, 0]
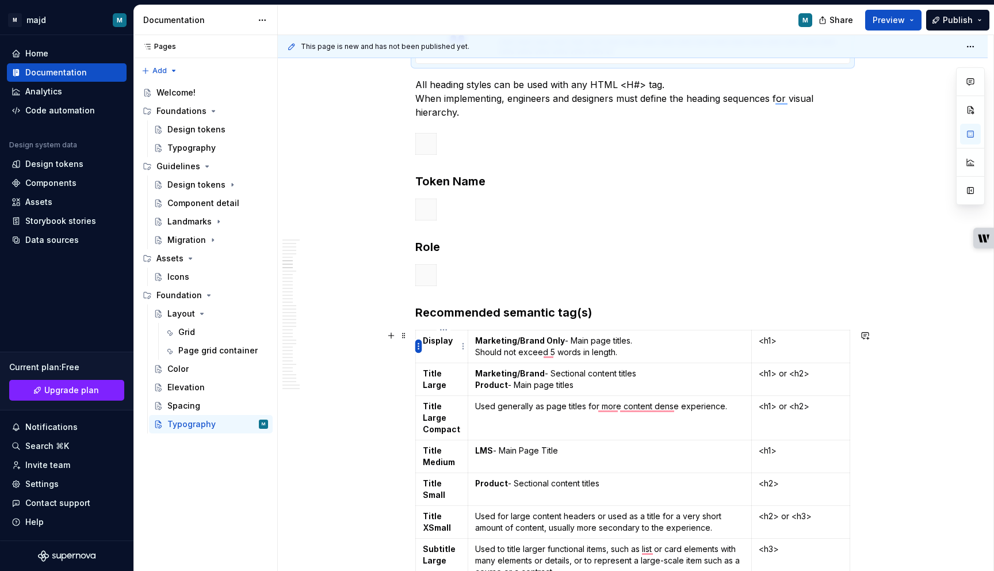
click at [418, 345] on html "M majd M Home Documentation Analytics Code automation Design system data Design…" at bounding box center [497, 285] width 994 height 571
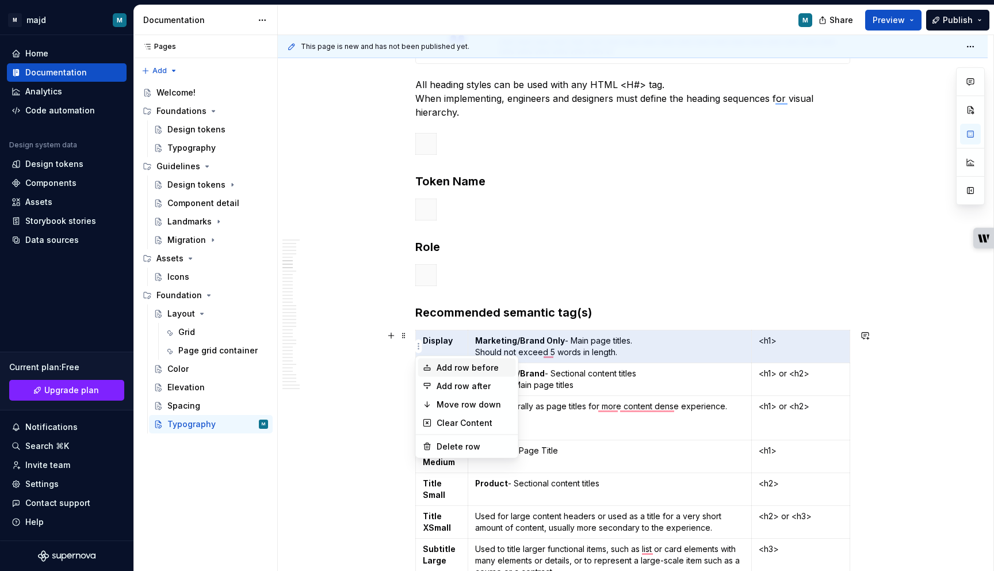
click at [449, 363] on div "Add row before" at bounding box center [474, 368] width 75 height 12
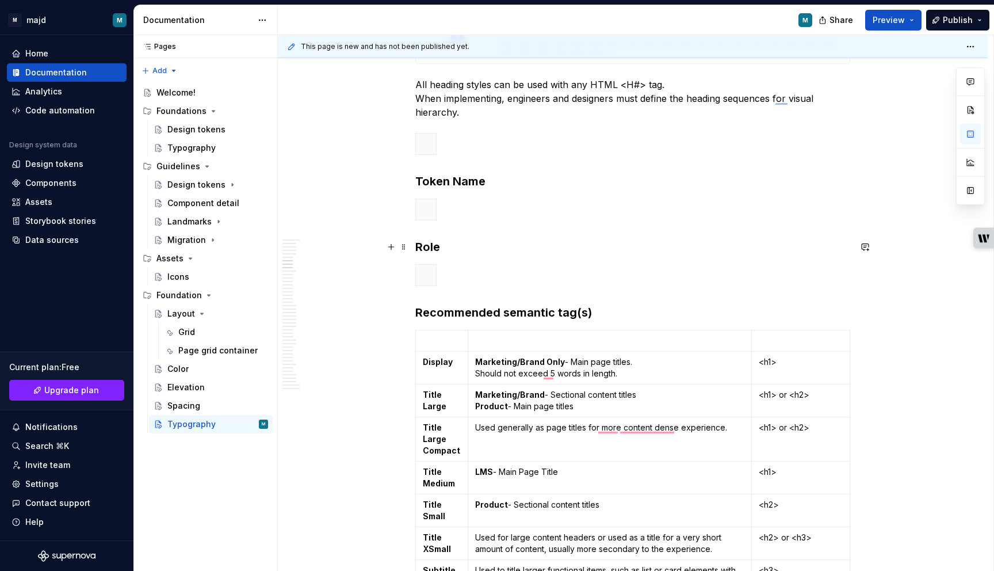
click at [422, 246] on strong "Role" at bounding box center [427, 247] width 25 height 14
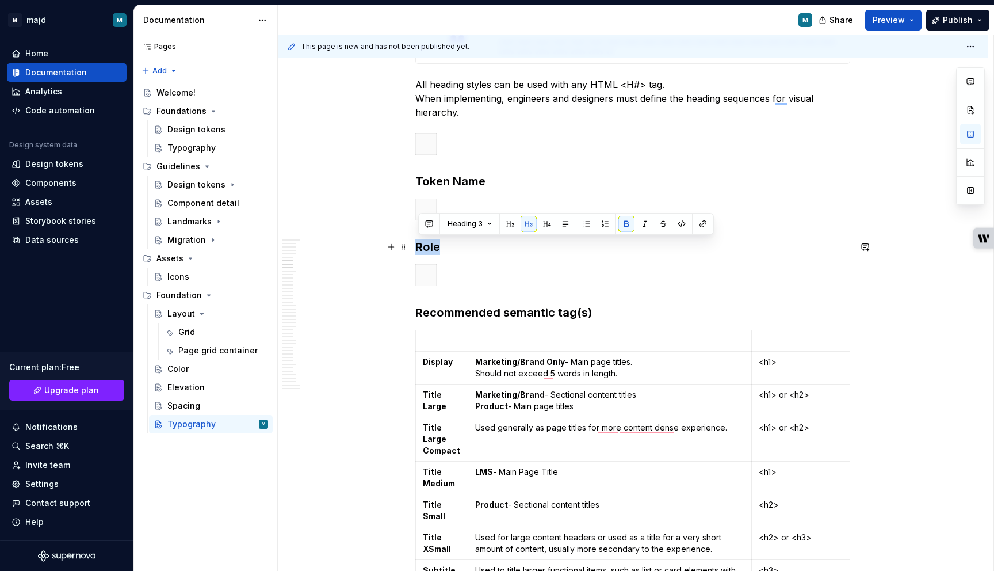
click at [422, 246] on strong "Role" at bounding box center [427, 247] width 25 height 14
copy strong "Role"
click at [778, 345] on p "To enrich screen reader interactions, please activate Accessibility in Grammarl…" at bounding box center [801, 341] width 84 height 12
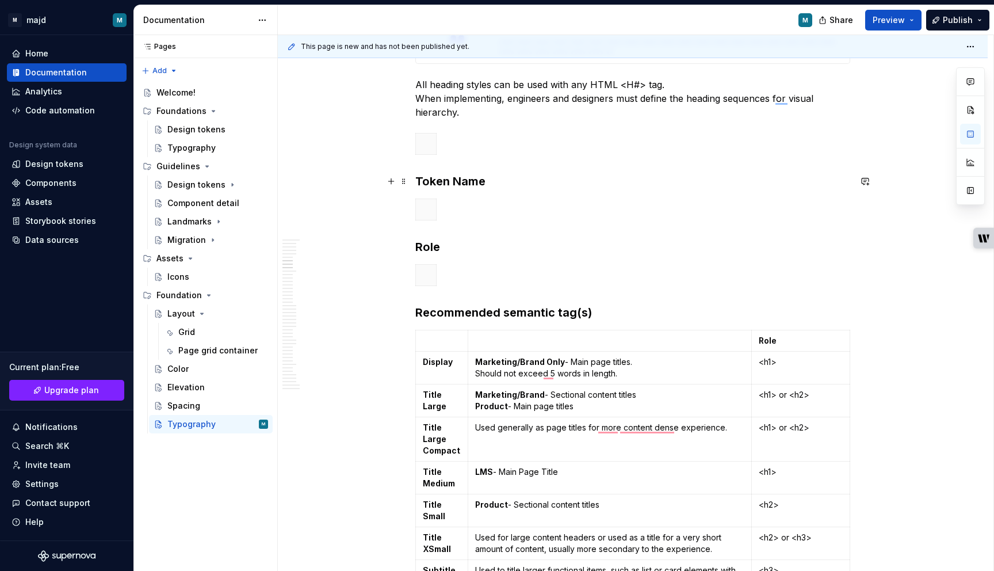
click at [448, 185] on strong "Token Name" at bounding box center [450, 181] width 70 height 14
copy strong "Token Name"
click at [515, 347] on td "To enrich screen reader interactions, please activate Accessibility in Grammarl…" at bounding box center [610, 340] width 284 height 21
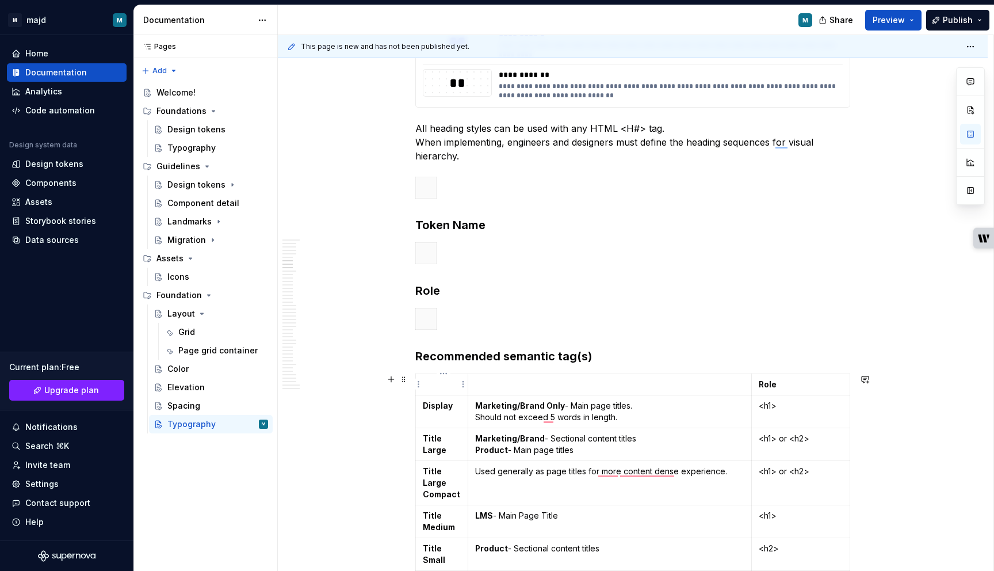
click at [445, 381] on p "To enrich screen reader interactions, please activate Accessibility in Grammarl…" at bounding box center [442, 384] width 38 height 12
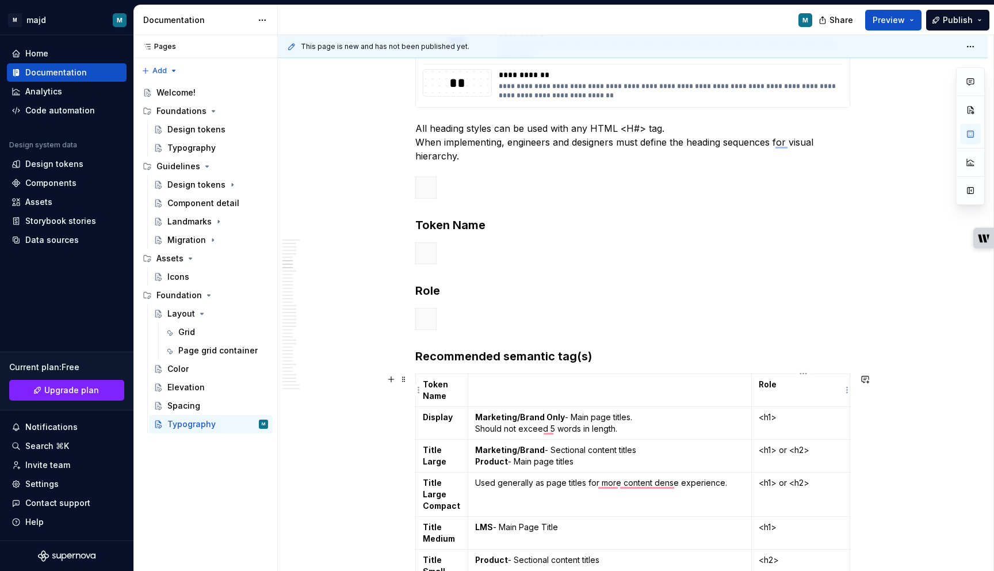
click at [773, 385] on strong "Role" at bounding box center [768, 384] width 18 height 10
click at [657, 389] on p "To enrich screen reader interactions, please activate Accessibility in Grammarl…" at bounding box center [610, 384] width 270 height 12
click at [454, 357] on strong "Recommended semantic tag(s)" at bounding box center [503, 356] width 177 height 14
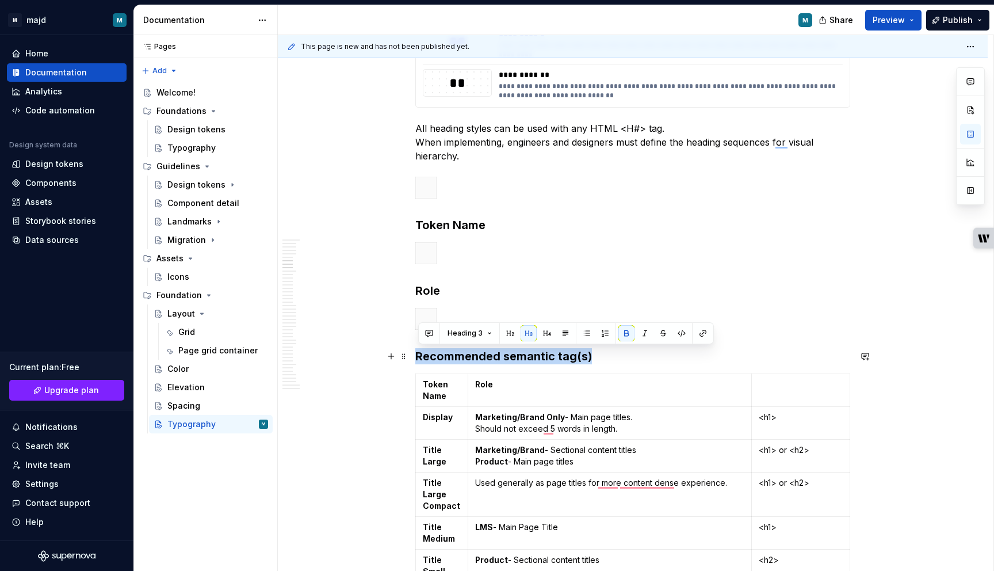
click at [454, 357] on strong "Recommended semantic tag(s)" at bounding box center [503, 356] width 177 height 14
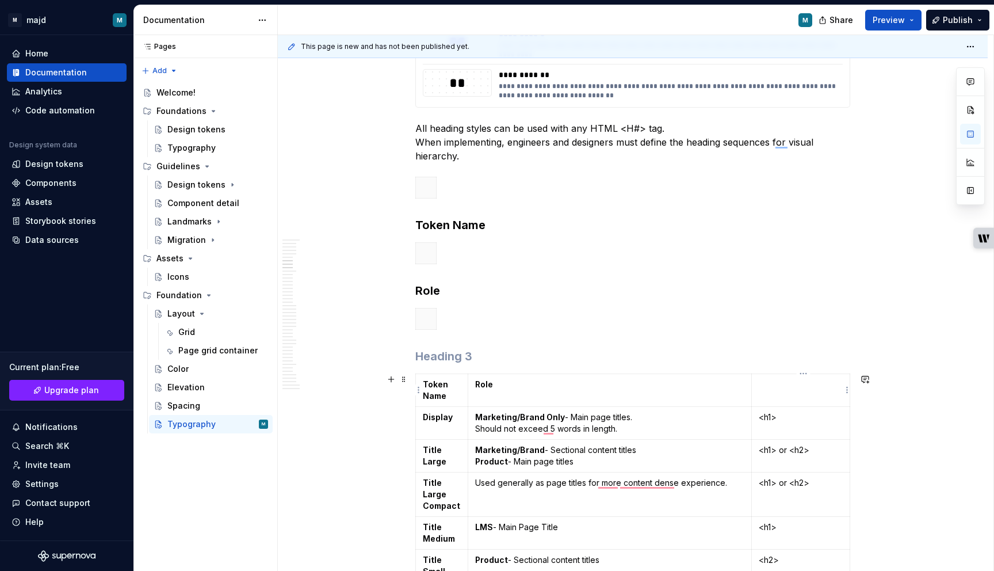
click at [779, 396] on td "To enrich screen reader interactions, please activate Accessibility in Grammarl…" at bounding box center [801, 389] width 98 height 33
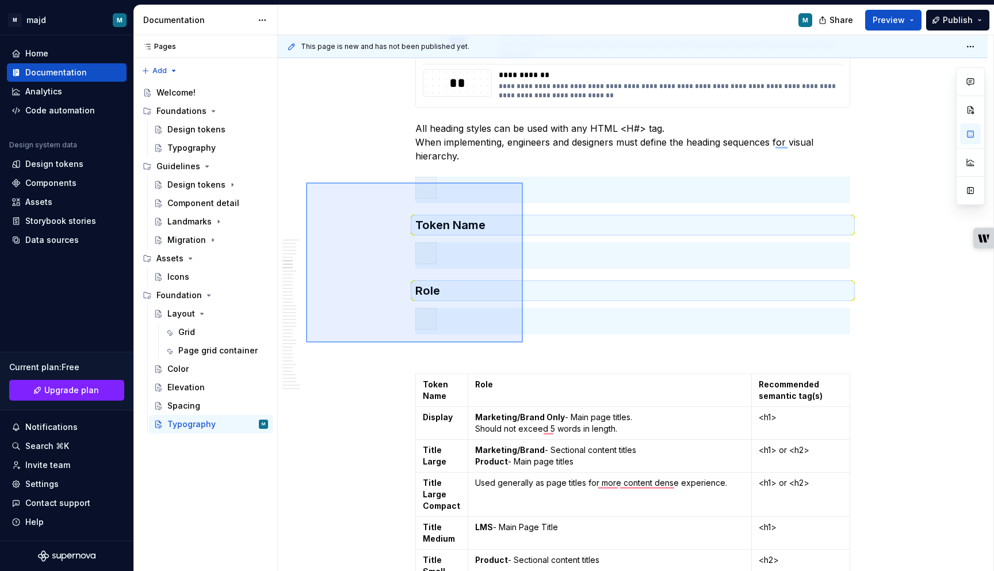
drag, startPoint x: 306, startPoint y: 182, endPoint x: 523, endPoint y: 342, distance: 269.4
click at [523, 342] on div "This page is new and has not been published yet. Typography Edit header Typogra…" at bounding box center [635, 303] width 715 height 536
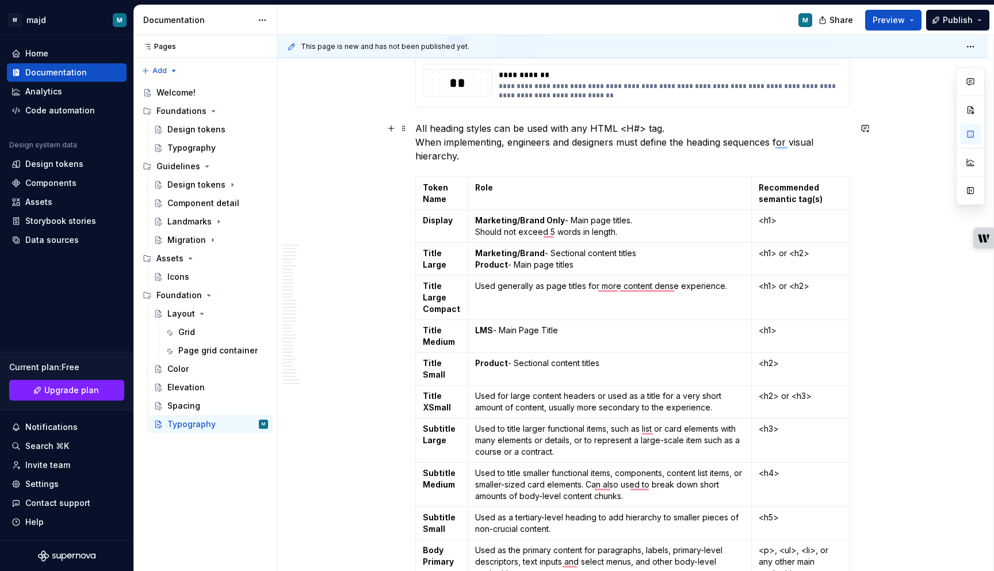
click at [418, 127] on p "All heading styles can be used with any HTML <H#> tag. When implementing, engin…" at bounding box center [632, 141] width 435 height 41
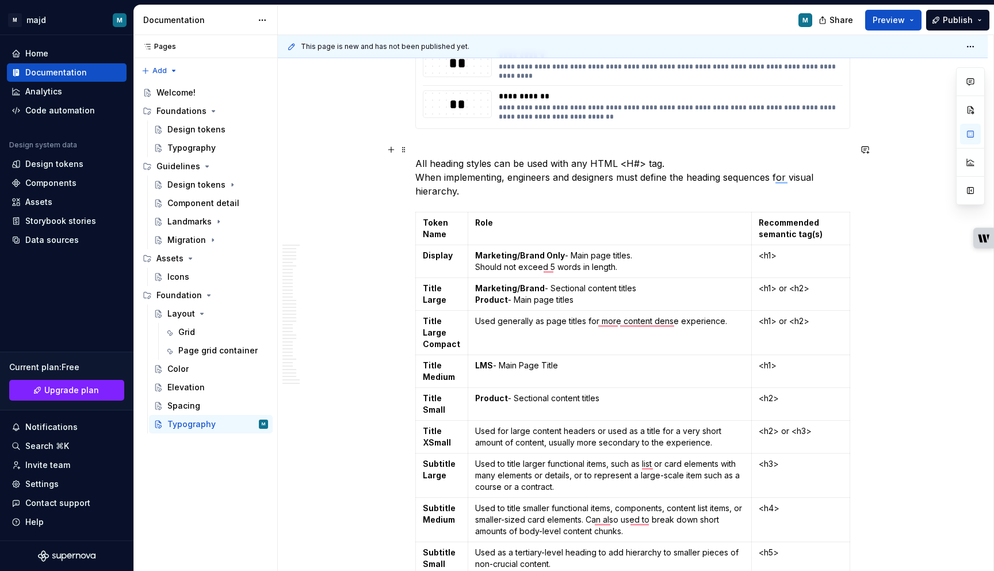
click at [428, 150] on p "All heading styles can be used with any HTML <H#> tag. When implementing, engin…" at bounding box center [632, 170] width 435 height 55
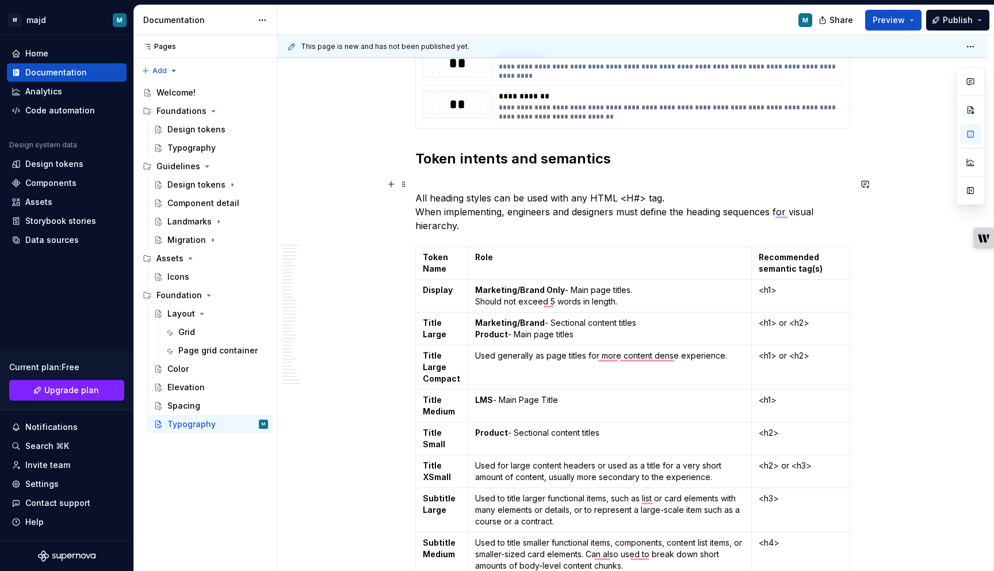
click at [437, 178] on p "All heading styles can be used with any HTML <H#> tag. When implementing, engin…" at bounding box center [632, 204] width 435 height 55
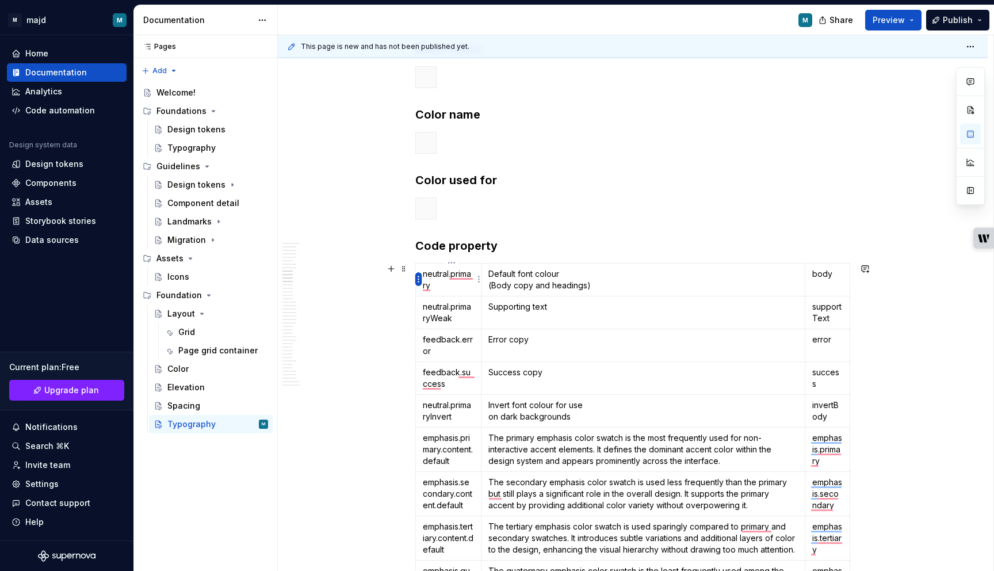
click at [420, 280] on html "M majd M Home Documentation Analytics Code automation Design system data Design…" at bounding box center [497, 285] width 994 height 571
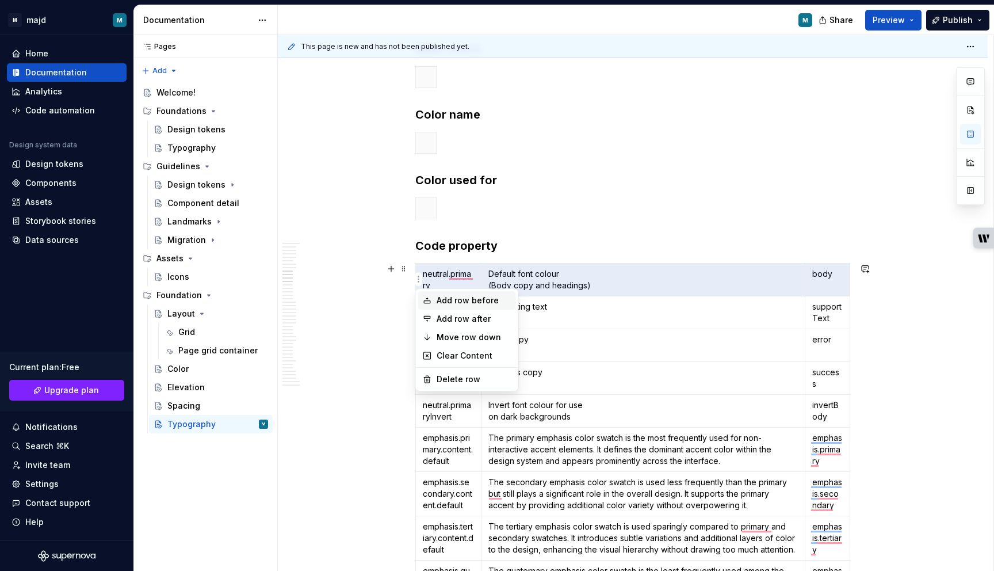
click at [457, 303] on div "Add row before" at bounding box center [474, 300] width 75 height 12
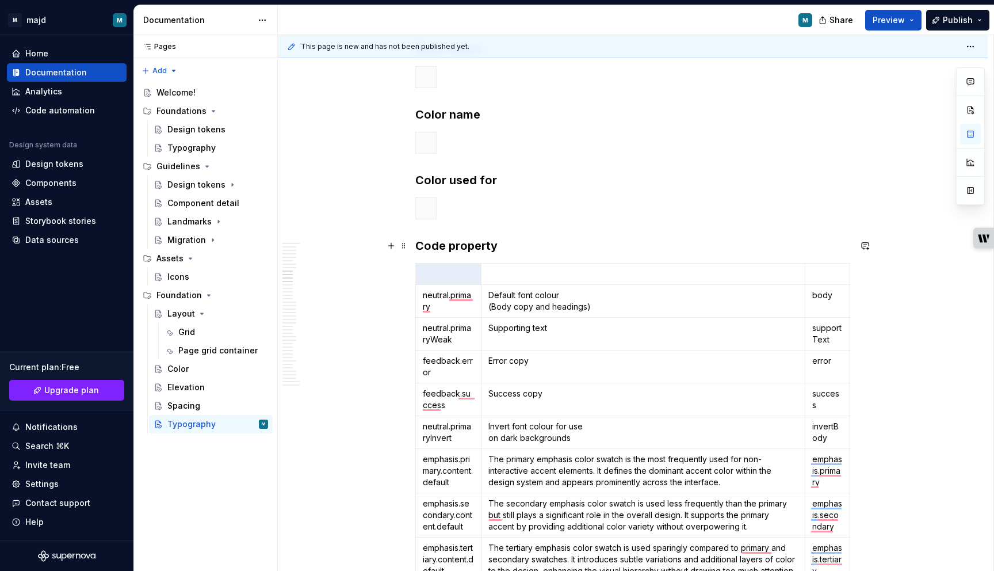
click at [474, 241] on strong "Code property" at bounding box center [456, 246] width 82 height 14
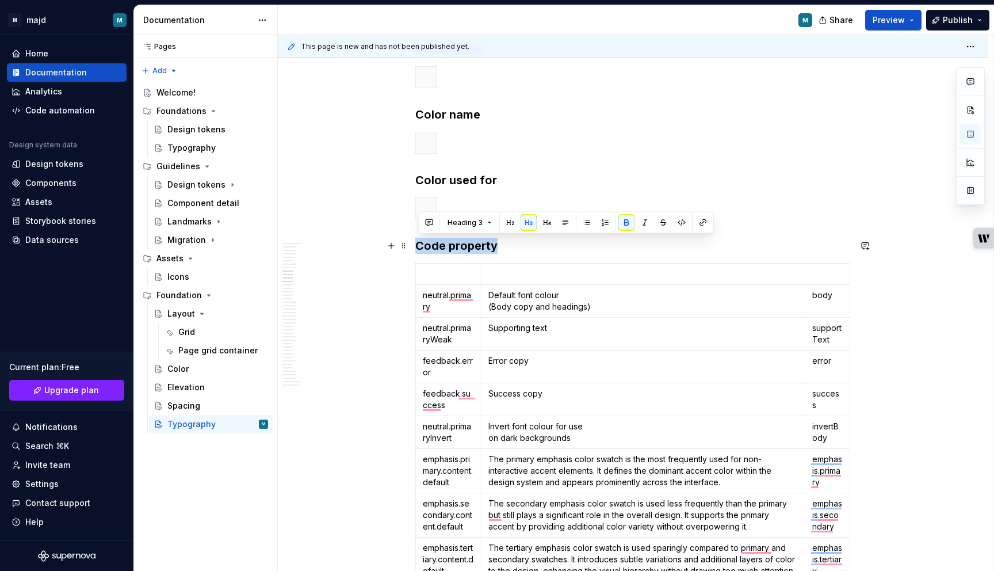
click at [474, 241] on strong "Code property" at bounding box center [456, 246] width 82 height 14
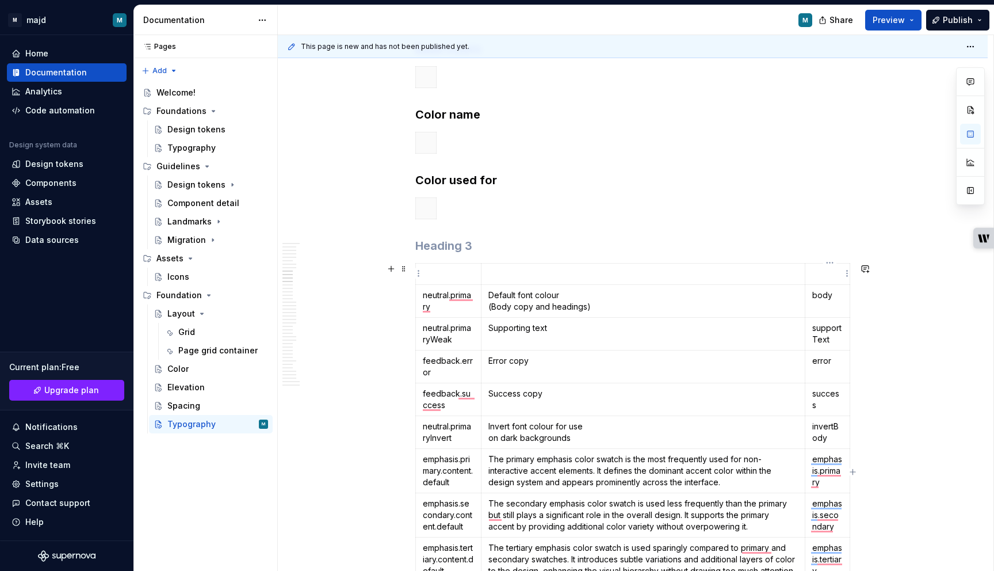
click at [824, 275] on p "To enrich screen reader interactions, please activate Accessibility in Grammarl…" at bounding box center [827, 274] width 30 height 12
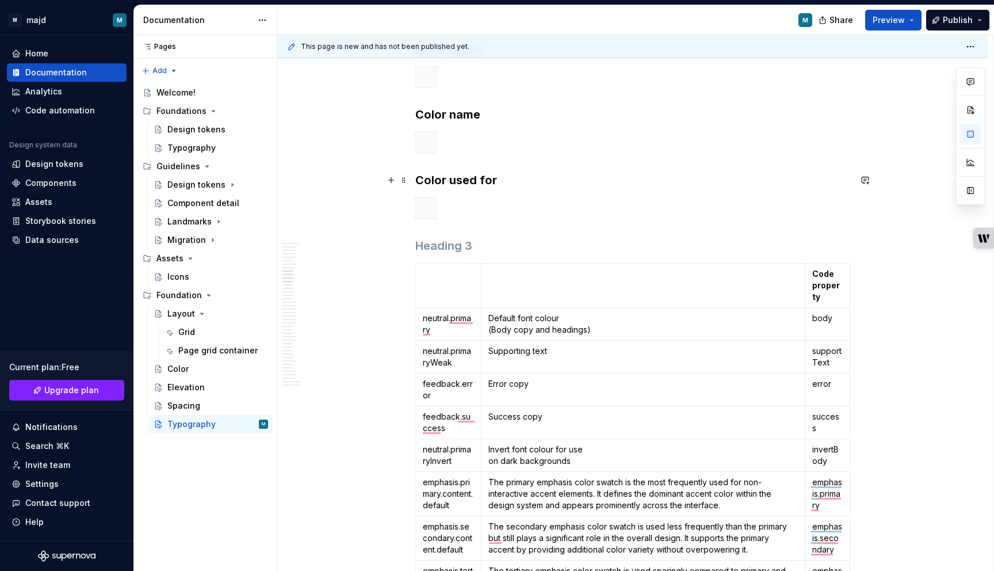
click at [493, 177] on strong "Color used for" at bounding box center [456, 180] width 82 height 14
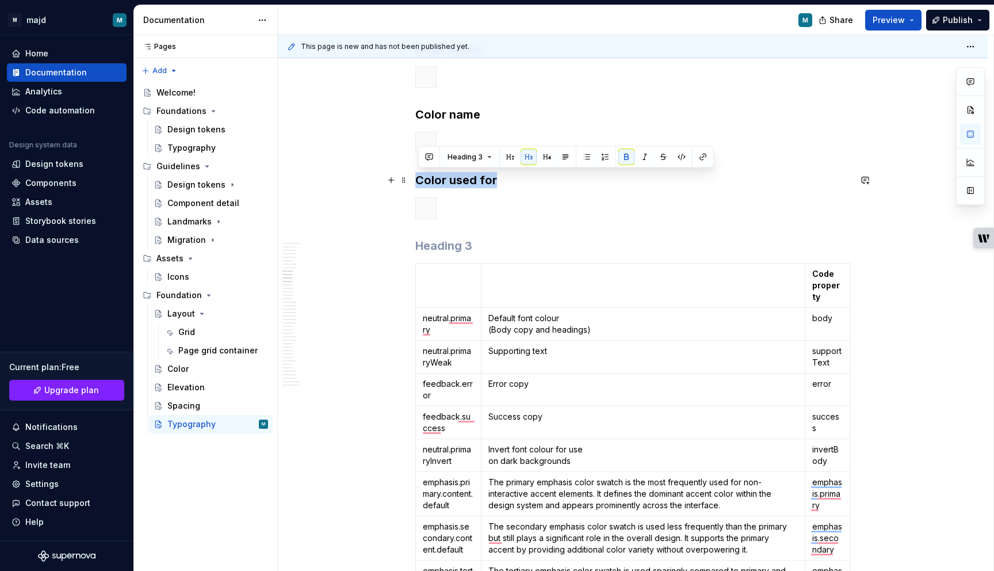
click at [493, 177] on strong "Color used for" at bounding box center [456, 180] width 82 height 14
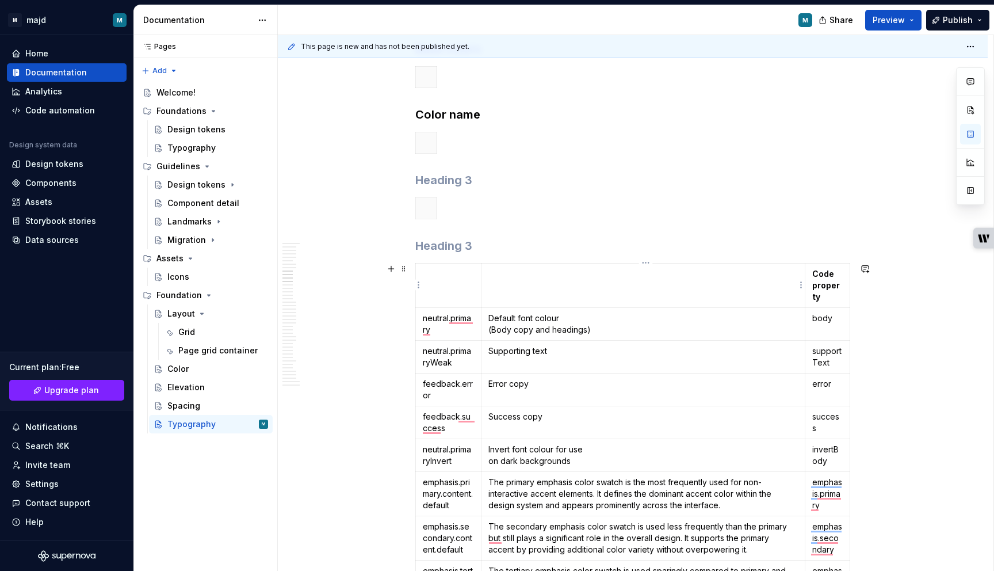
click at [553, 284] on td "To enrich screen reader interactions, please activate Accessibility in Grammarl…" at bounding box center [643, 285] width 324 height 44
click at [464, 112] on strong "Color name" at bounding box center [447, 115] width 65 height 14
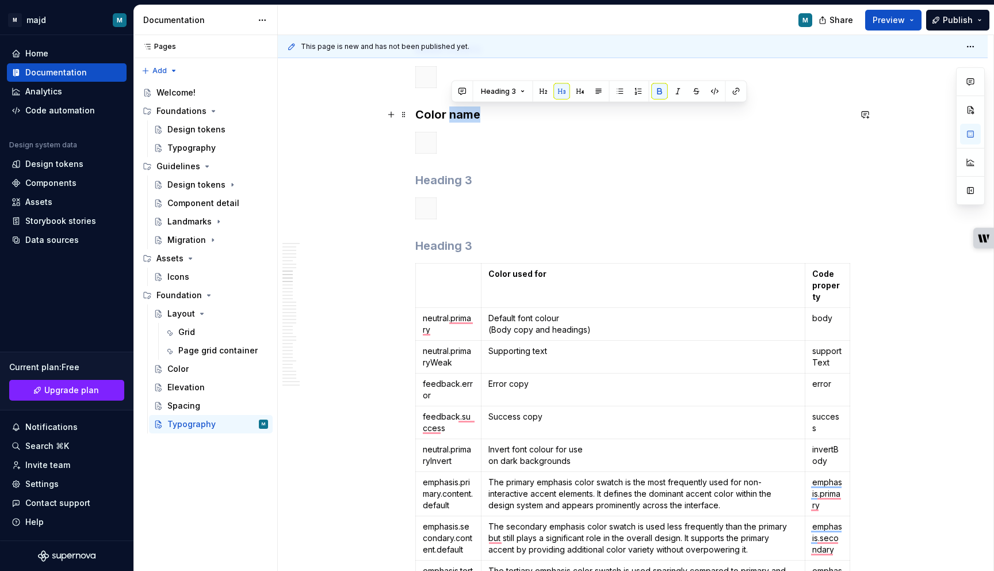
click at [464, 112] on strong "Color name" at bounding box center [447, 115] width 65 height 14
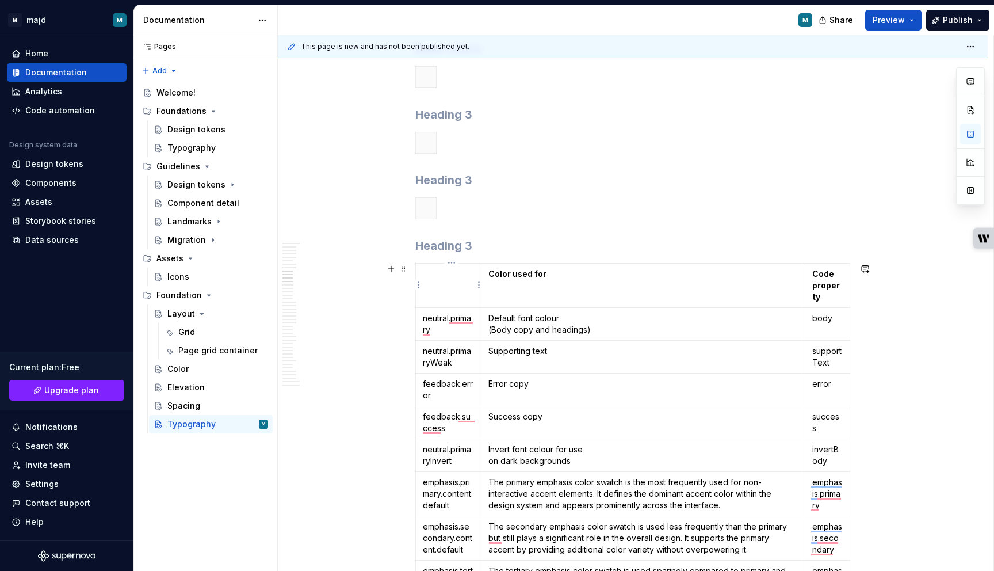
click at [447, 290] on td "To enrich screen reader interactions, please activate Accessibility in Grammarl…" at bounding box center [449, 285] width 66 height 44
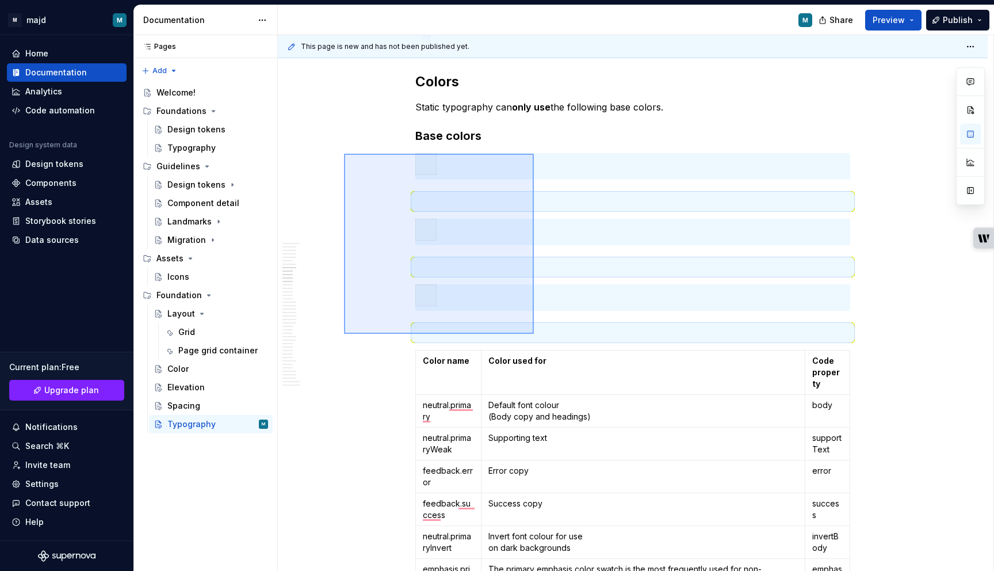
drag, startPoint x: 344, startPoint y: 154, endPoint x: 534, endPoint y: 334, distance: 261.6
click at [534, 334] on div "This page is new and has not been published yet. Typography Edit header Typogra…" at bounding box center [635, 303] width 715 height 536
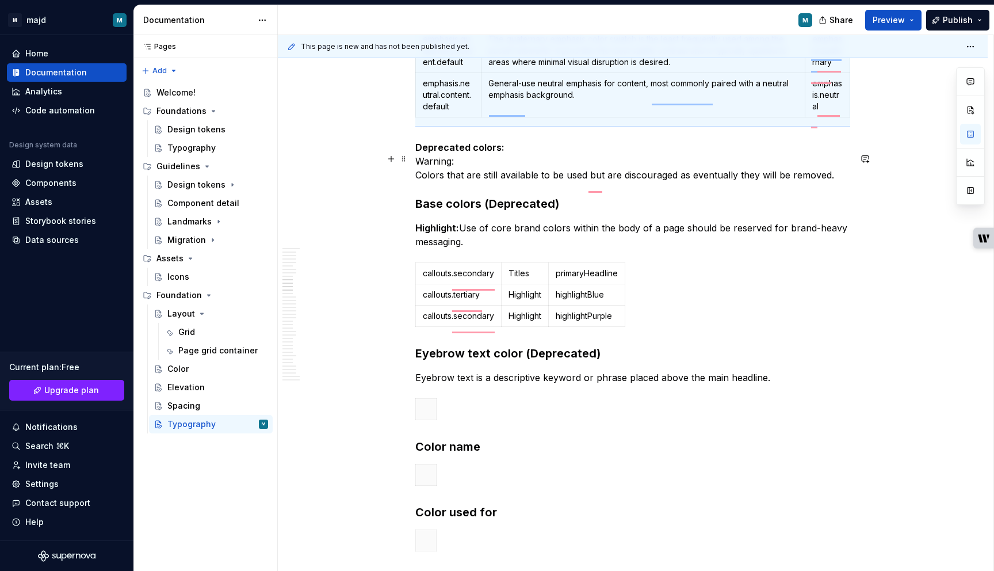
click at [529, 155] on p "Deprecated colors: Warning: Colors that are still available to be used but are …" at bounding box center [632, 160] width 435 height 41
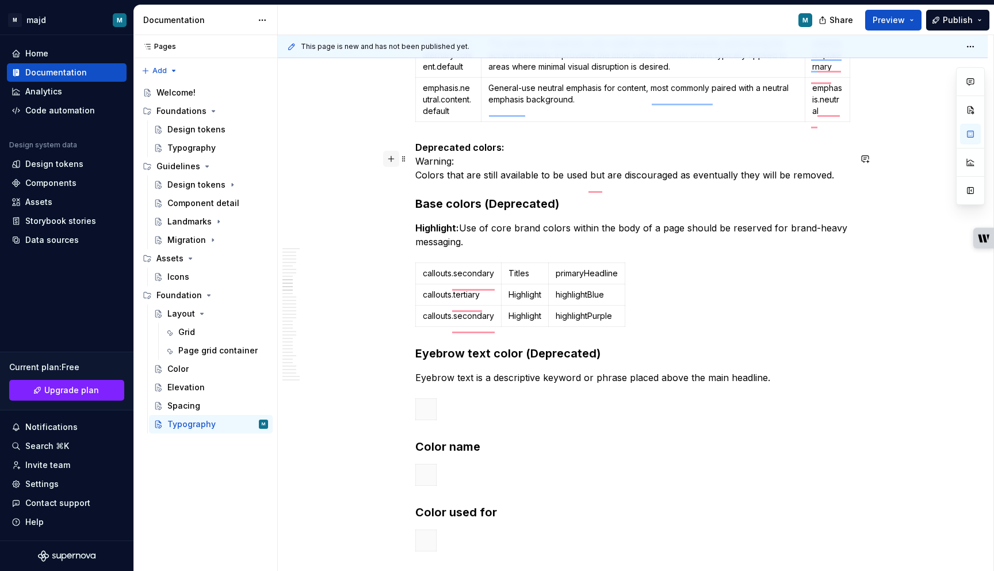
click at [393, 160] on button "button" at bounding box center [391, 159] width 16 height 16
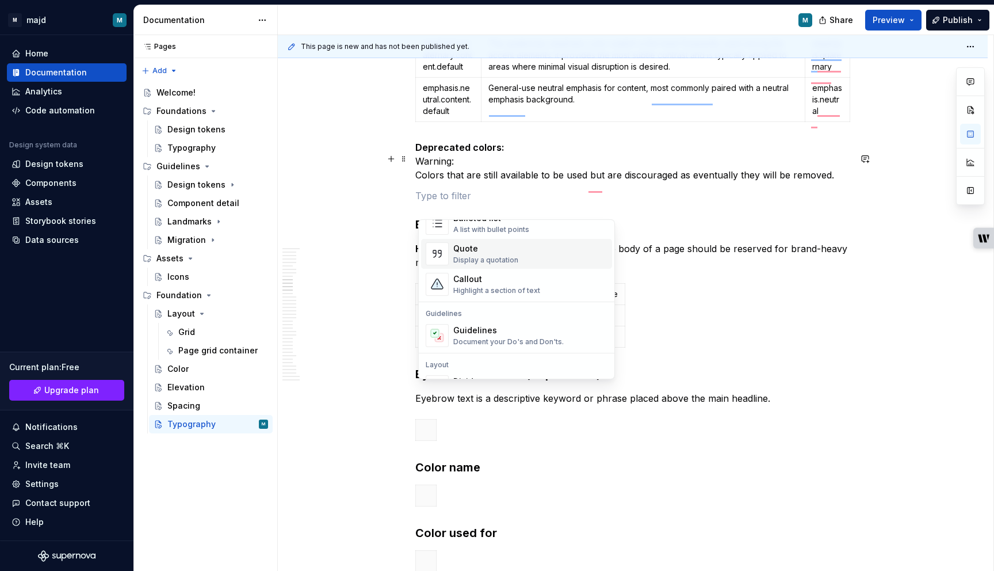
scroll to position [240, 0]
click at [480, 284] on div "Callout" at bounding box center [496, 283] width 87 height 12
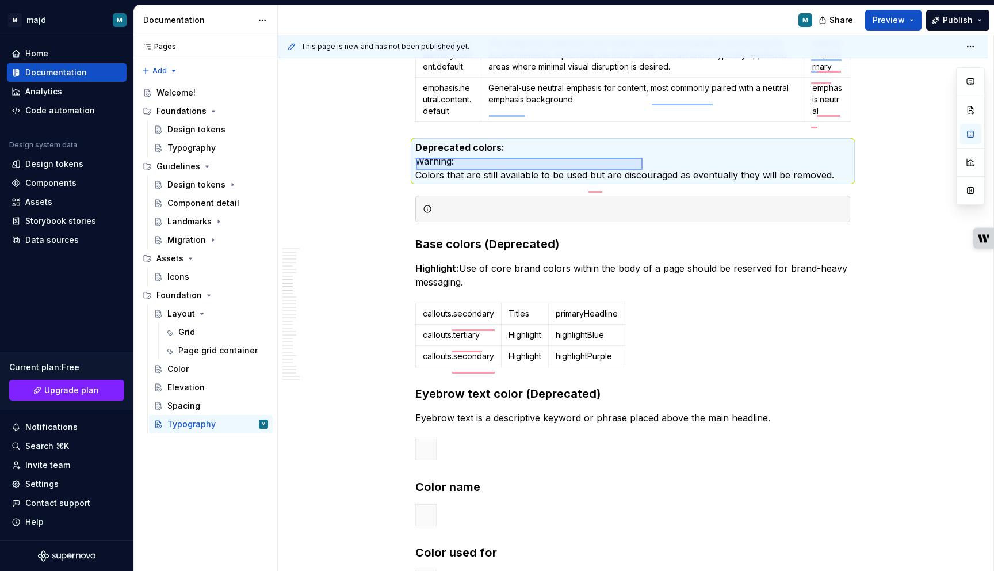
drag, startPoint x: 416, startPoint y: 170, endPoint x: 784, endPoint y: 183, distance: 368.3
click at [784, 183] on div "This page is new and has not been published yet. Typography Edit header Typogra…" at bounding box center [635, 303] width 715 height 536
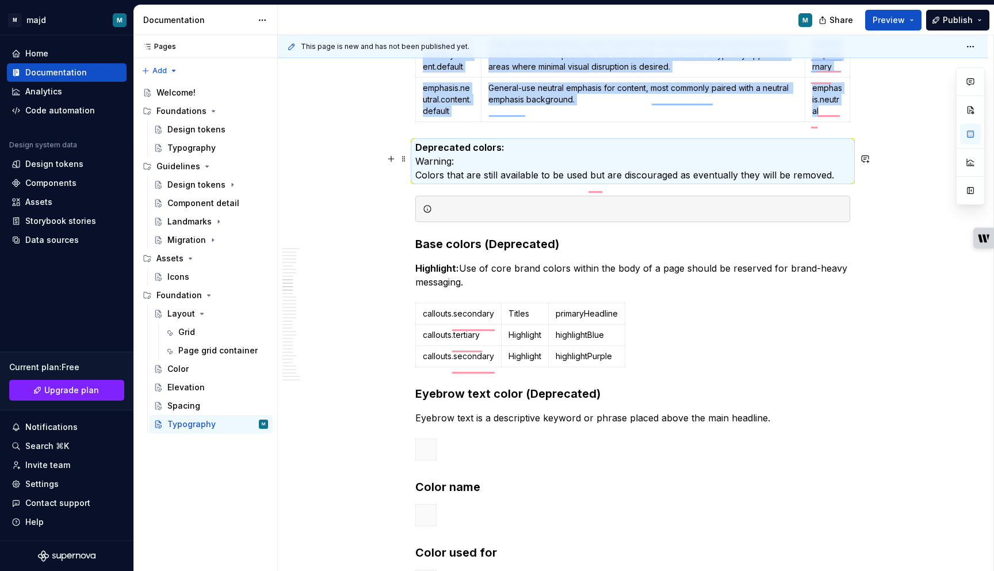
click at [805, 182] on p "Deprecated colors: Warning: Colors that are still available to be used but are …" at bounding box center [632, 160] width 435 height 41
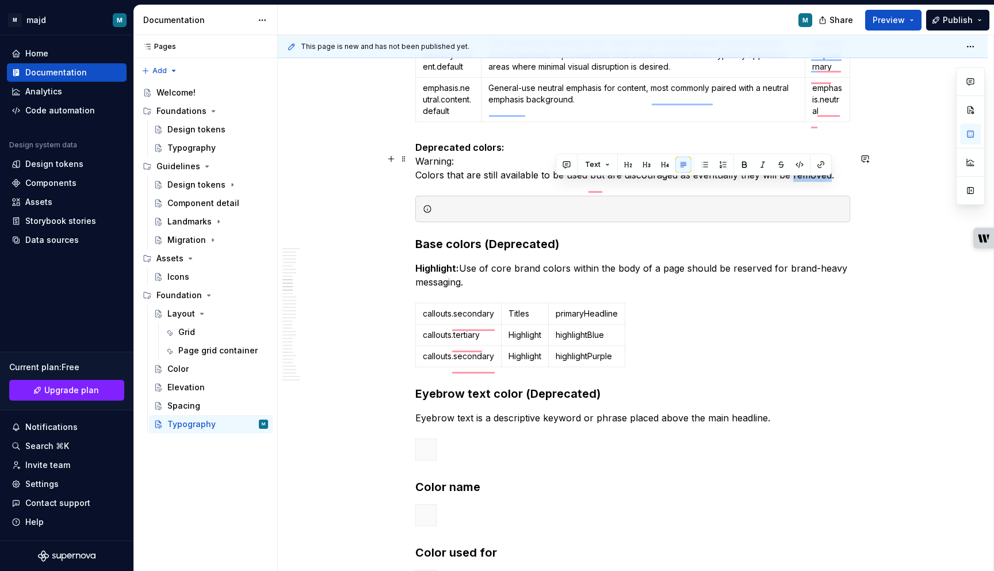
click at [805, 182] on p "Deprecated colors: Warning: Colors that are still available to be used but are …" at bounding box center [632, 160] width 435 height 41
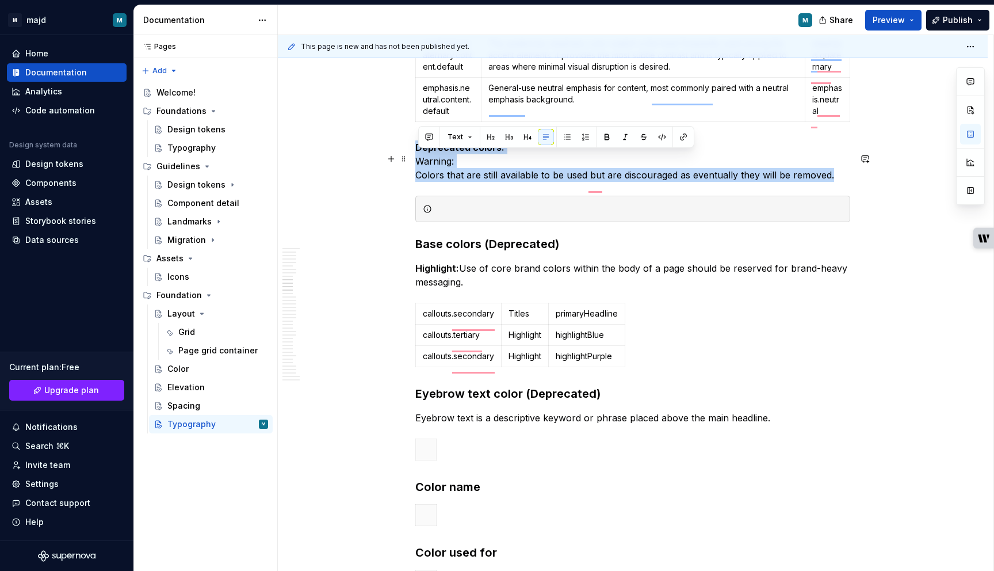
click at [805, 182] on p "Deprecated colors: Warning: Colors that are still available to be used but are …" at bounding box center [632, 160] width 435 height 41
click at [437, 174] on p "Deprecated colors: Warning: Colors that are still available to be used but are …" at bounding box center [632, 160] width 435 height 41
drag, startPoint x: 437, startPoint y: 174, endPoint x: 583, endPoint y: 197, distance: 148.5
click at [583, 197] on div "**********" at bounding box center [632, 351] width 435 height 8323
drag, startPoint x: 841, startPoint y: 189, endPoint x: 413, endPoint y: 175, distance: 428.2
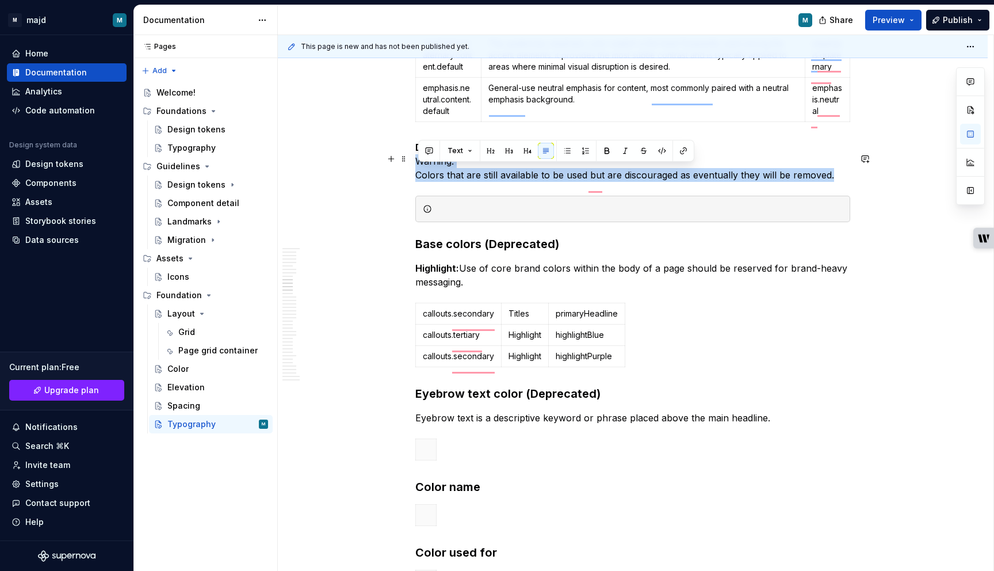
click at [413, 175] on html "M majd M Home Documentation Analytics Code automation Design system data Design…" at bounding box center [497, 285] width 994 height 571
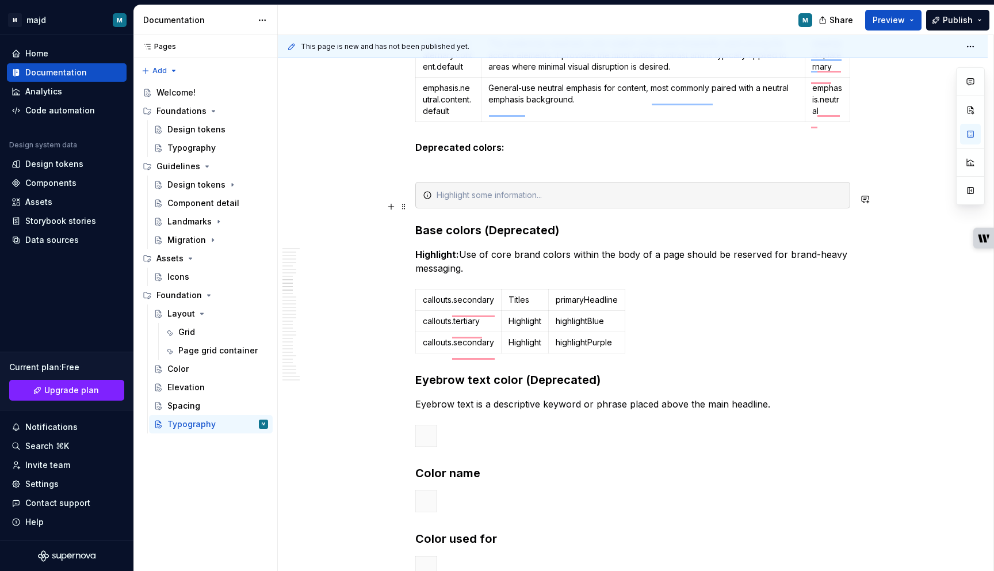
click at [449, 201] on div "To enrich screen reader interactions, please activate Accessibility in Grammarl…" at bounding box center [640, 195] width 406 height 12
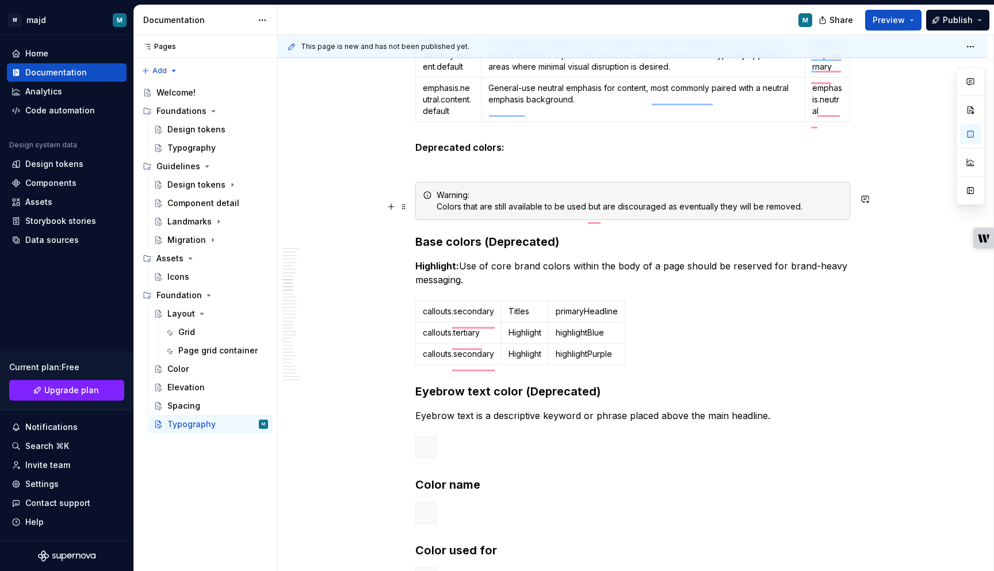
click at [426, 217] on div "Warning: Colors that are still available to be used but are discouraged as even…" at bounding box center [632, 201] width 435 height 38
click at [384, 237] on div "**********" at bounding box center [633, 428] width 710 height 8533
click at [438, 216] on div "Warning: Colors that are still available to be used but are discouraged as even…" at bounding box center [632, 201] width 435 height 38
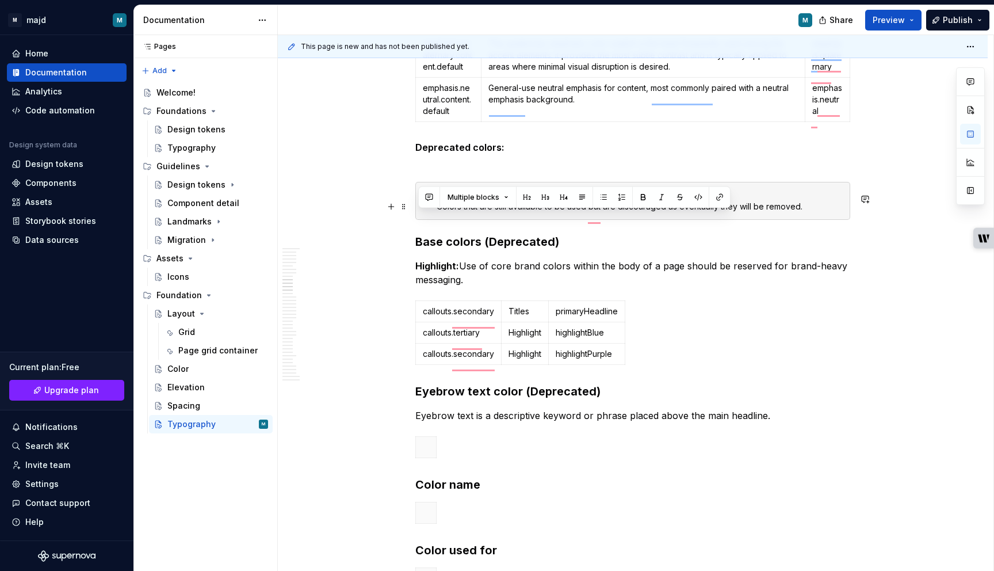
click at [435, 220] on div "Warning: Colors that are still available to be used but are discouraged as even…" at bounding box center [632, 201] width 435 height 38
click at [408, 207] on span at bounding box center [403, 206] width 9 height 16
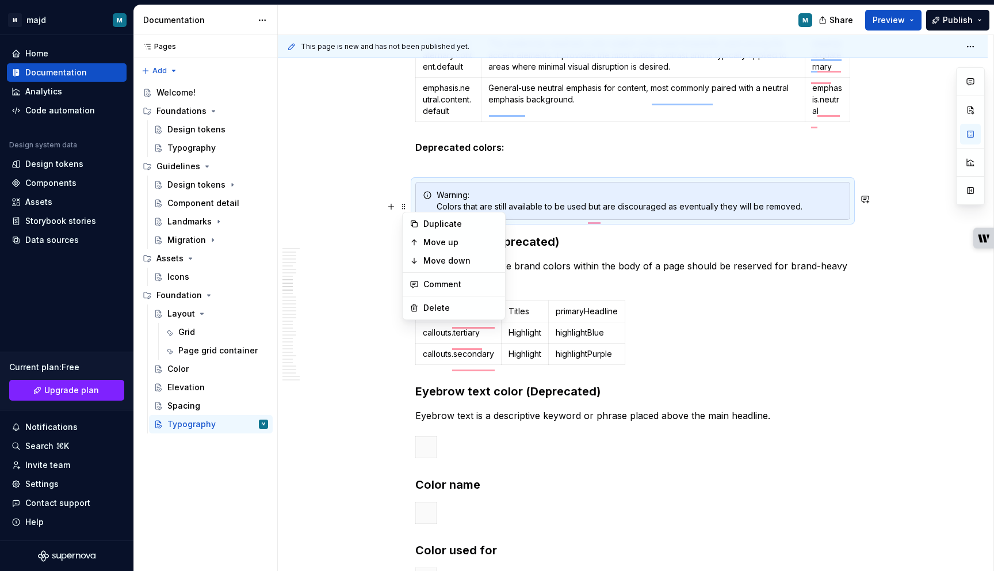
click at [401, 215] on div "**********" at bounding box center [633, 428] width 710 height 8533
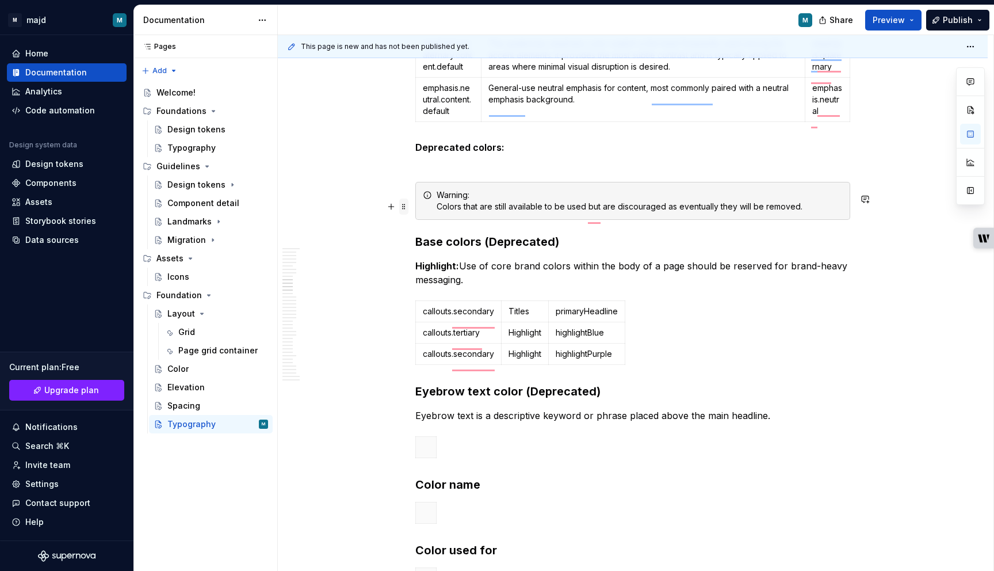
click at [403, 208] on span at bounding box center [403, 206] width 9 height 16
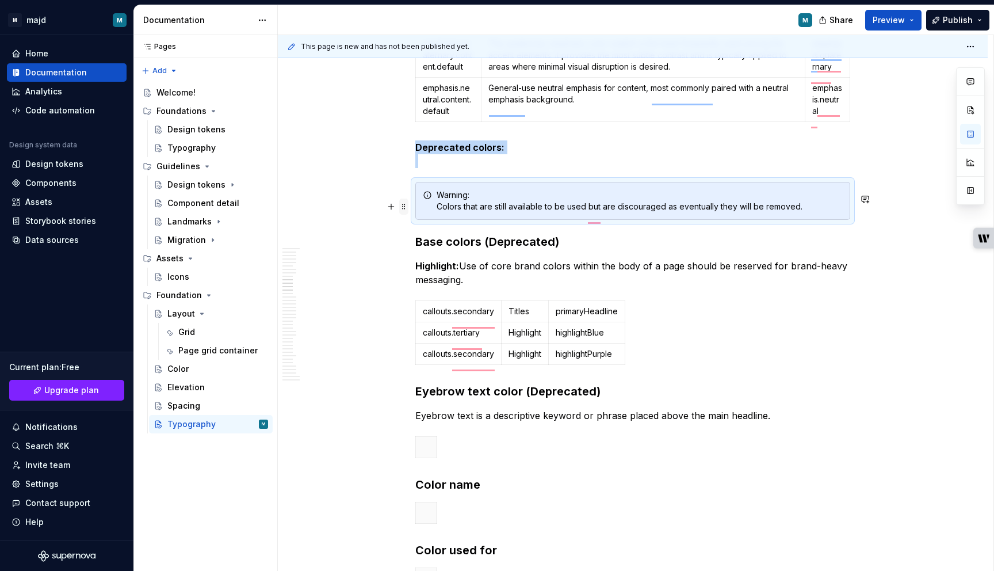
click at [403, 208] on span at bounding box center [403, 206] width 9 height 16
click at [502, 234] on div "**********" at bounding box center [632, 350] width 435 height 8321
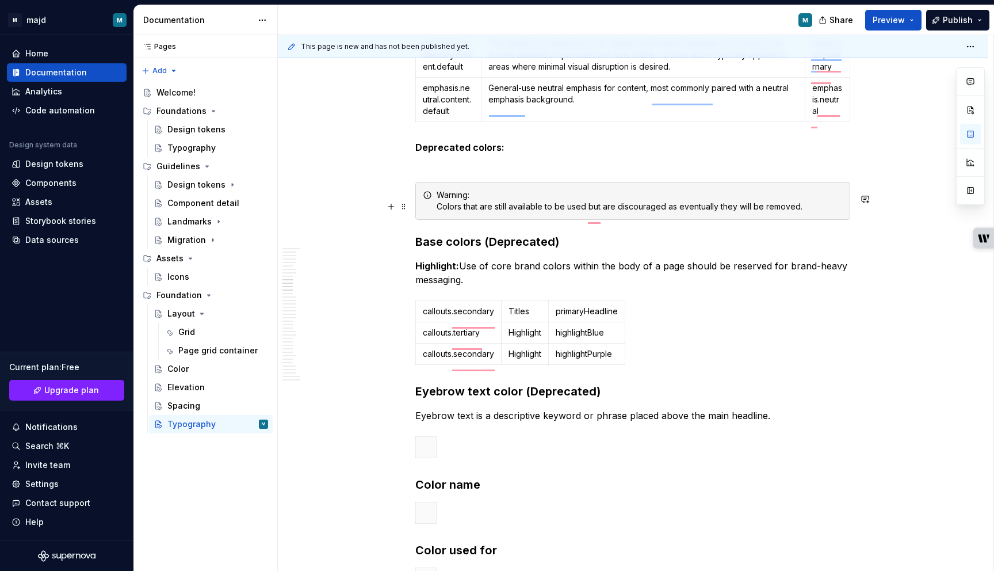
click at [795, 220] on div "Warning: Colors that are still available to be used but are discouraged as even…" at bounding box center [632, 201] width 435 height 38
click at [431, 200] on icon "To enrich screen reader interactions, please activate Accessibility in Grammarl…" at bounding box center [427, 194] width 9 height 9
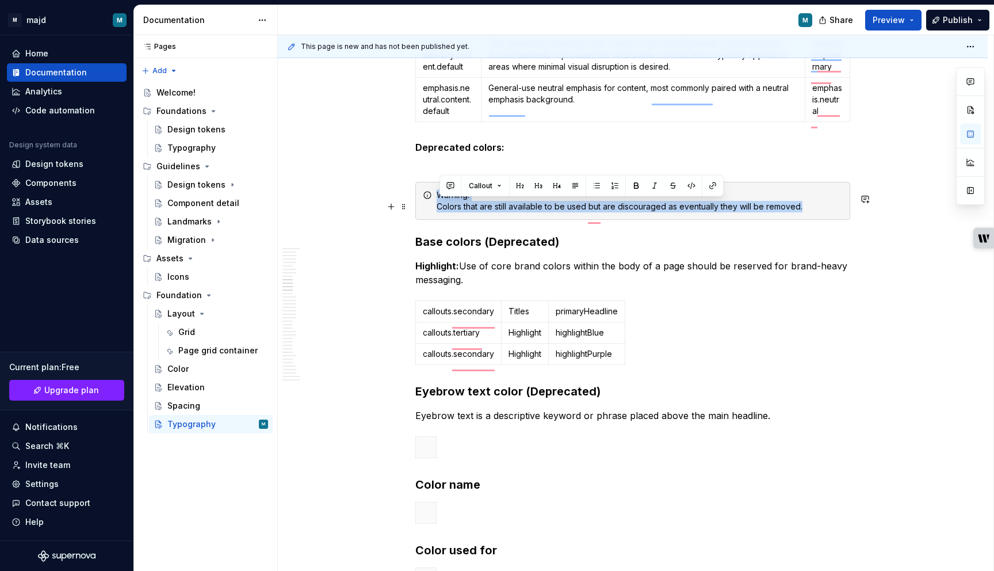
click at [431, 200] on icon "To enrich screen reader interactions, please activate Accessibility in Grammarl…" at bounding box center [427, 194] width 9 height 9
click at [499, 184] on button "Callout" at bounding box center [485, 186] width 43 height 16
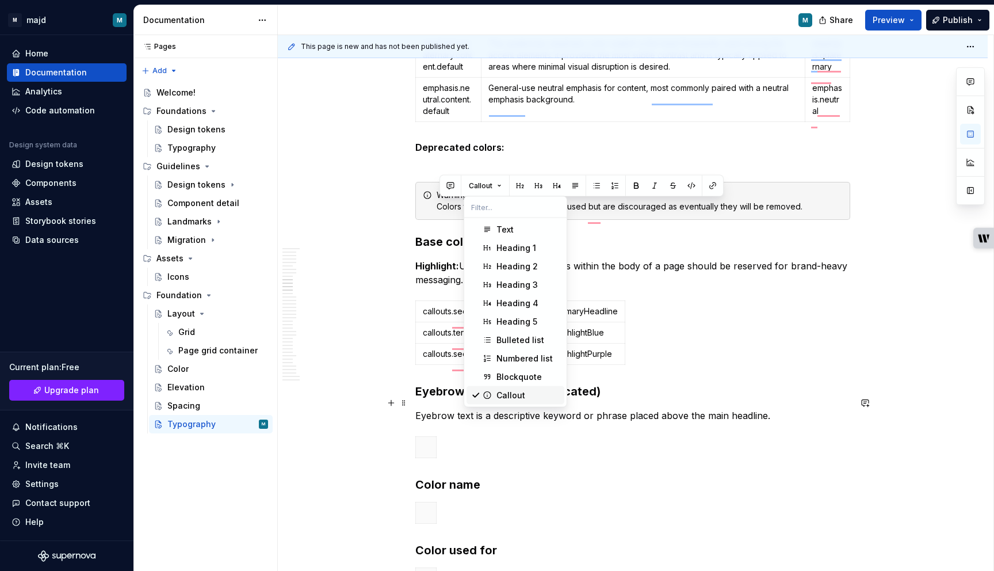
click at [520, 396] on div "Callout" at bounding box center [510, 395] width 29 height 12
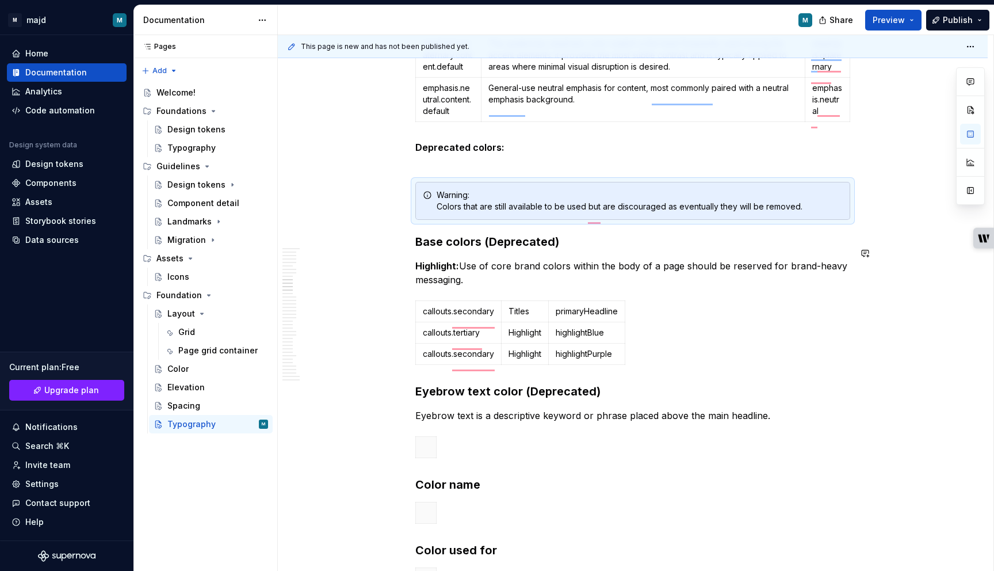
click at [518, 263] on div "**********" at bounding box center [632, 350] width 435 height 8321
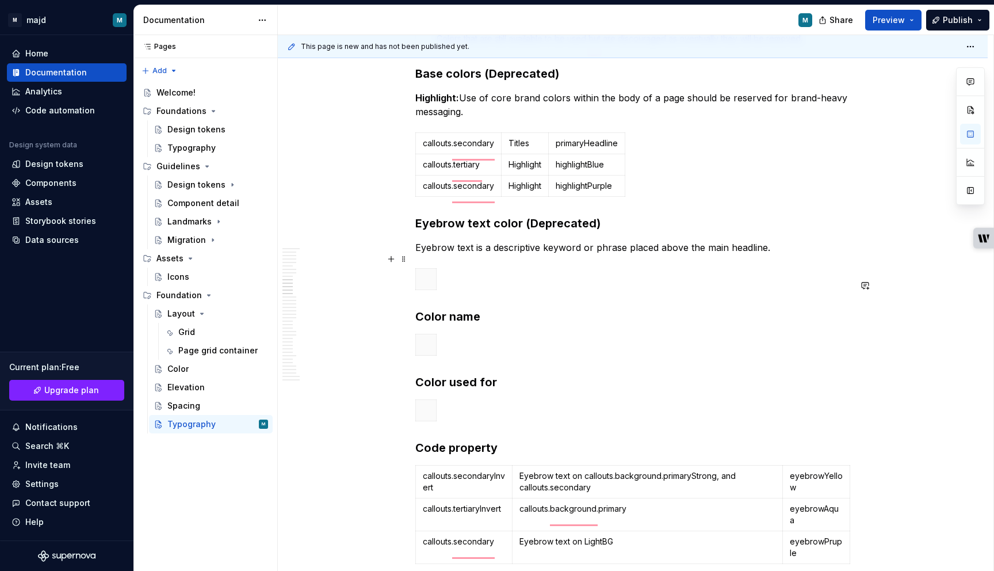
scroll to position [4186, 0]
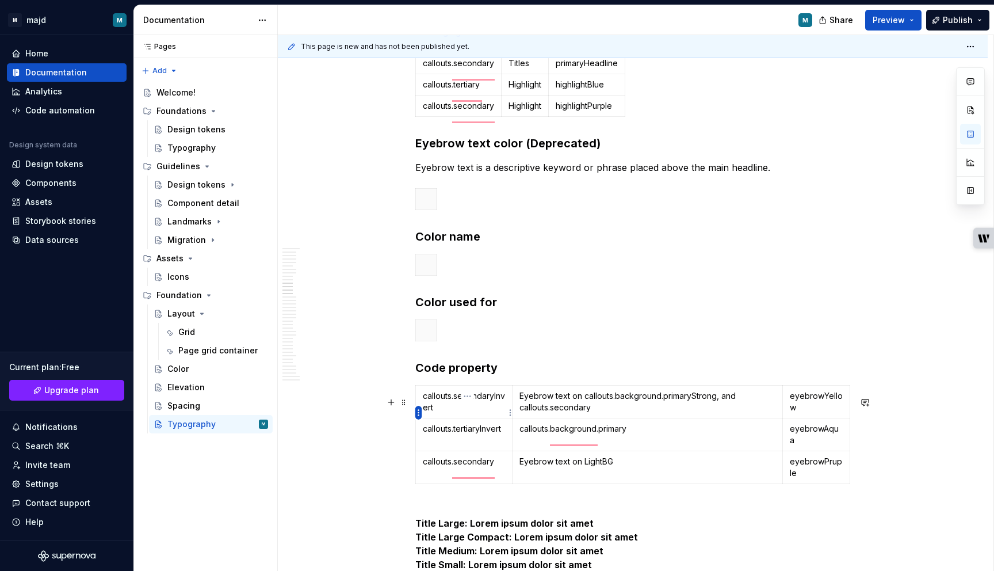
click at [417, 411] on html "M majd M Home Documentation Analytics Code automation Design system data Design…" at bounding box center [497, 285] width 994 height 571
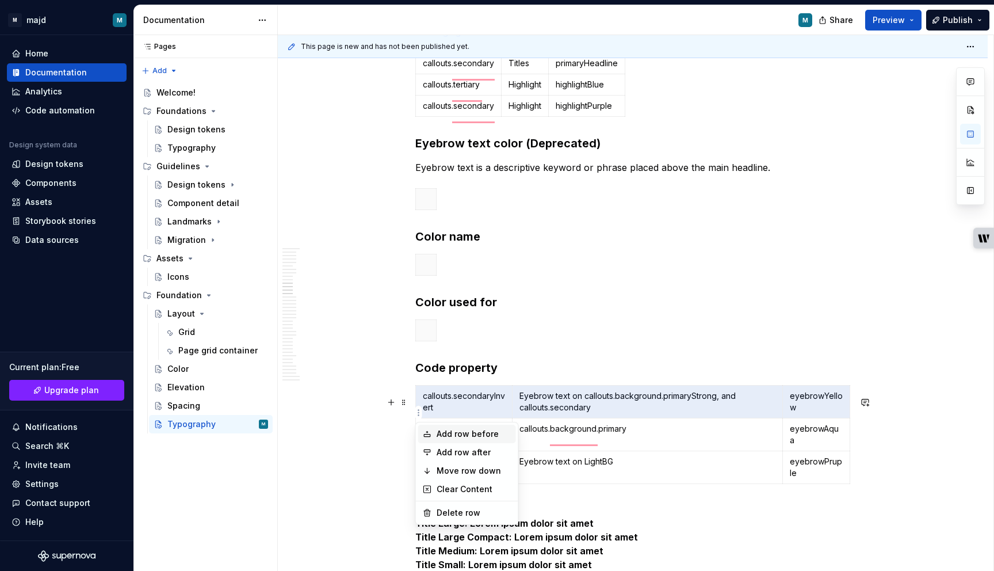
click at [437, 433] on div "Add row before" at bounding box center [474, 434] width 75 height 12
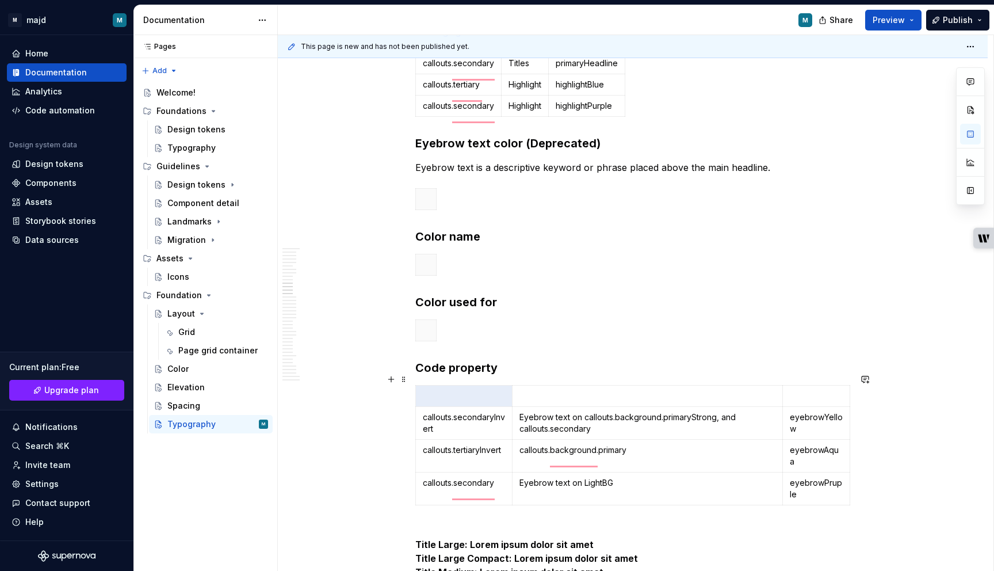
click at [470, 374] on strong "Code property" at bounding box center [456, 368] width 82 height 14
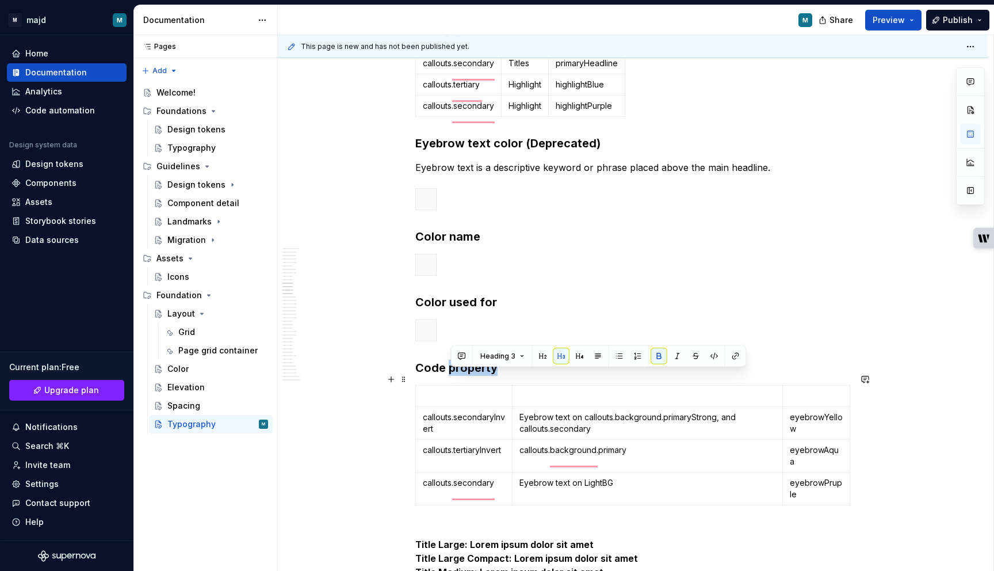
click at [470, 374] on strong "Code property" at bounding box center [456, 368] width 82 height 14
click at [810, 401] on p "To enrich screen reader interactions, please activate Accessibility in Grammarl…" at bounding box center [816, 396] width 53 height 12
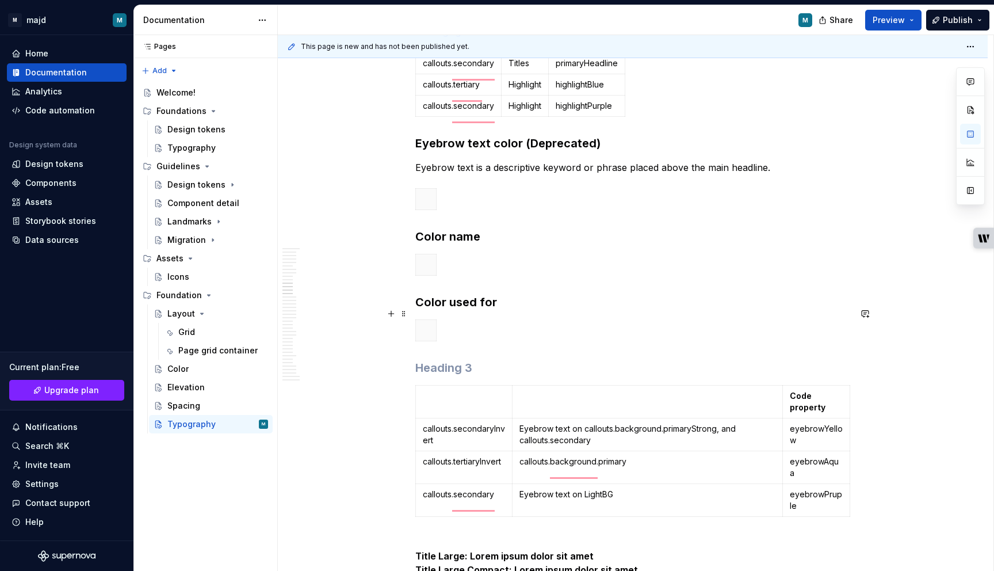
click at [471, 309] on strong "Color used for" at bounding box center [456, 302] width 82 height 14
click at [584, 414] on td "To enrich screen reader interactions, please activate Accessibility in Grammarl…" at bounding box center [647, 401] width 270 height 33
click at [447, 243] on strong "Color name" at bounding box center [447, 236] width 65 height 14
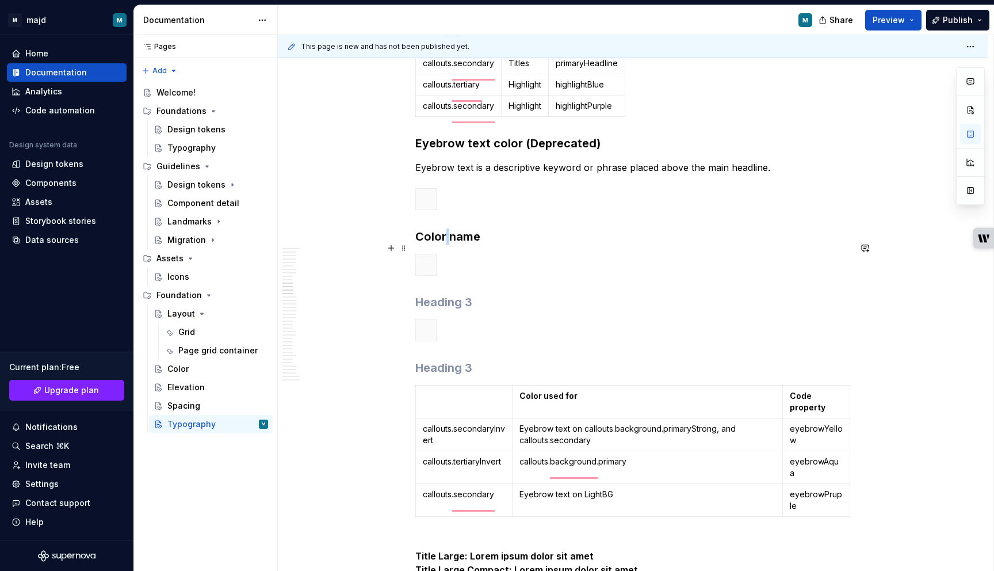
click at [447, 243] on strong "Color name" at bounding box center [447, 236] width 65 height 14
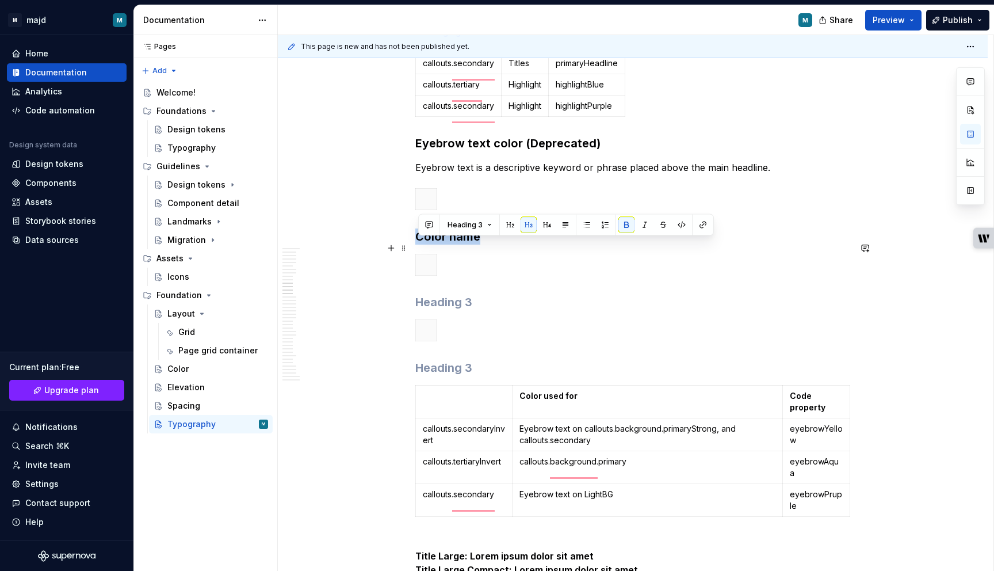
click at [447, 243] on strong "Color name" at bounding box center [447, 236] width 65 height 14
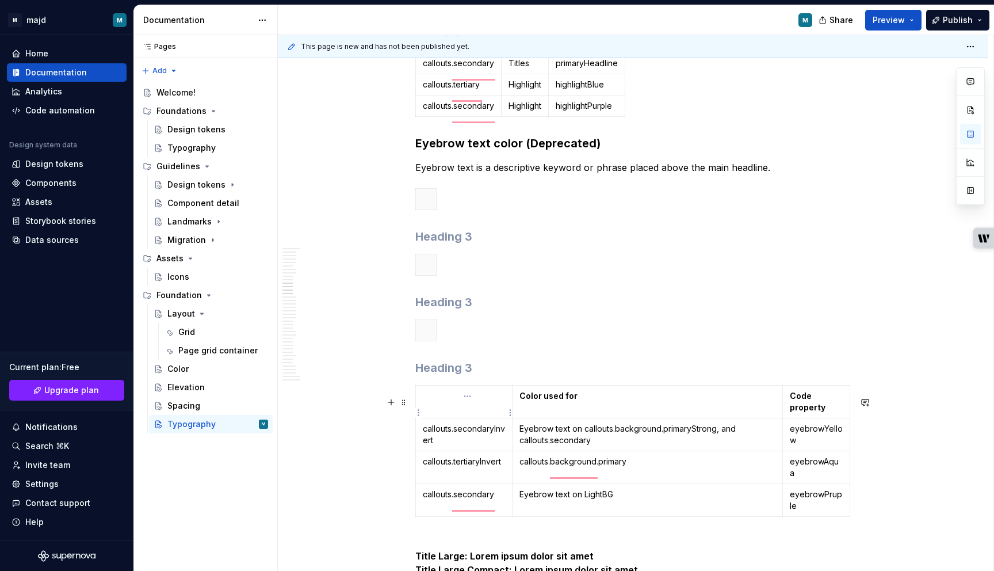
click at [453, 401] on p "To enrich screen reader interactions, please activate Accessibility in Grammarl…" at bounding box center [464, 396] width 82 height 12
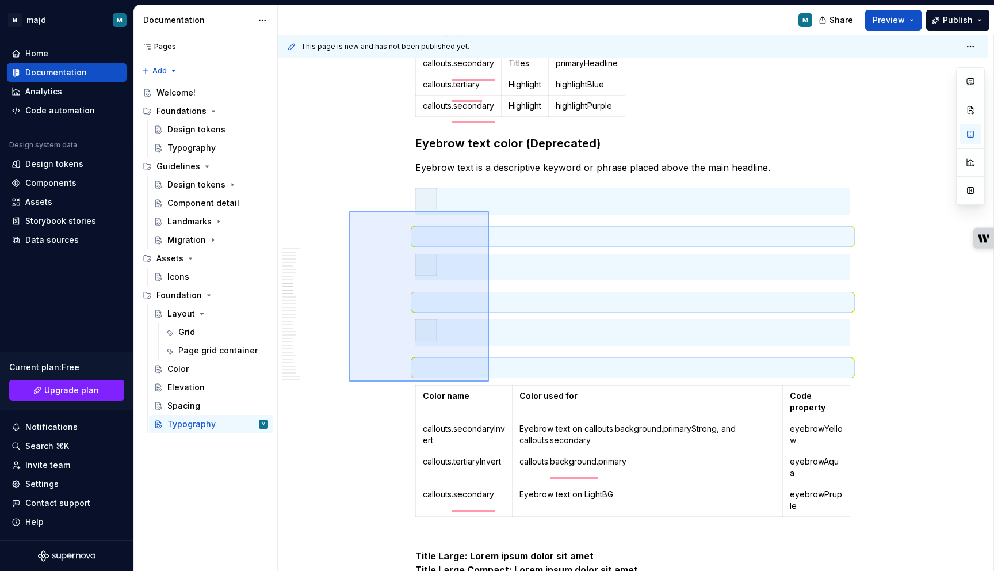
drag, startPoint x: 349, startPoint y: 211, endPoint x: 489, endPoint y: 381, distance: 220.3
click at [489, 381] on div "This page is new and has not been published yet. Typography Edit header Typogra…" at bounding box center [635, 303] width 715 height 536
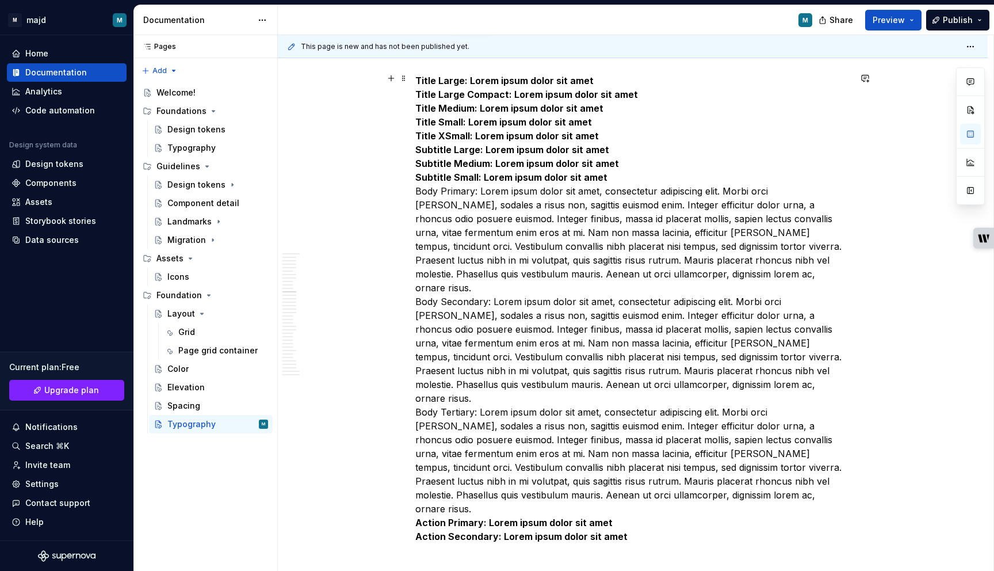
click at [677, 201] on p "Title Large: Lorem ipsum dolor sit amet Title Large Compact: Lorem ipsum dolor …" at bounding box center [632, 308] width 435 height 497
click at [404, 79] on span at bounding box center [403, 78] width 9 height 16
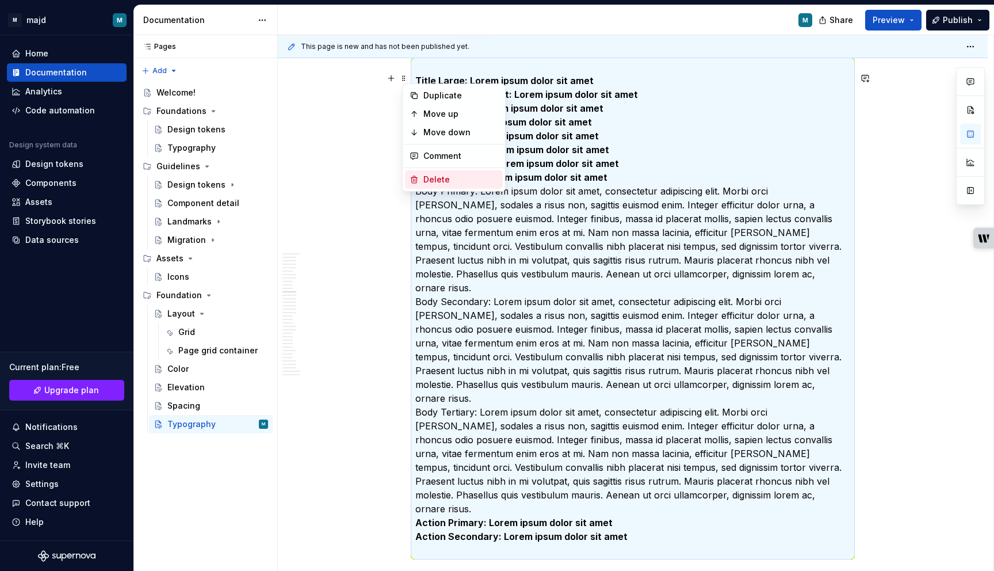
click at [439, 179] on div "Delete" at bounding box center [460, 180] width 75 height 12
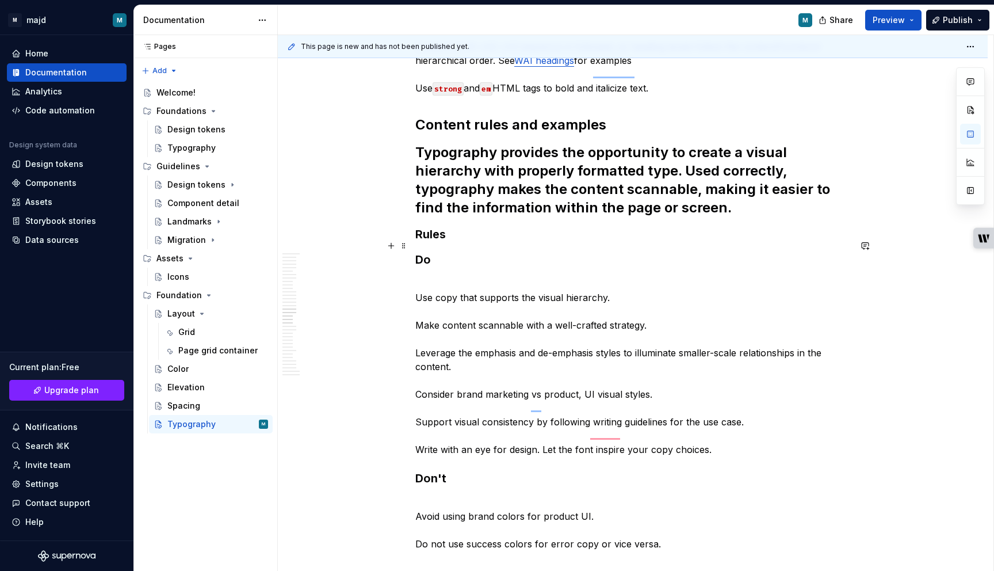
click at [481, 241] on h3 "Rules" at bounding box center [632, 234] width 435 height 16
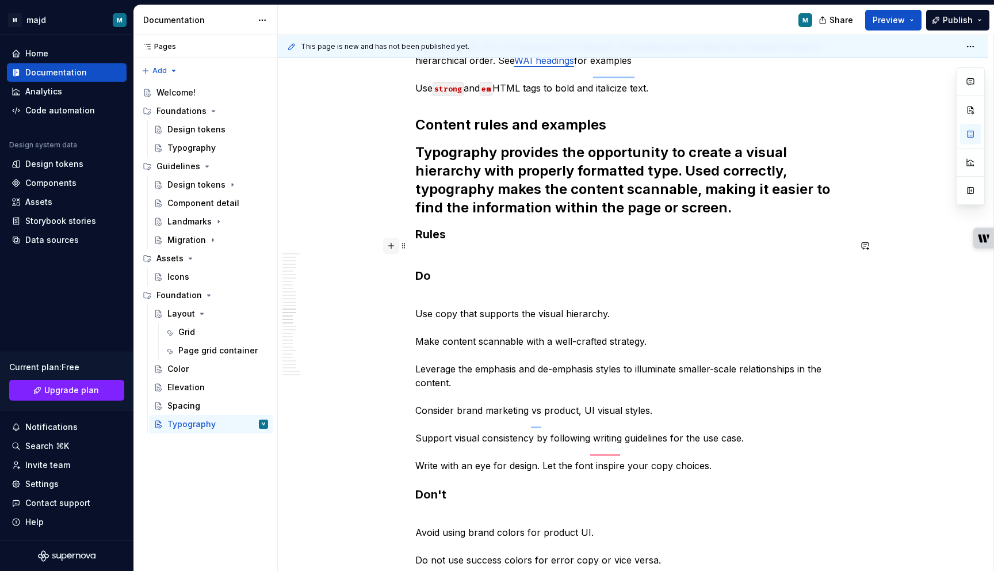
click at [395, 245] on button "button" at bounding box center [391, 246] width 16 height 16
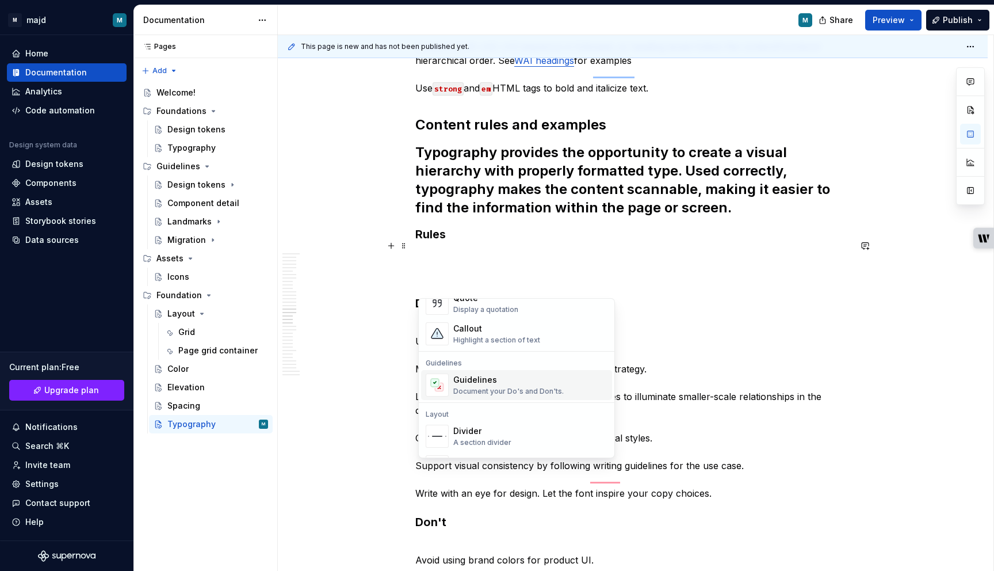
click at [503, 383] on div "Guidelines" at bounding box center [508, 380] width 110 height 12
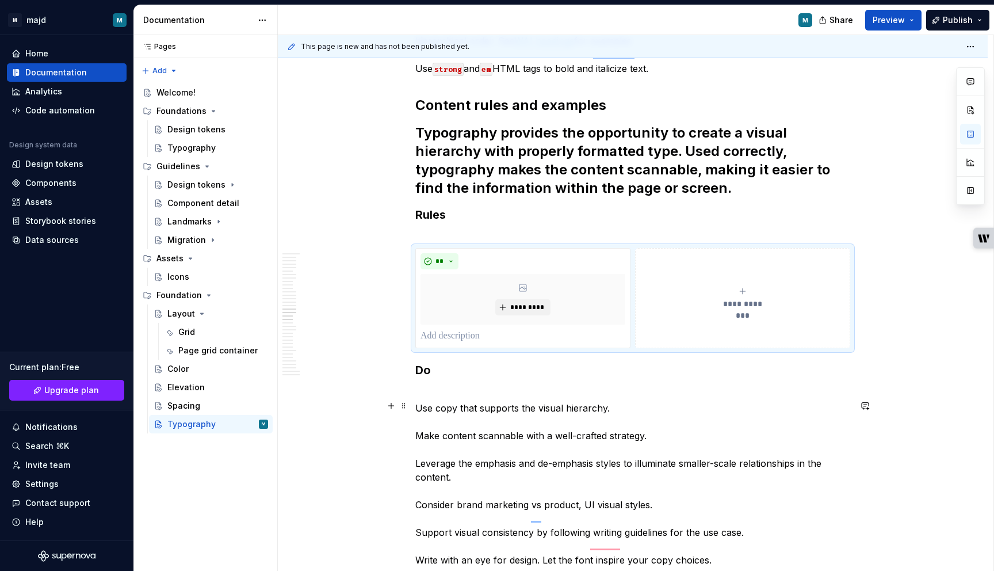
scroll to position [5060, 0]
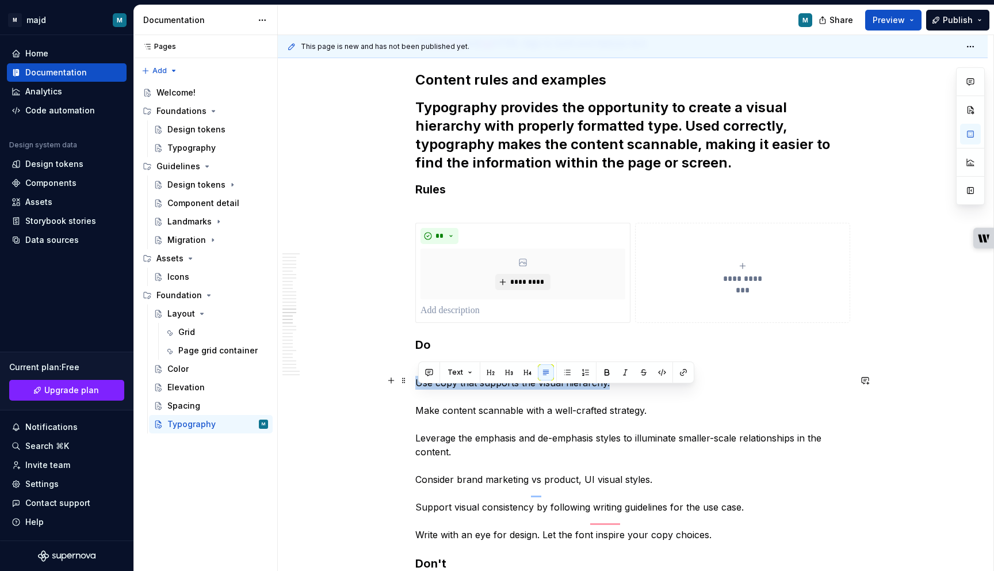
drag, startPoint x: 624, startPoint y: 392, endPoint x: 406, endPoint y: 393, distance: 218.0
click at [406, 393] on html "M majd M Home Documentation Analytics Code automation Design system data Design…" at bounding box center [497, 285] width 994 height 571
click at [458, 317] on p "To enrich screen reader interactions, please activate Accessibility in Grammarl…" at bounding box center [522, 311] width 205 height 14
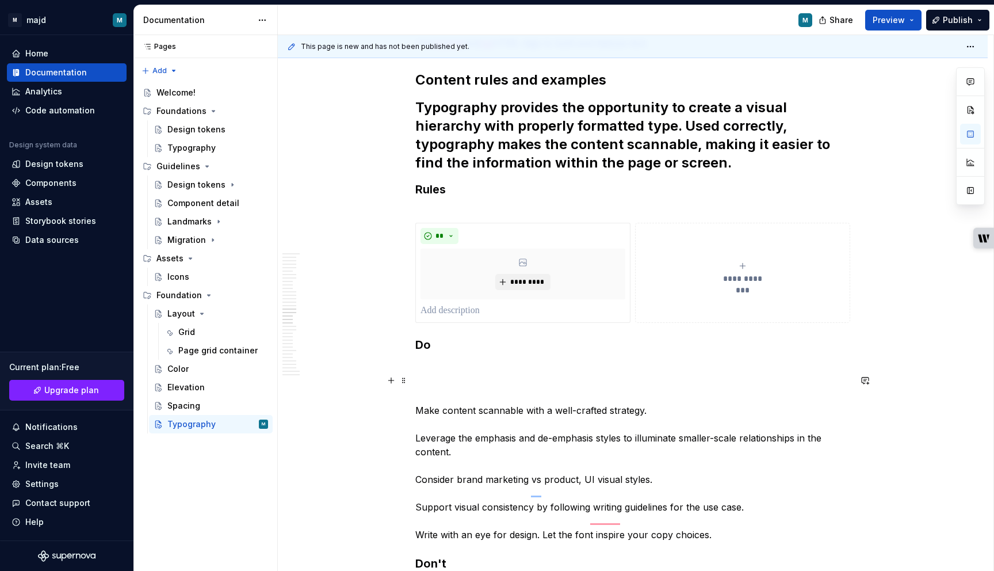
click at [553, 391] on p "Make content scannable with a well-crafted strategy. Leverage the emphasis and …" at bounding box center [632, 451] width 435 height 179
click at [539, 279] on div "*********" at bounding box center [522, 273] width 205 height 51
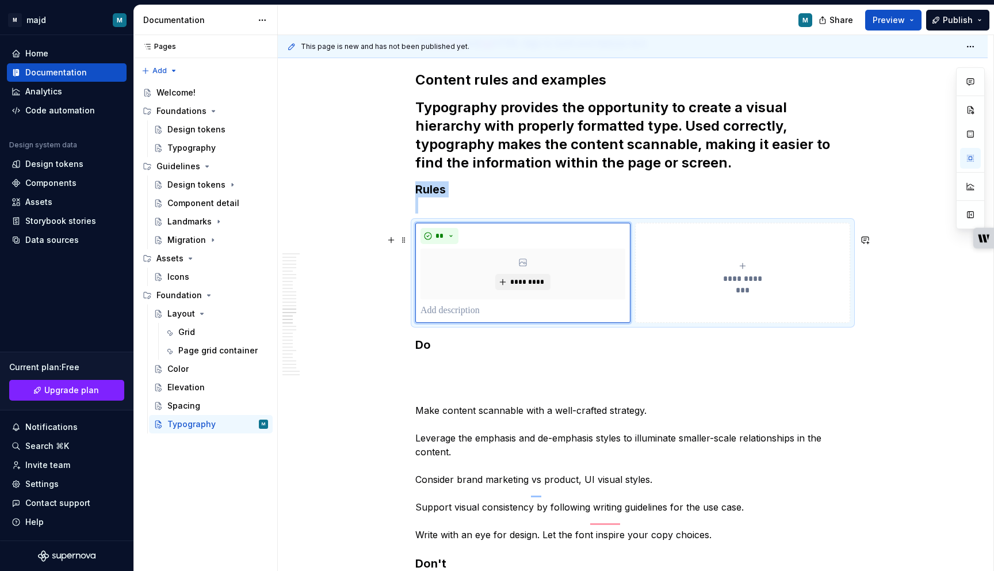
click at [743, 262] on button "**********" at bounding box center [742, 273] width 215 height 100
click at [416, 259] on div "**********" at bounding box center [632, 273] width 435 height 100
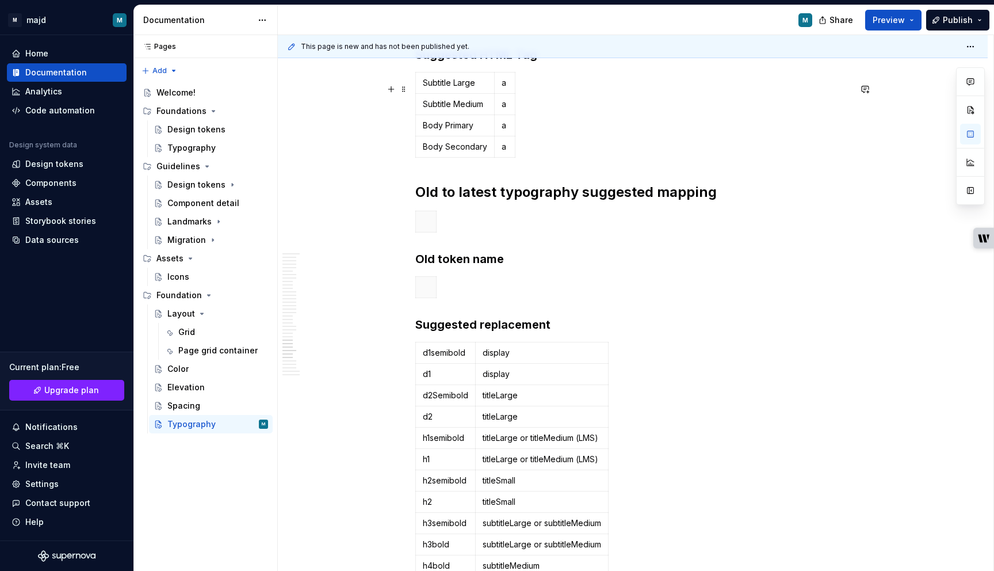
scroll to position [6133, 0]
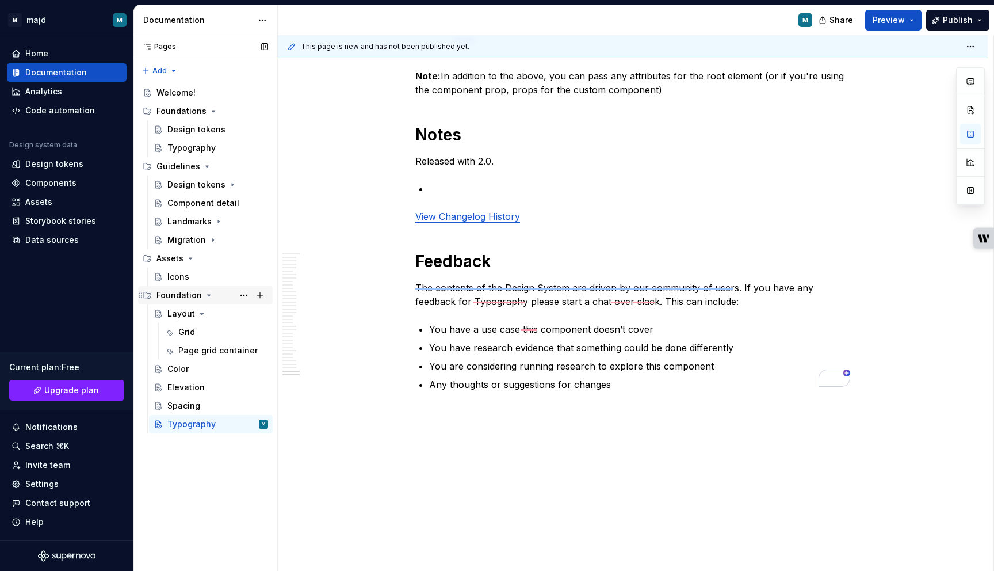
click at [205, 296] on icon "Page tree" at bounding box center [208, 294] width 9 height 9
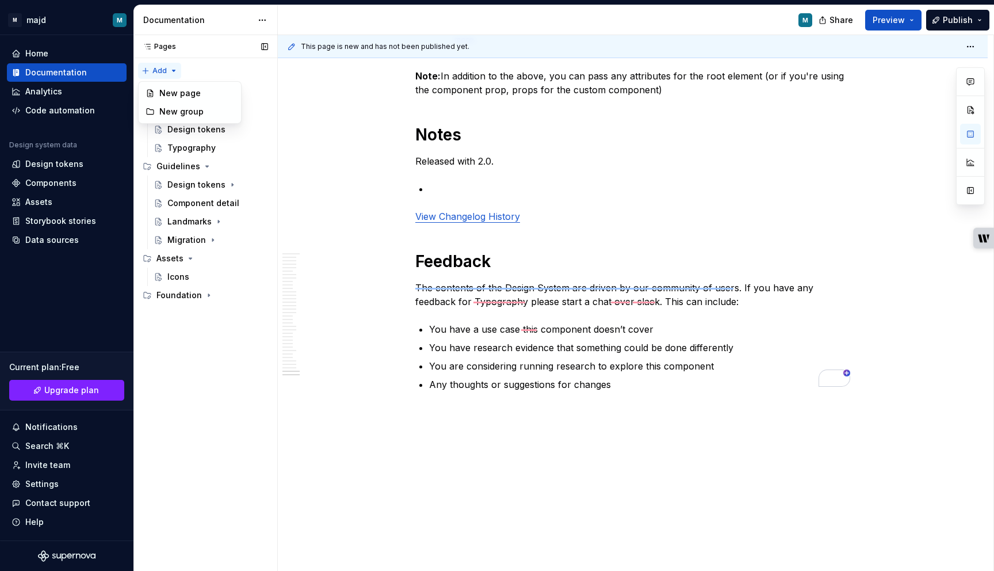
click at [152, 71] on div "Pages Pages Add Accessibility guide for tree Page tree. Navigate the tree with …" at bounding box center [205, 303] width 144 height 536
click at [179, 108] on div "New group" at bounding box center [196, 112] width 75 height 12
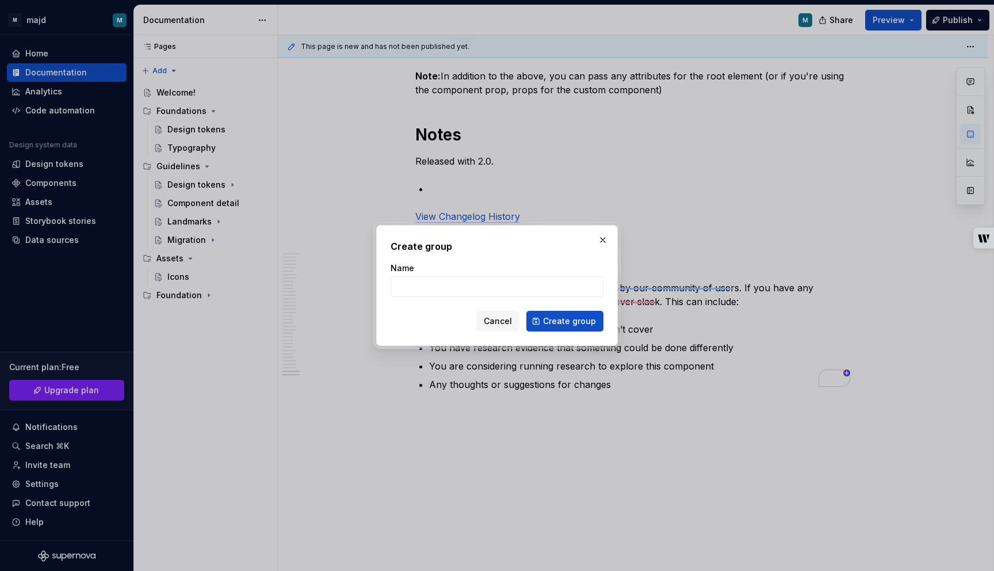
type textarea "*"
type input "Components"
click button "Create group" at bounding box center [564, 321] width 77 height 21
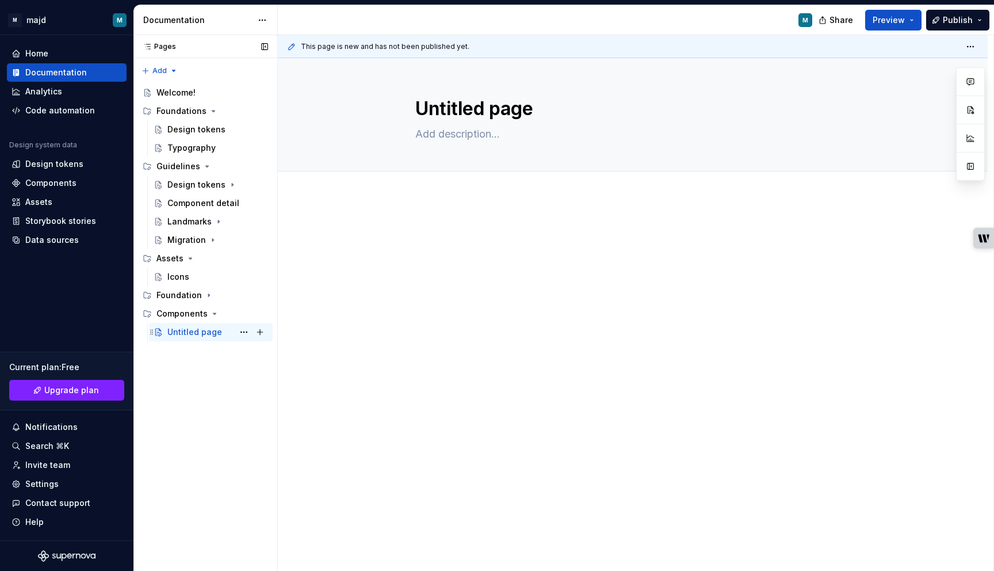
click at [198, 333] on div "Untitled page" at bounding box center [194, 332] width 55 height 12
click at [247, 334] on button "Page tree" at bounding box center [244, 332] width 16 height 16
type textarea "*"
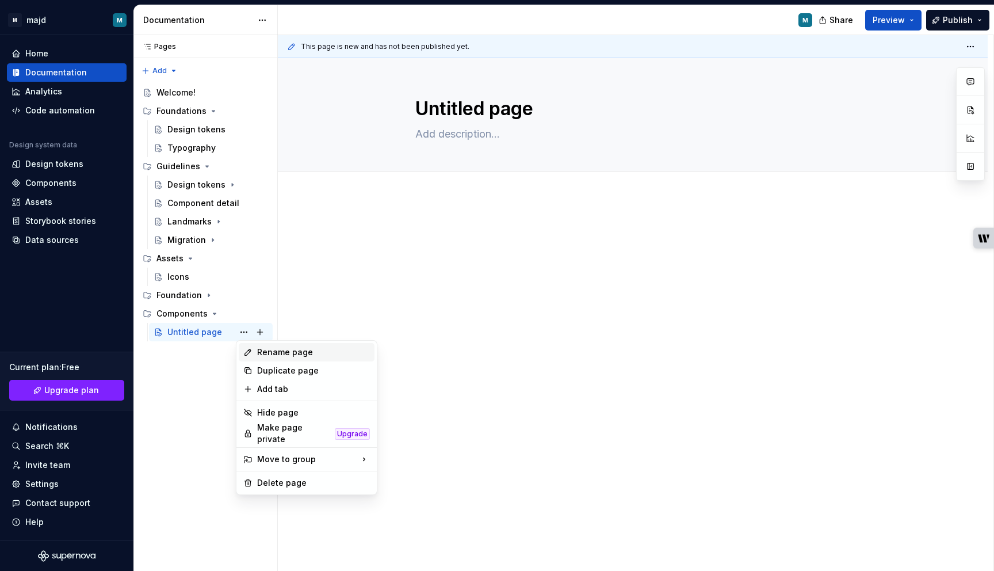
click at [261, 354] on div "Rename page" at bounding box center [313, 352] width 113 height 12
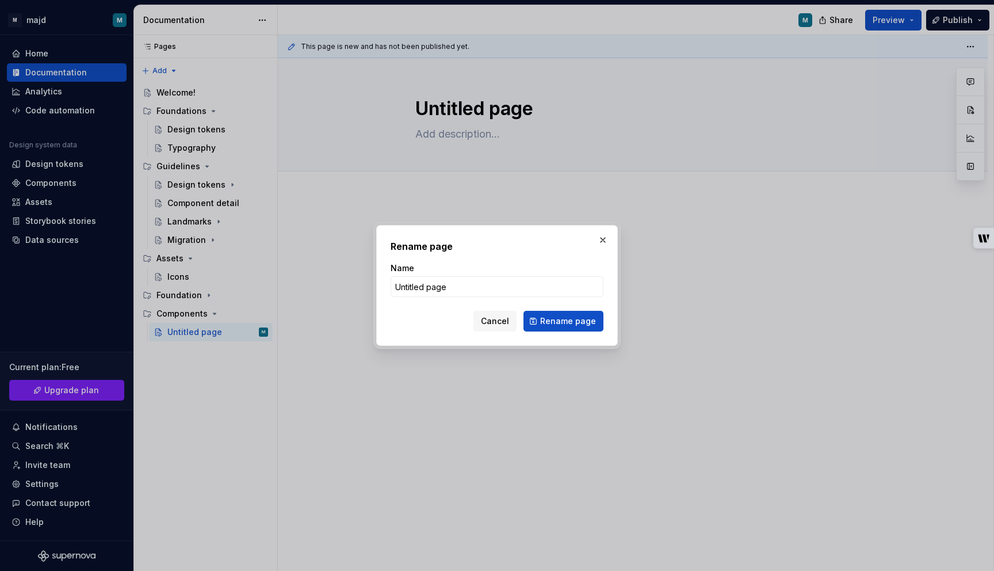
type input "Action"
click button "Rename page" at bounding box center [563, 321] width 80 height 21
type textarea "*"
type textarea "Action"
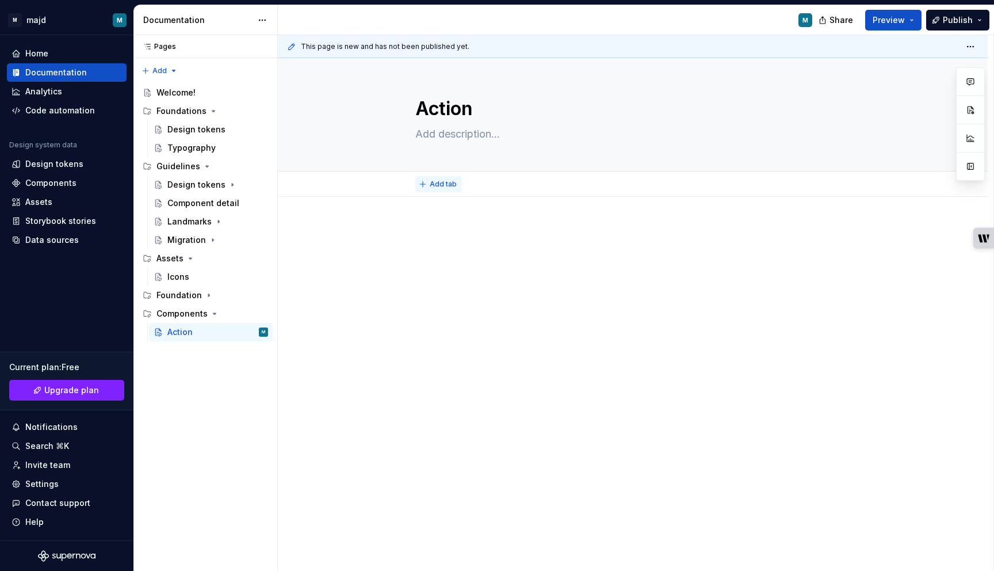
click at [446, 185] on span "Add tab" at bounding box center [443, 183] width 27 height 9
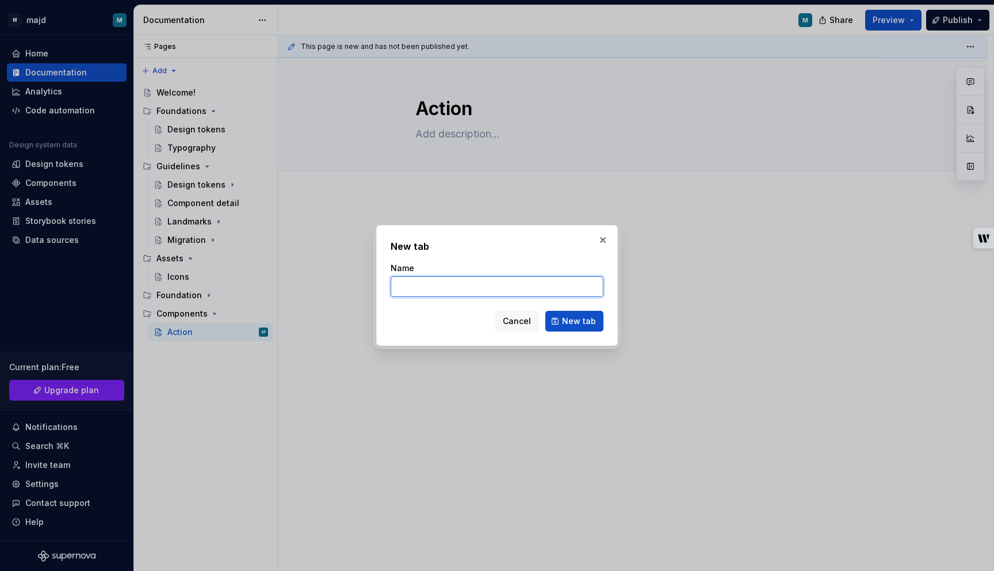
type textarea "*"
paste input "Button"
type input "Button"
click at [587, 322] on span "New tab" at bounding box center [579, 321] width 34 height 12
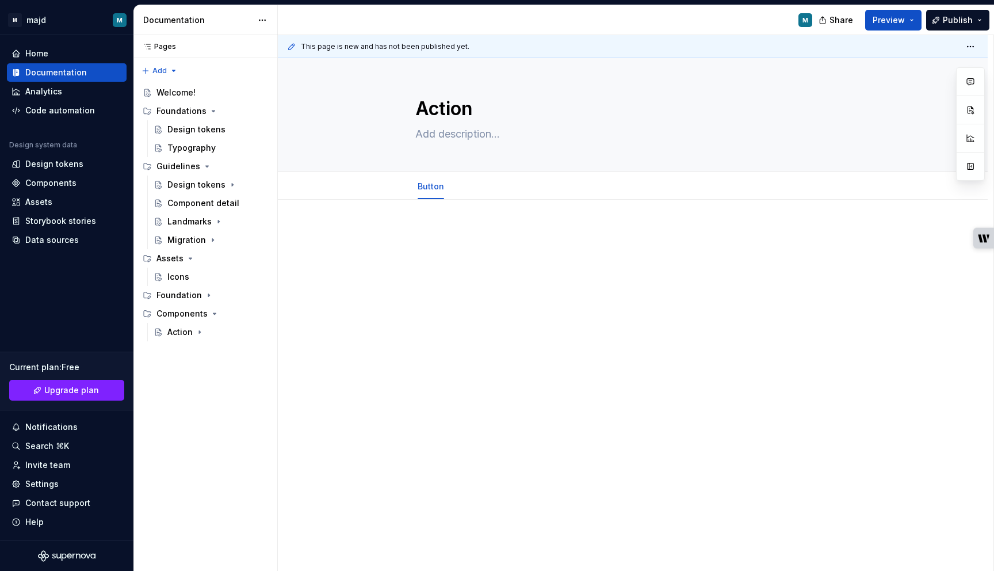
click at [477, 272] on div at bounding box center [632, 256] width 435 height 58
click at [201, 331] on icon "Page tree" at bounding box center [199, 331] width 9 height 9
click at [386, 250] on div at bounding box center [633, 328] width 710 height 257
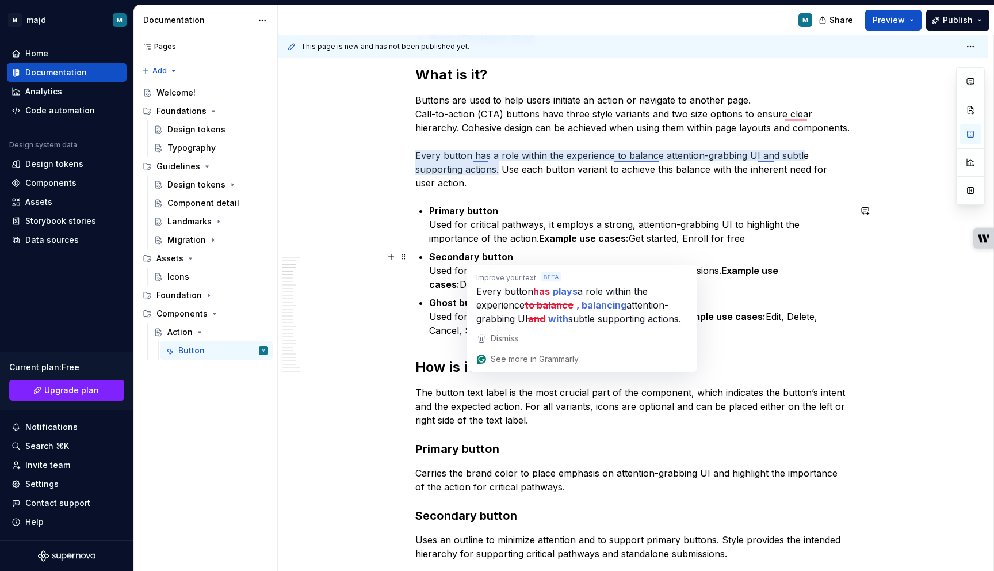
scroll to position [423, 0]
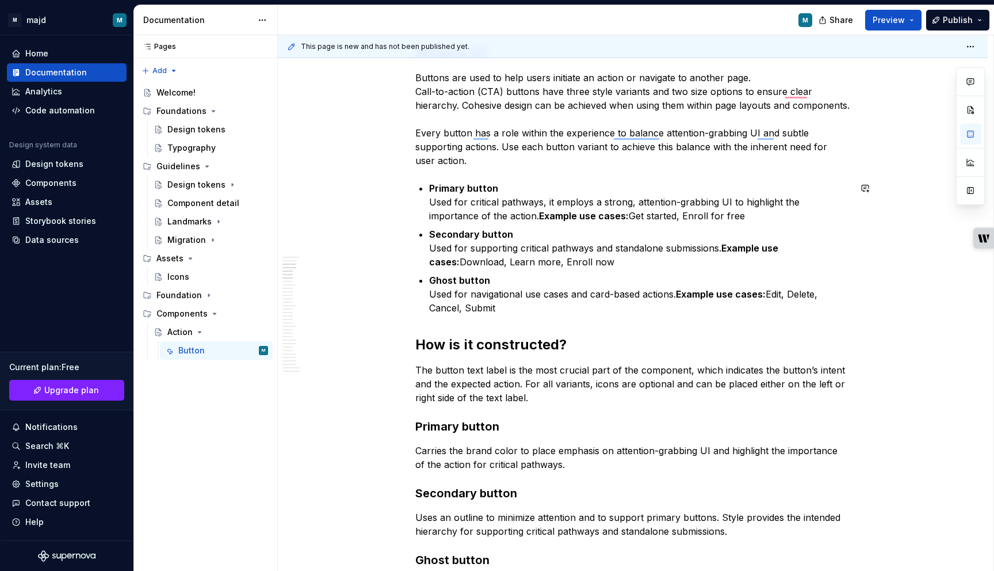
click at [543, 310] on p "Ghost button Used for navigational use cases and card-based actions. Example us…" at bounding box center [639, 293] width 421 height 41
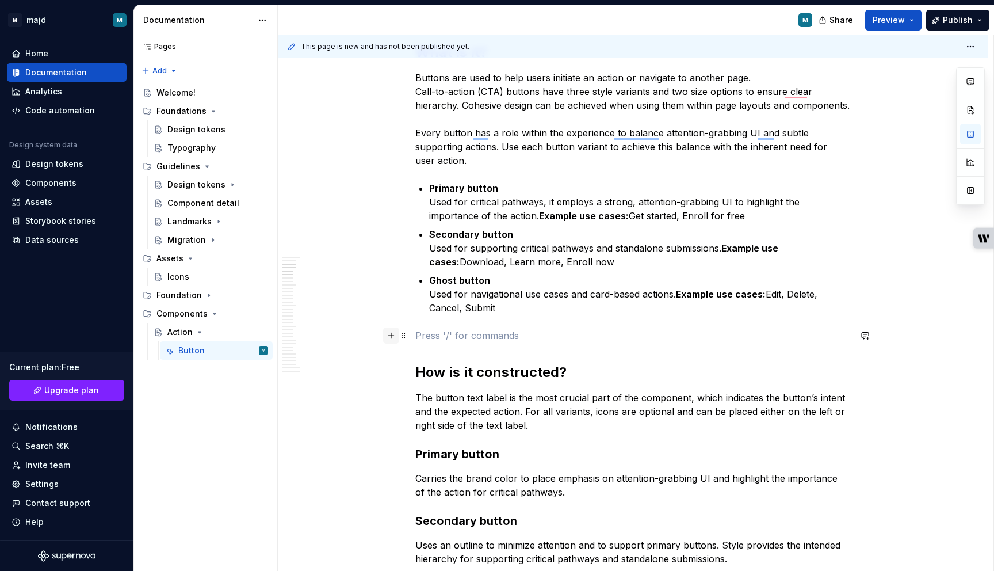
click at [396, 337] on button "button" at bounding box center [391, 335] width 16 height 16
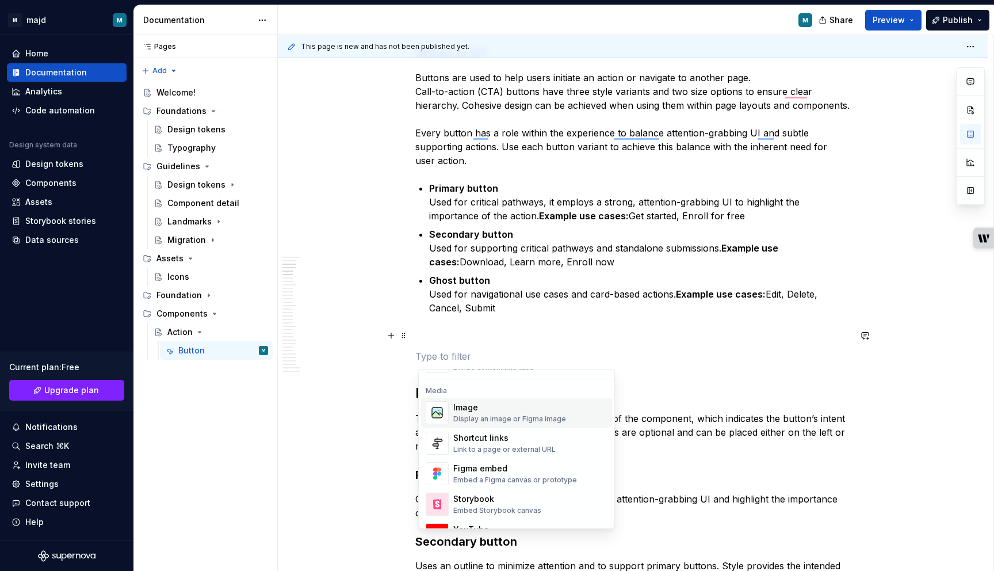
click at [502, 415] on div "Display an image or Figma image" at bounding box center [509, 418] width 113 height 9
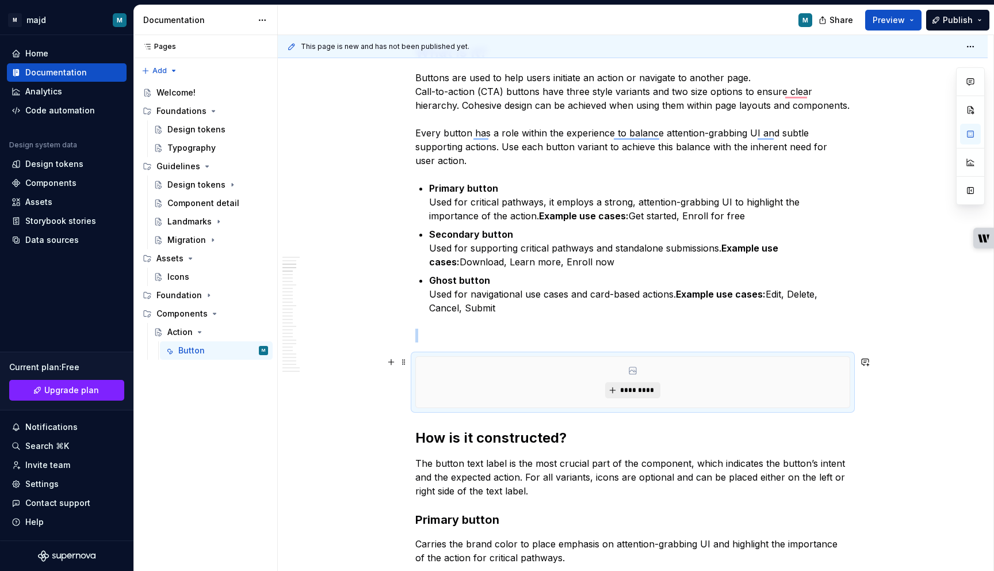
click at [626, 383] on button "*********" at bounding box center [632, 390] width 55 height 16
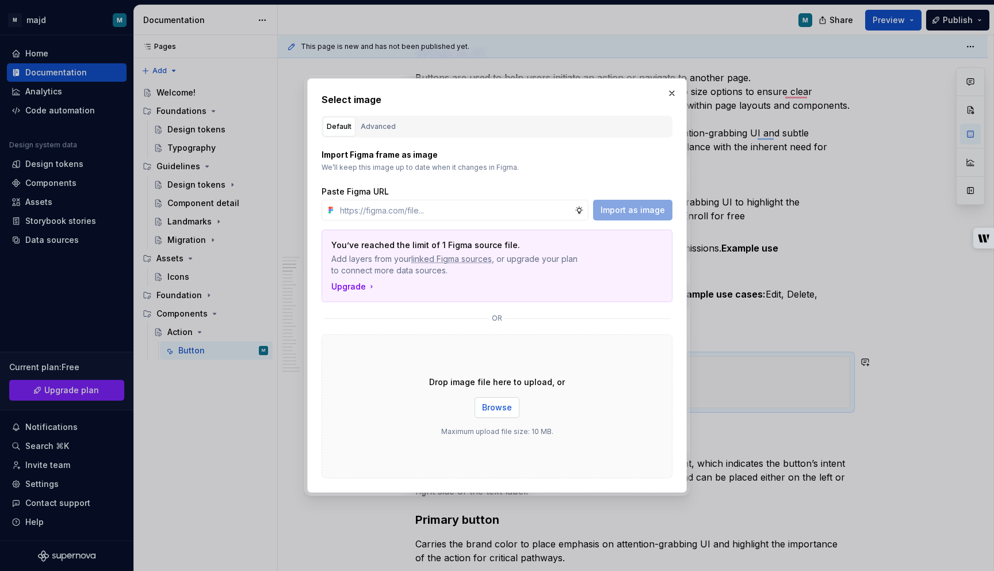
click at [495, 406] on span "Browse" at bounding box center [497, 407] width 30 height 12
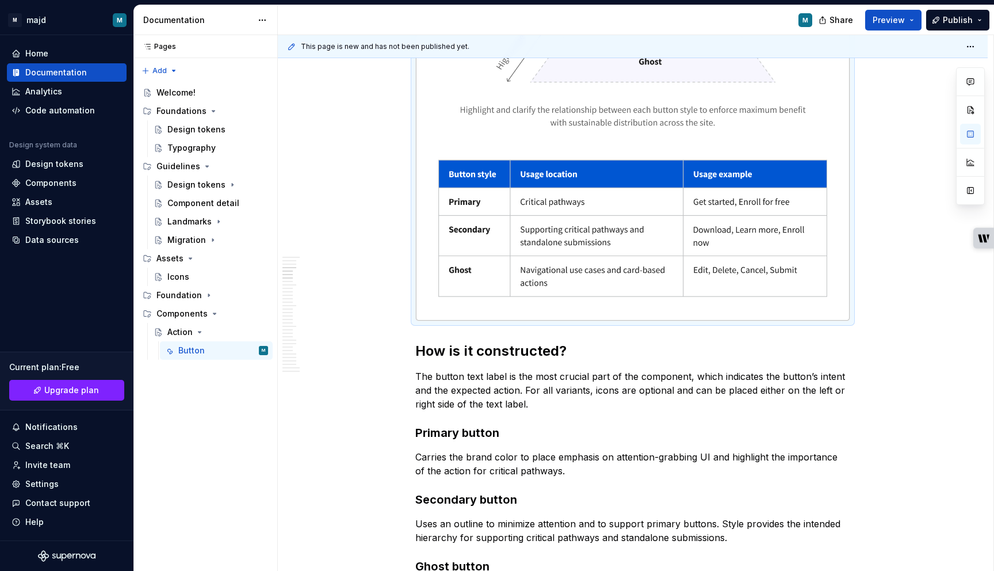
type textarea "*"
